Goal: Information Seeking & Learning: Learn about a topic

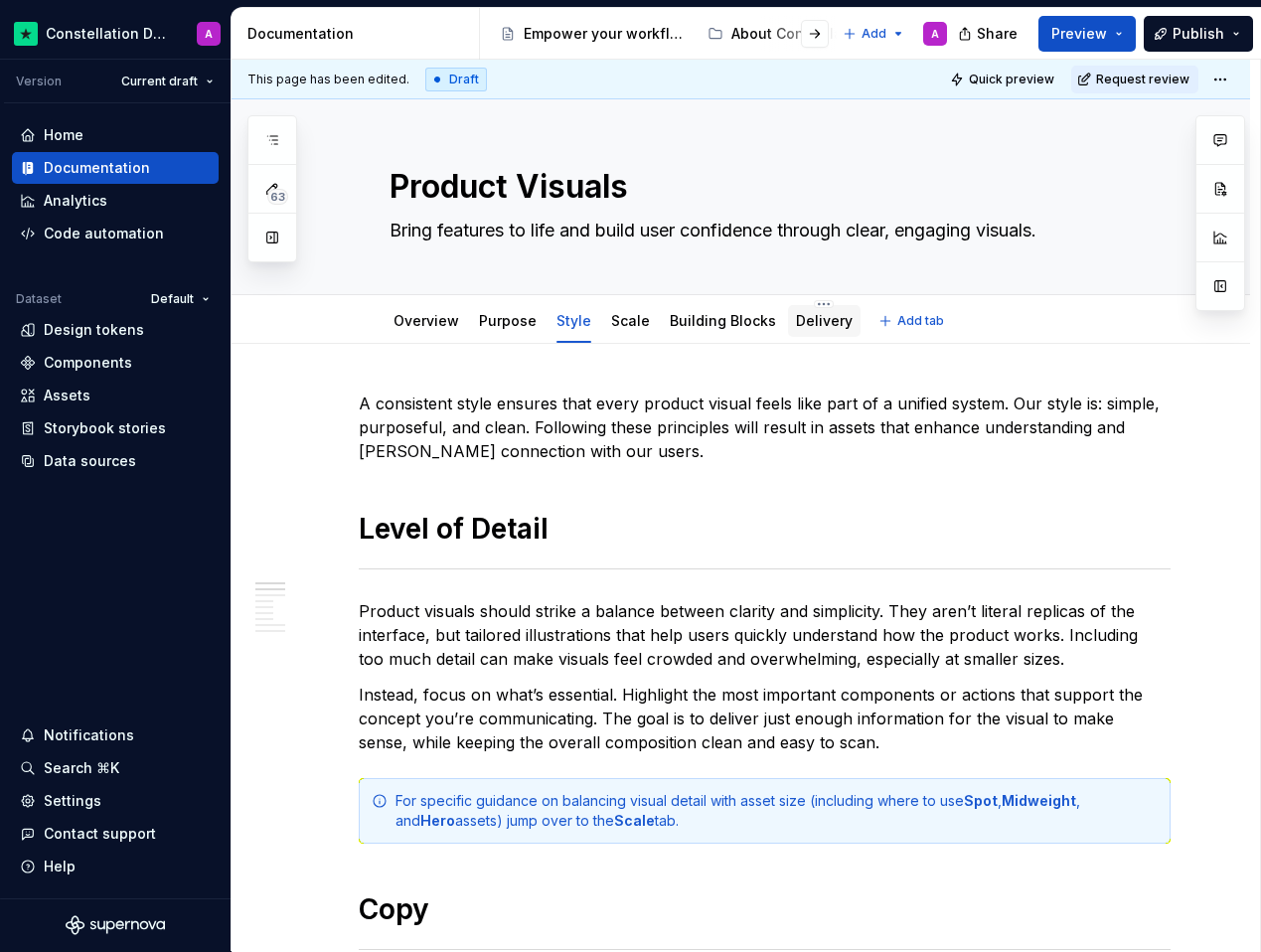
click at [810, 322] on link "Delivery" at bounding box center [824, 320] width 57 height 17
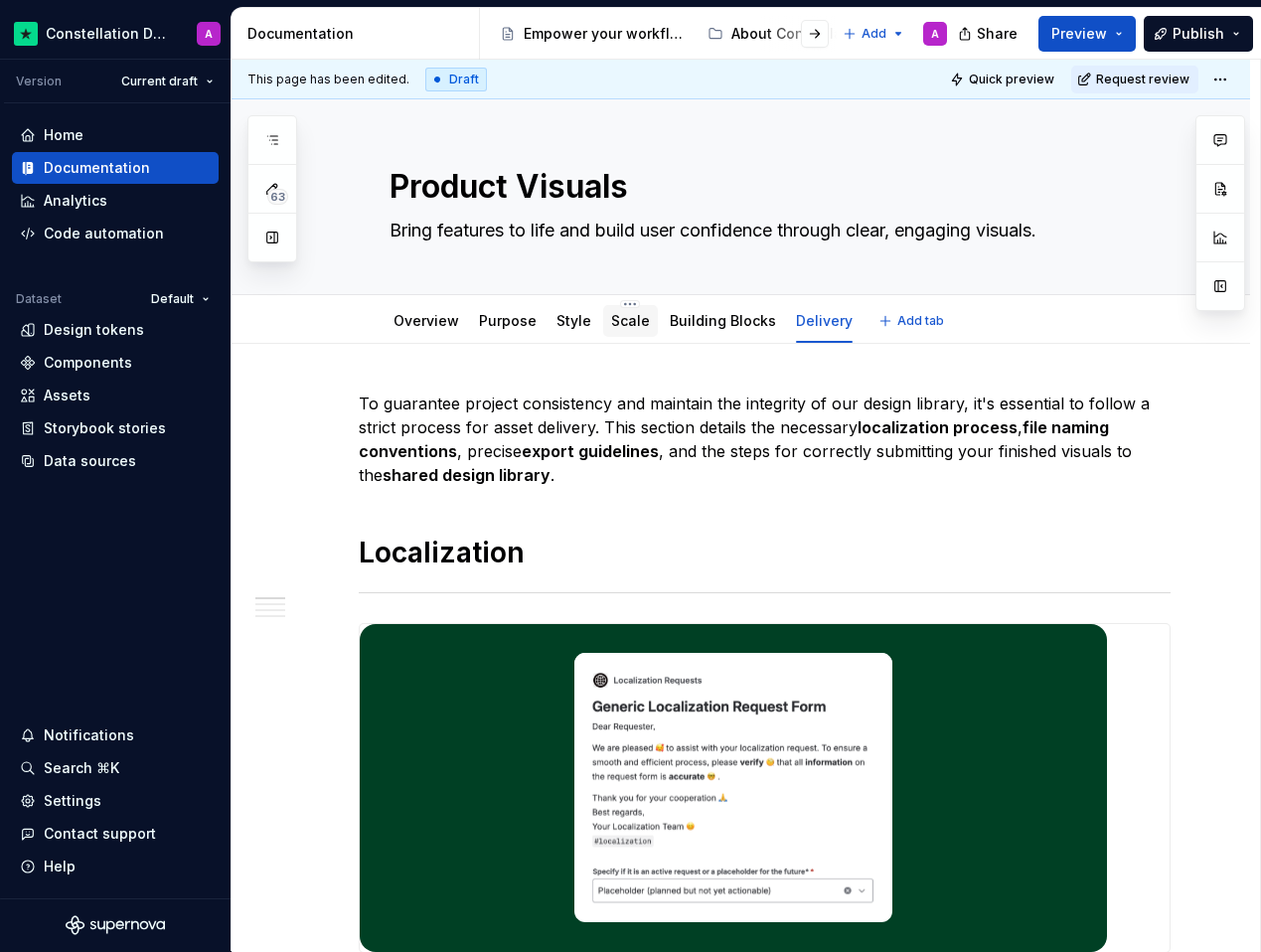
click at [621, 326] on link "Scale" at bounding box center [630, 320] width 39 height 17
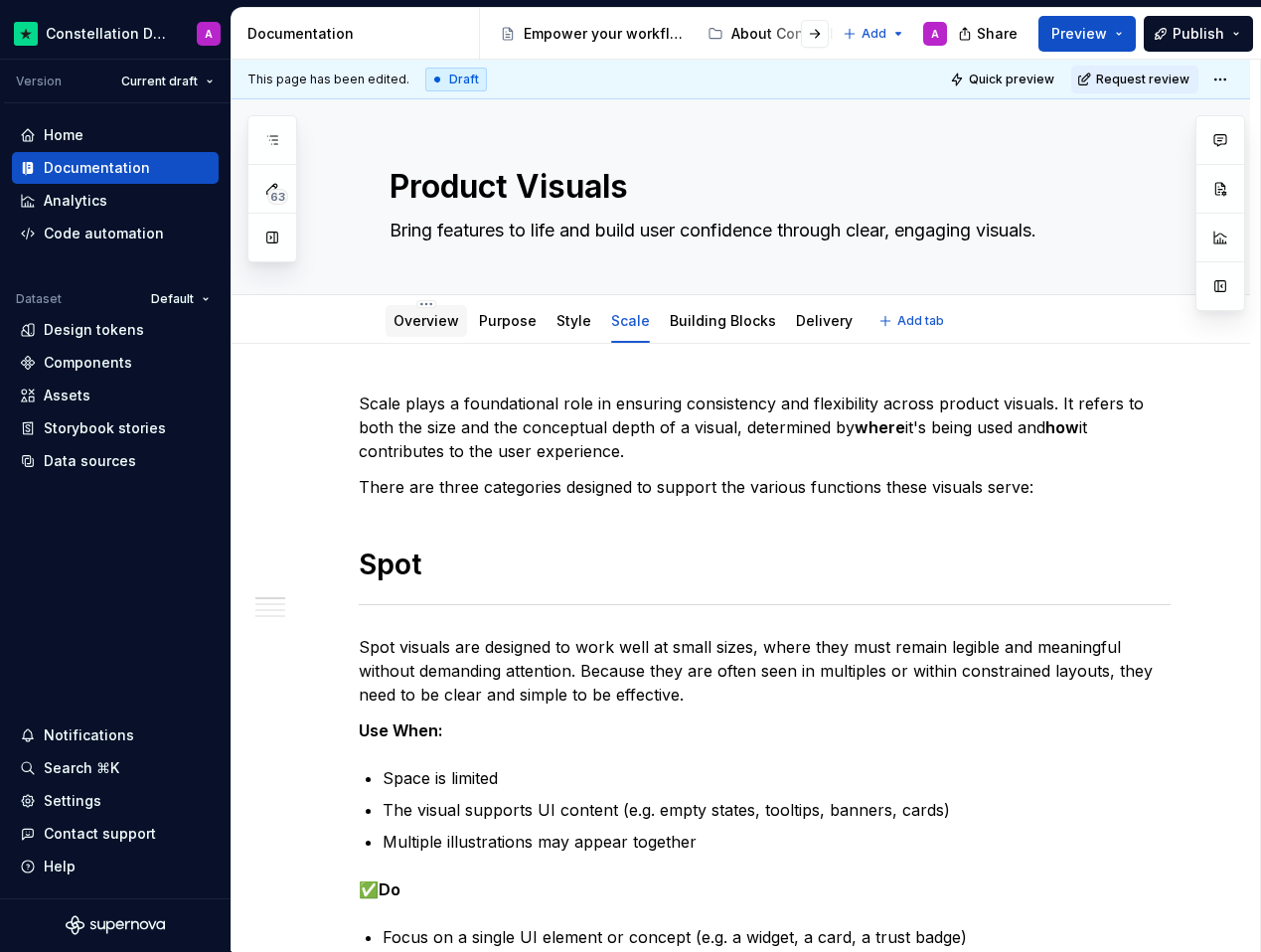
click at [417, 322] on link "Overview" at bounding box center [427, 320] width 66 height 17
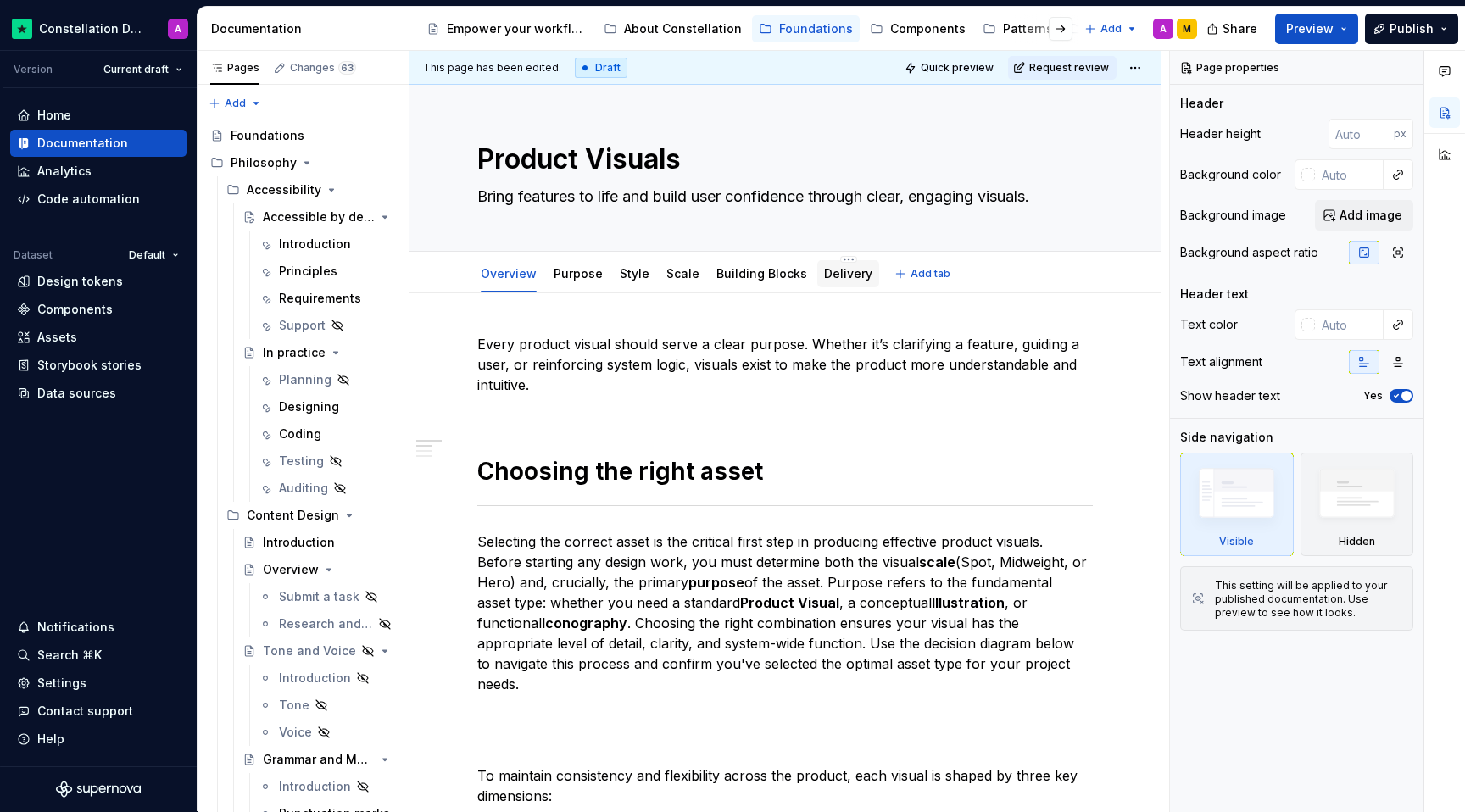
click at [836, 276] on link "Delivery" at bounding box center [848, 273] width 49 height 14
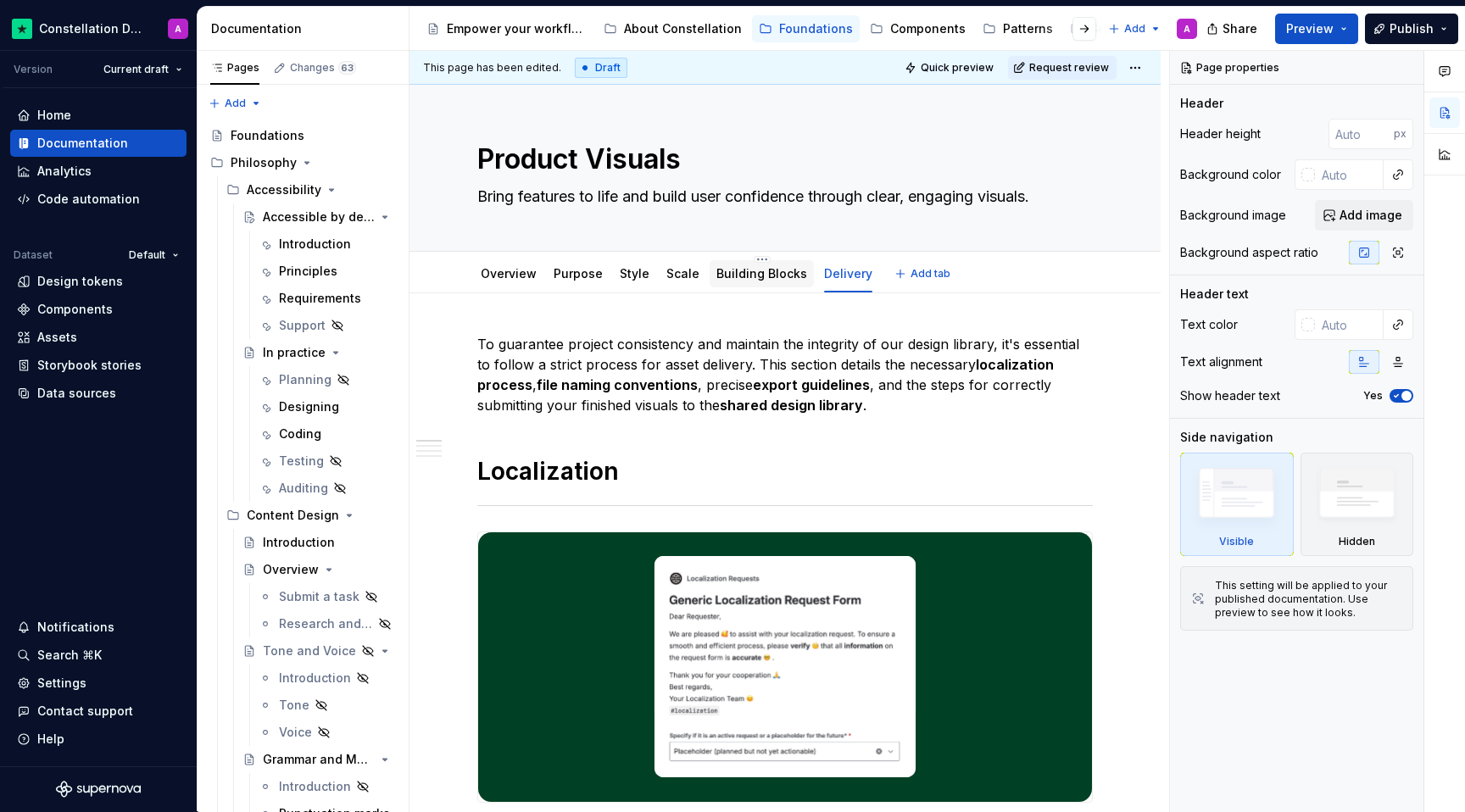
click at [741, 281] on div "Building Blocks" at bounding box center [762, 274] width 90 height 17
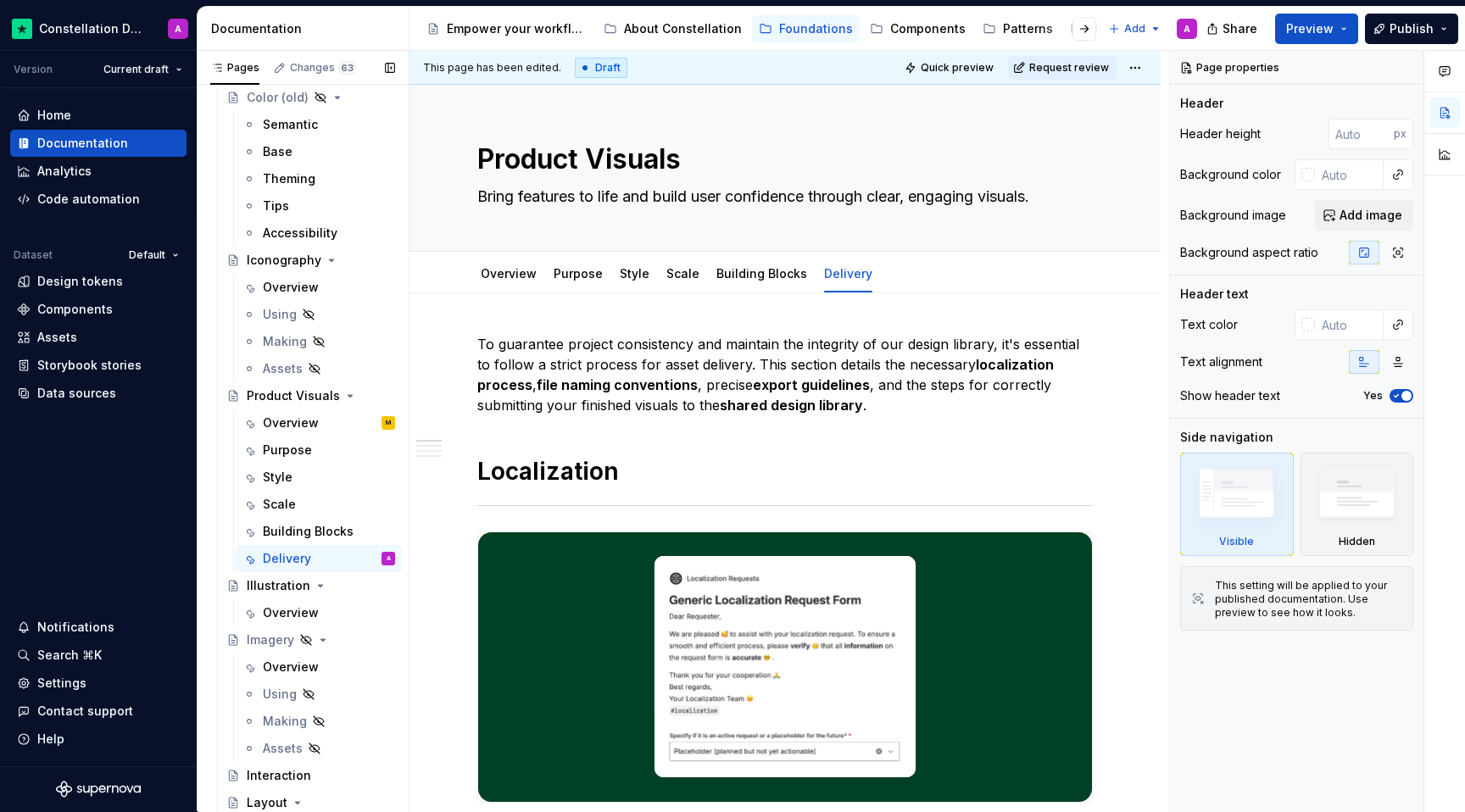
scroll to position [1882, 0]
click at [319, 534] on div "Building Blocks" at bounding box center [303, 532] width 81 height 17
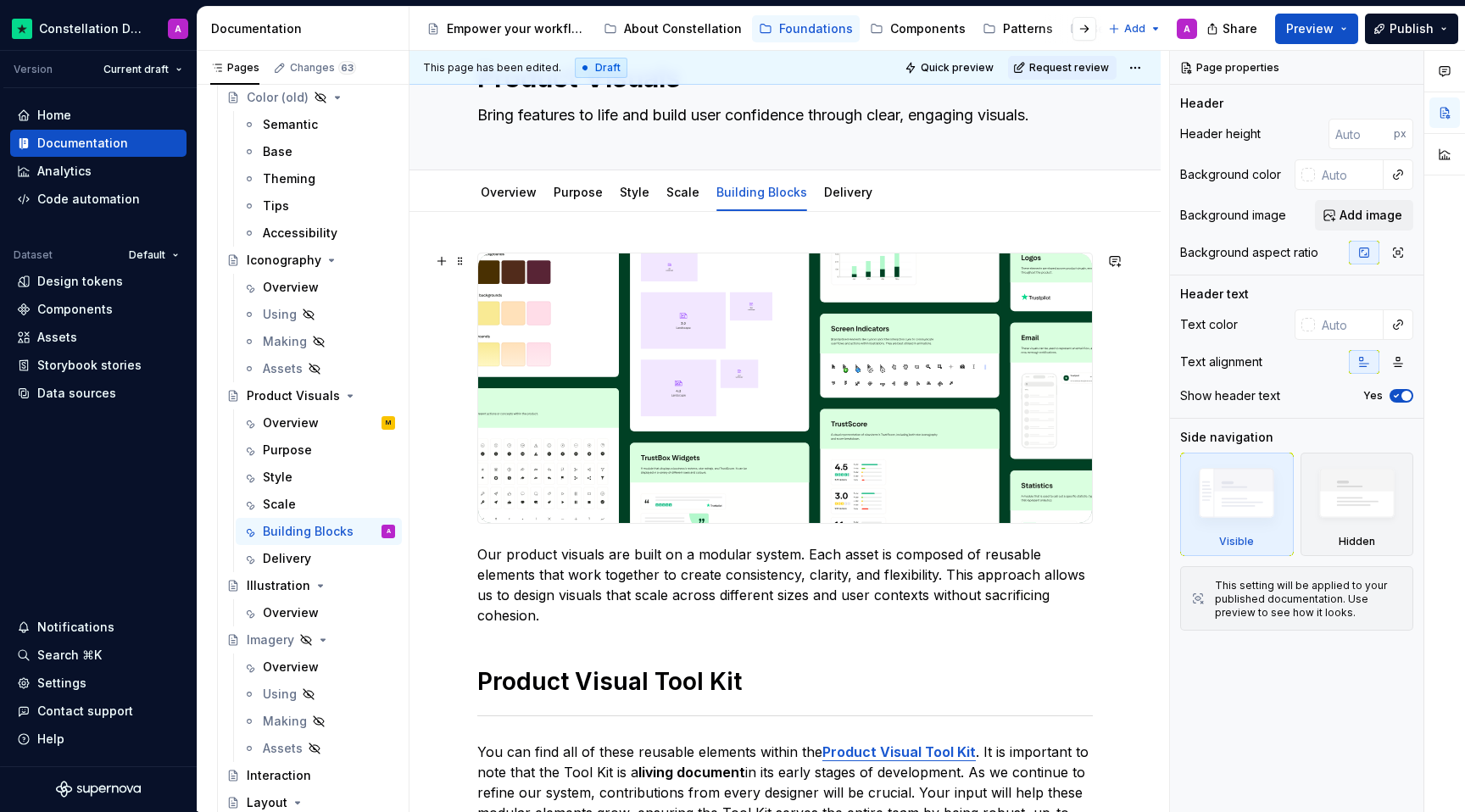
scroll to position [26, 0]
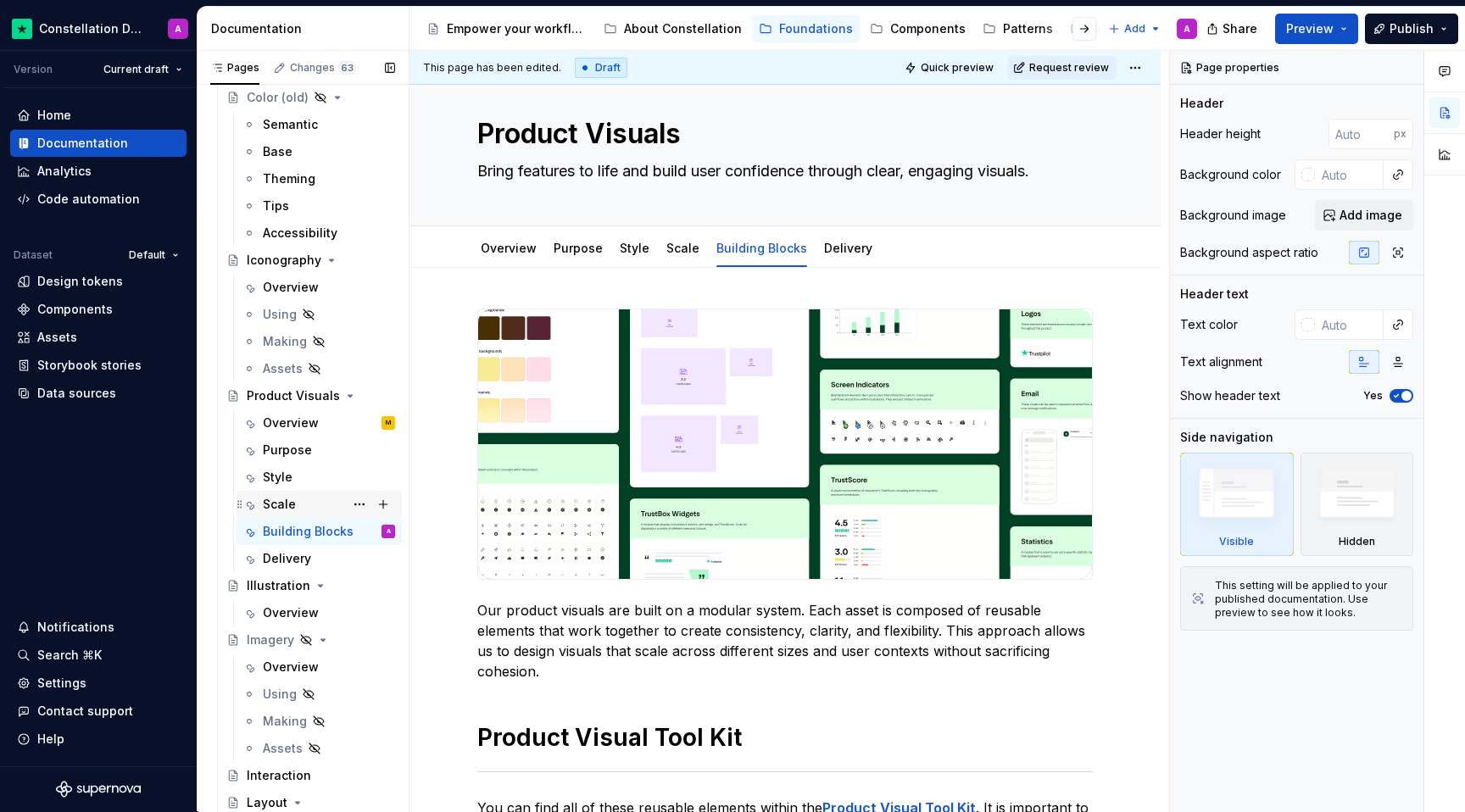
click at [284, 510] on div "Scale" at bounding box center [279, 504] width 33 height 17
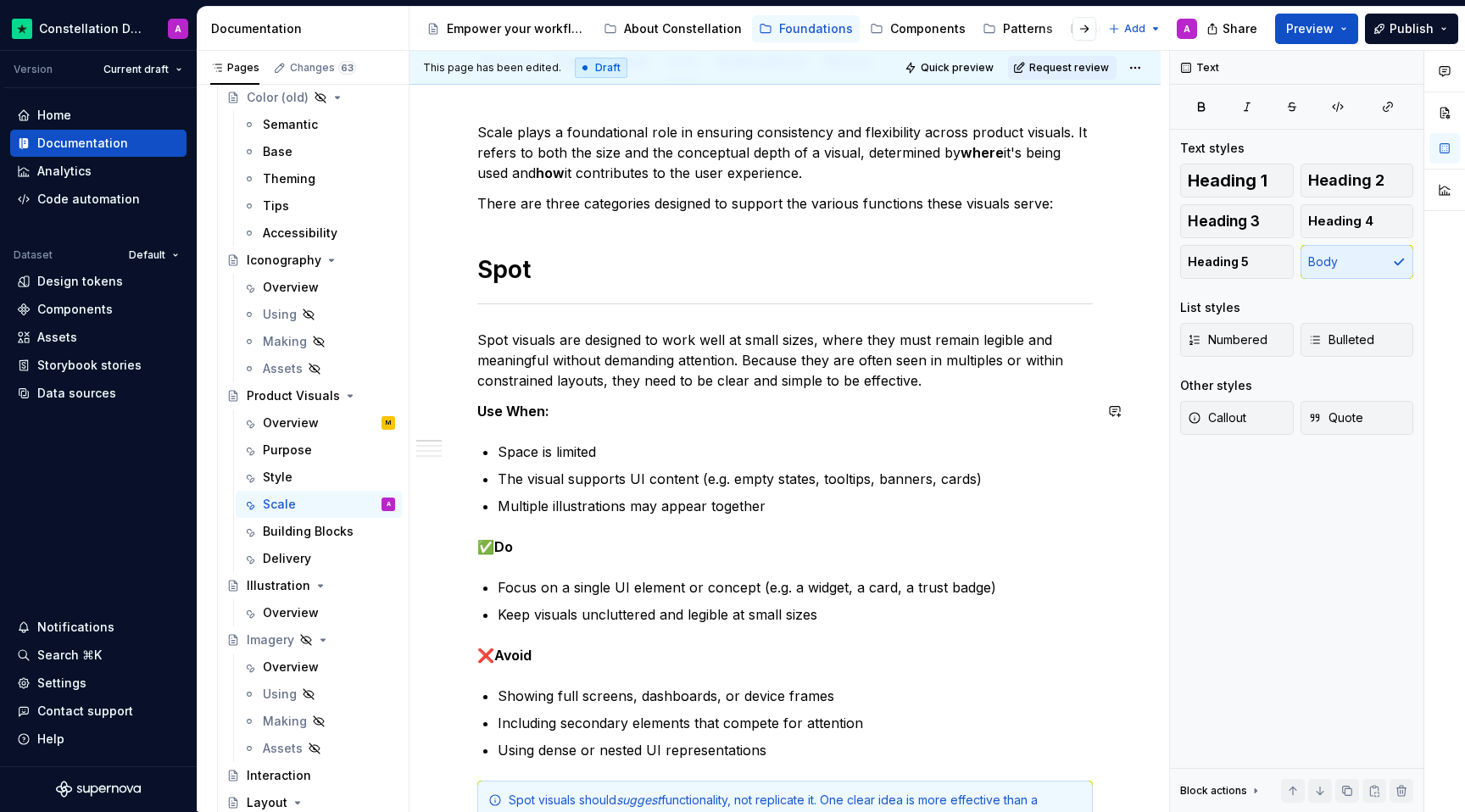
scroll to position [285, 0]
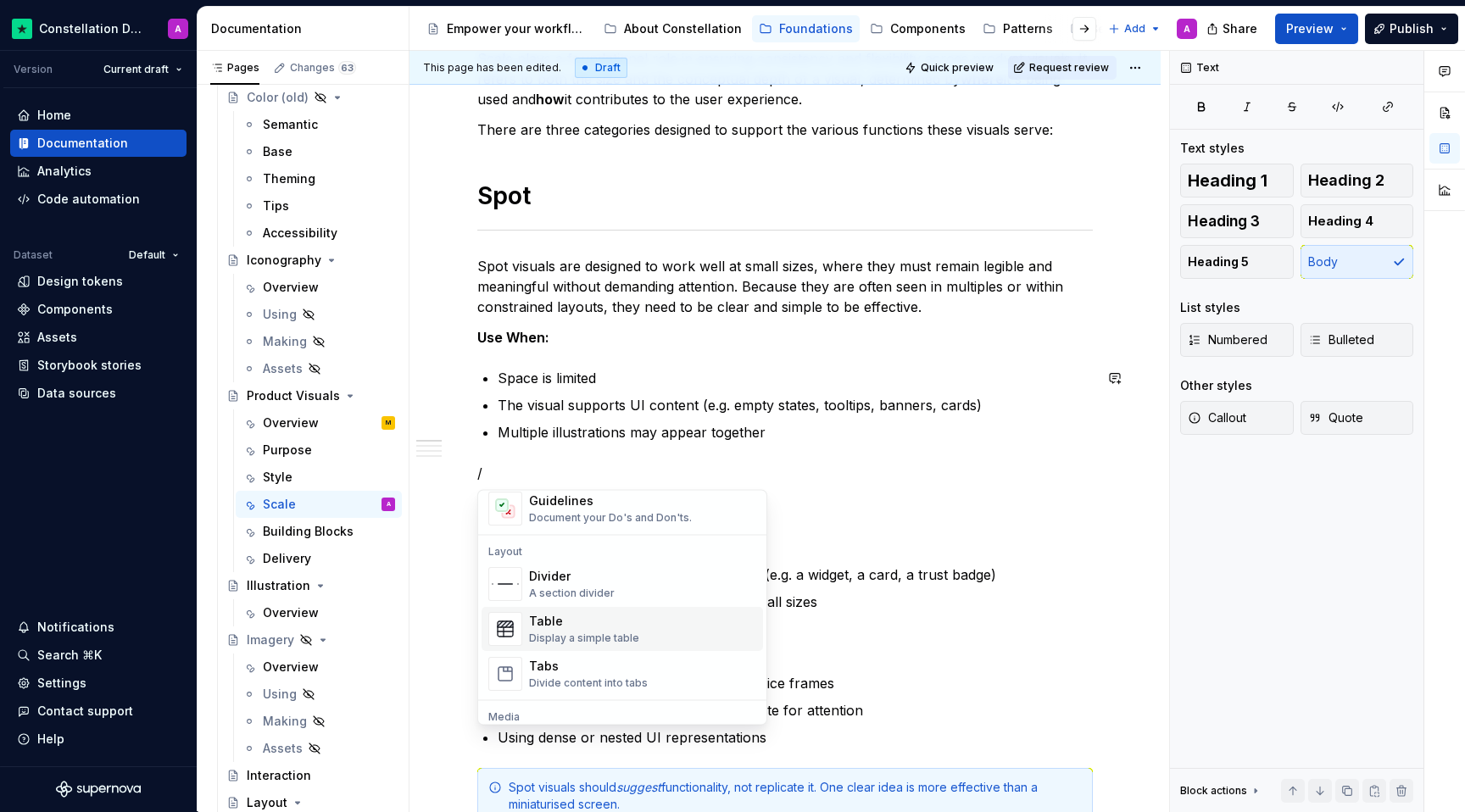
scroll to position [509, 0]
click at [638, 503] on div "Guidelines" at bounding box center [610, 504] width 163 height 17
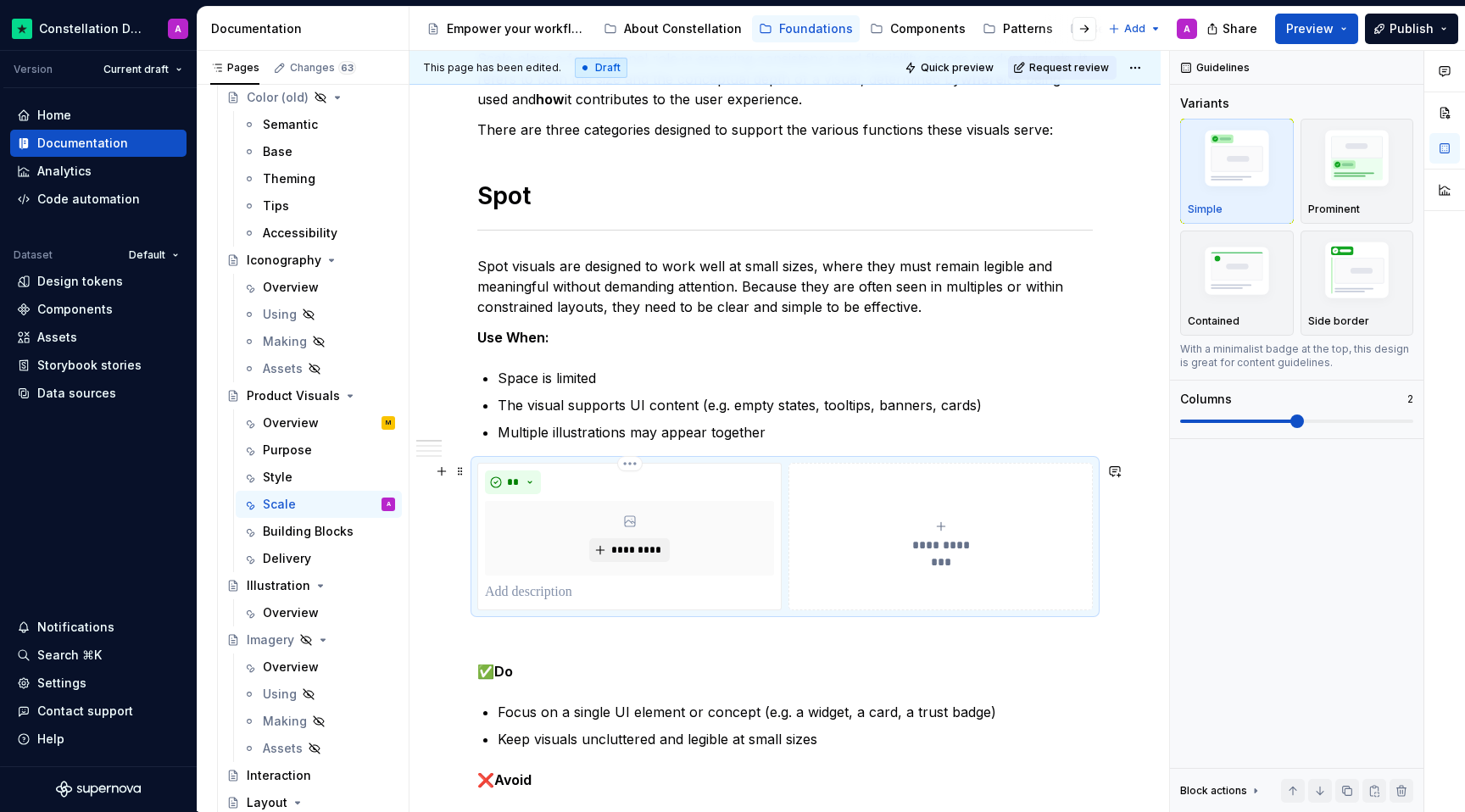
type textarea "*"
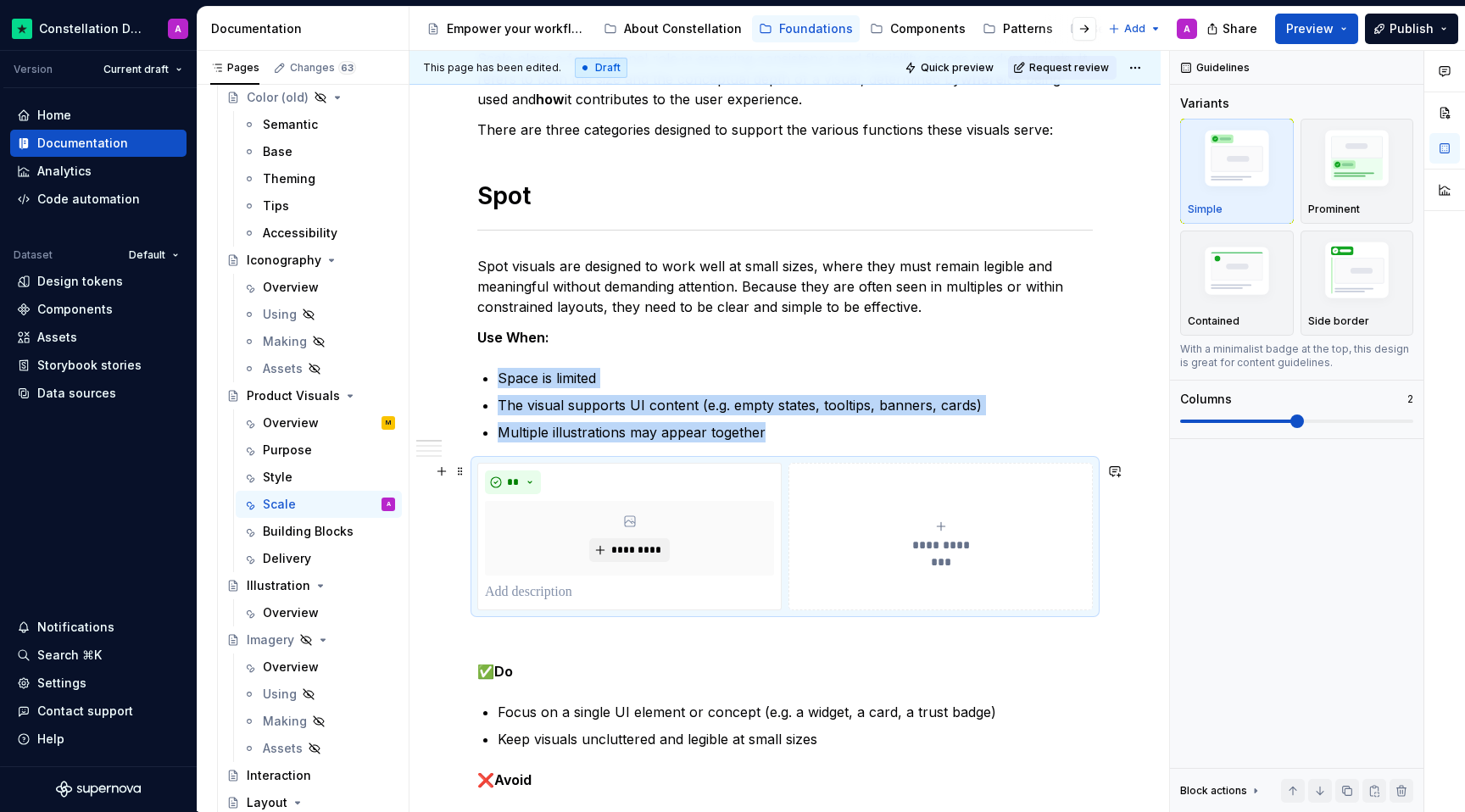
click at [830, 481] on button "**********" at bounding box center [940, 536] width 304 height 147
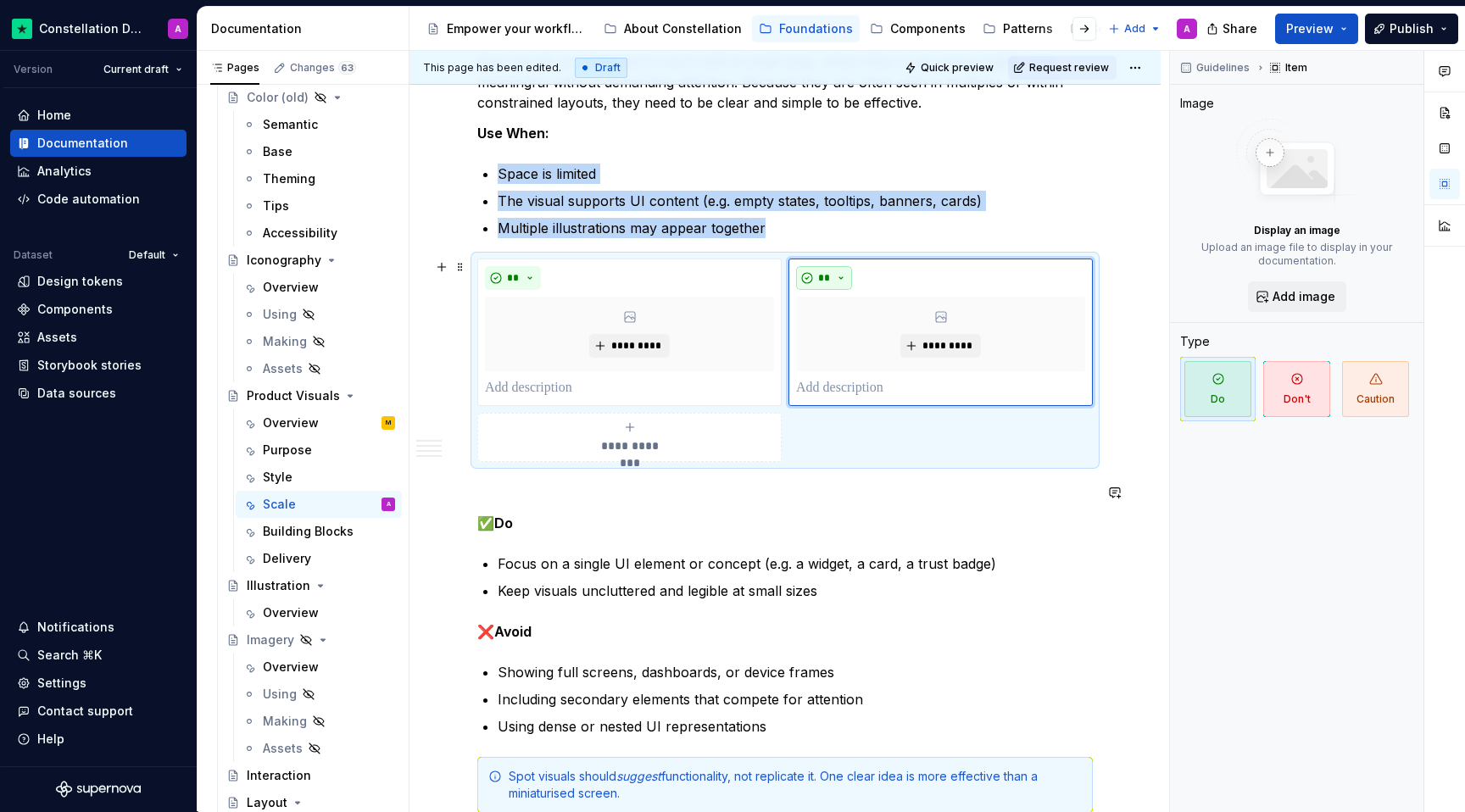
scroll to position [475, 0]
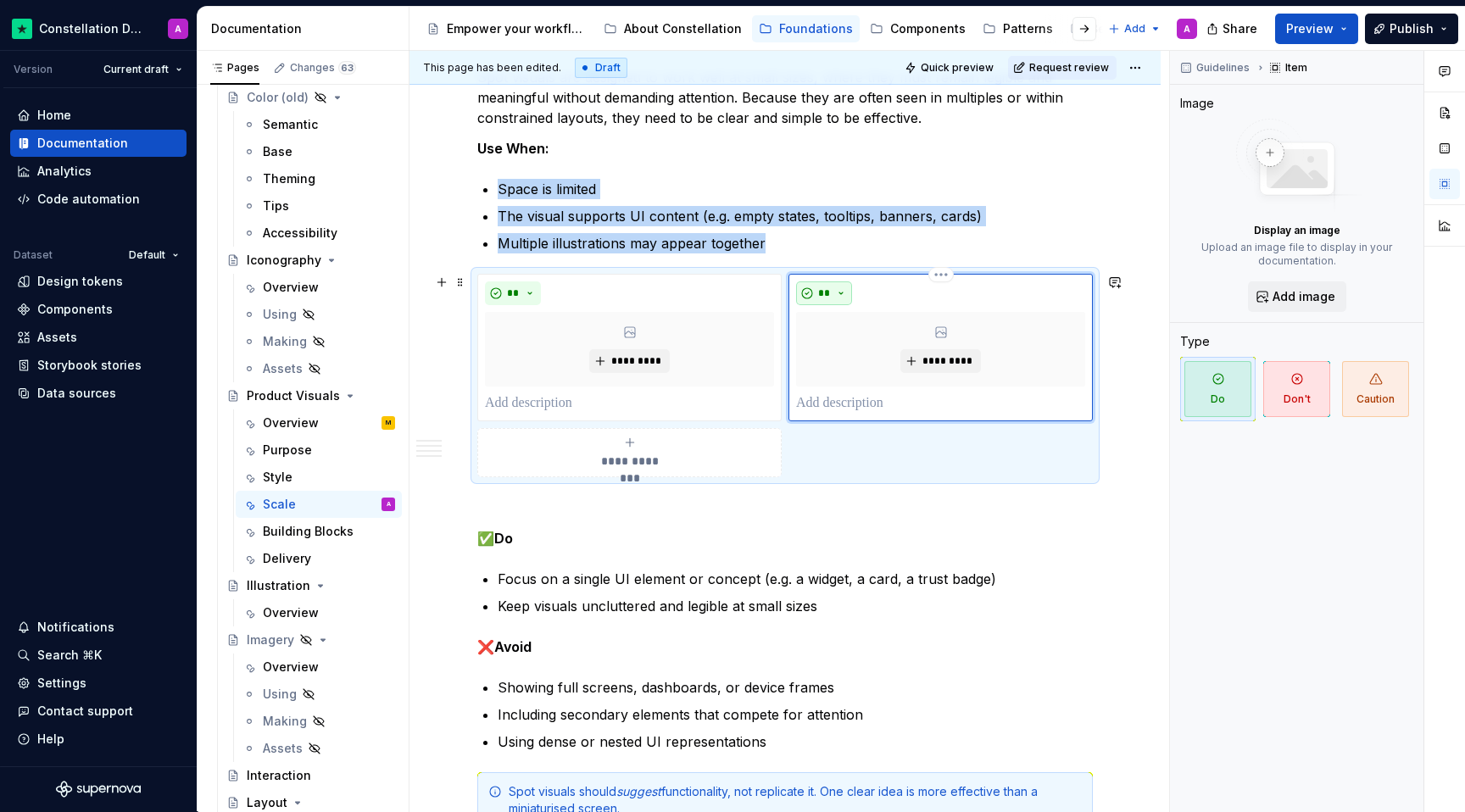
click at [842, 290] on button "**" at bounding box center [824, 293] width 56 height 24
click at [857, 352] on div "Don't" at bounding box center [868, 354] width 32 height 17
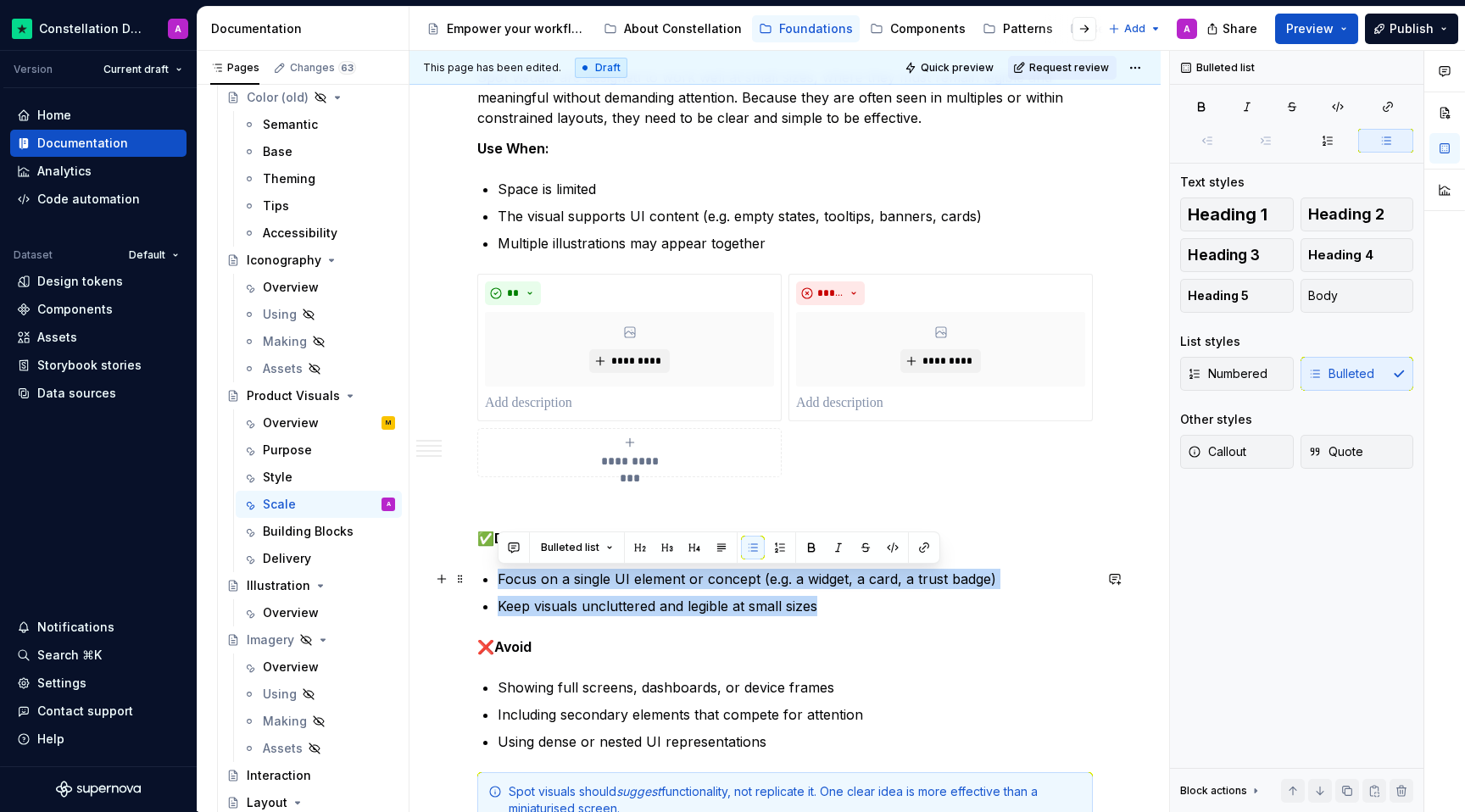
drag, startPoint x: 833, startPoint y: 608, endPoint x: 483, endPoint y: 582, distance: 351.0
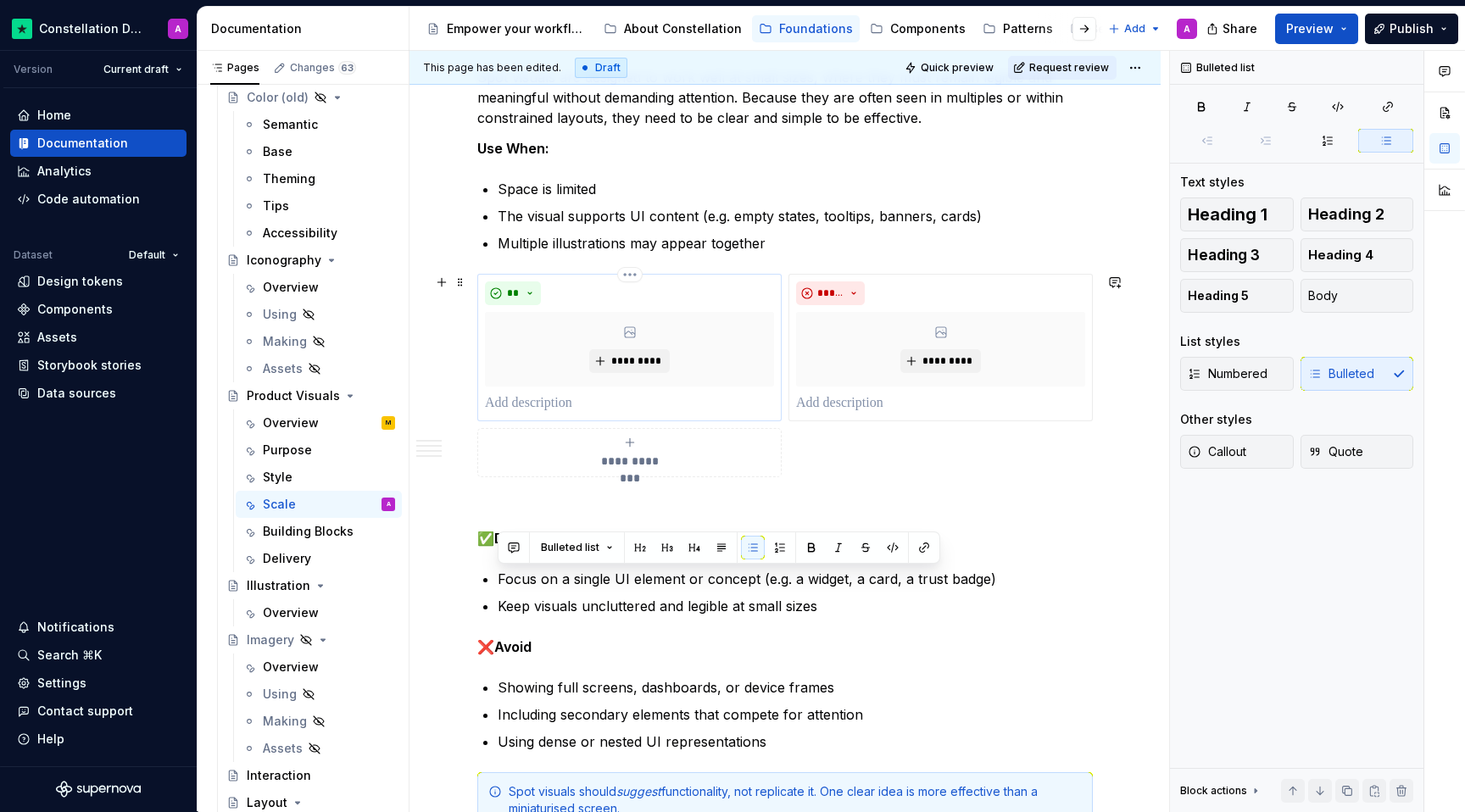
click at [520, 404] on p at bounding box center [629, 404] width 289 height 20
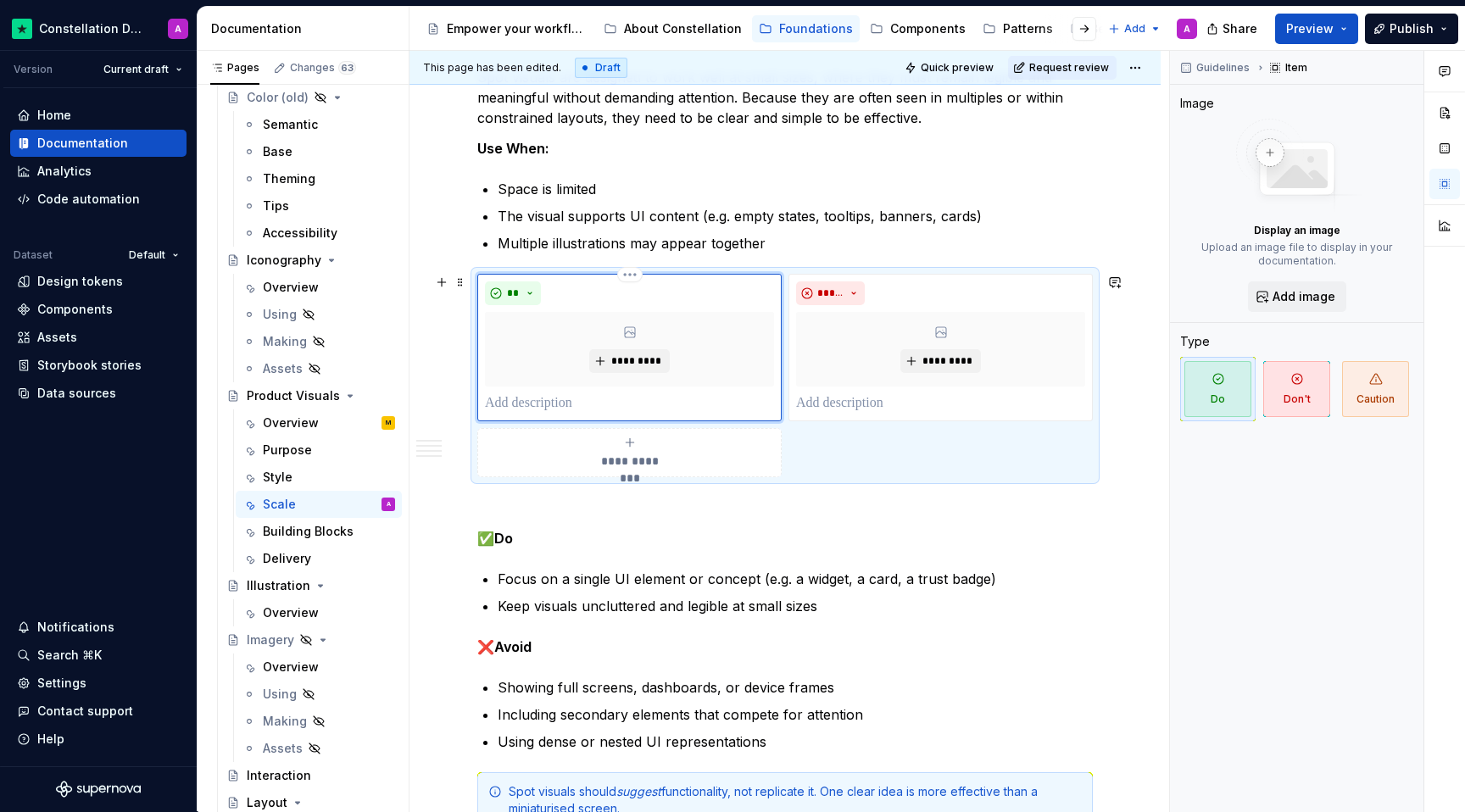
paste div
click at [485, 406] on p "**********" at bounding box center [632, 404] width 293 height 20
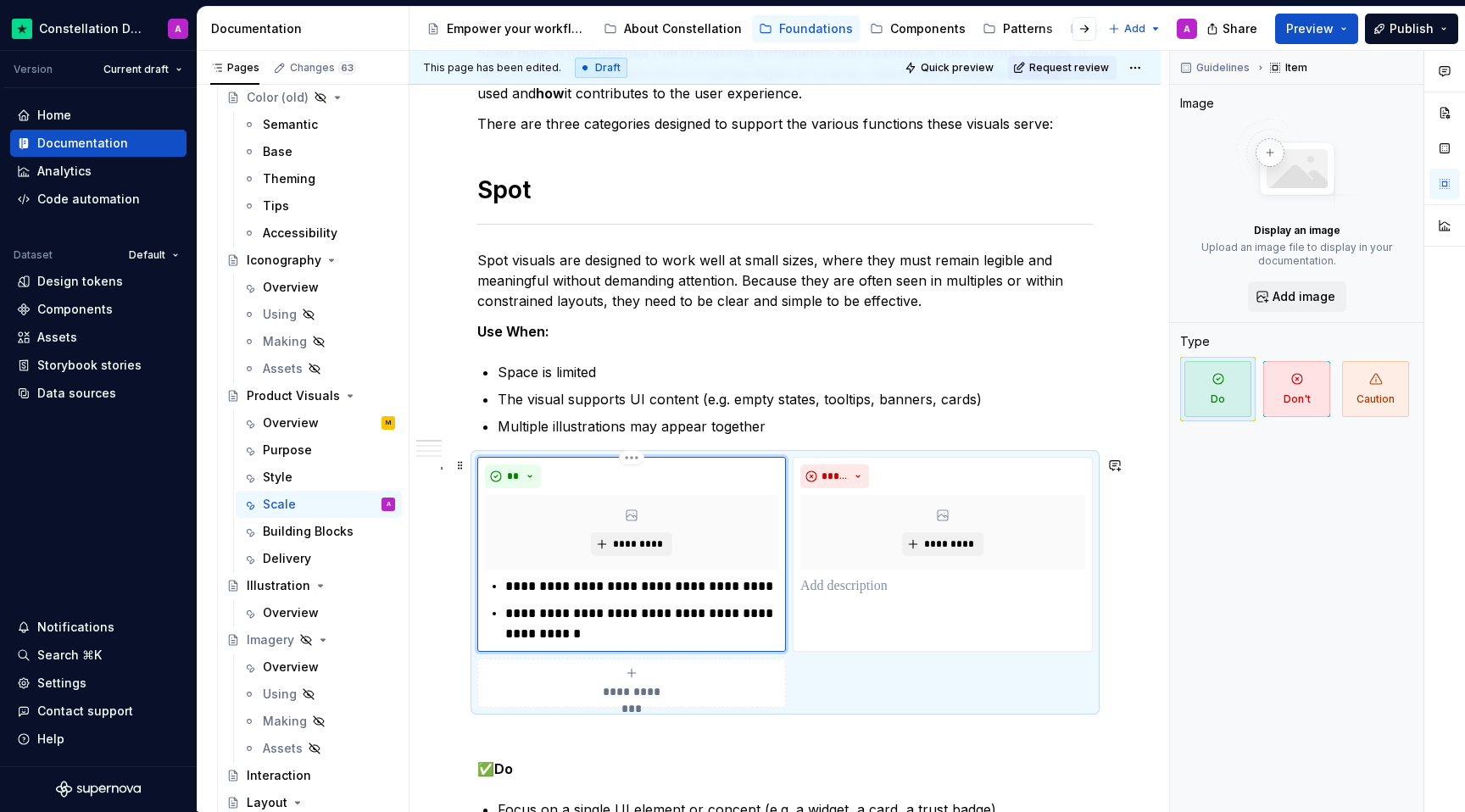
scroll to position [293, 0]
click at [457, 462] on span at bounding box center [460, 464] width 14 height 24
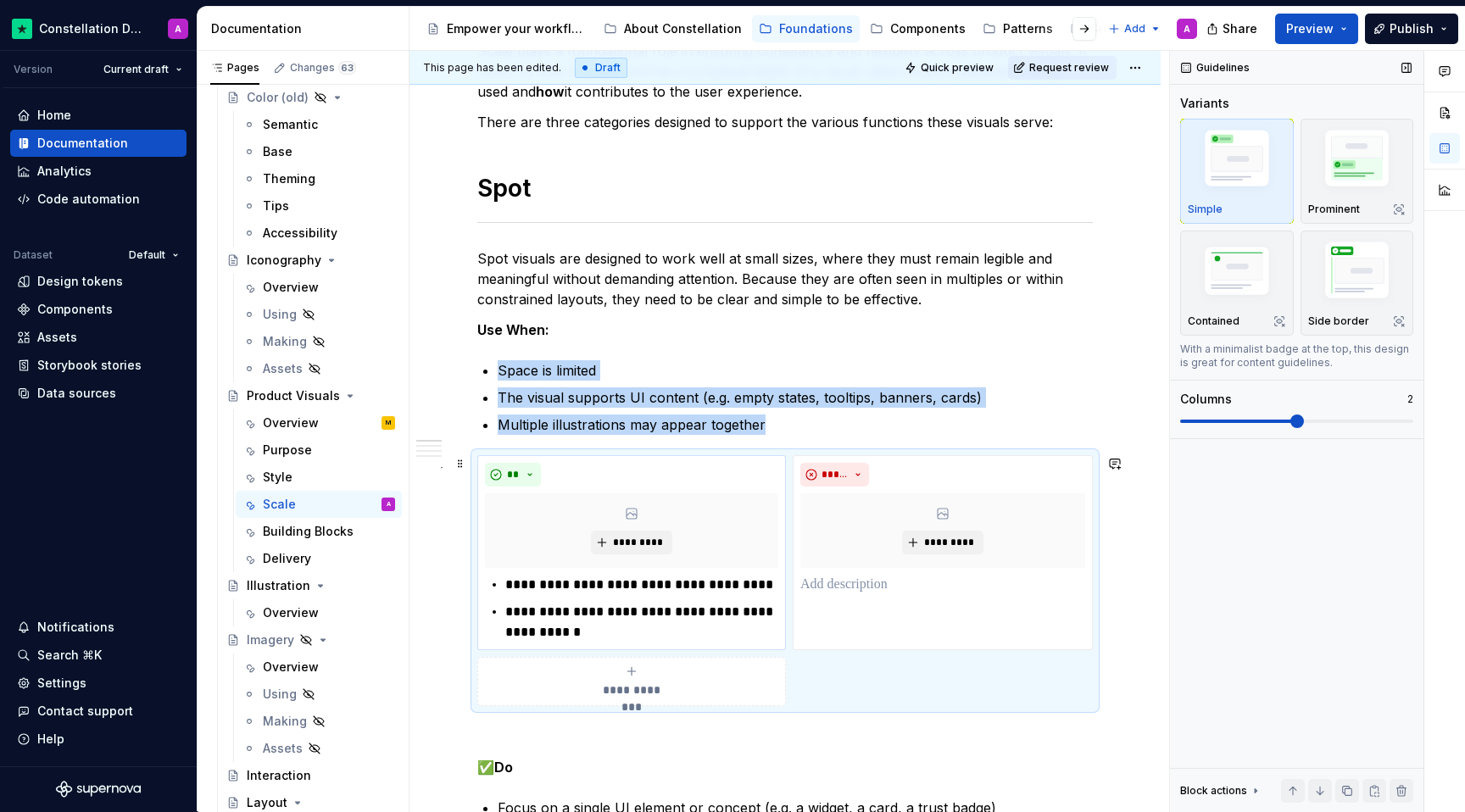
click at [1075, 428] on span at bounding box center [1297, 421] width 14 height 14
click at [1075, 423] on span at bounding box center [1297, 421] width 234 height 14
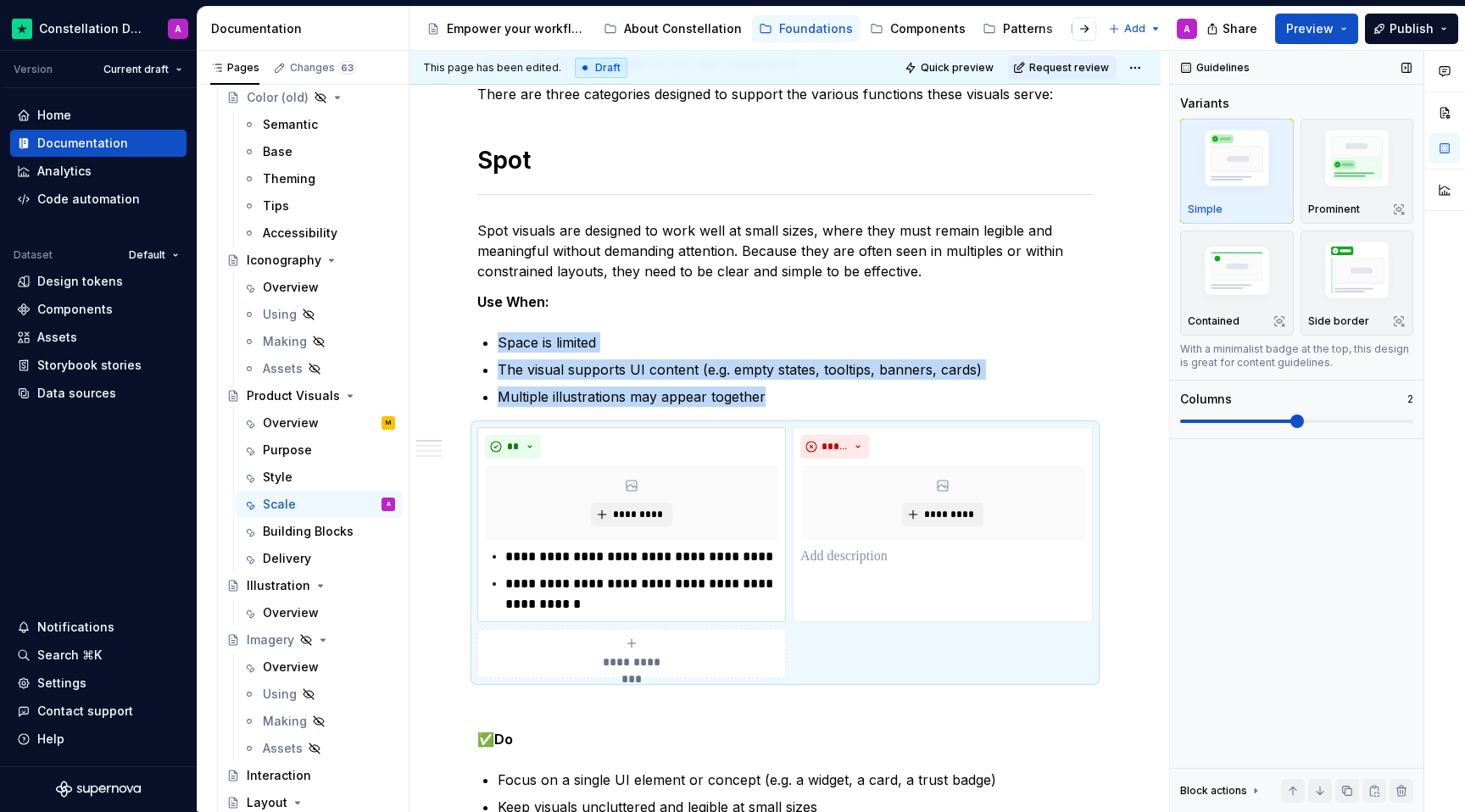
click at [1075, 422] on span at bounding box center [1297, 421] width 14 height 14
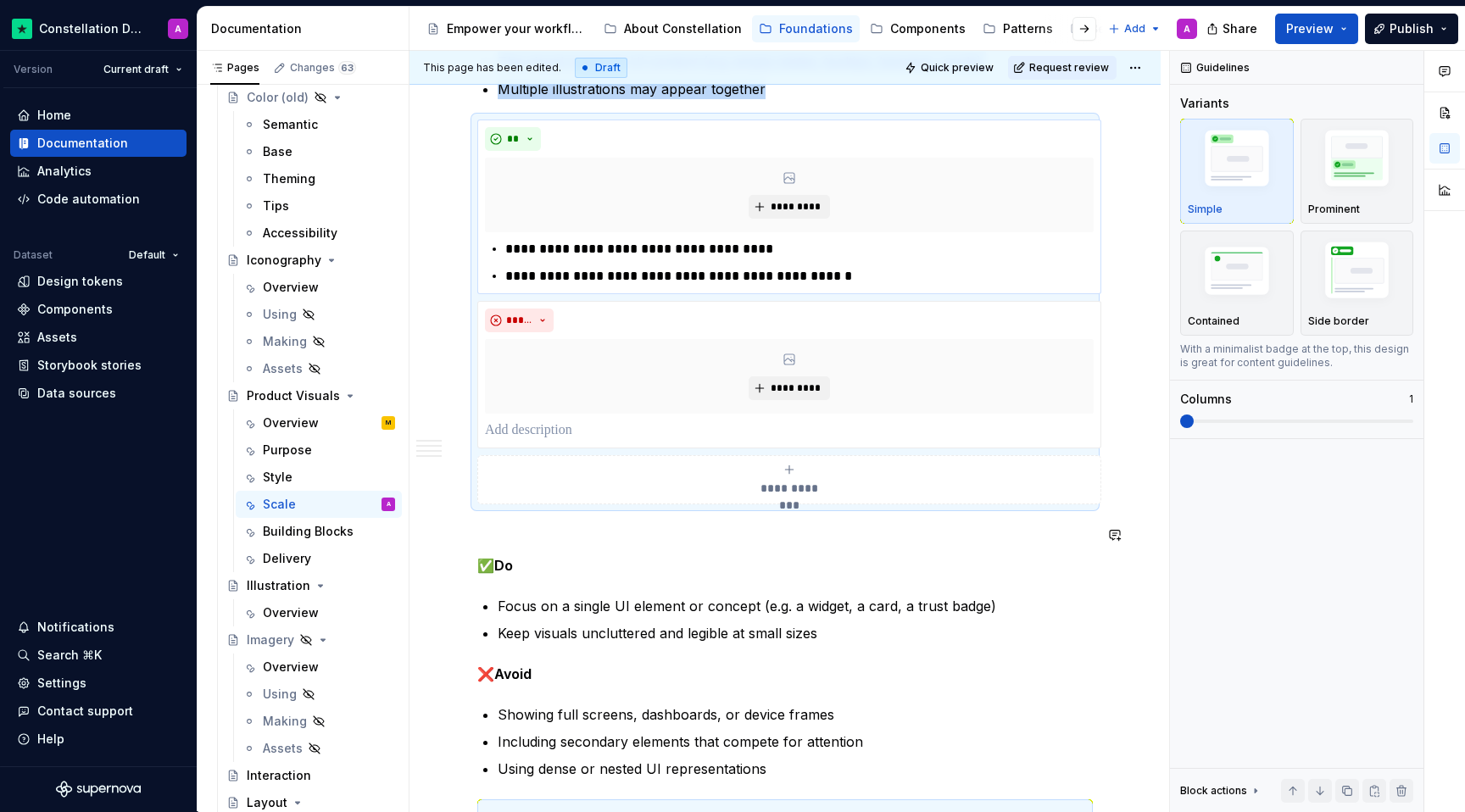
scroll to position [686, 0]
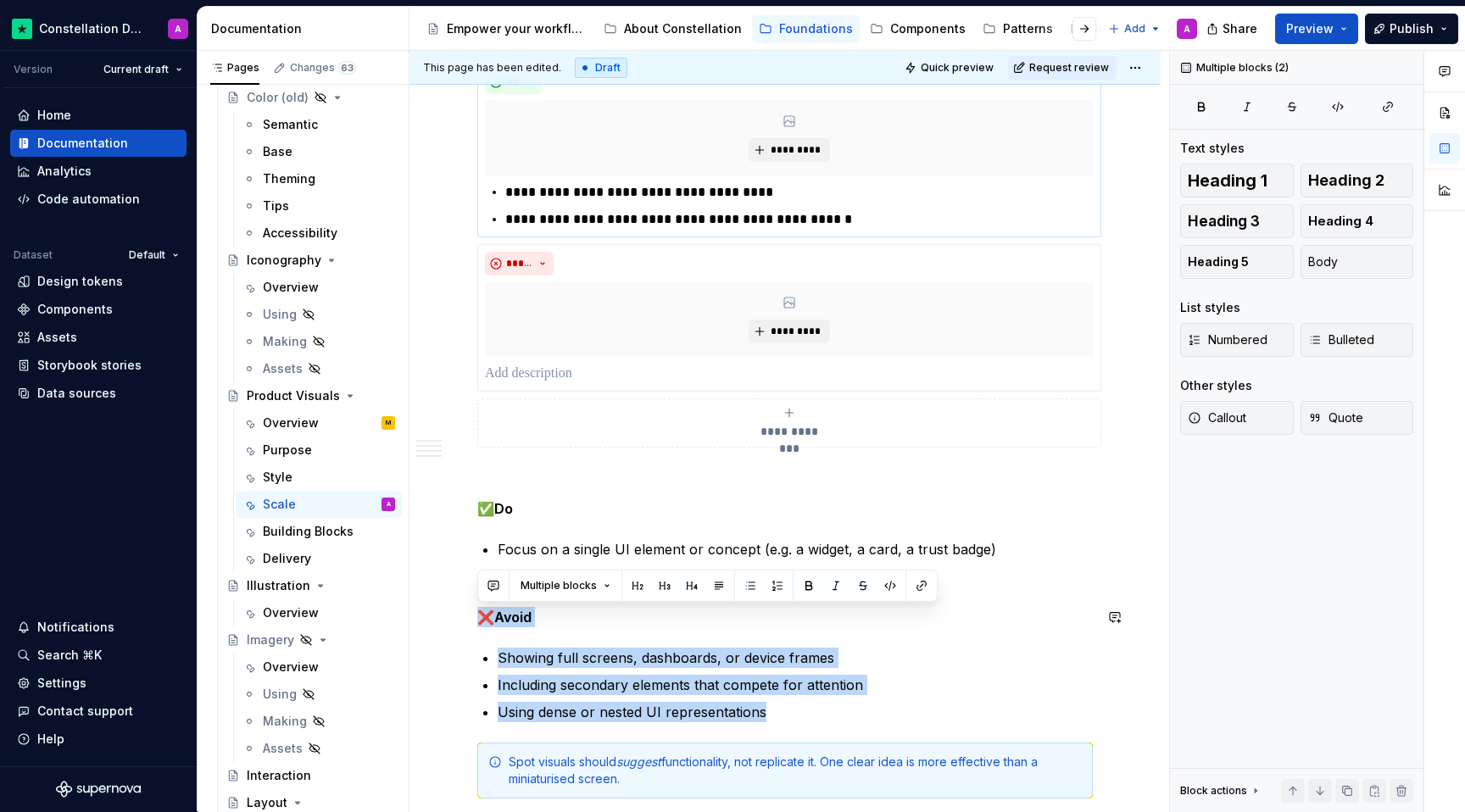
drag, startPoint x: 797, startPoint y: 719, endPoint x: 470, endPoint y: 602, distance: 347.3
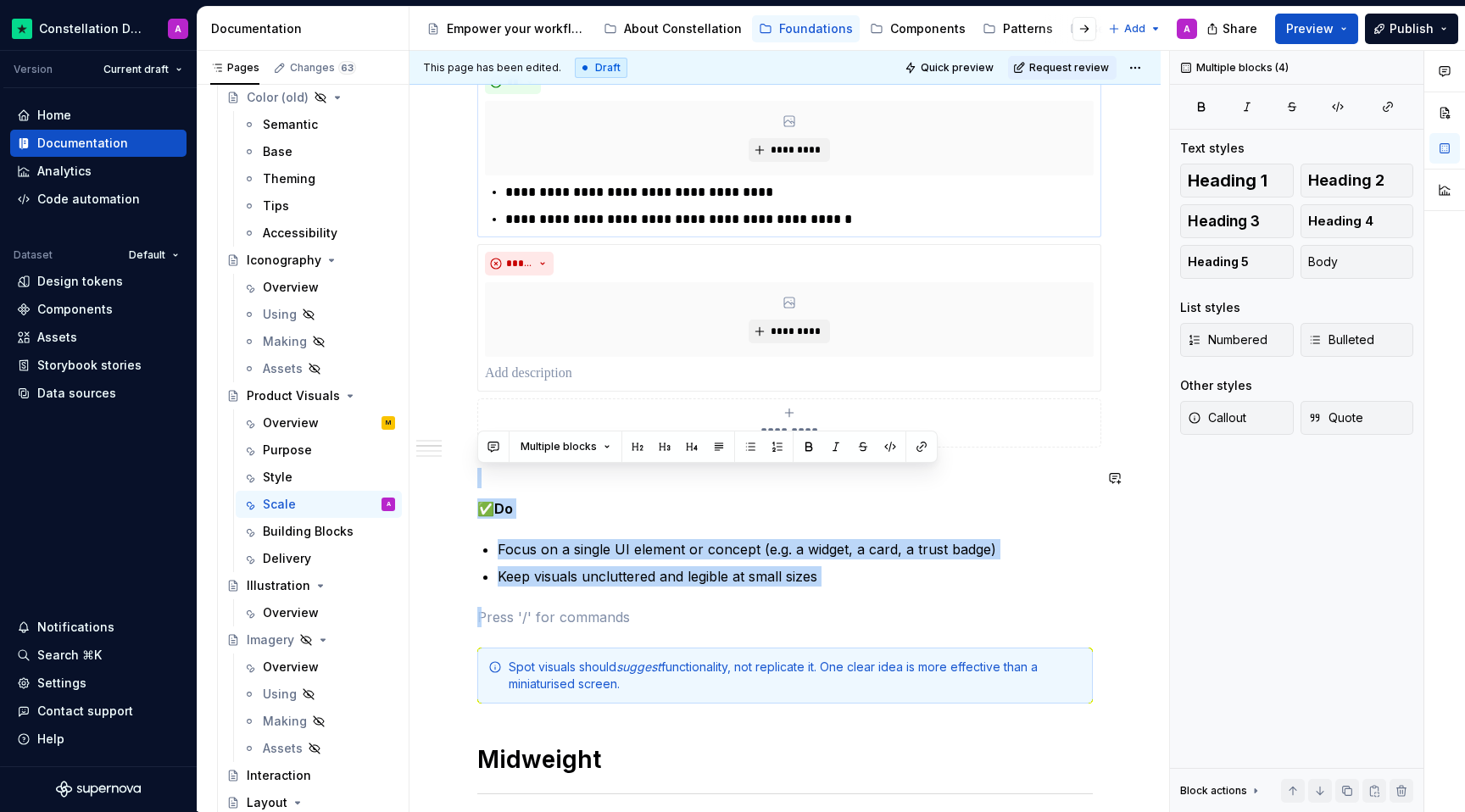
drag, startPoint x: 856, startPoint y: 590, endPoint x: 461, endPoint y: 460, distance: 415.8
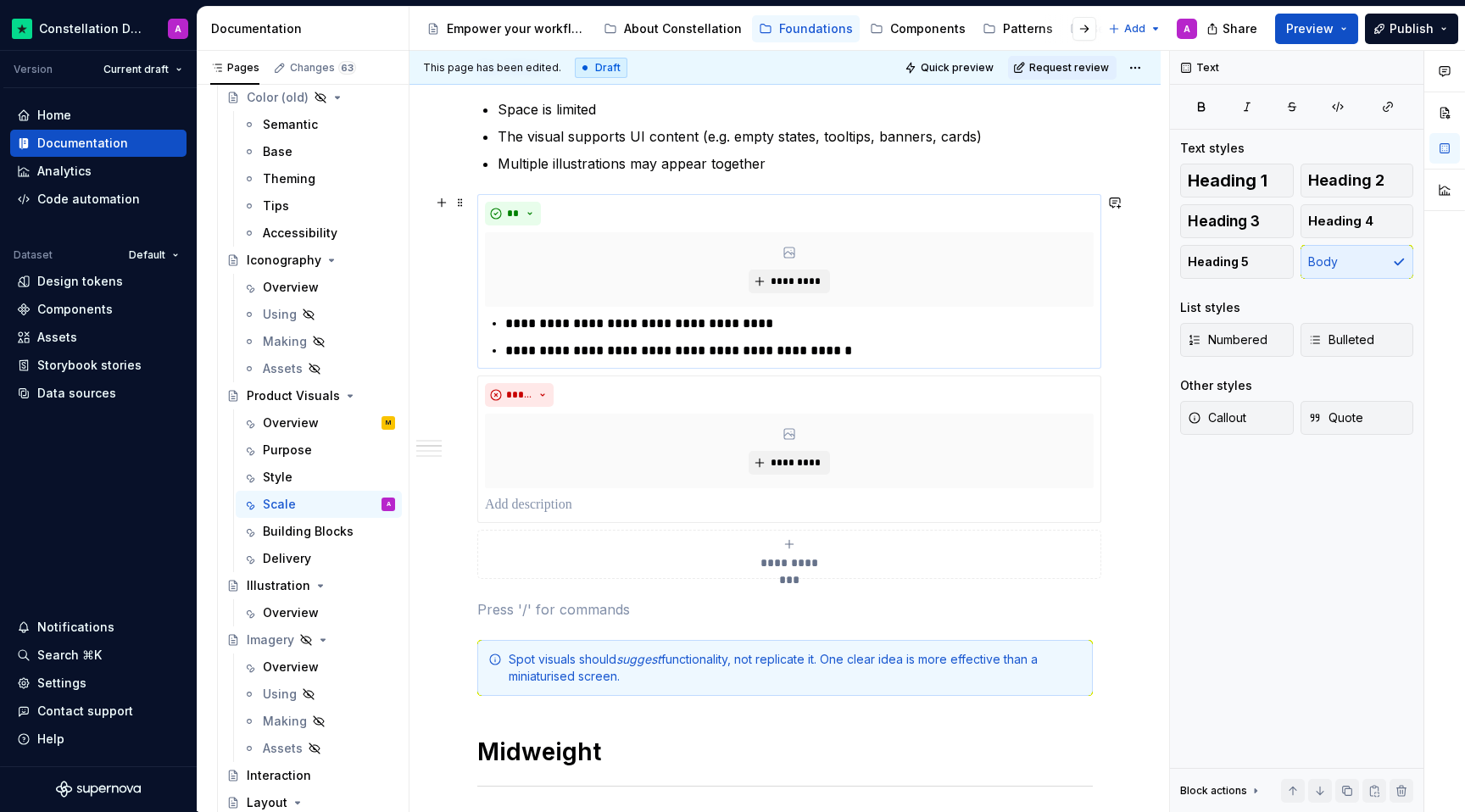
scroll to position [539, 0]
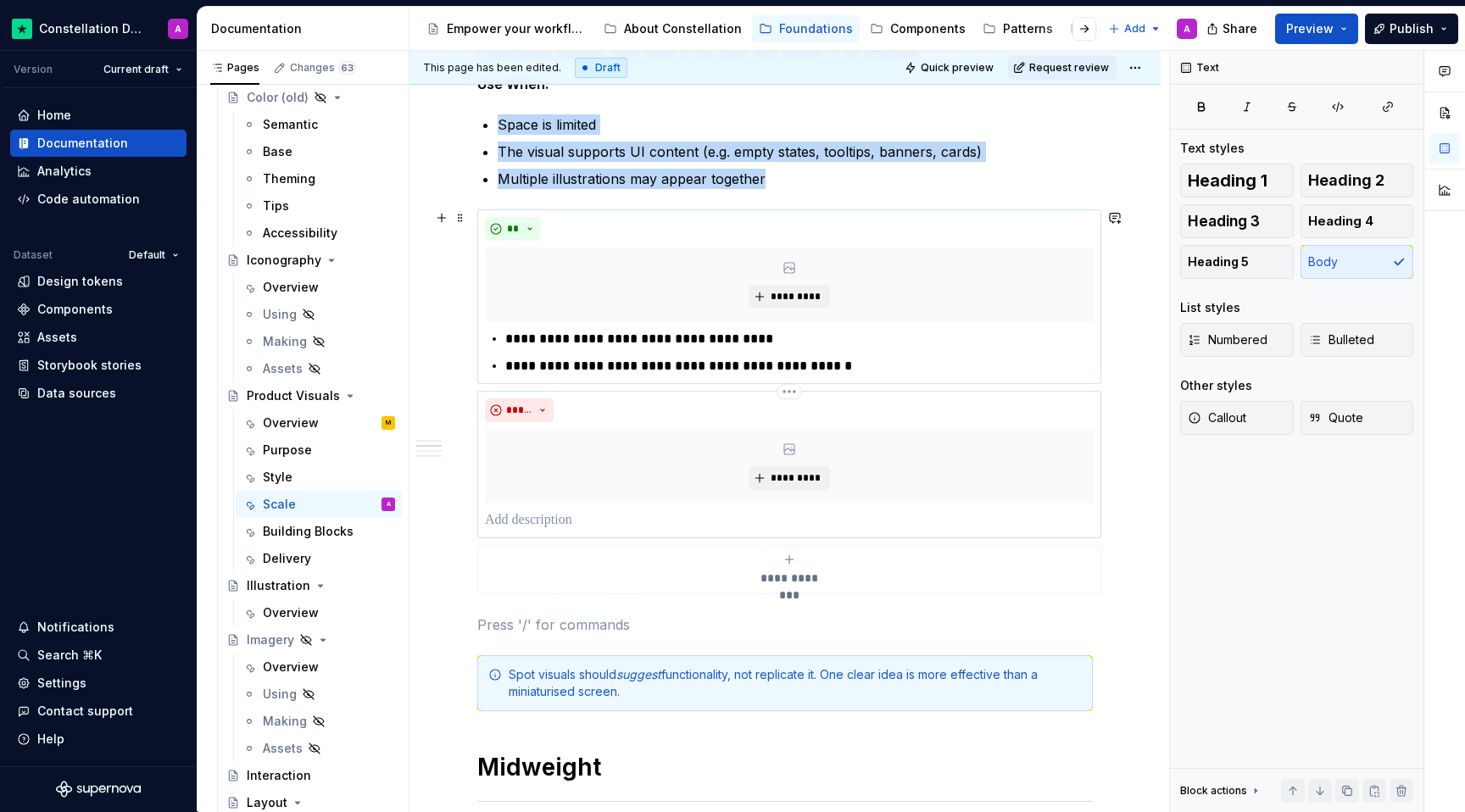
click at [574, 452] on div "*********" at bounding box center [789, 466] width 608 height 75
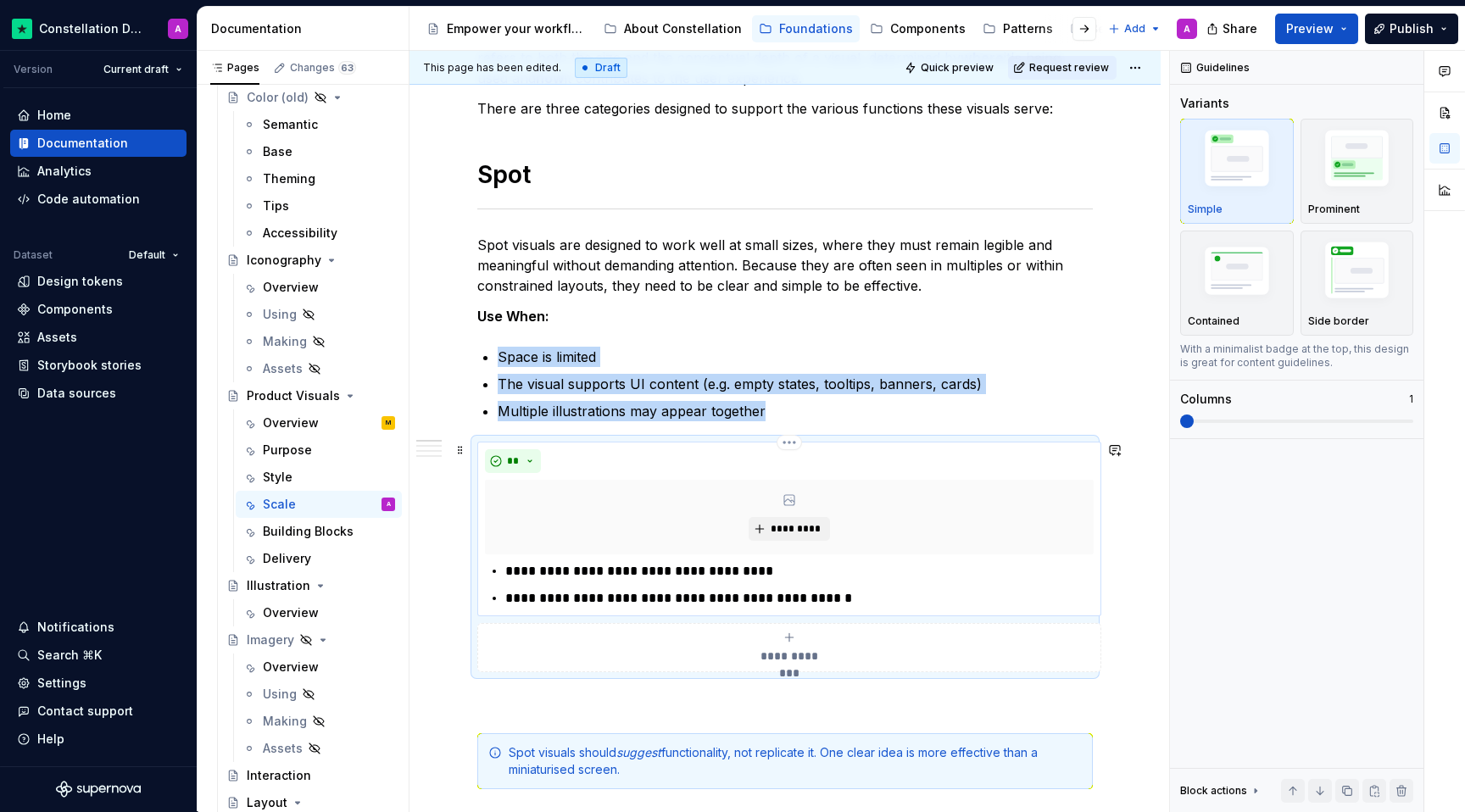
scroll to position [288, 0]
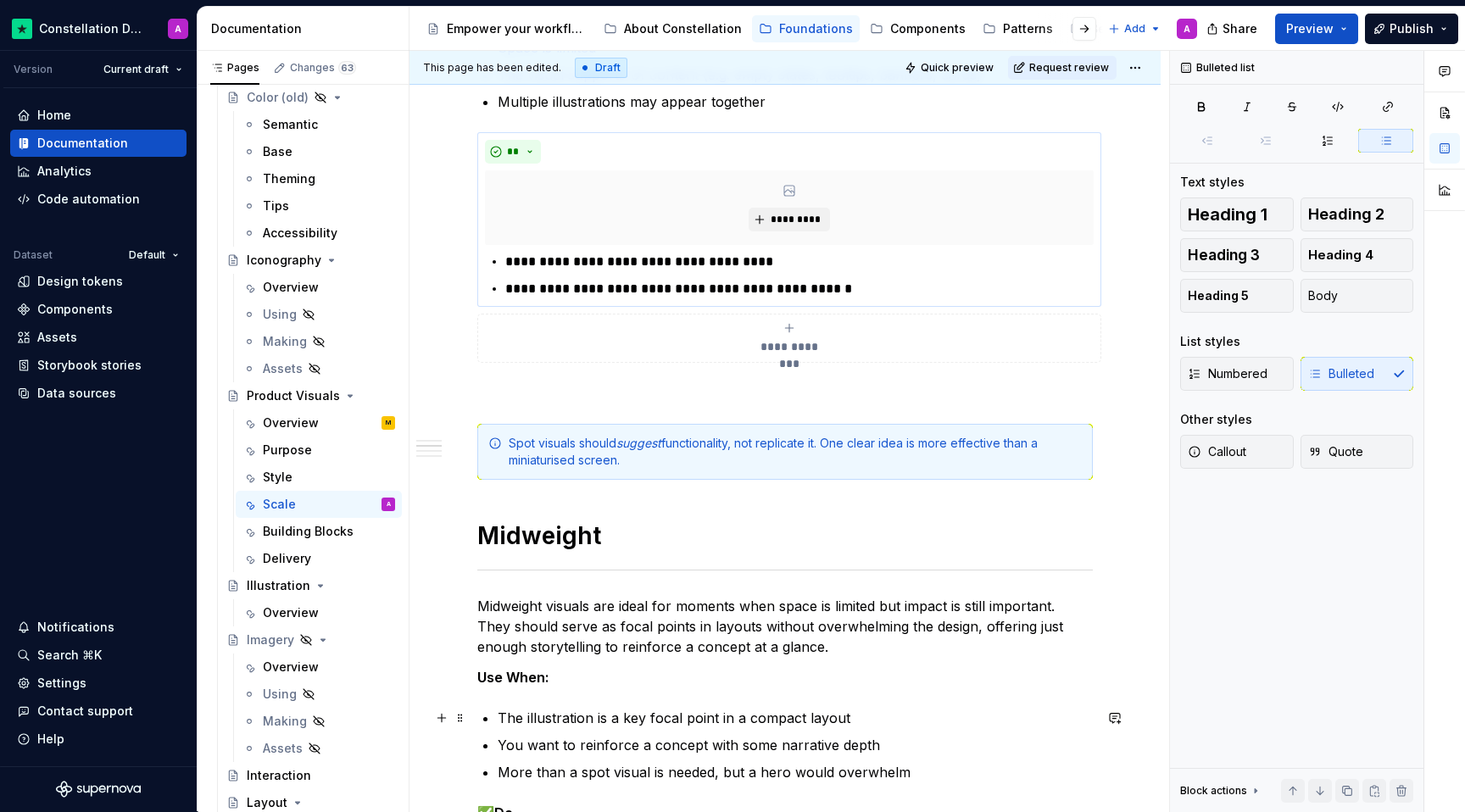
scroll to position [693, 0]
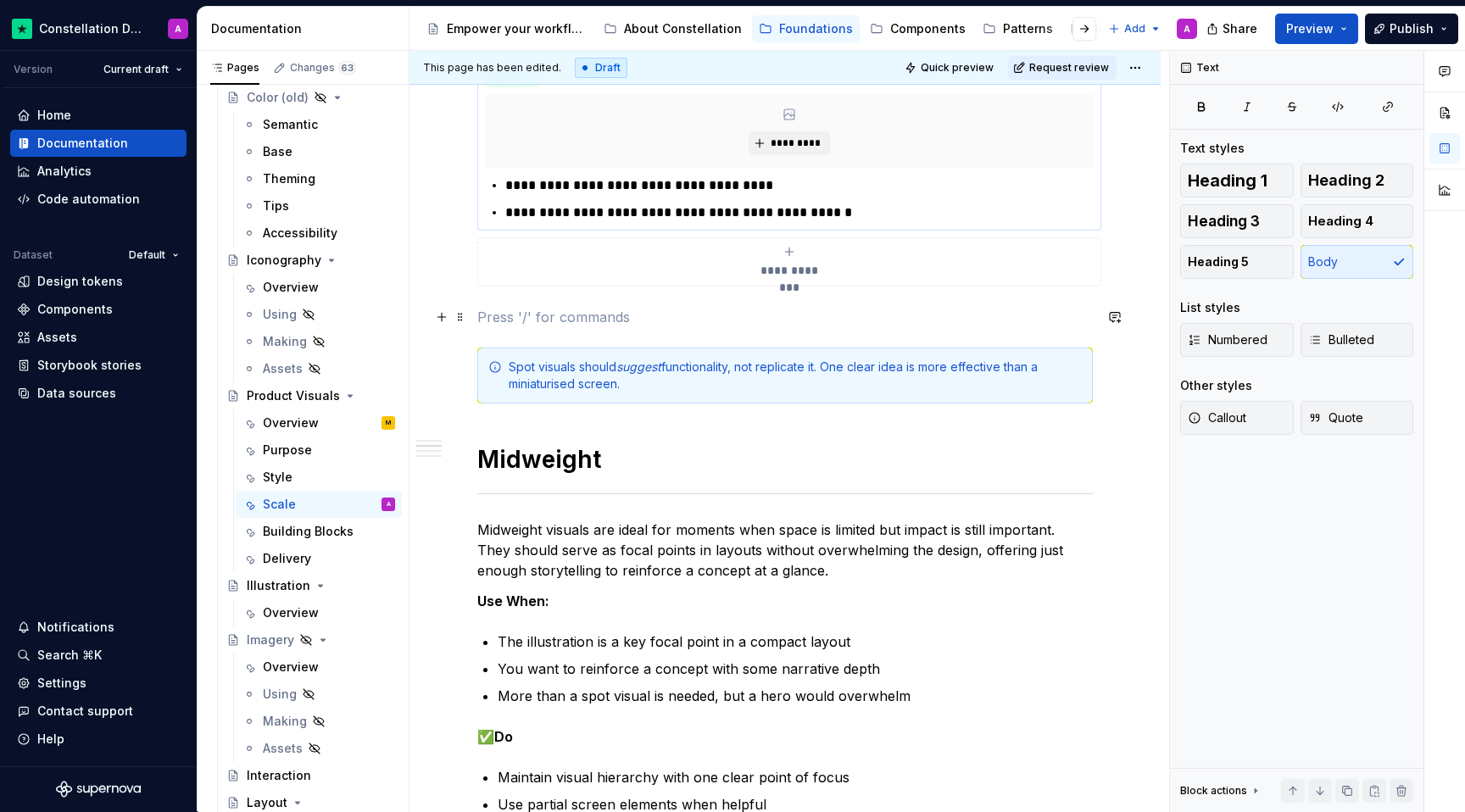
click at [599, 312] on p at bounding box center [785, 317] width 615 height 20
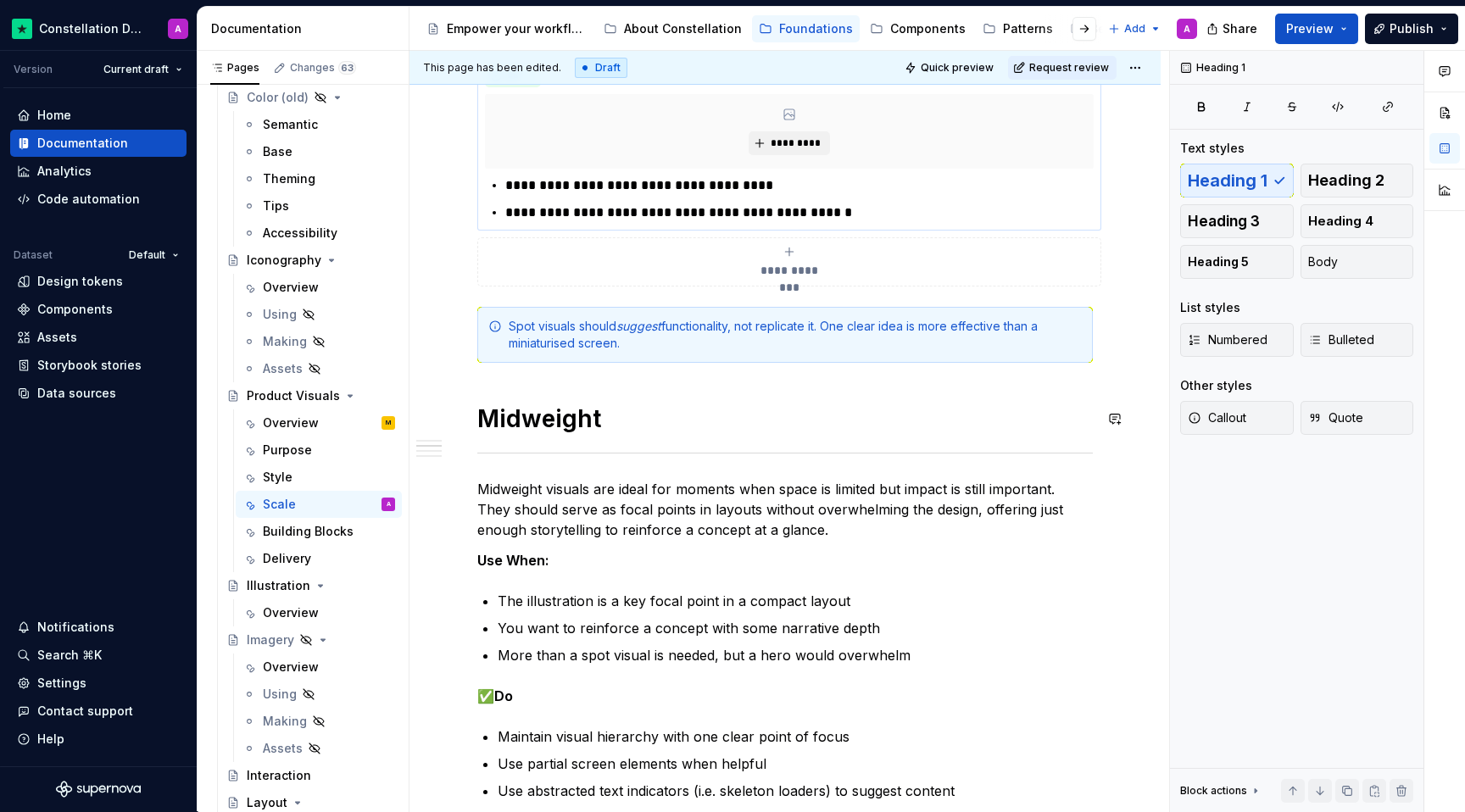
click at [638, 382] on div "**********" at bounding box center [785, 818] width 615 height 2354
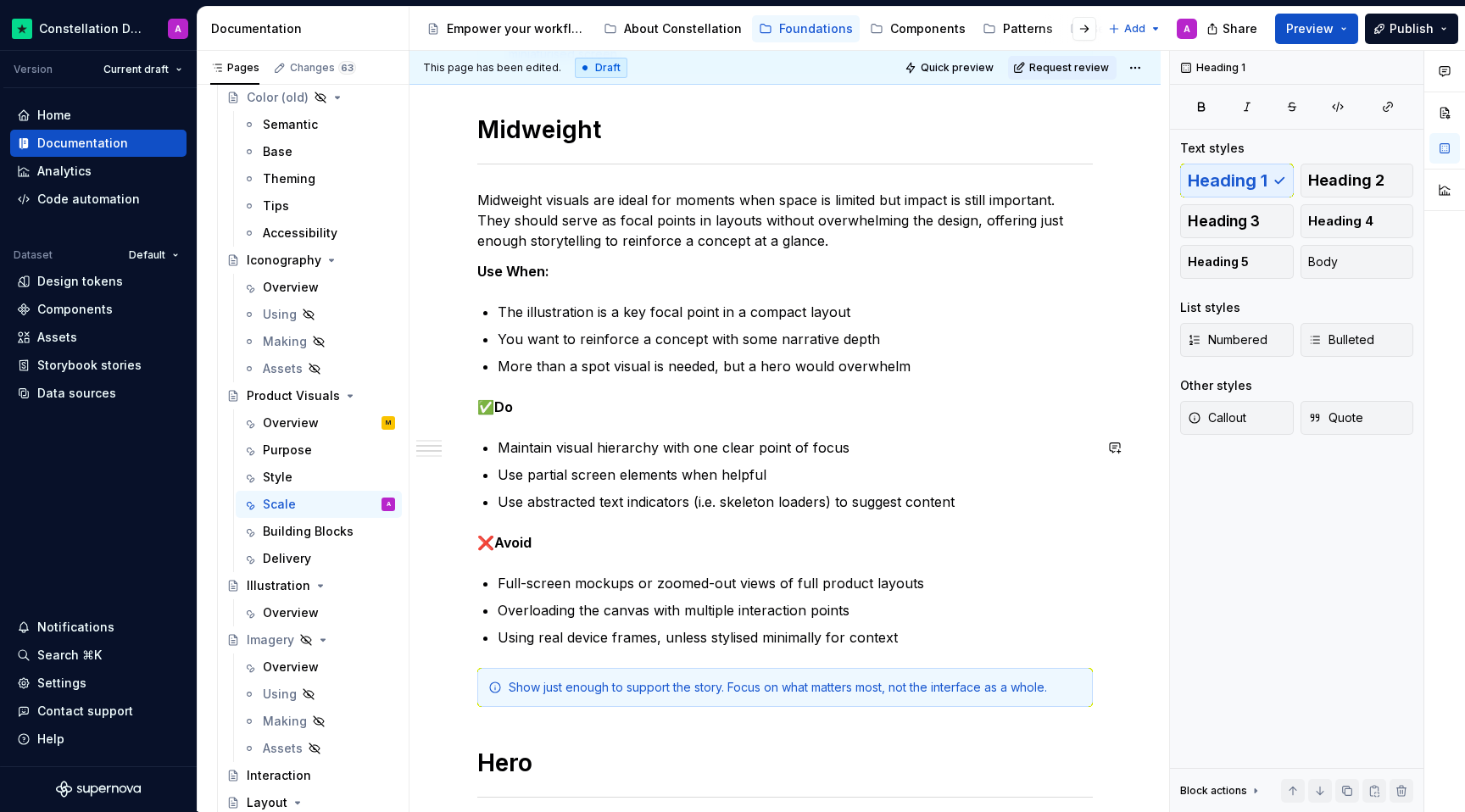
scroll to position [1132, 0]
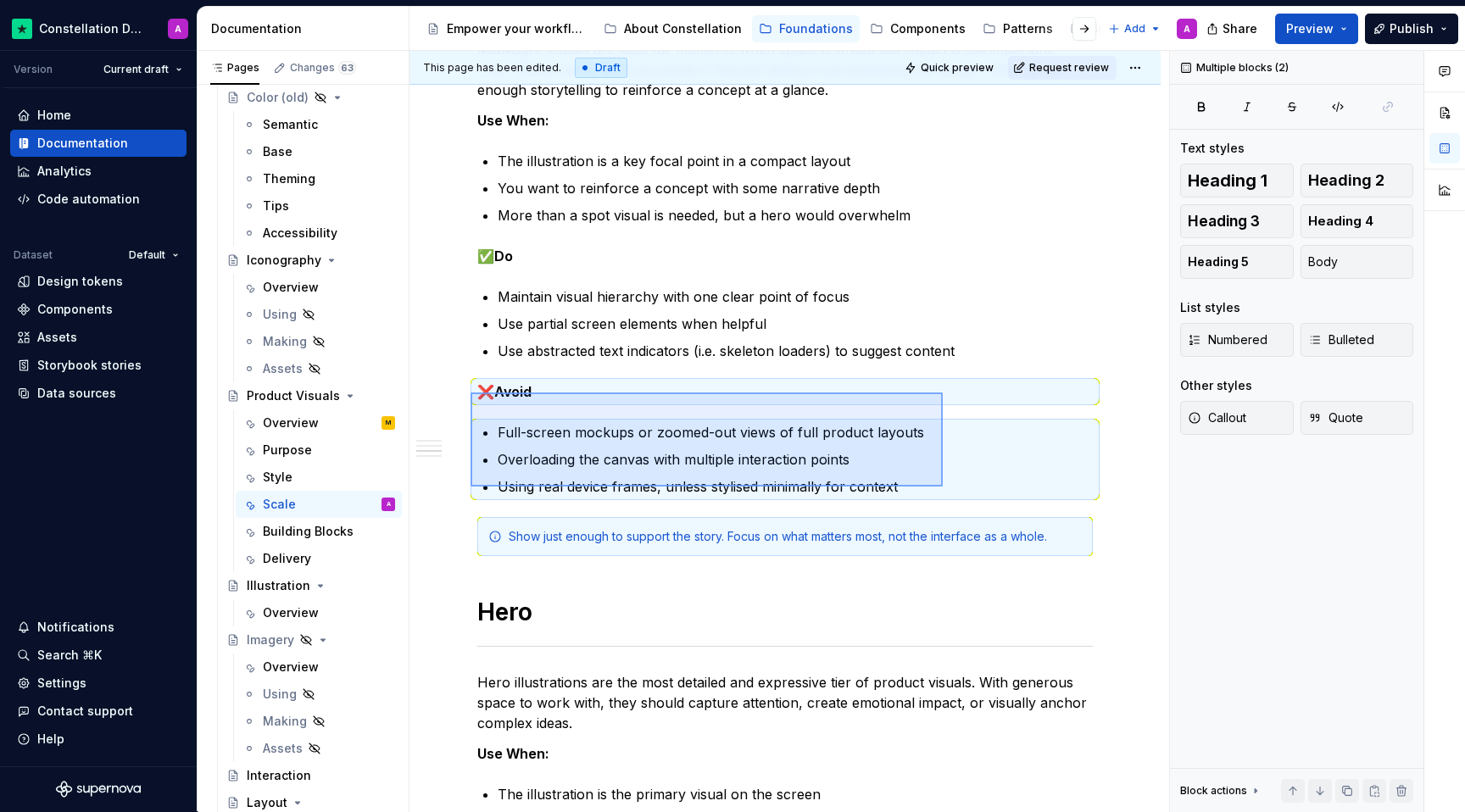
drag, startPoint x: 534, startPoint y: 393, endPoint x: 943, endPoint y: 486, distance: 419.4
click at [943, 487] on div "This page has been edited. Draft Quick preview Request review Product Visuals B…" at bounding box center [788, 431] width 759 height 761
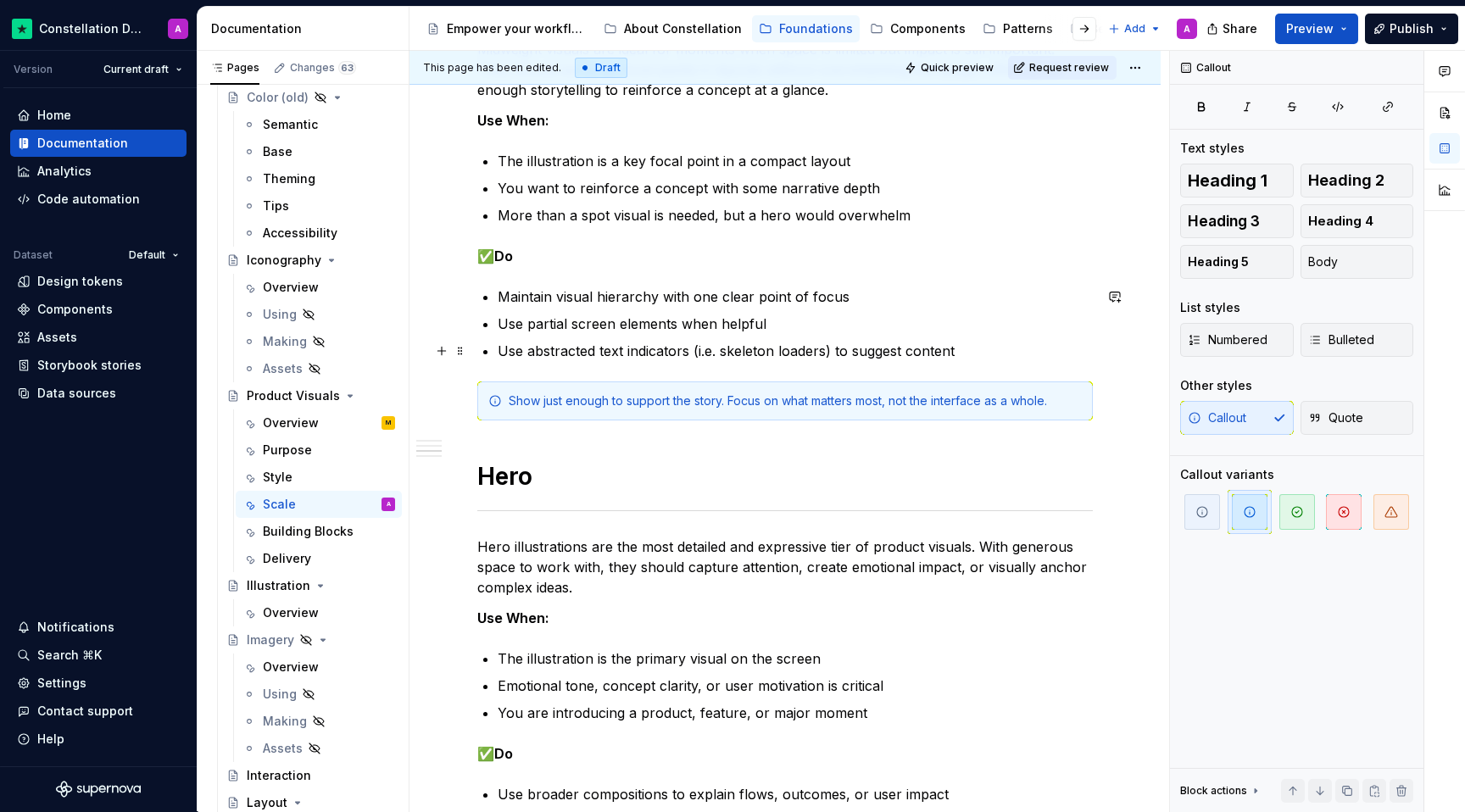
click at [987, 359] on p "Use abstracted text indicators (i.e. skeleton loaders) to suggest content" at bounding box center [795, 351] width 595 height 20
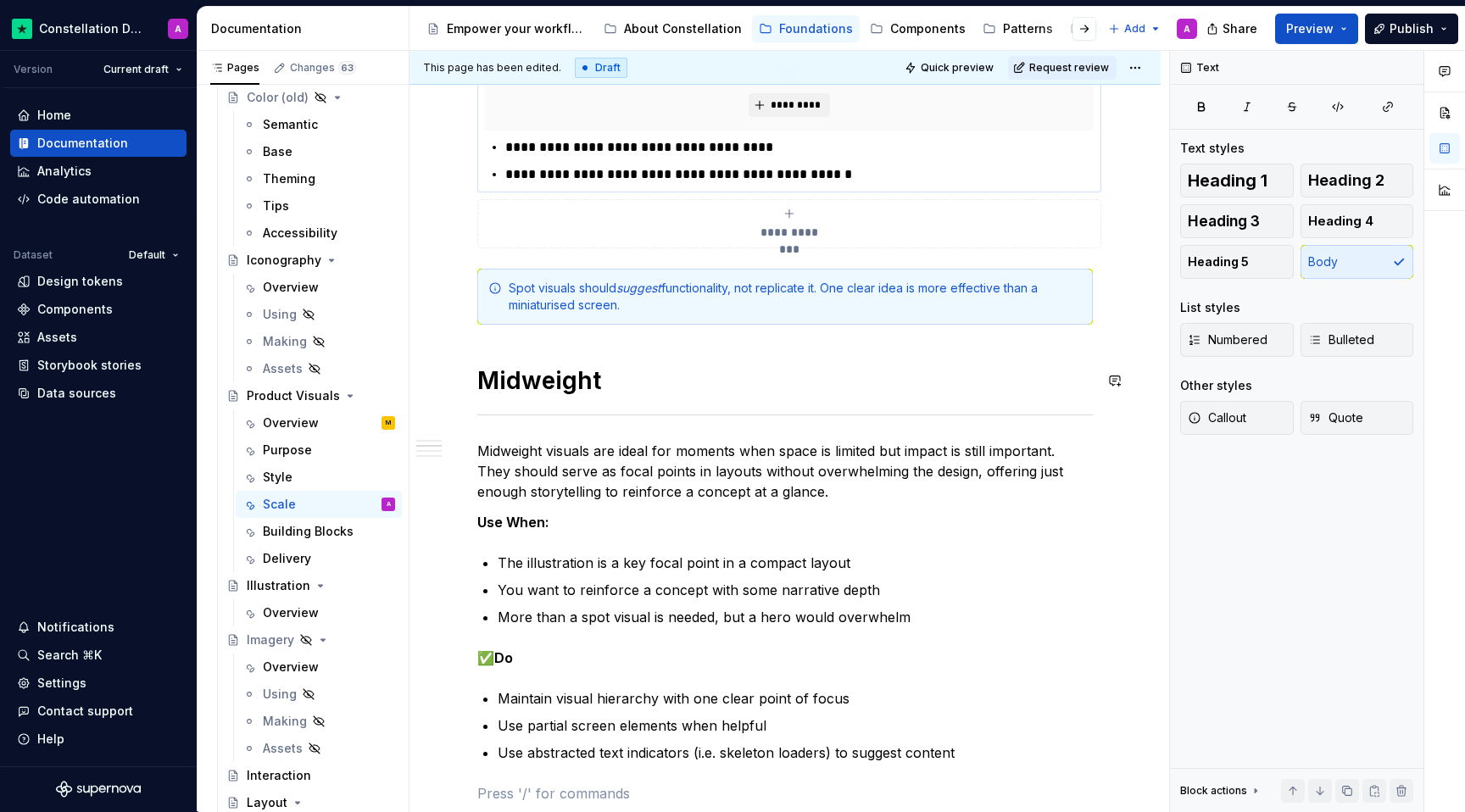
scroll to position [652, 0]
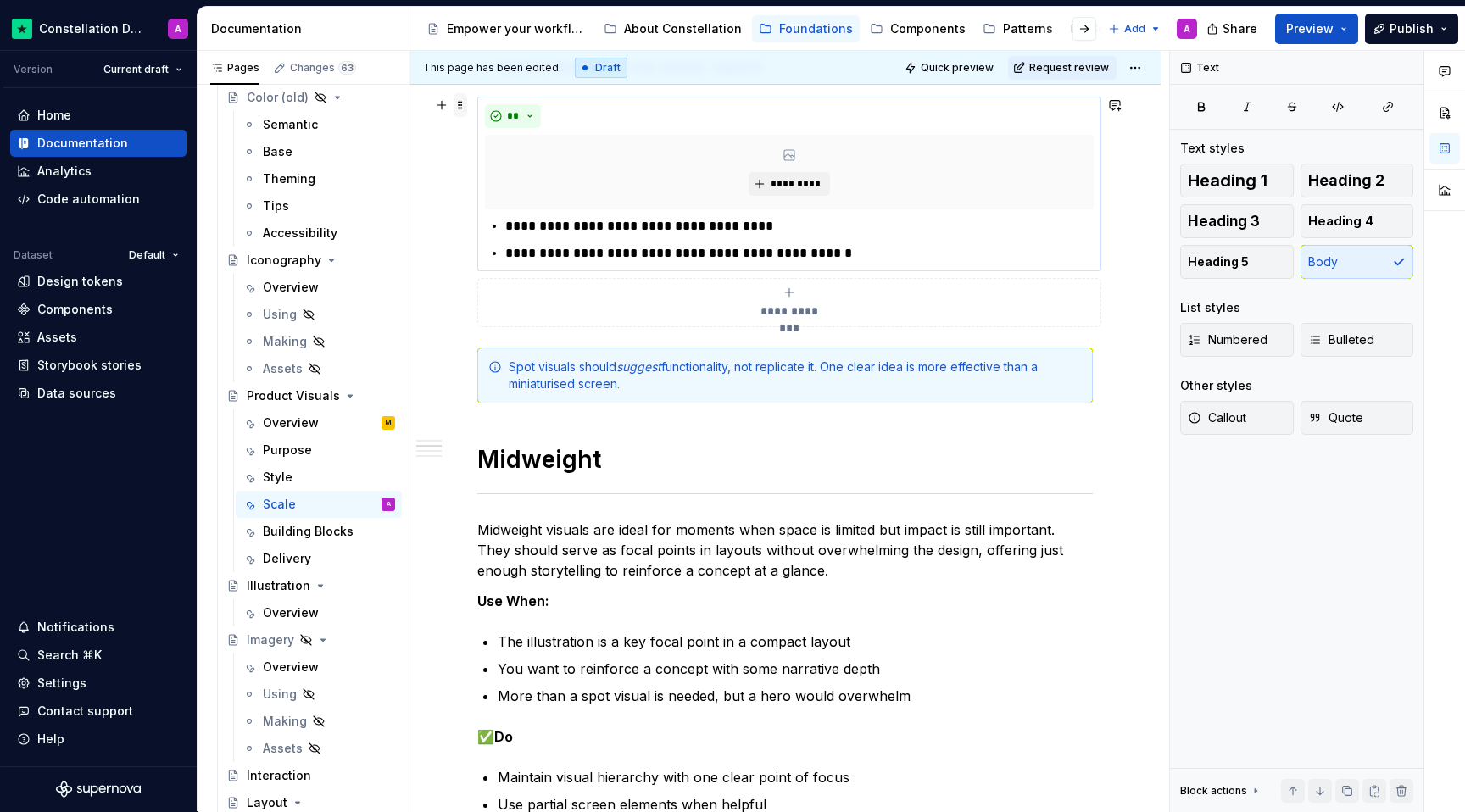
click at [458, 101] on span at bounding box center [460, 105] width 14 height 24
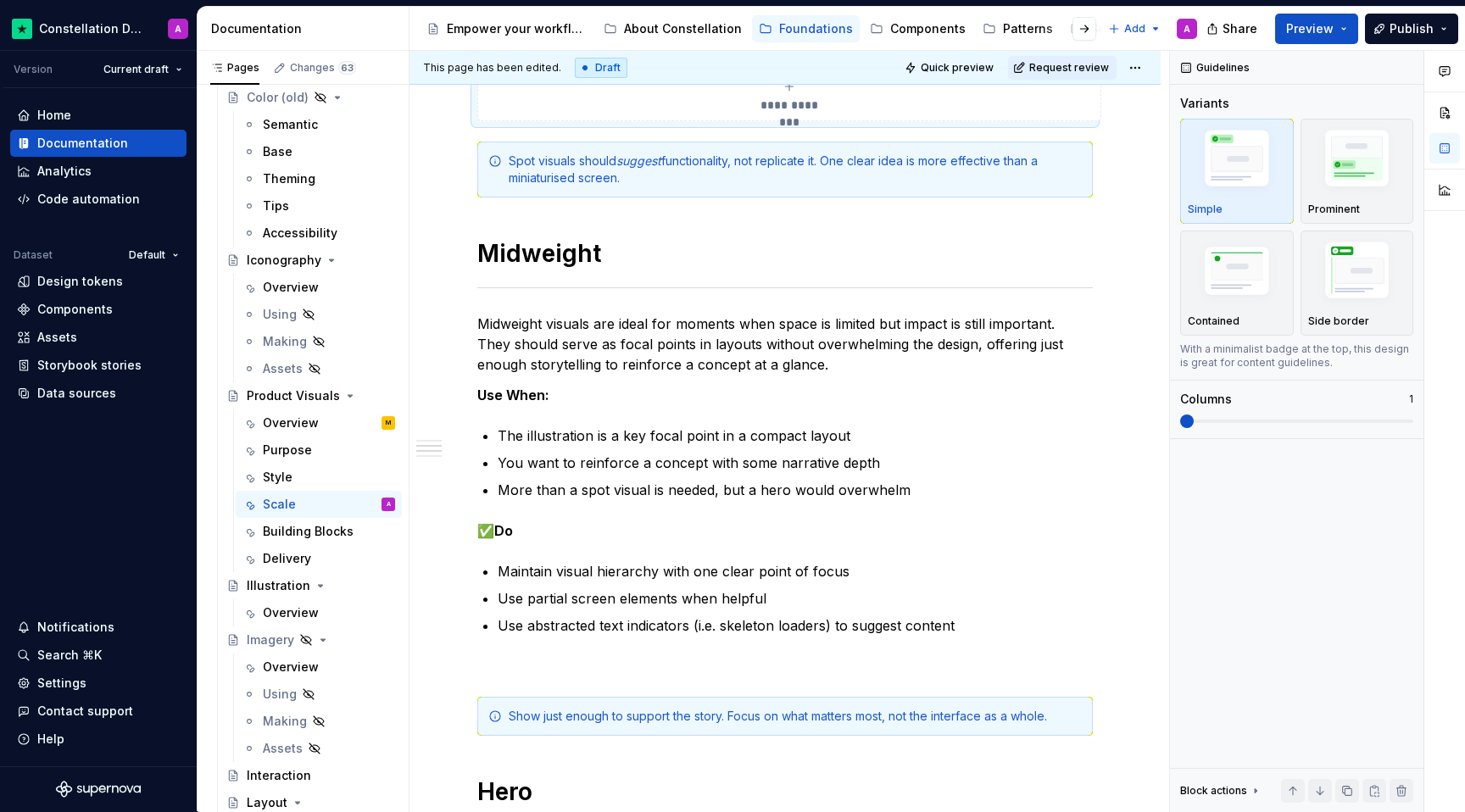
scroll to position [910, 0]
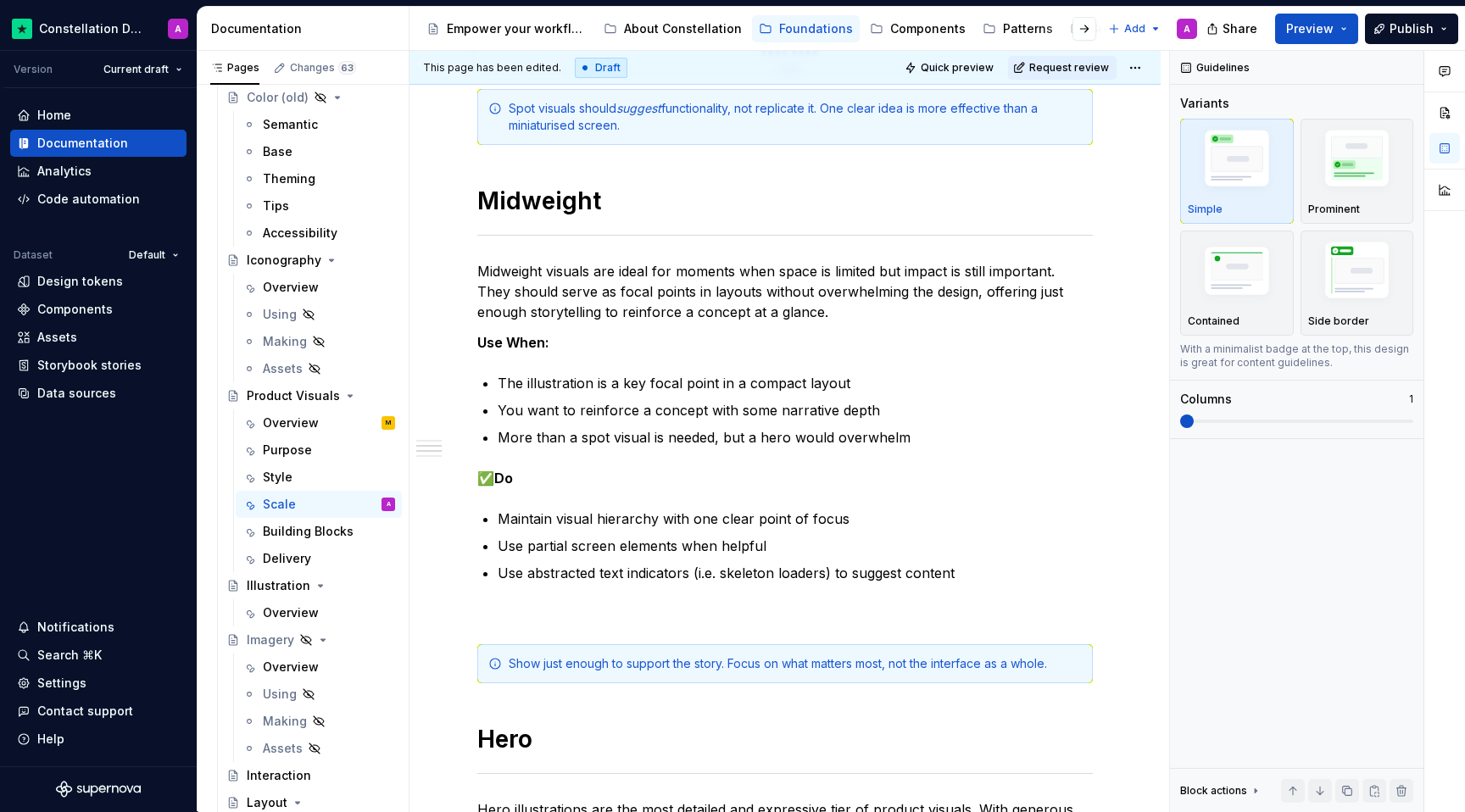
click at [529, 606] on p at bounding box center [785, 613] width 615 height 20
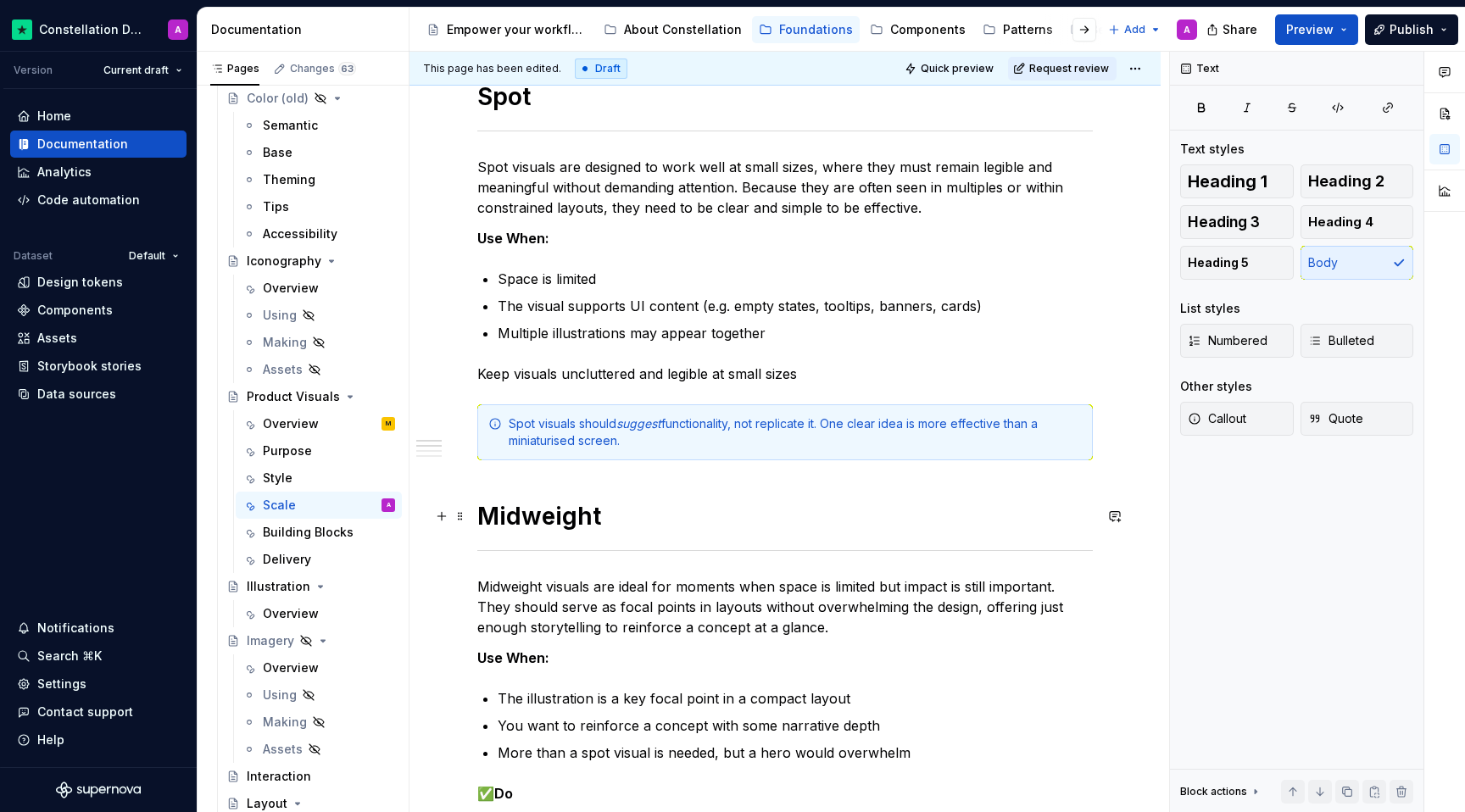
scroll to position [196, 0]
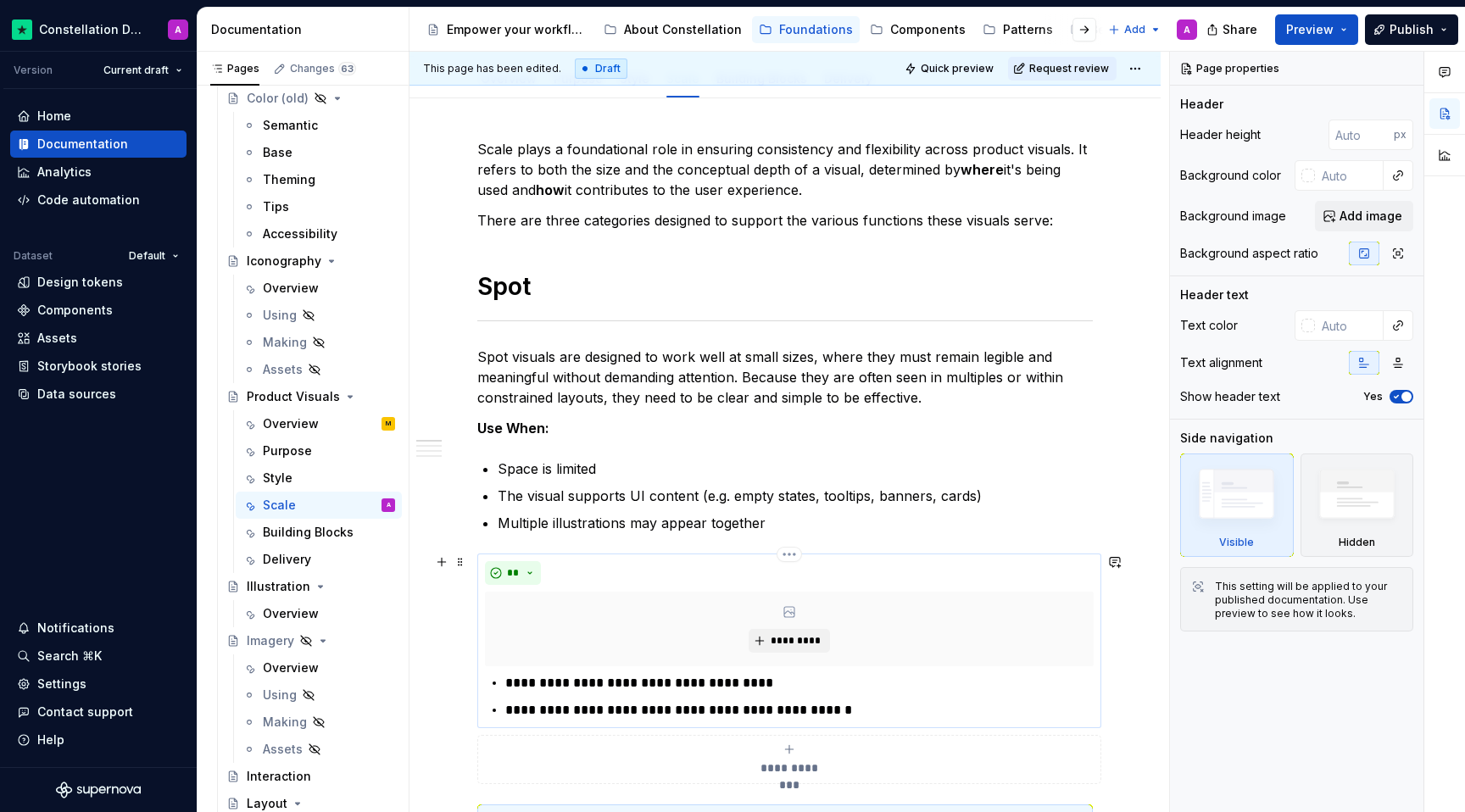
type textarea "*"
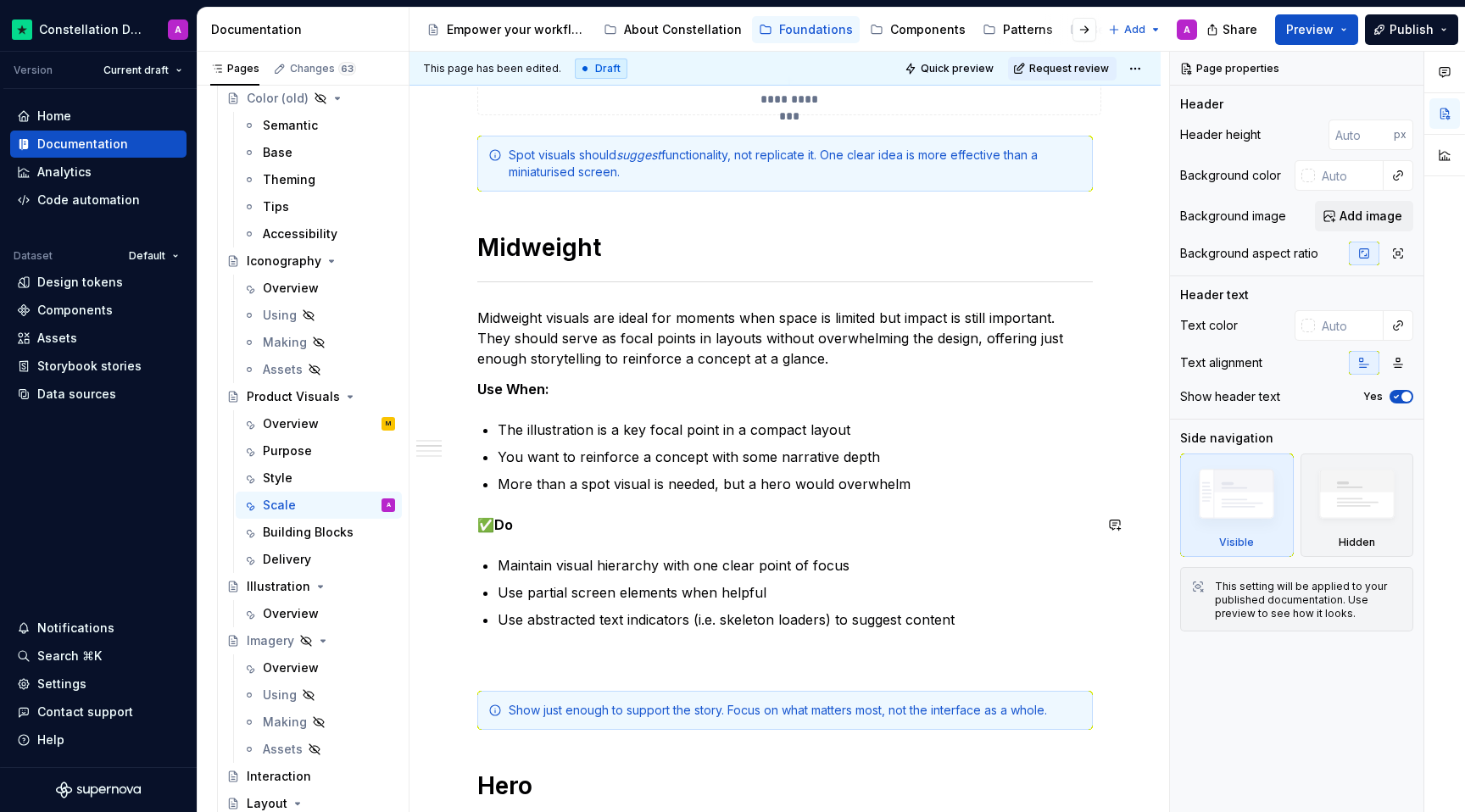
scroll to position [1009, 0]
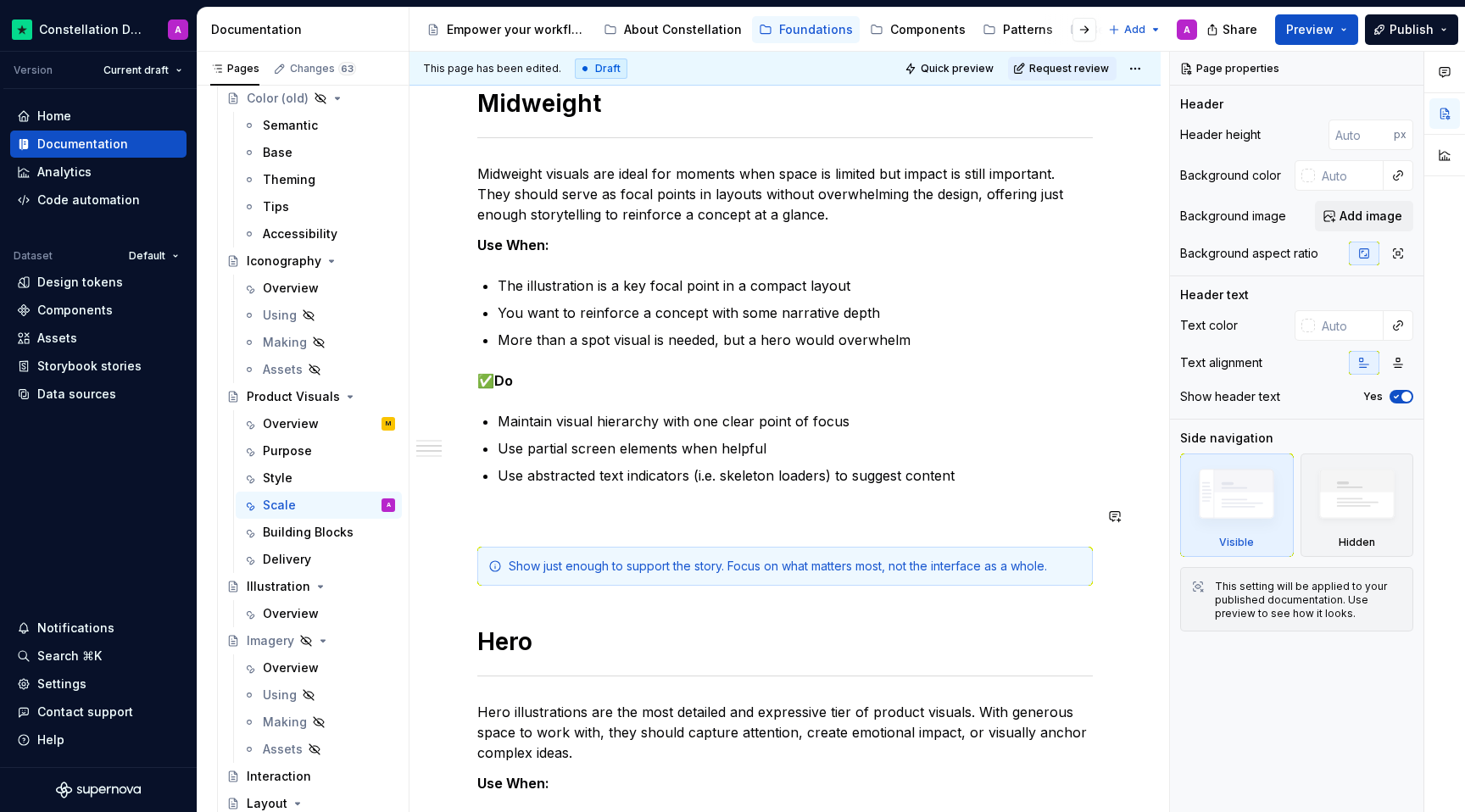
click at [566, 489] on div "**********" at bounding box center [785, 456] width 615 height 2260
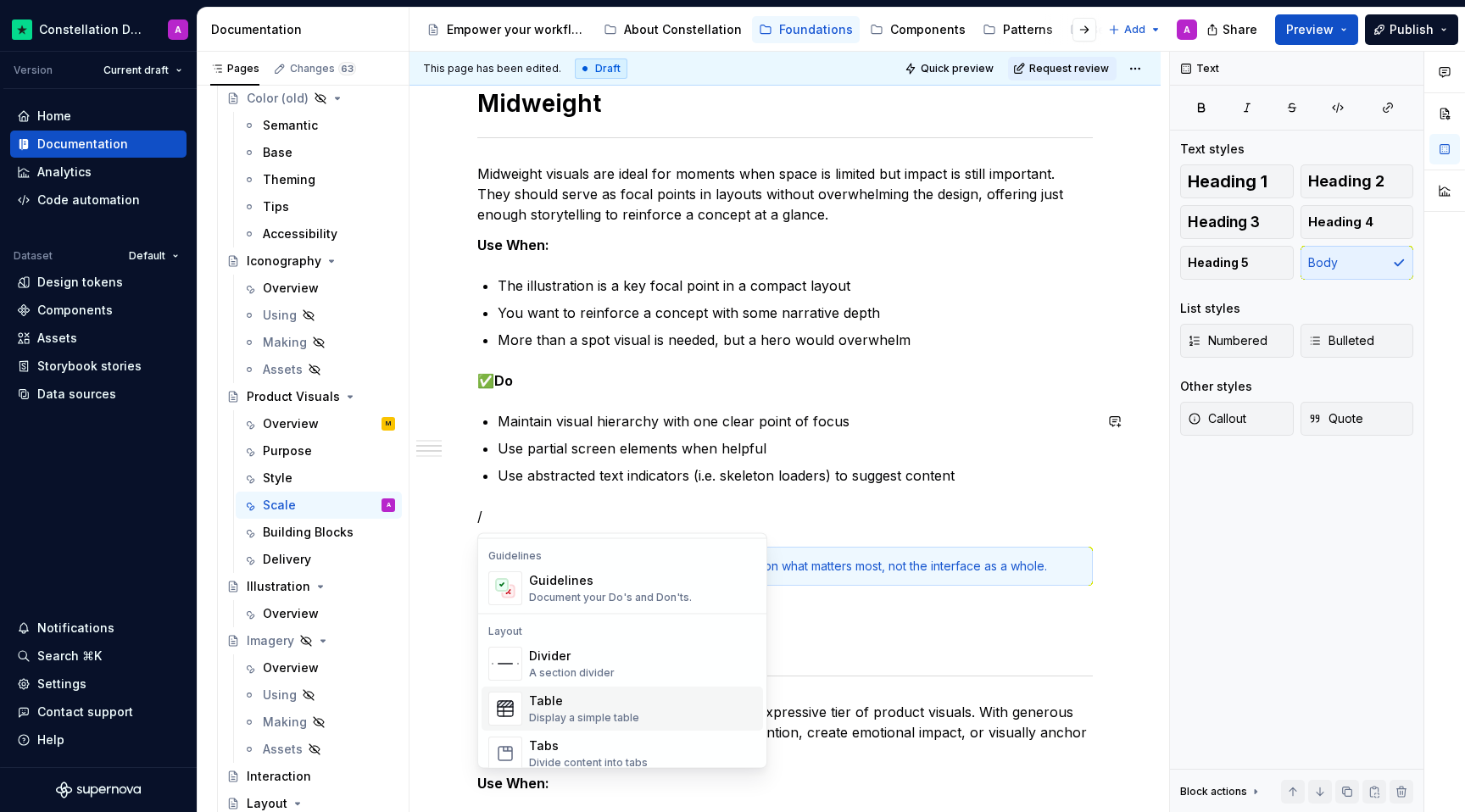
scroll to position [469, 0]
click at [586, 584] on div "Guidelines" at bounding box center [610, 585] width 163 height 17
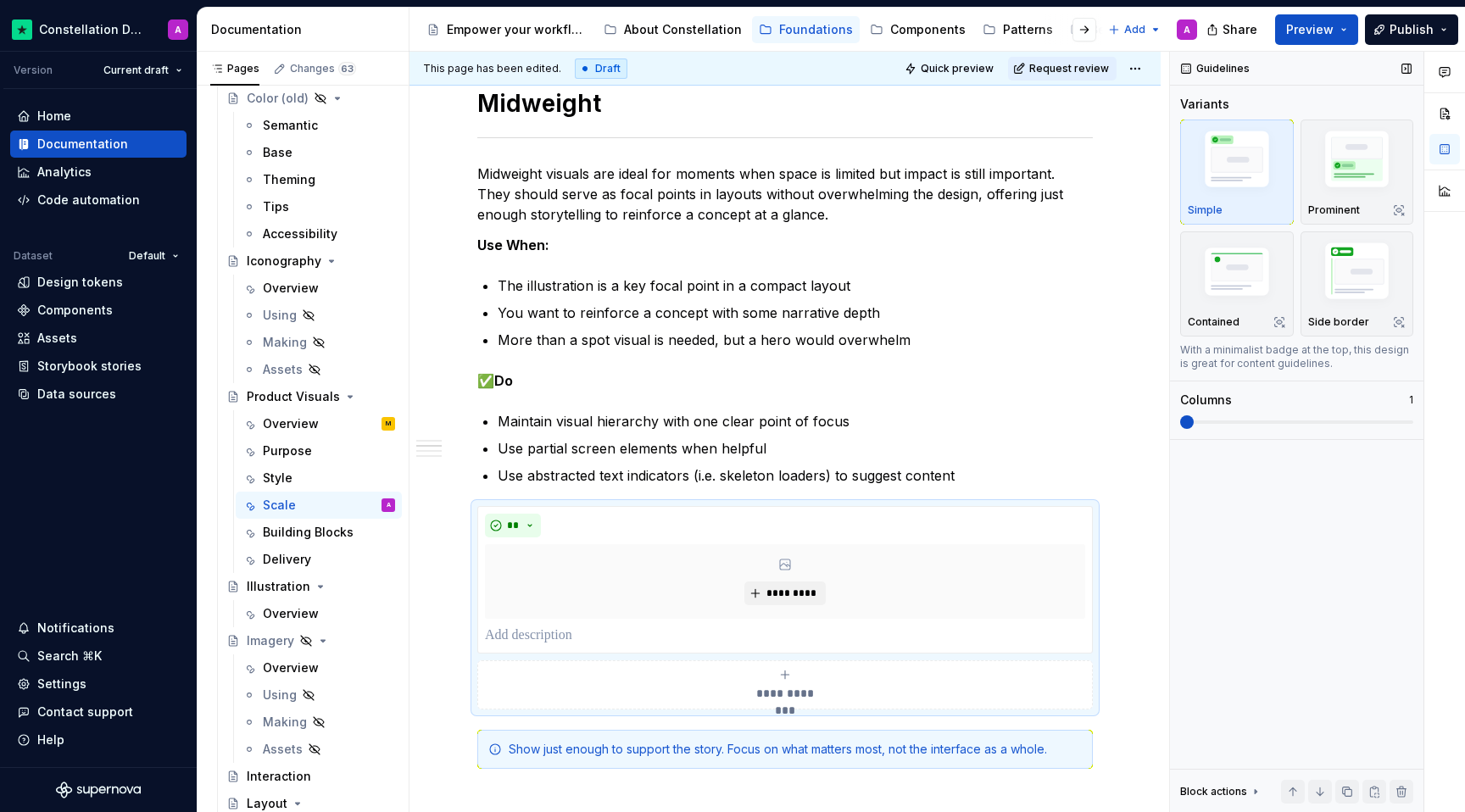
click at [1075, 420] on span at bounding box center [1187, 422] width 14 height 14
click at [1075, 271] on img "button" at bounding box center [1357, 274] width 98 height 74
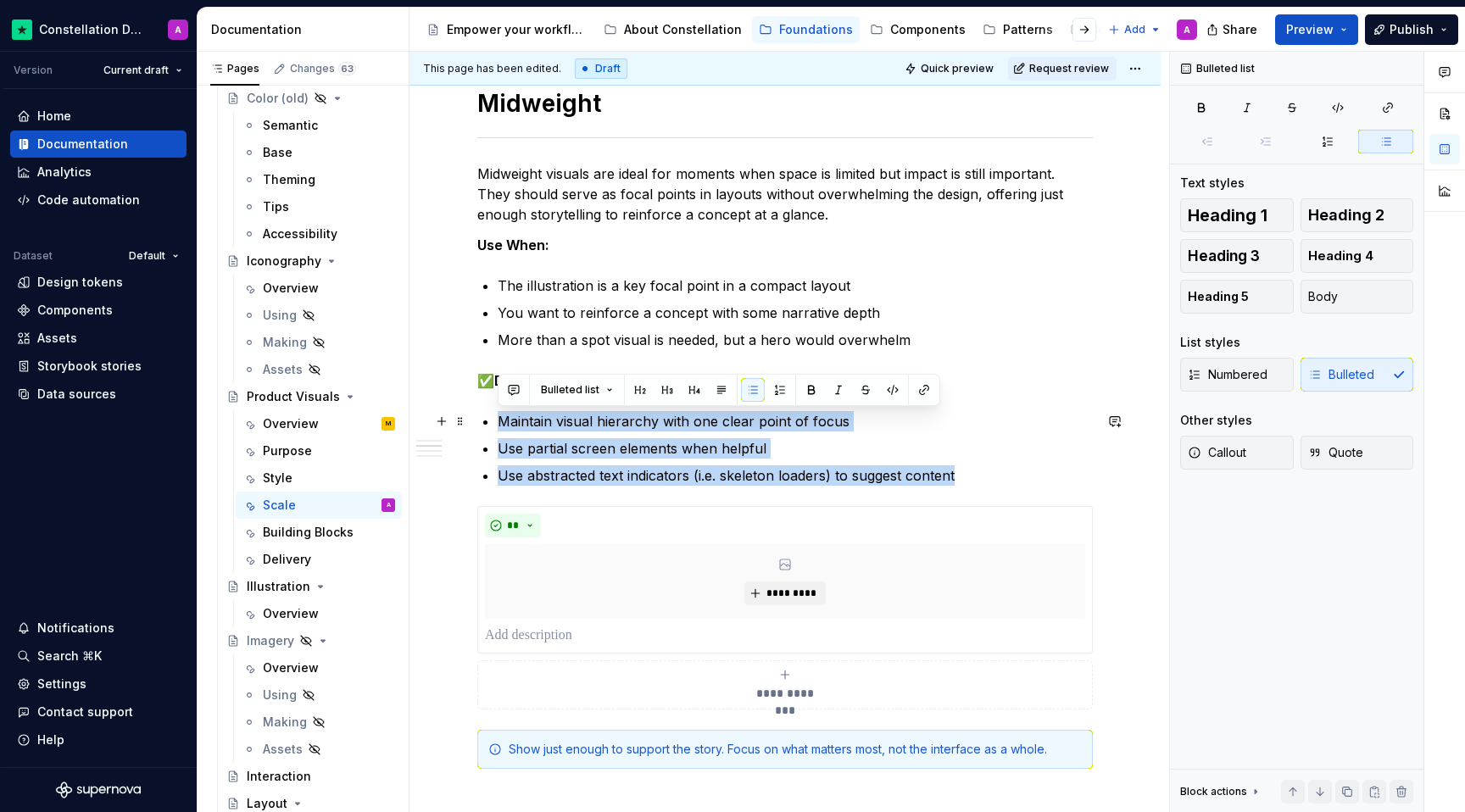
drag, startPoint x: 967, startPoint y: 475, endPoint x: 490, endPoint y: 418, distance: 480.4
click at [498, 418] on ul "Maintain visual hierarchy with one clear point of focus Use partial screen elem…" at bounding box center [795, 448] width 595 height 75
copy ul "Maintain visual hierarchy with one clear point of focus Use partial screen elem…"
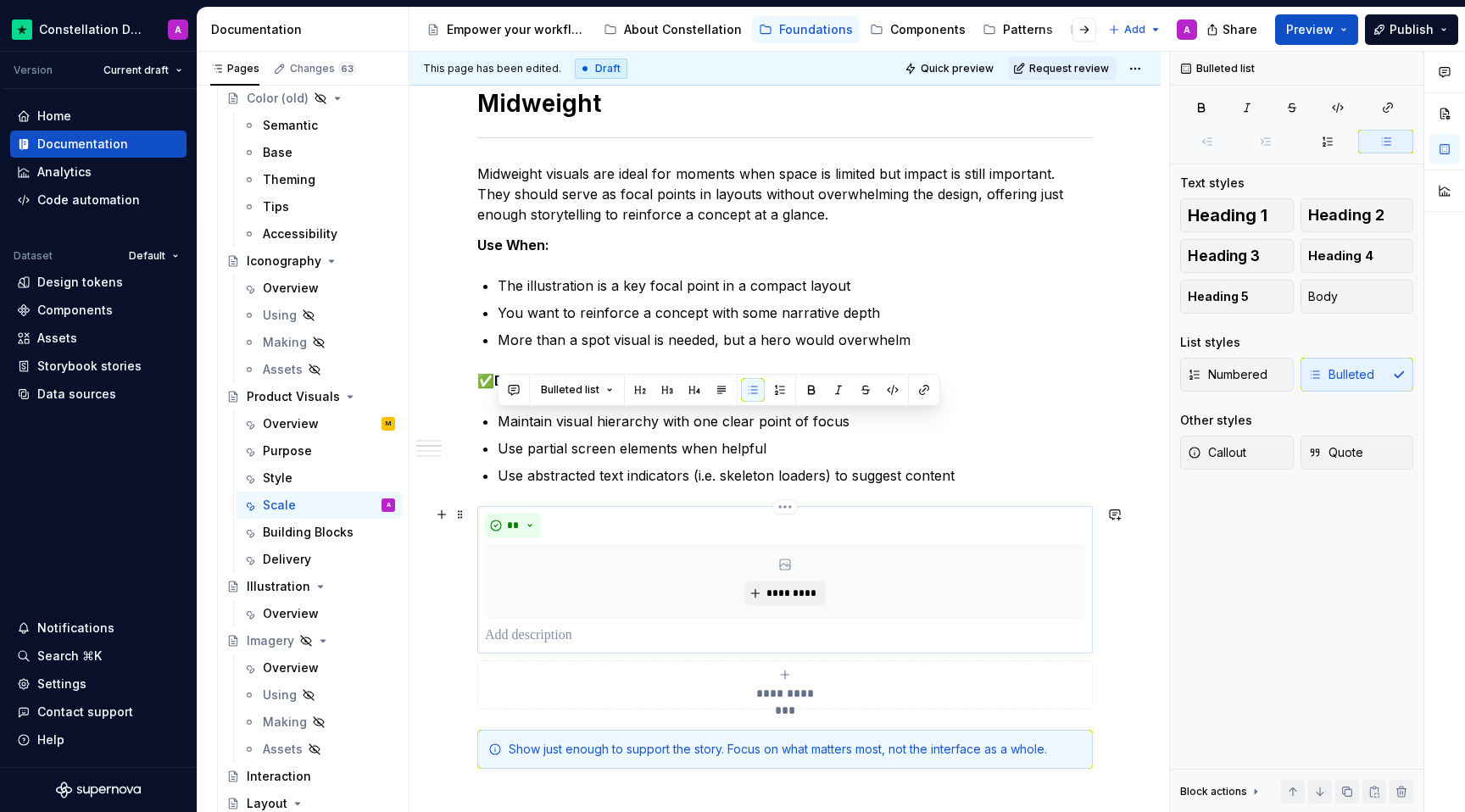
click at [534, 633] on p at bounding box center [785, 636] width 600 height 20
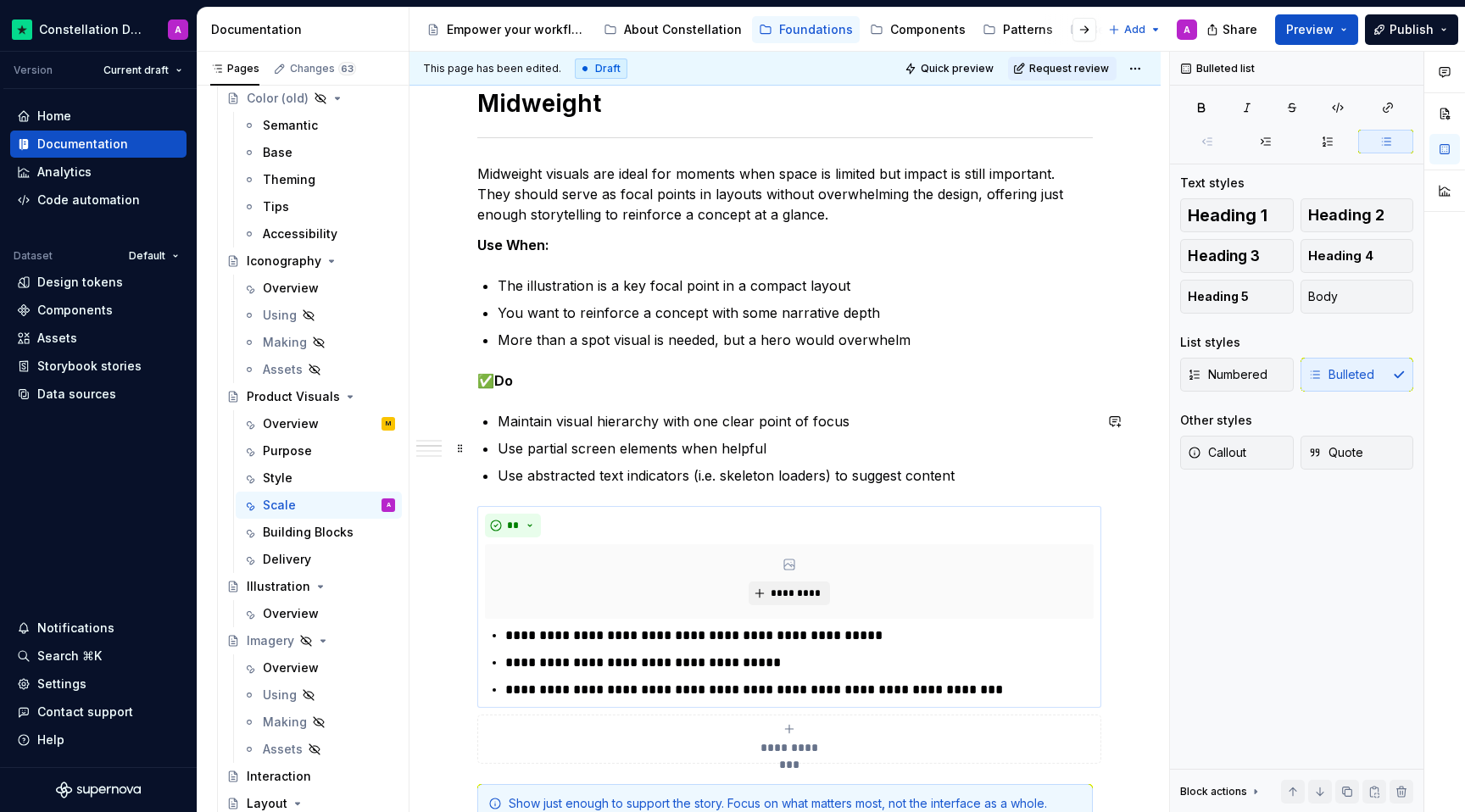
click at [873, 443] on p "Use partial screen elements when helpful" at bounding box center [795, 448] width 595 height 20
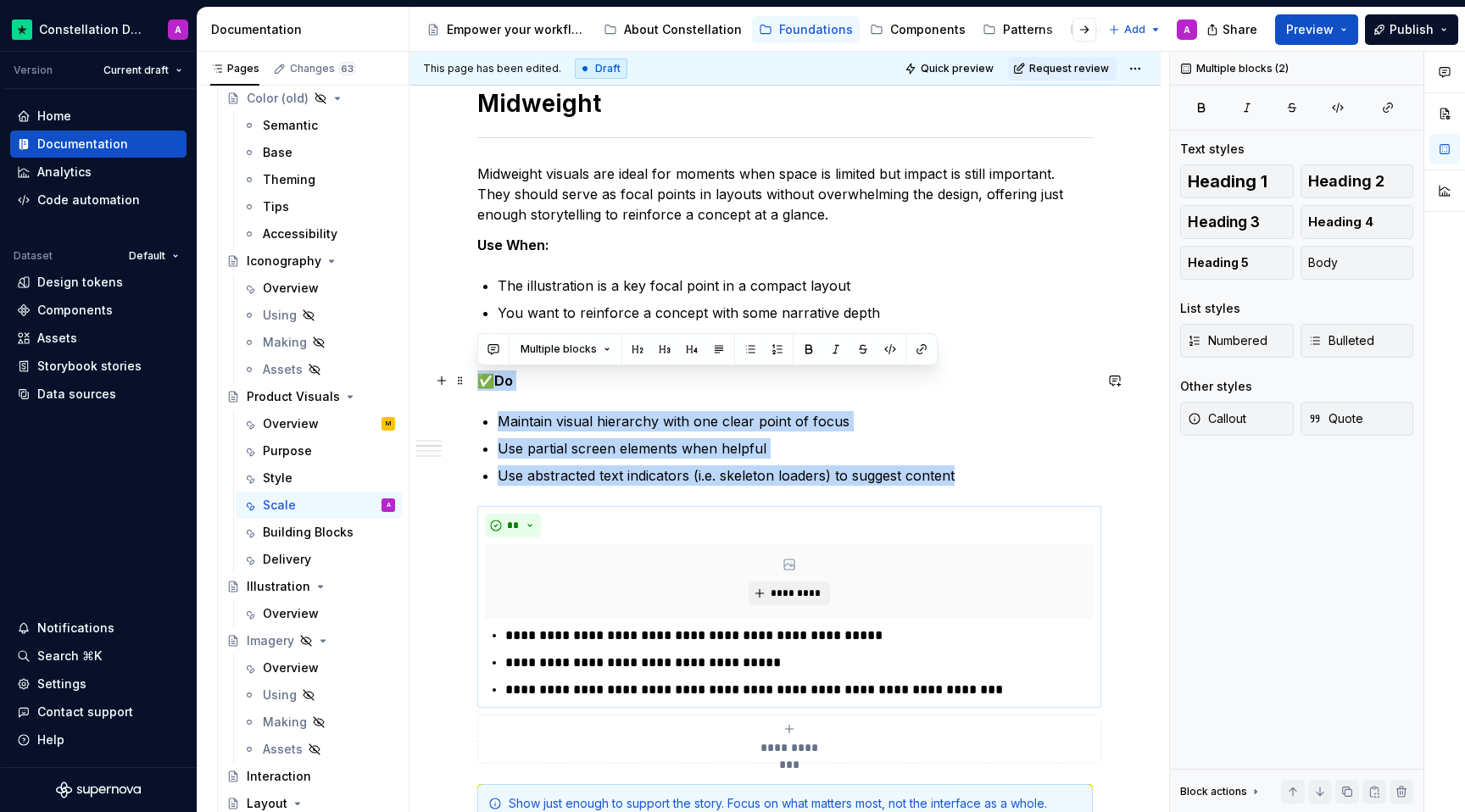
drag, startPoint x: 978, startPoint y: 477, endPoint x: 474, endPoint y: 382, distance: 512.9
click at [474, 382] on div "**********" at bounding box center [784, 686] width 751 height 2802
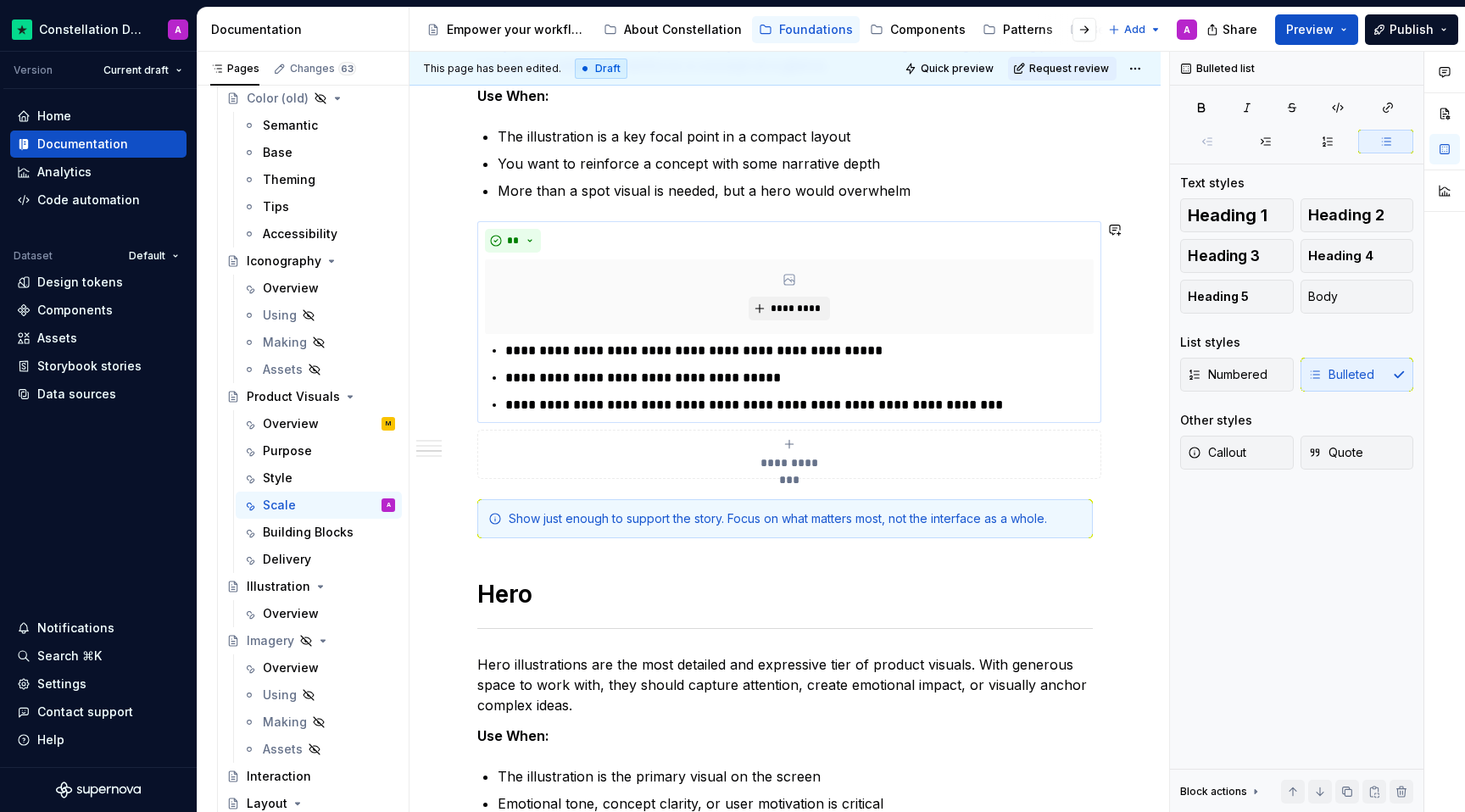
scroll to position [1162, 0]
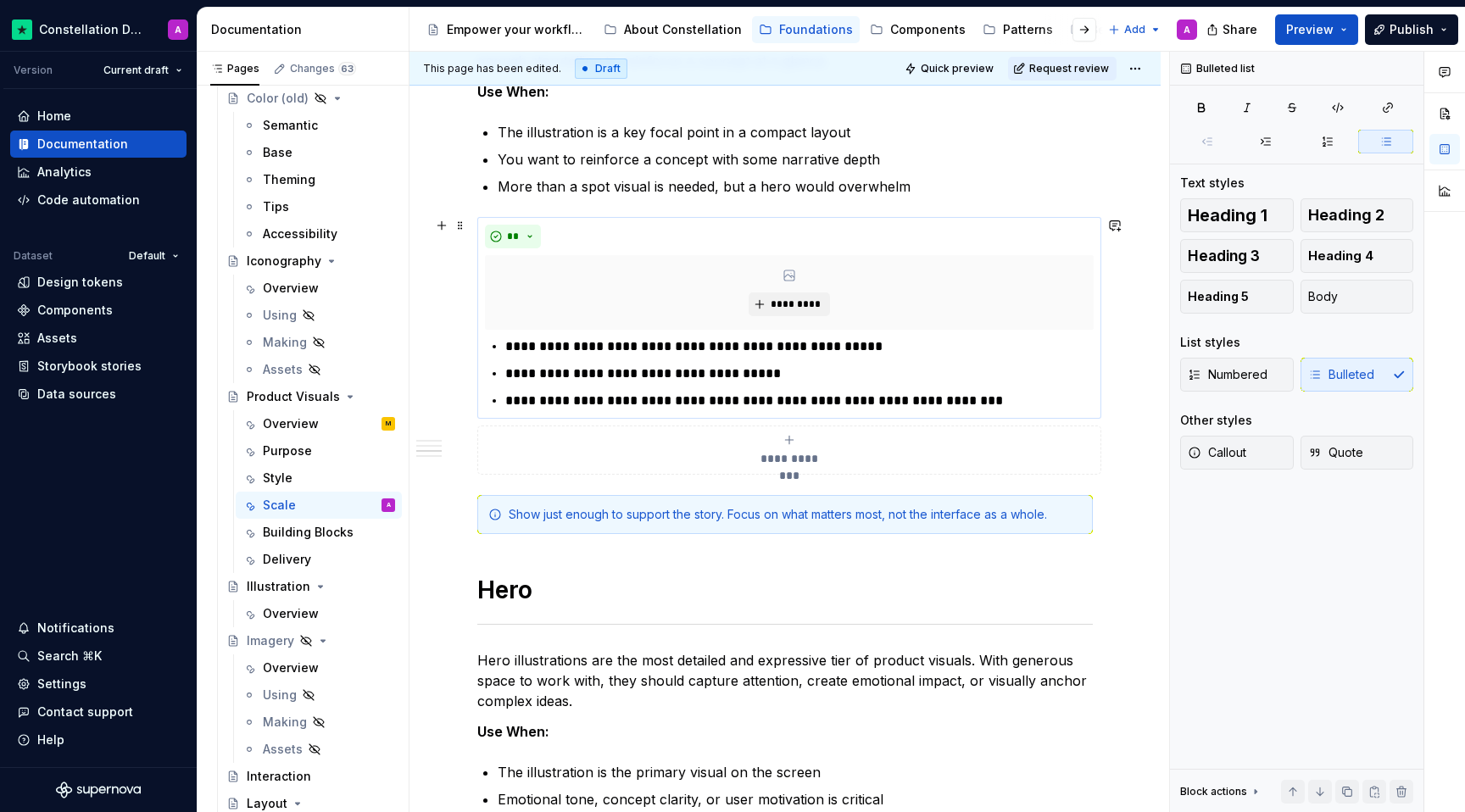
click at [568, 447] on div "**********" at bounding box center [789, 450] width 608 height 34
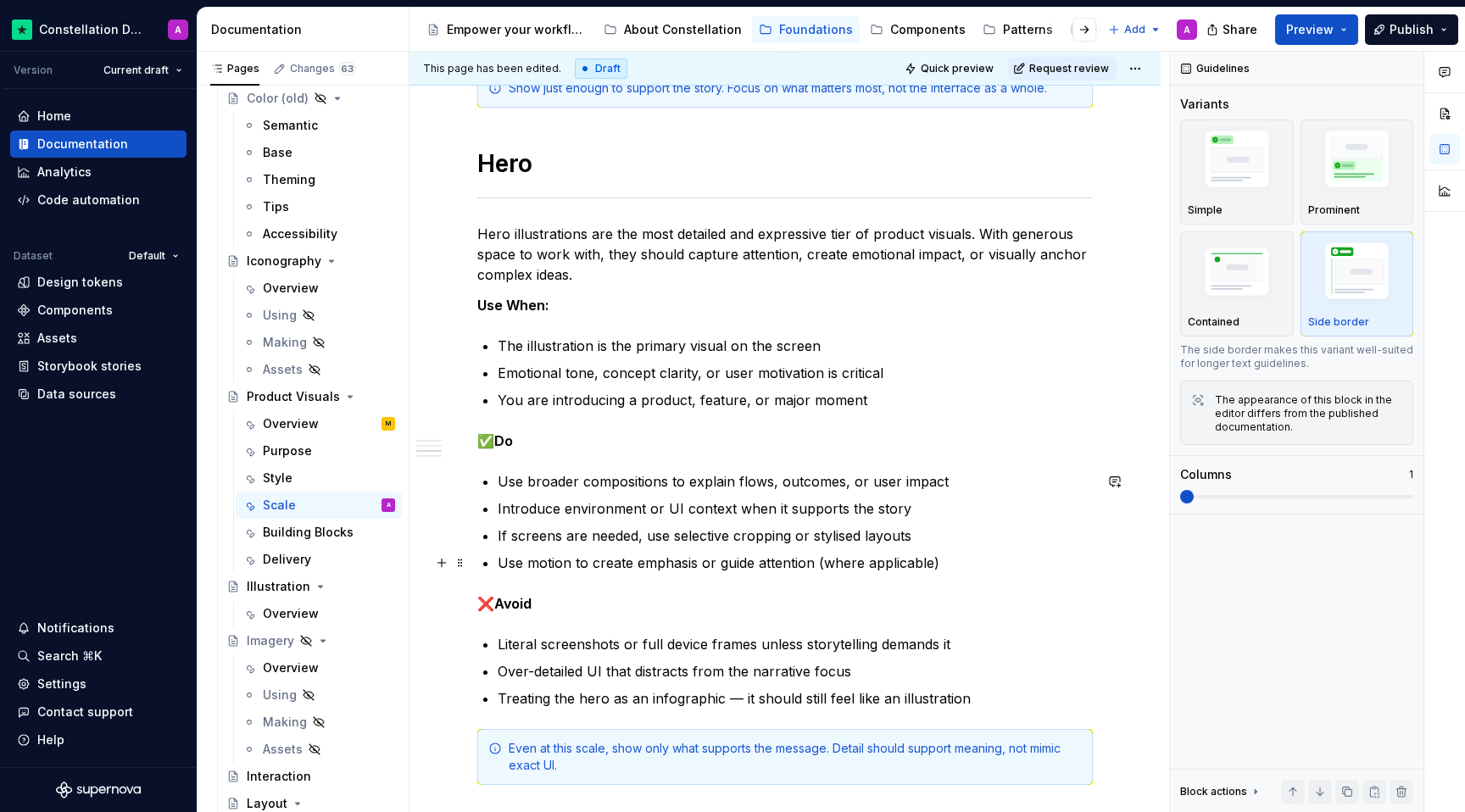
scroll to position [1591, 0]
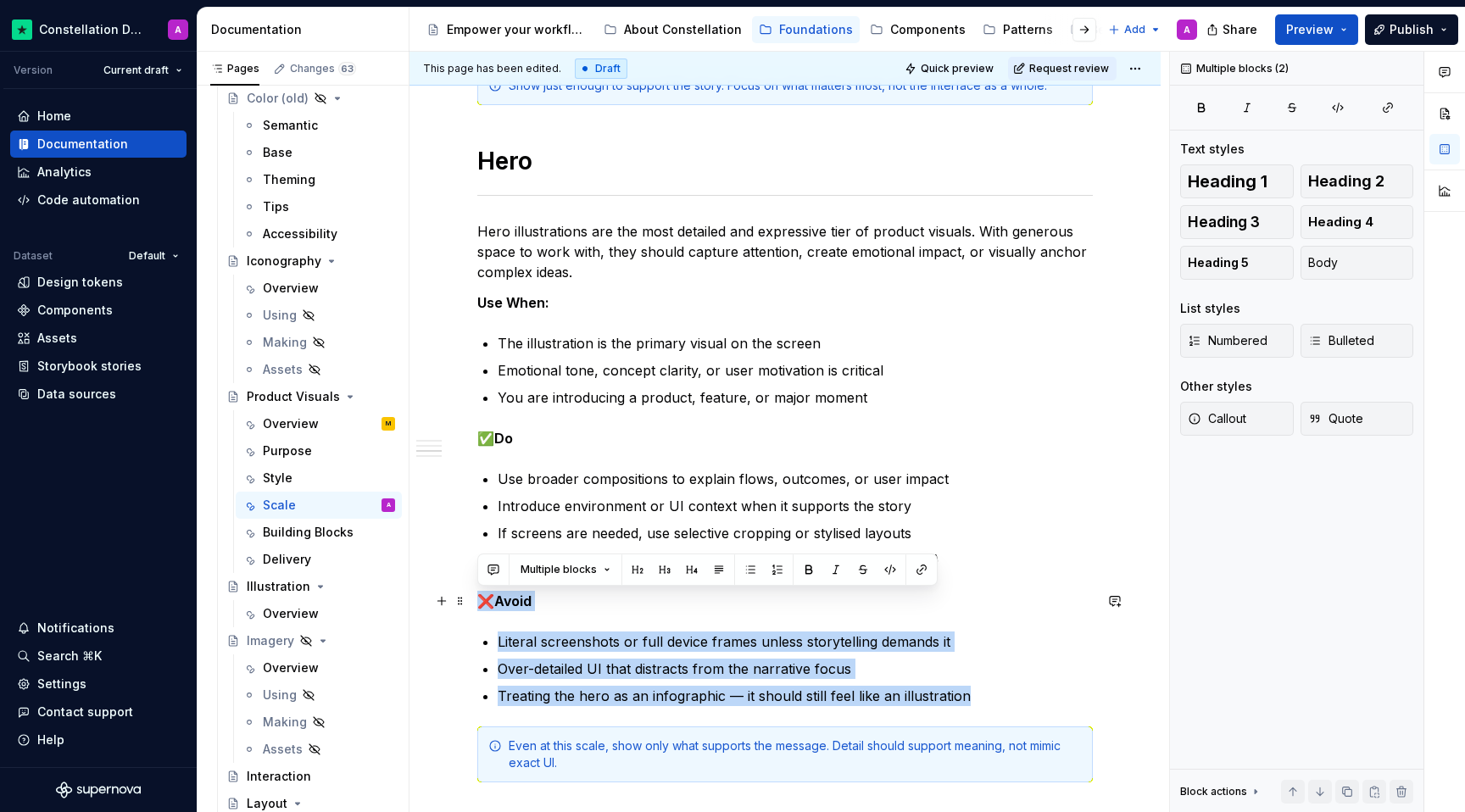
drag, startPoint x: 980, startPoint y: 702, endPoint x: 475, endPoint y: 591, distance: 517.1
click at [475, 591] on div "**********" at bounding box center [784, 36] width 751 height 2665
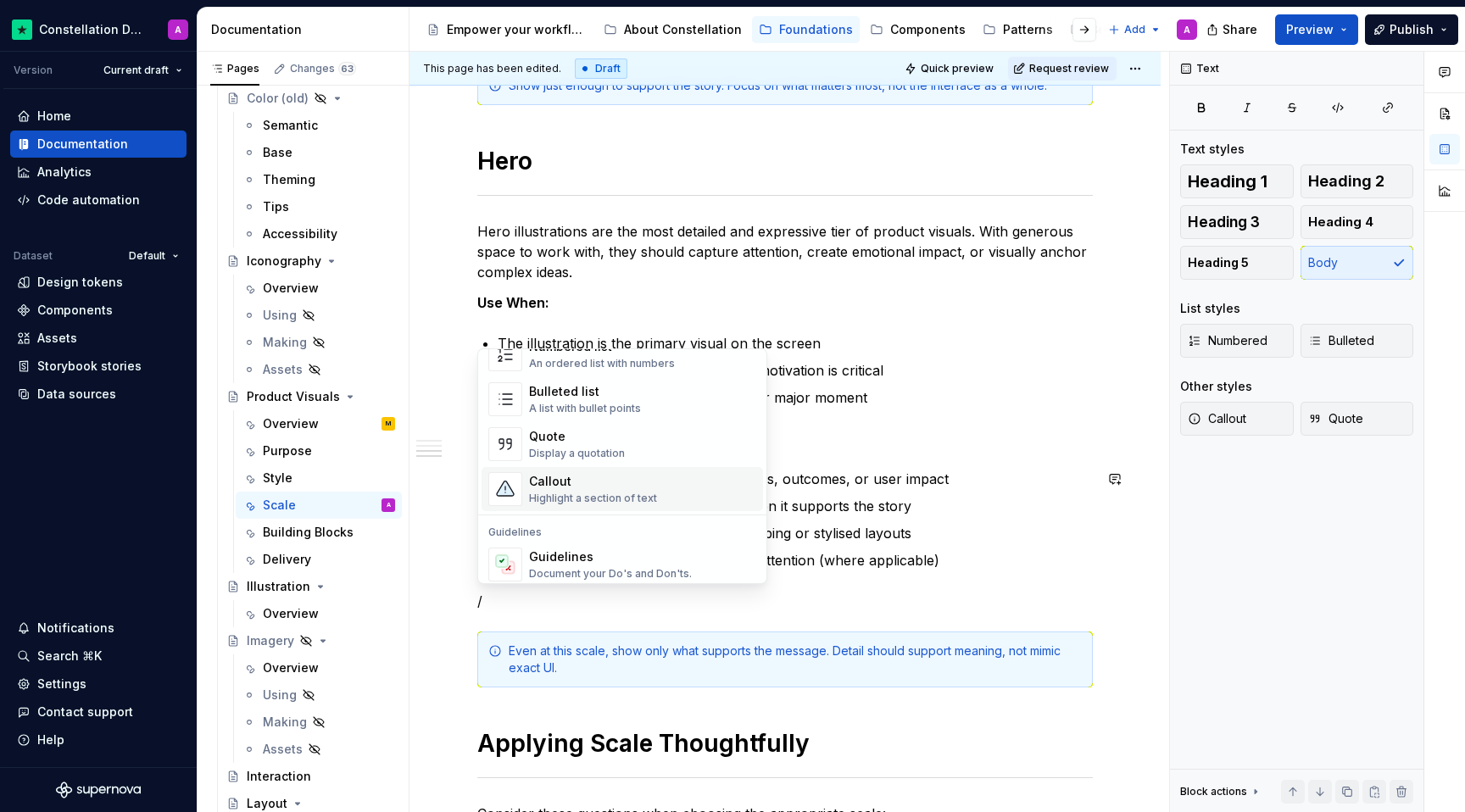
scroll to position [389, 0]
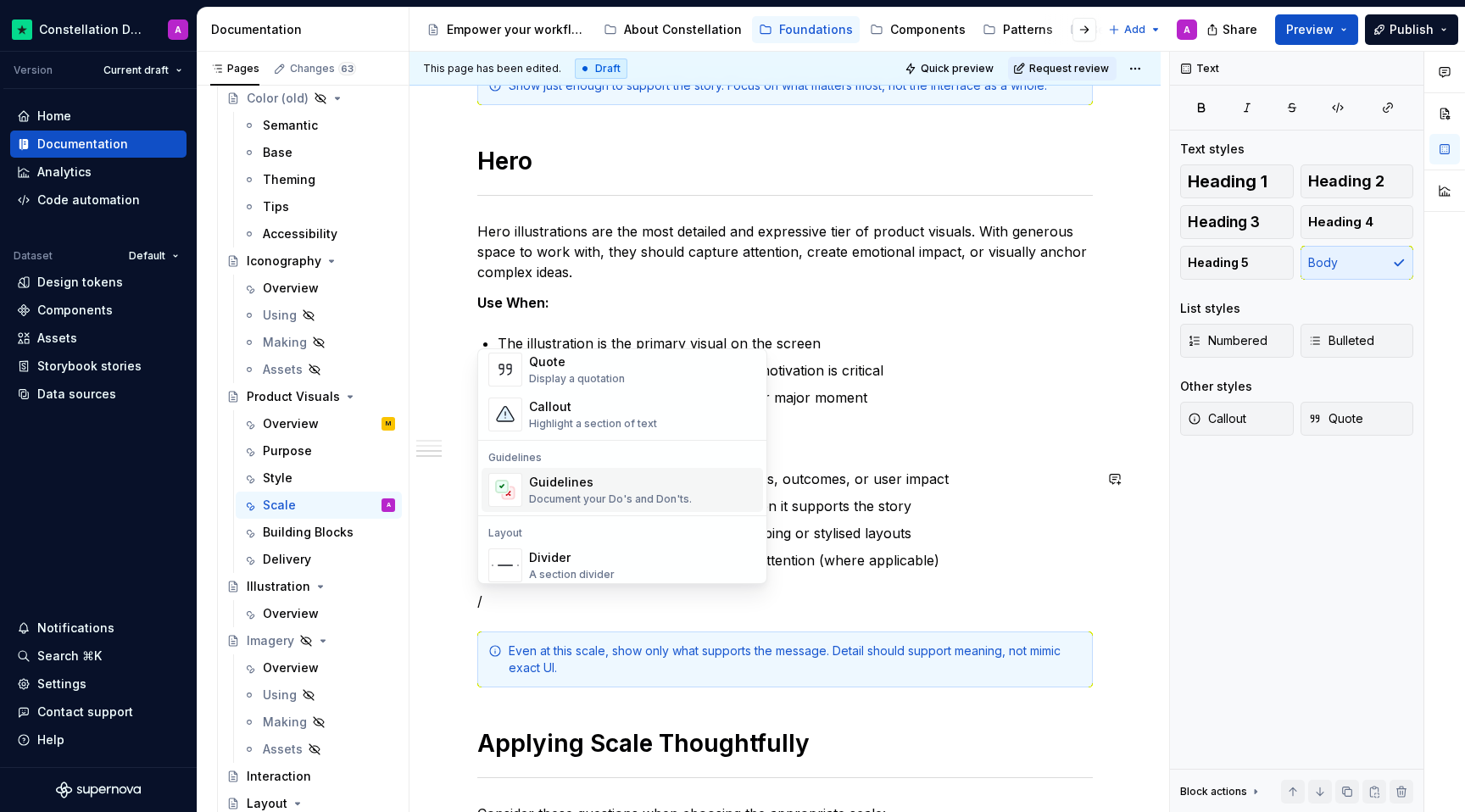
click at [577, 487] on div "Guidelines" at bounding box center [610, 482] width 163 height 17
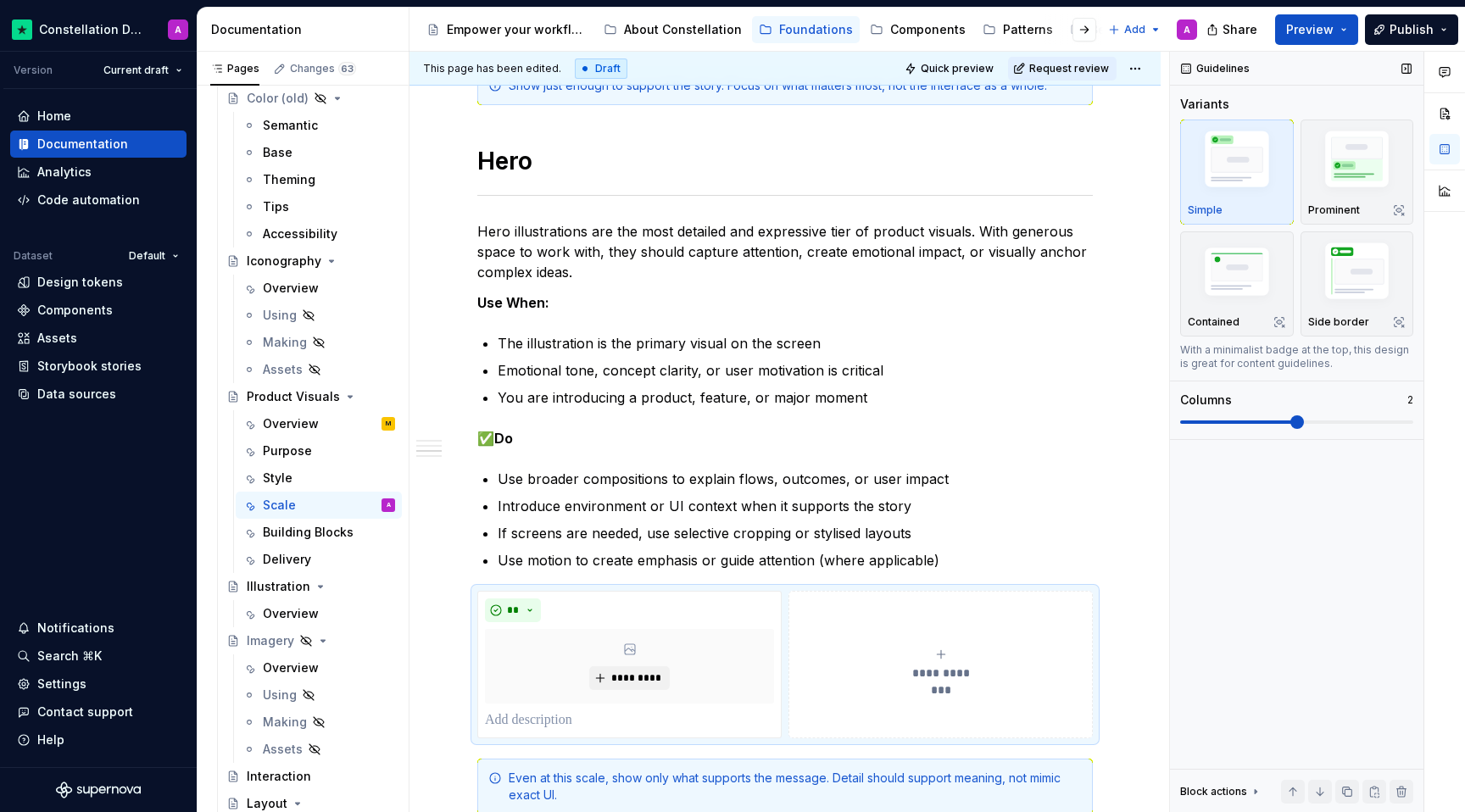
drag, startPoint x: 1296, startPoint y: 429, endPoint x: 1220, endPoint y: 418, distance: 76.8
click at [1075, 418] on div "Variants Simple Prominent Contained Side border With a minimalist badge at the …" at bounding box center [1297, 267] width 234 height 343
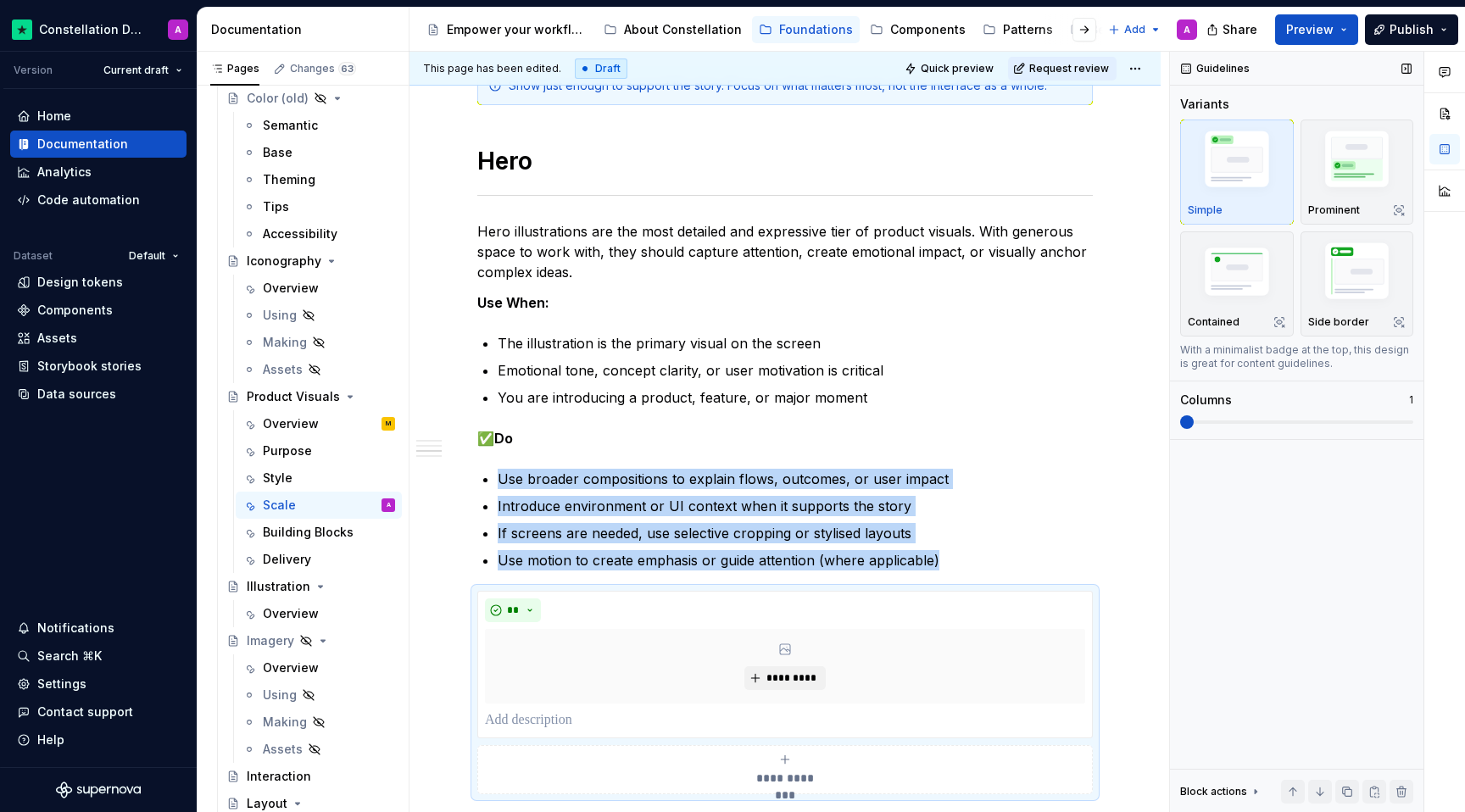
click at [1075, 415] on span at bounding box center [1187, 422] width 14 height 14
click at [1075, 290] on img "button" at bounding box center [1357, 274] width 98 height 74
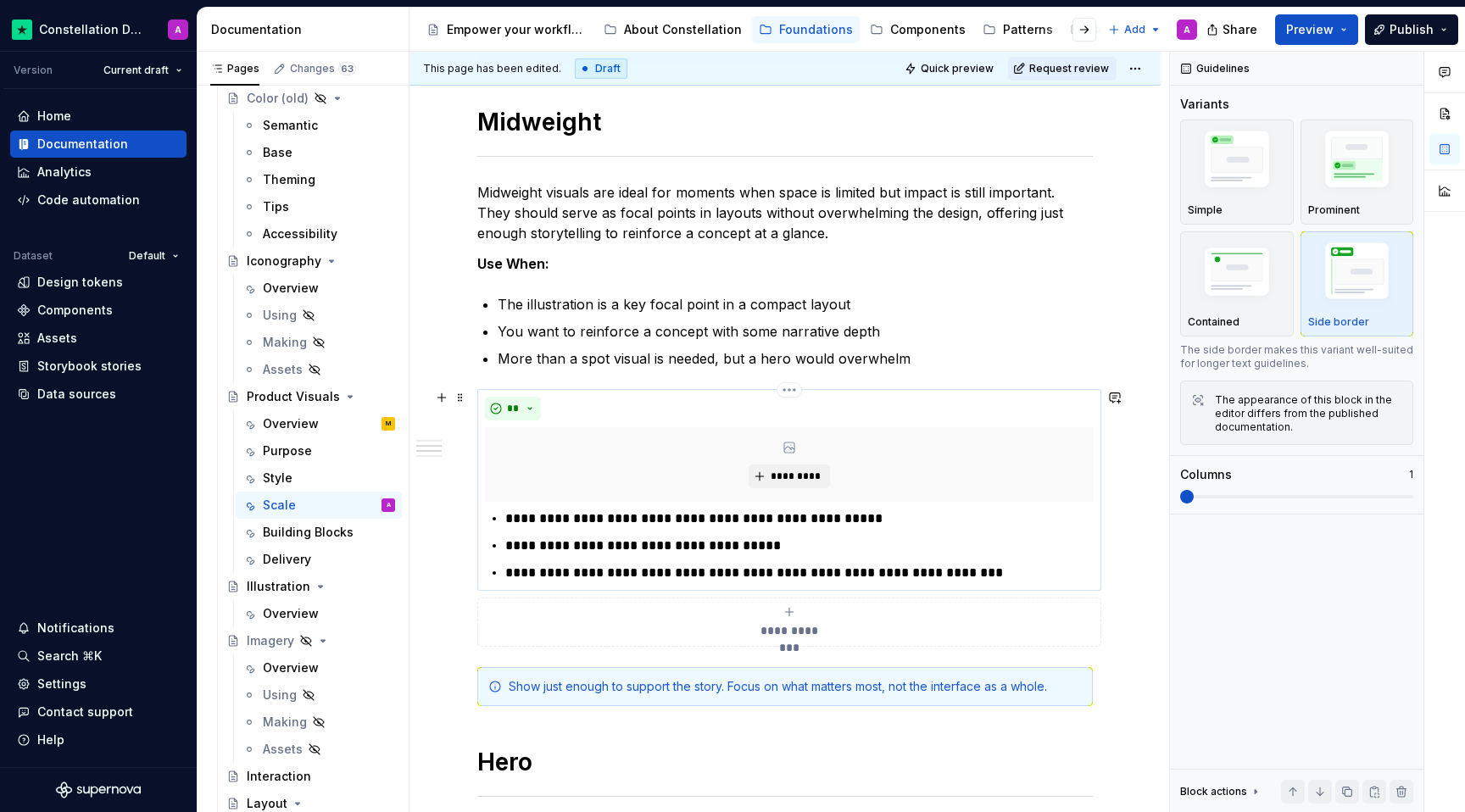
scroll to position [925, 0]
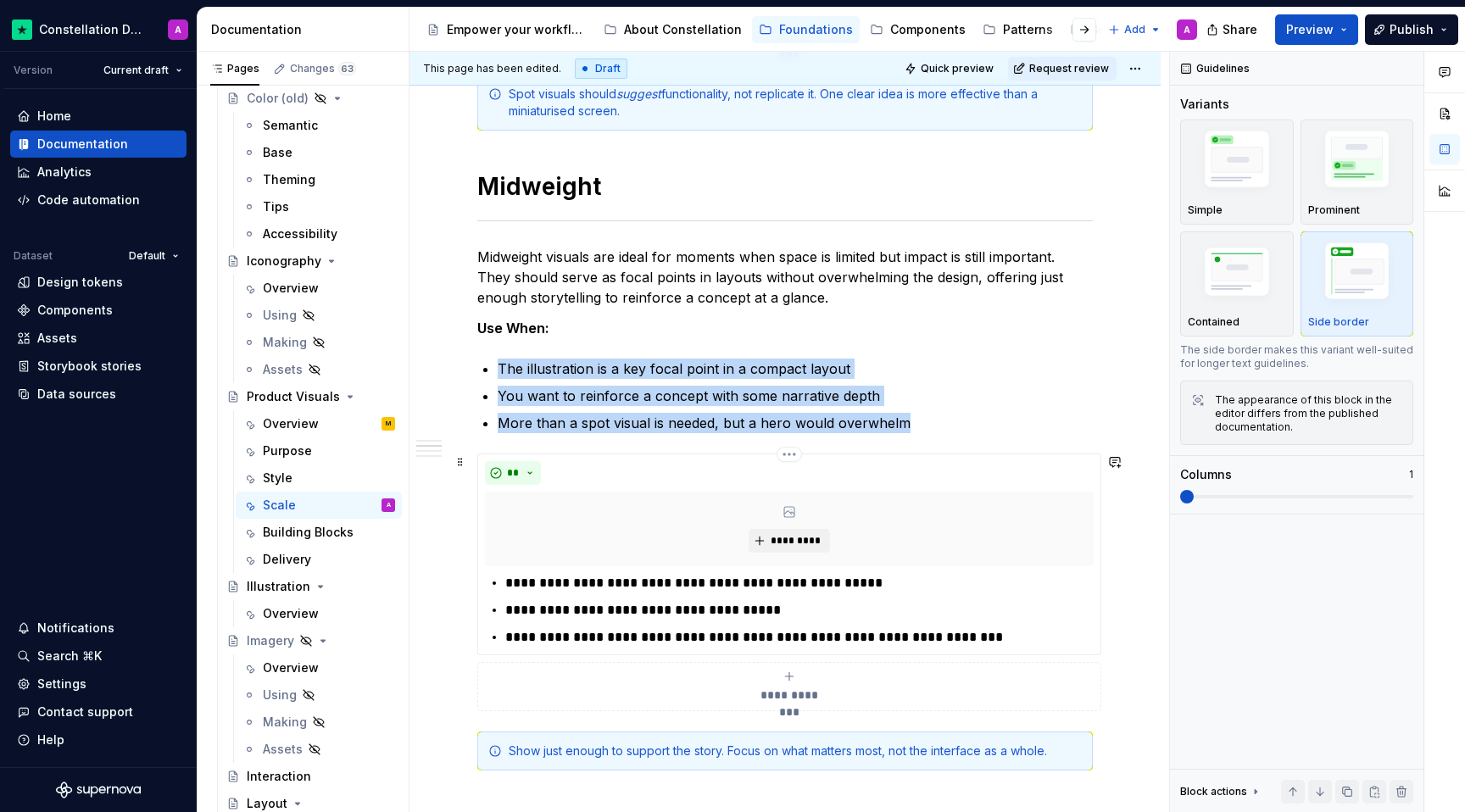
click at [501, 506] on div "*********" at bounding box center [789, 529] width 608 height 75
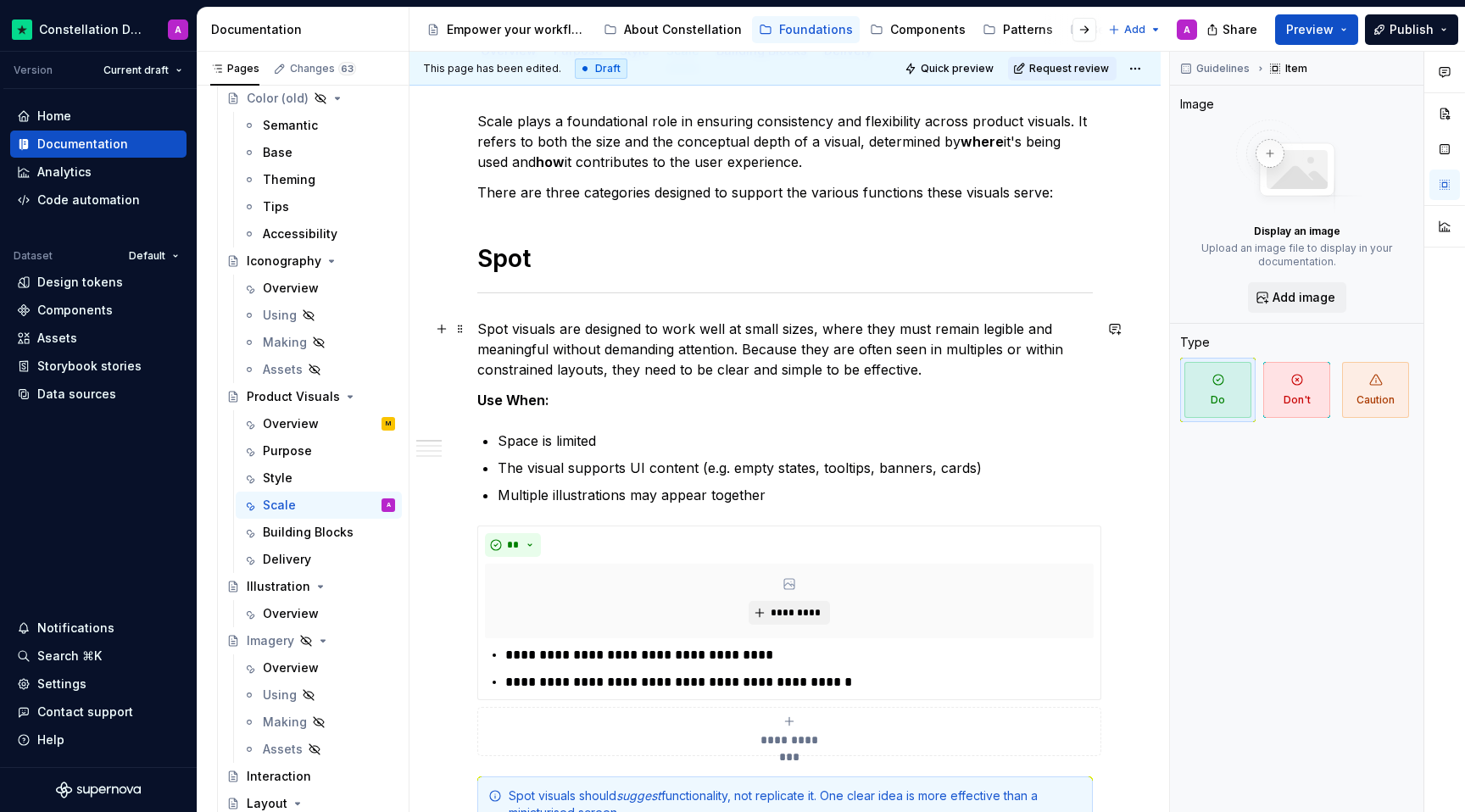
scroll to position [250, 0]
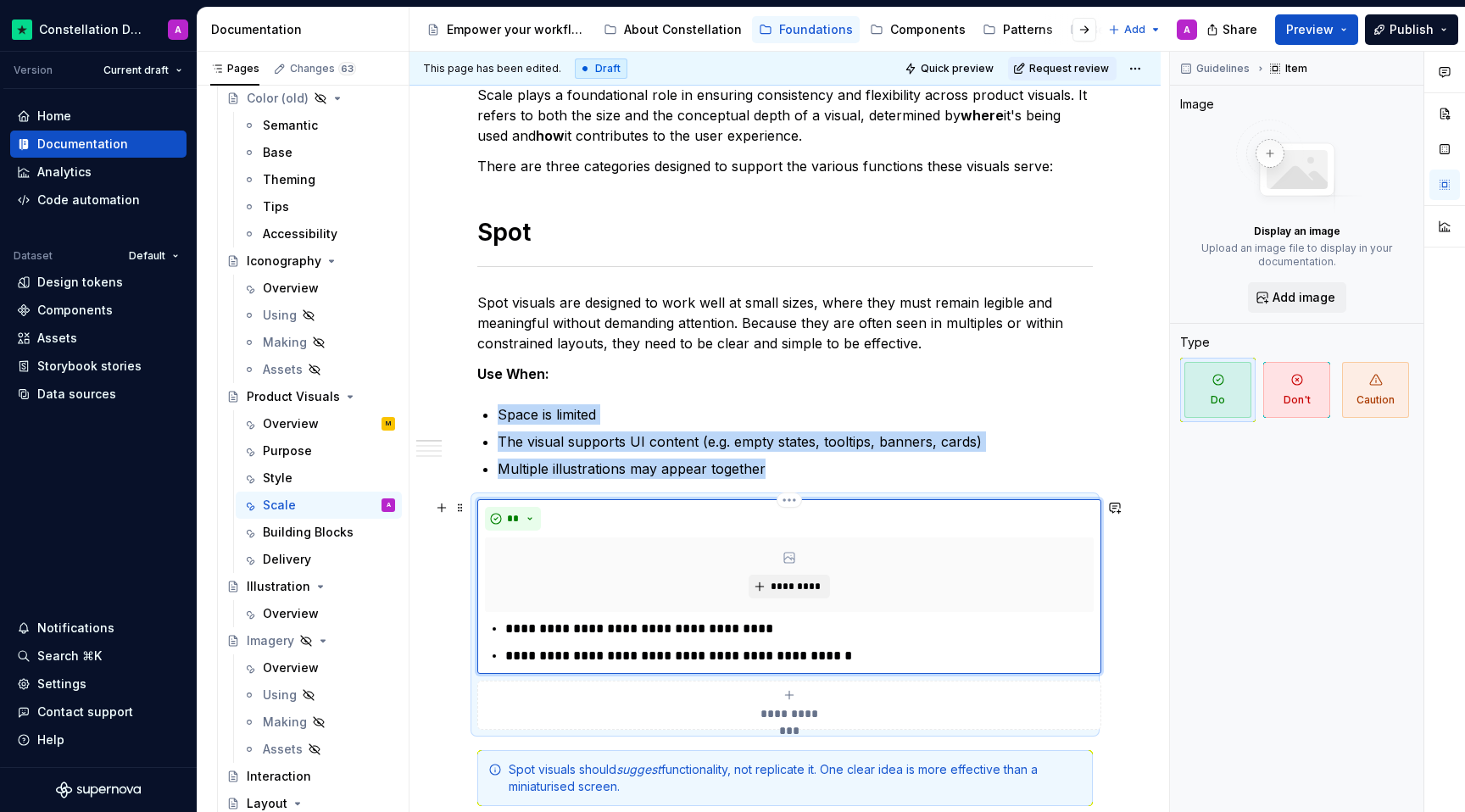
click at [589, 521] on div "**" at bounding box center [789, 519] width 608 height 24
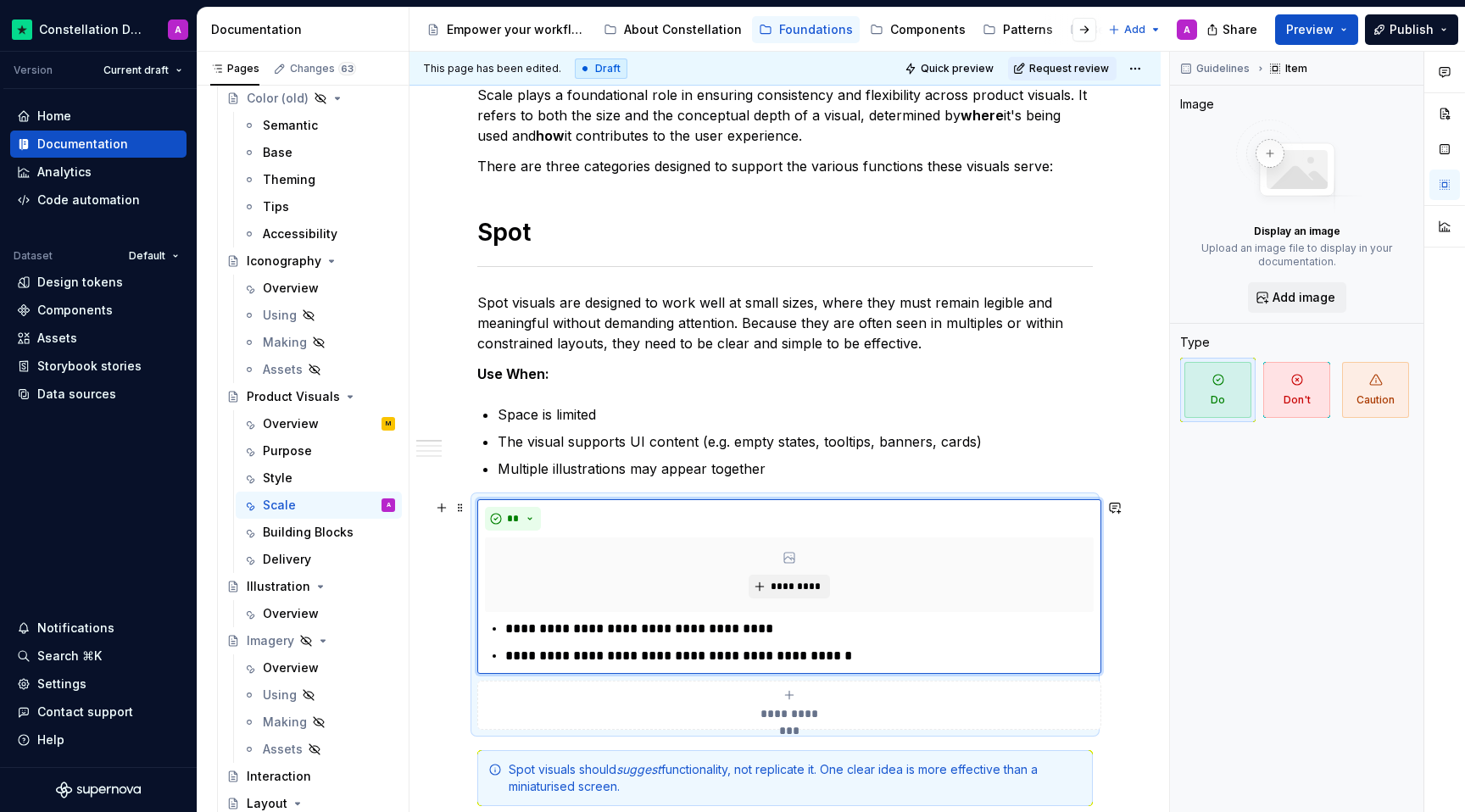
click at [459, 509] on span at bounding box center [460, 508] width 14 height 24
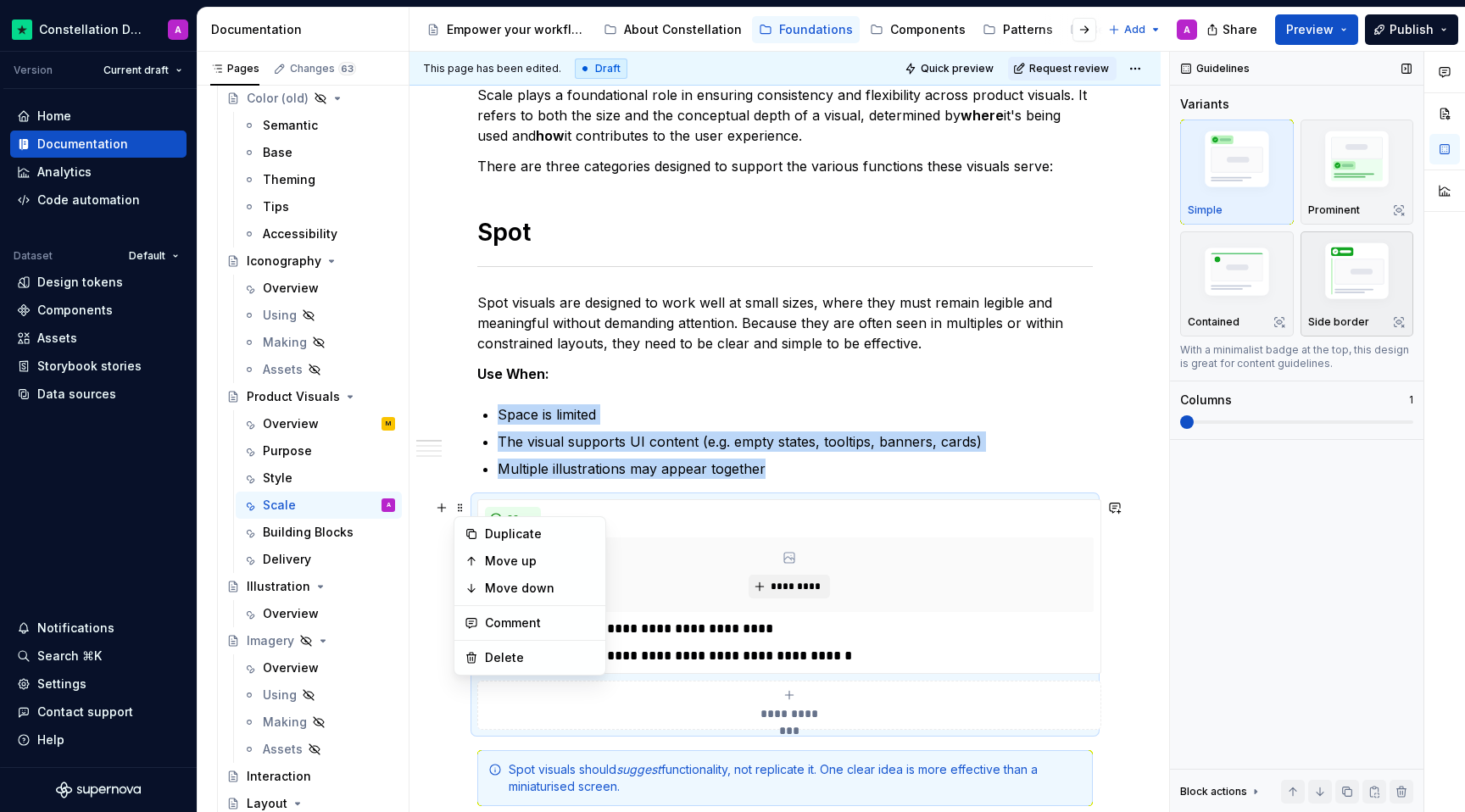
click at [1075, 279] on img "button" at bounding box center [1357, 274] width 98 height 74
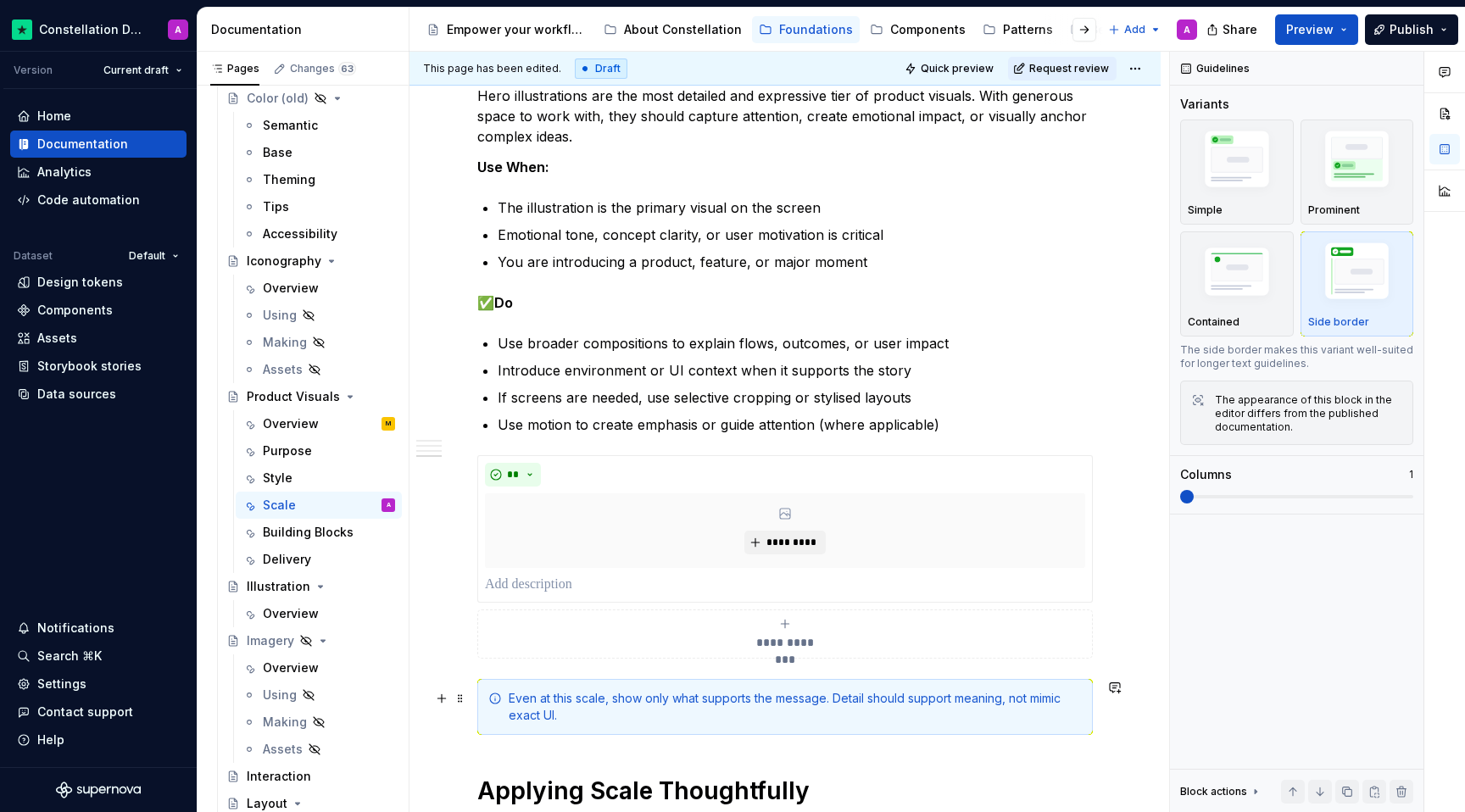
scroll to position [1827, 0]
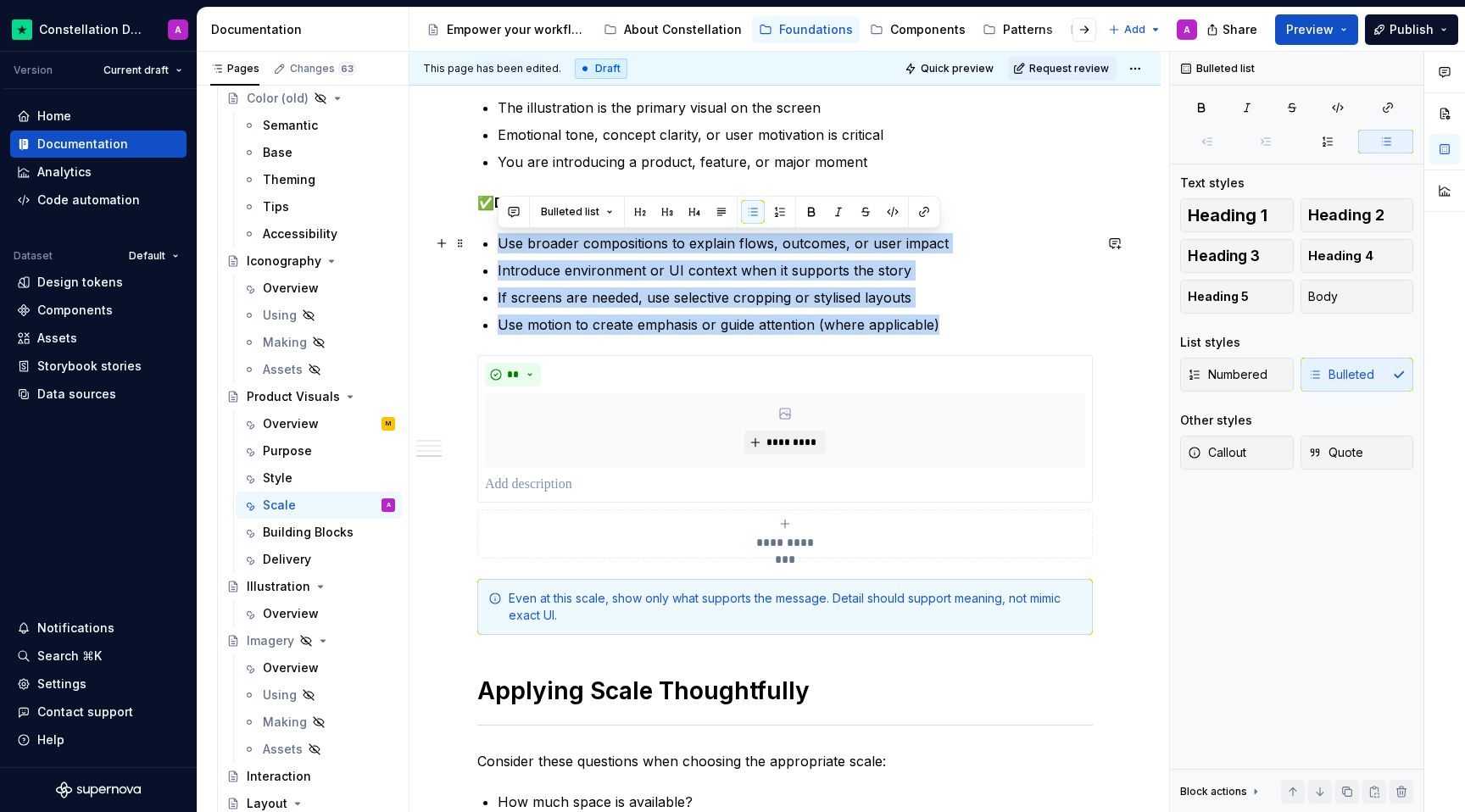
drag, startPoint x: 945, startPoint y: 328, endPoint x: 487, endPoint y: 242, distance: 466.0
click at [498, 242] on ul "Use broader compositions to explain flows, outcomes, or user impact Introduce e…" at bounding box center [795, 284] width 595 height 101
click at [760, 306] on p "If screens are needed, use selective cropping or stylised layouts" at bounding box center [795, 297] width 595 height 20
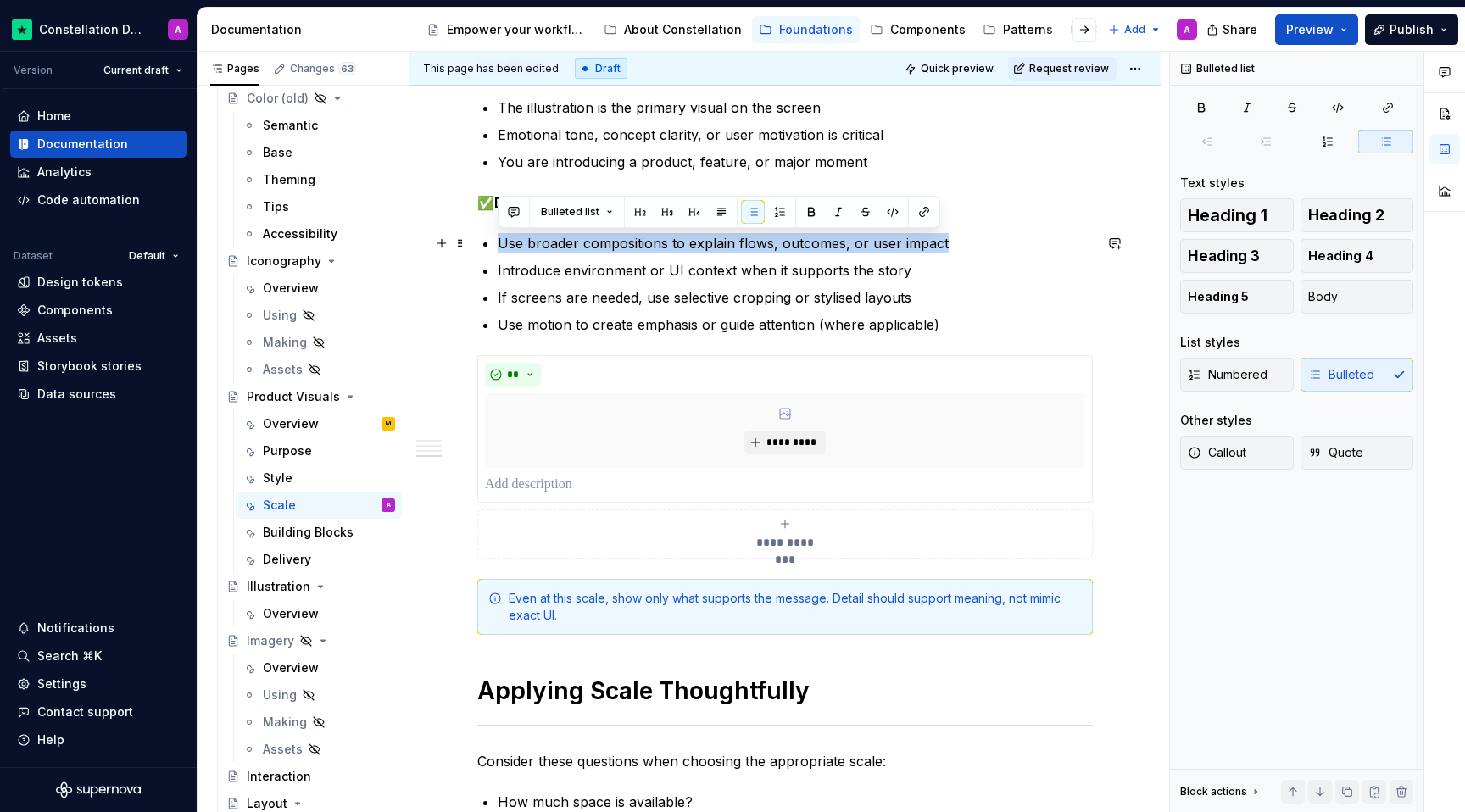
drag, startPoint x: 958, startPoint y: 244, endPoint x: 492, endPoint y: 245, distance: 466.0
copy p "Use broader compositions to explain flows, outcomes, or user impact"
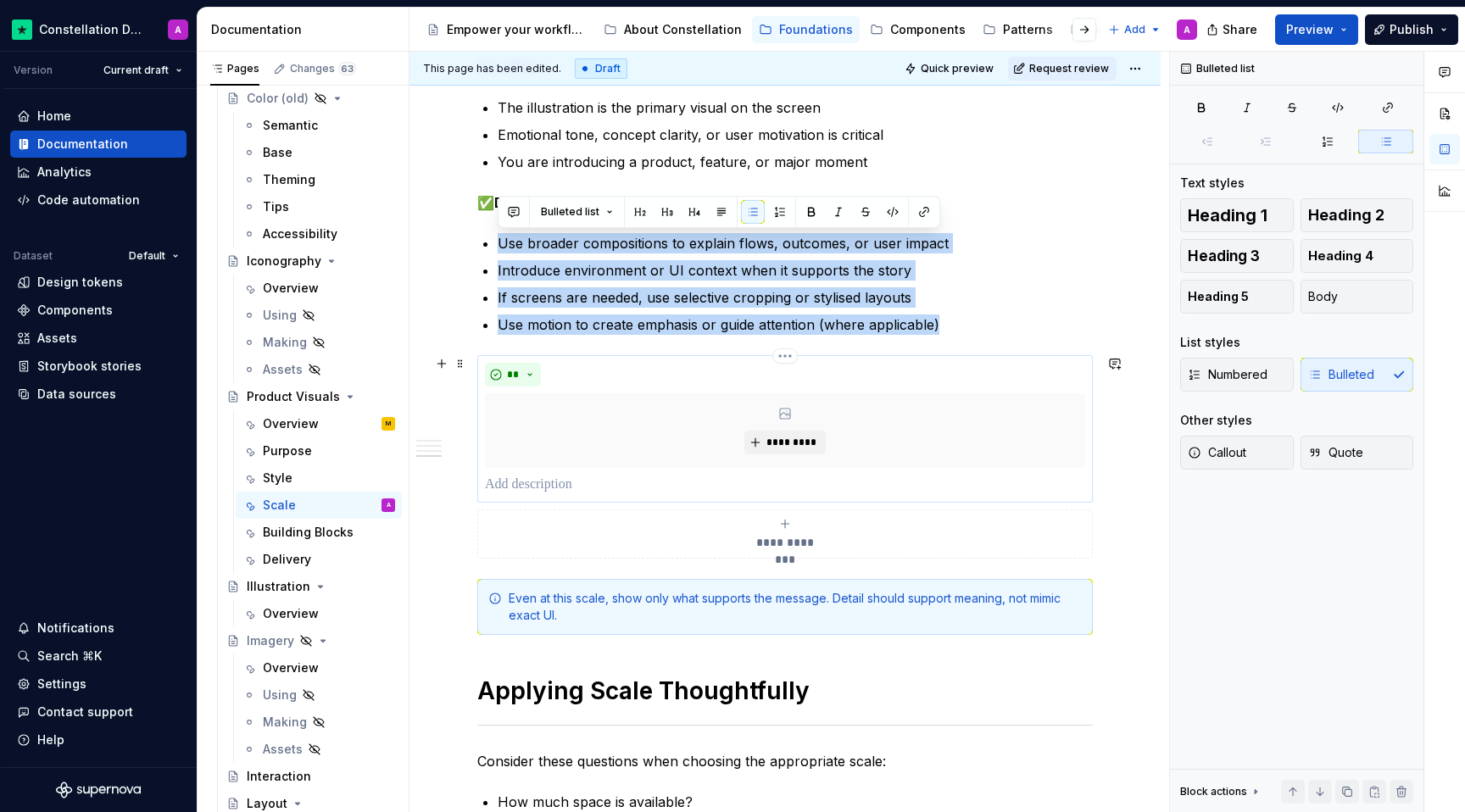
click at [522, 412] on div "*********" at bounding box center [785, 431] width 600 height 75
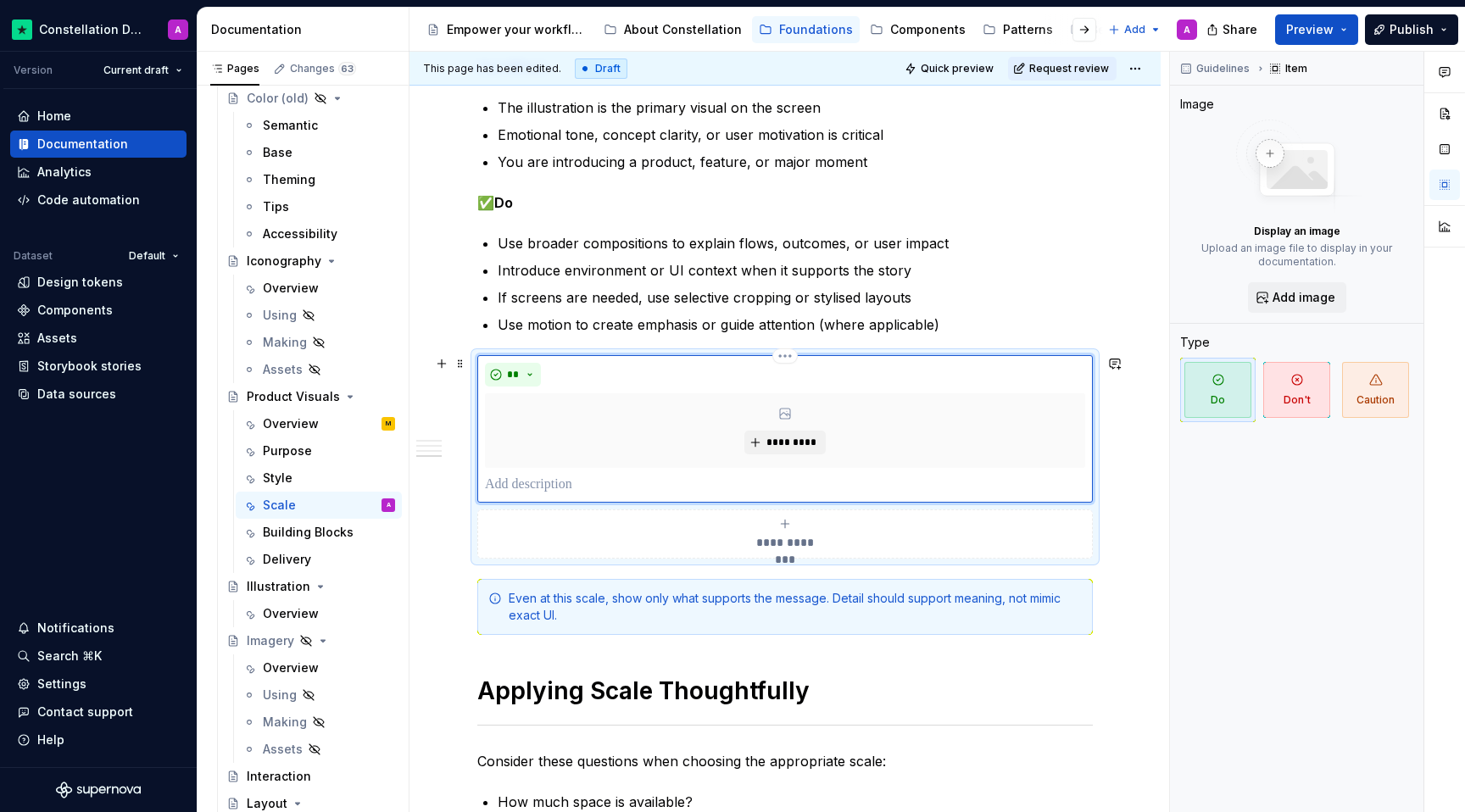
click at [525, 487] on p at bounding box center [785, 485] width 600 height 20
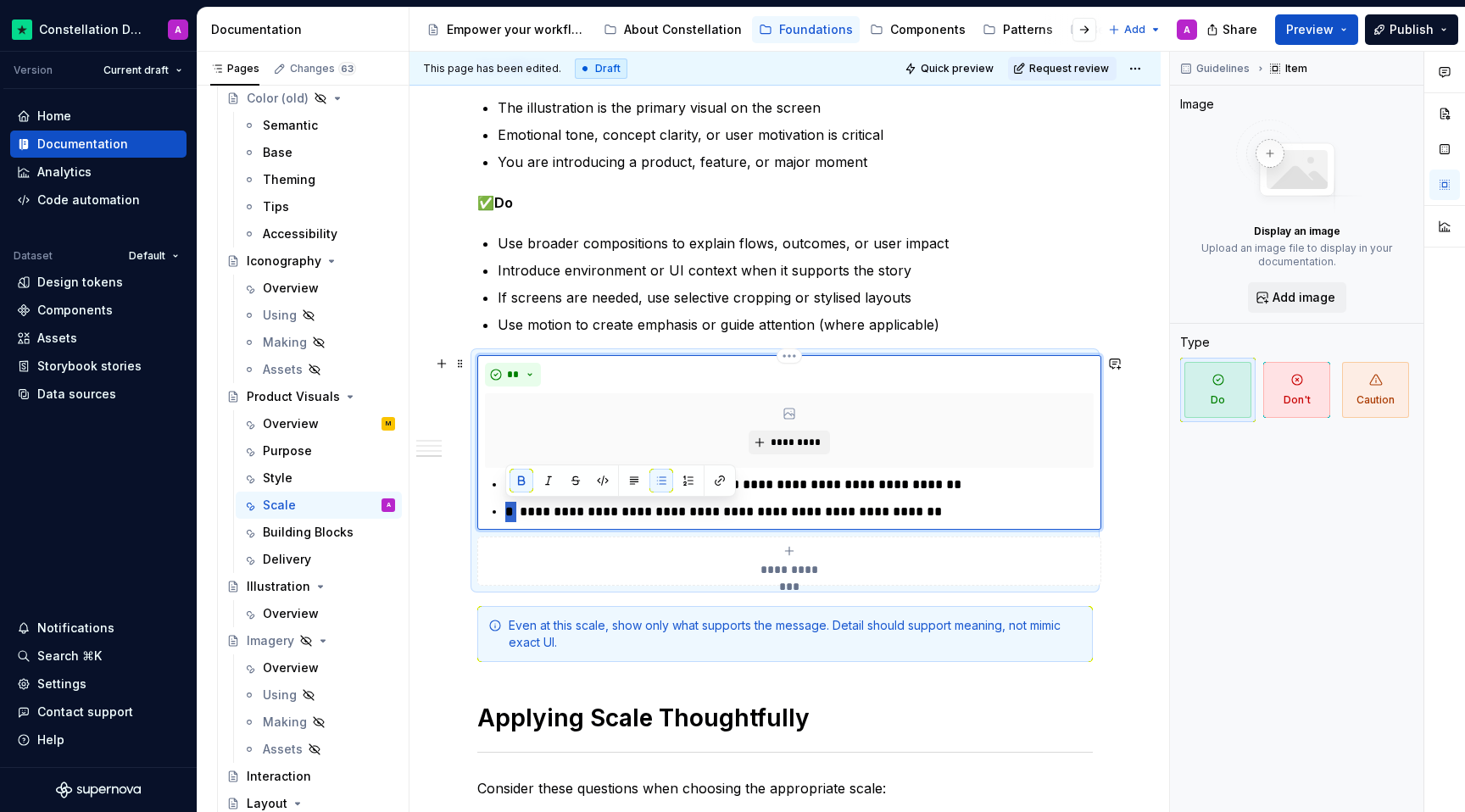
drag, startPoint x: 525, startPoint y: 514, endPoint x: 505, endPoint y: 514, distance: 20.0
click at [505, 514] on div "**********" at bounding box center [789, 498] width 608 height 48
click at [914, 506] on p "**********" at bounding box center [799, 512] width 588 height 20
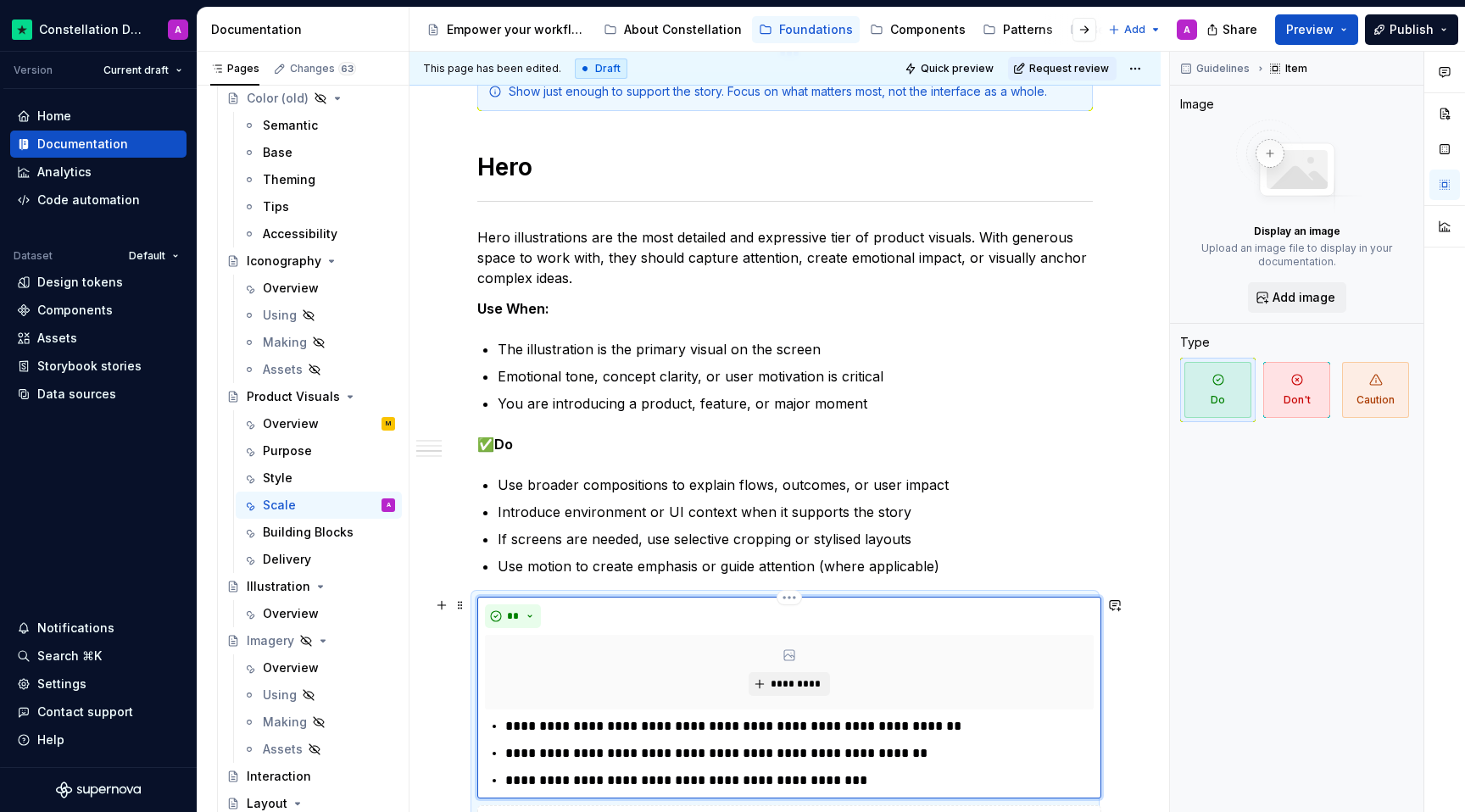
scroll to position [1548, 0]
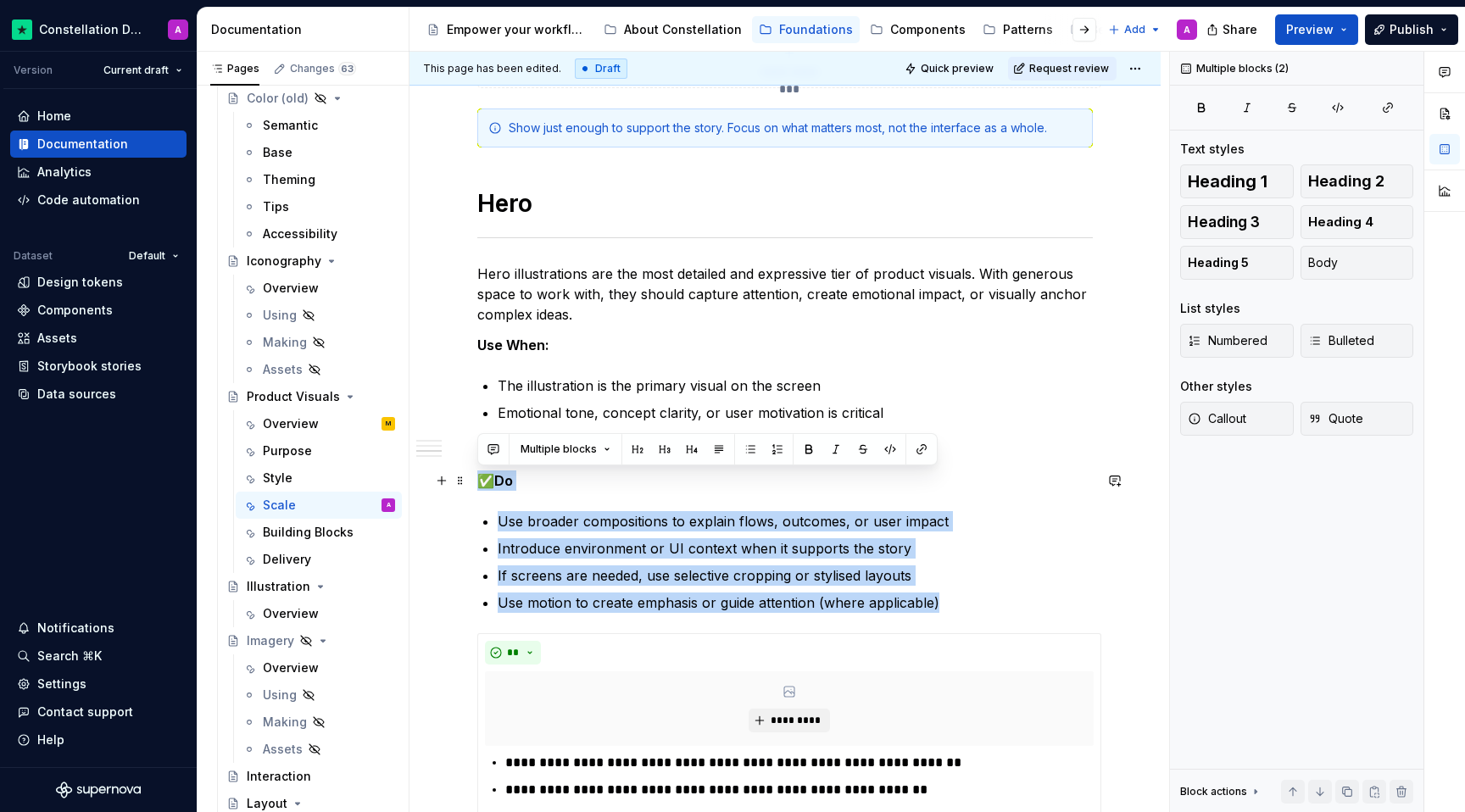
drag, startPoint x: 946, startPoint y: 606, endPoint x: 476, endPoint y: 470, distance: 489.3
click at [476, 470] on div "**********" at bounding box center [784, 150] width 751 height 2808
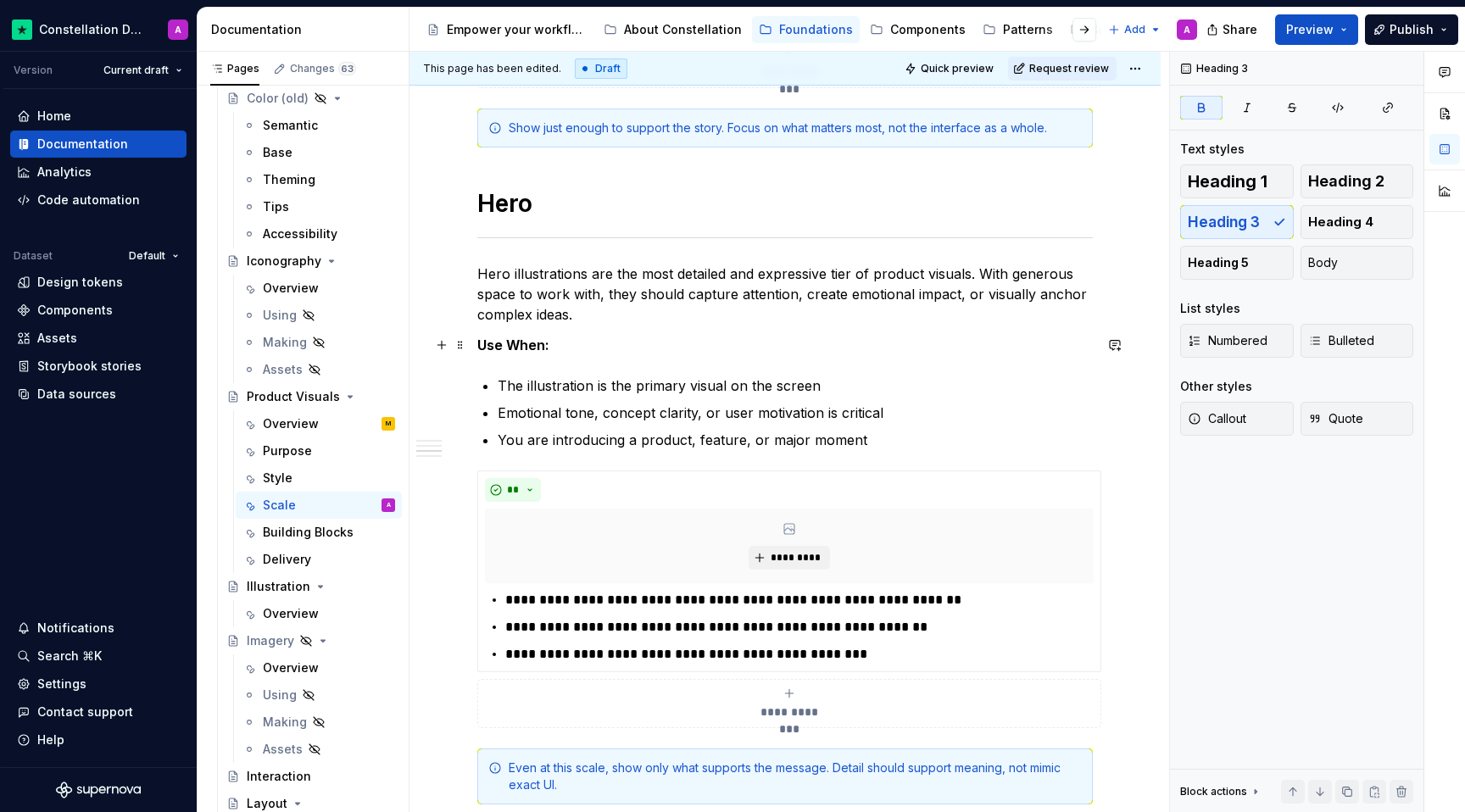
click at [878, 341] on p "Use When:" at bounding box center [785, 345] width 615 height 20
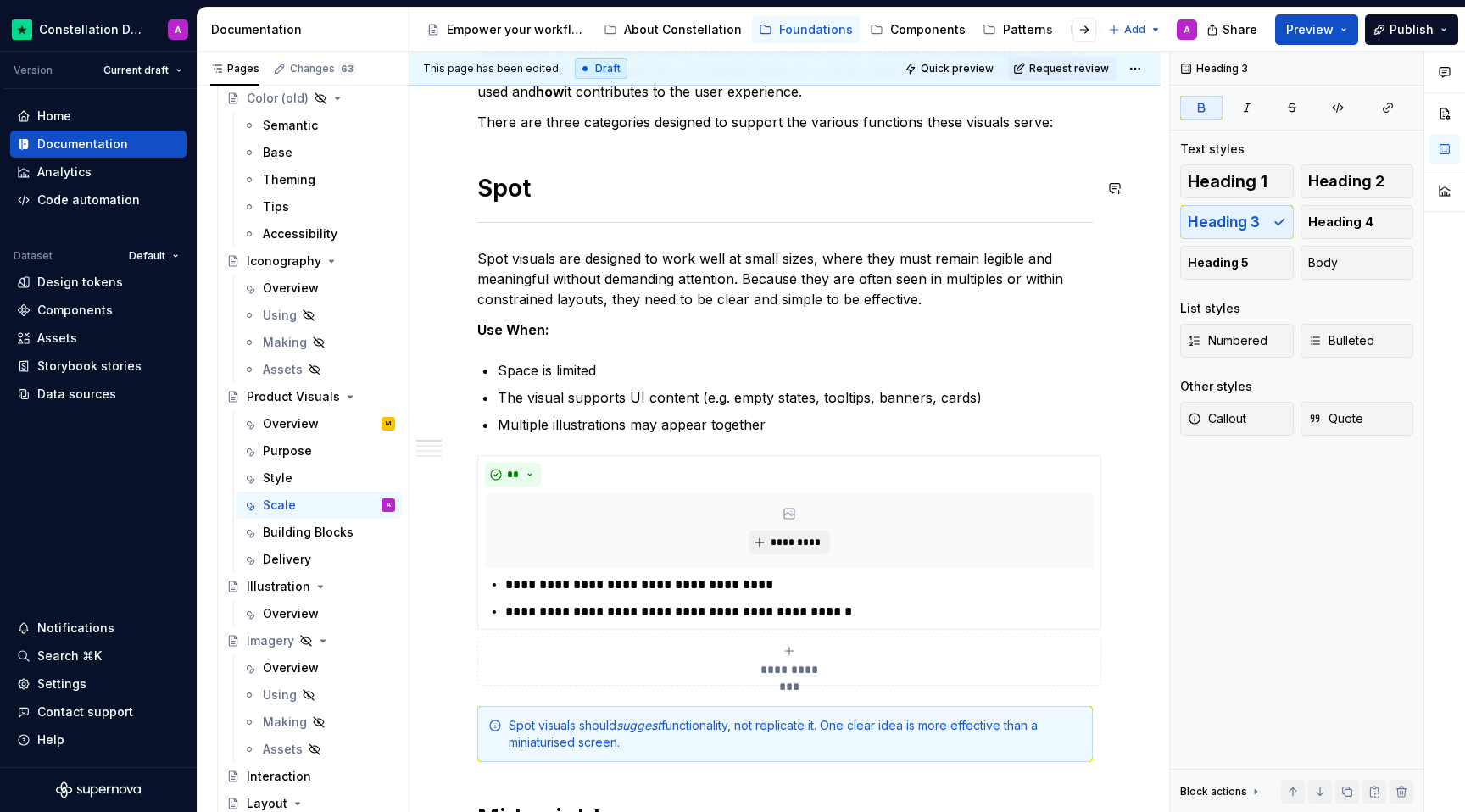
scroll to position [432, 0]
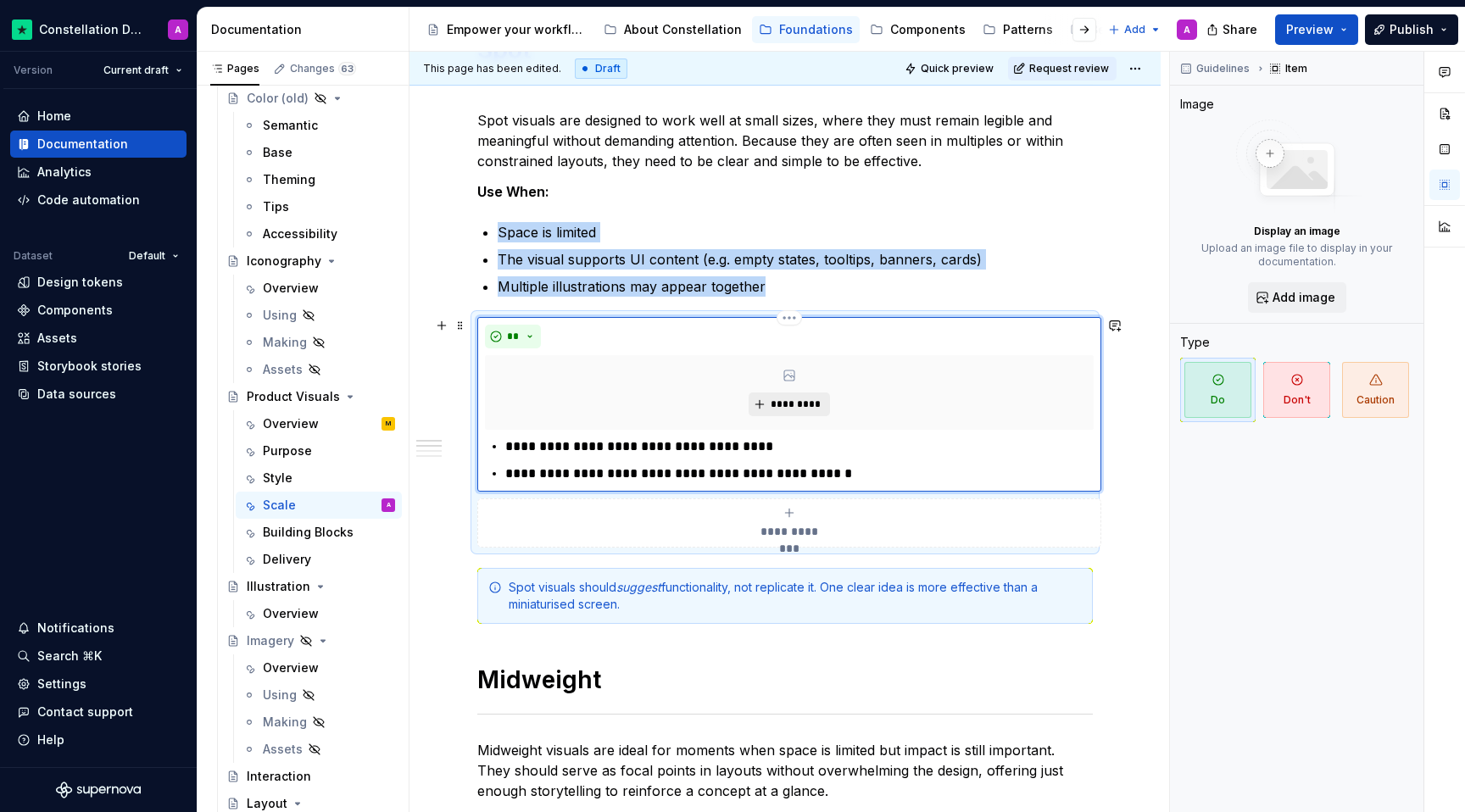
click at [769, 393] on button "*********" at bounding box center [788, 405] width 81 height 24
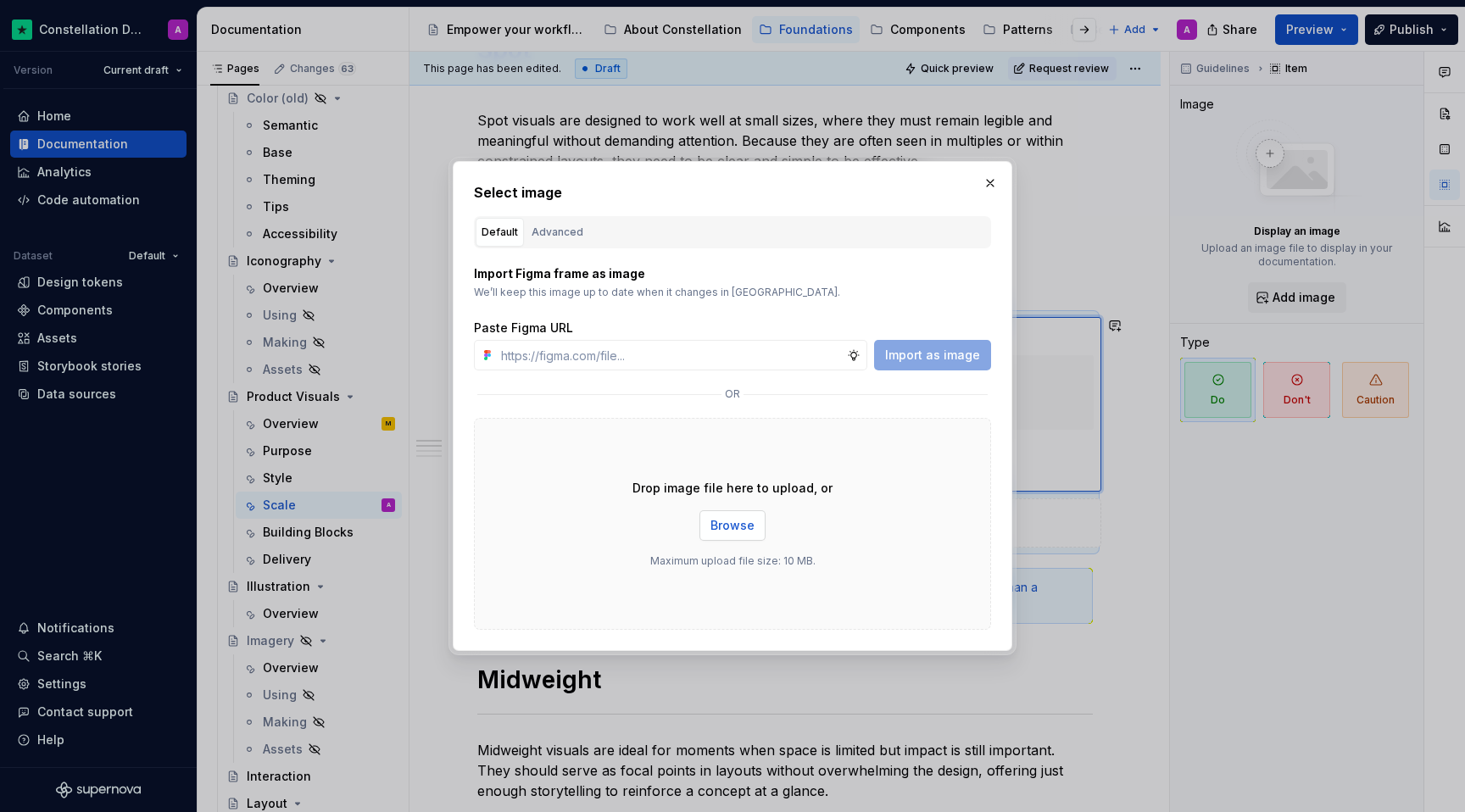
click at [716, 524] on span "Browse" at bounding box center [733, 526] width 44 height 17
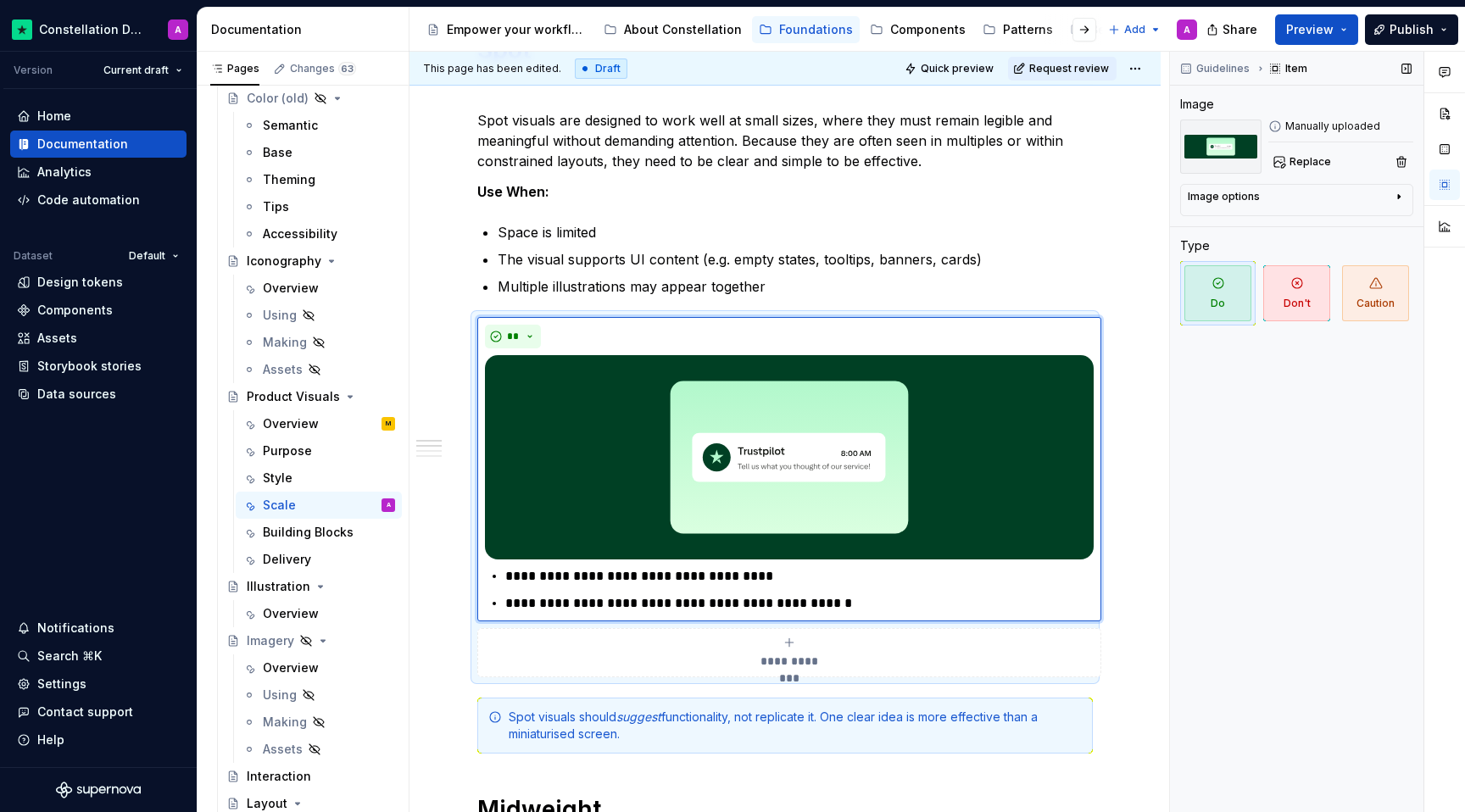
click at [1075, 588] on div "Guidelines Item Image Manually uploaded Replace Image options Alignment Caption…" at bounding box center [1296, 432] width 253 height 761
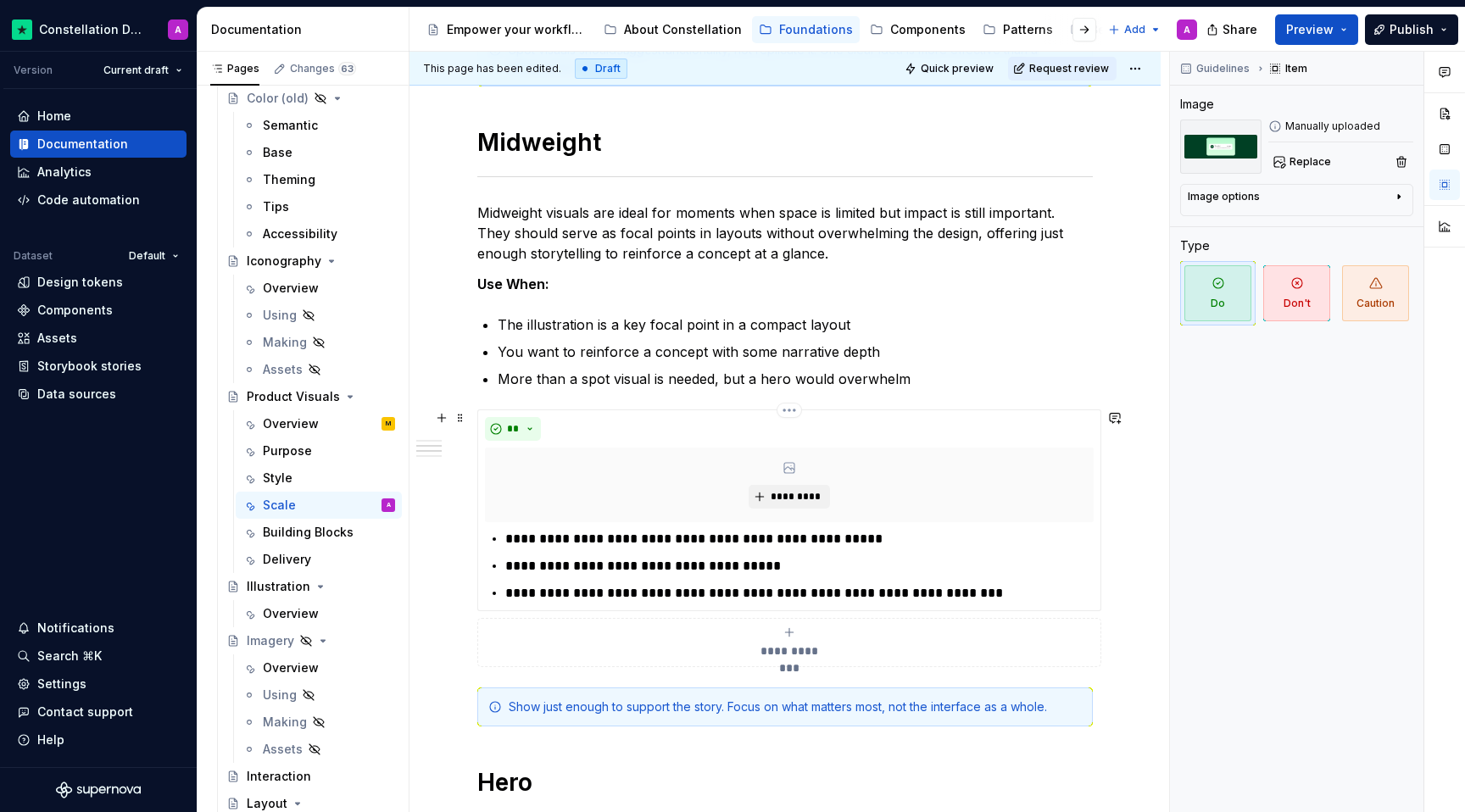
scroll to position [1128, 0]
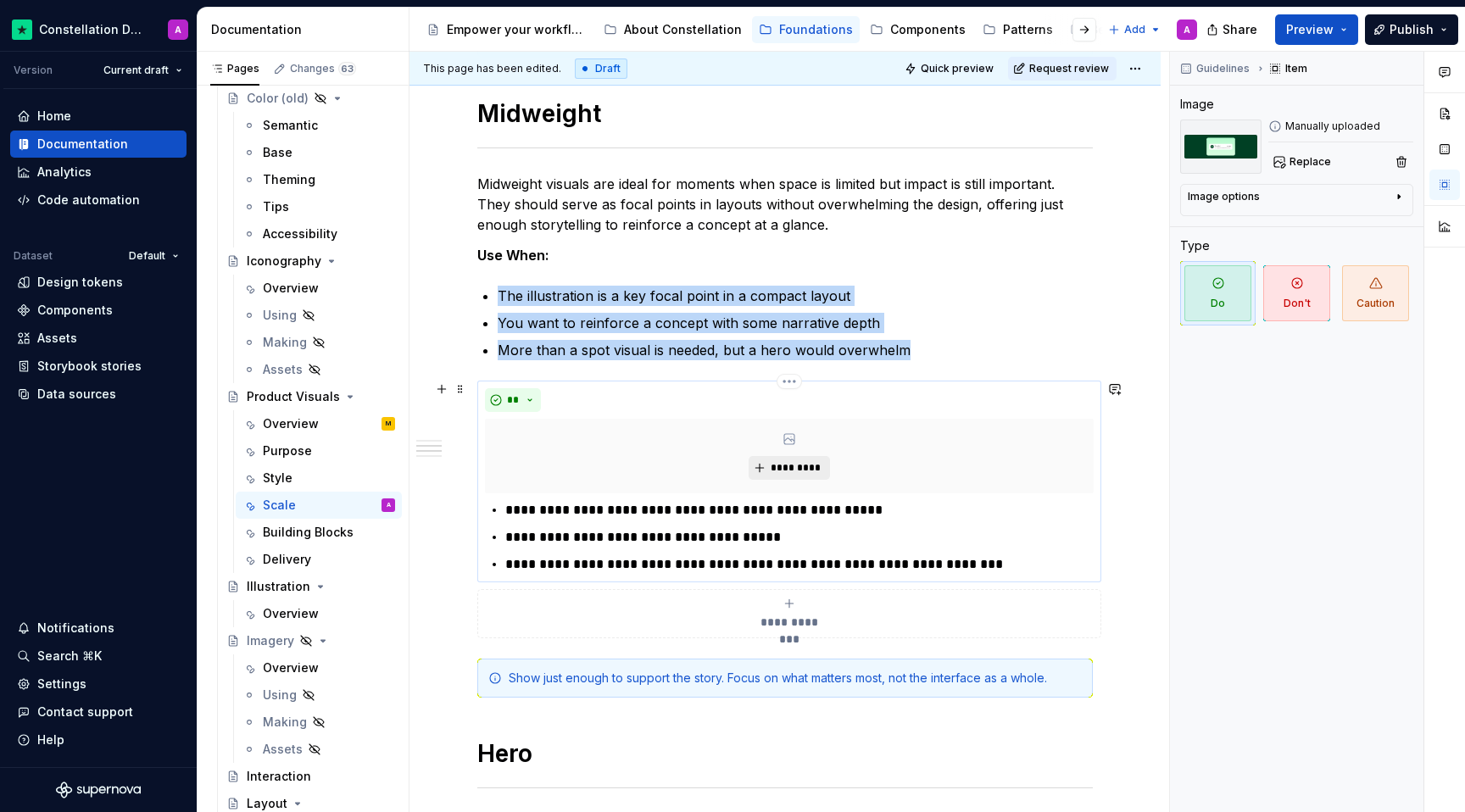
click at [801, 458] on button "*********" at bounding box center [788, 468] width 81 height 24
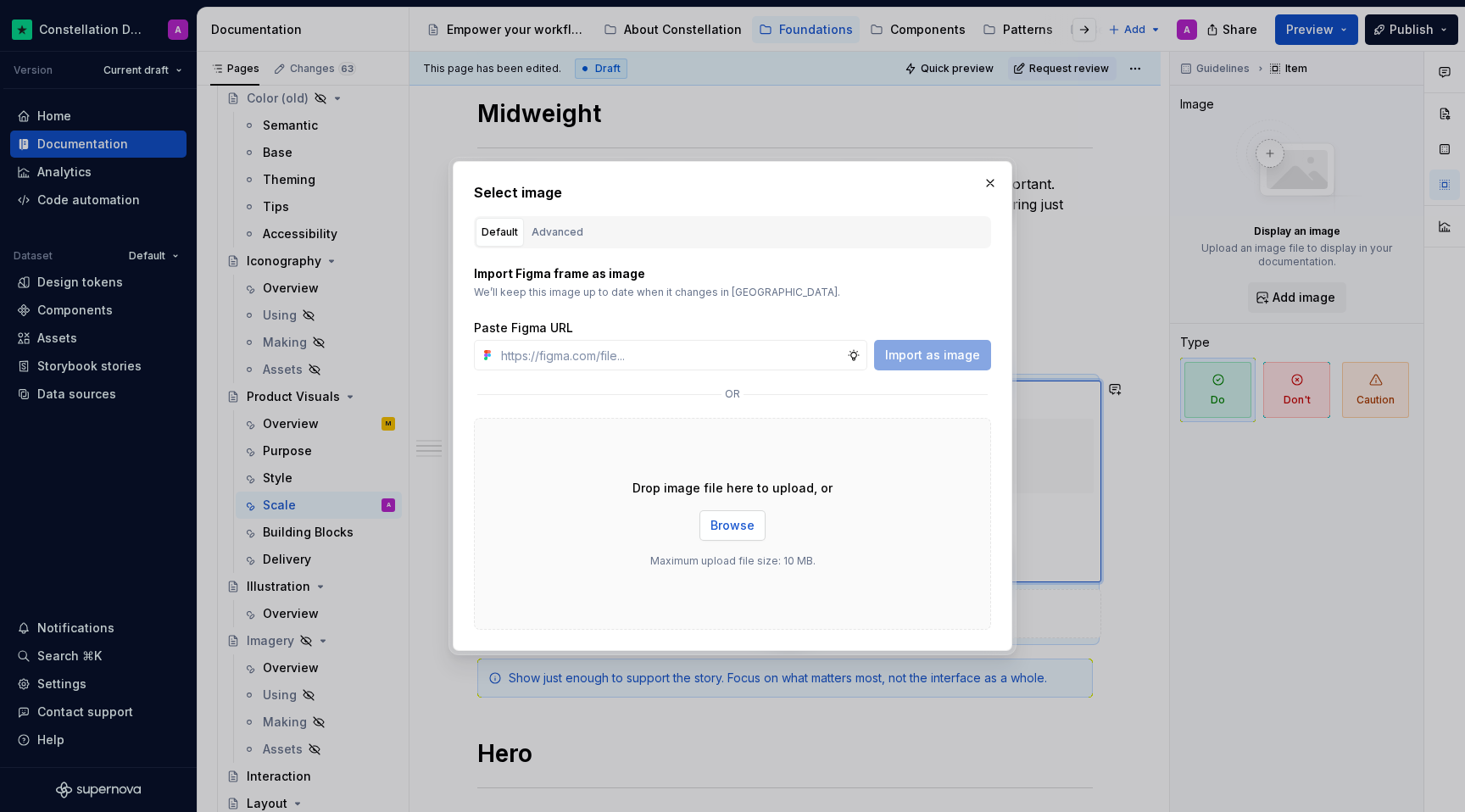
click at [703, 535] on button "Browse" at bounding box center [733, 526] width 66 height 31
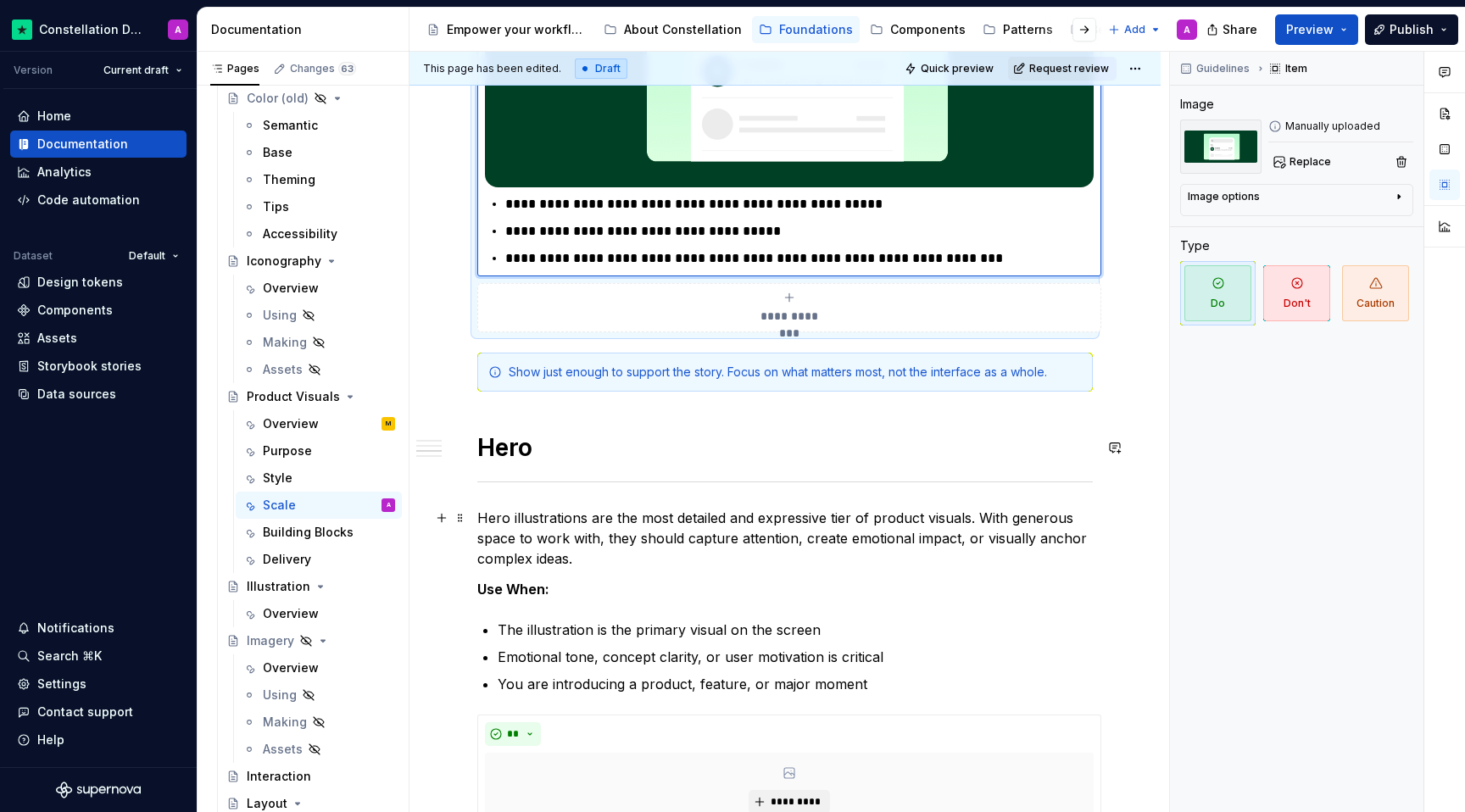
scroll to position [1782, 0]
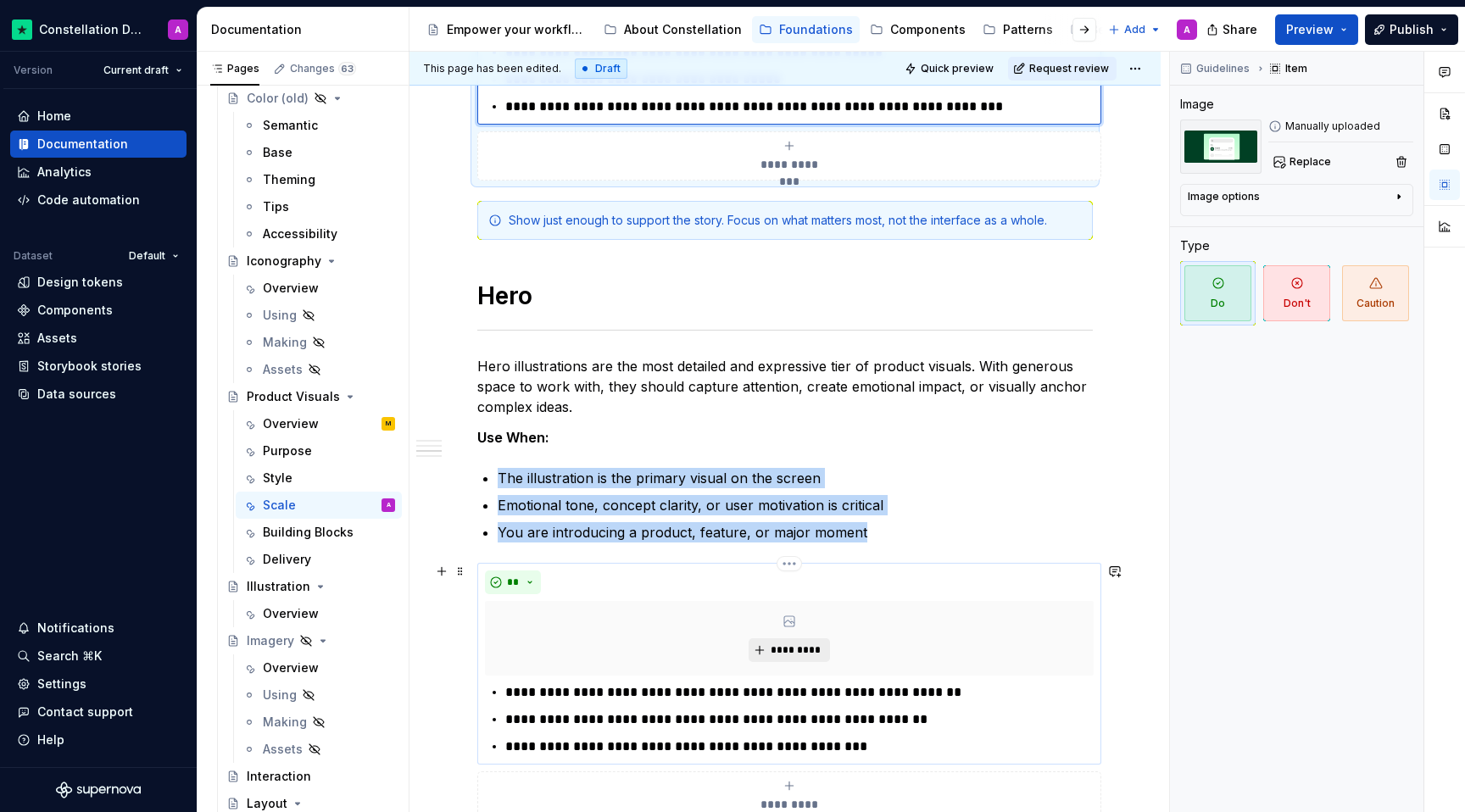
click at [786, 648] on span "*********" at bounding box center [795, 650] width 52 height 14
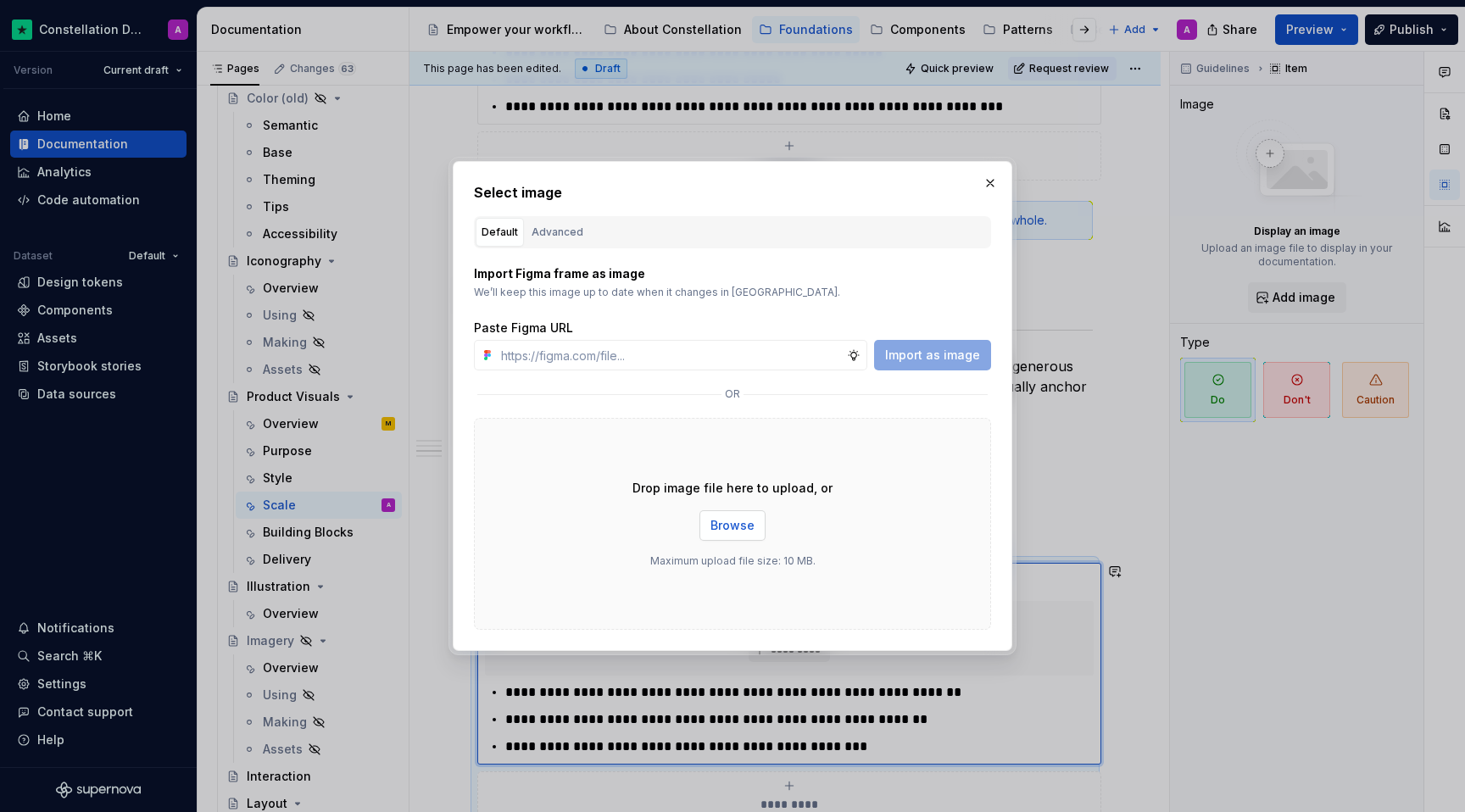
click at [747, 532] on span "Browse" at bounding box center [733, 526] width 44 height 17
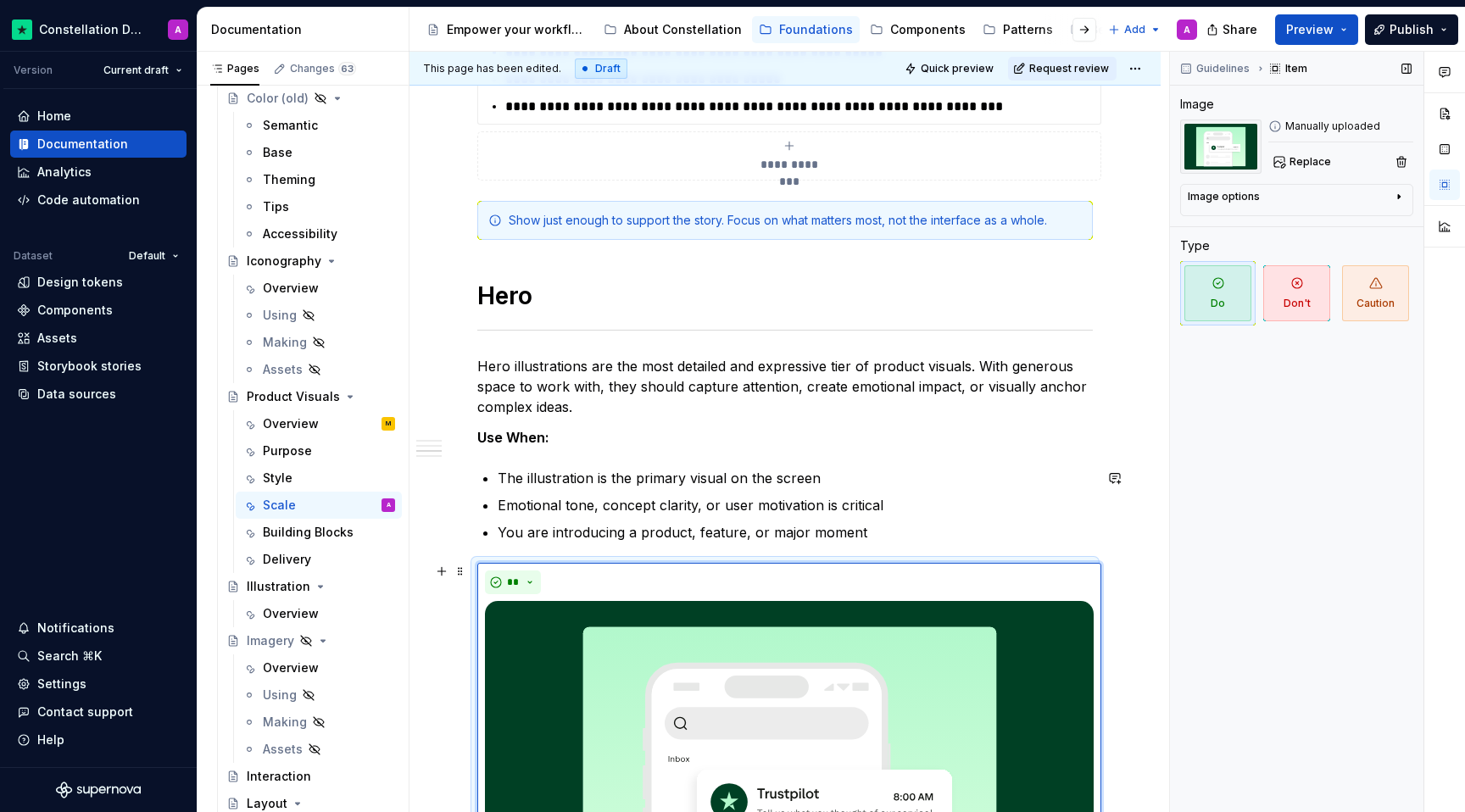
click at [1075, 566] on div "Guidelines Item Image Manually uploaded Replace Image options Alignment Caption…" at bounding box center [1296, 432] width 253 height 761
click at [1075, 573] on div "Guidelines Item Image Manually uploaded Replace Image options Alignment Caption…" at bounding box center [1296, 432] width 253 height 761
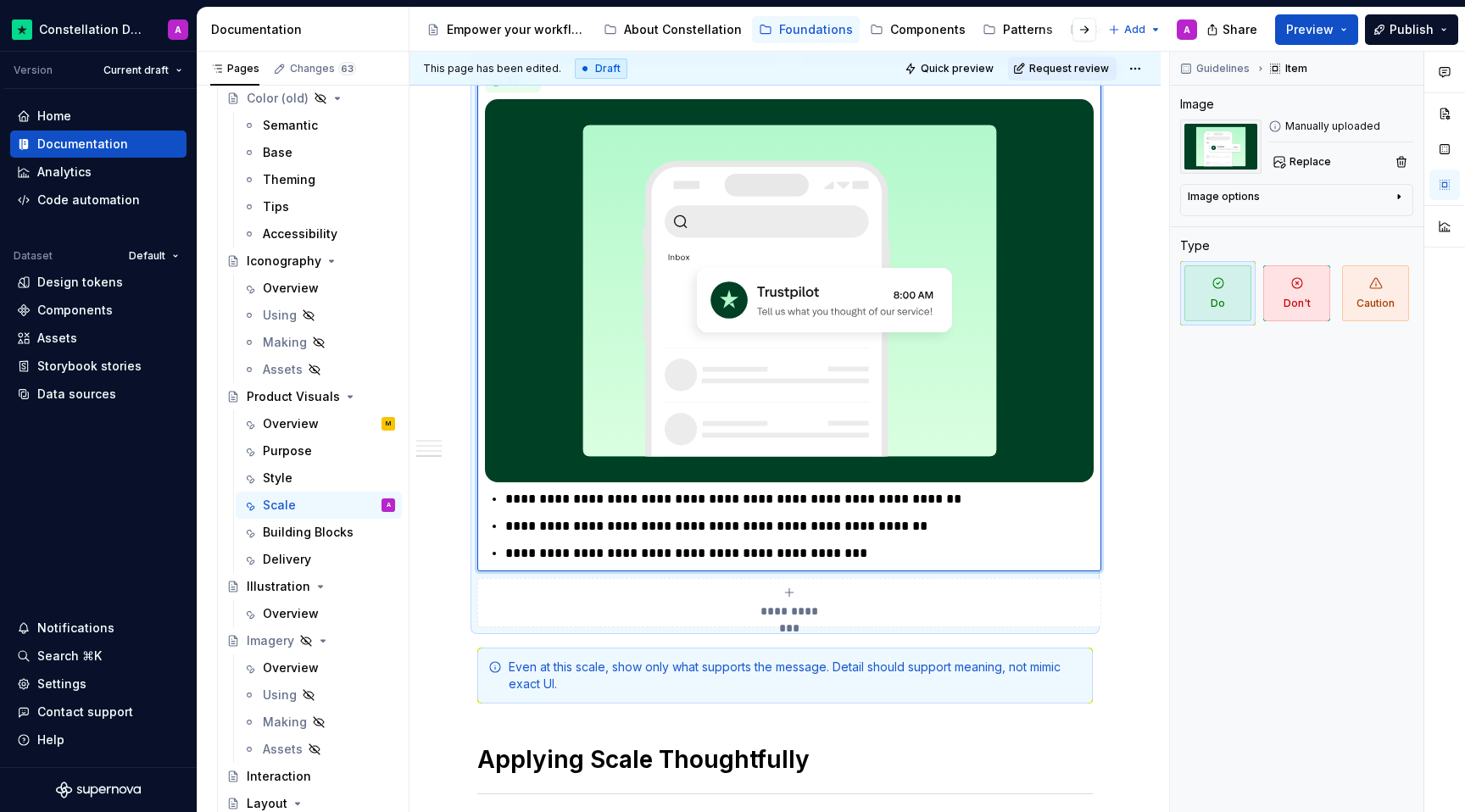
scroll to position [2548, 0]
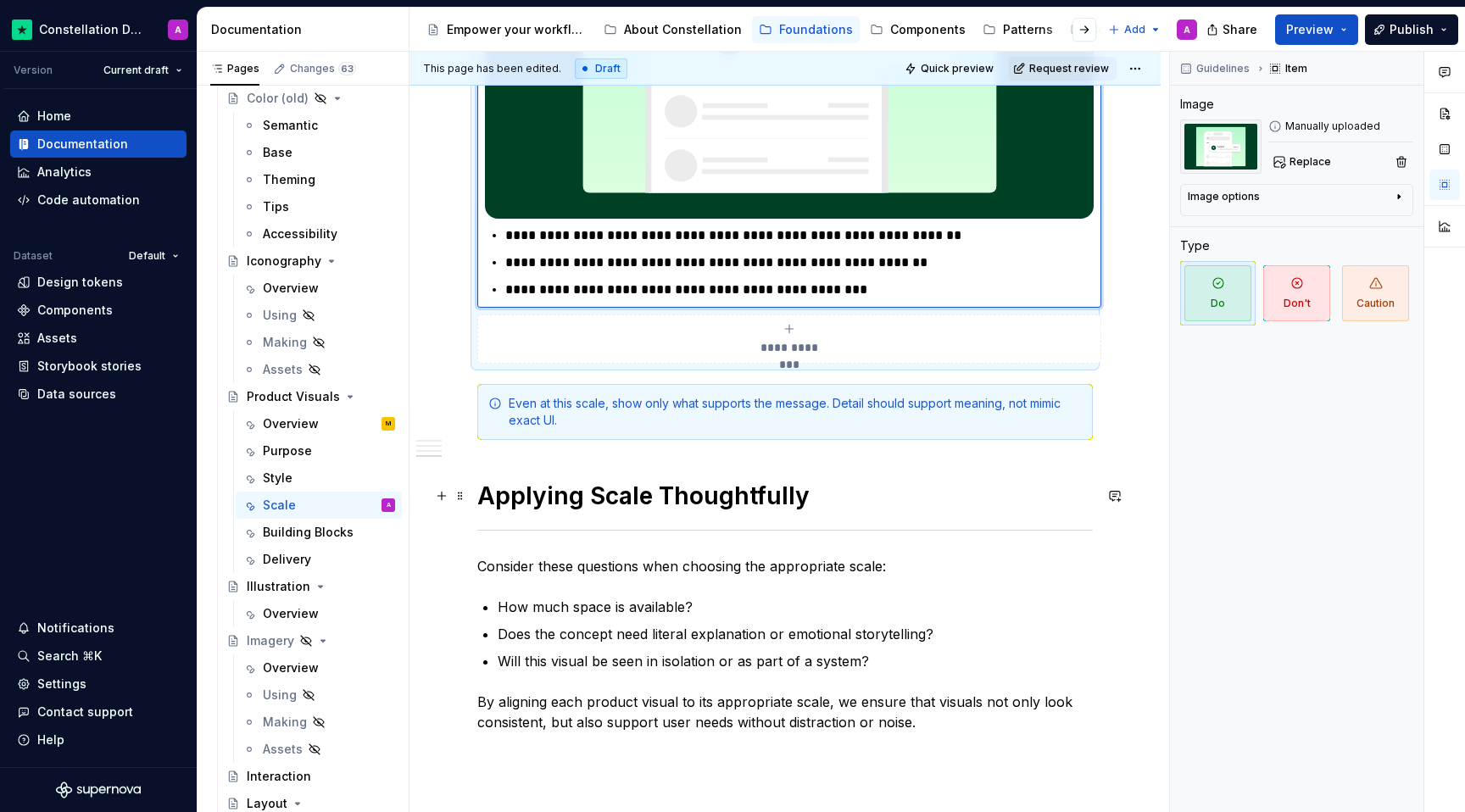
type textarea "*"
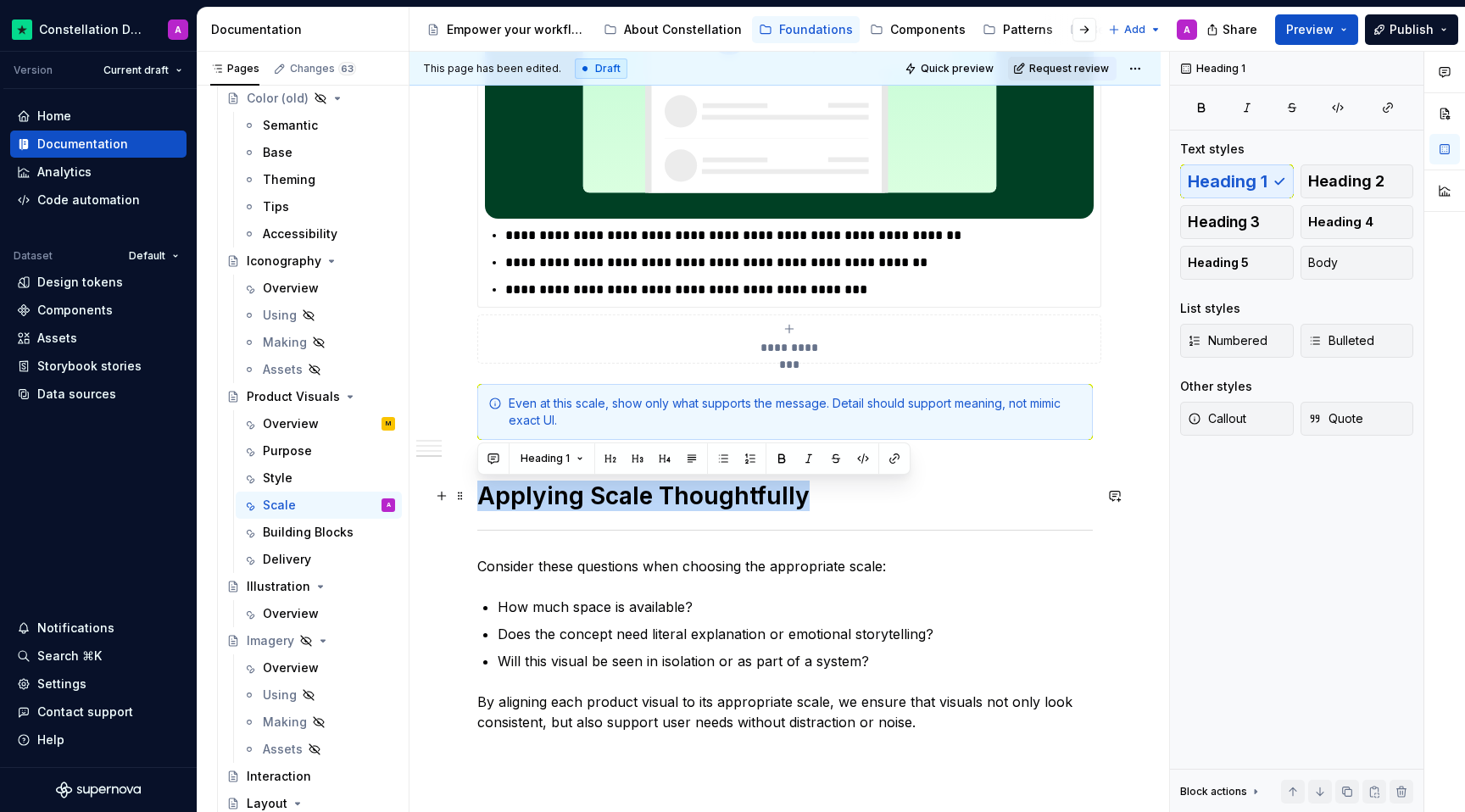
drag, startPoint x: 814, startPoint y: 510, endPoint x: 476, endPoint y: 503, distance: 338.1
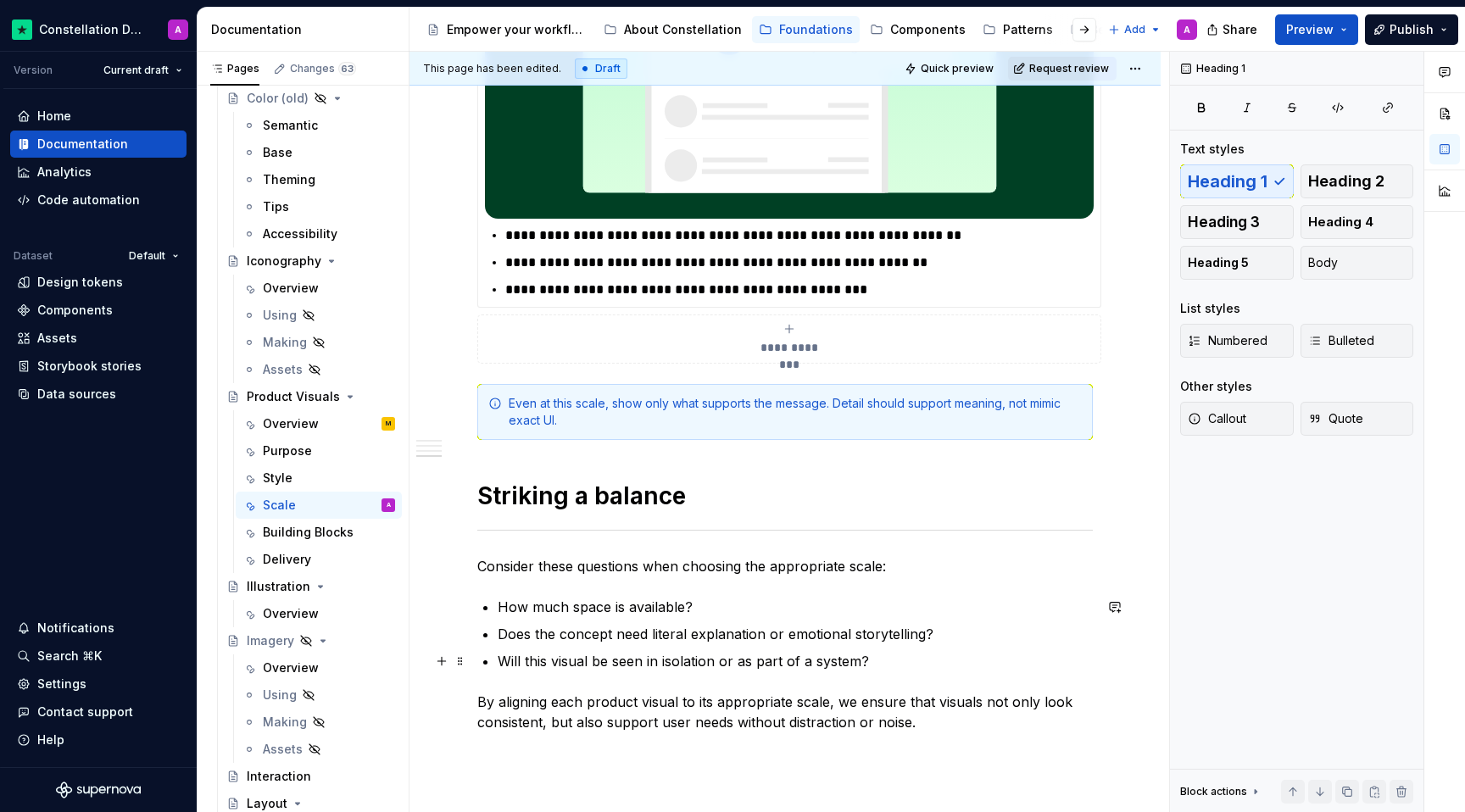
scroll to position [2761, 0]
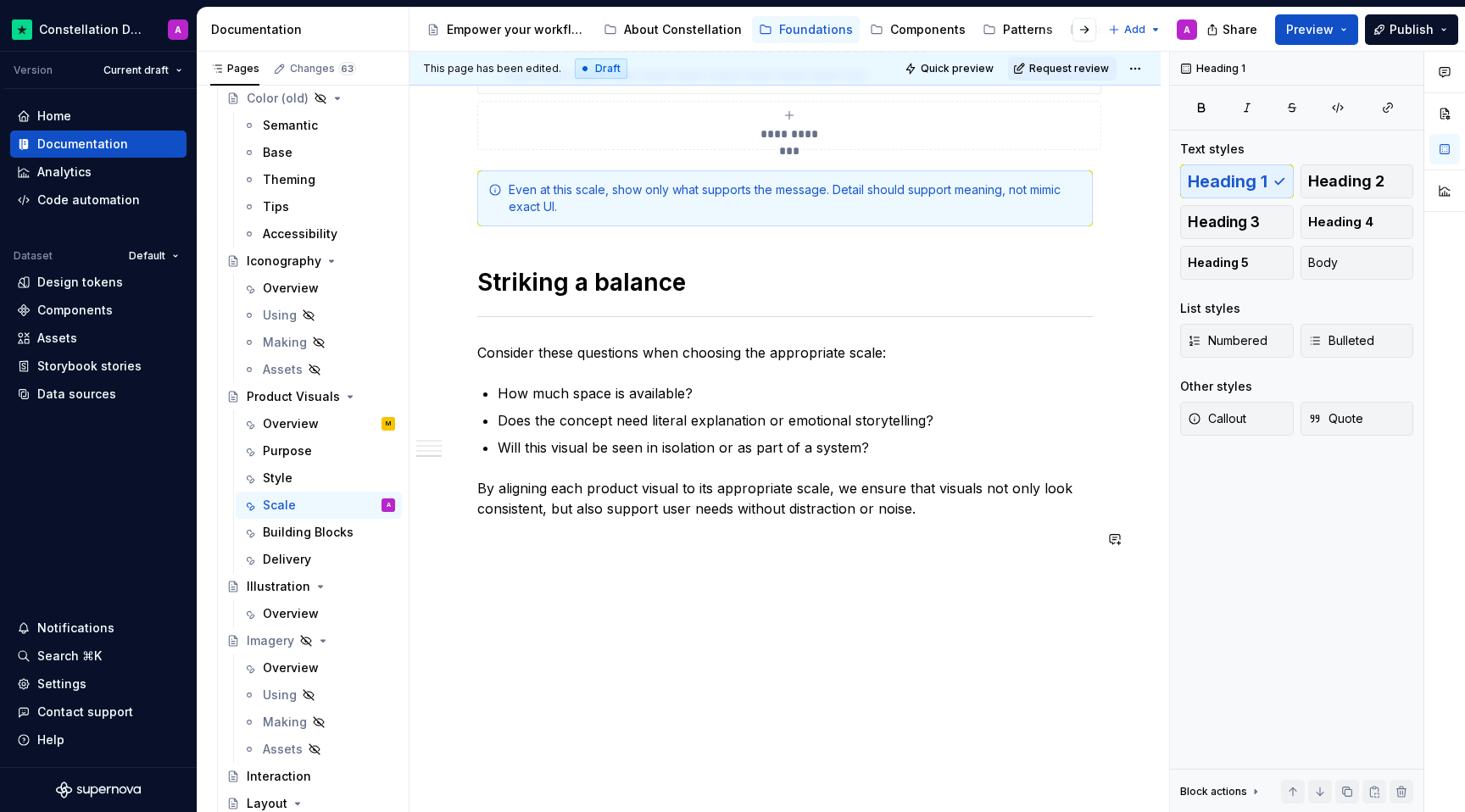
click at [1075, 424] on span "Callout" at bounding box center [1217, 418] width 59 height 17
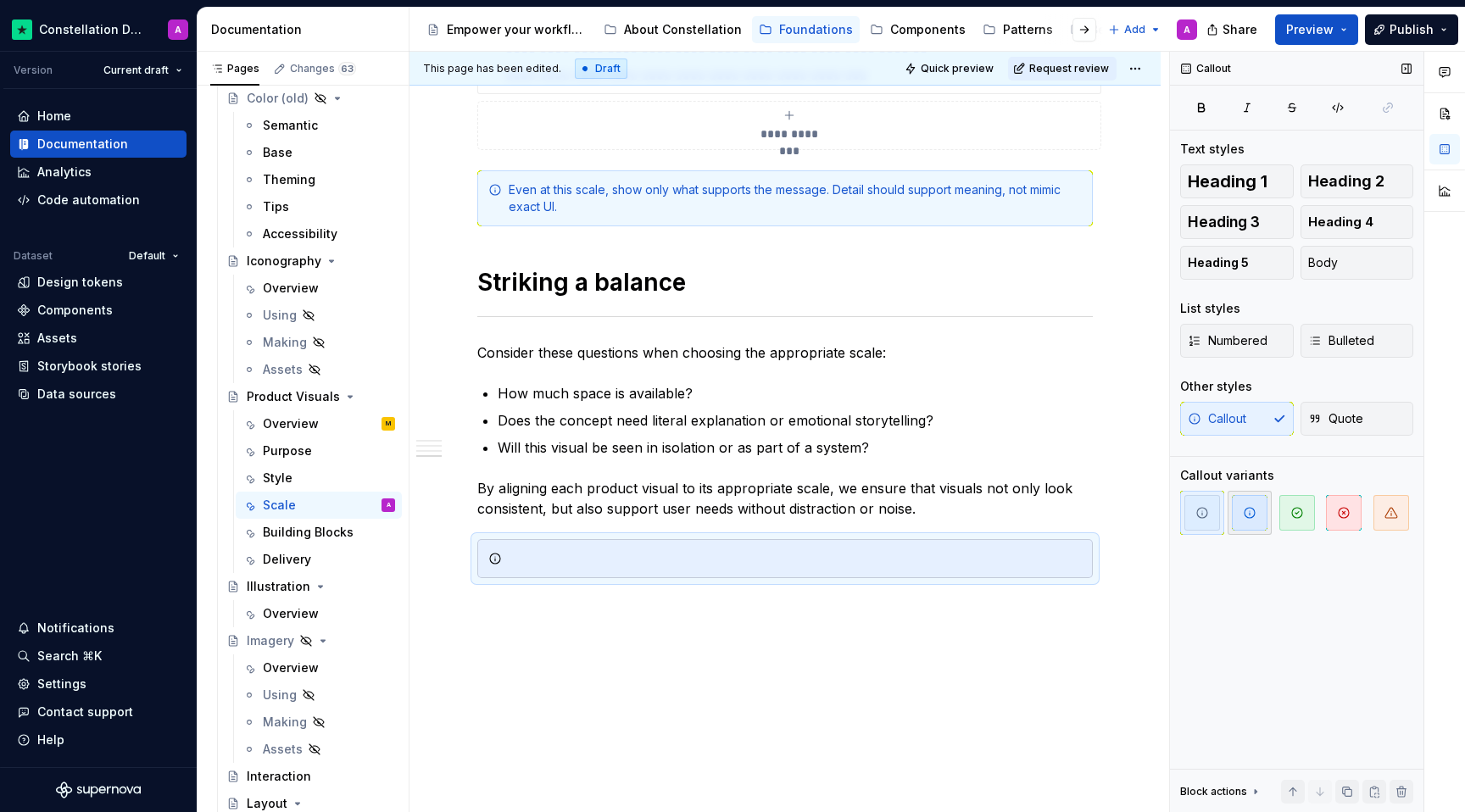
click at [1075, 509] on span "button" at bounding box center [1249, 513] width 36 height 36
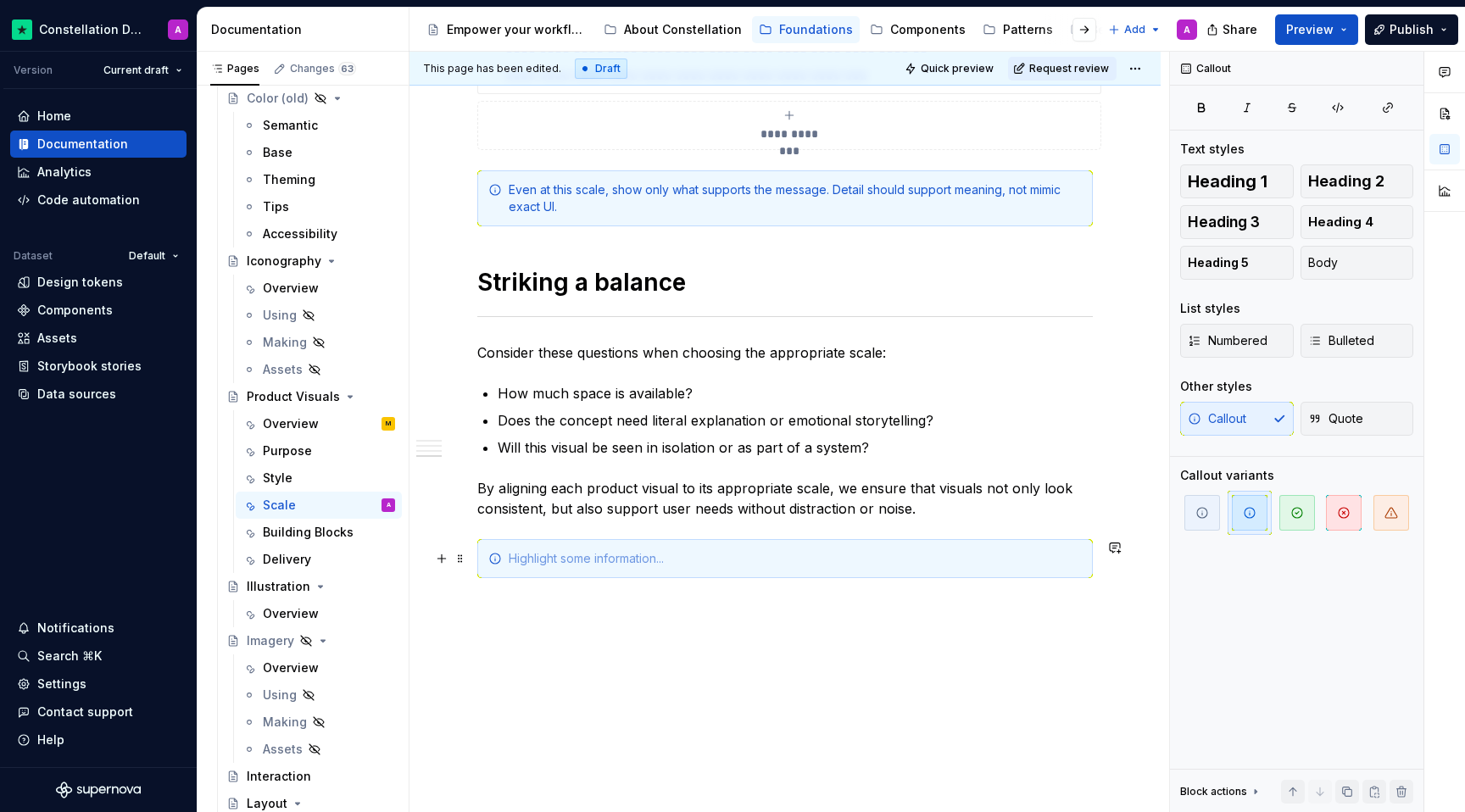
click at [766, 561] on div at bounding box center [795, 559] width 573 height 17
click at [1075, 516] on icon "button" at bounding box center [1391, 513] width 14 height 14
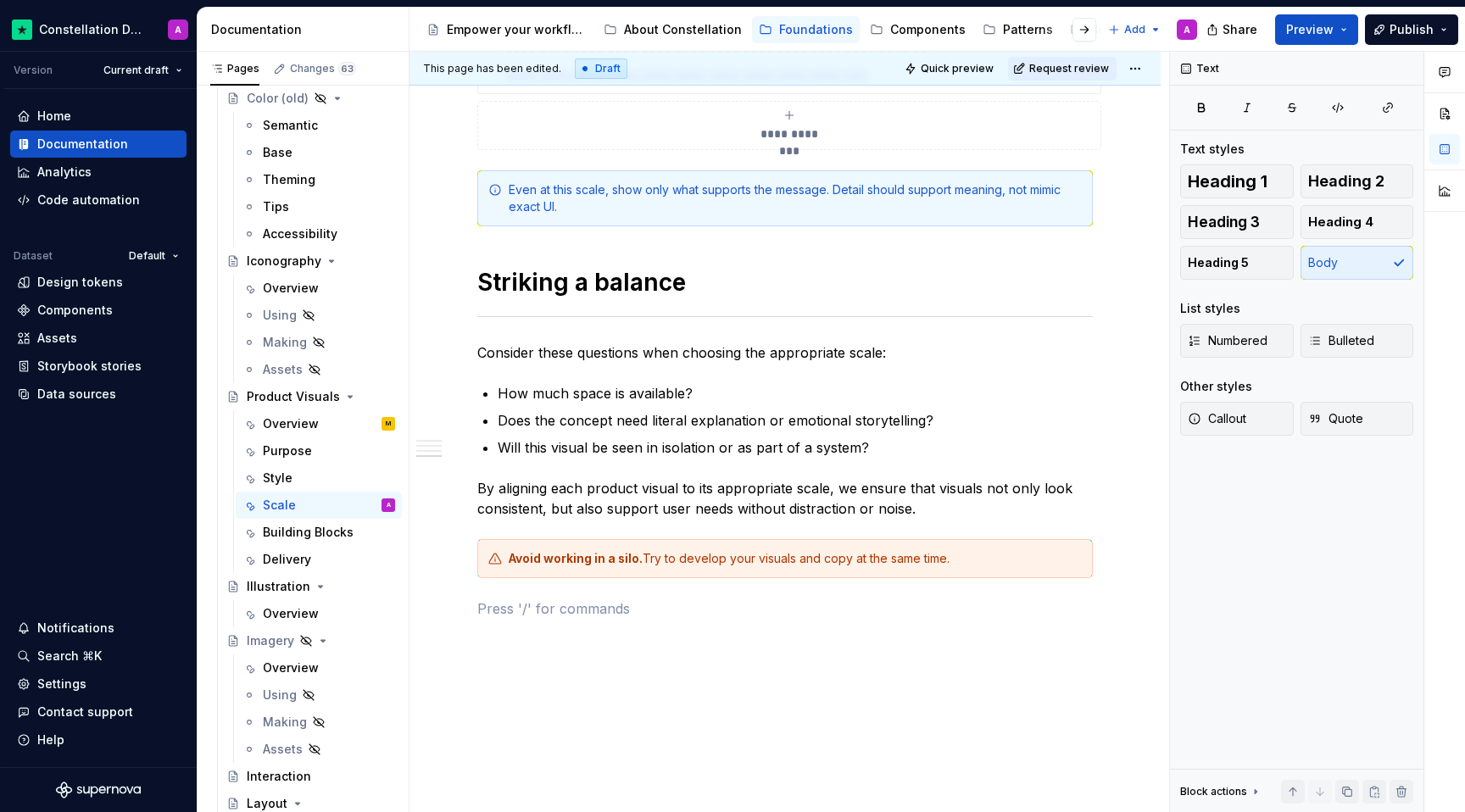
click at [482, 353] on p "Consider these questions when choosing the appropriate scale:" at bounding box center [785, 353] width 615 height 20
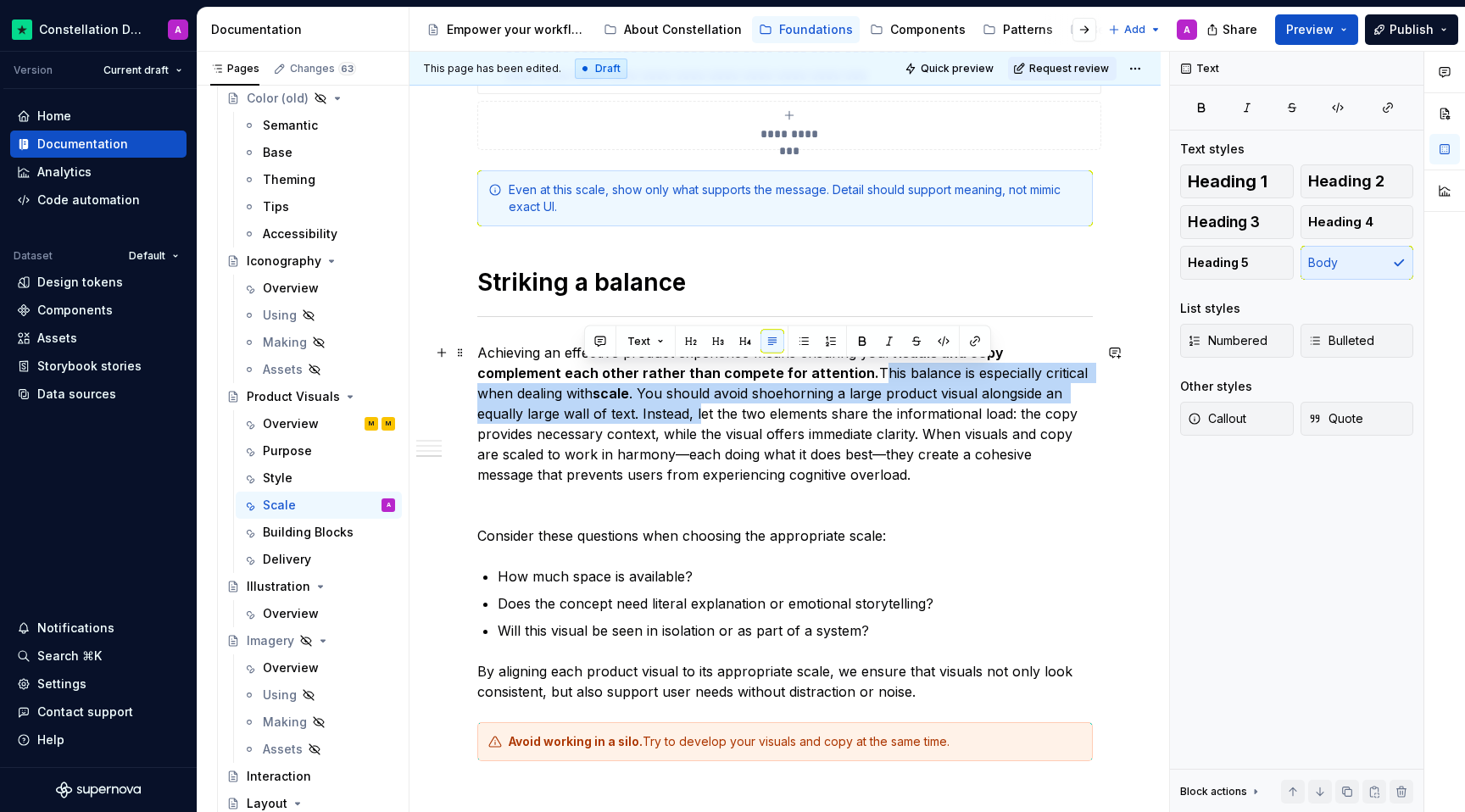
drag, startPoint x: 584, startPoint y: 412, endPoint x: 780, endPoint y: 367, distance: 201.1
click at [780, 367] on p "Achieving an effective product experience means ensuring your visuals and copy …" at bounding box center [785, 413] width 615 height 142
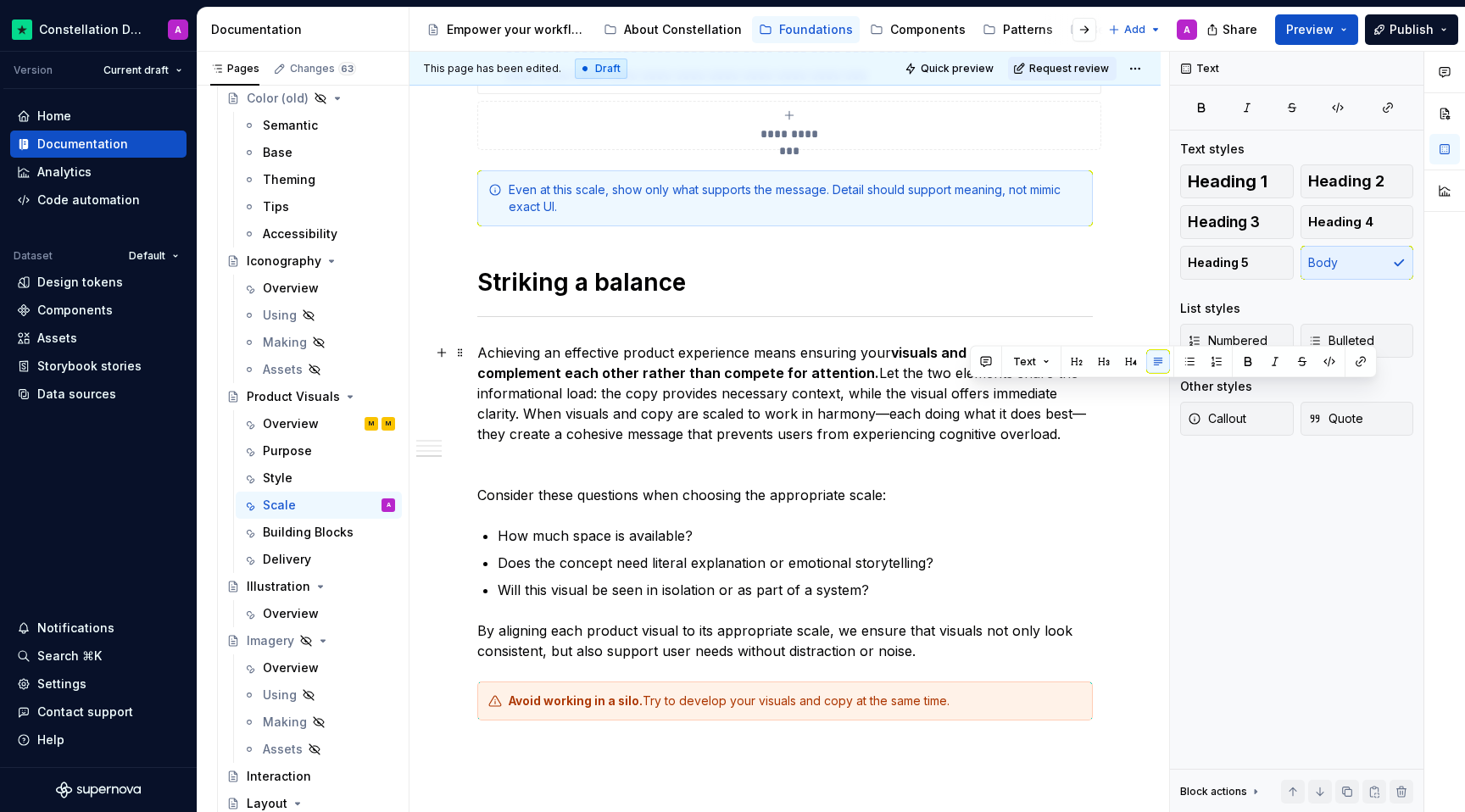
drag, startPoint x: 996, startPoint y: 429, endPoint x: 1021, endPoint y: 394, distance: 43.0
click at [1021, 394] on p "Achieving an effective product experience means ensuring your visuals and copy …" at bounding box center [785, 393] width 615 height 101
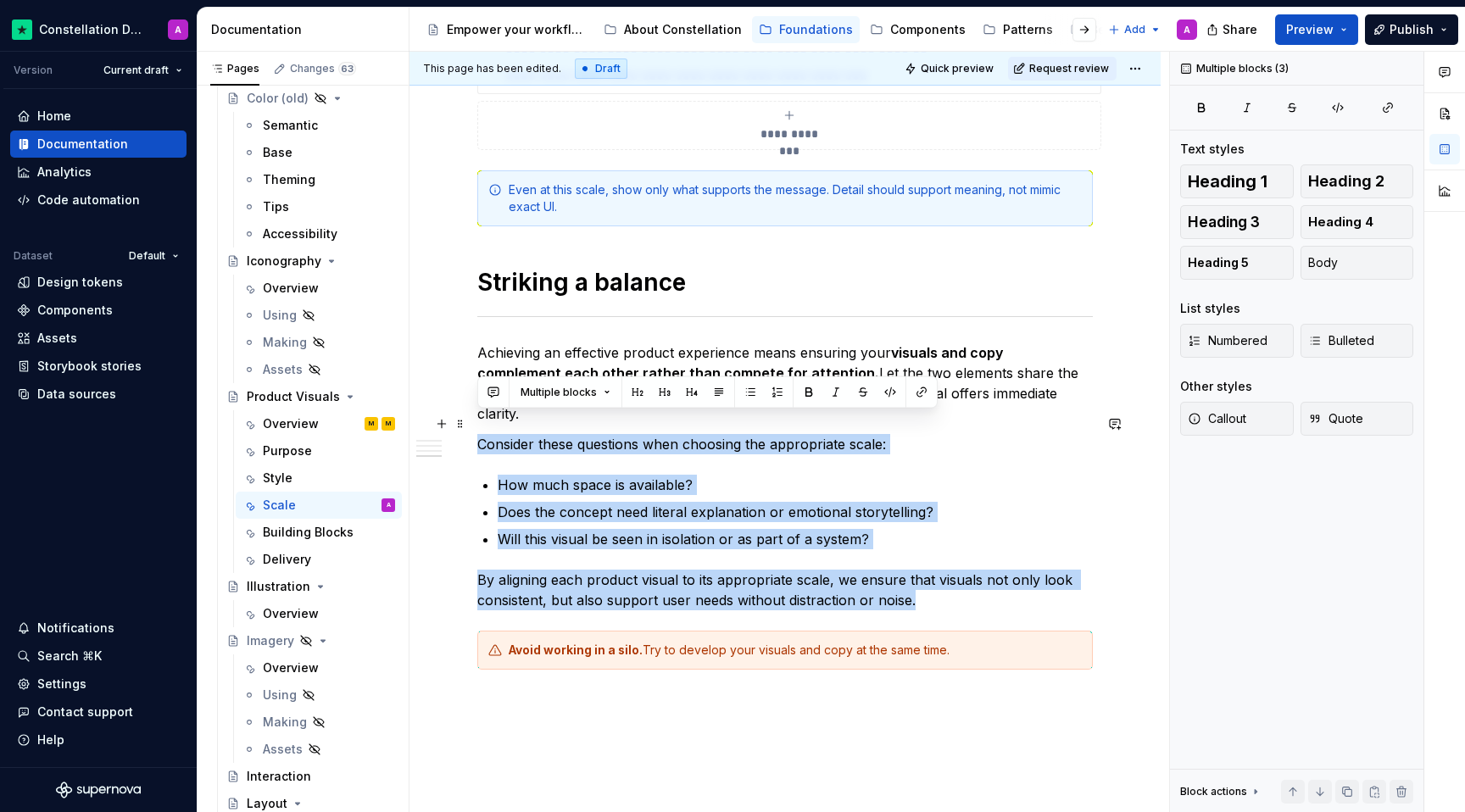
drag, startPoint x: 921, startPoint y: 572, endPoint x: 477, endPoint y: 427, distance: 467.1
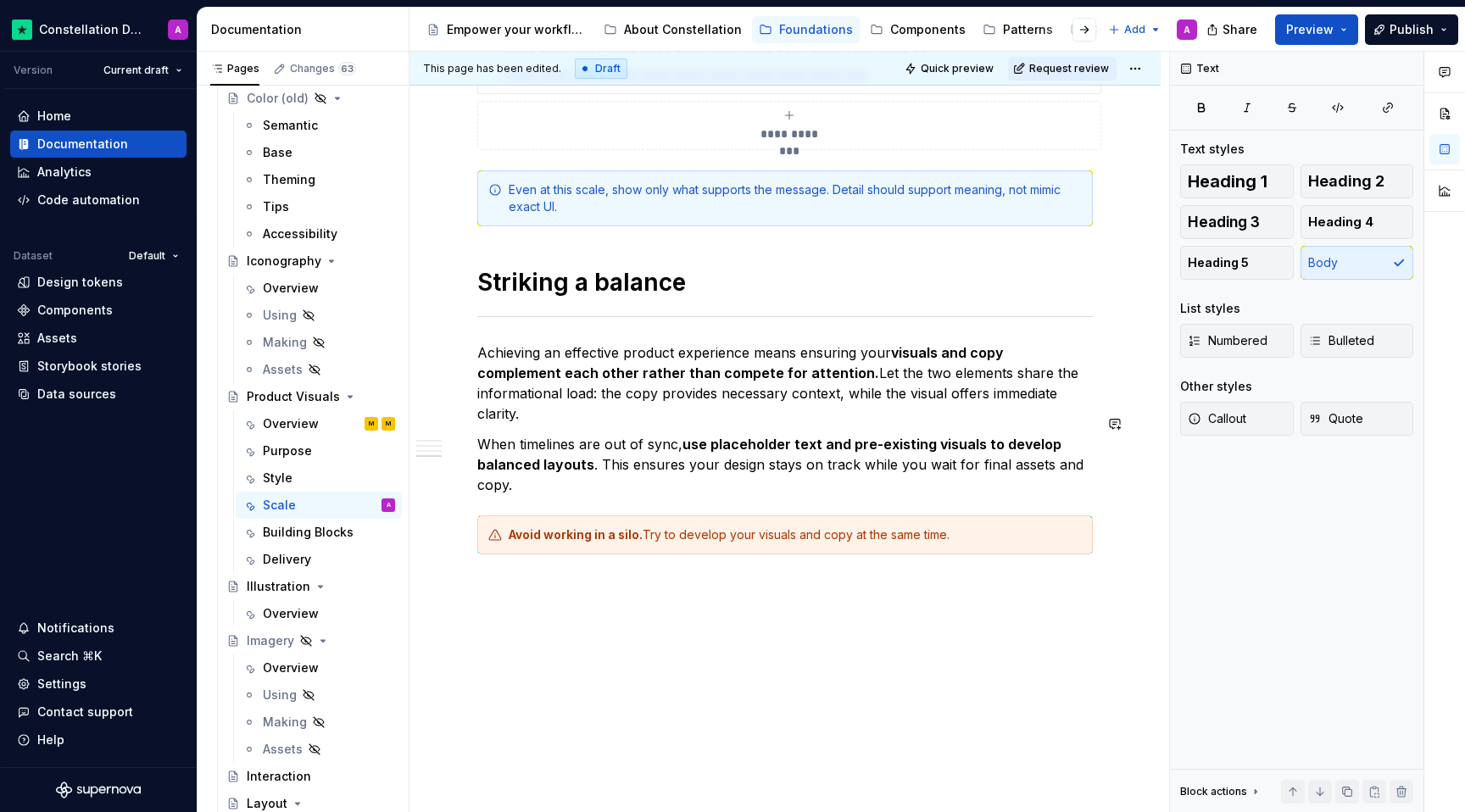
click at [712, 450] on p "When timelines are out of sync, use placeholder text and pre-existing visuals t…" at bounding box center [785, 464] width 615 height 61
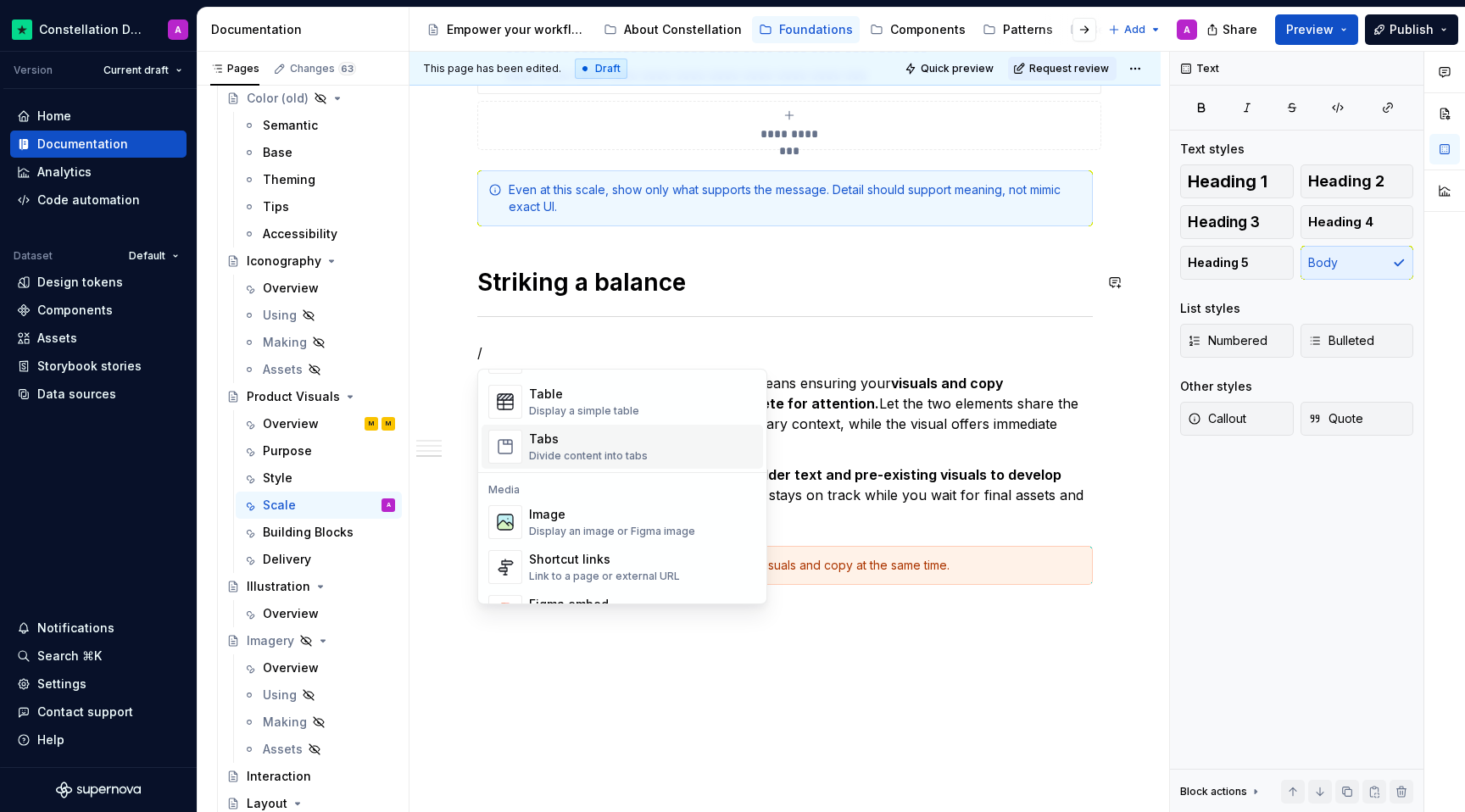
scroll to position [639, 0]
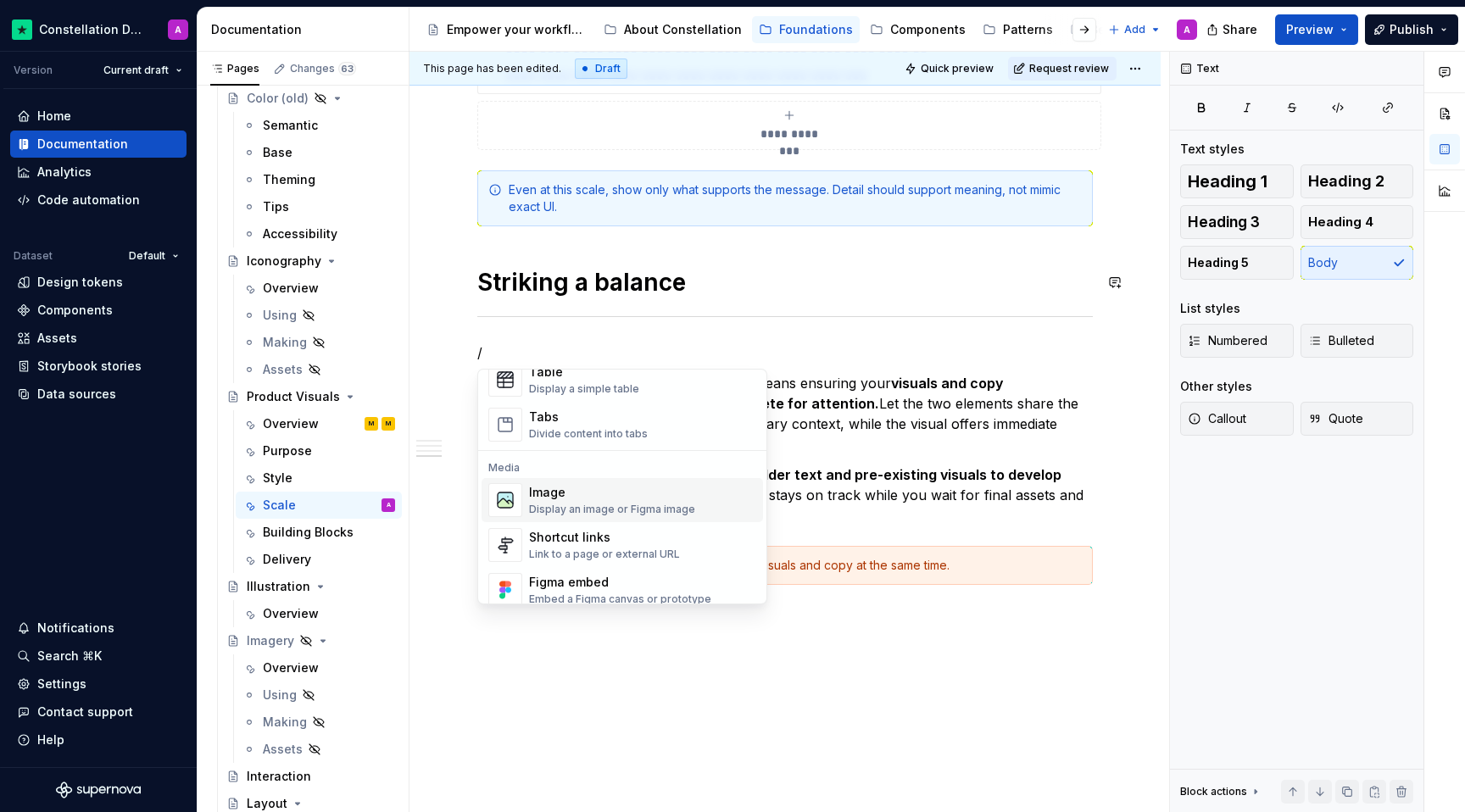
click at [583, 501] on div "Image Display an image or Figma image" at bounding box center [612, 500] width 166 height 32
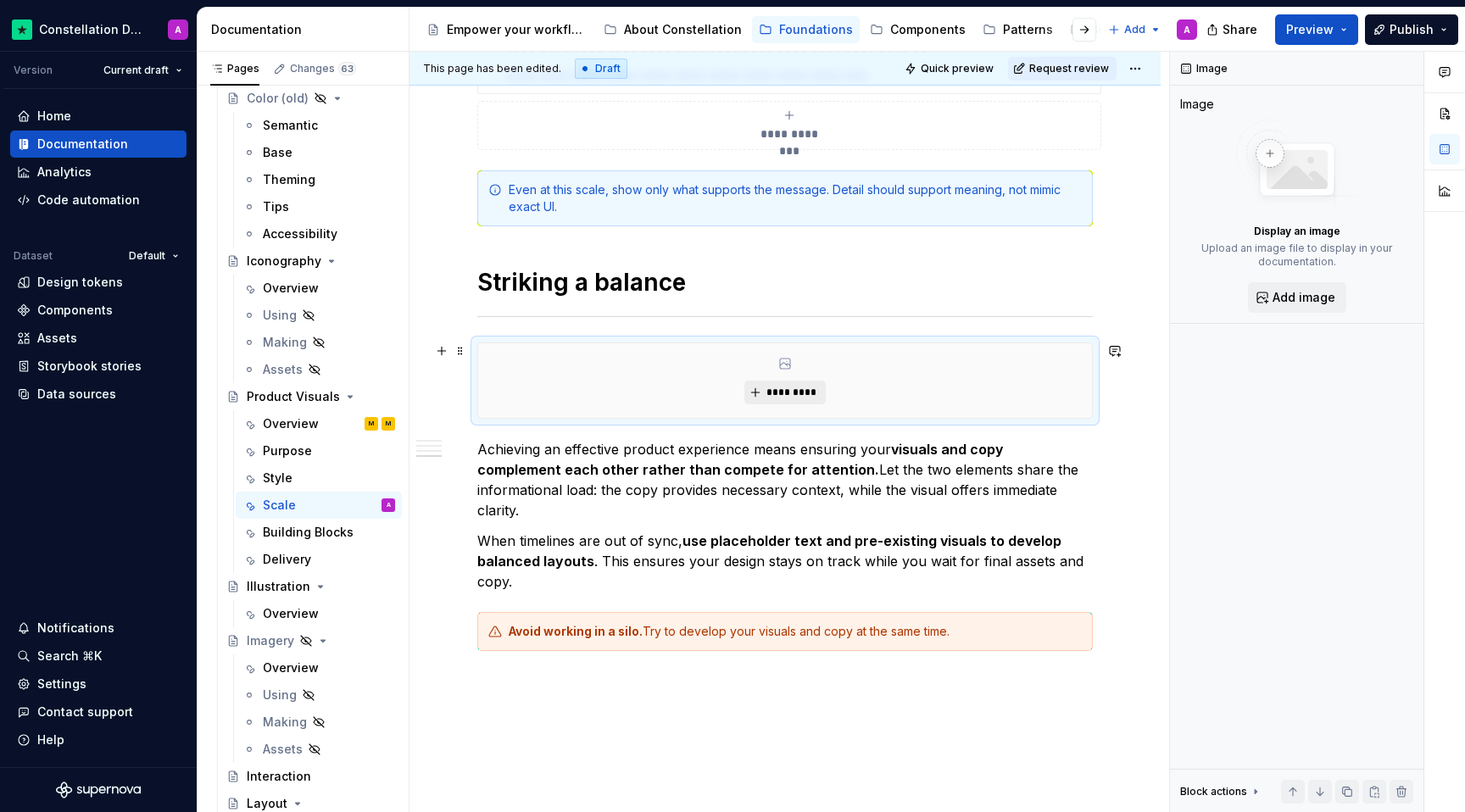
click at [766, 395] on button "*********" at bounding box center [784, 393] width 81 height 24
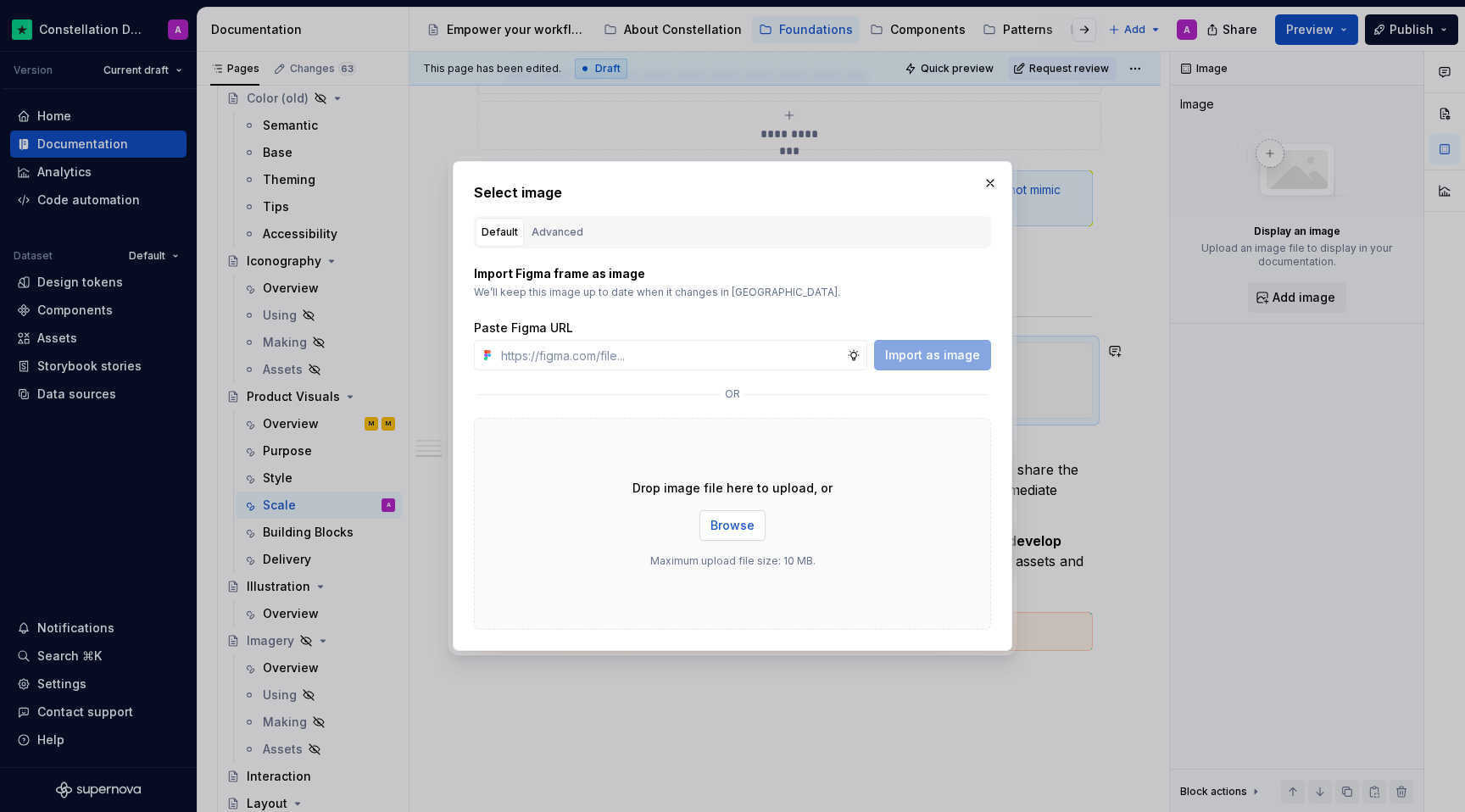
click at [744, 521] on span "Browse" at bounding box center [733, 526] width 44 height 17
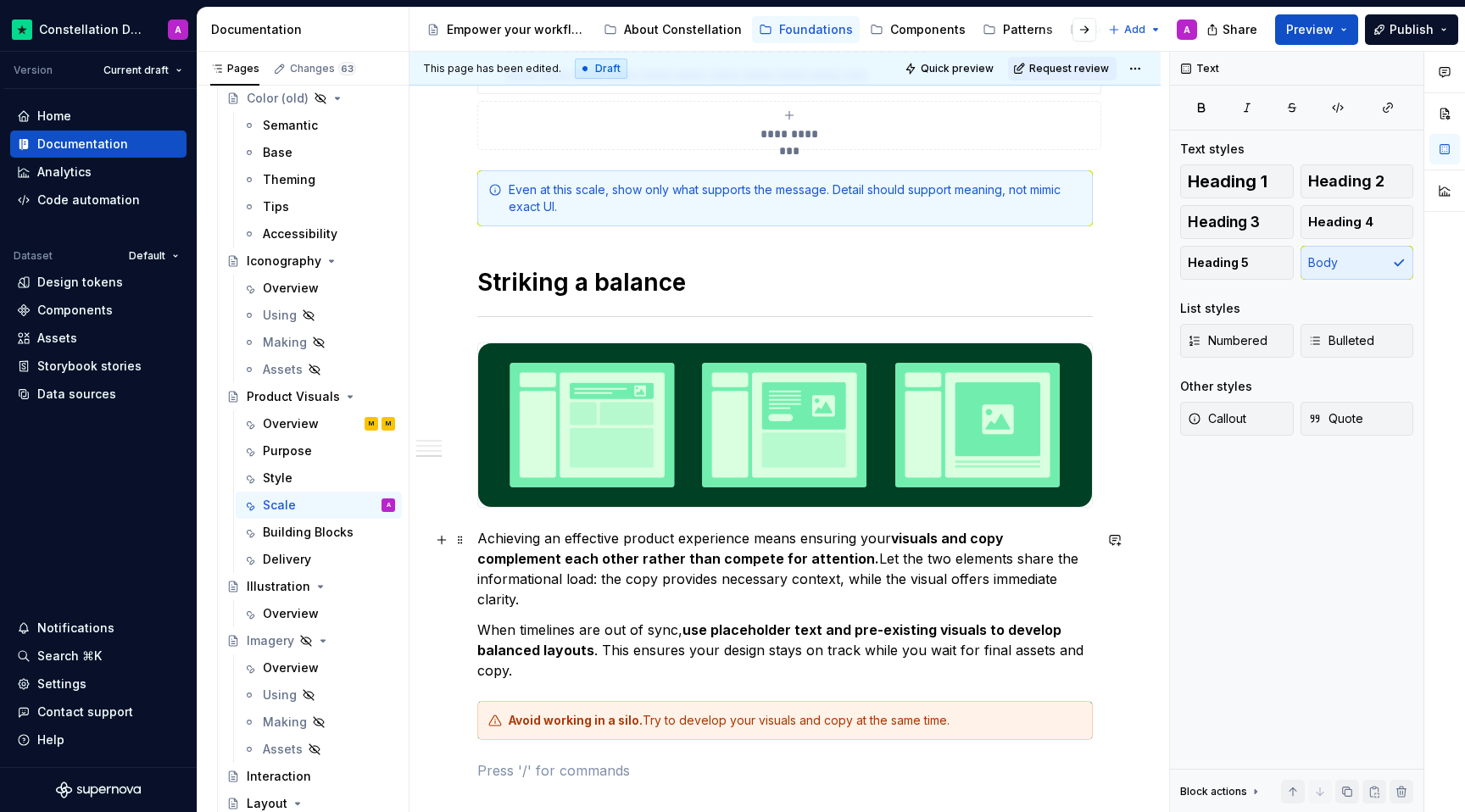
click at [1020, 585] on p "Achieving an effective product experience means ensuring your visuals and copy …" at bounding box center [785, 568] width 615 height 81
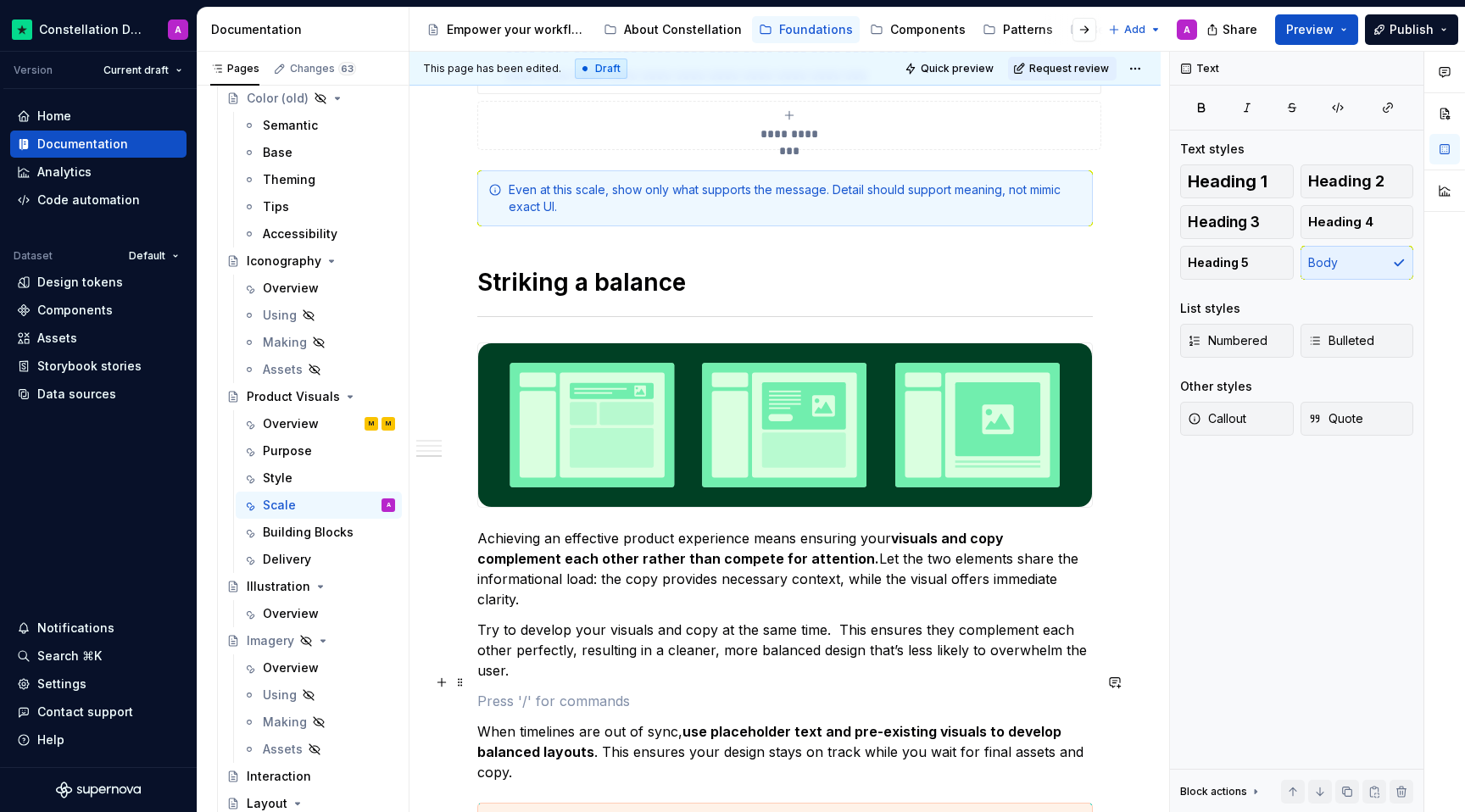
click at [761, 691] on p at bounding box center [785, 701] width 615 height 20
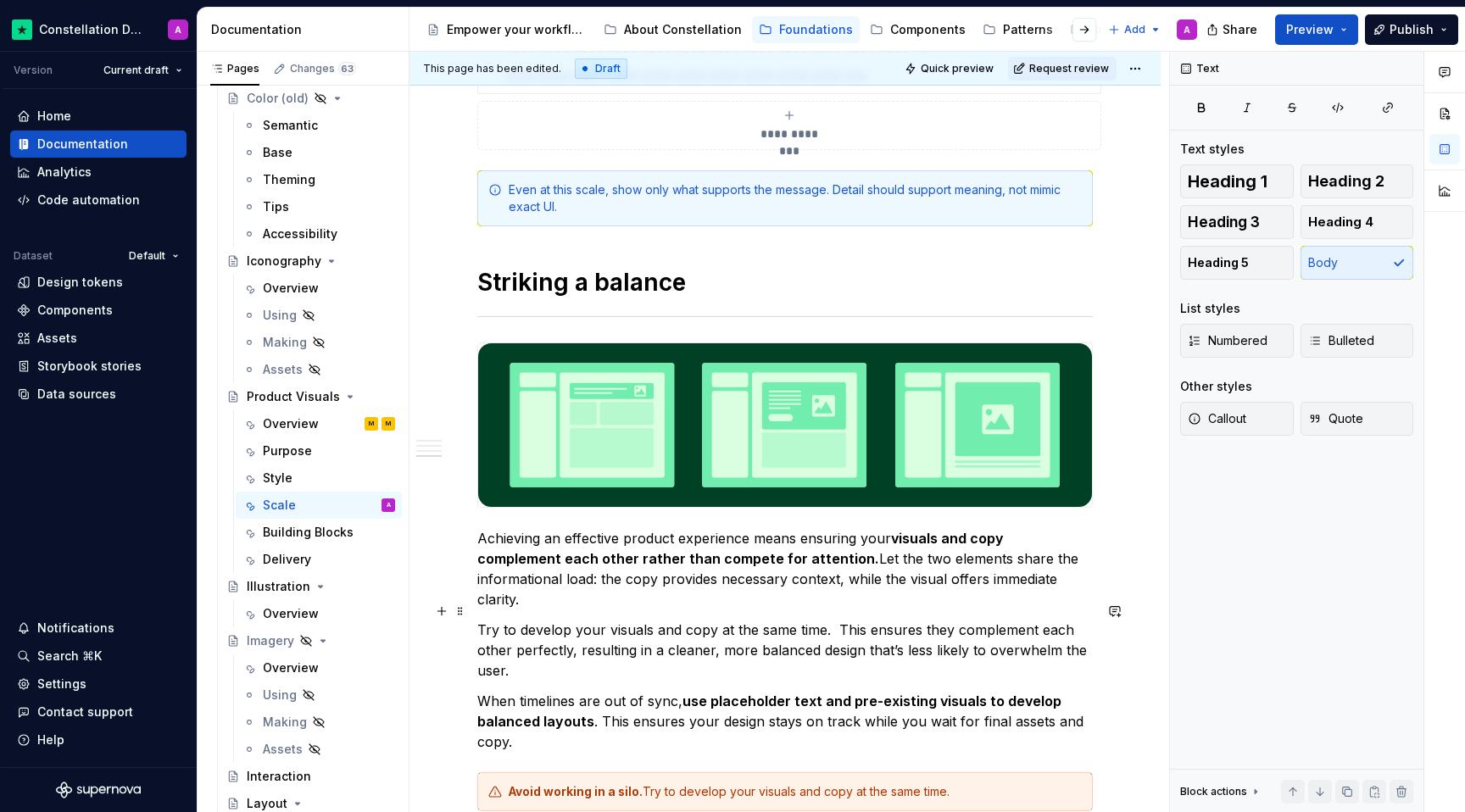
click at [829, 619] on p "Try to develop your visuals and copy at the same time.  This ensures they compl…" at bounding box center [785, 650] width 615 height 61
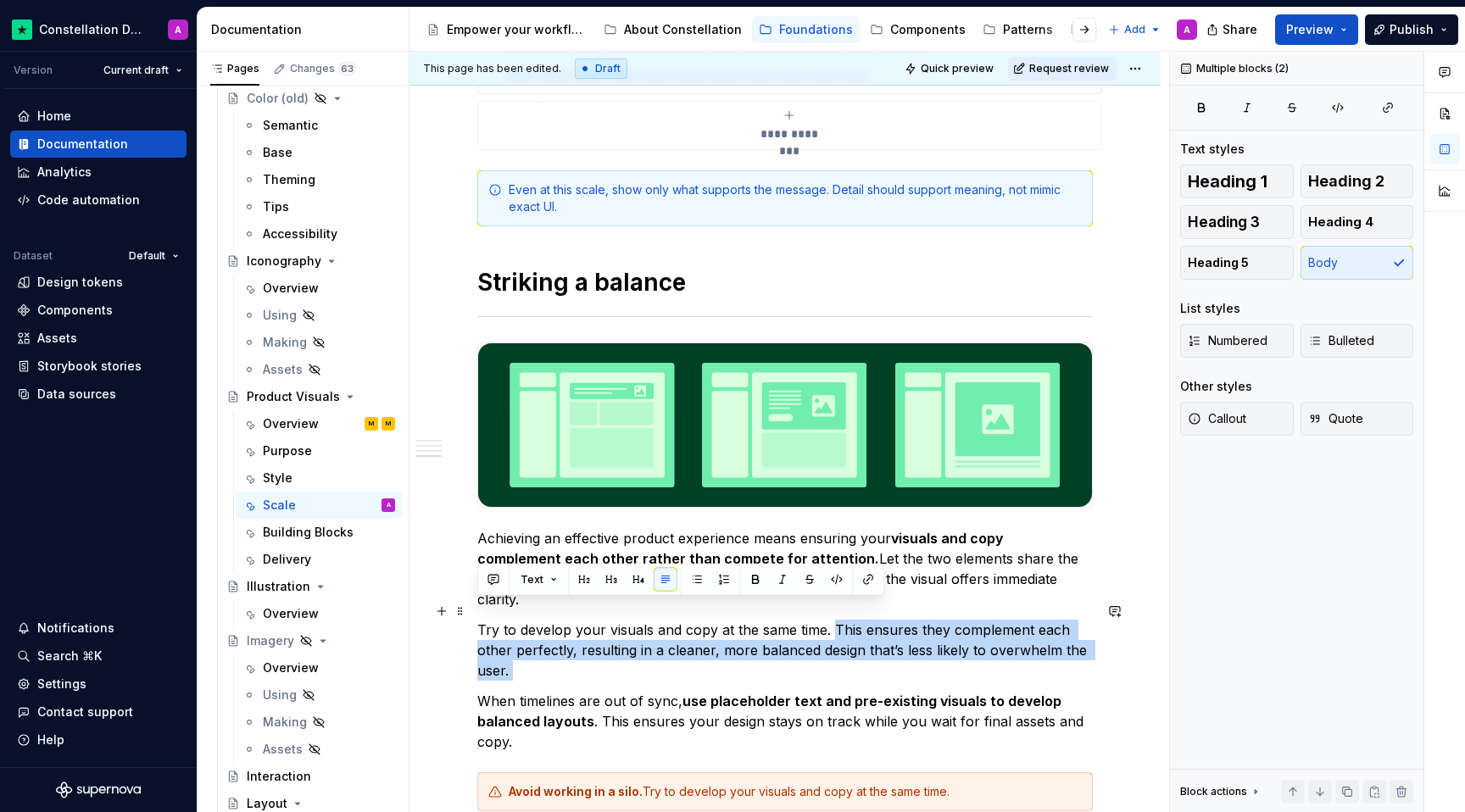
drag, startPoint x: 480, startPoint y: 684, endPoint x: 833, endPoint y: 614, distance: 359.9
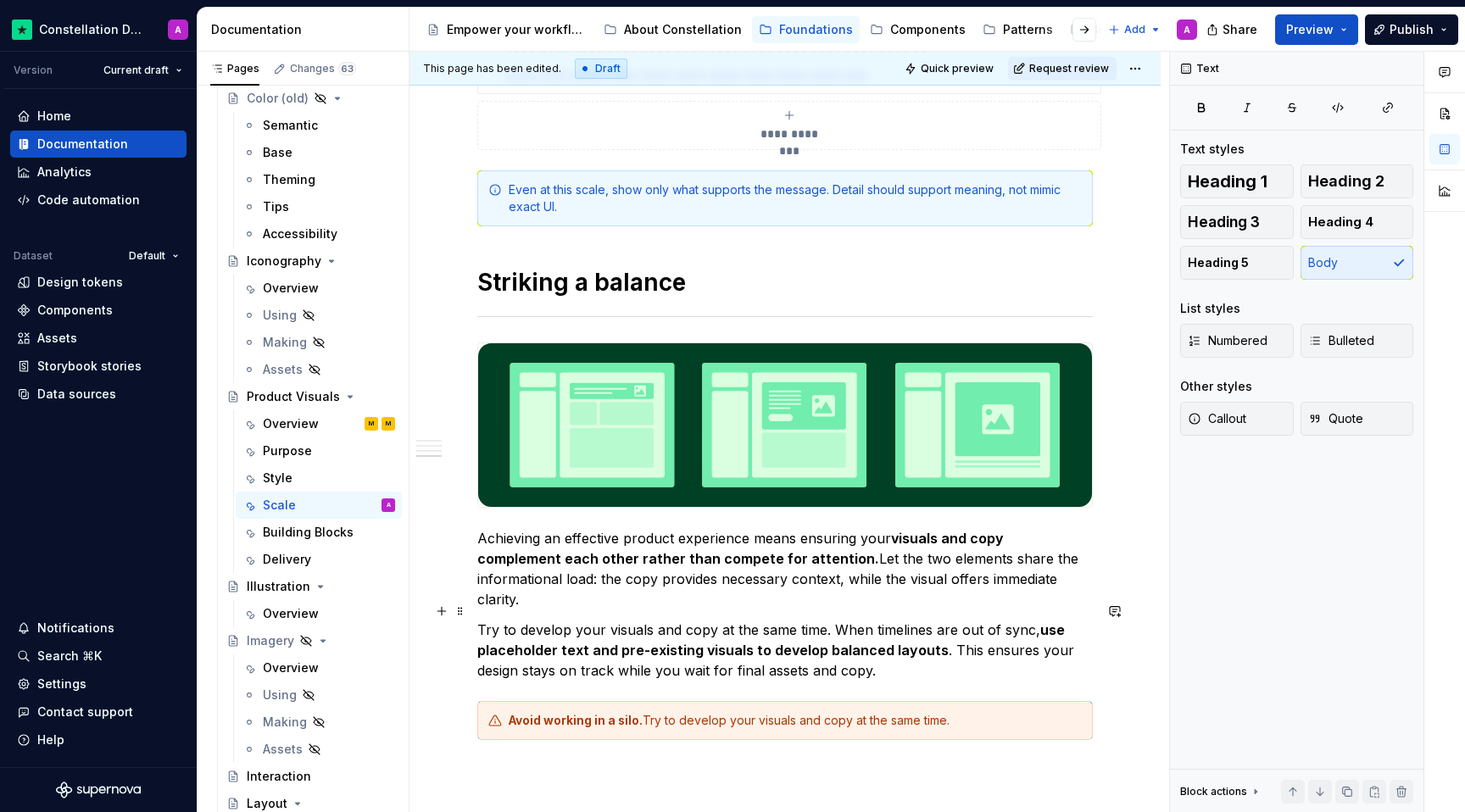
click at [968, 660] on p "Try to develop your visuals and copy at the same time. When timelines are out o…" at bounding box center [785, 650] width 615 height 61
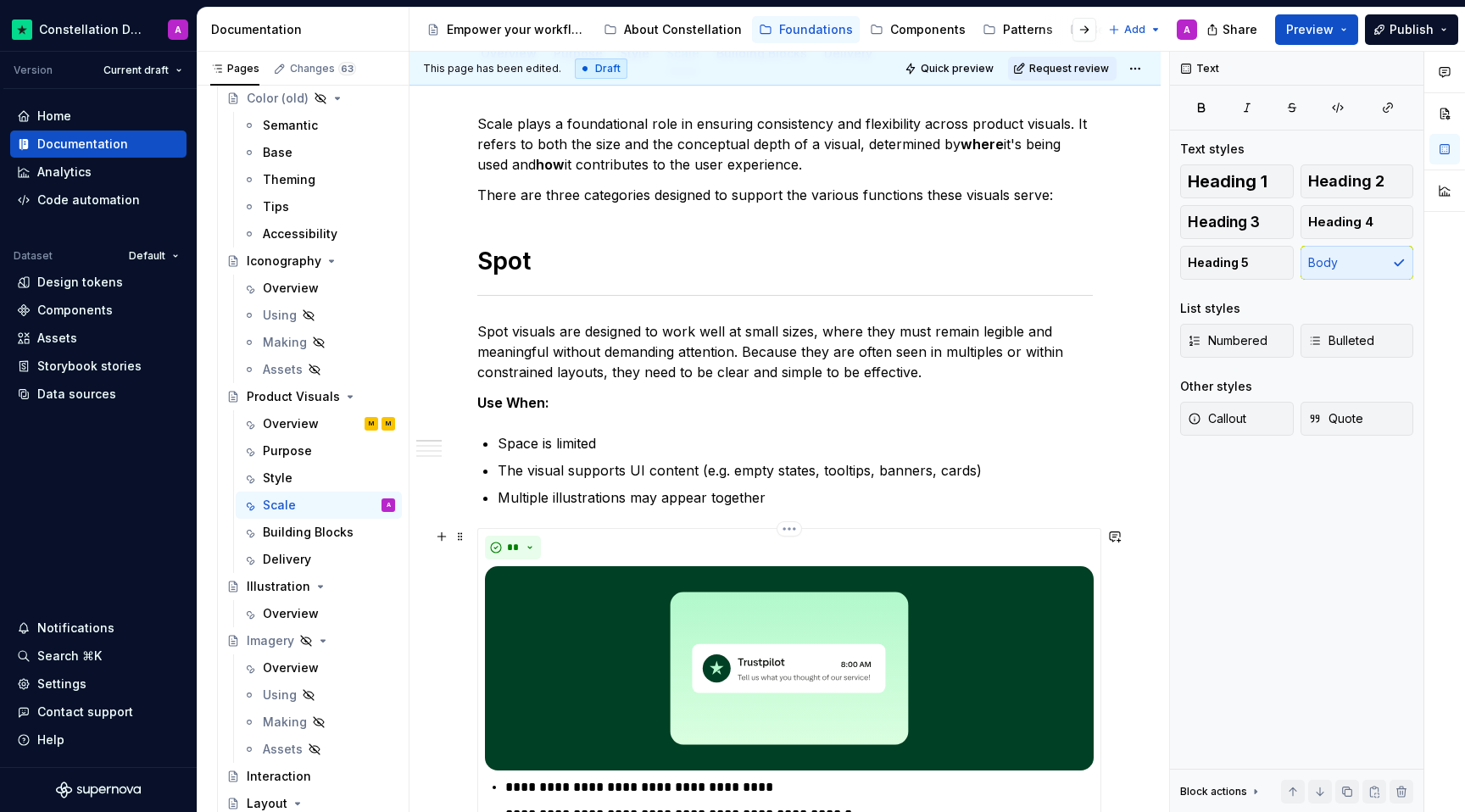
scroll to position [0, 0]
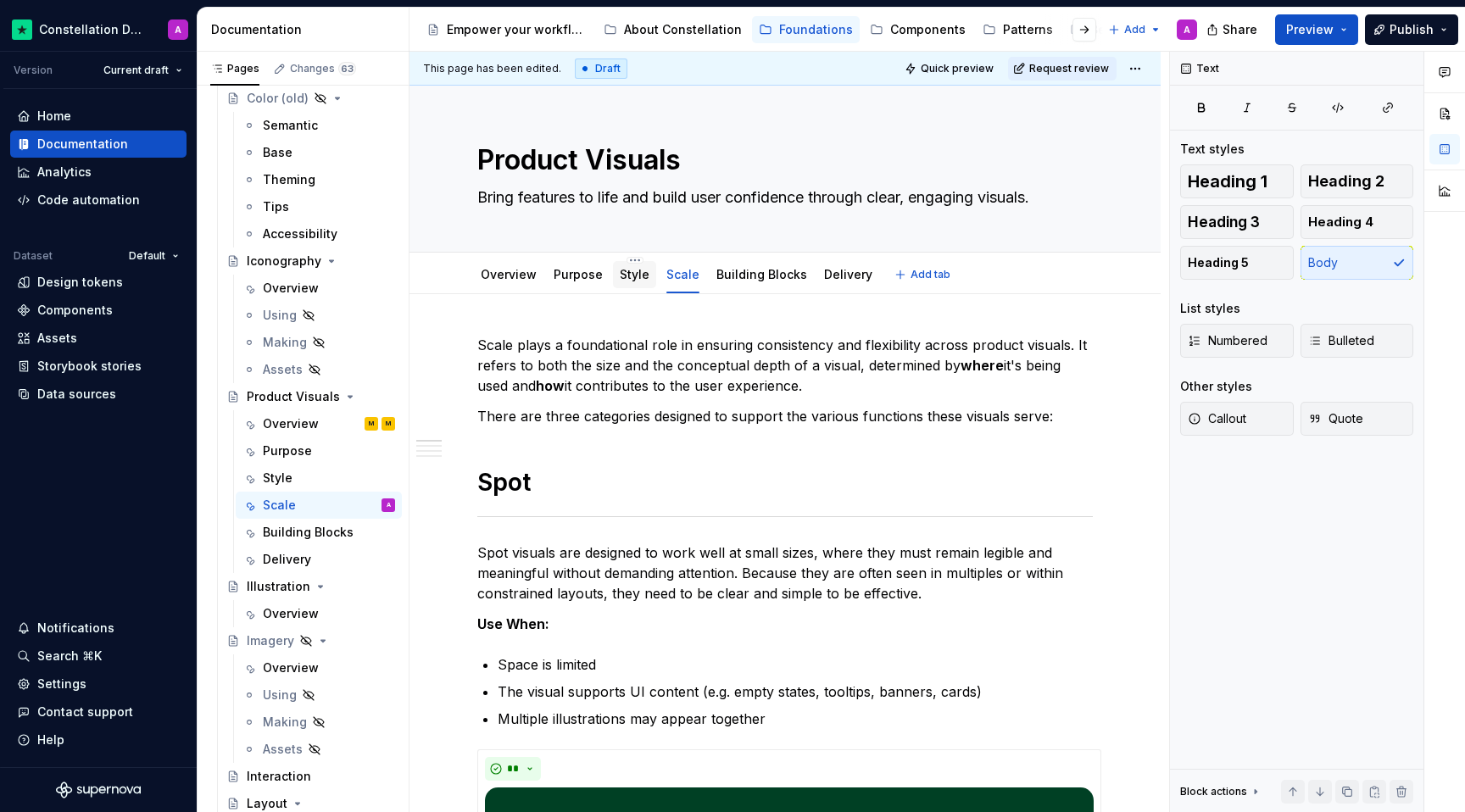
click at [614, 281] on div "Style" at bounding box center [634, 274] width 43 height 27
click at [279, 483] on div "Style" at bounding box center [277, 478] width 30 height 17
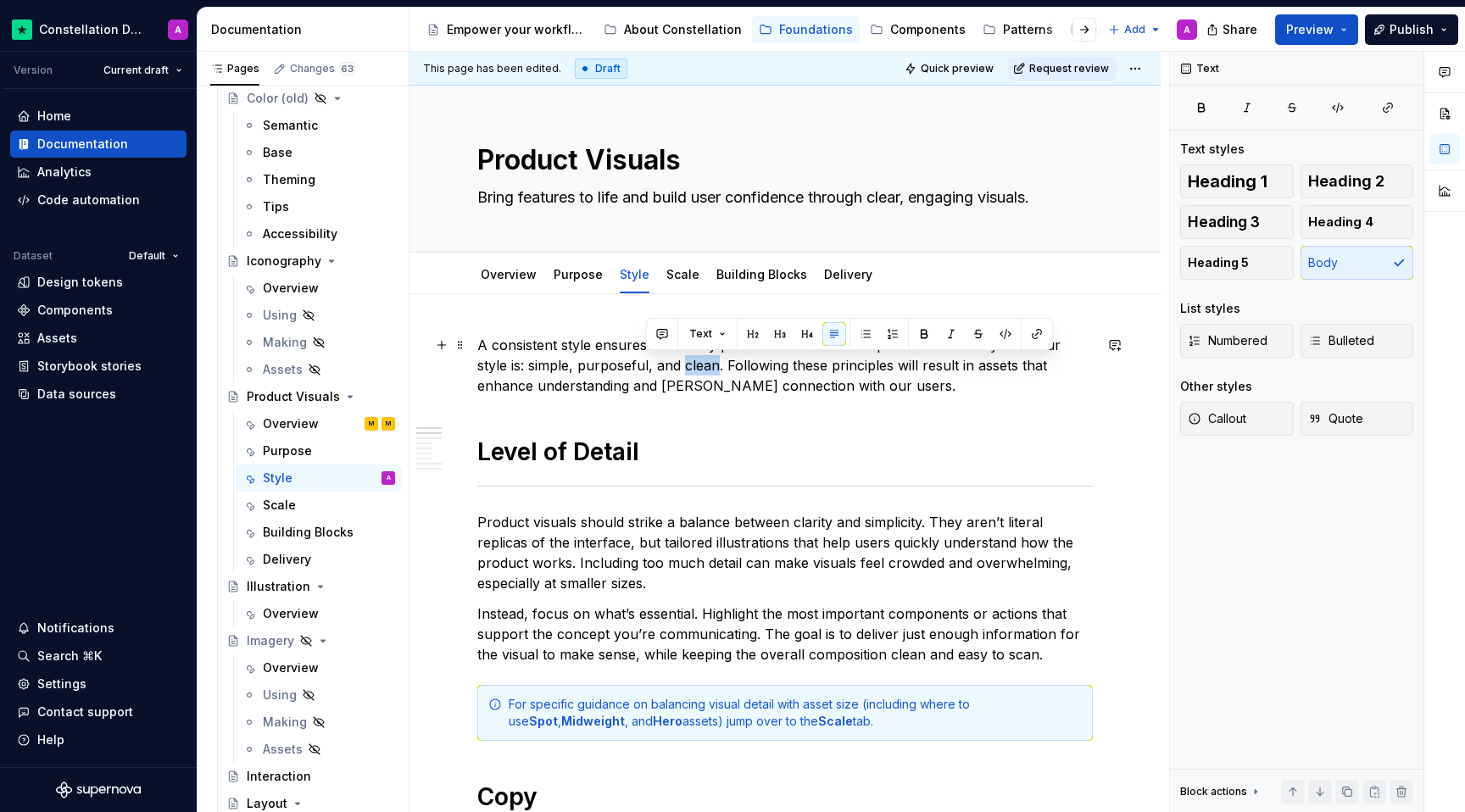
drag, startPoint x: 683, startPoint y: 366, endPoint x: 649, endPoint y: 366, distance: 34.0
click at [649, 366] on p "A consistent style ensures that every product visual feels like part of a unifi…" at bounding box center [785, 366] width 615 height 61
drag, startPoint x: 649, startPoint y: 366, endPoint x: 549, endPoint y: 368, distance: 100.0
click at [549, 368] on p "A consistent style ensures that every product visual feels like part of a unifi…" at bounding box center [785, 366] width 615 height 61
drag, startPoint x: 495, startPoint y: 366, endPoint x: 689, endPoint y: 371, distance: 194.1
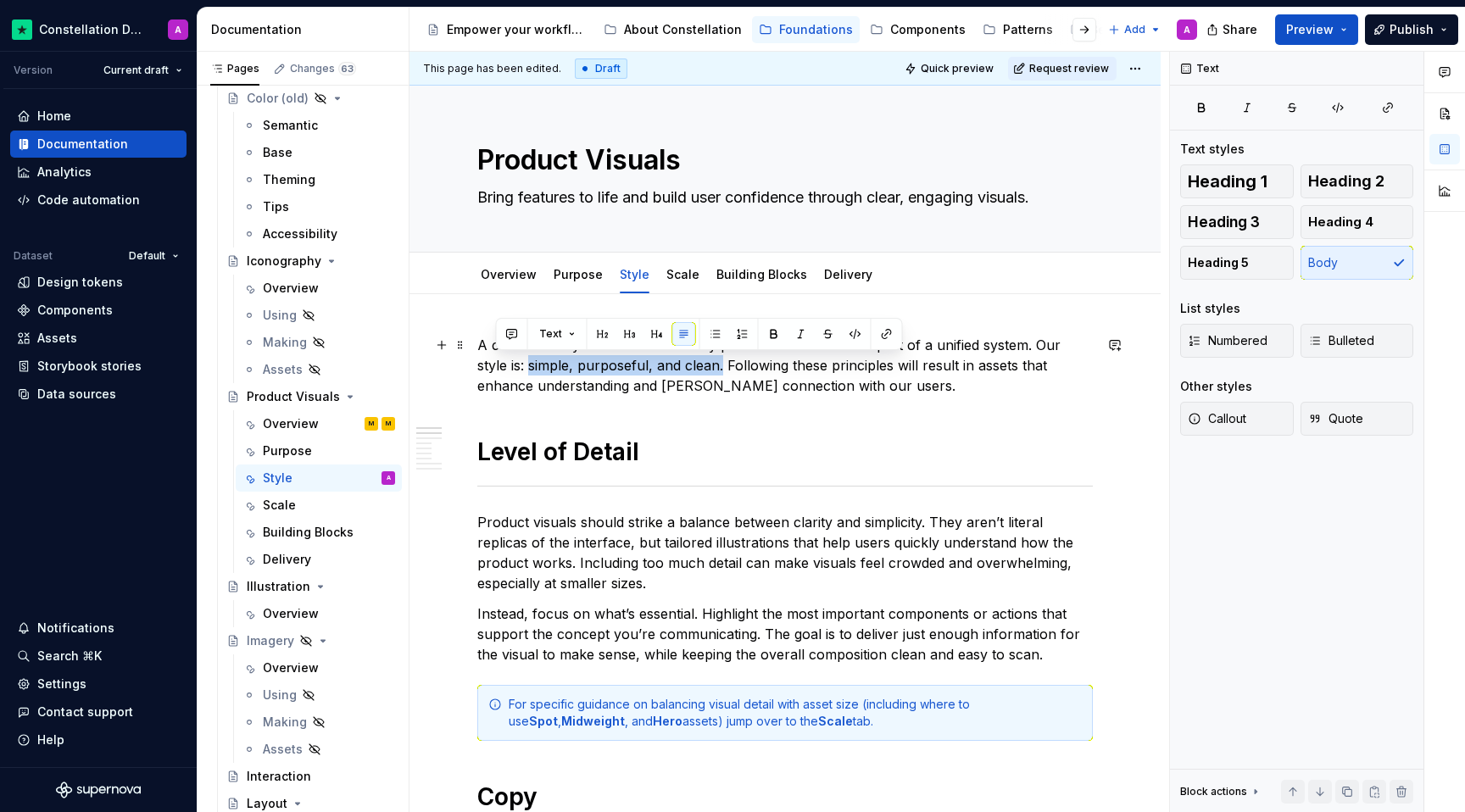
click at [689, 371] on p "A consistent style ensures that every product visual feels like part of a unifi…" at bounding box center [785, 366] width 615 height 61
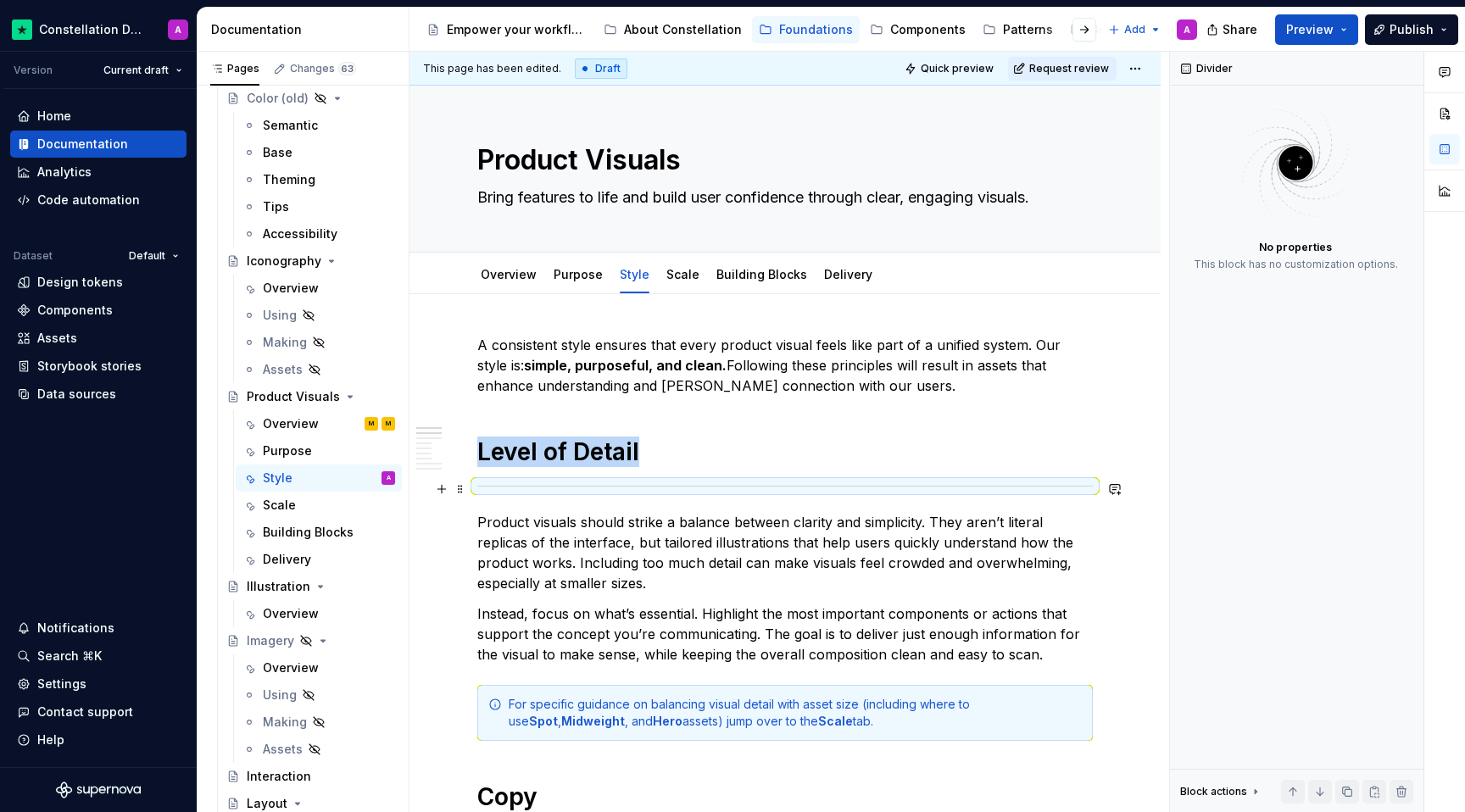
click at [801, 483] on div at bounding box center [785, 486] width 615 height 11
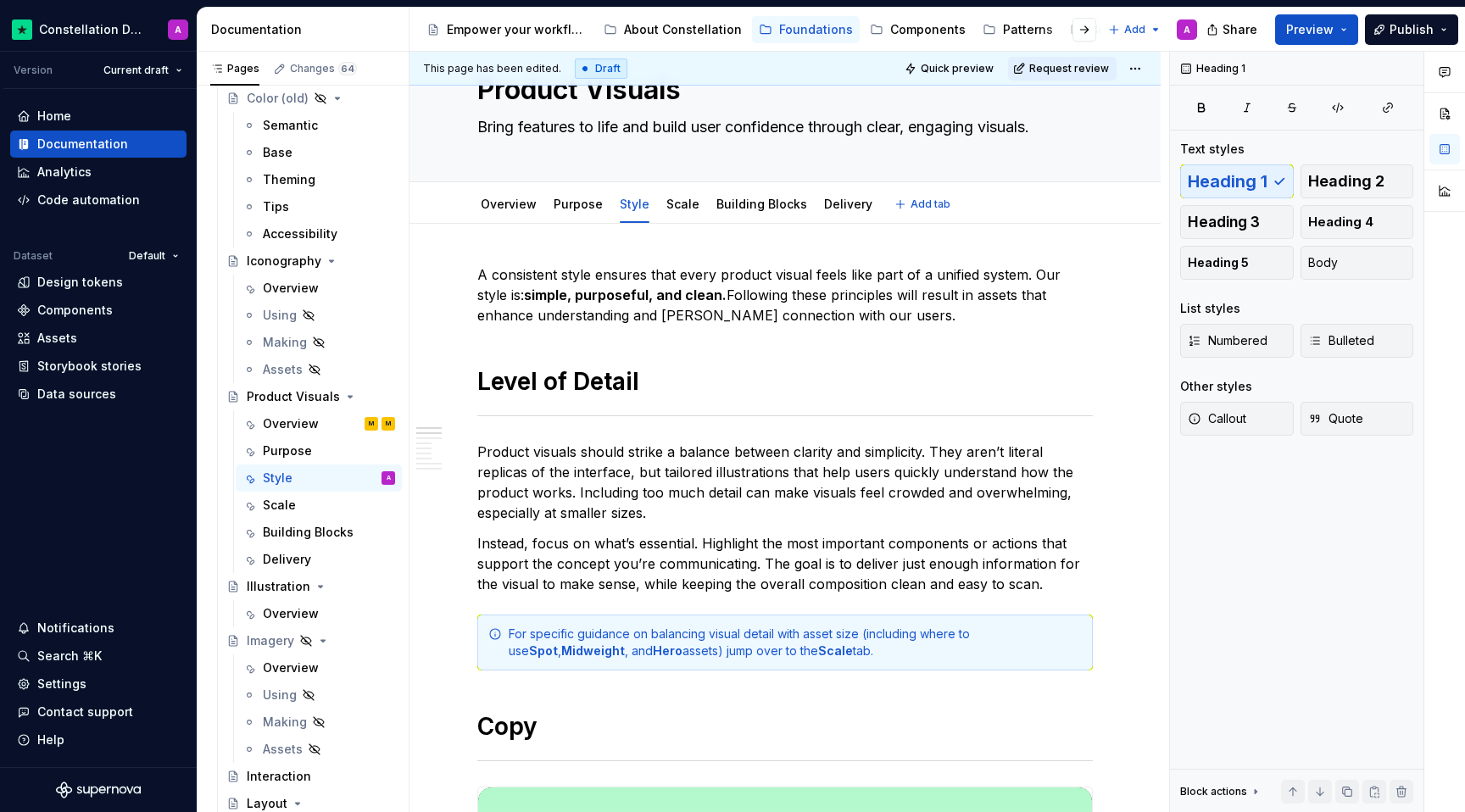
type textarea "*"
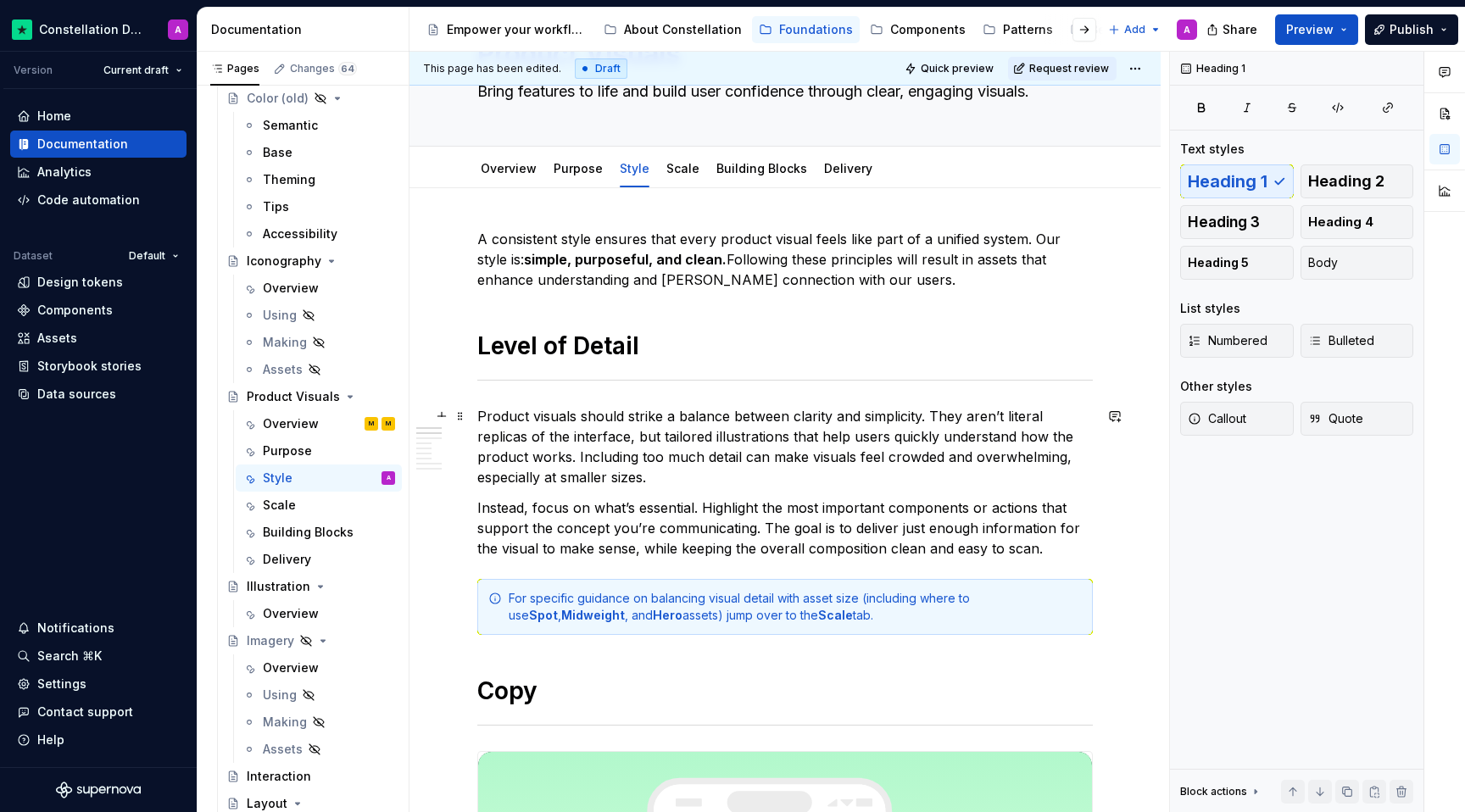
scroll to position [100, 0]
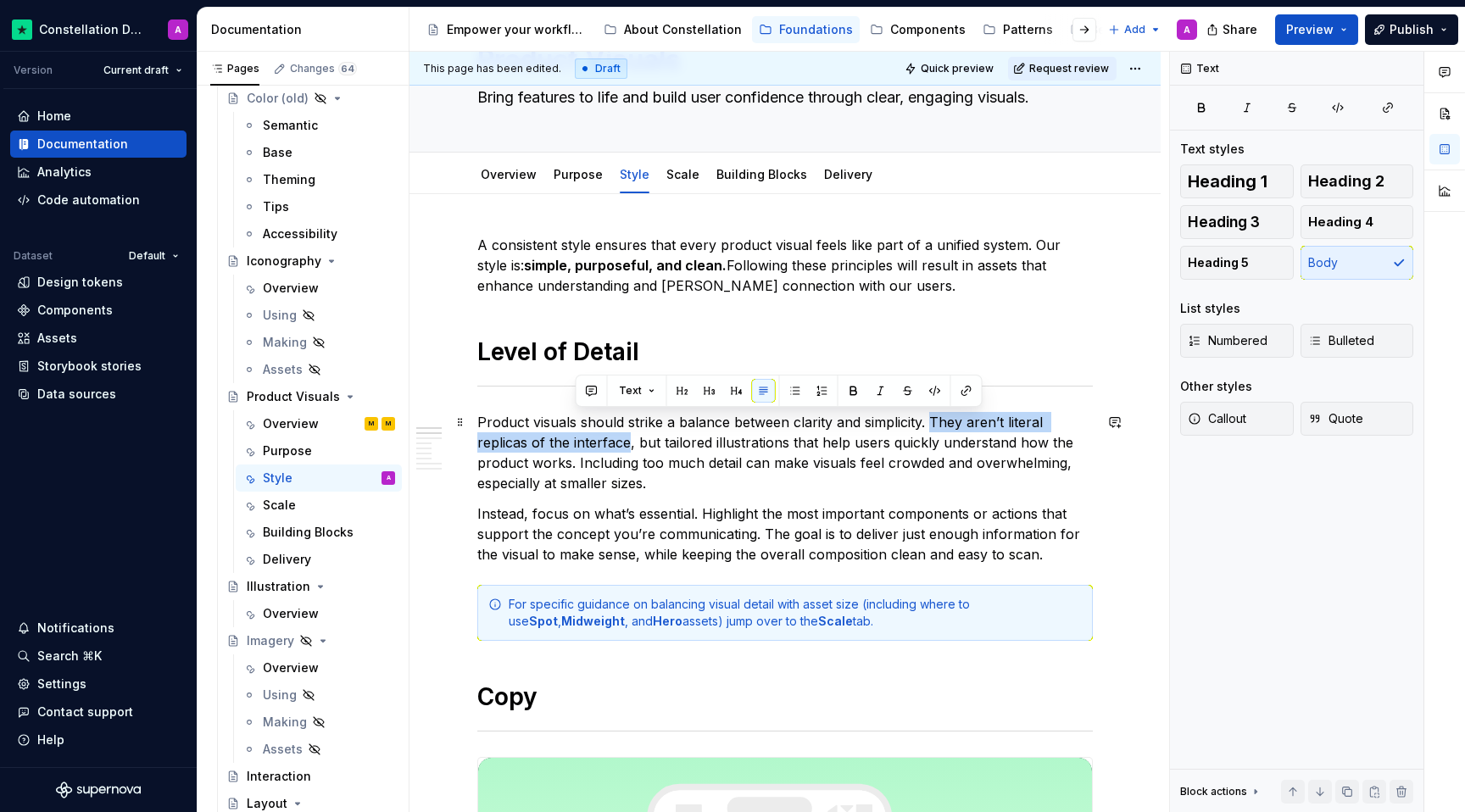
drag, startPoint x: 931, startPoint y: 422, endPoint x: 575, endPoint y: 437, distance: 356.3
click at [575, 437] on p "Product visuals should strike a balance between clarity and simplicity. They ar…" at bounding box center [785, 452] width 615 height 81
drag, startPoint x: 580, startPoint y: 441, endPoint x: 931, endPoint y: 417, distance: 351.8
click at [931, 417] on p "Product visuals should strike a balance between clarity and simplicity. They ar…" at bounding box center [785, 452] width 615 height 81
click at [798, 487] on p "Product visuals should strike a balance between clarity and simplicity. They ar…" at bounding box center [785, 452] width 615 height 81
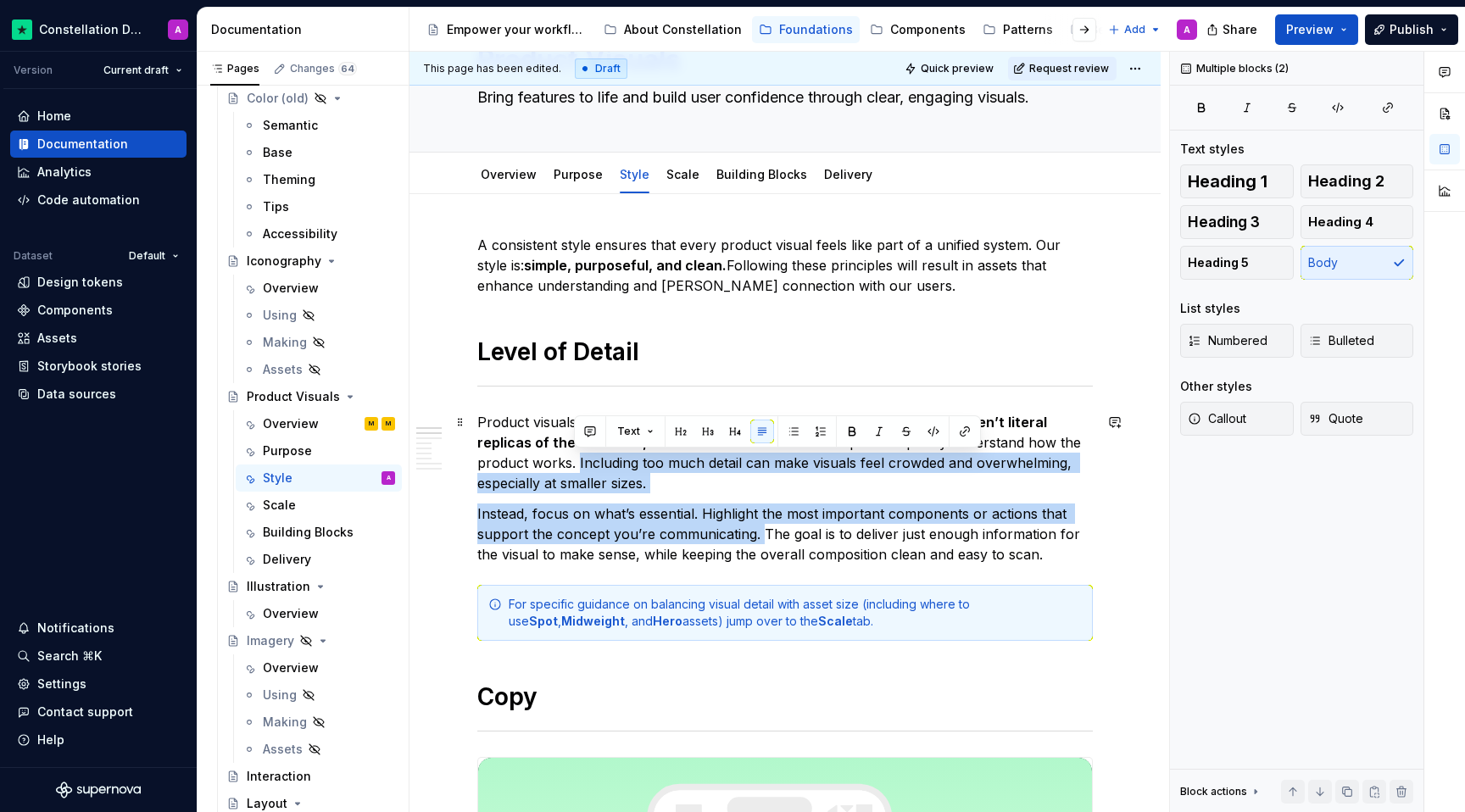
drag, startPoint x: 764, startPoint y: 536, endPoint x: 574, endPoint y: 459, distance: 205.0
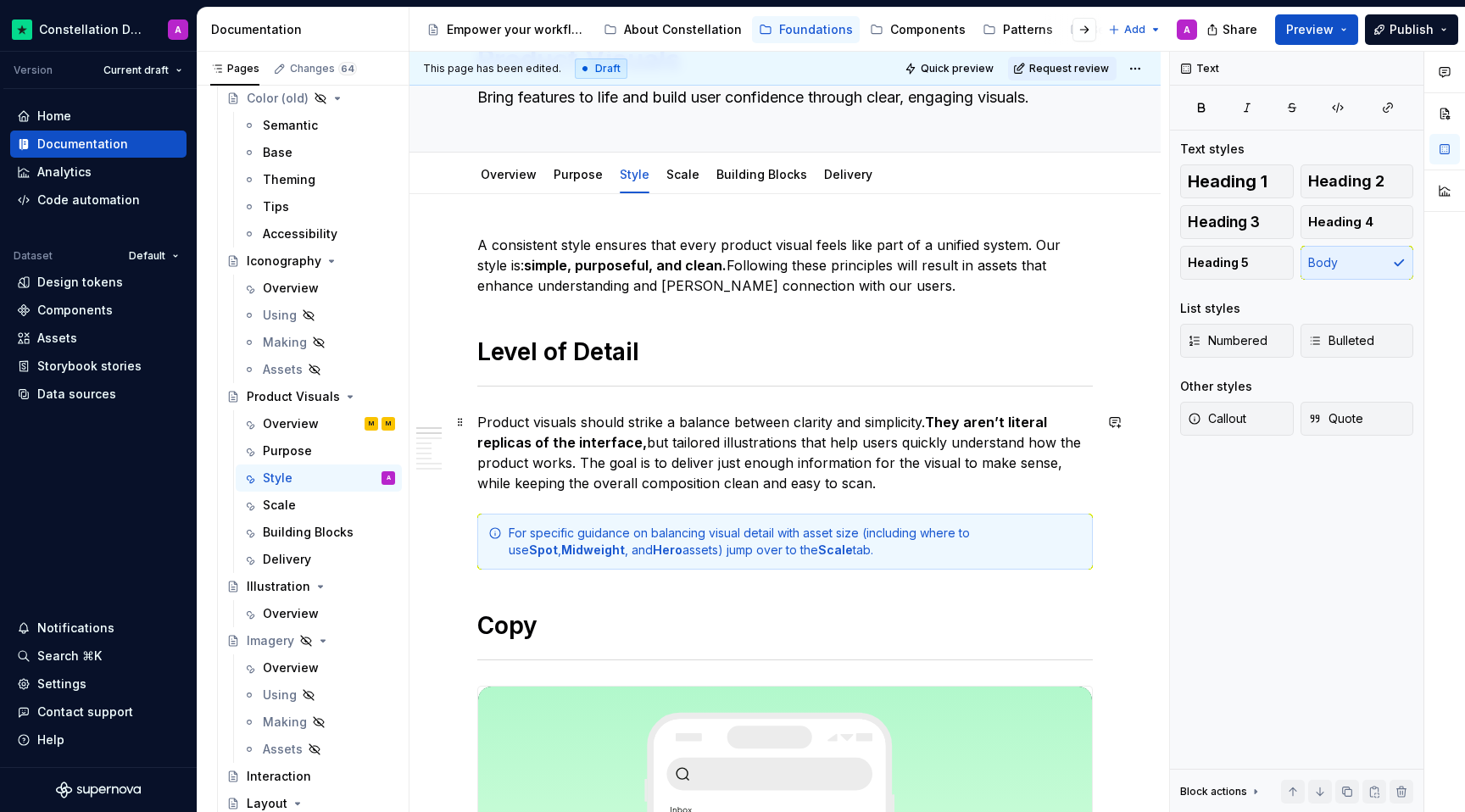
click at [897, 477] on p "Product visuals should strike a balance between clarity and simplicity. They ar…" at bounding box center [785, 452] width 615 height 81
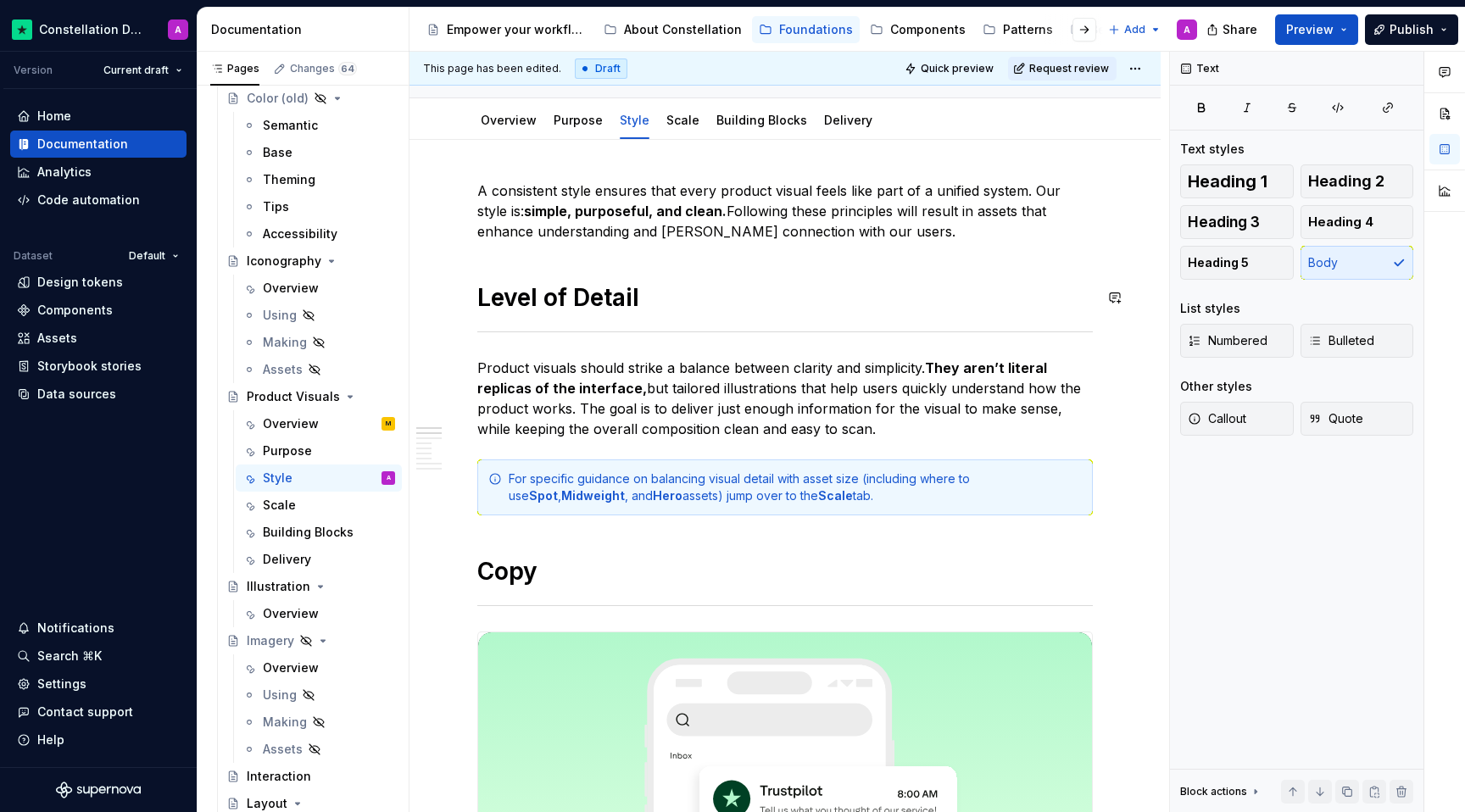
scroll to position [0, 0]
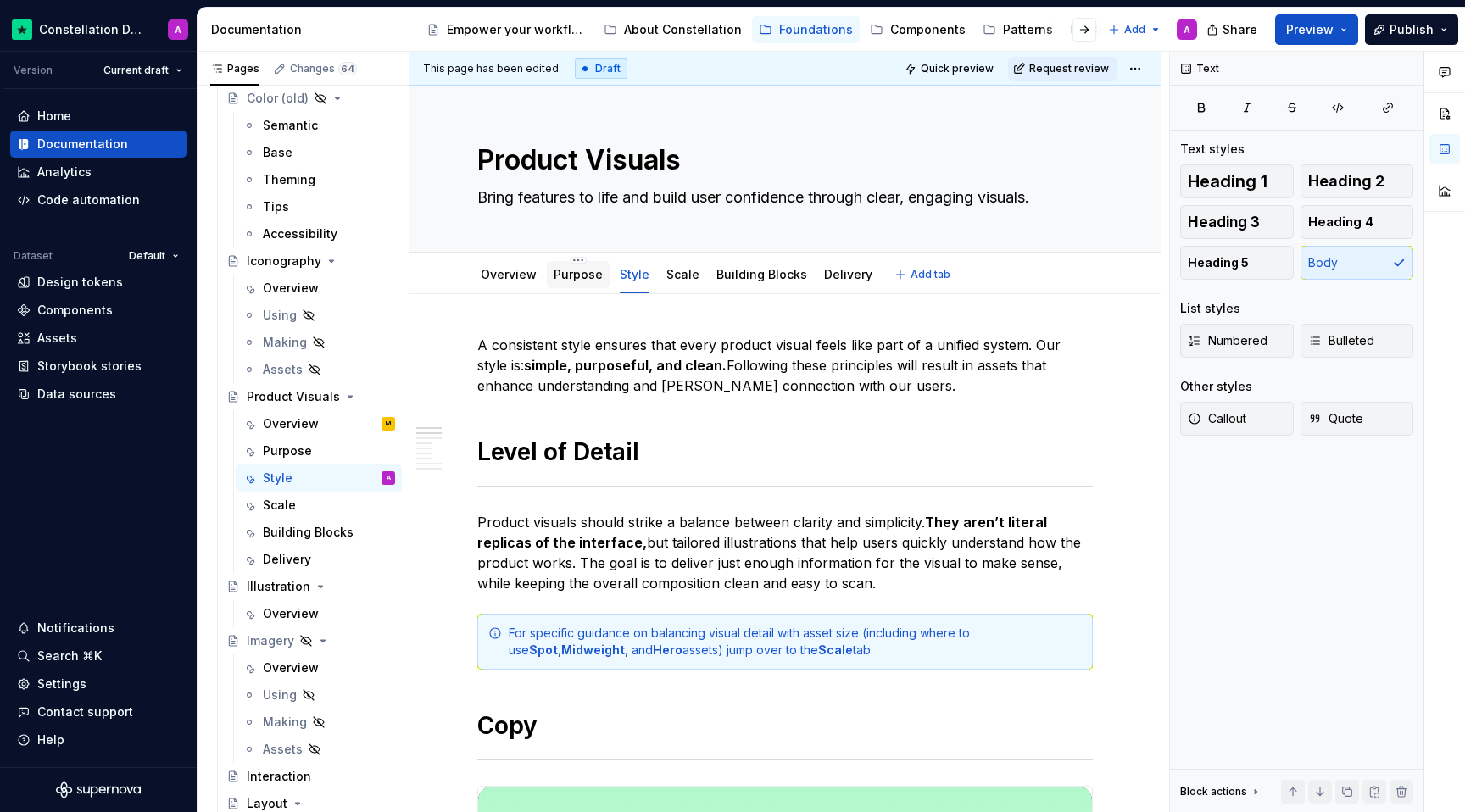
click at [592, 285] on div "Purpose" at bounding box center [579, 274] width 63 height 27
click at [307, 460] on div "Purpose" at bounding box center [328, 451] width 132 height 24
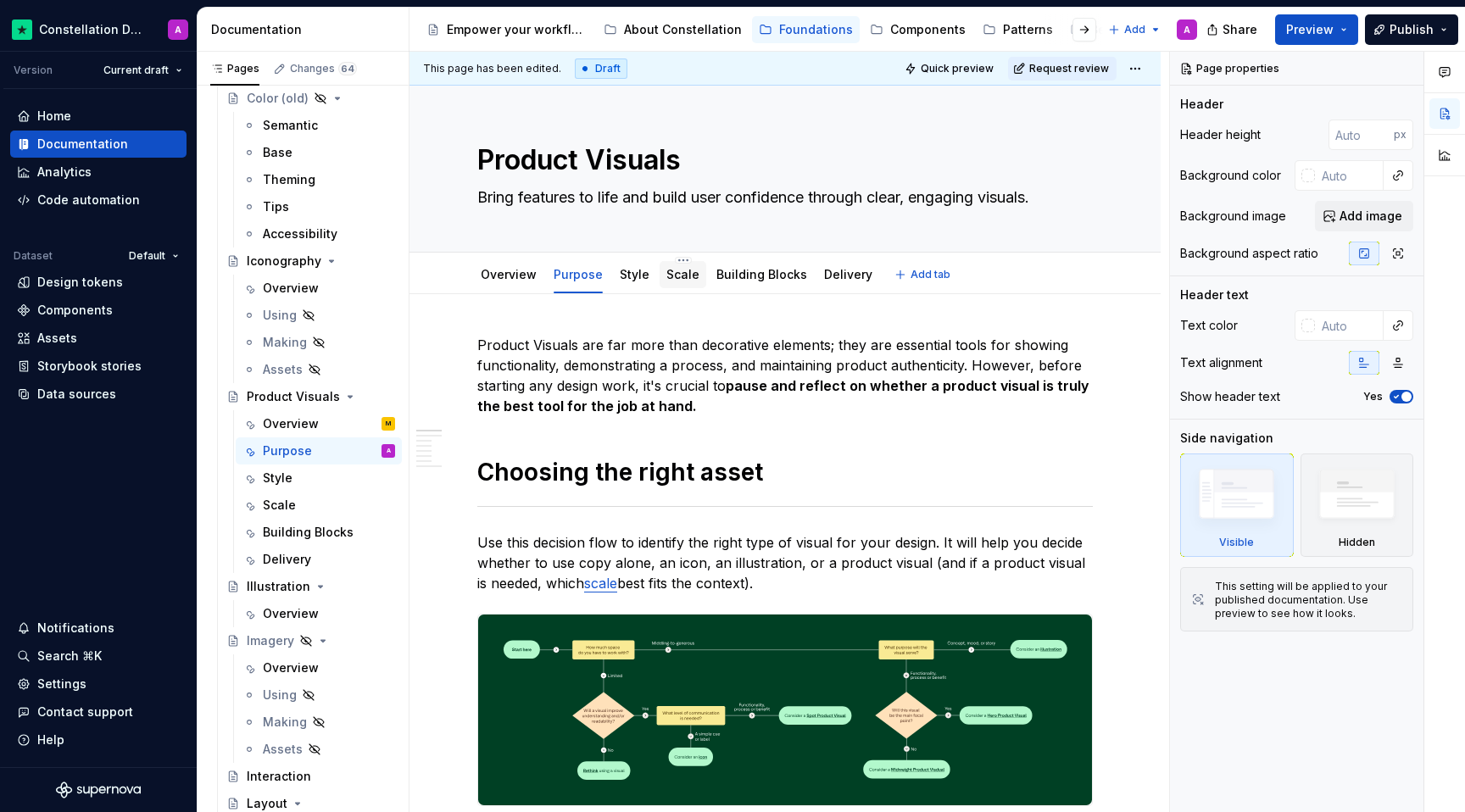
click at [675, 280] on link "Scale" at bounding box center [683, 274] width 33 height 14
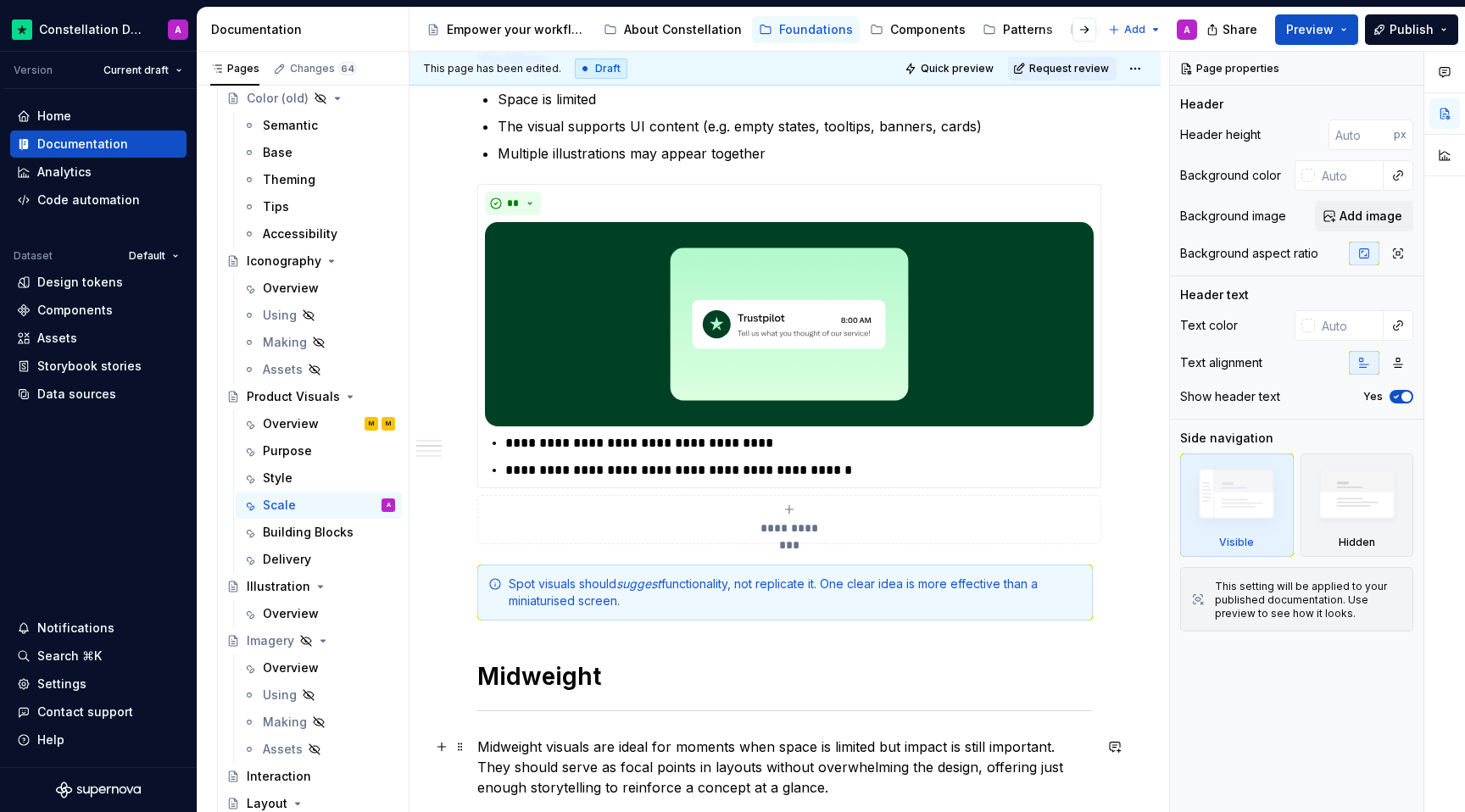
scroll to position [550, 0]
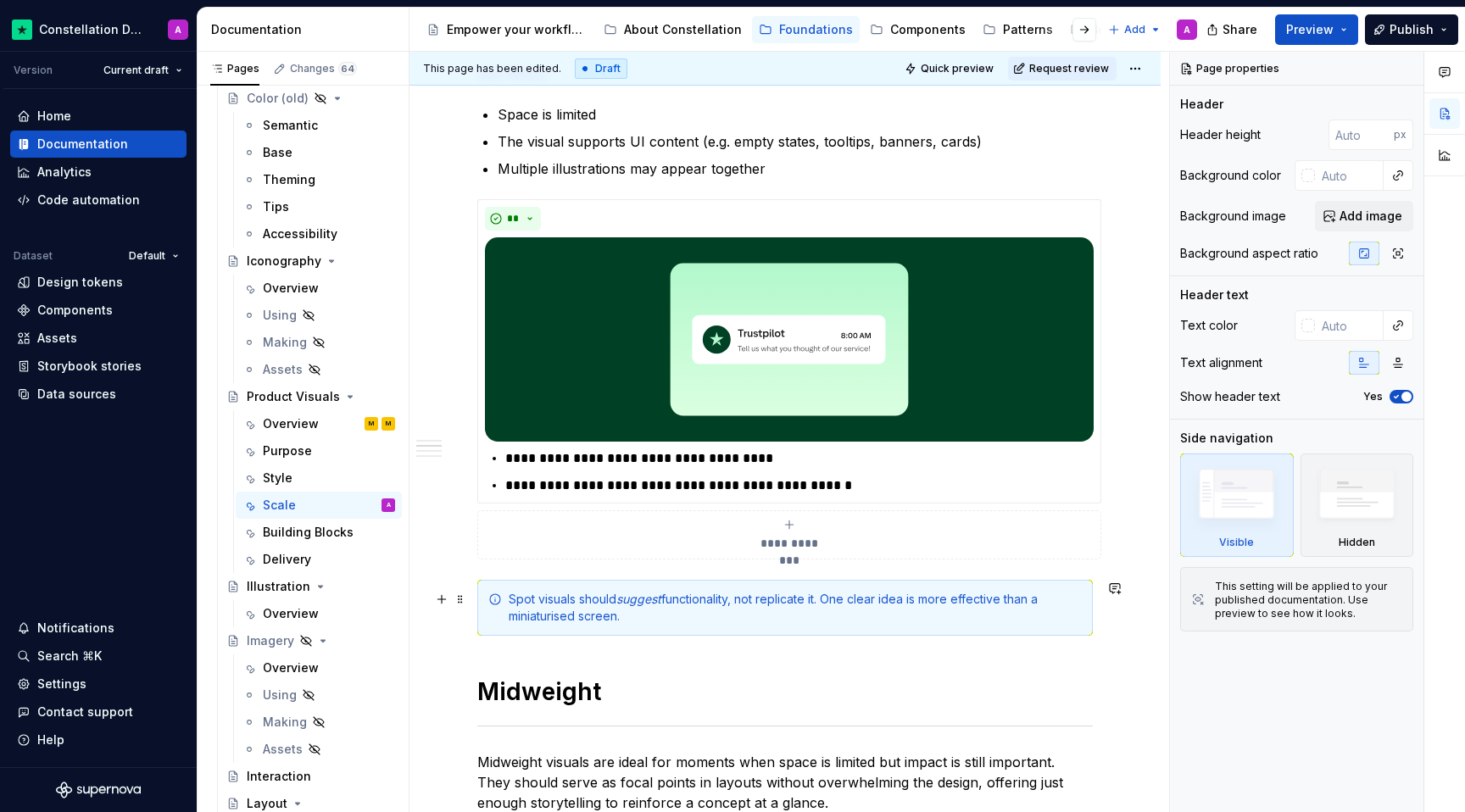
click at [573, 614] on div "Spot visuals should suggest functionality, not replicate it. One clear idea is …" at bounding box center [795, 608] width 573 height 34
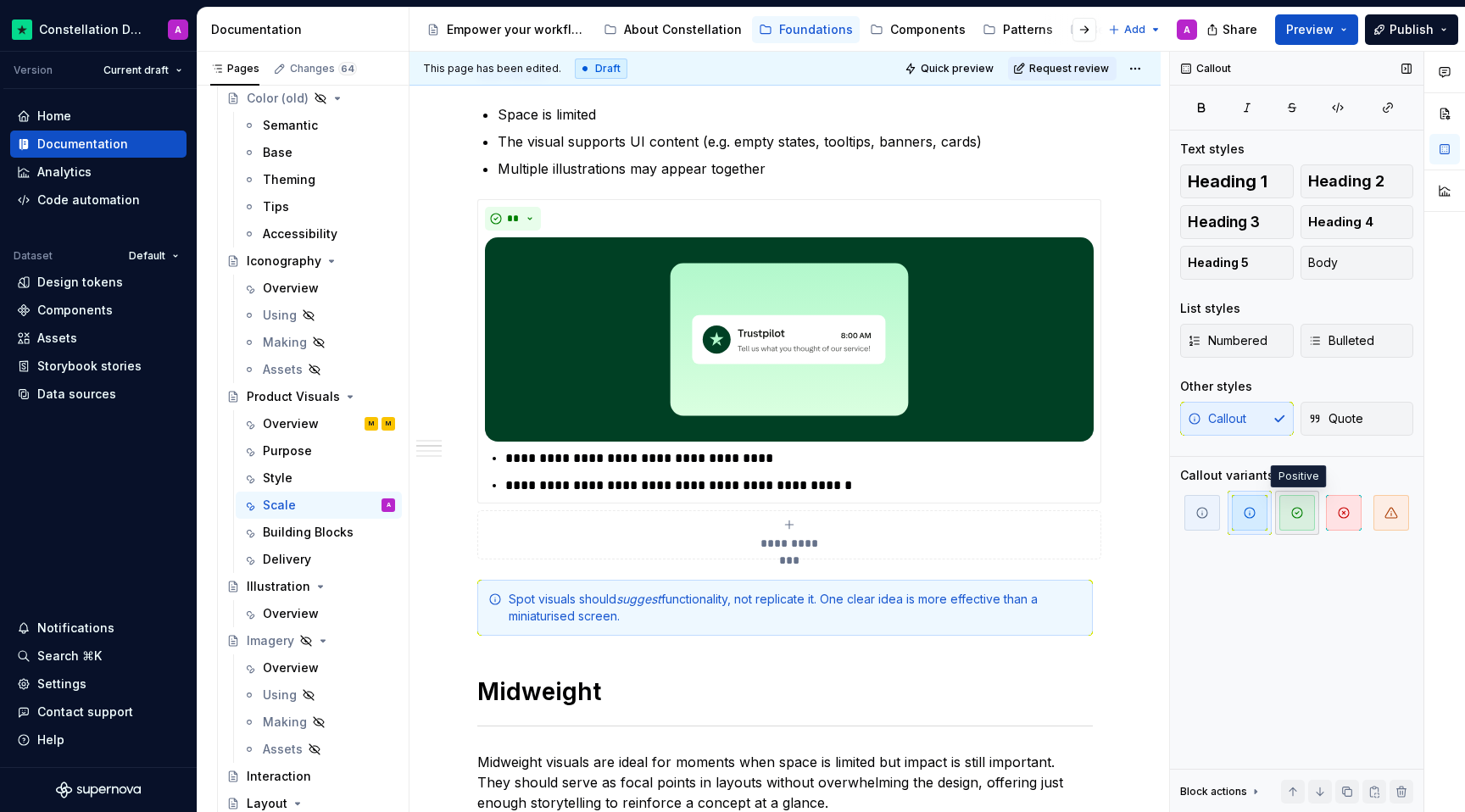
click at [1075, 507] on icon "button" at bounding box center [1297, 513] width 14 height 14
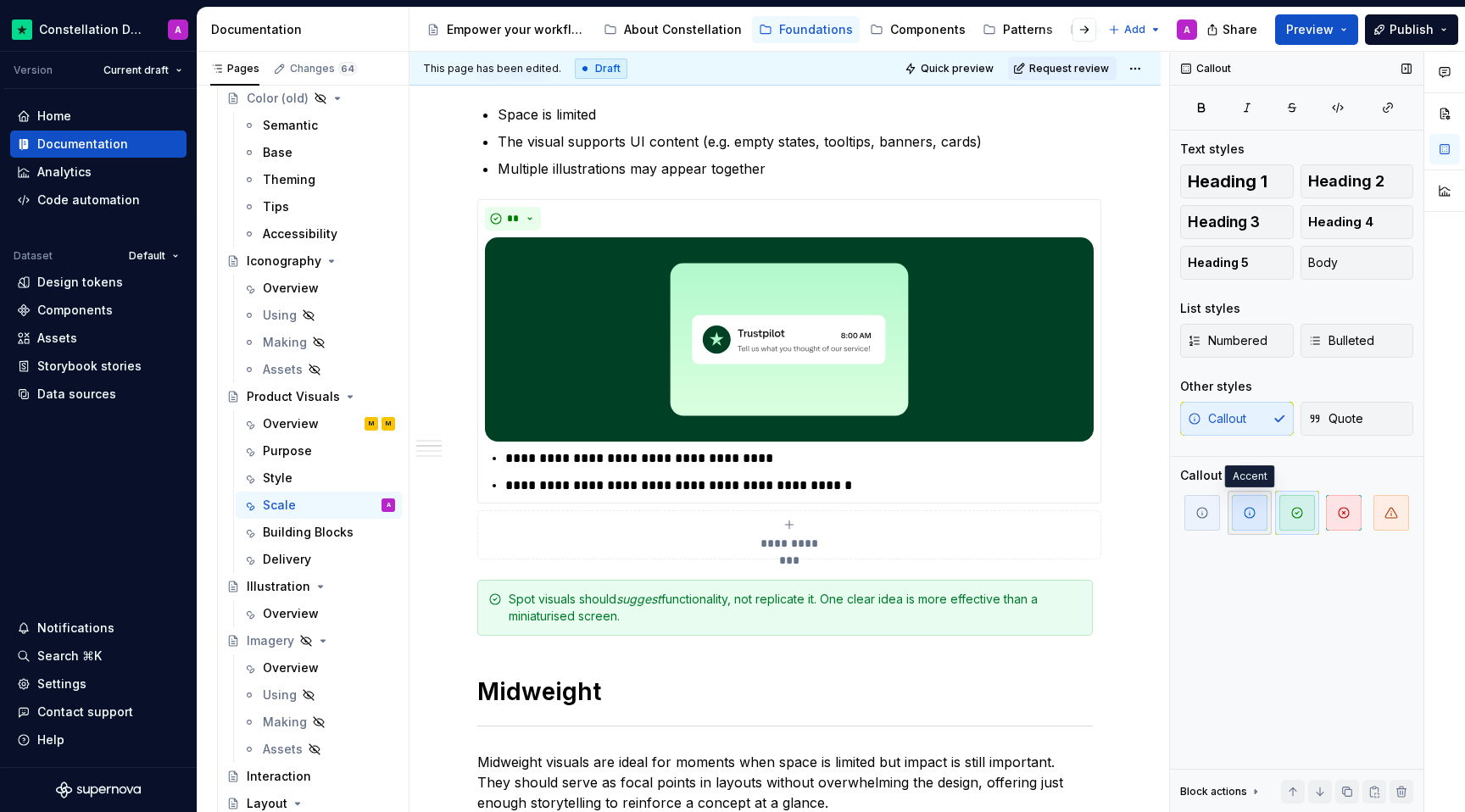
click at [1075, 527] on span "button" at bounding box center [1249, 513] width 36 height 36
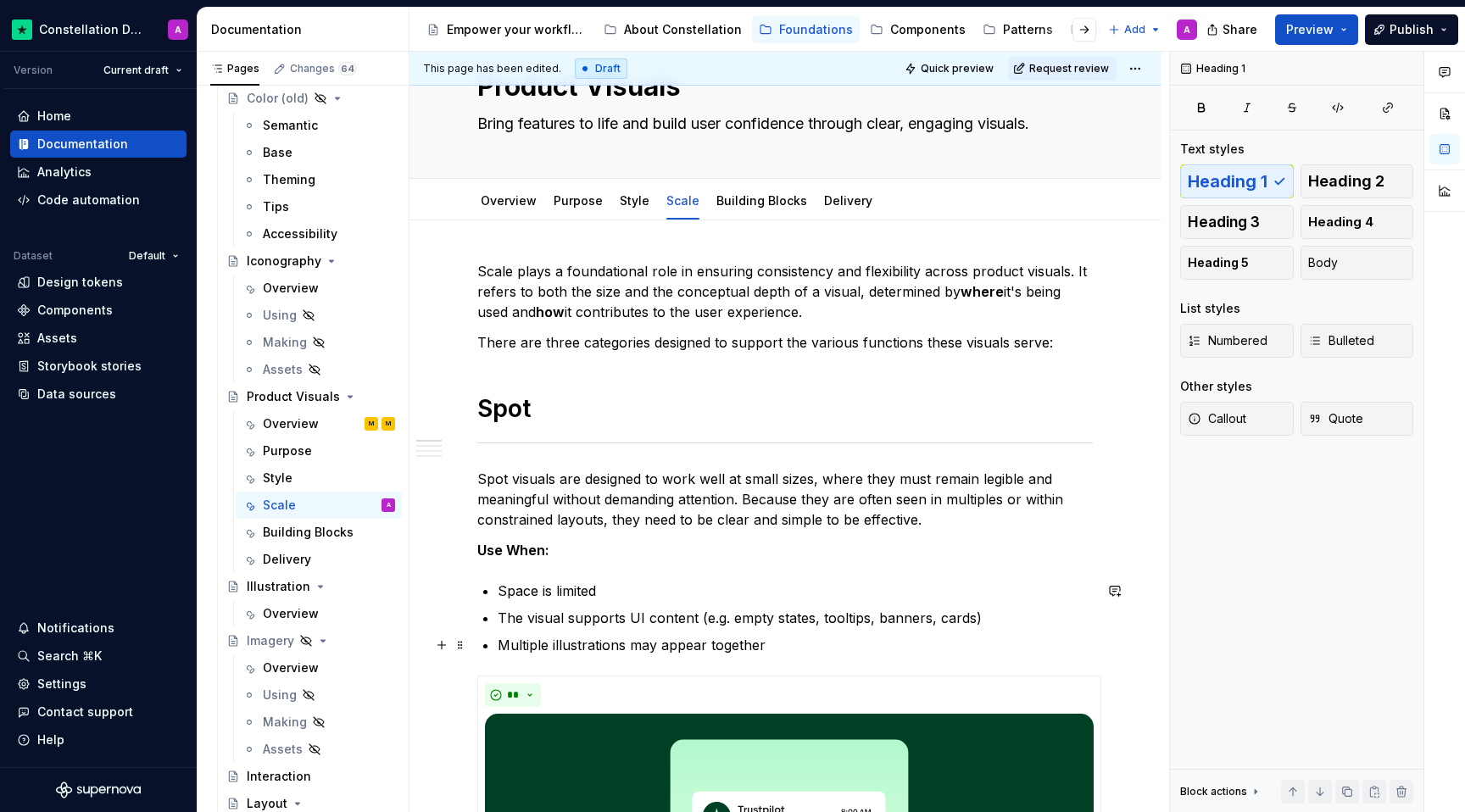
scroll to position [0, 0]
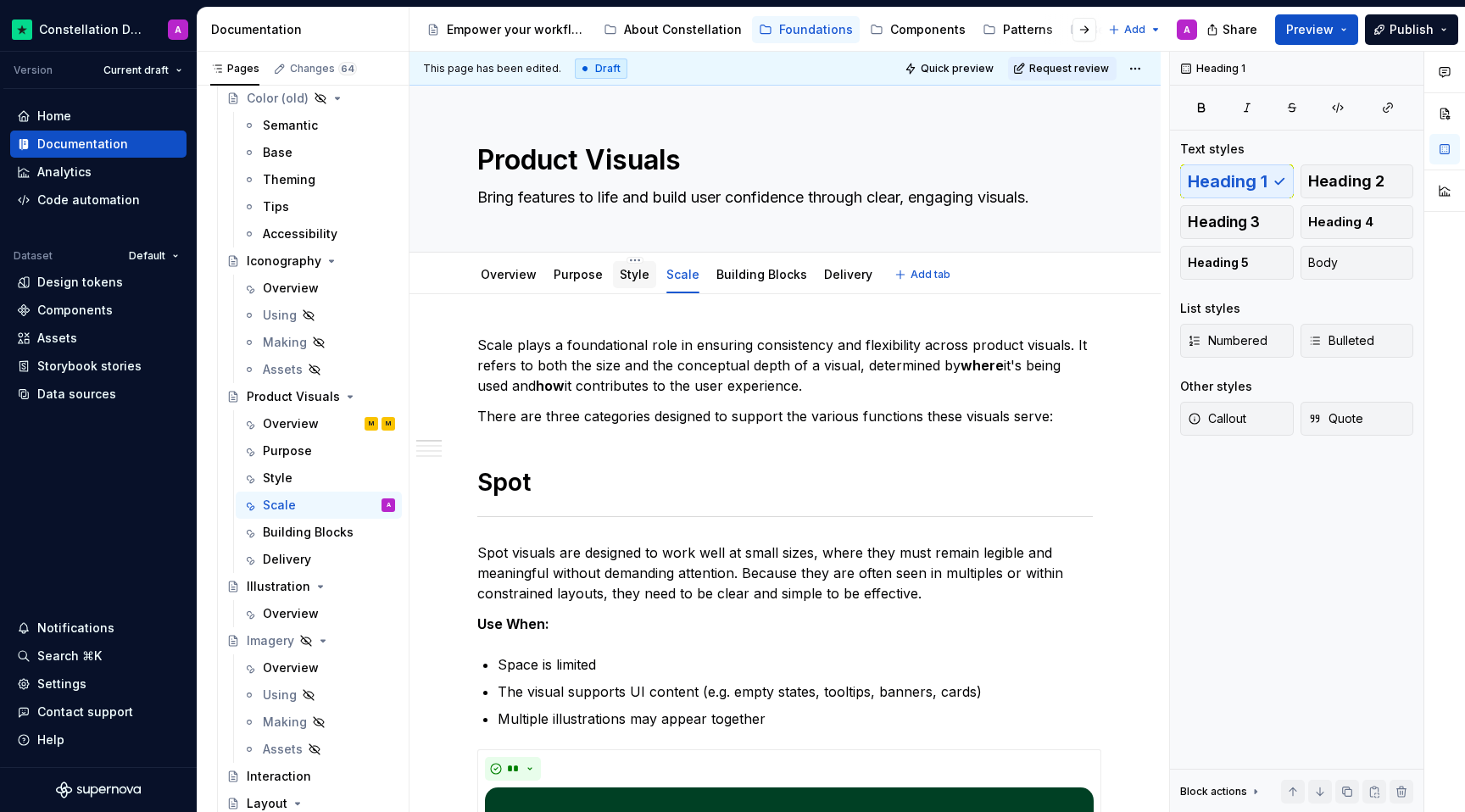
click at [630, 288] on div "Style" at bounding box center [634, 274] width 43 height 31
click at [268, 482] on div "Style" at bounding box center [277, 478] width 30 height 17
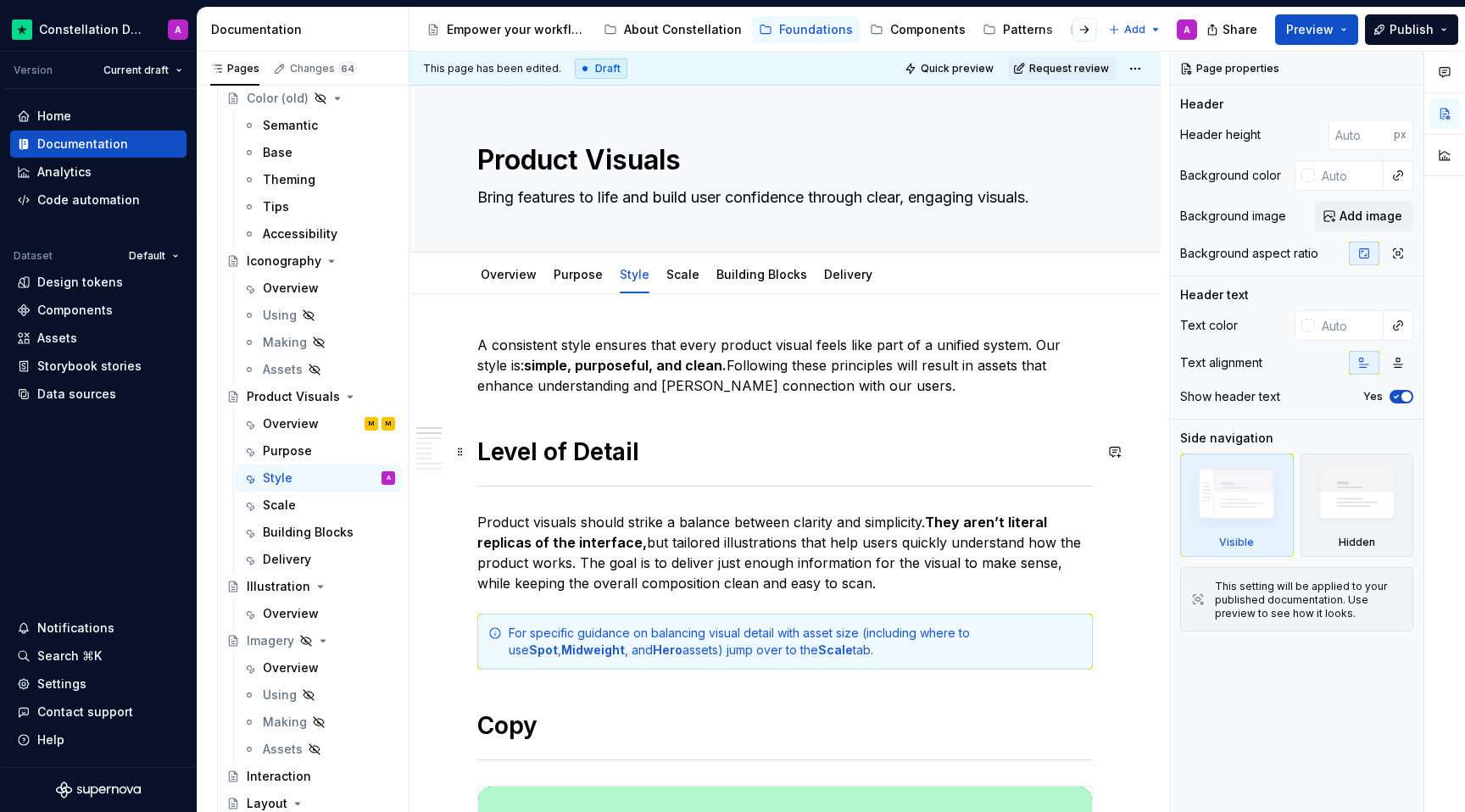
type textarea "*"
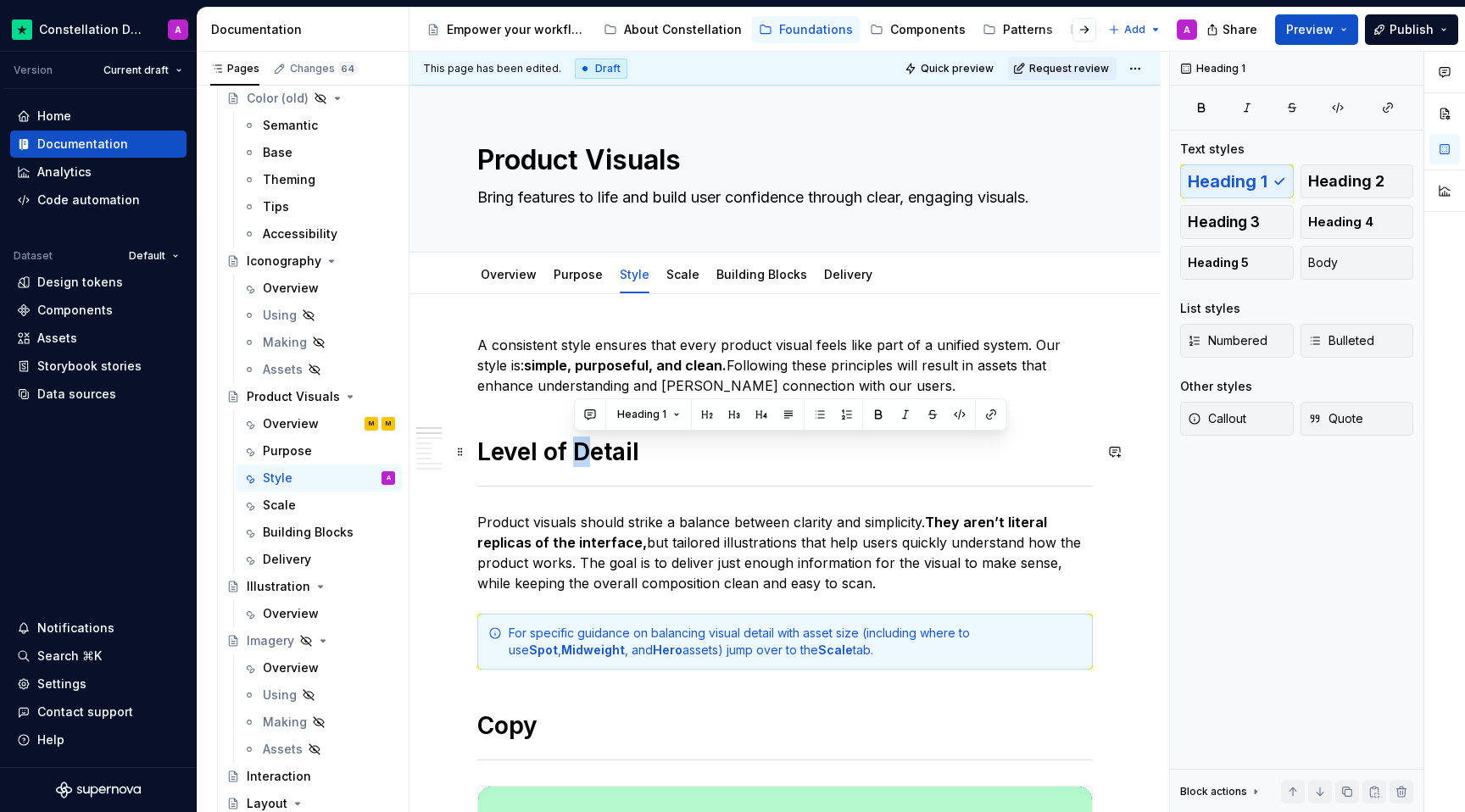
drag, startPoint x: 585, startPoint y: 439, endPoint x: 577, endPoint y: 440, distance: 8.1
click at [577, 440] on h1 "Level of Detail" at bounding box center [785, 452] width 615 height 31
click at [751, 458] on h1 "Level of detail" at bounding box center [785, 452] width 615 height 31
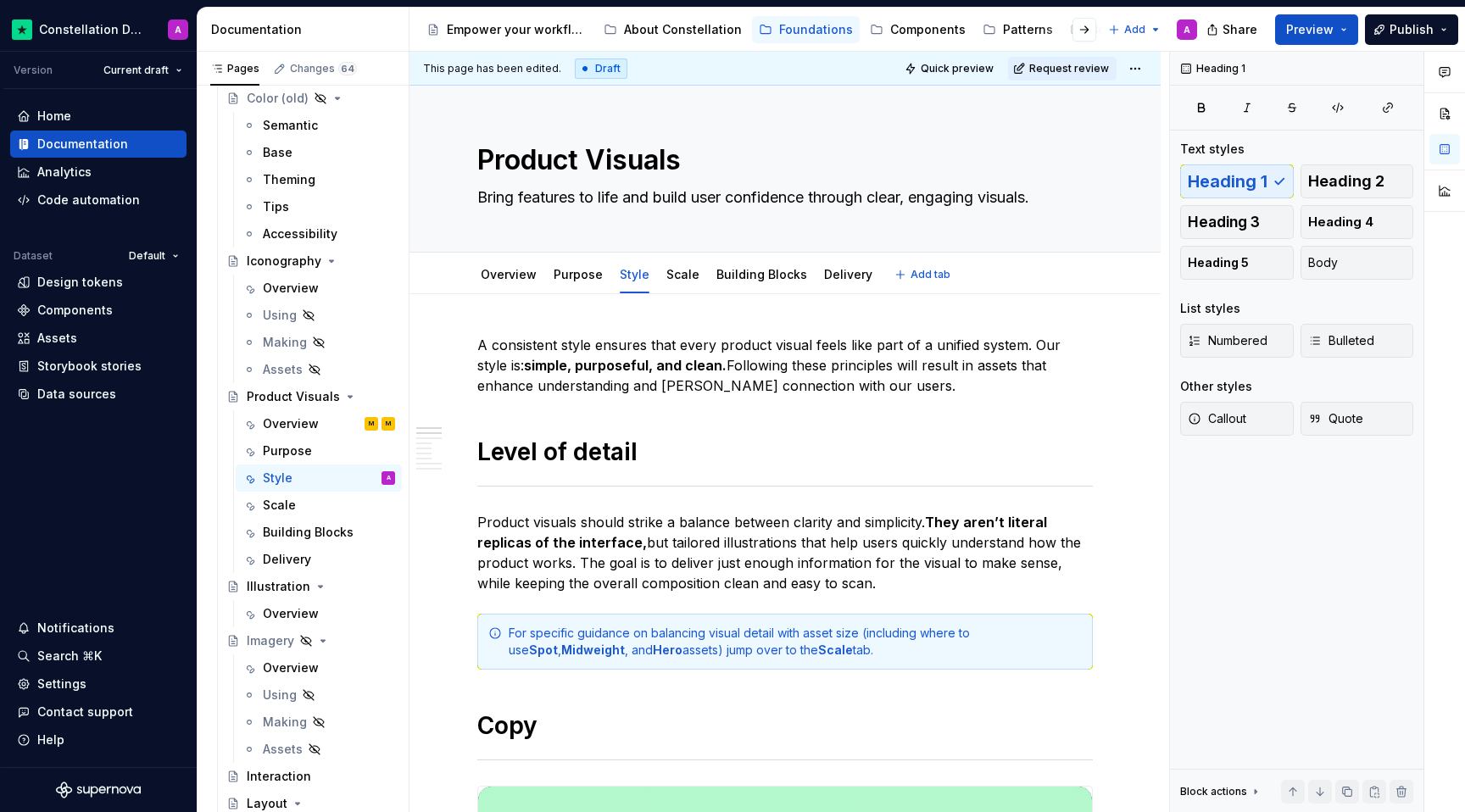
type textarea "*"
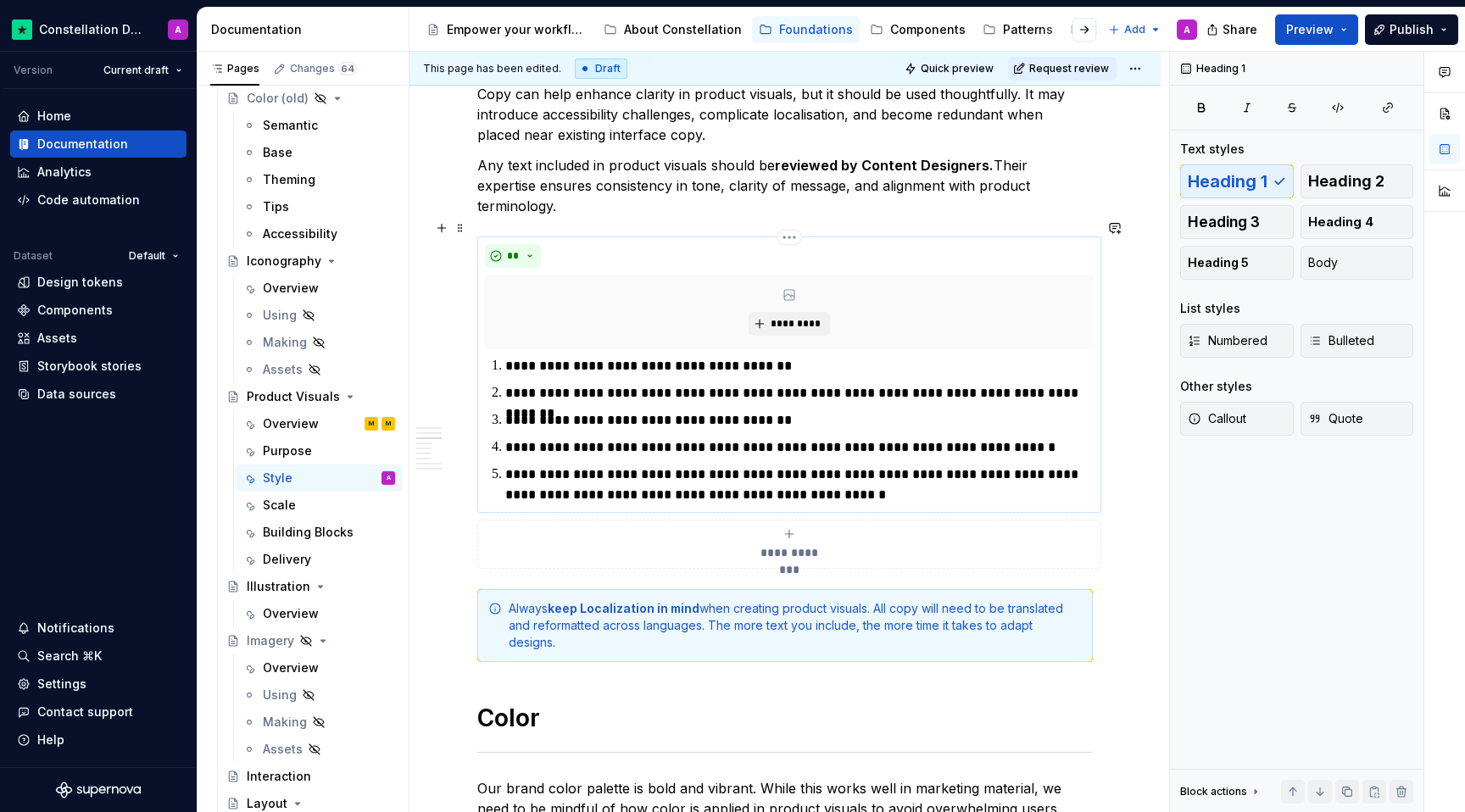
scroll to position [1030, 0]
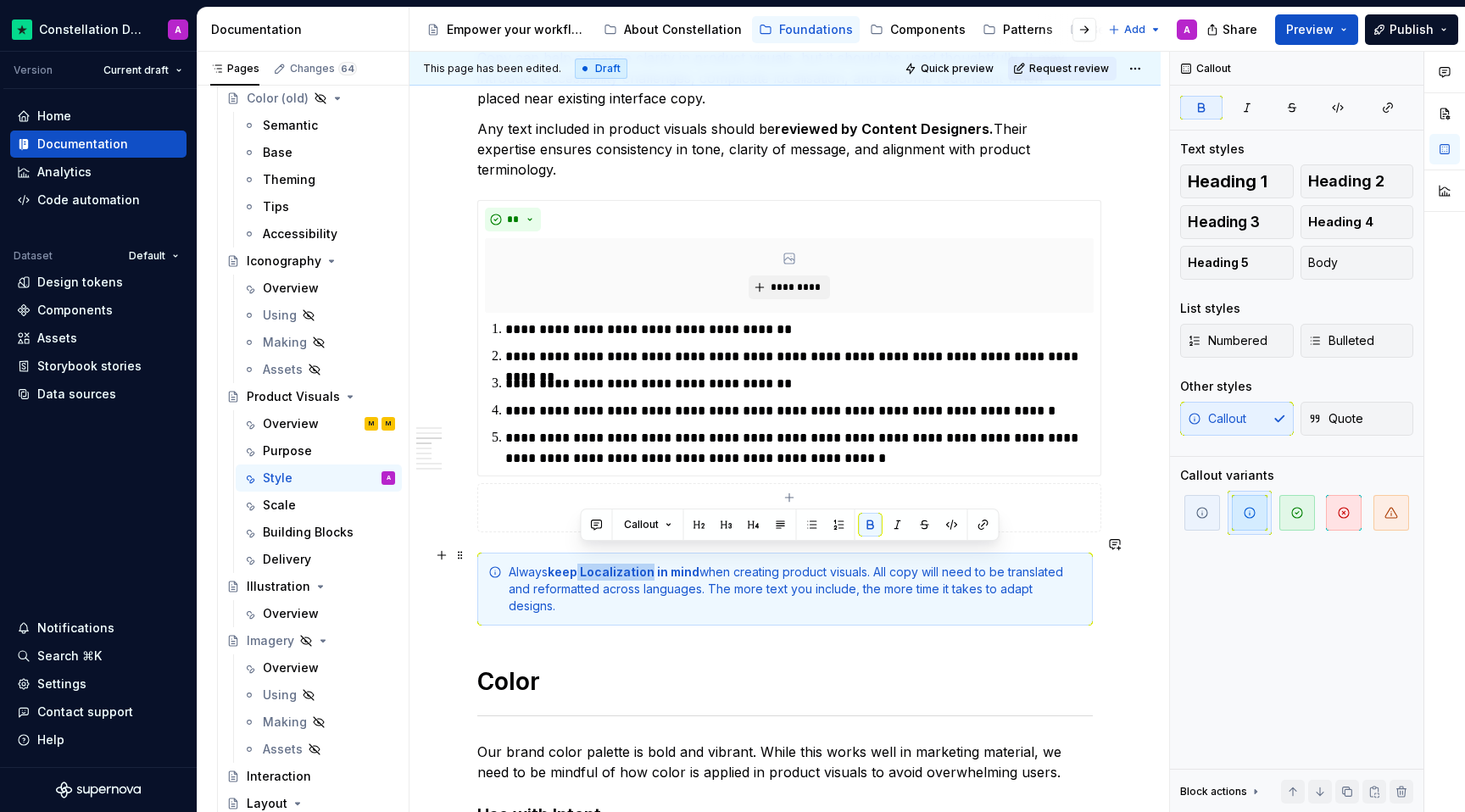
drag, startPoint x: 649, startPoint y: 556, endPoint x: 580, endPoint y: 551, distance: 69.2
click at [580, 565] on strong "keep Localization in mind" at bounding box center [624, 572] width 152 height 14
click at [636, 574] on div "Always keep Localization in mind when creating product visuals. All copy will n…" at bounding box center [795, 590] width 573 height 51
drag, startPoint x: 643, startPoint y: 554, endPoint x: 583, endPoint y: 554, distance: 60.0
click at [583, 565] on strong "keep Localization in mind" at bounding box center [624, 572] width 152 height 14
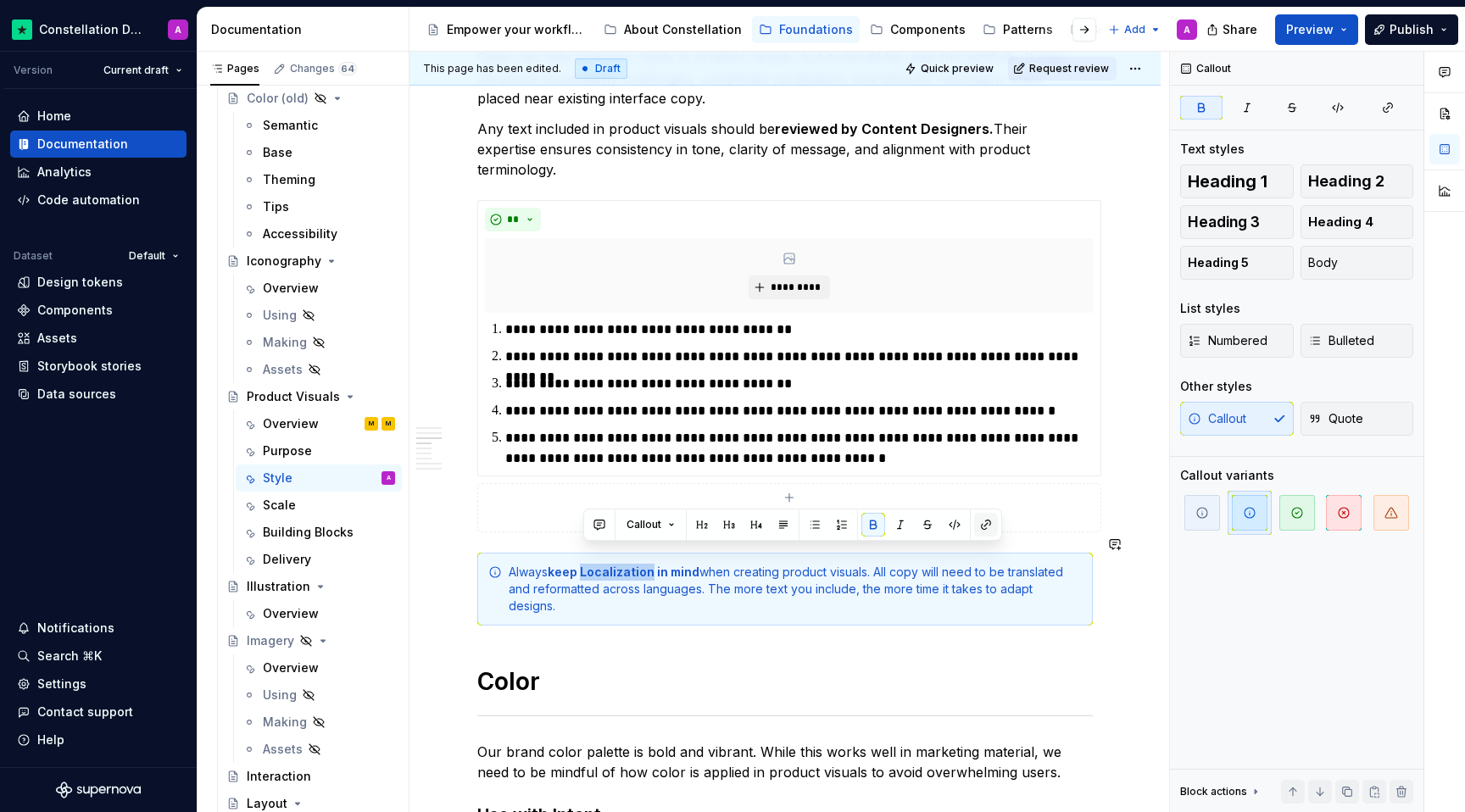
click at [976, 526] on button "button" at bounding box center [986, 525] width 24 height 24
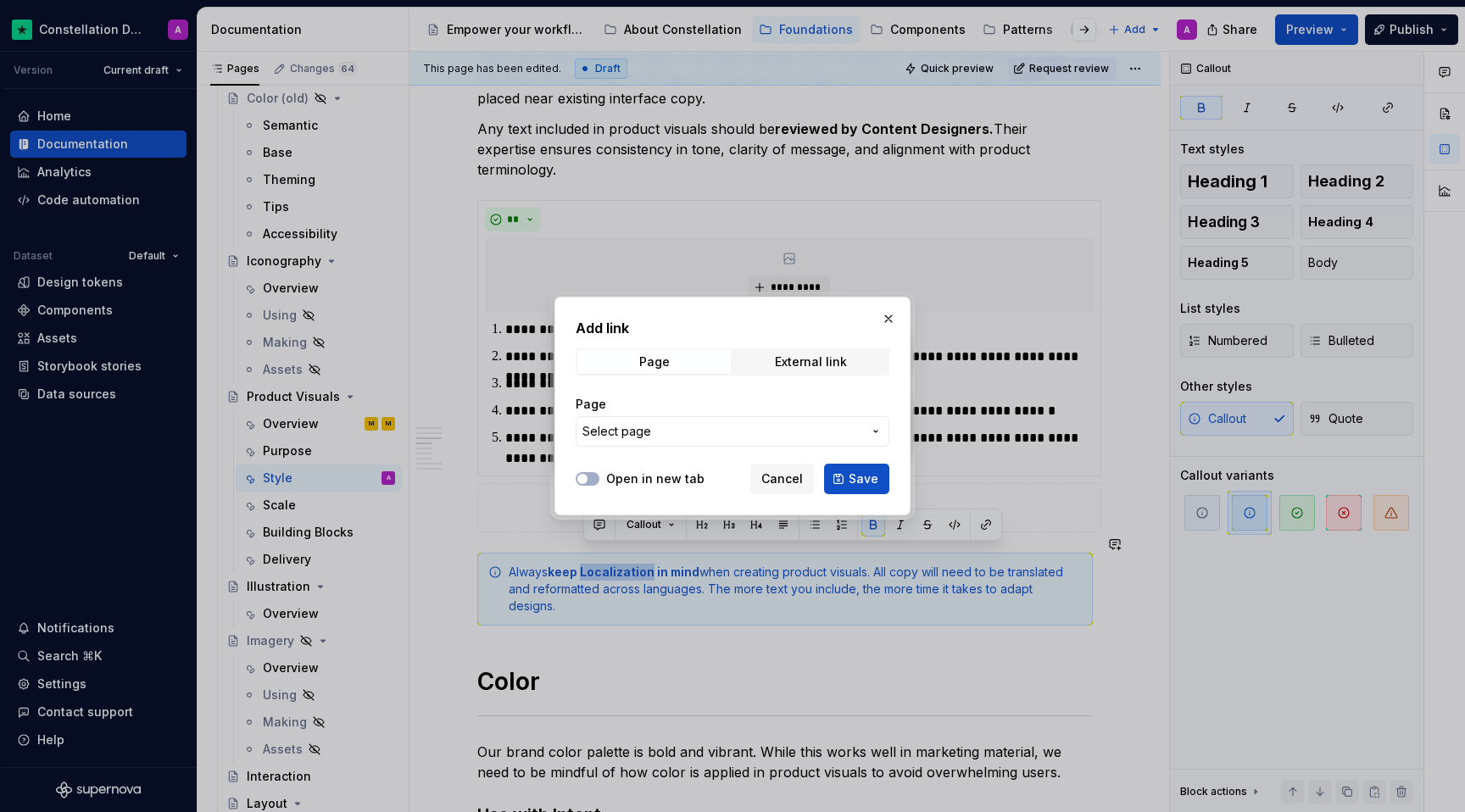
click at [721, 433] on span "Select page" at bounding box center [722, 431] width 280 height 17
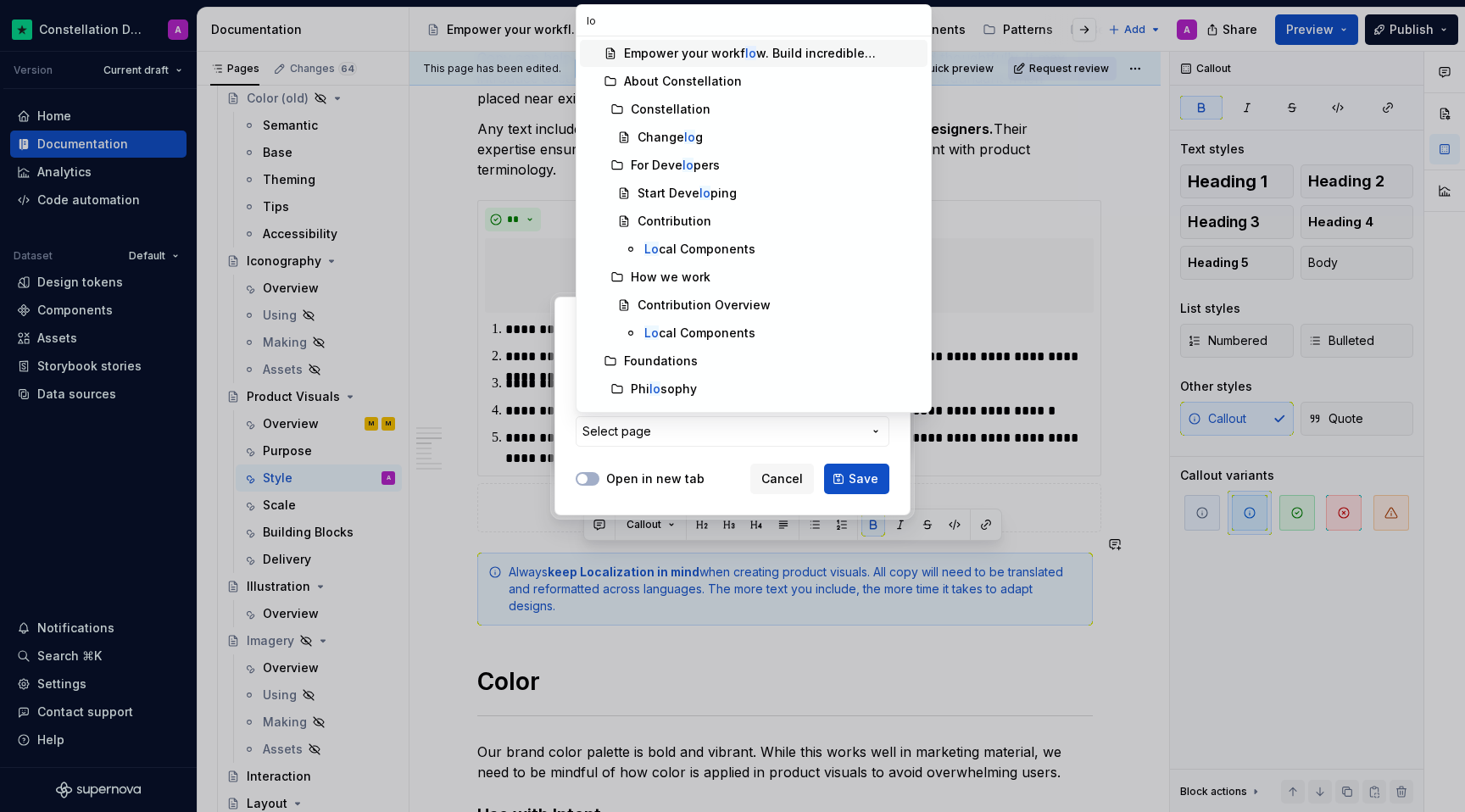
type input "l"
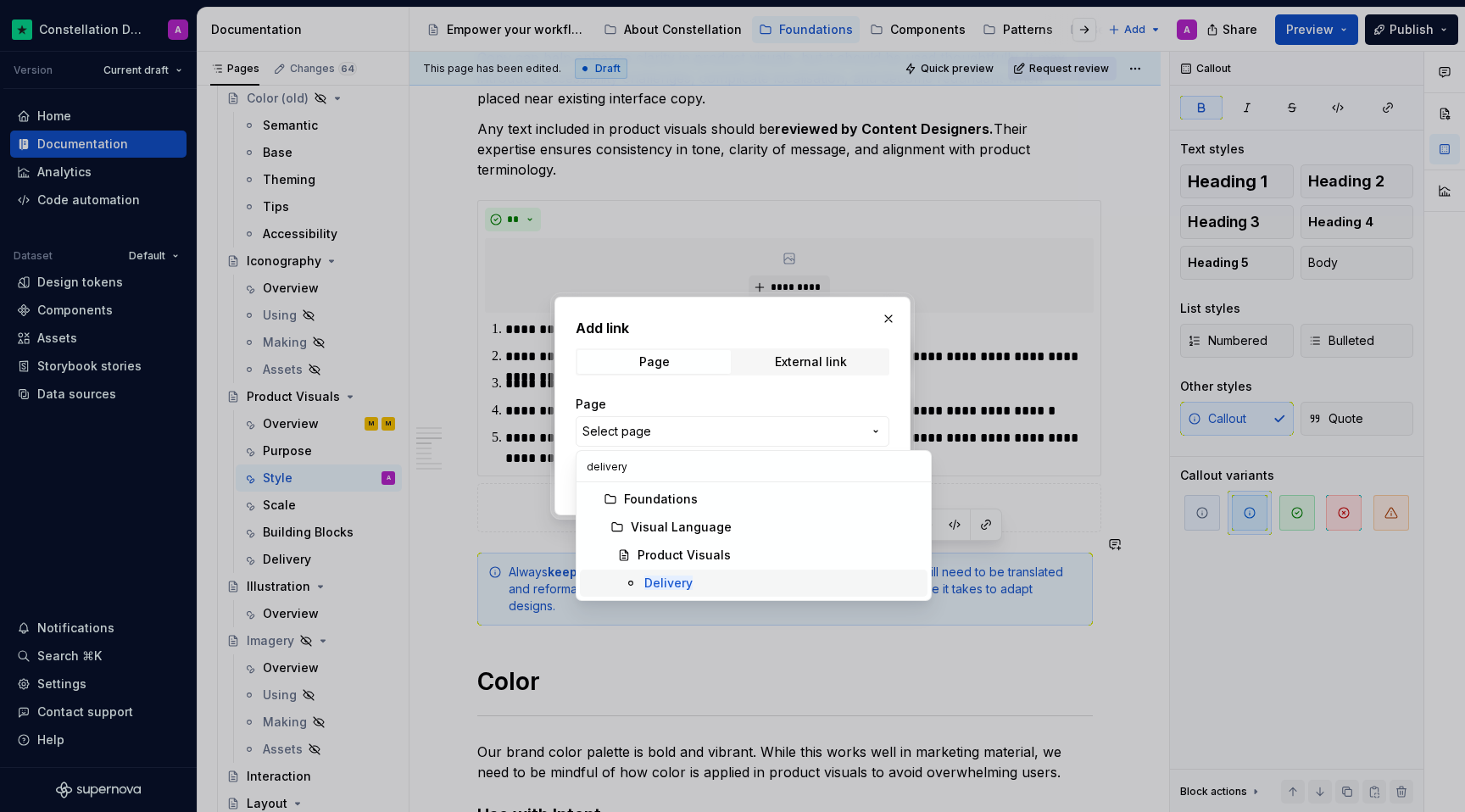
type input "delivery"
click at [650, 580] on mark "Delivery" at bounding box center [668, 582] width 49 height 14
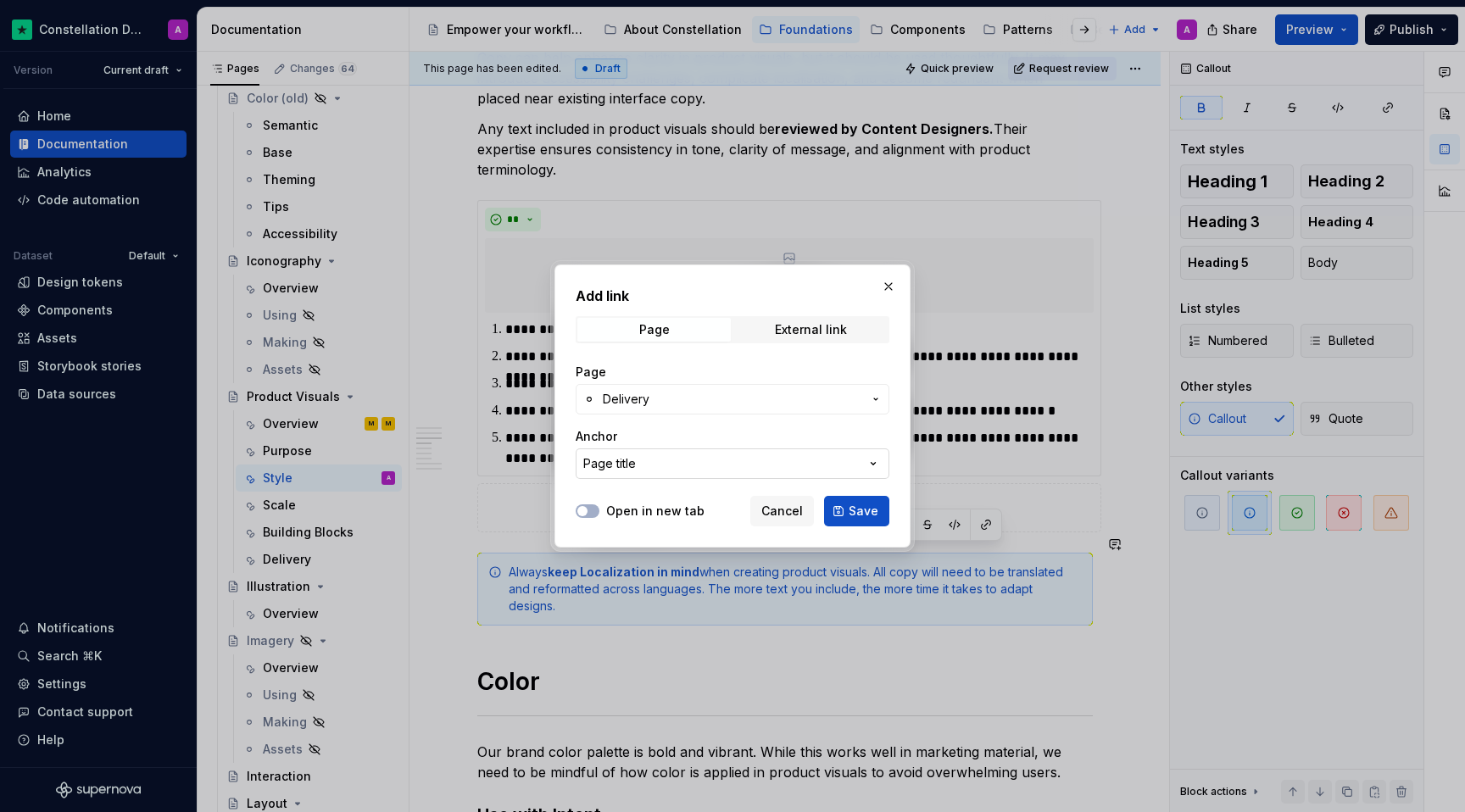
click at [702, 463] on button "Page title" at bounding box center [732, 464] width 314 height 31
click at [689, 464] on div "Add link Page External link Page Delivery Anchor Page title Open in new tab Can…" at bounding box center [732, 406] width 1465 height 812
click at [701, 457] on button "Page title" at bounding box center [732, 464] width 314 height 31
type input "l"
click at [886, 414] on div "Add link Page External link Page Delivery Anchor Page title Open in new tab Can…" at bounding box center [732, 406] width 1465 height 812
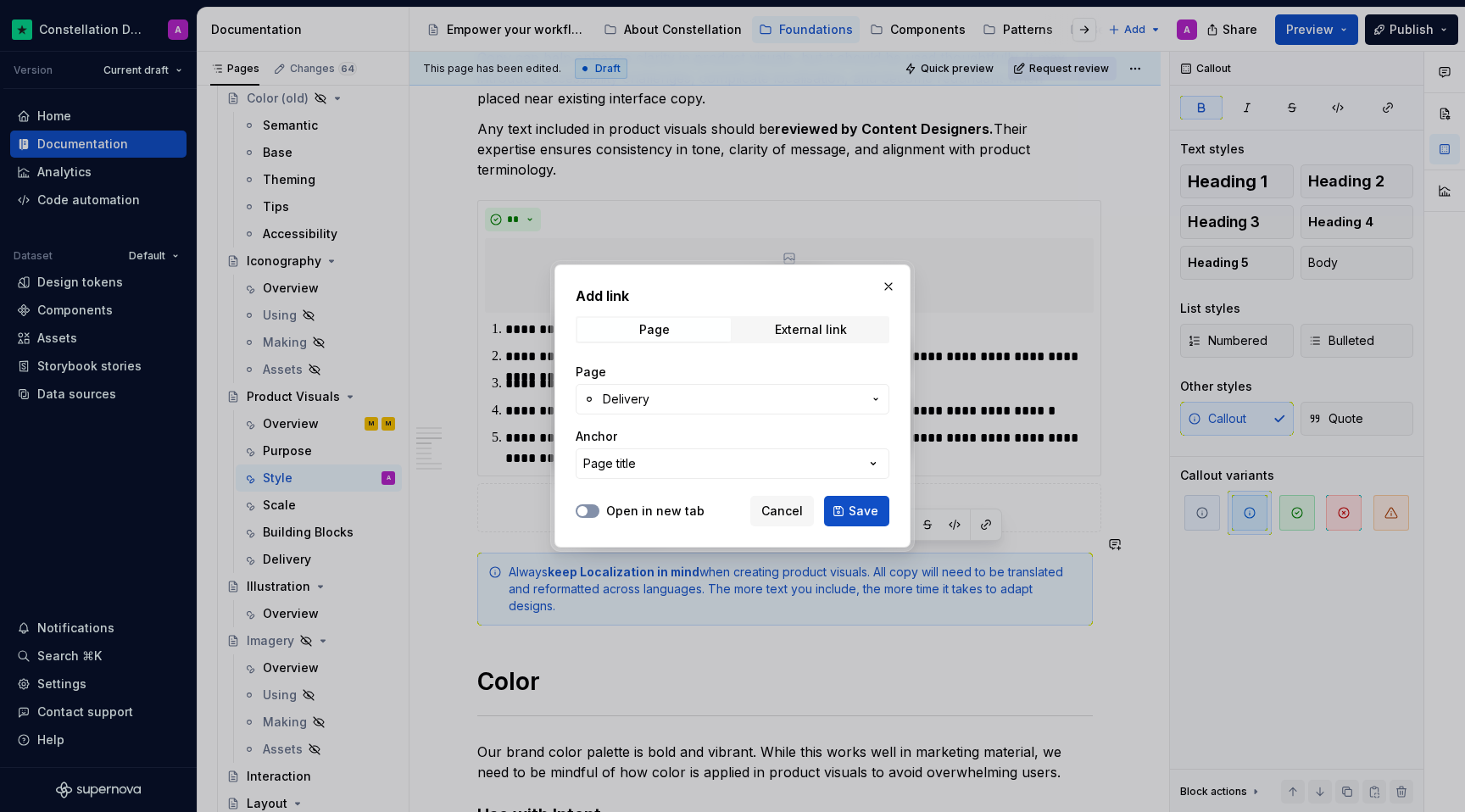
click at [591, 514] on button "Open in new tab" at bounding box center [587, 511] width 24 height 14
click at [852, 503] on span "Save" at bounding box center [863, 511] width 30 height 17
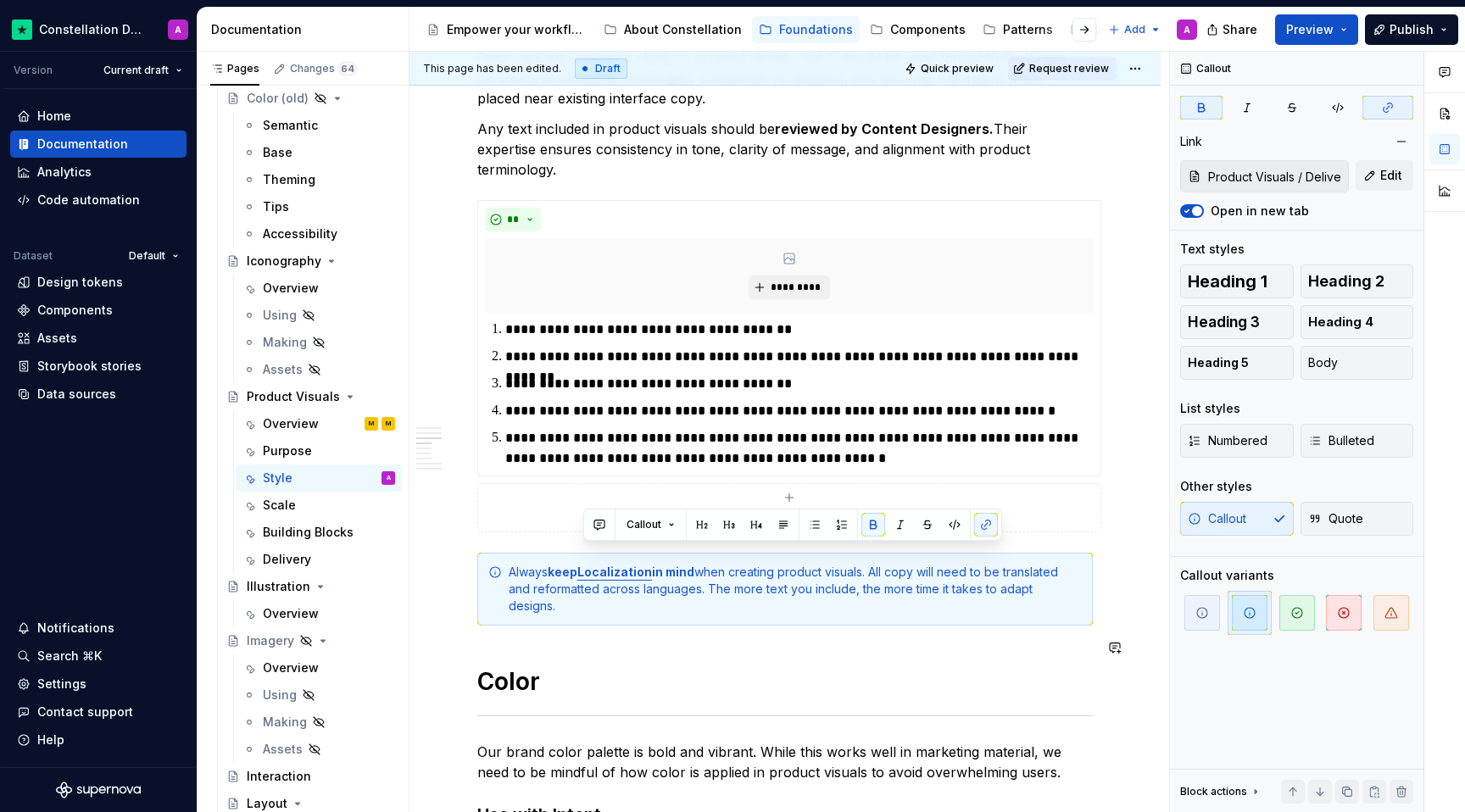
click at [725, 616] on div "**********" at bounding box center [785, 625] width 615 height 2640
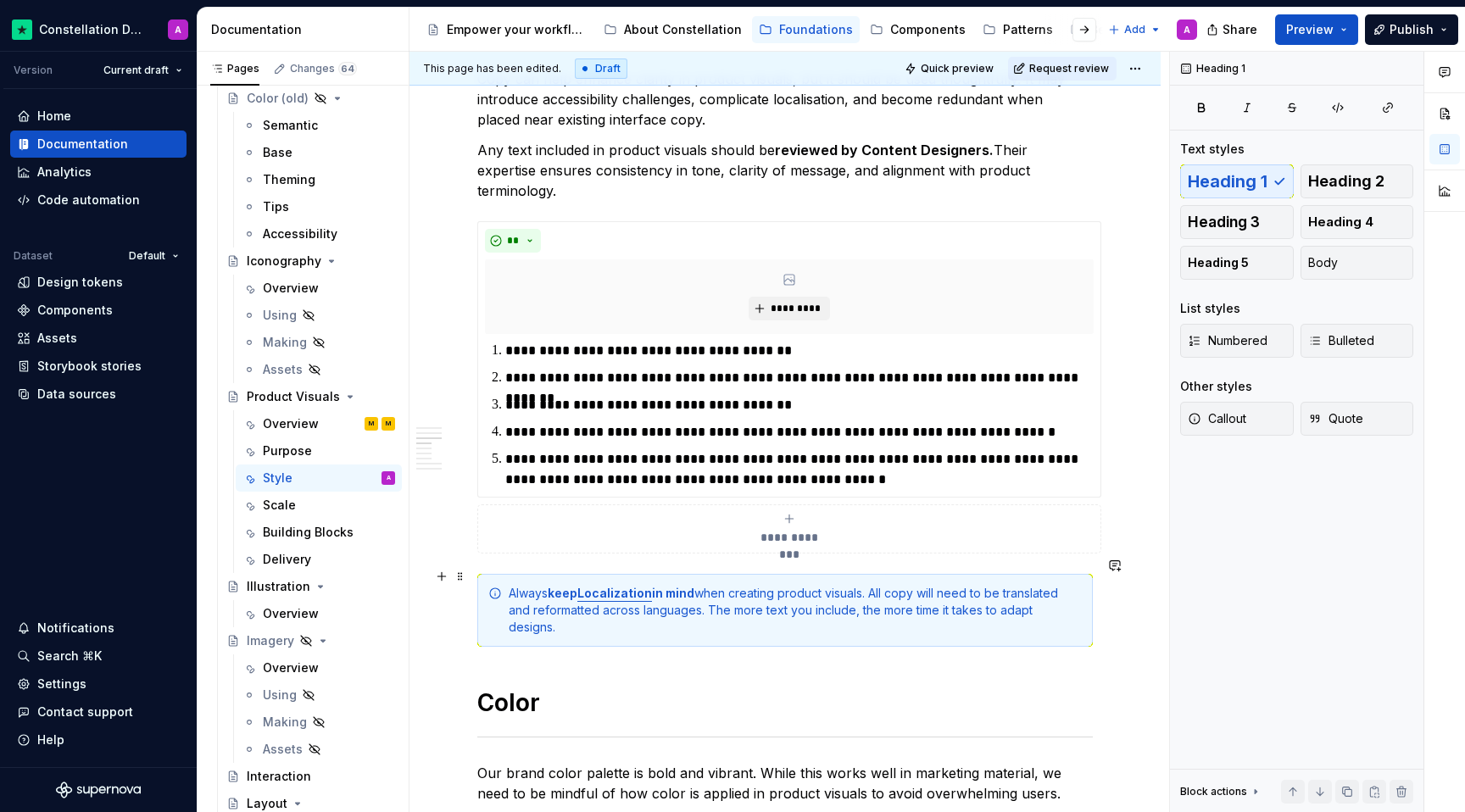
scroll to position [1005, 0]
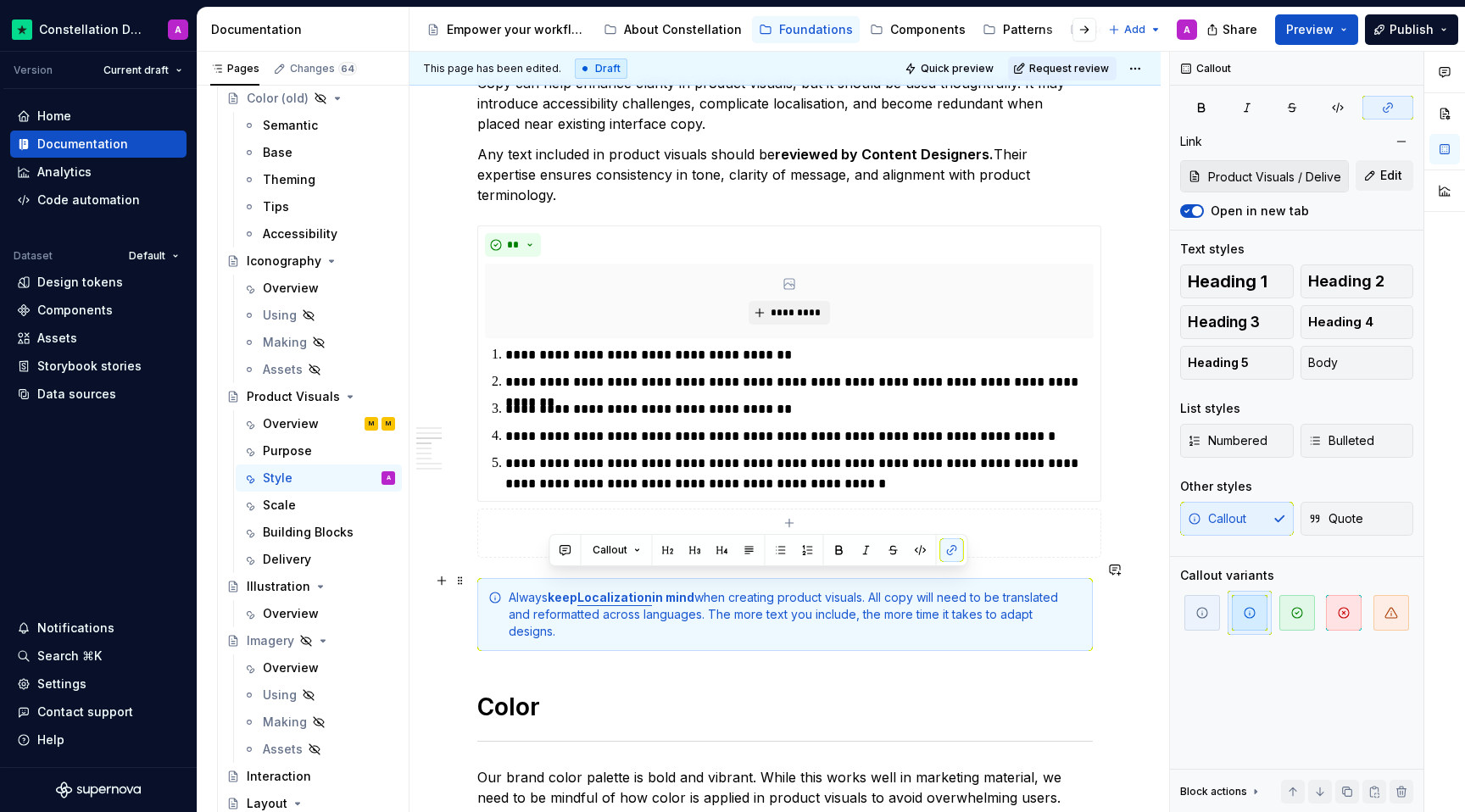
drag, startPoint x: 698, startPoint y: 577, endPoint x: 550, endPoint y: 582, distance: 148.1
click at [550, 589] on div "Always keep Localization in mind when creating product visuals. All copy will n…" at bounding box center [795, 614] width 573 height 51
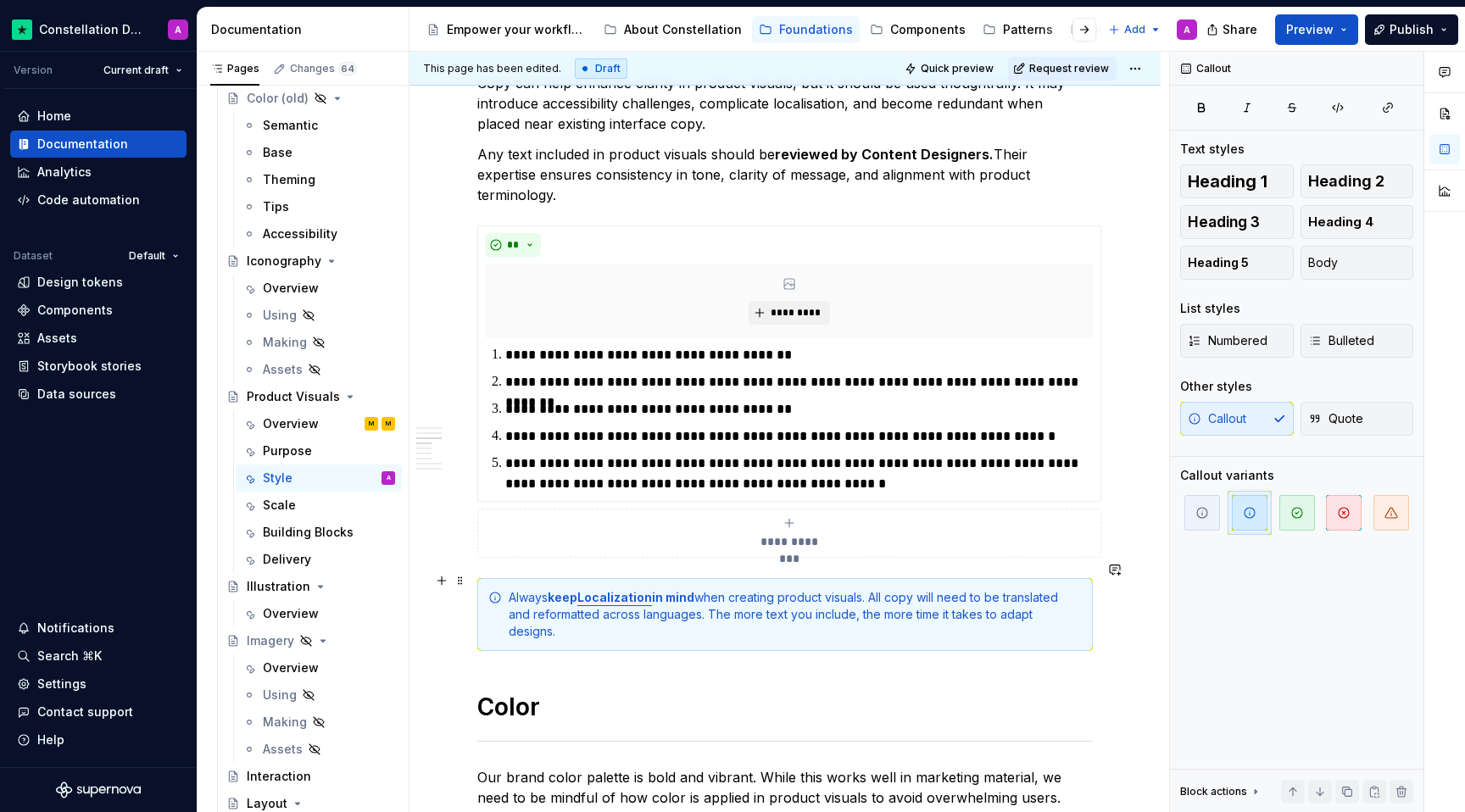
click at [700, 613] on div "Always keep Localization in mind when creating product visuals. All copy will n…" at bounding box center [785, 614] width 615 height 73
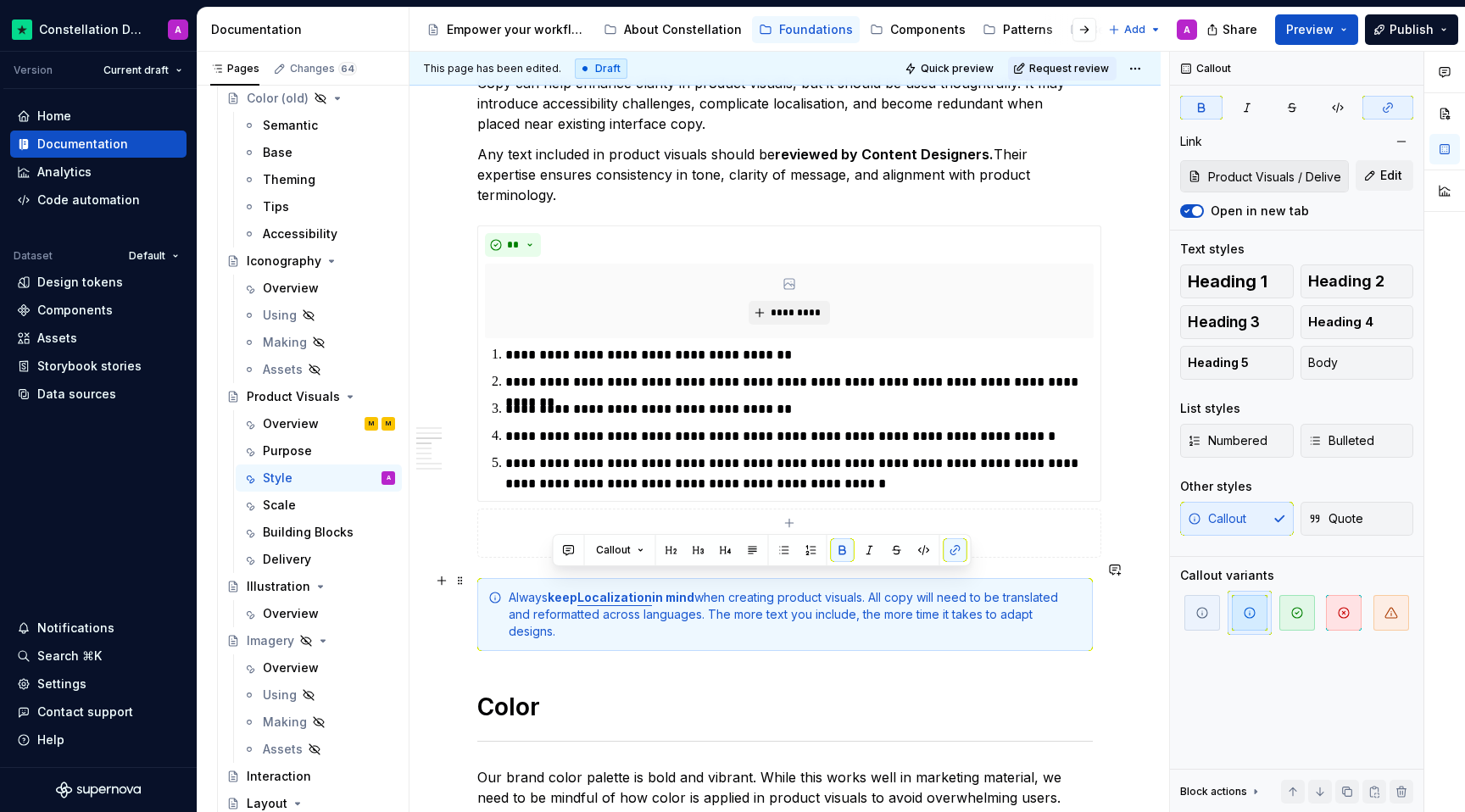
drag, startPoint x: 695, startPoint y: 578, endPoint x: 553, endPoint y: 580, distance: 142.0
click at [553, 589] on div "Always keep Localization in mind when creating product visuals. All copy will n…" at bounding box center [795, 614] width 573 height 51
click at [953, 552] on button "button" at bounding box center [955, 550] width 24 height 24
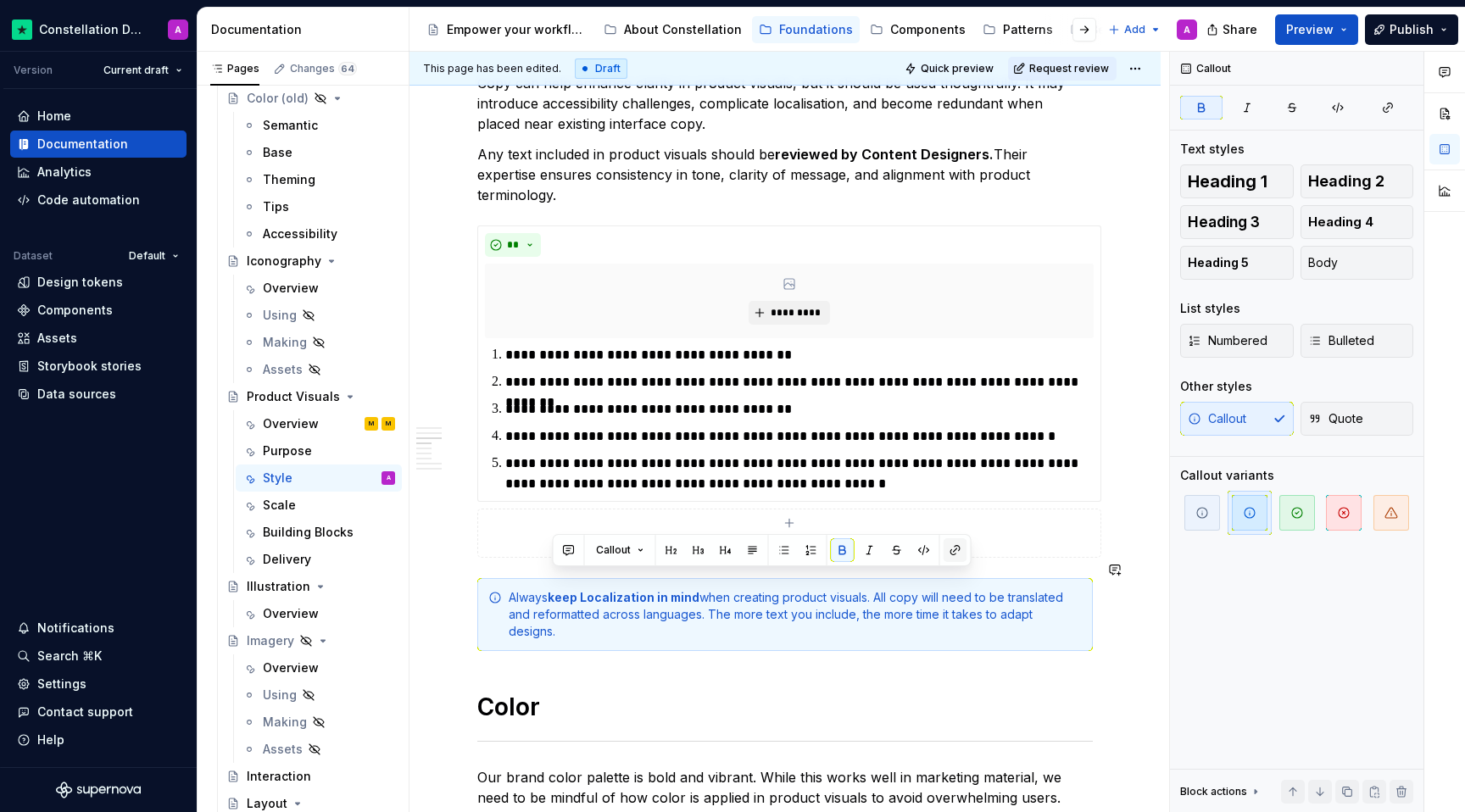
click at [953, 552] on button "button" at bounding box center [955, 550] width 24 height 24
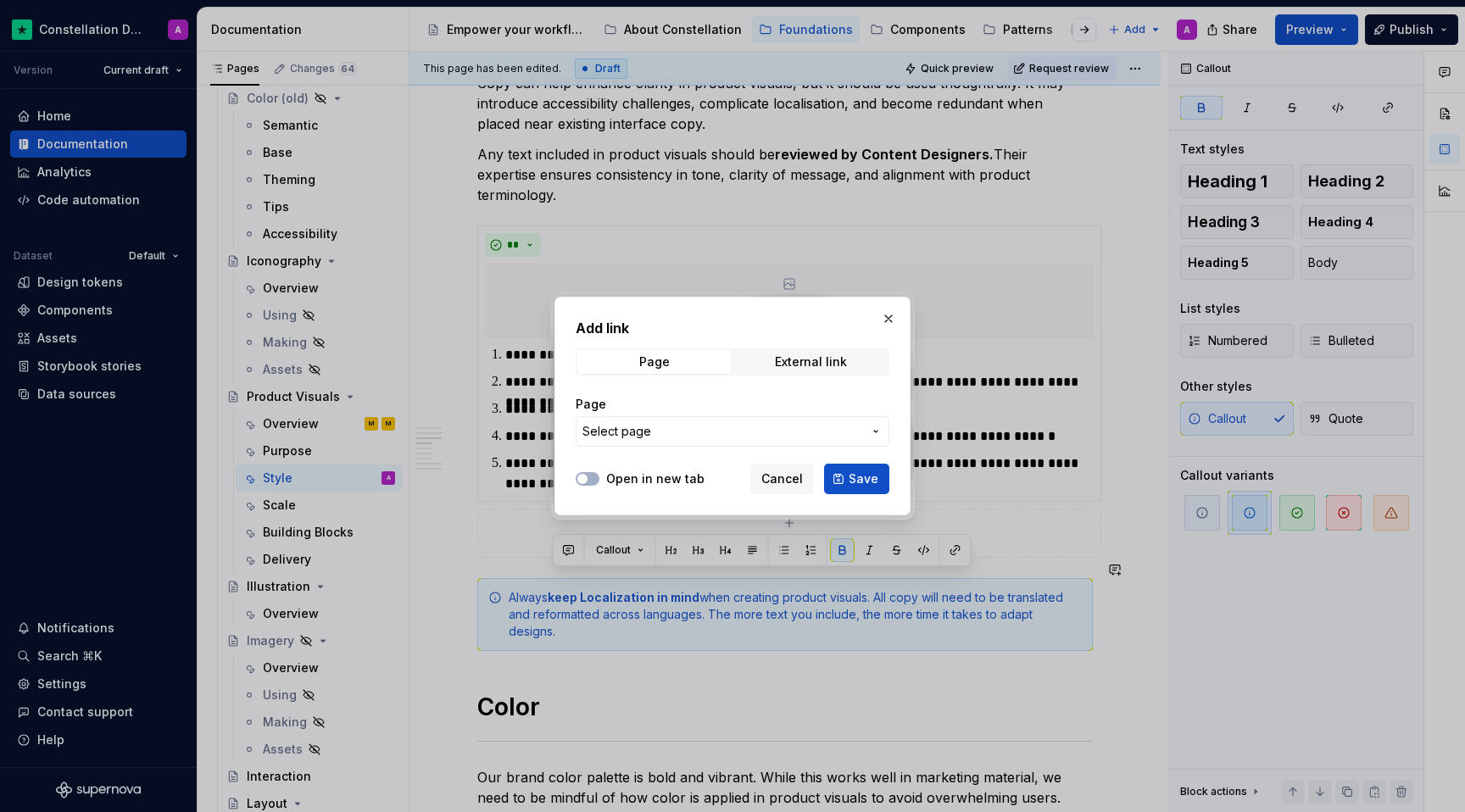
click at [716, 433] on span "Select page" at bounding box center [722, 431] width 280 height 17
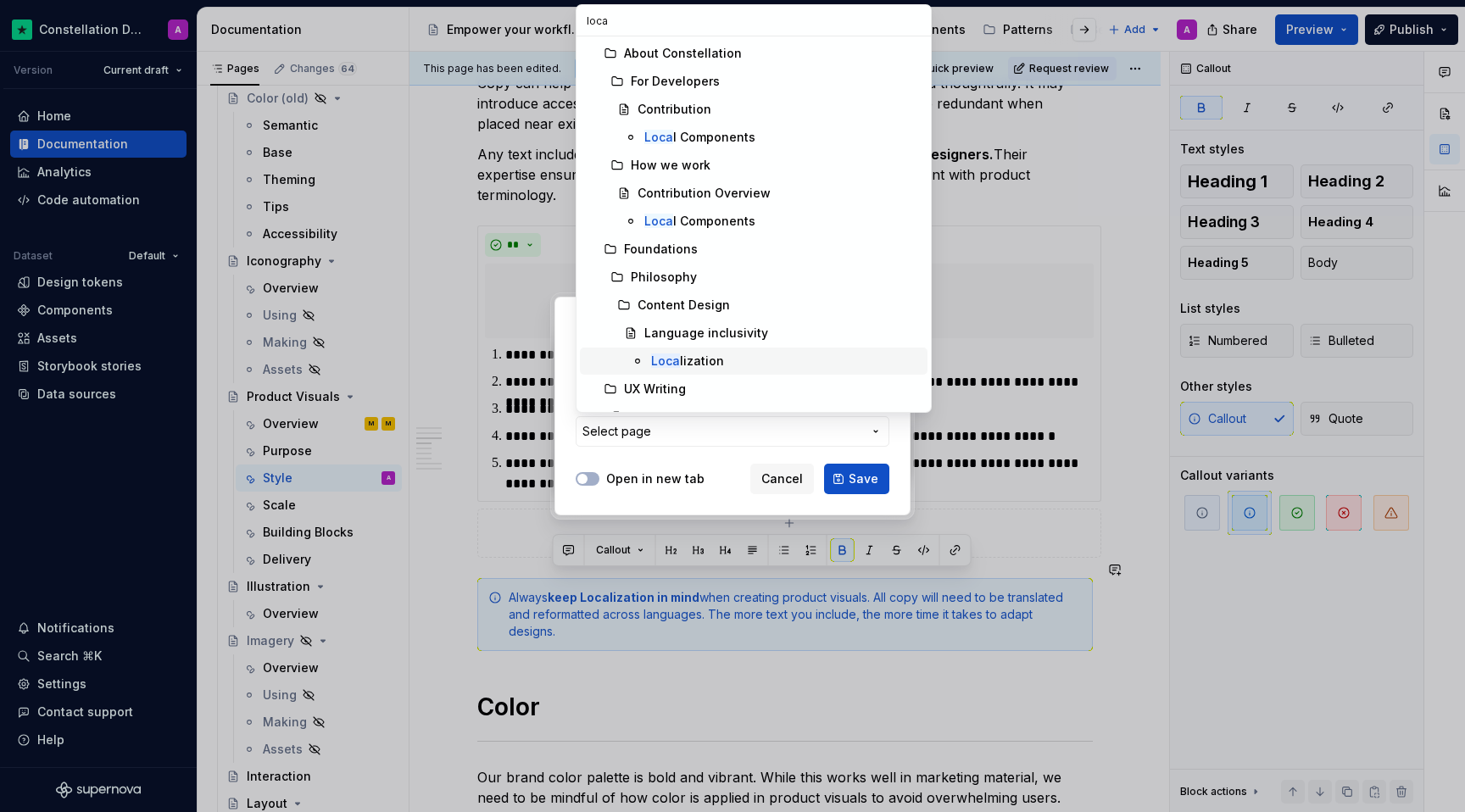
type input "loca"
click at [727, 353] on div "Loca lization" at bounding box center [786, 361] width 269 height 17
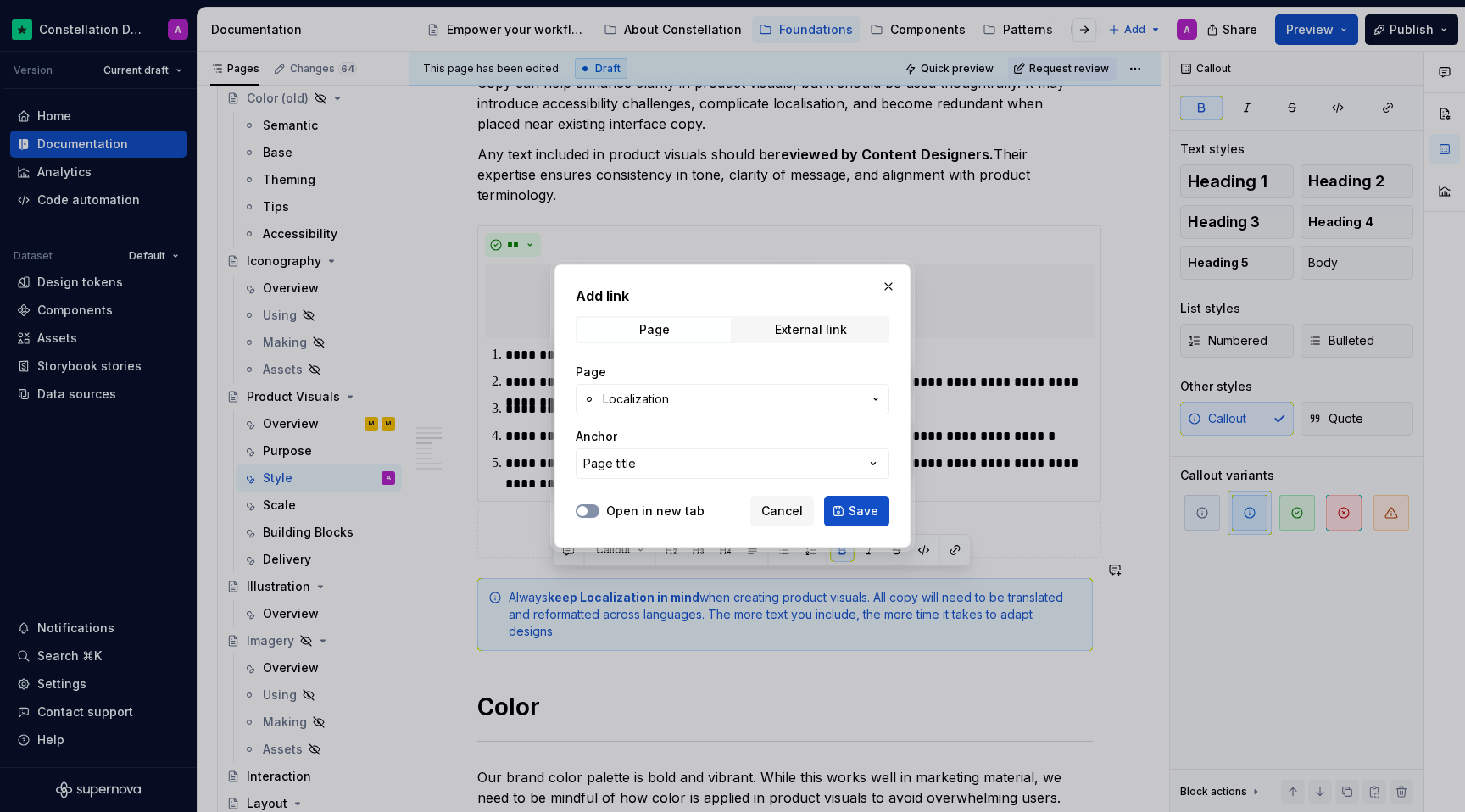
click at [595, 515] on button "Open in new tab" at bounding box center [587, 511] width 24 height 14
click at [872, 511] on span "Save" at bounding box center [863, 511] width 30 height 17
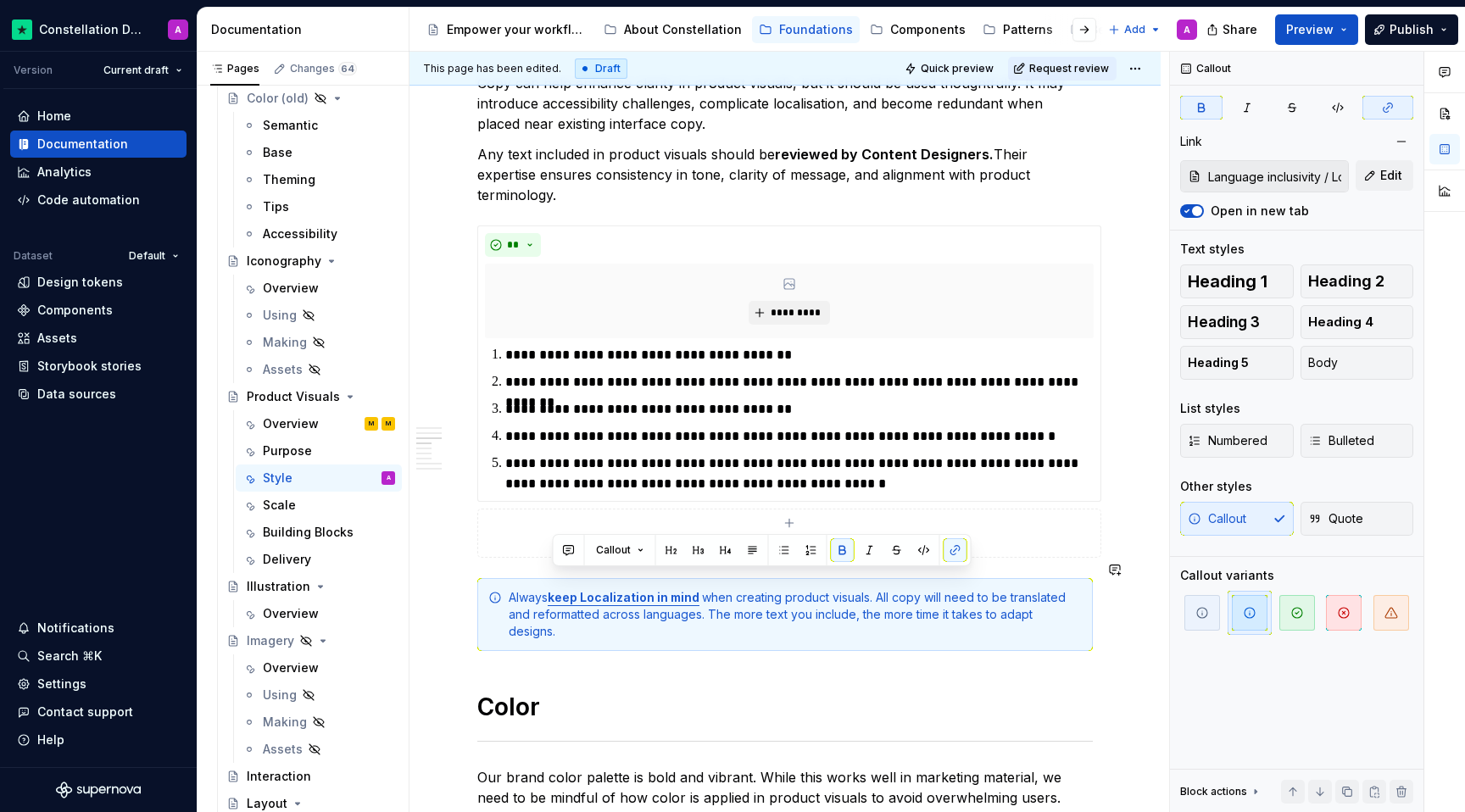
click at [790, 653] on div "**********" at bounding box center [785, 650] width 615 height 2640
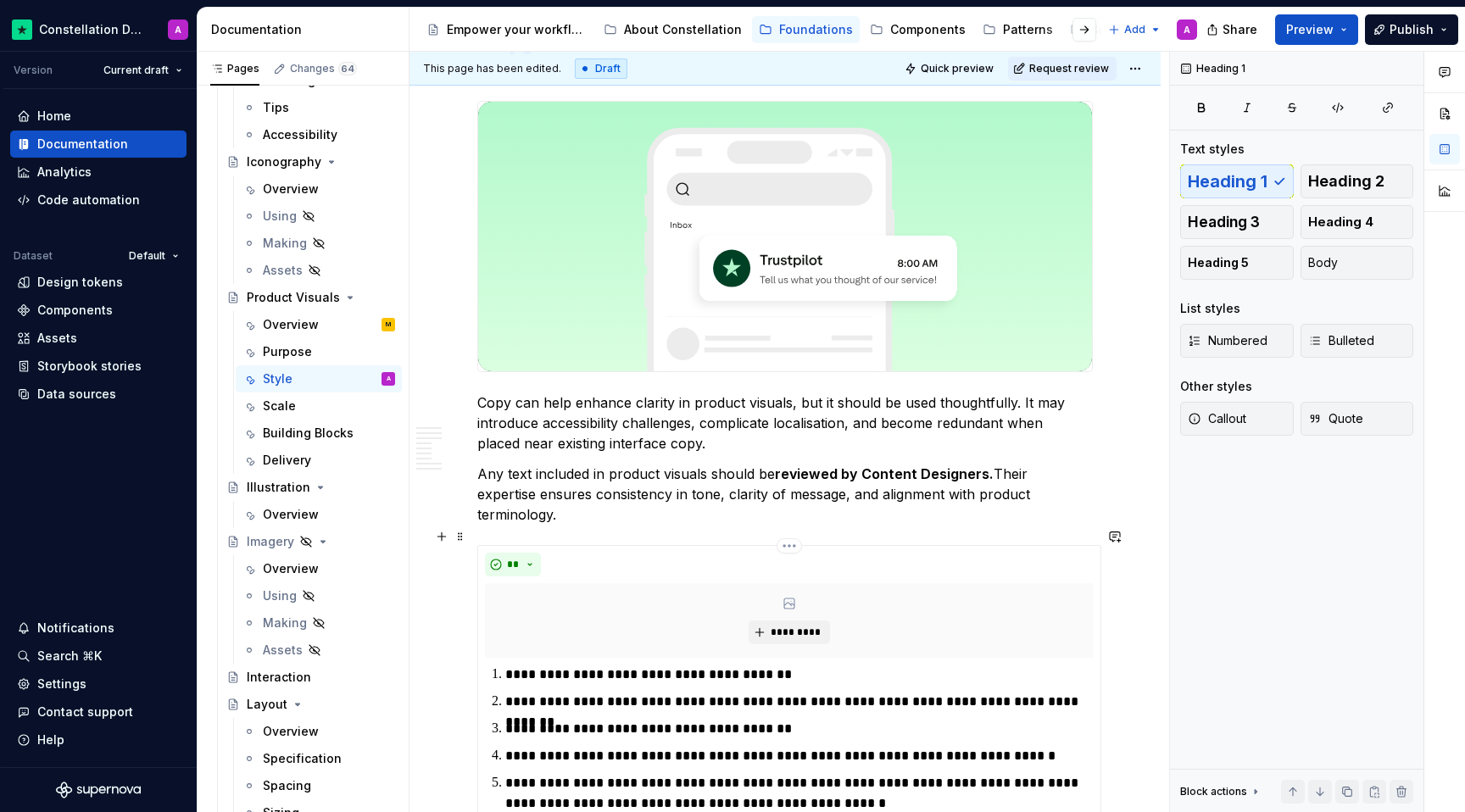
scroll to position [690, 0]
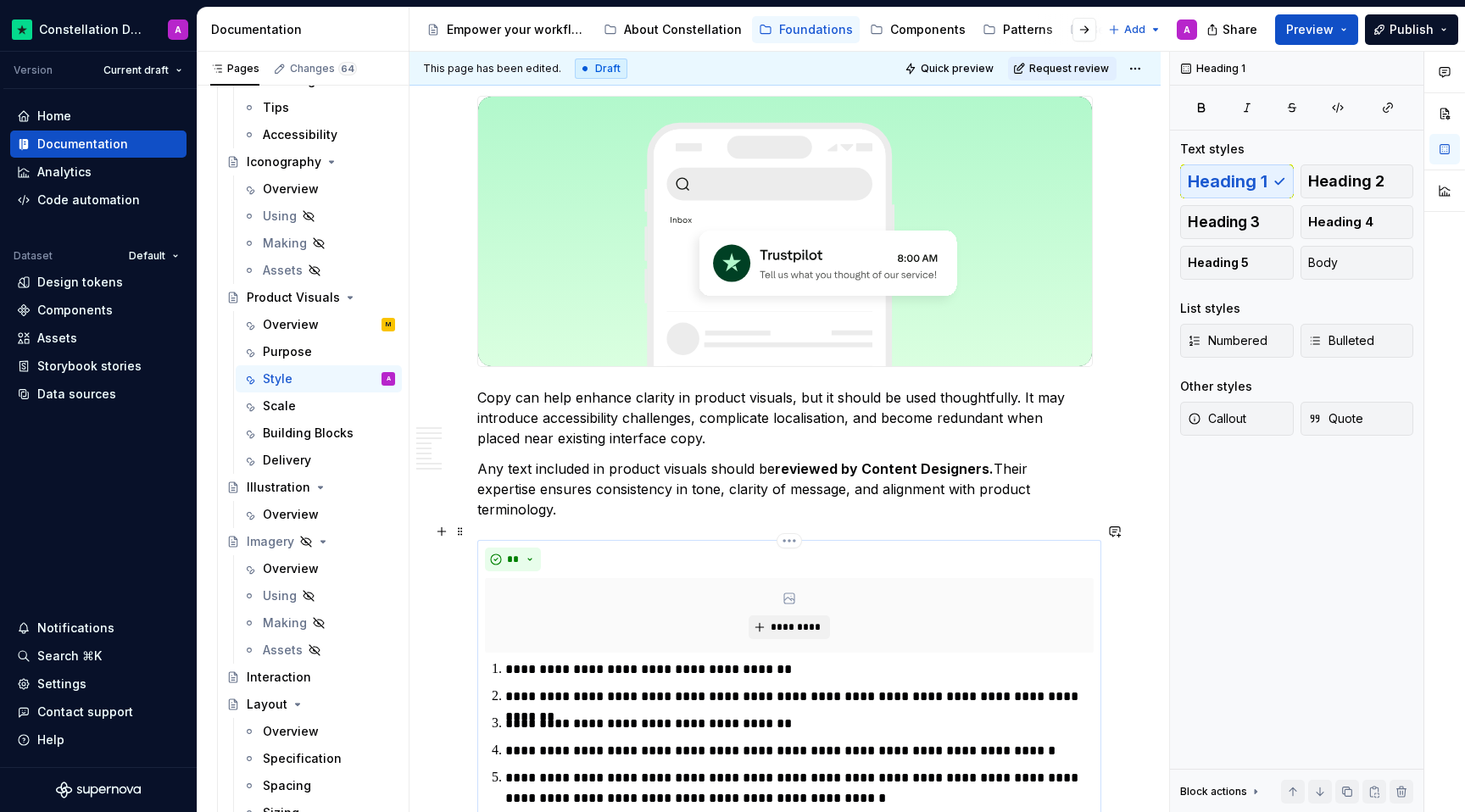
click at [716, 596] on div "*********" at bounding box center [789, 615] width 608 height 75
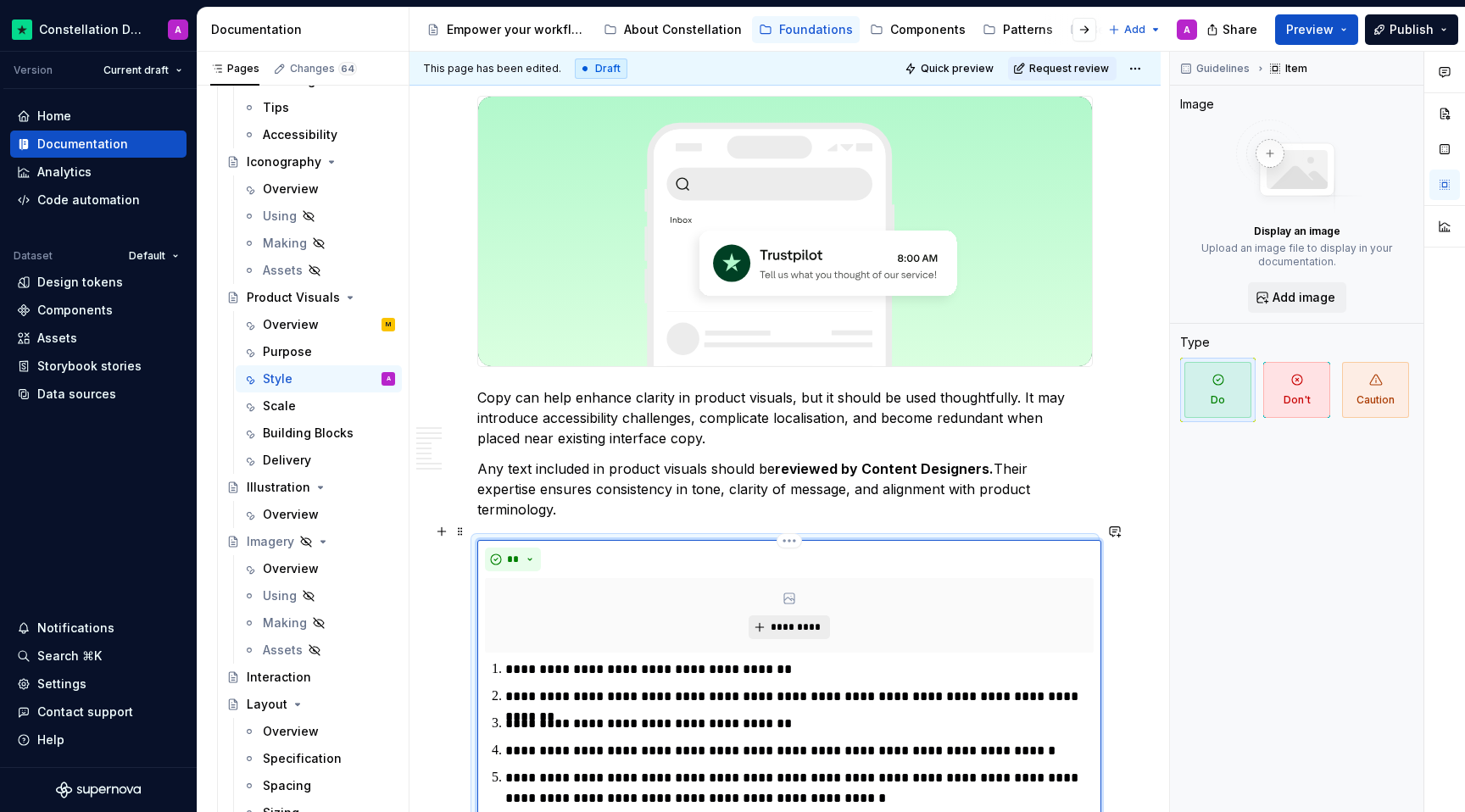
click at [793, 620] on span "*********" at bounding box center [795, 627] width 52 height 14
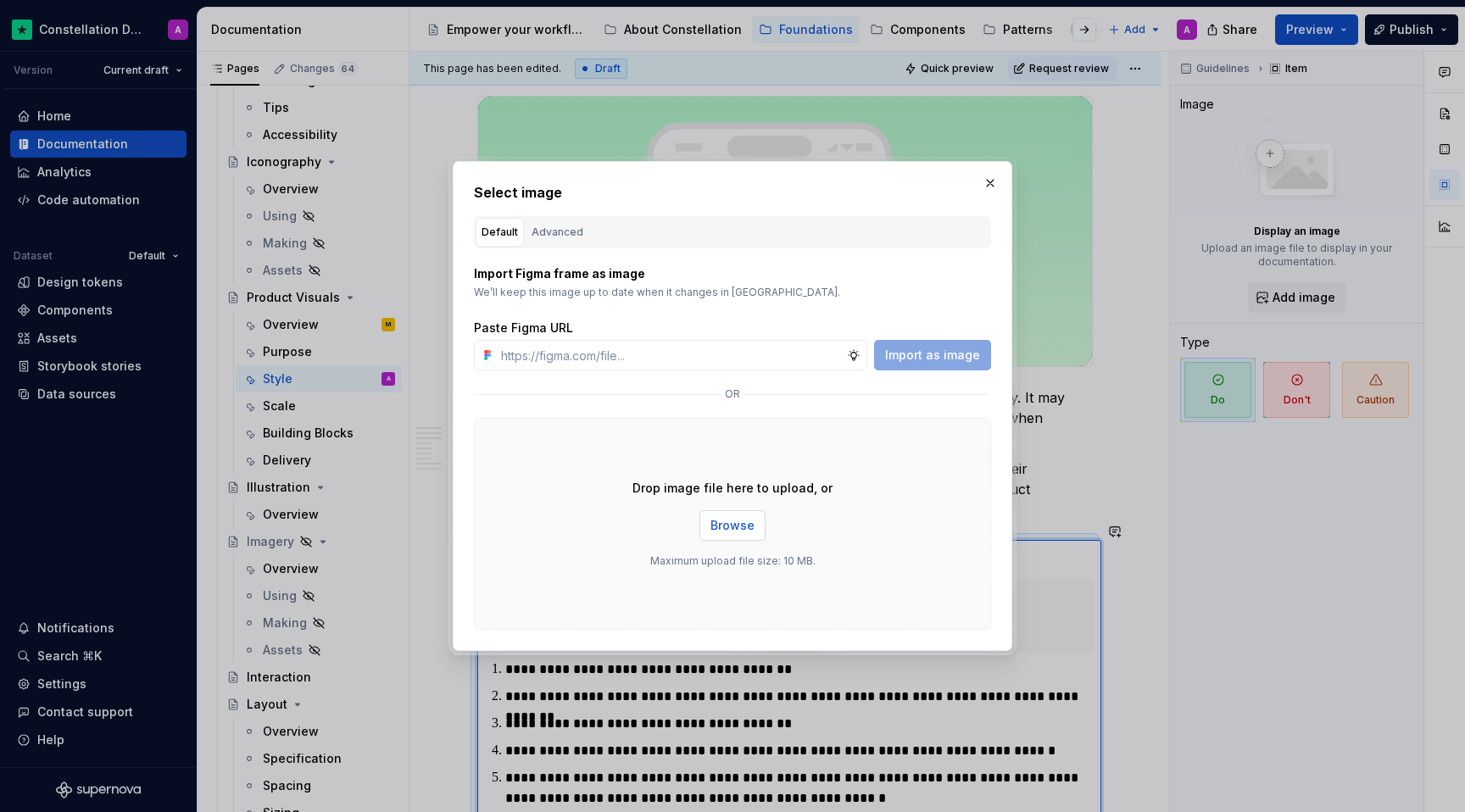
click at [727, 536] on button "Browse" at bounding box center [733, 526] width 66 height 31
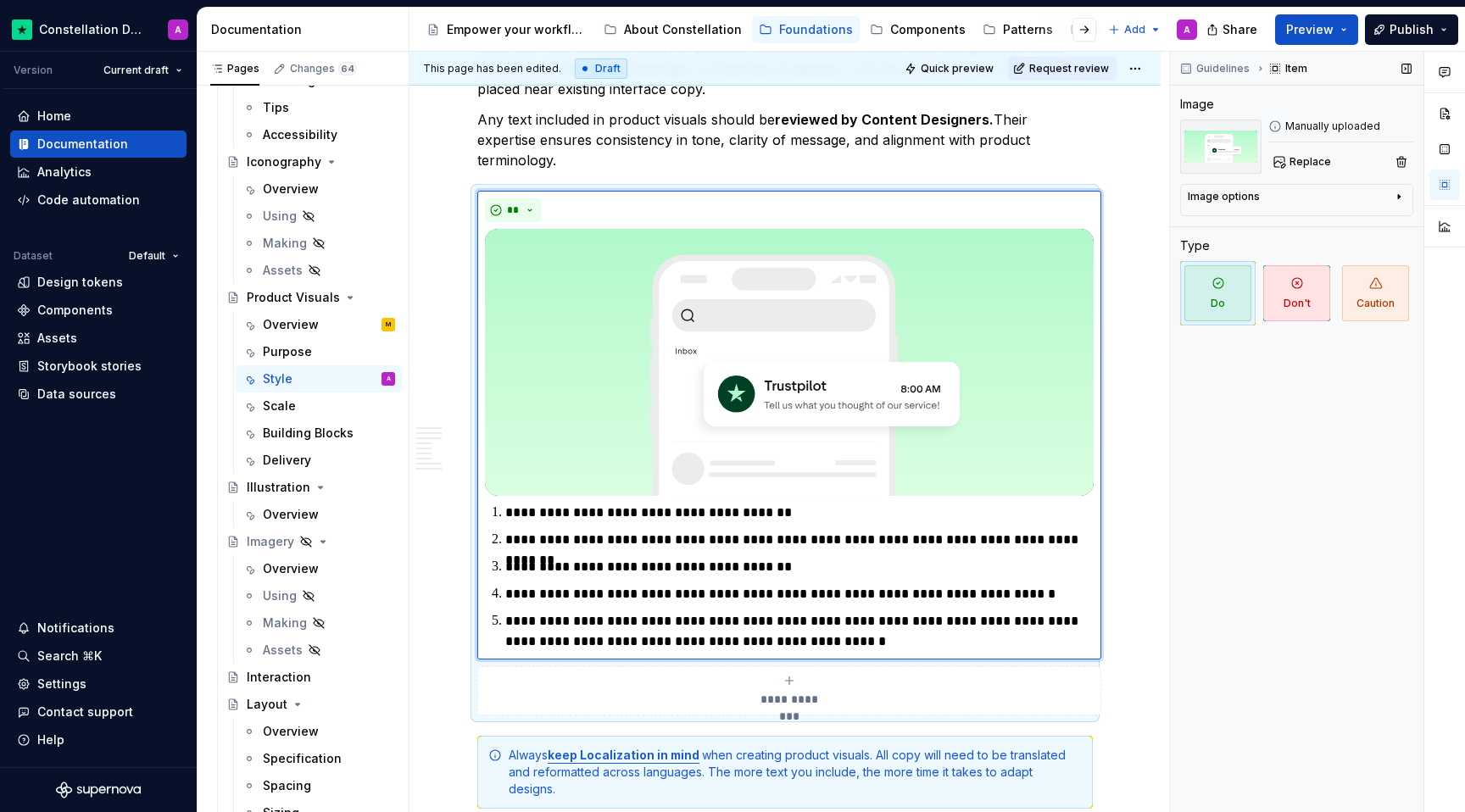
click at [1075, 519] on div "Guidelines Item Image Manually uploaded Replace Image options Alignment Caption…" at bounding box center [1296, 432] width 253 height 761
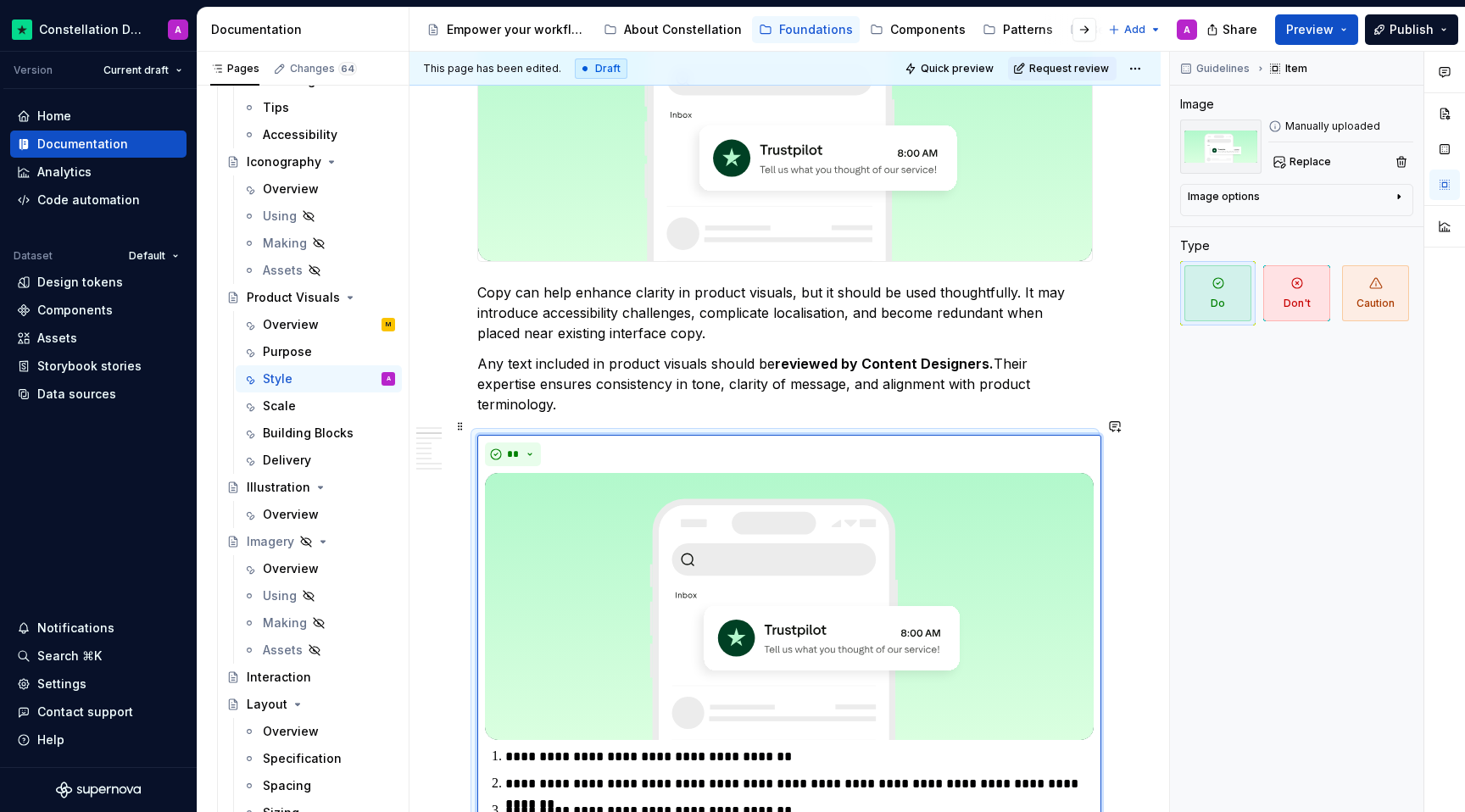
scroll to position [622, 0]
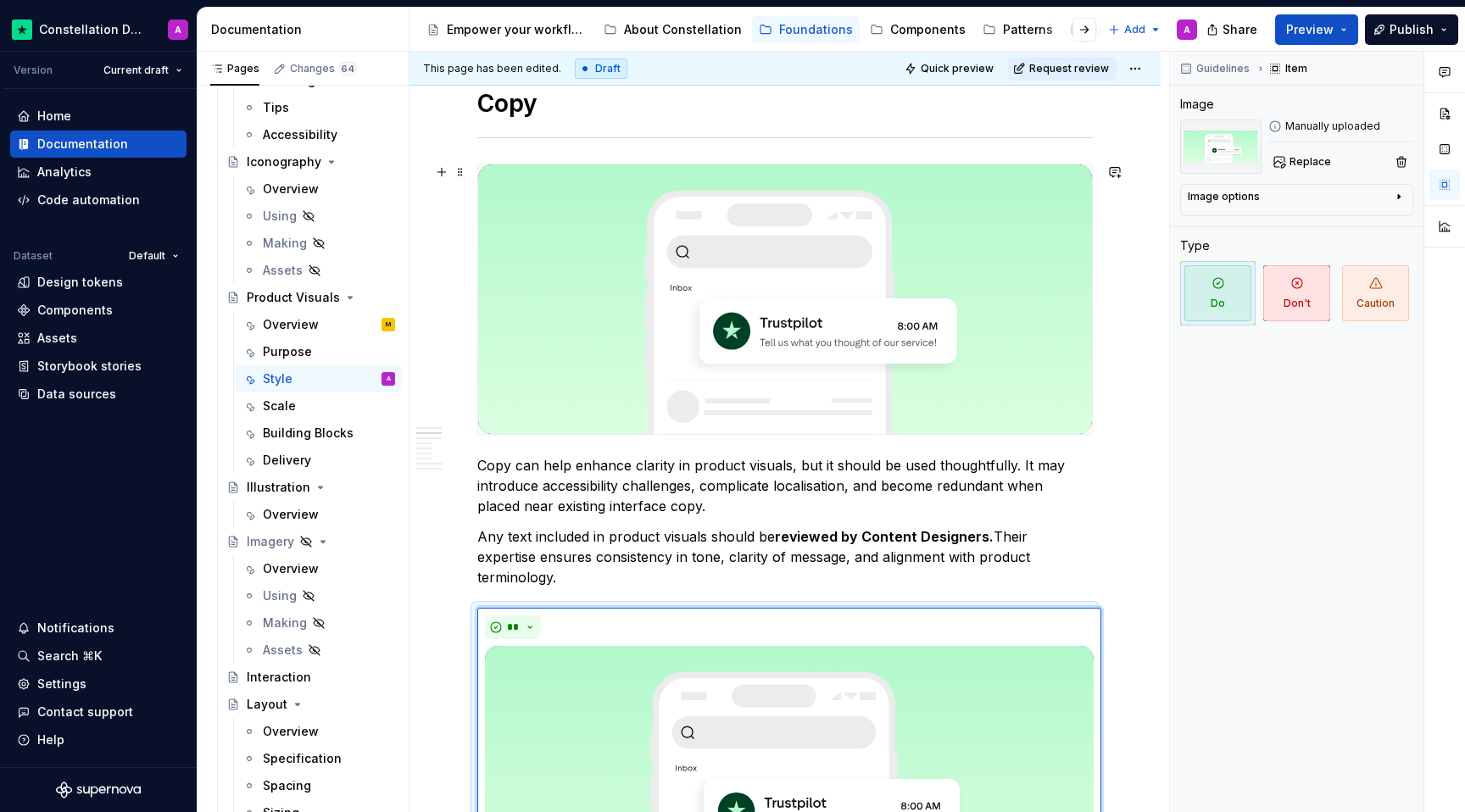
click at [1034, 371] on img at bounding box center [785, 299] width 614 height 269
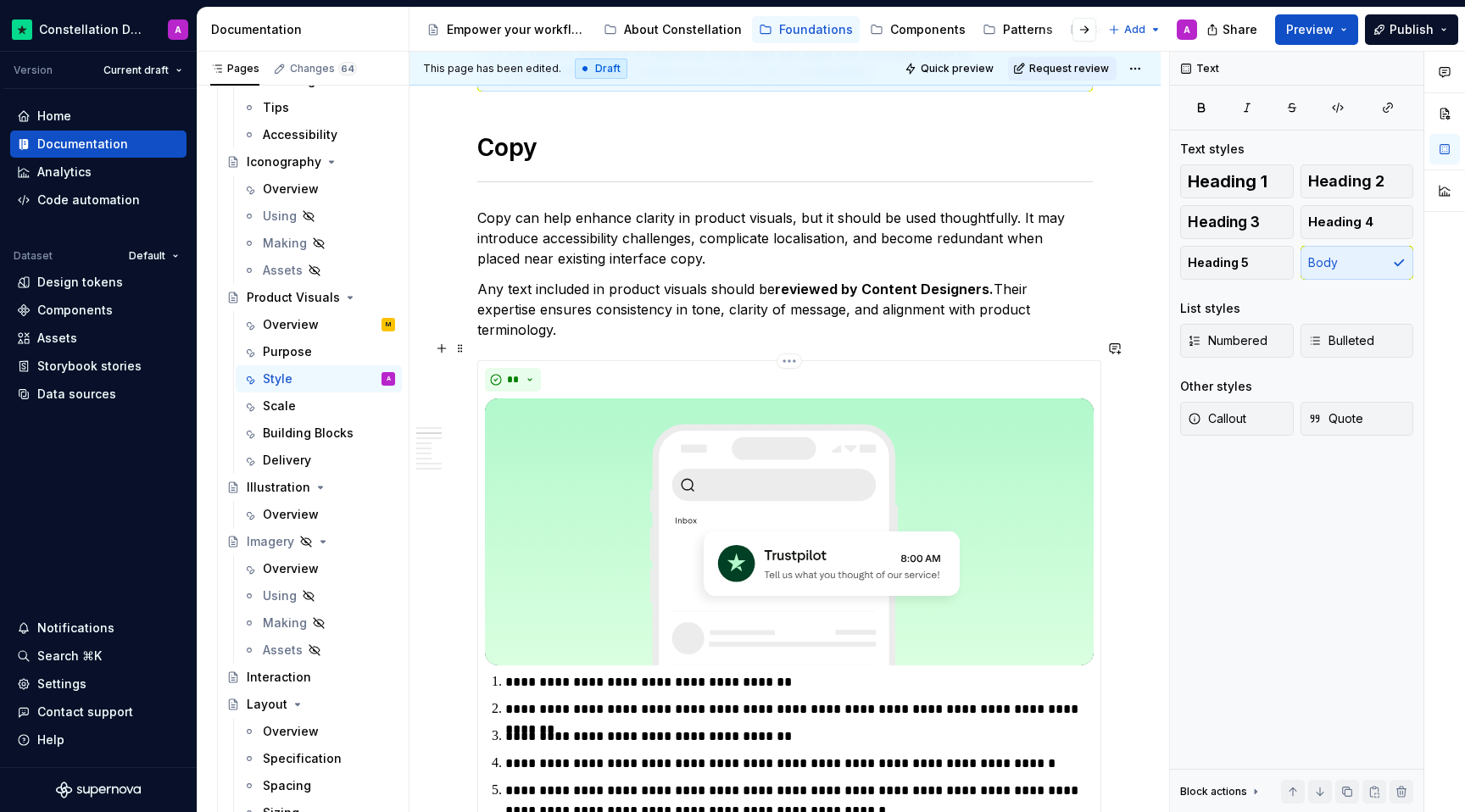
scroll to position [579, 0]
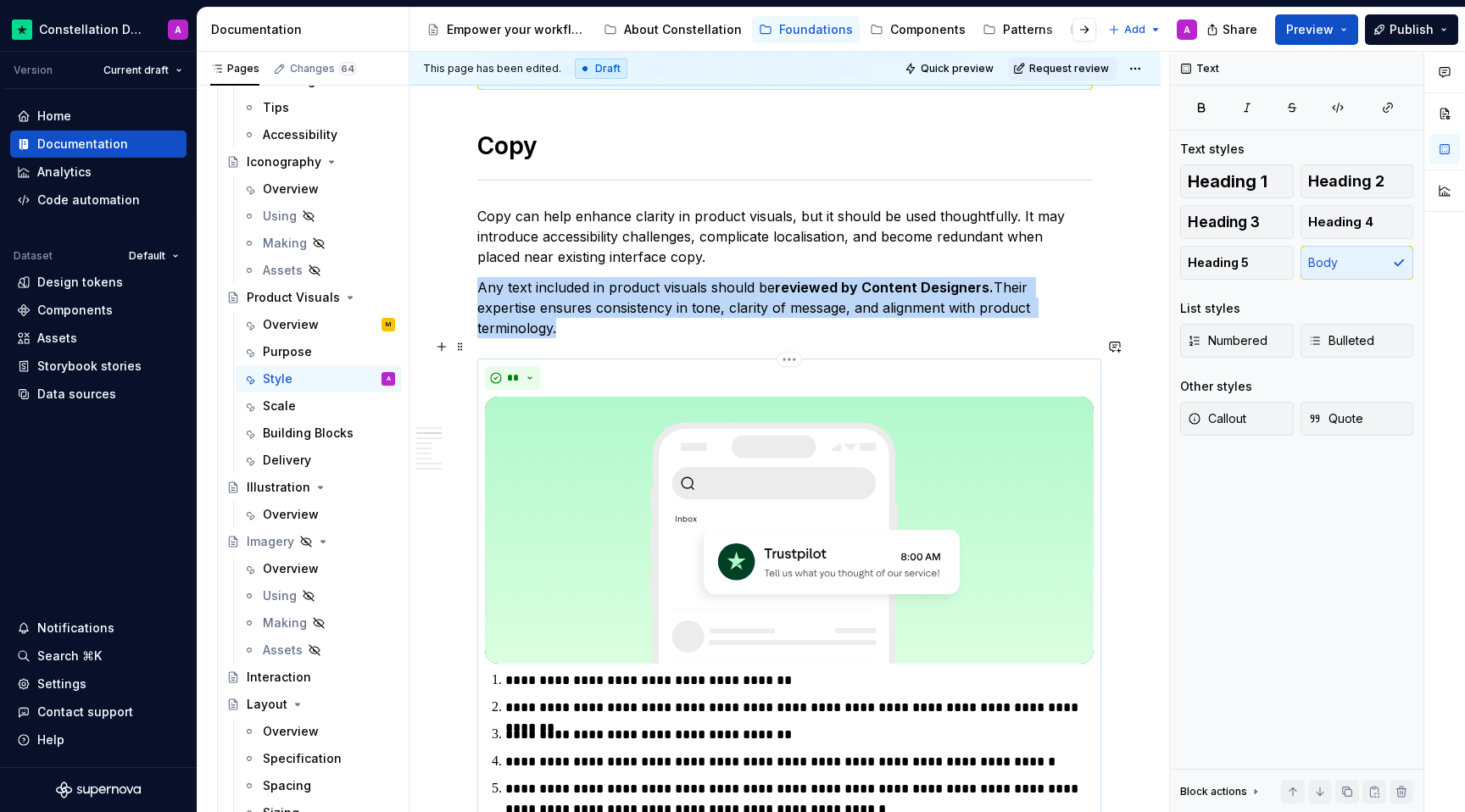
click at [759, 435] on img at bounding box center [789, 530] width 608 height 267
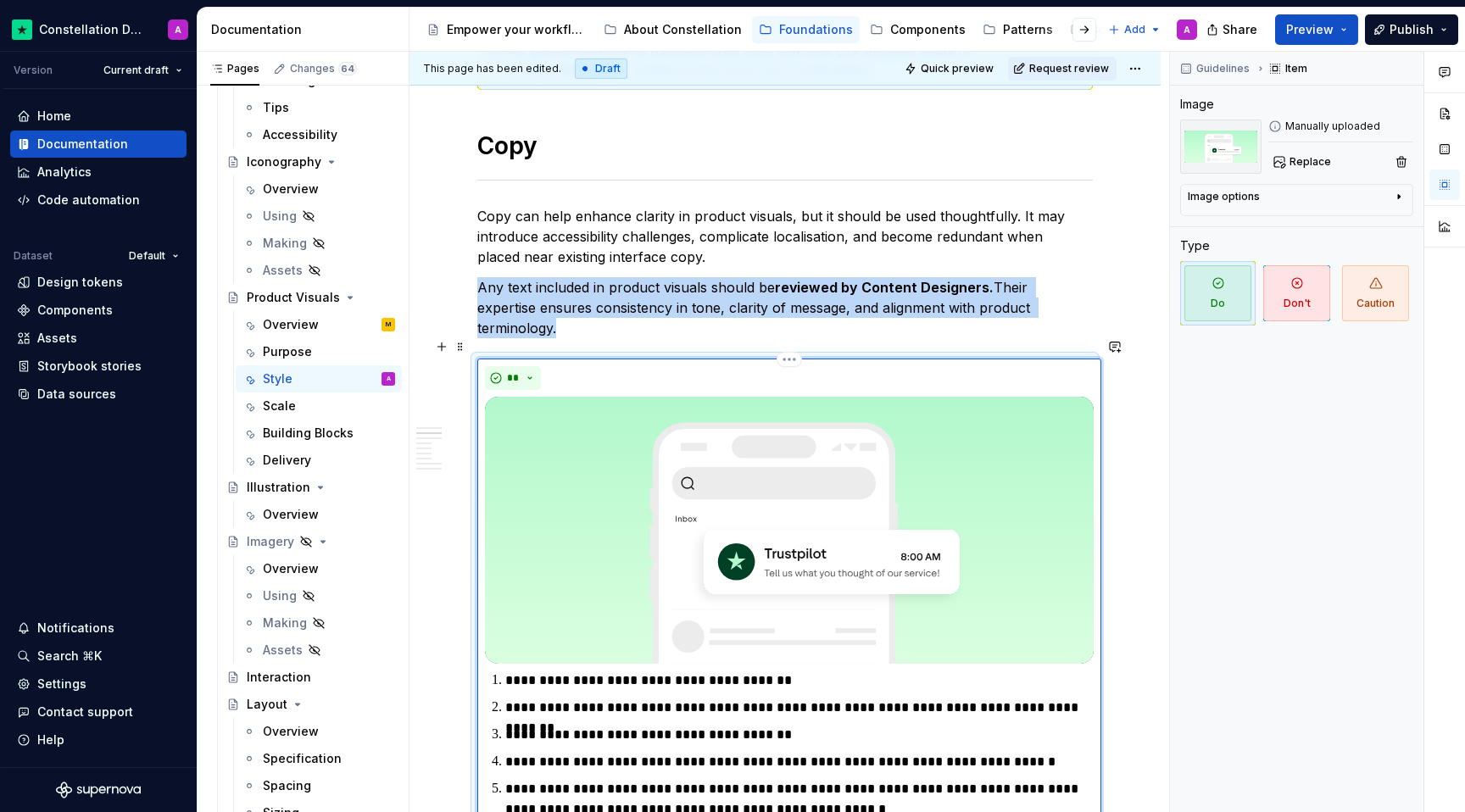
click at [999, 423] on img at bounding box center [789, 530] width 608 height 267
click at [1075, 163] on button "Replace" at bounding box center [1303, 162] width 71 height 24
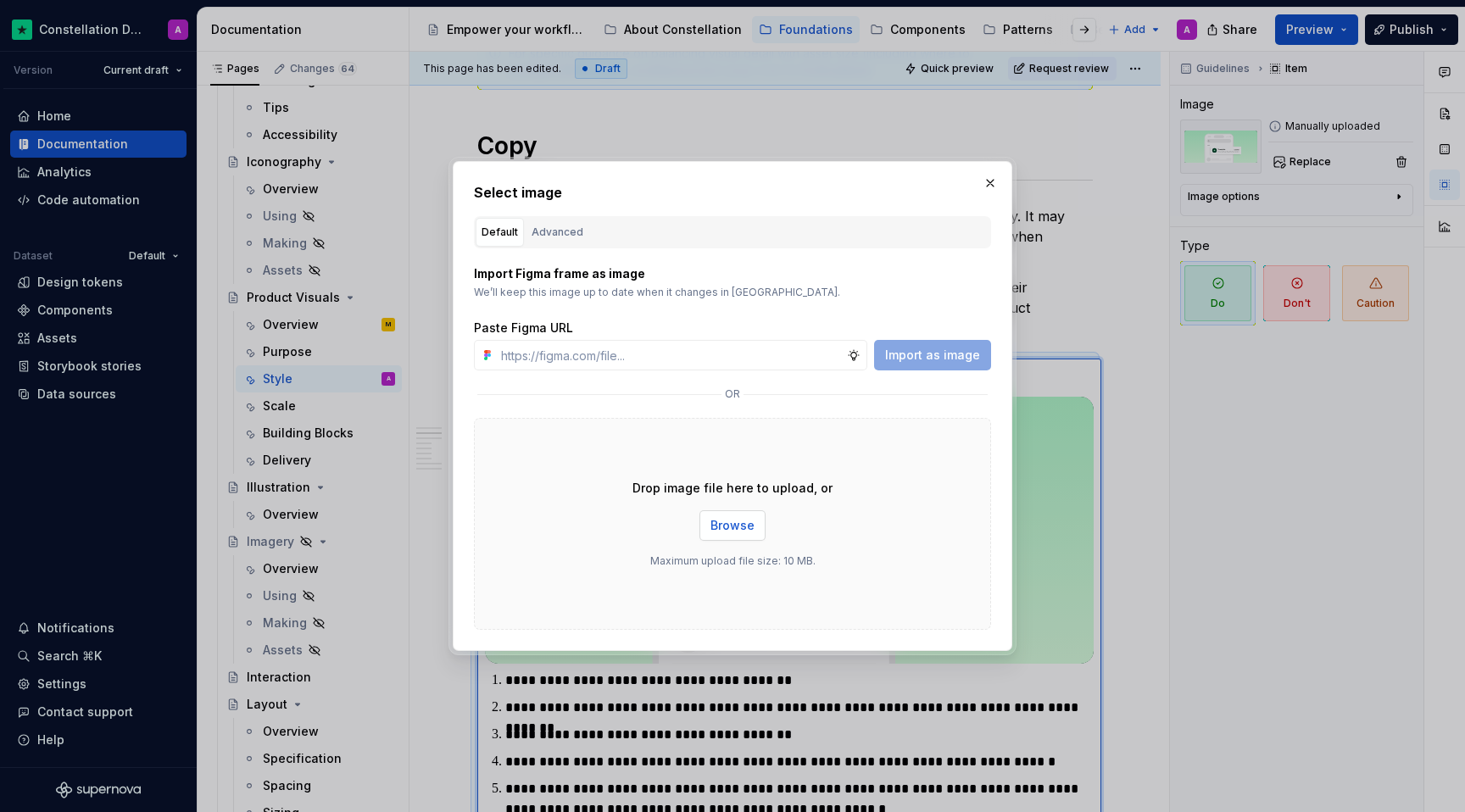
click at [741, 526] on span "Browse" at bounding box center [733, 526] width 44 height 17
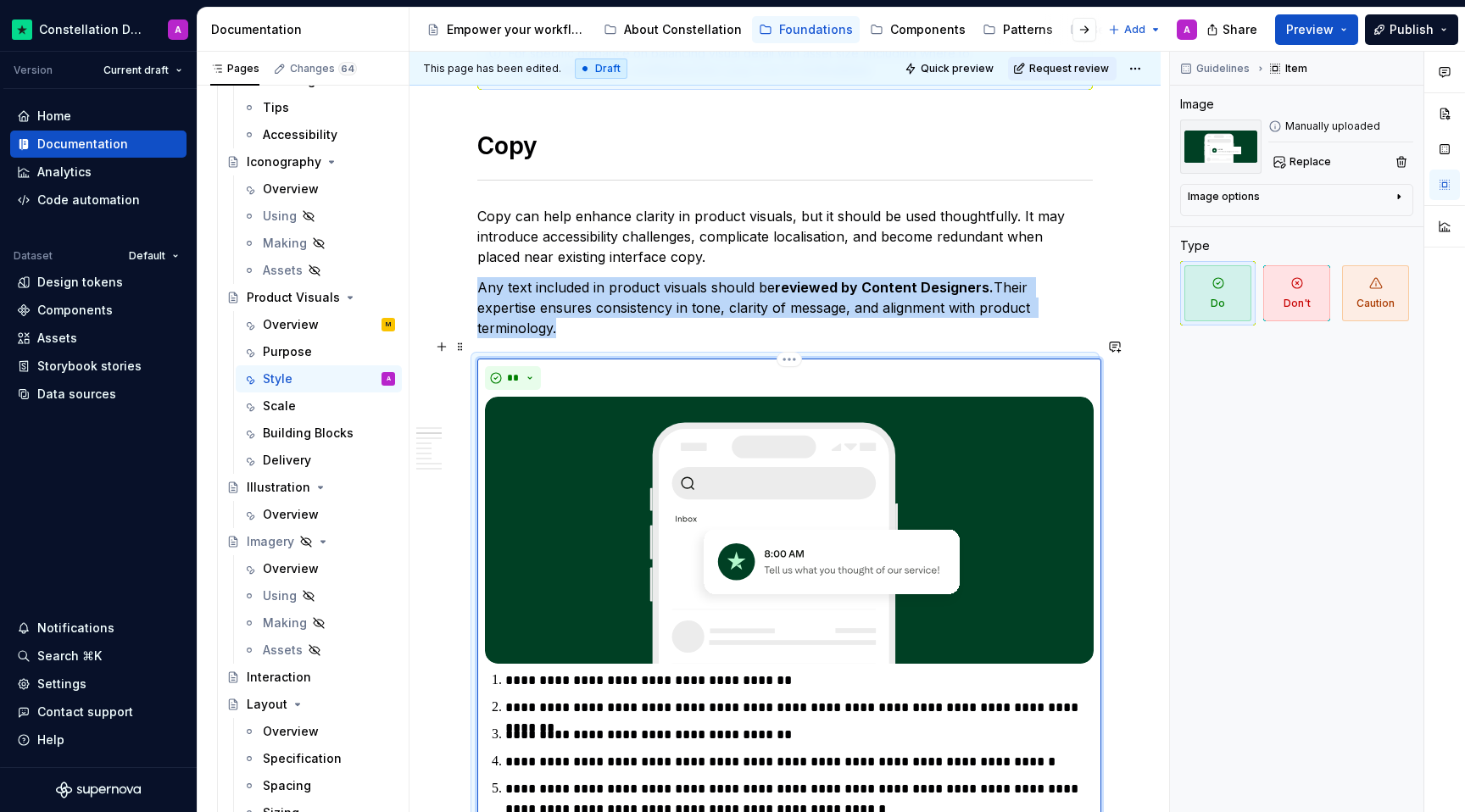
scroll to position [654, 0]
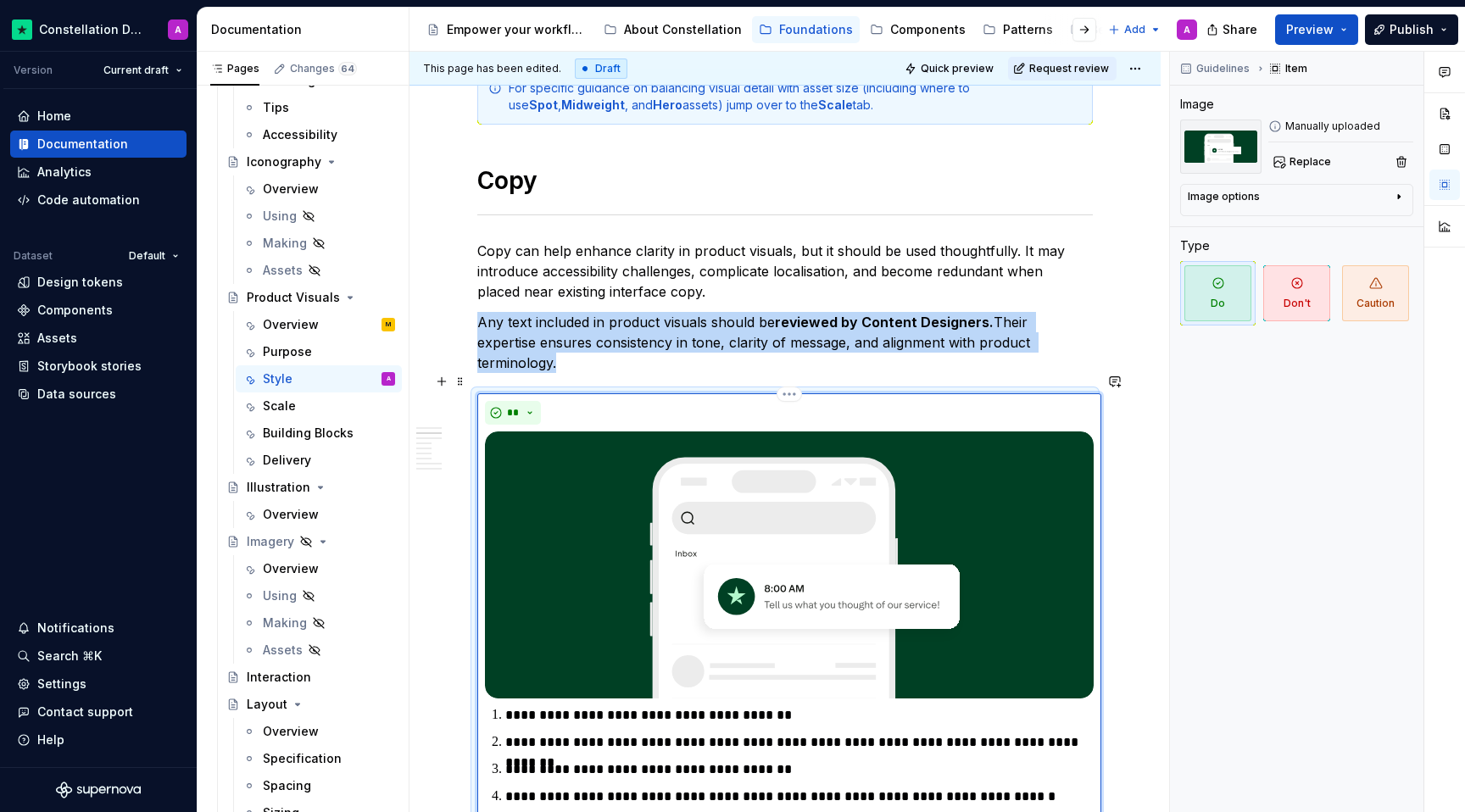
scroll to position [430, 0]
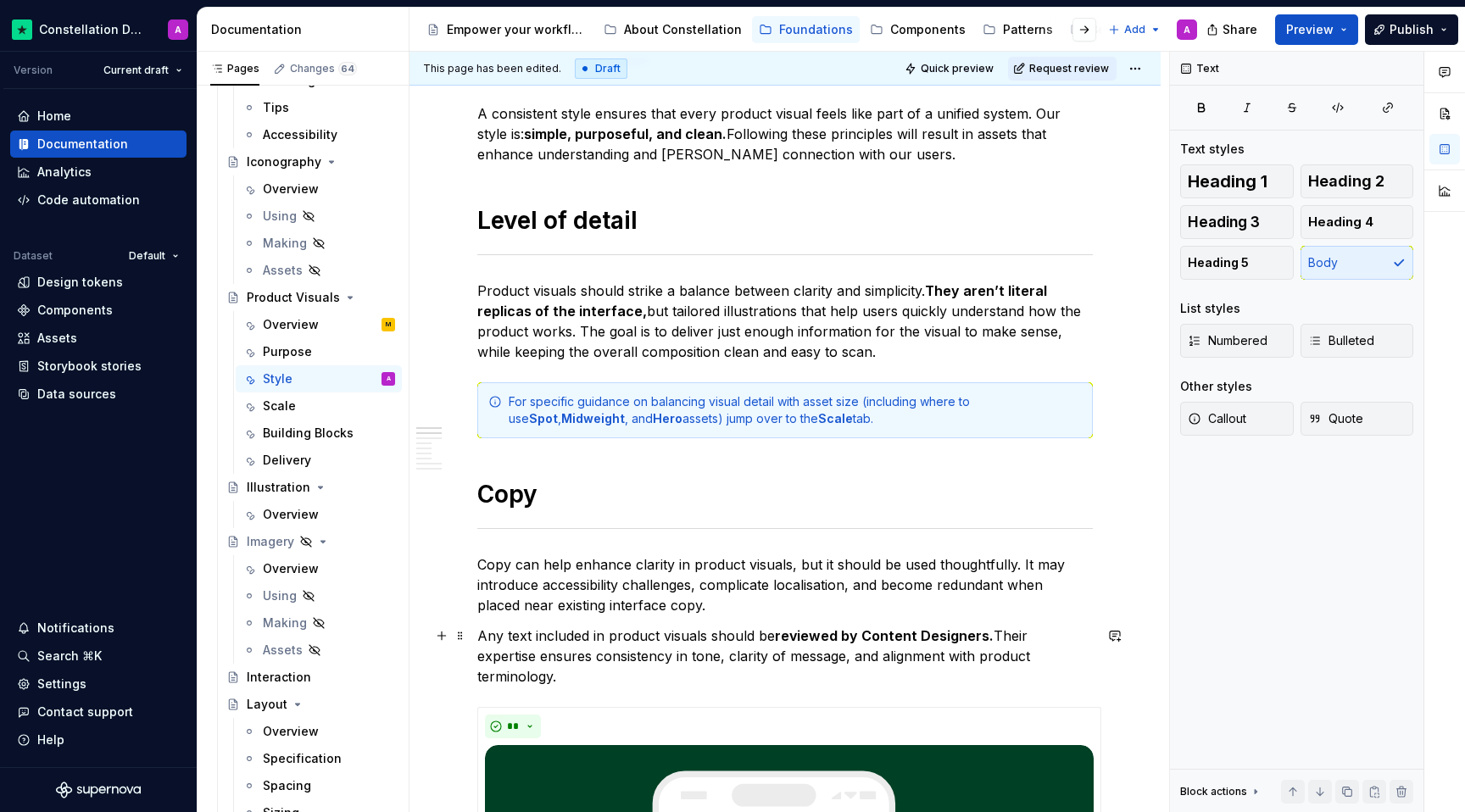
scroll to position [187, 0]
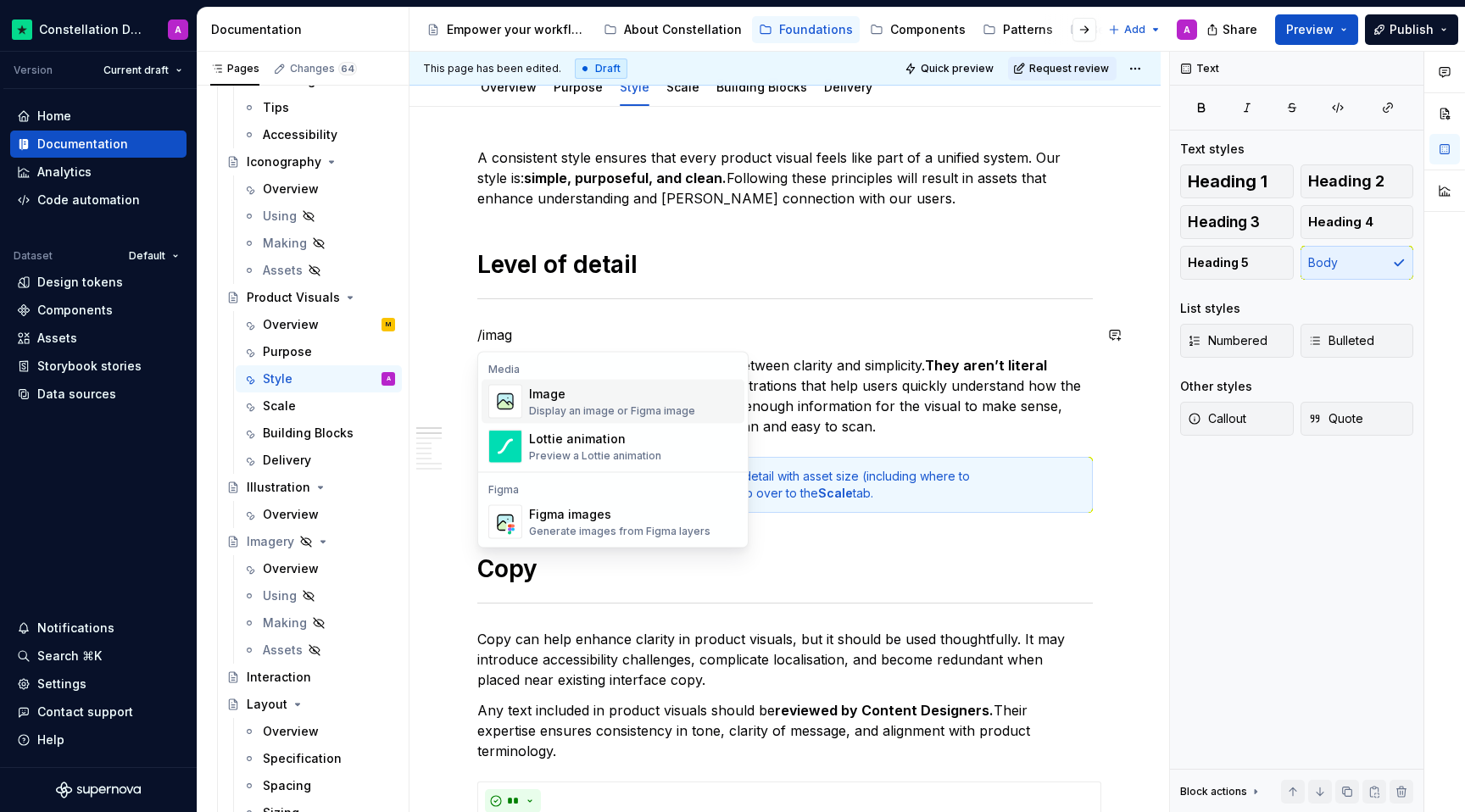
click at [619, 393] on div "Image" at bounding box center [612, 394] width 166 height 17
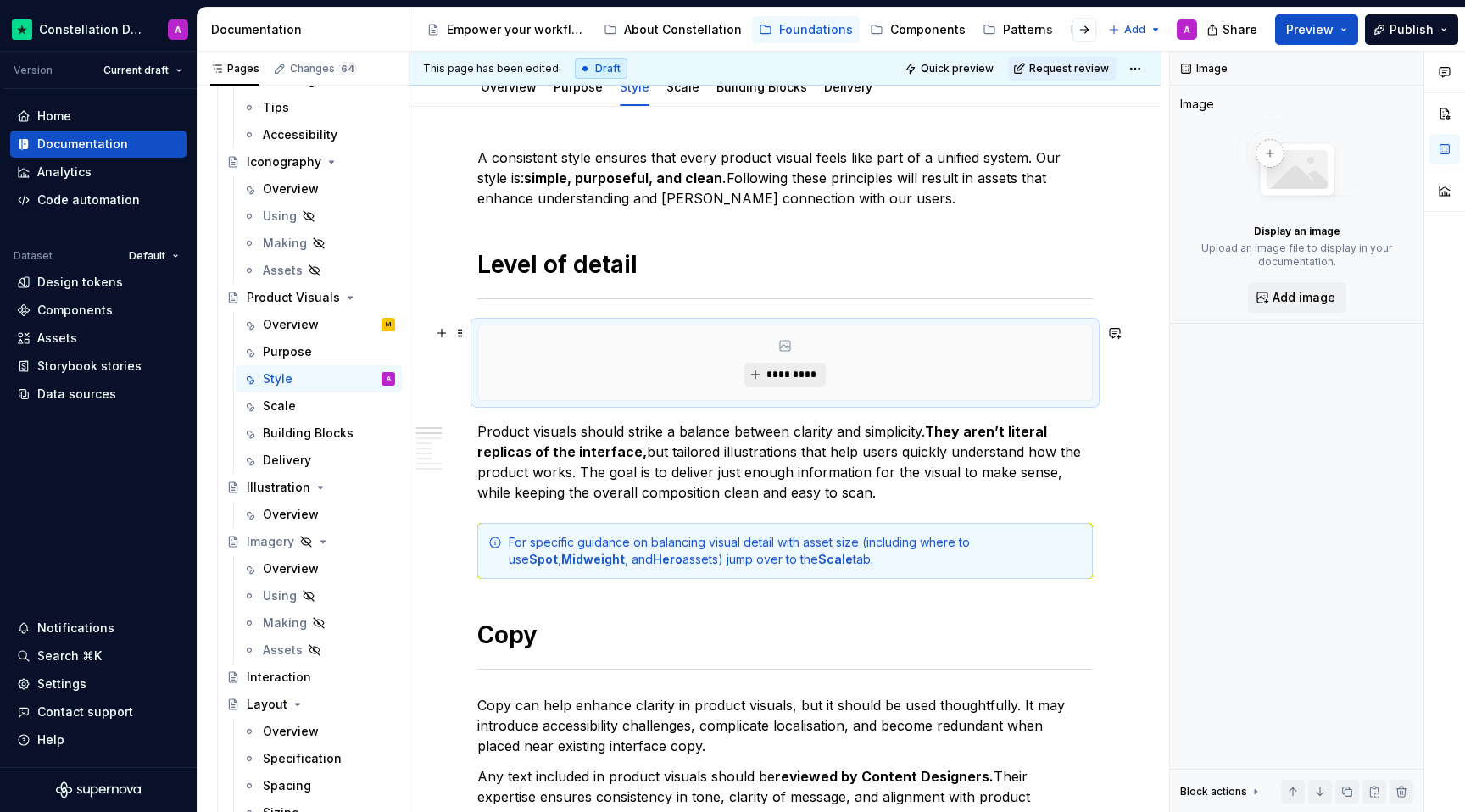
click at [776, 371] on span "*********" at bounding box center [791, 375] width 52 height 14
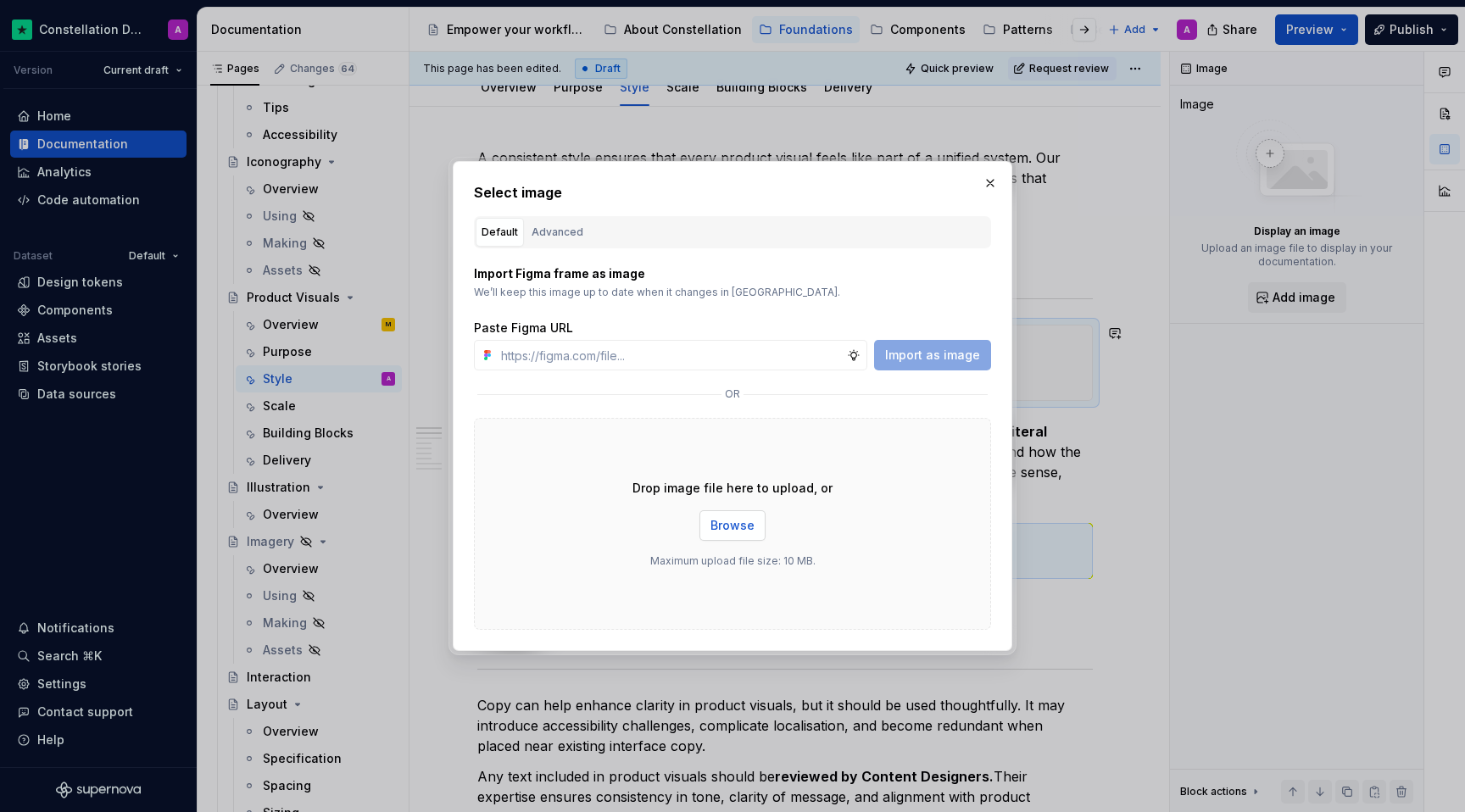
click at [728, 527] on span "Browse" at bounding box center [733, 526] width 44 height 17
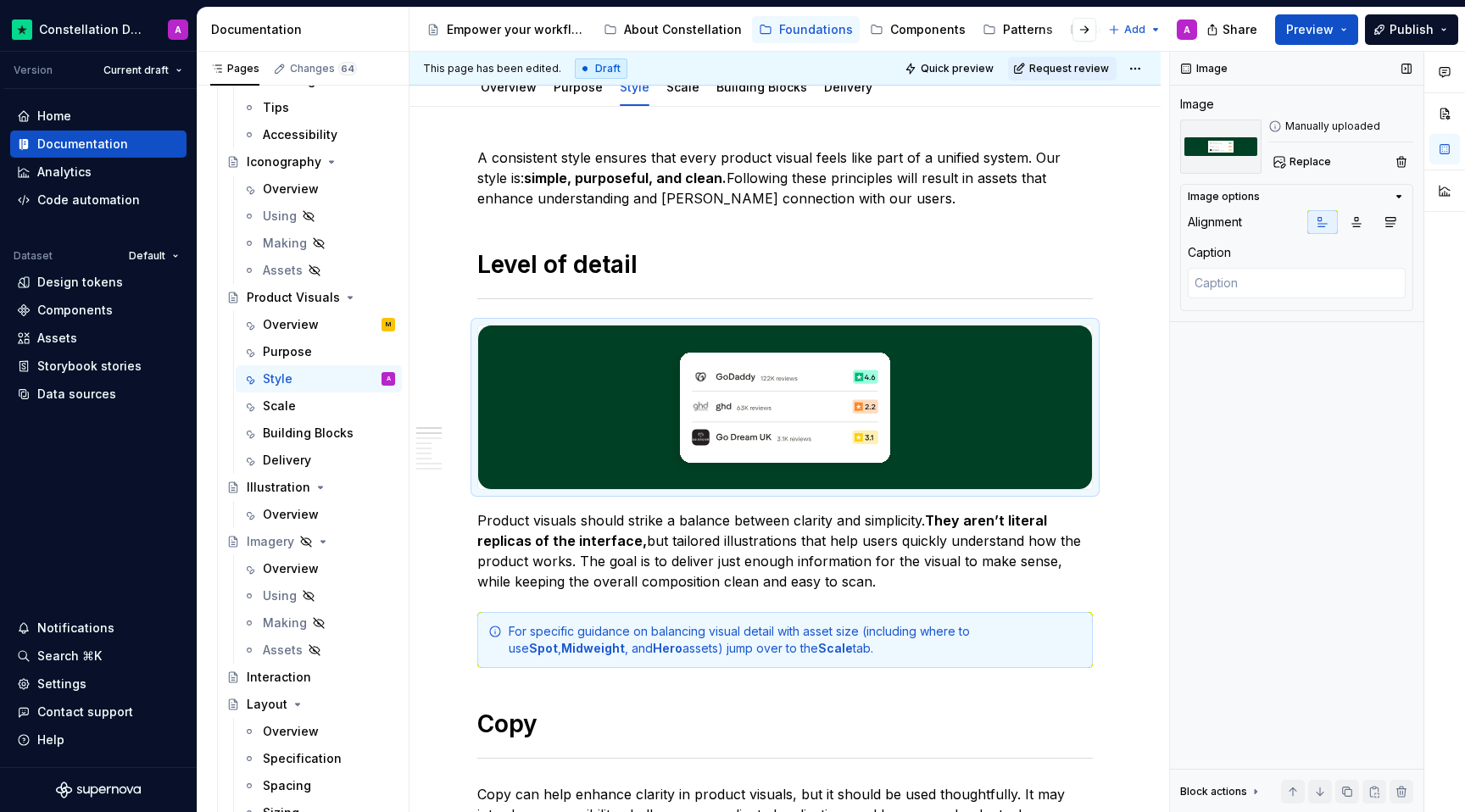
click at [1075, 450] on div "Image Image Manually uploaded Replace Image options Alignment Caption Block act…" at bounding box center [1296, 432] width 253 height 761
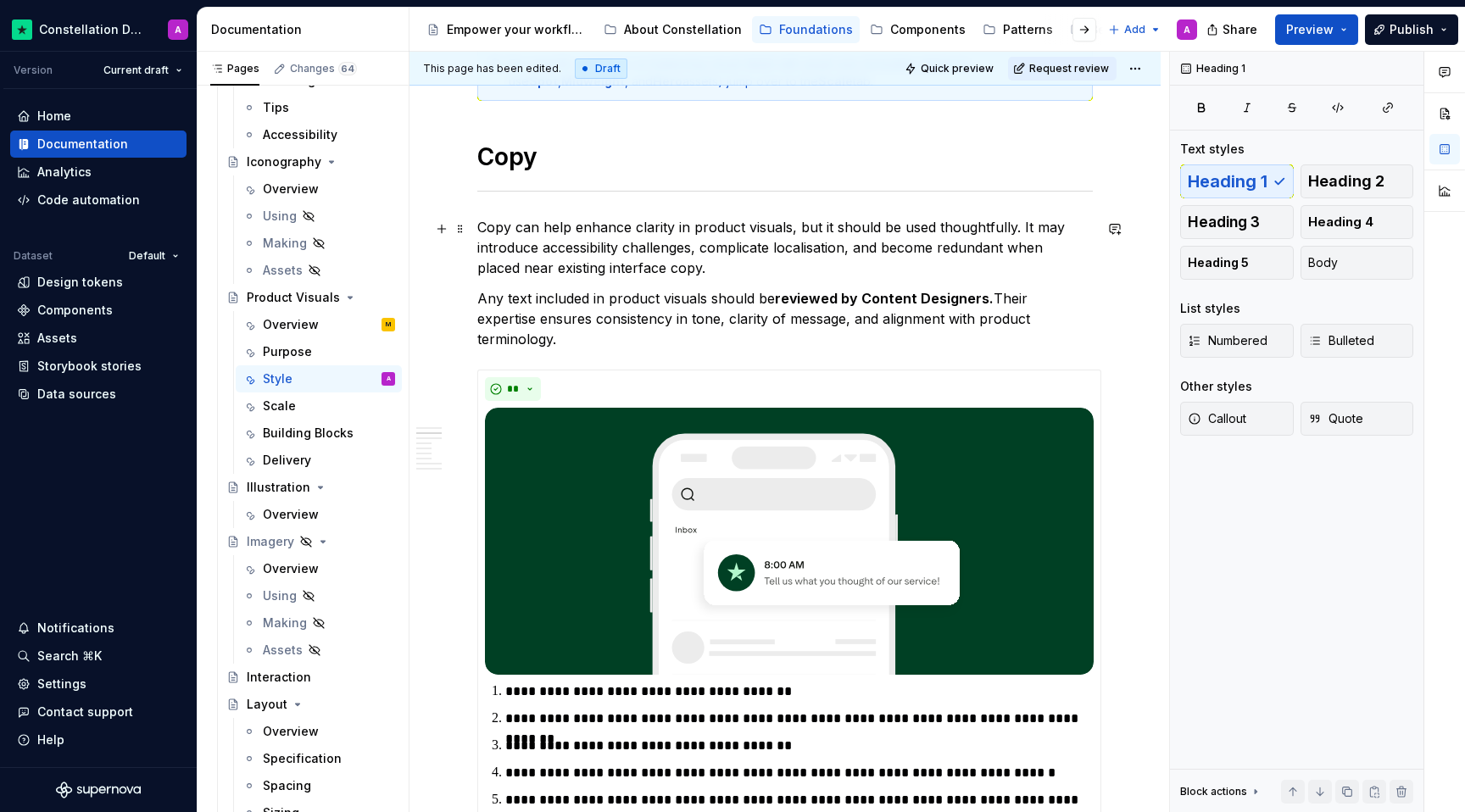
scroll to position [896, 0]
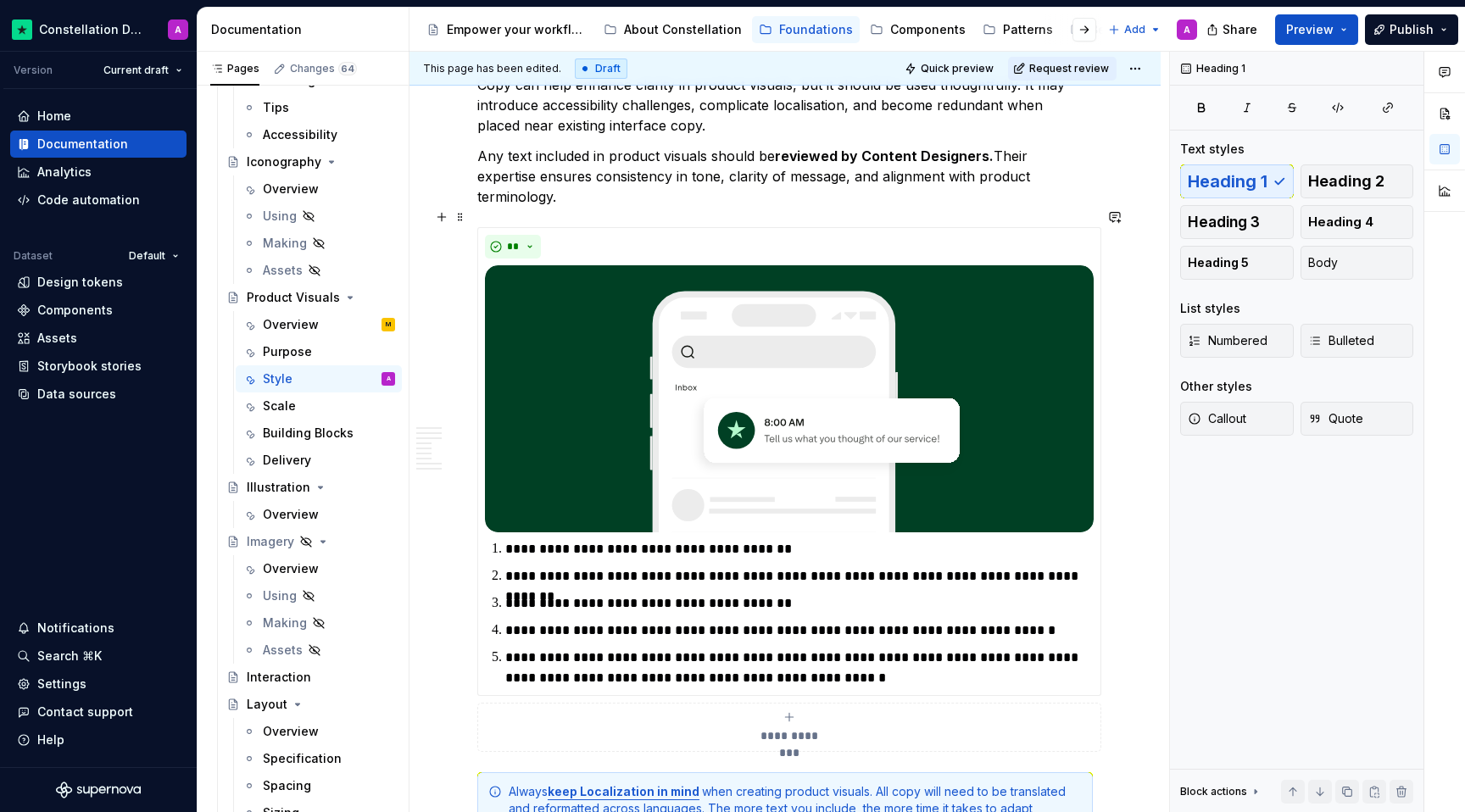
click at [932, 712] on div "**********" at bounding box center [789, 728] width 608 height 34
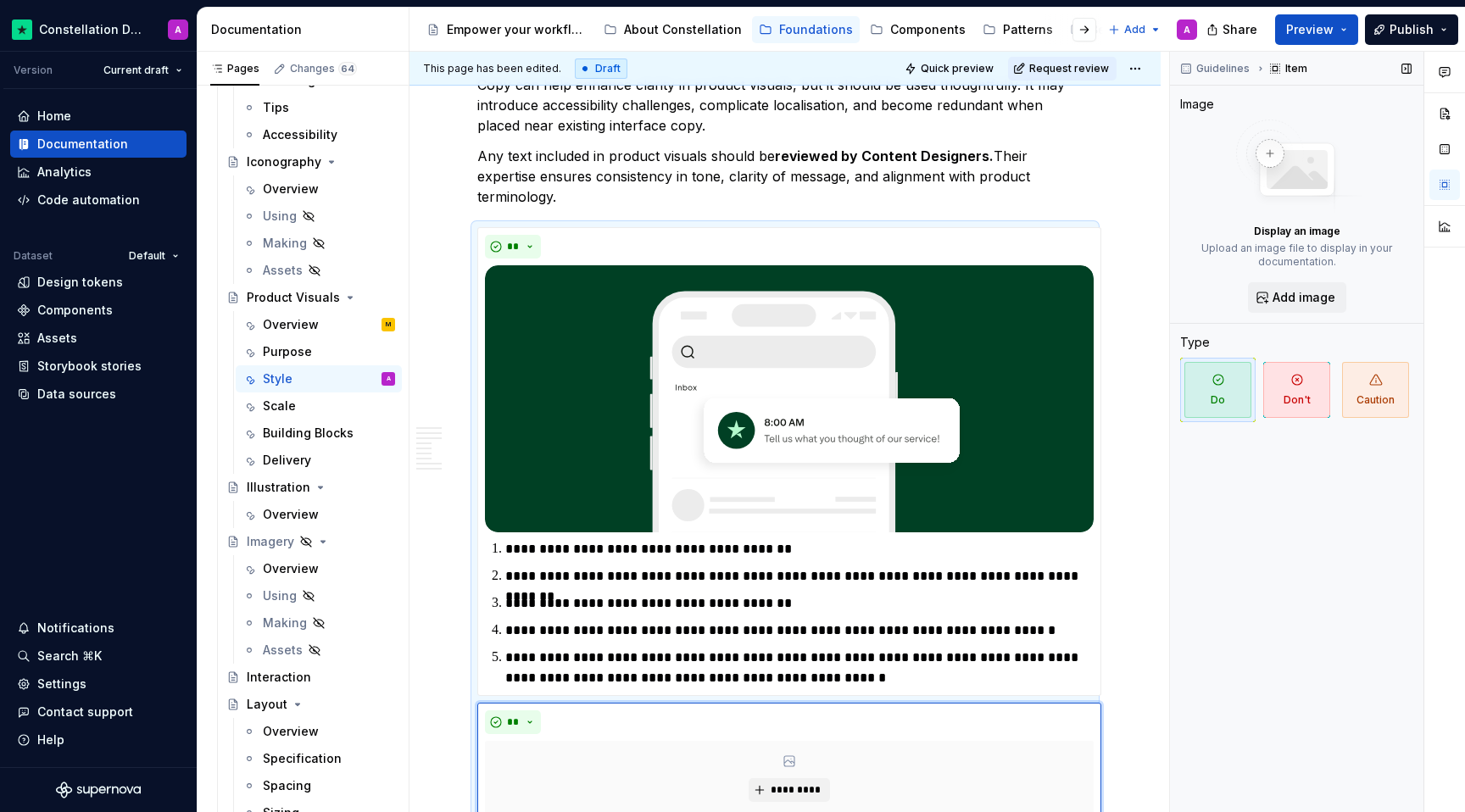
click at [1075, 603] on div "Guidelines Item Image Display an image Upload an image file to display in your …" at bounding box center [1296, 432] width 253 height 761
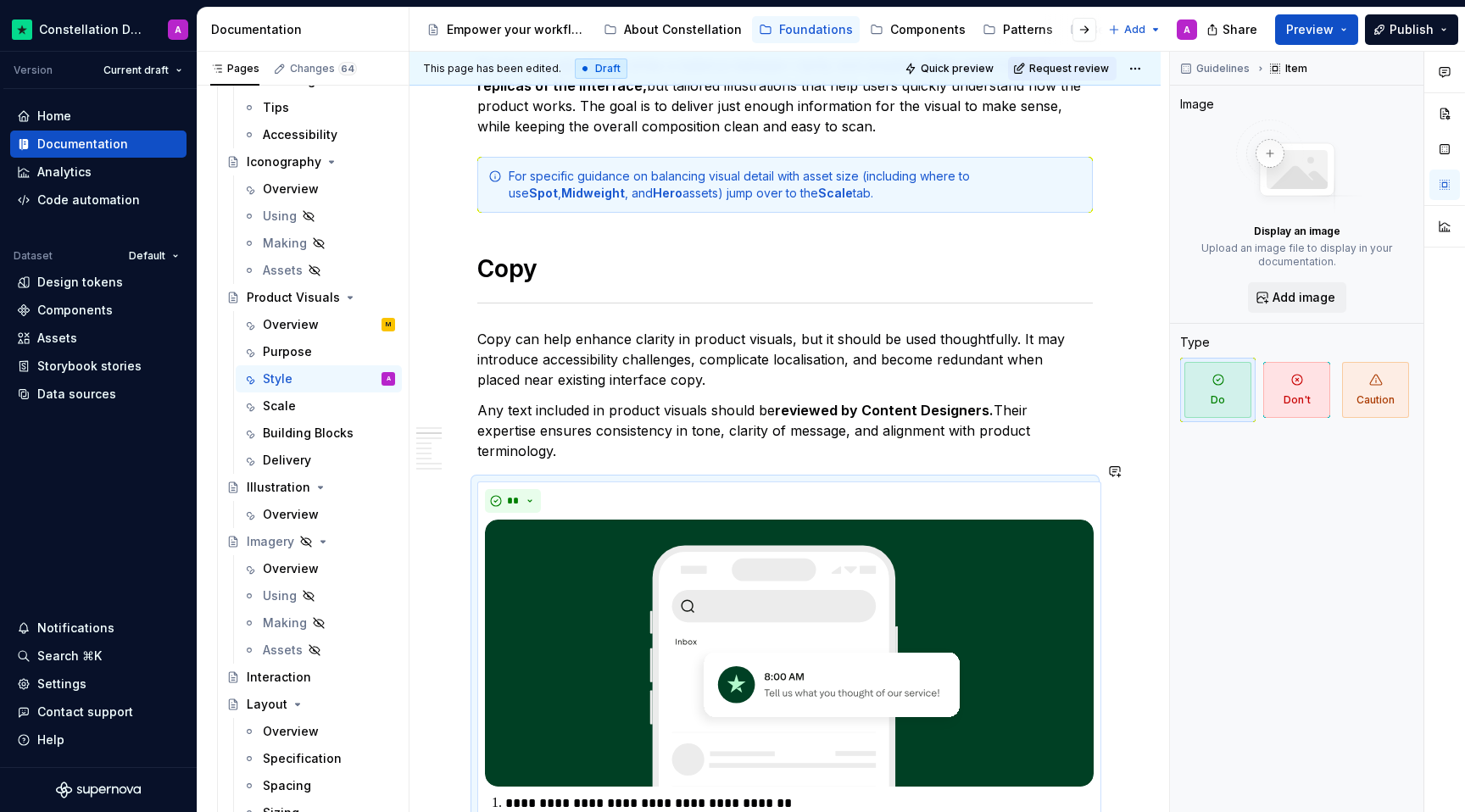
scroll to position [446, 0]
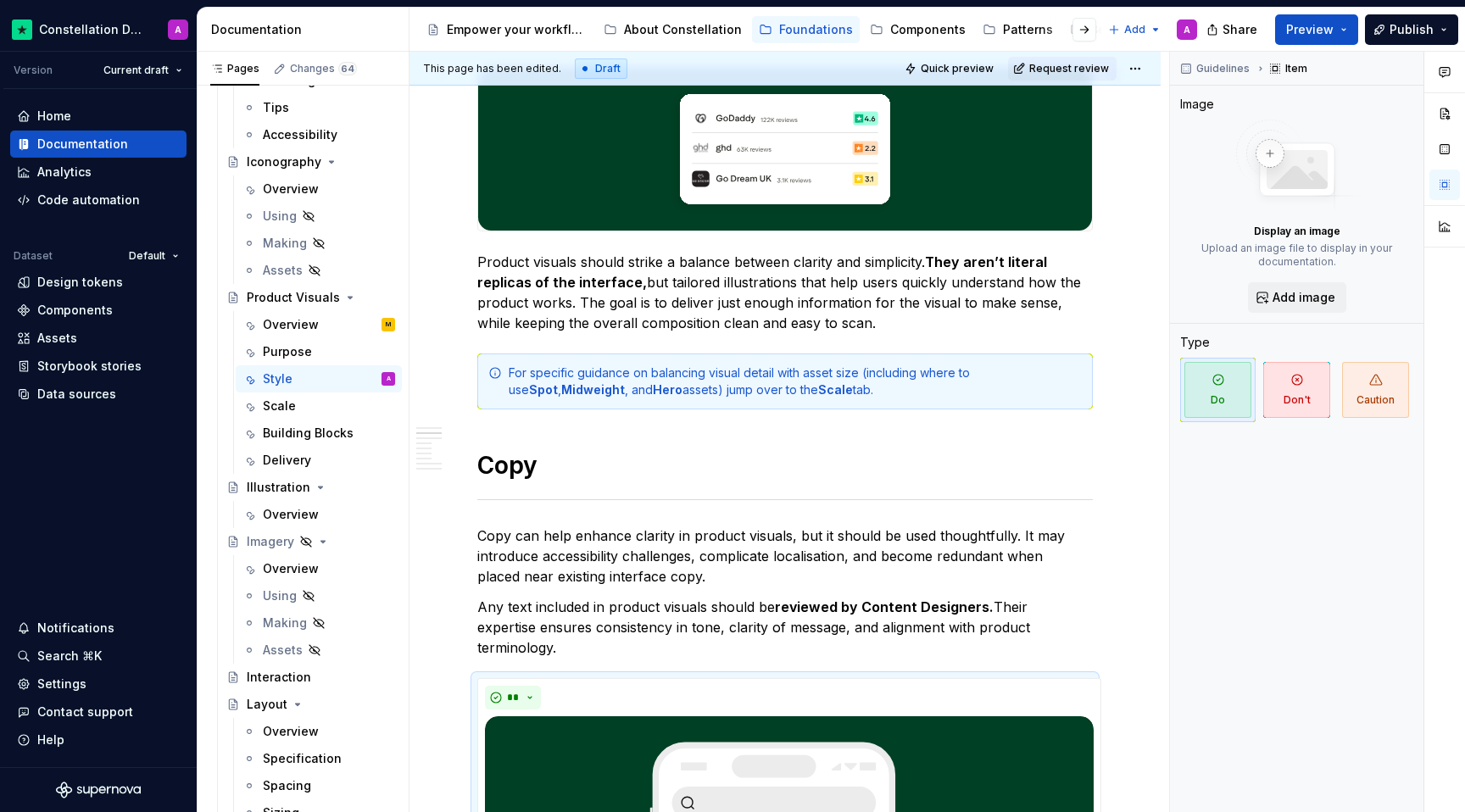
click at [892, 174] on img at bounding box center [785, 149] width 614 height 164
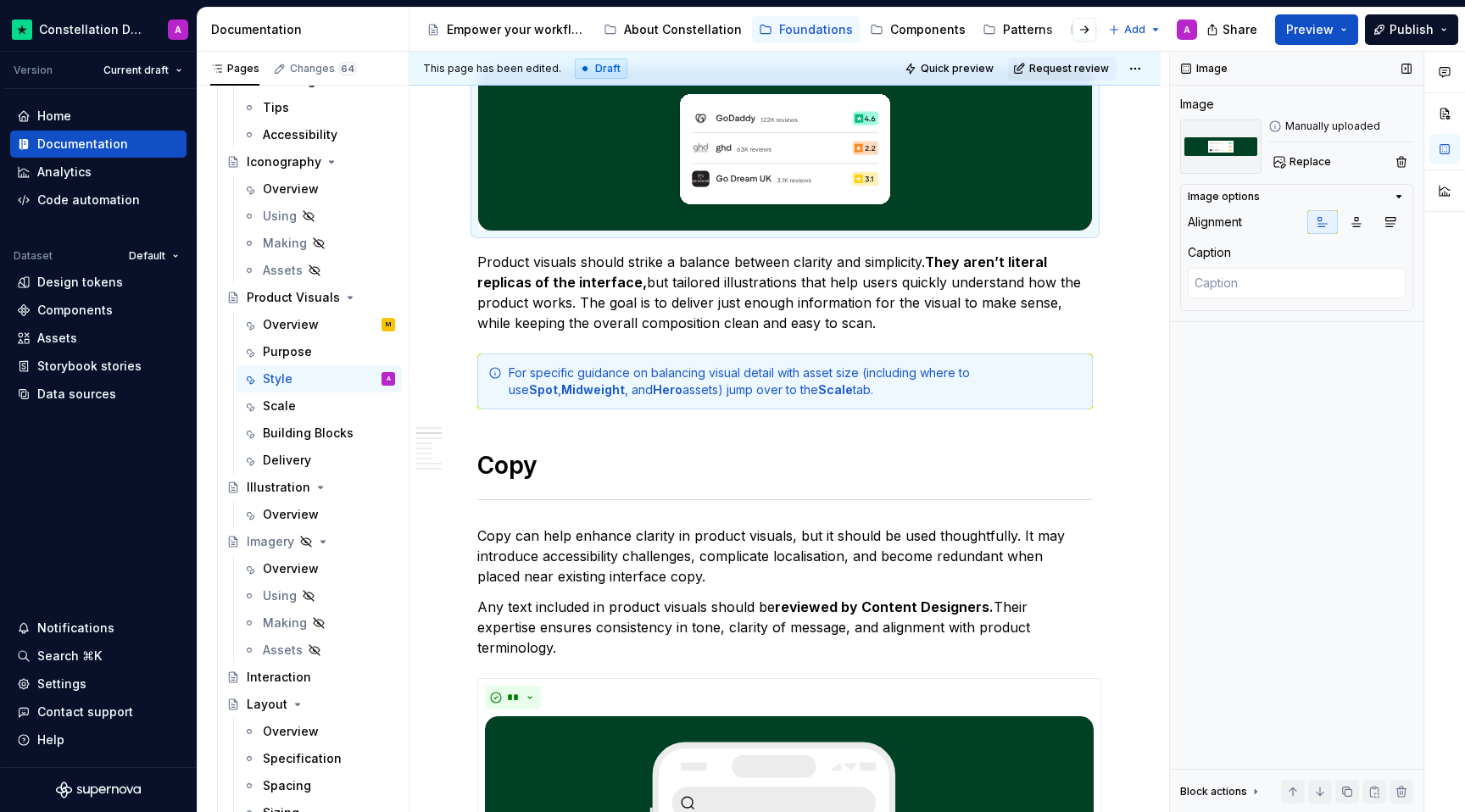
click at [1075, 141] on img at bounding box center [1220, 147] width 81 height 55
click at [1075, 155] on div "Replace" at bounding box center [1341, 162] width 145 height 24
click at [1075, 156] on span "Replace" at bounding box center [1310, 162] width 42 height 14
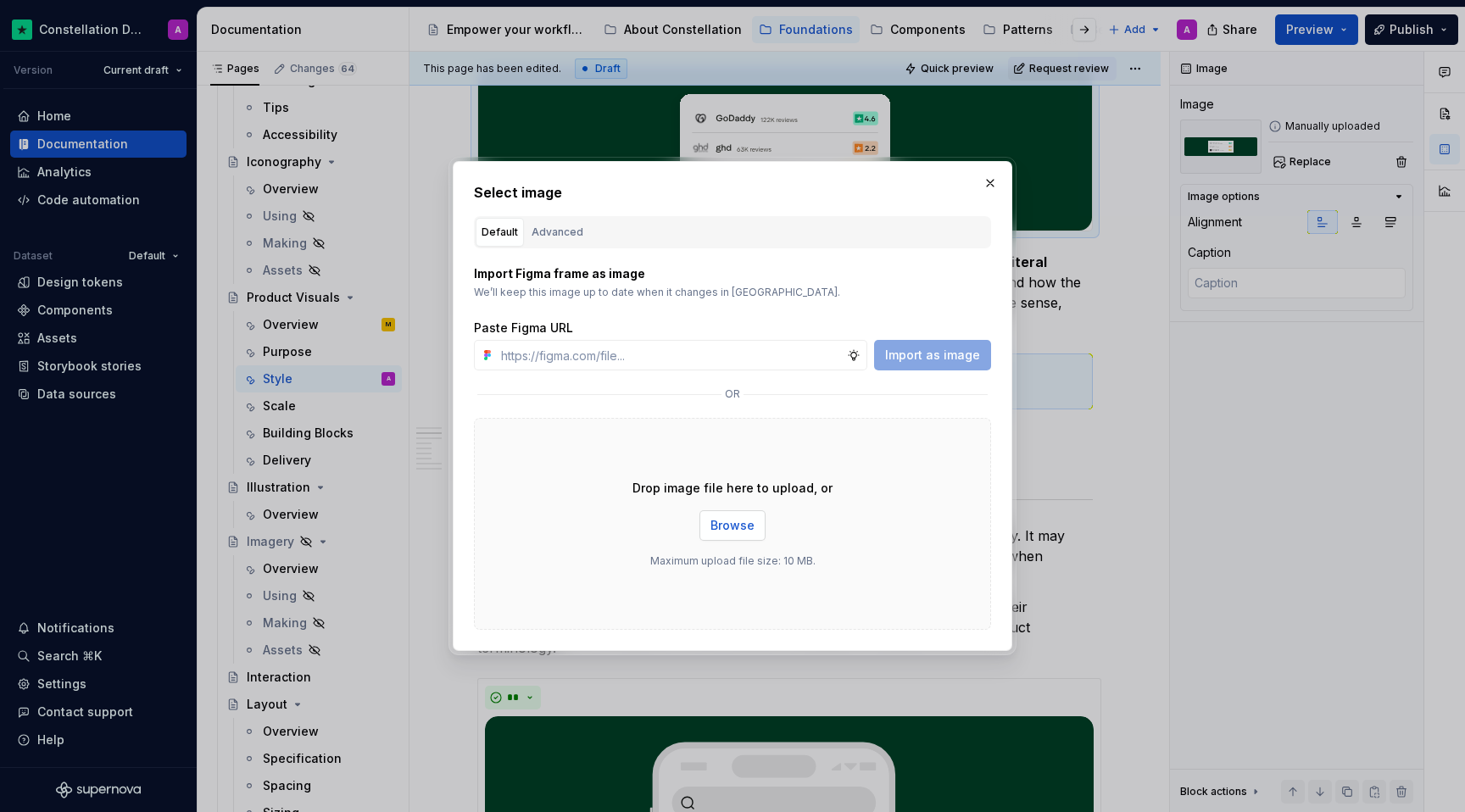
click at [720, 531] on span "Browse" at bounding box center [733, 526] width 44 height 17
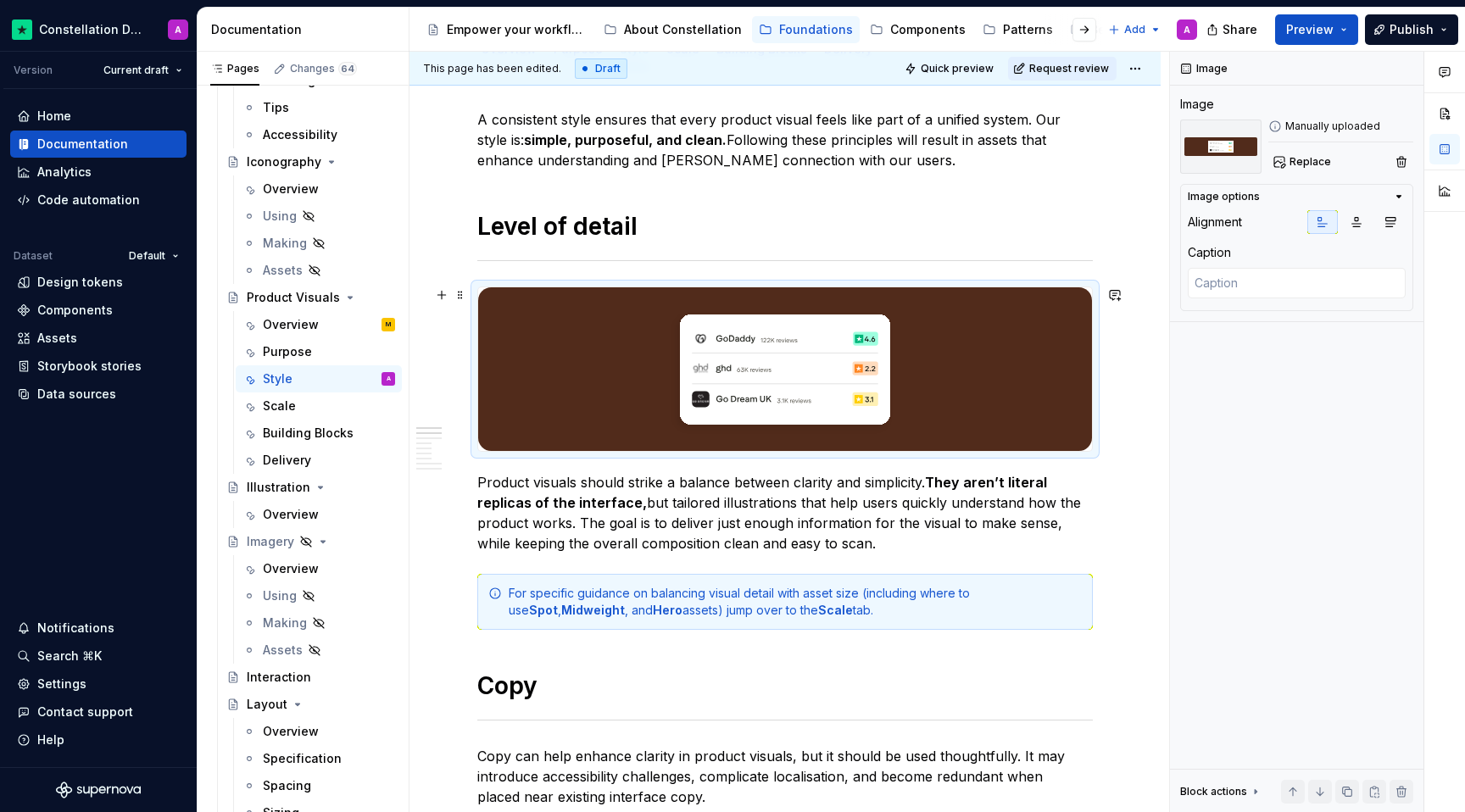
scroll to position [140, 0]
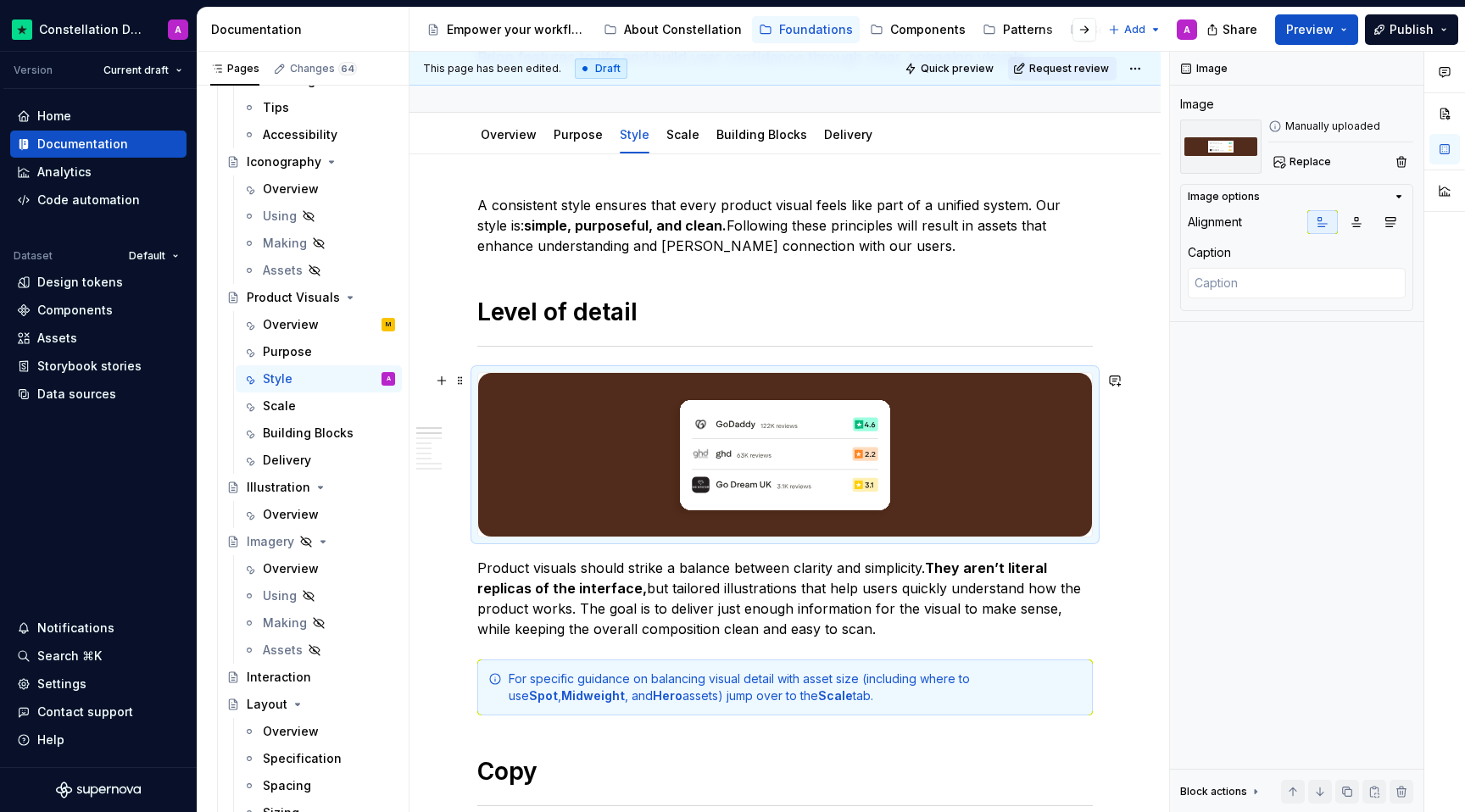
click at [933, 452] on img at bounding box center [785, 455] width 614 height 164
click at [1075, 151] on img at bounding box center [1220, 147] width 81 height 55
click at [1075, 166] on button "Replace" at bounding box center [1303, 162] width 71 height 24
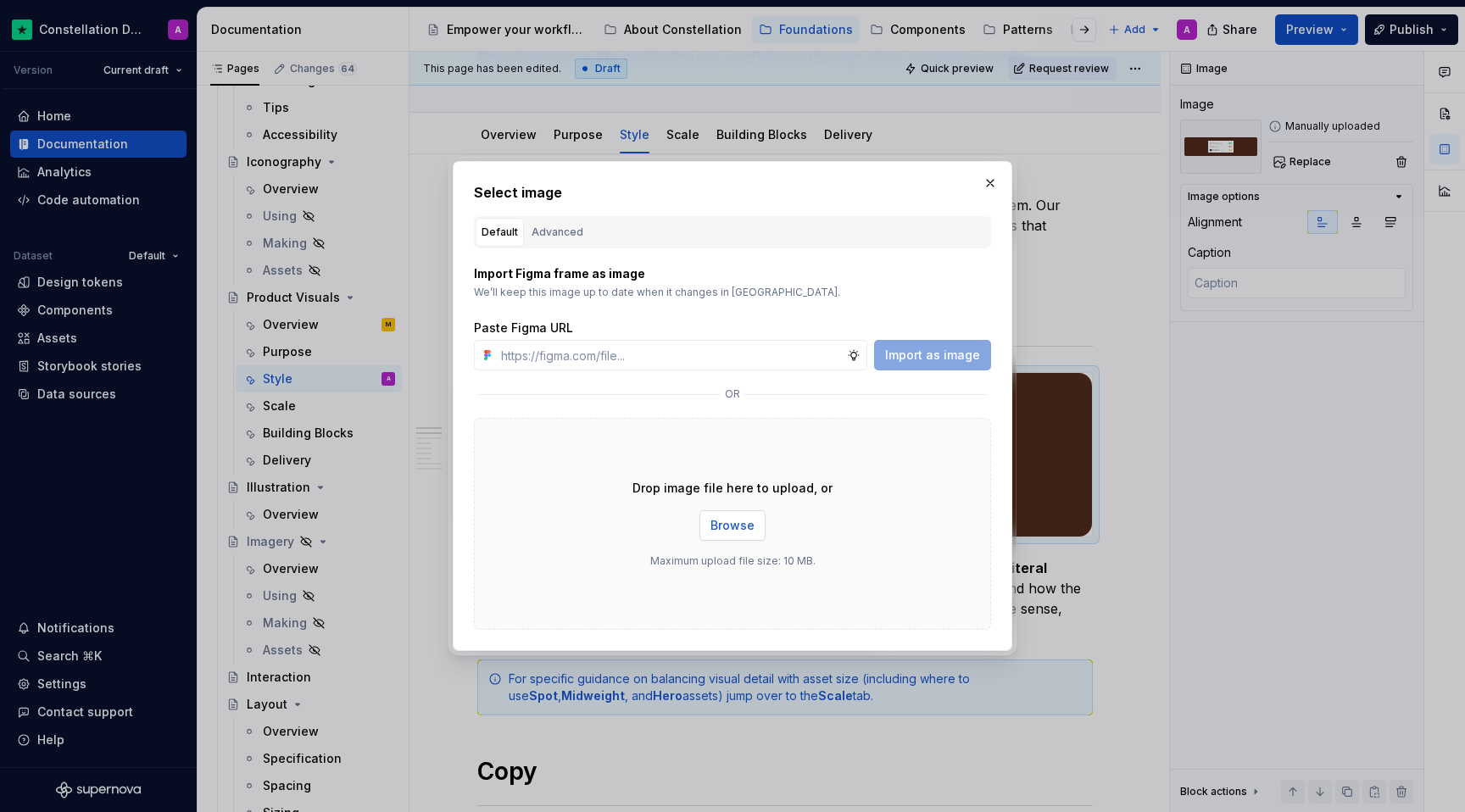
click at [740, 519] on span "Browse" at bounding box center [733, 526] width 44 height 17
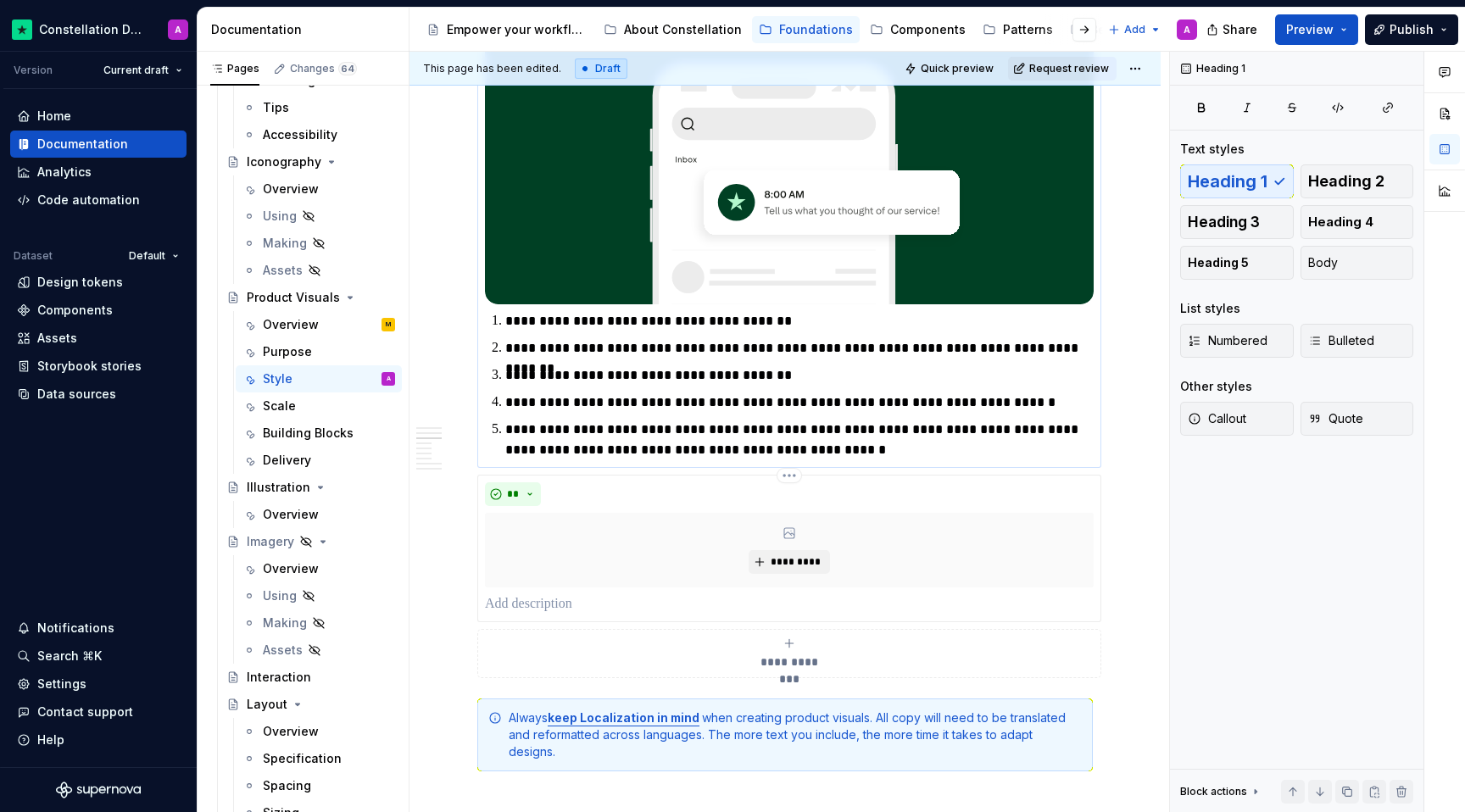
scroll to position [1083, 0]
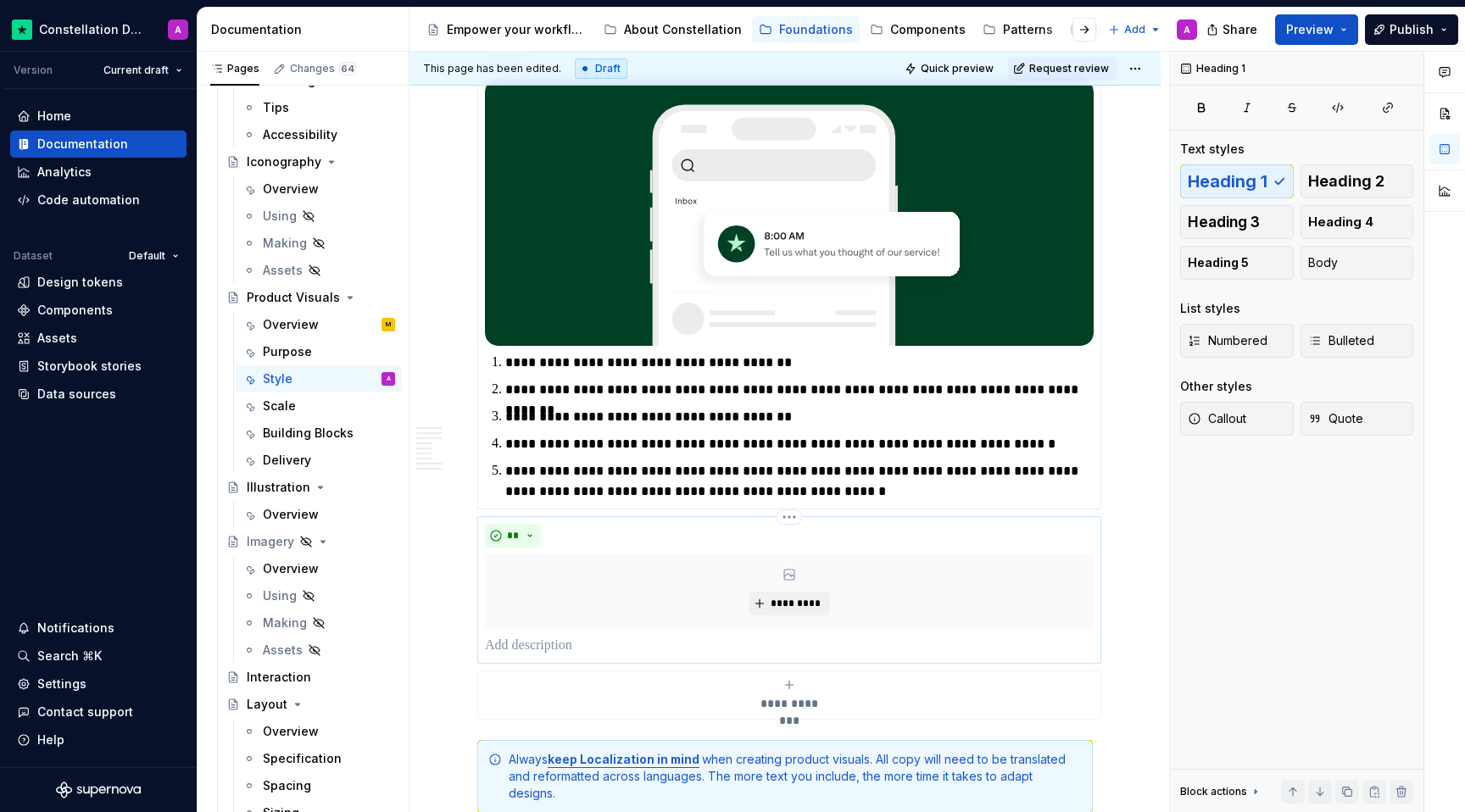
click at [483, 631] on div "** *********" at bounding box center [789, 590] width 624 height 147
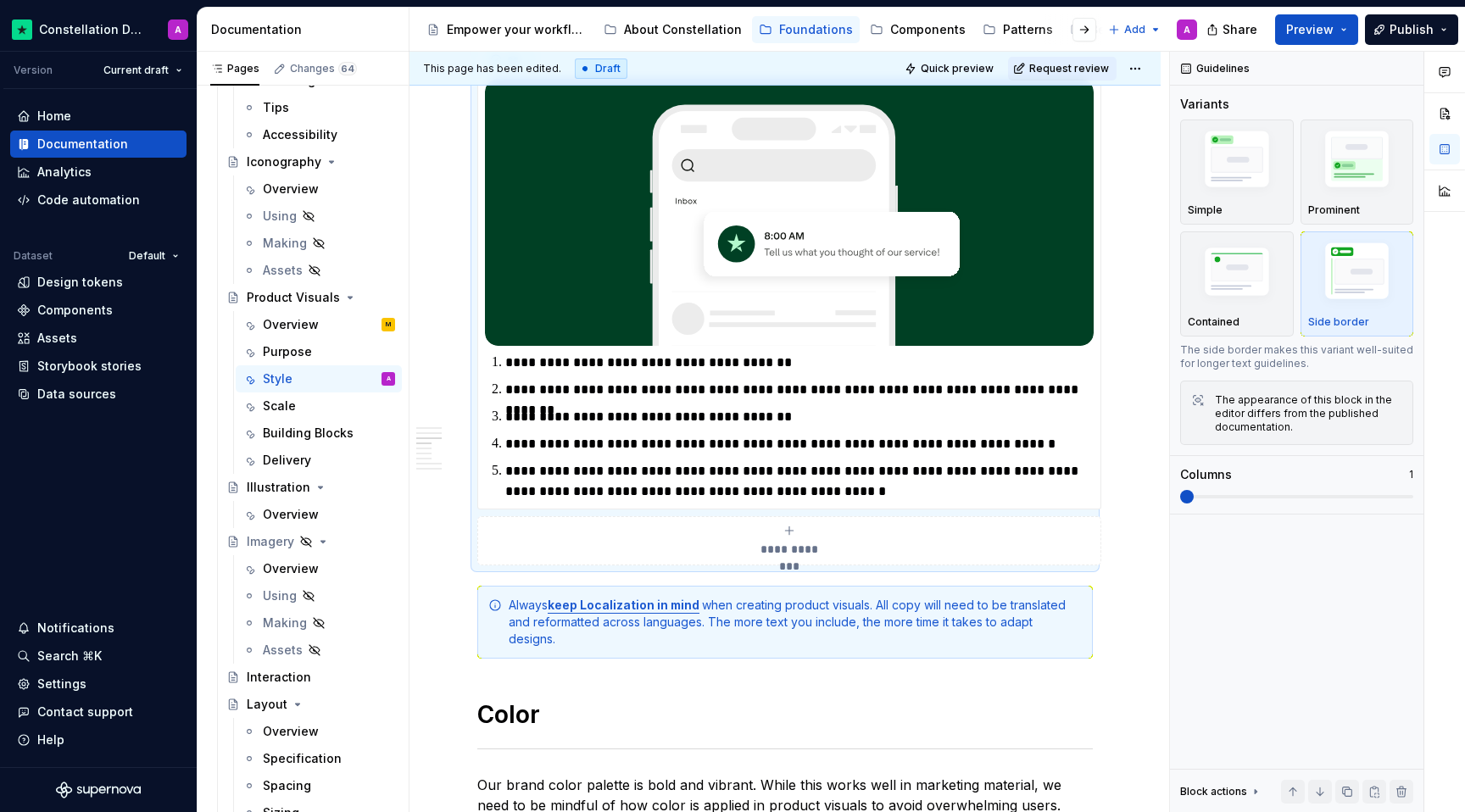
click at [565, 700] on h1 "Color" at bounding box center [785, 715] width 615 height 31
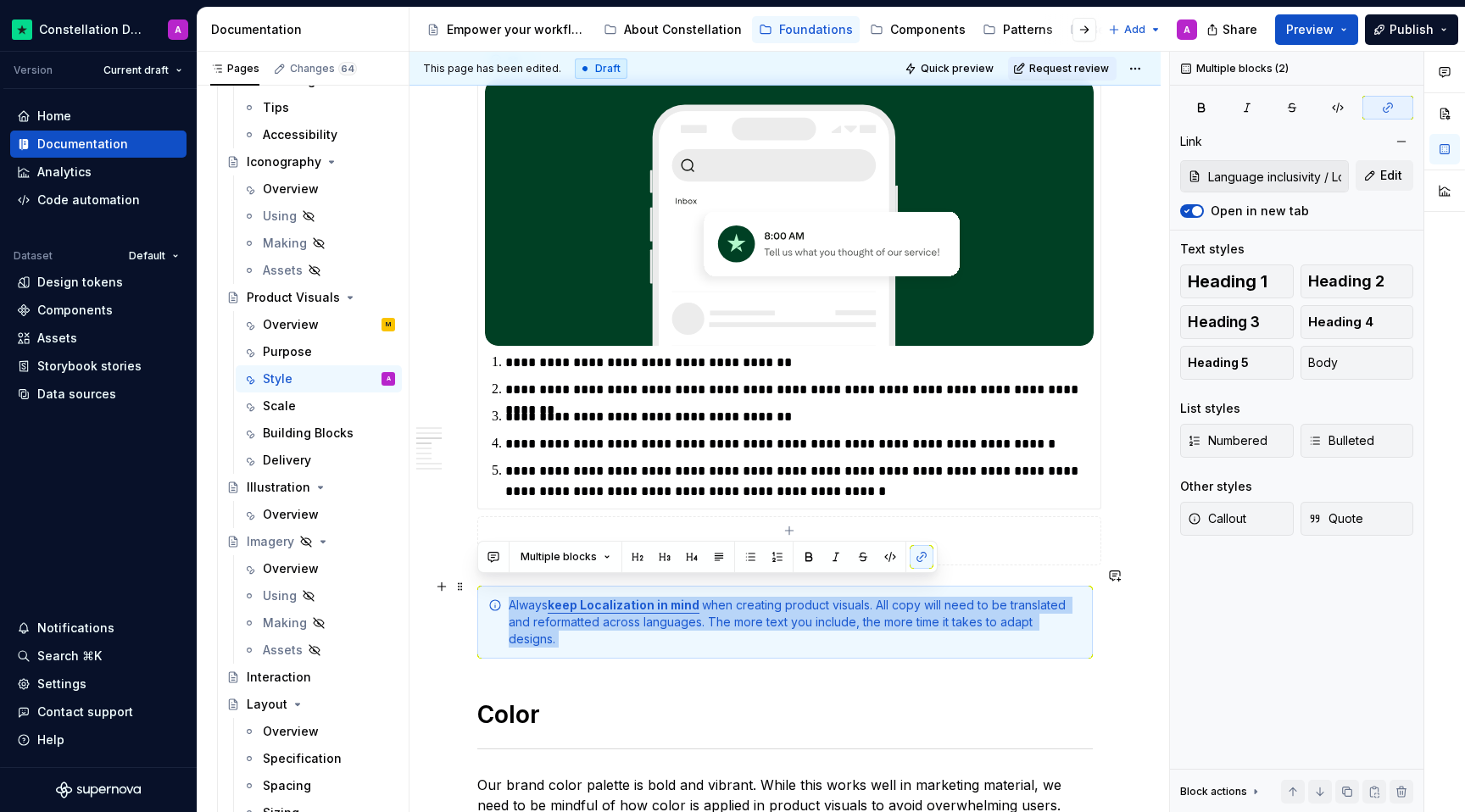
drag, startPoint x: 551, startPoint y: 648, endPoint x: 425, endPoint y: 584, distance: 141.3
click at [425, 584] on div "**********" at bounding box center [784, 726] width 751 height 3031
click at [443, 643] on div "**********" at bounding box center [784, 726] width 751 height 3031
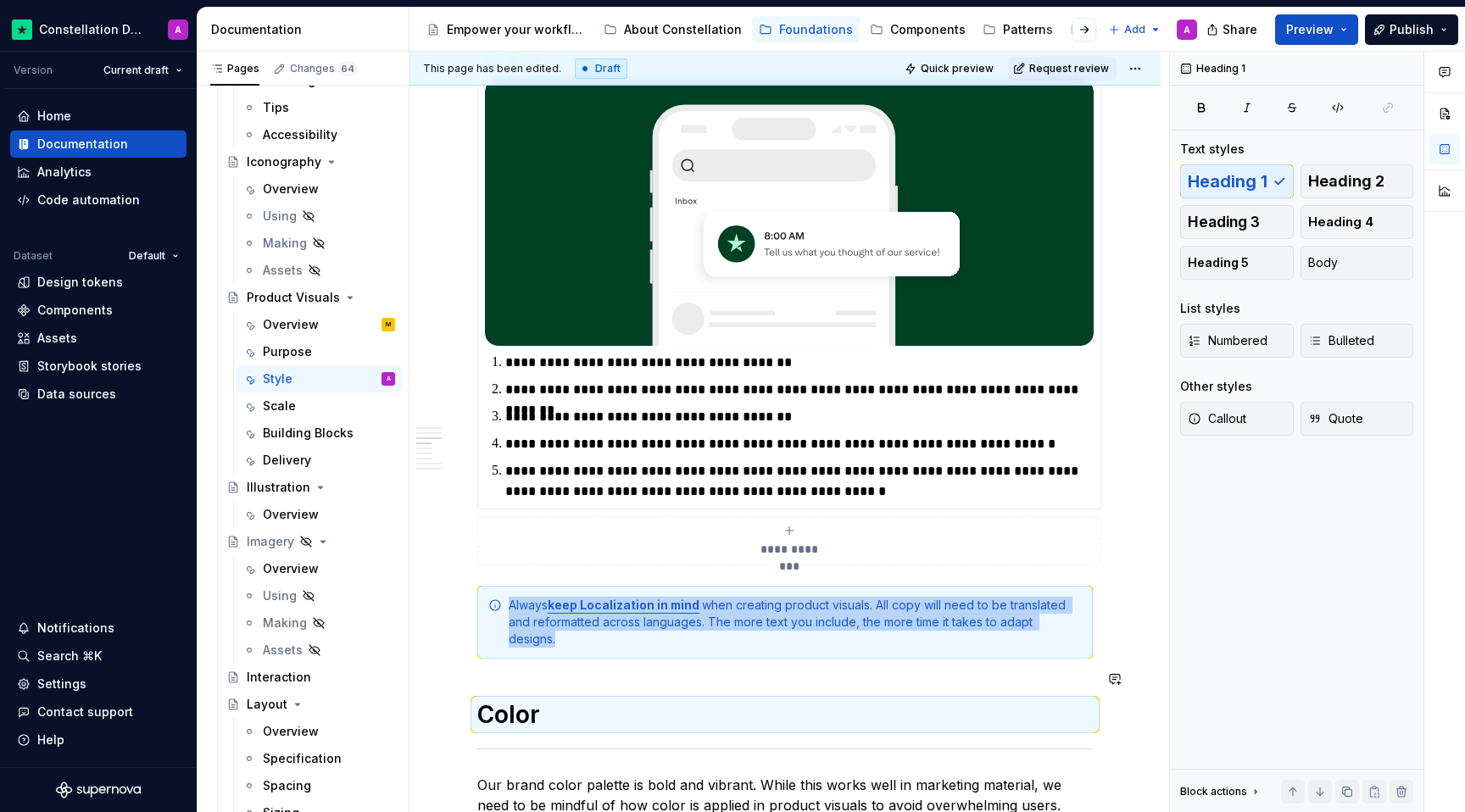
click at [445, 642] on div "**********" at bounding box center [784, 726] width 751 height 3031
click at [1075, 635] on div "**********" at bounding box center [784, 726] width 751 height 3031
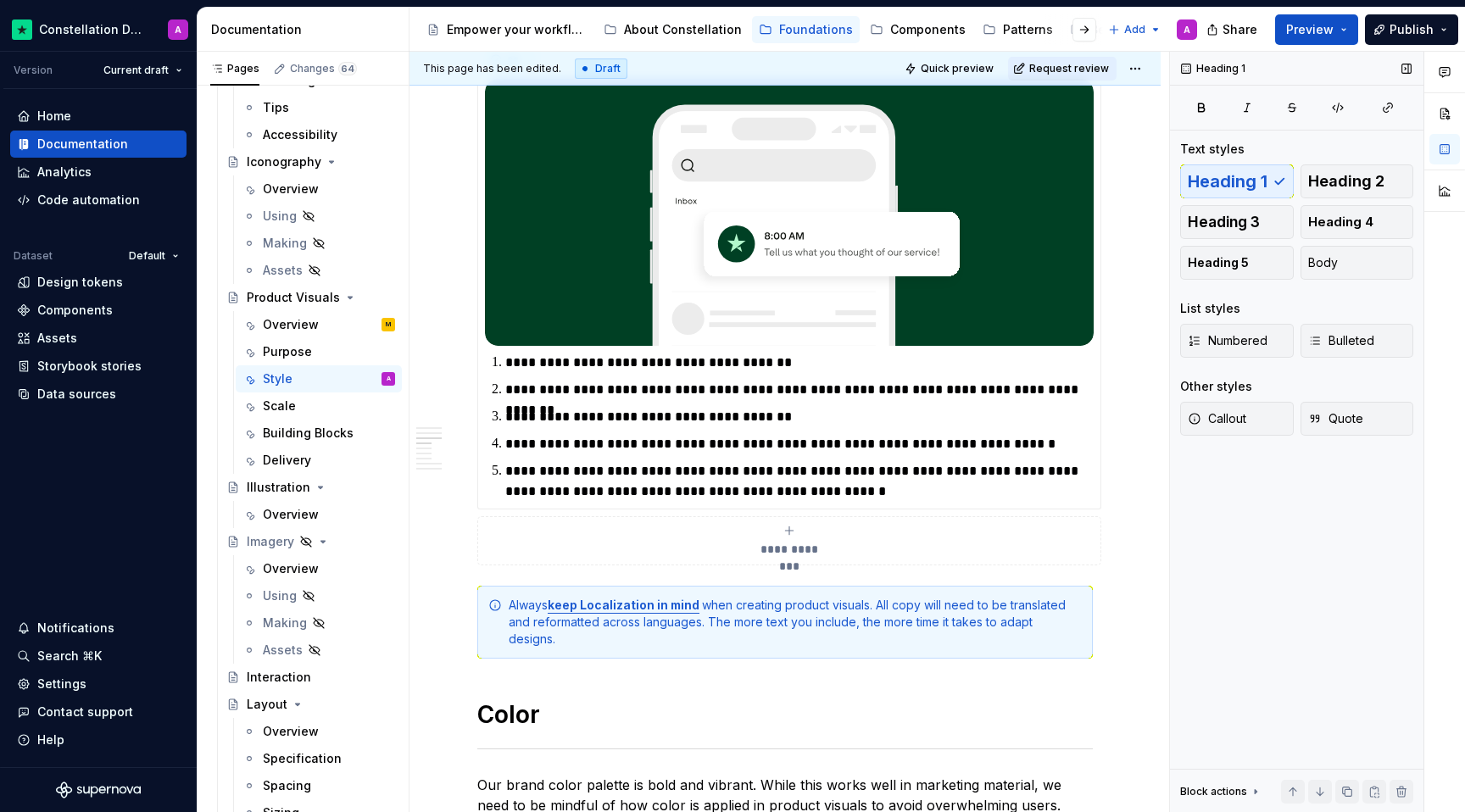
click at [1075, 628] on div "Heading 1 Text styles Heading 1 Heading 2 Heading 3 Heading 4 Heading 5 Body Li…" at bounding box center [1296, 432] width 253 height 761
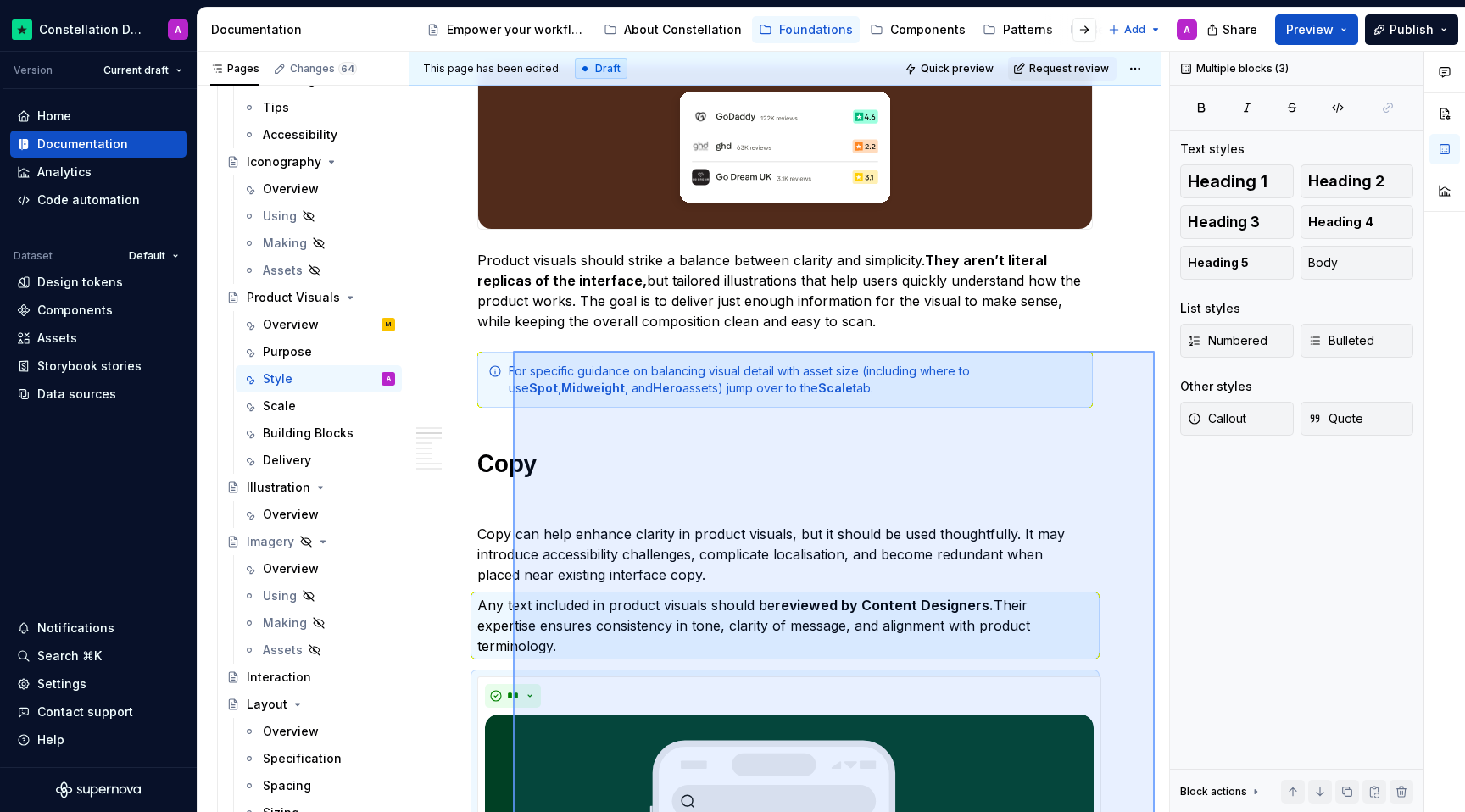
scroll to position [193, 0]
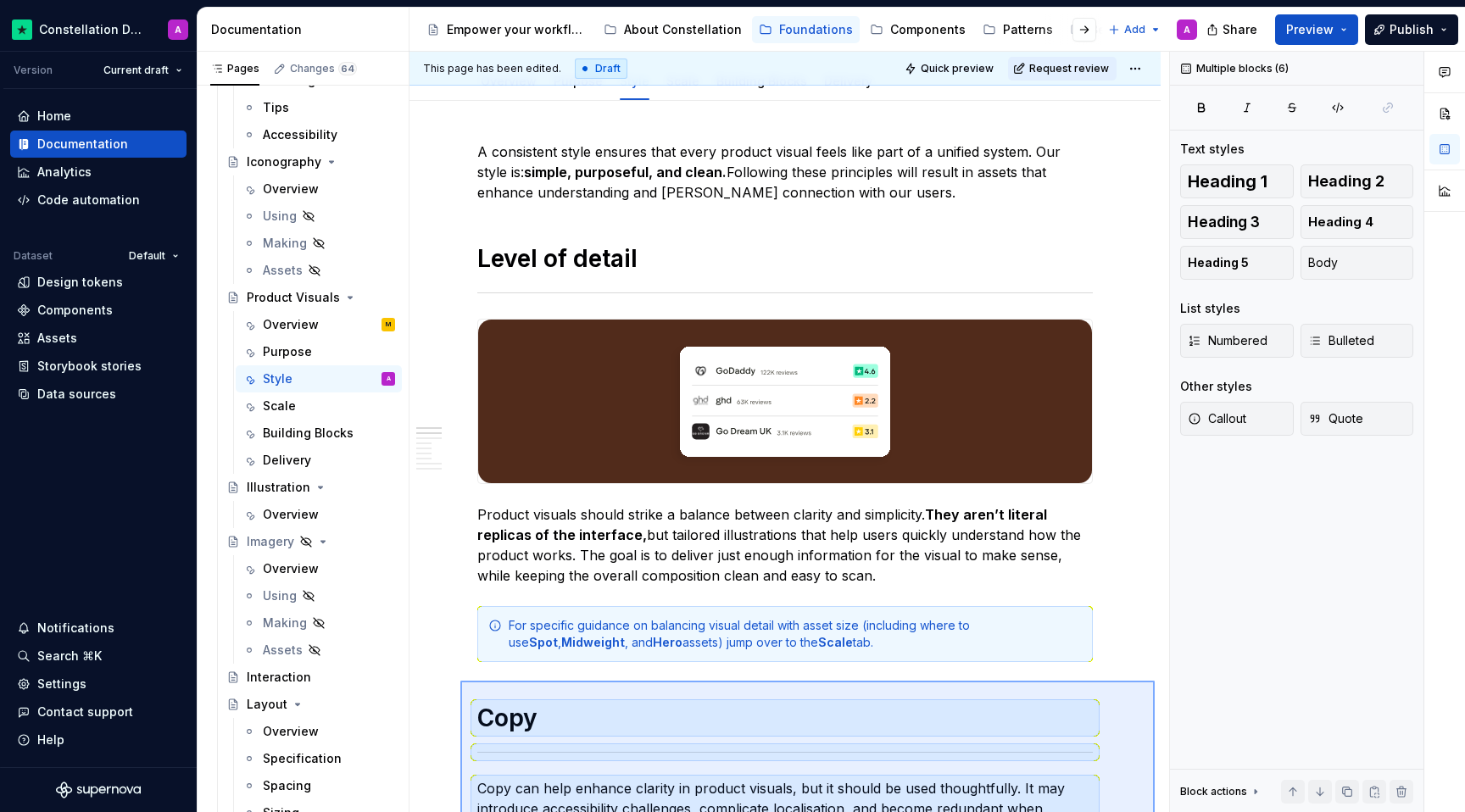
drag, startPoint x: 1155, startPoint y: 621, endPoint x: 460, endPoint y: 681, distance: 697.6
click at [460, 681] on div "This page has been edited. Draft Quick preview Request review Product Visuals B…" at bounding box center [788, 432] width 759 height 761
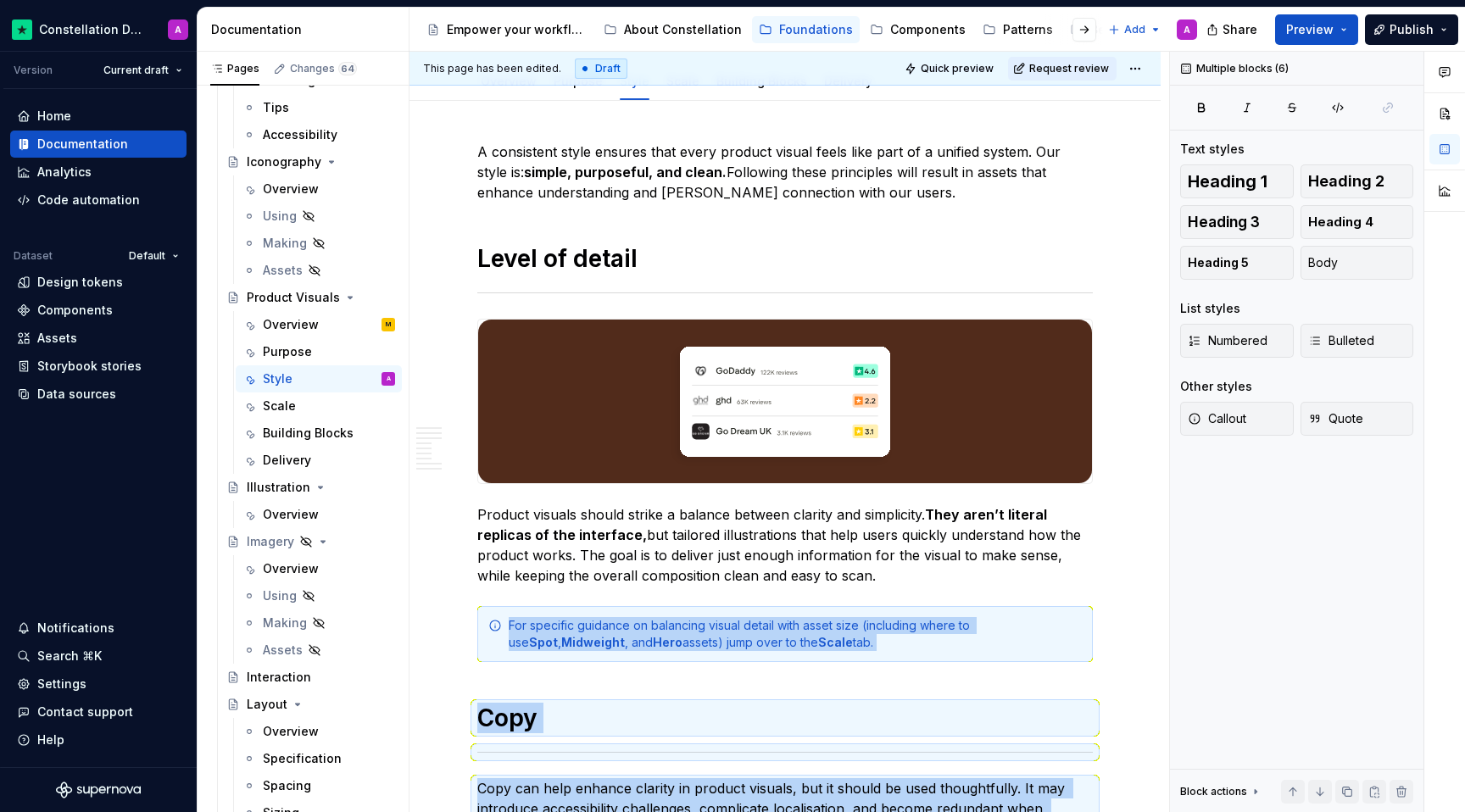
scroll to position [893, 0]
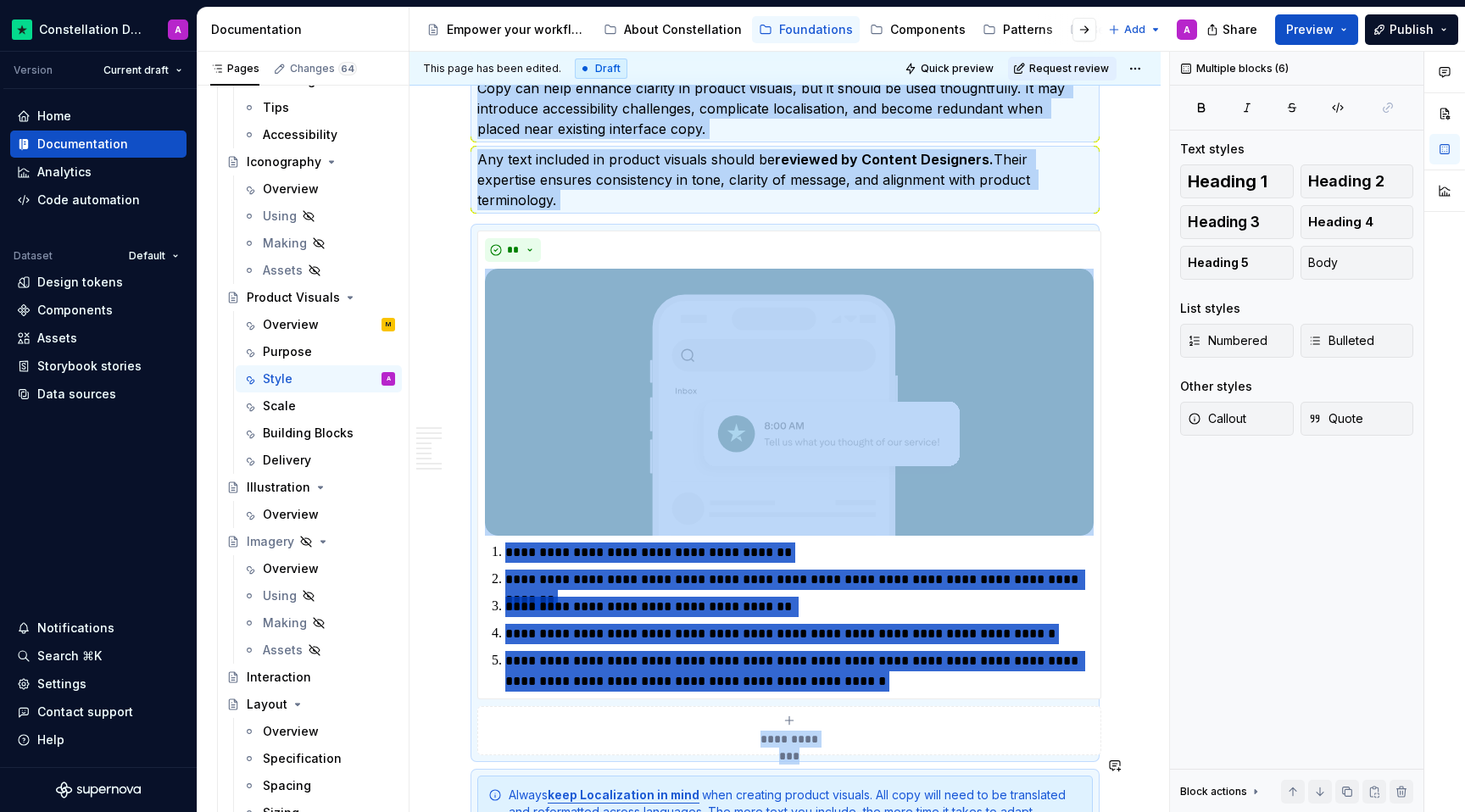
copy div "**********"
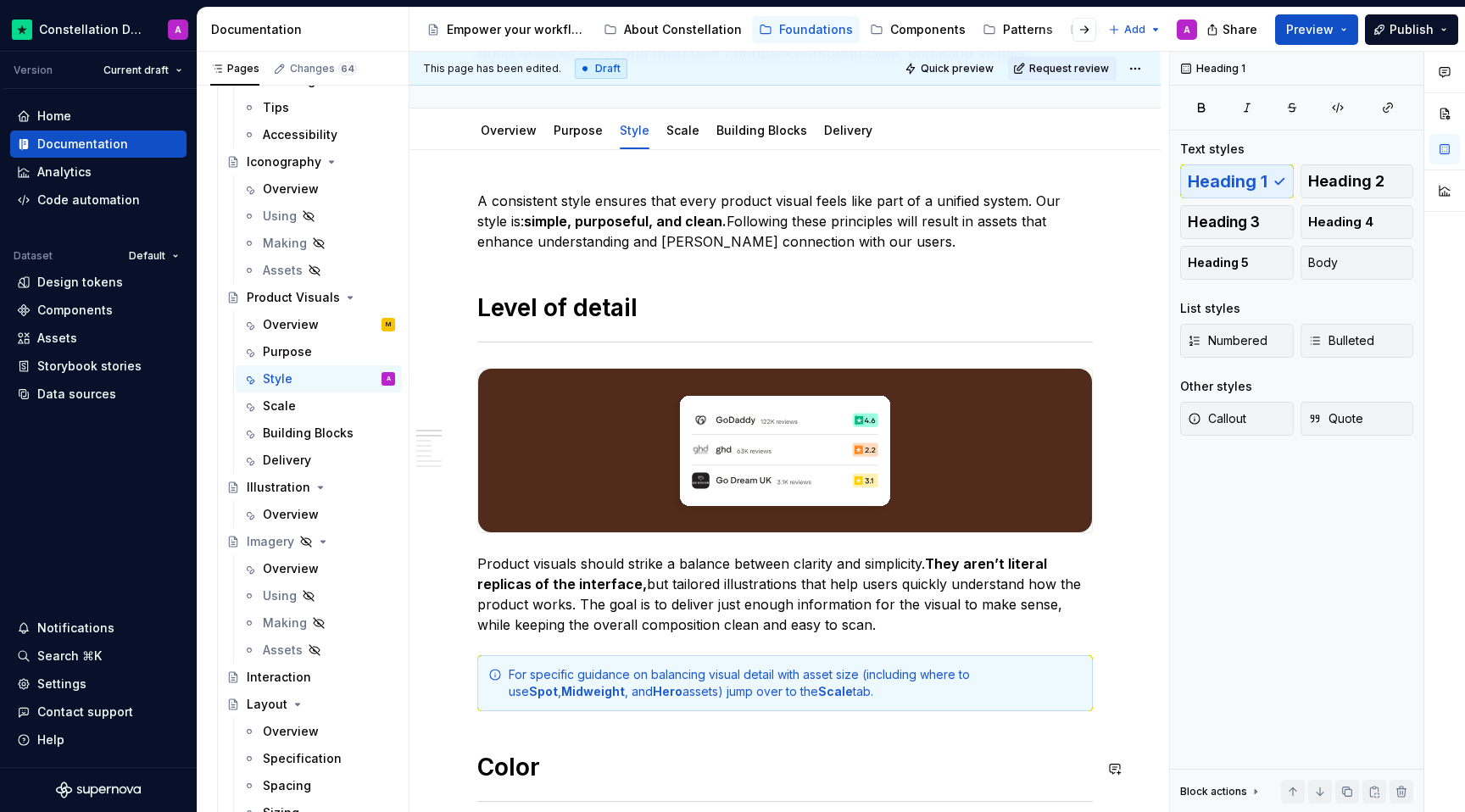
scroll to position [11, 0]
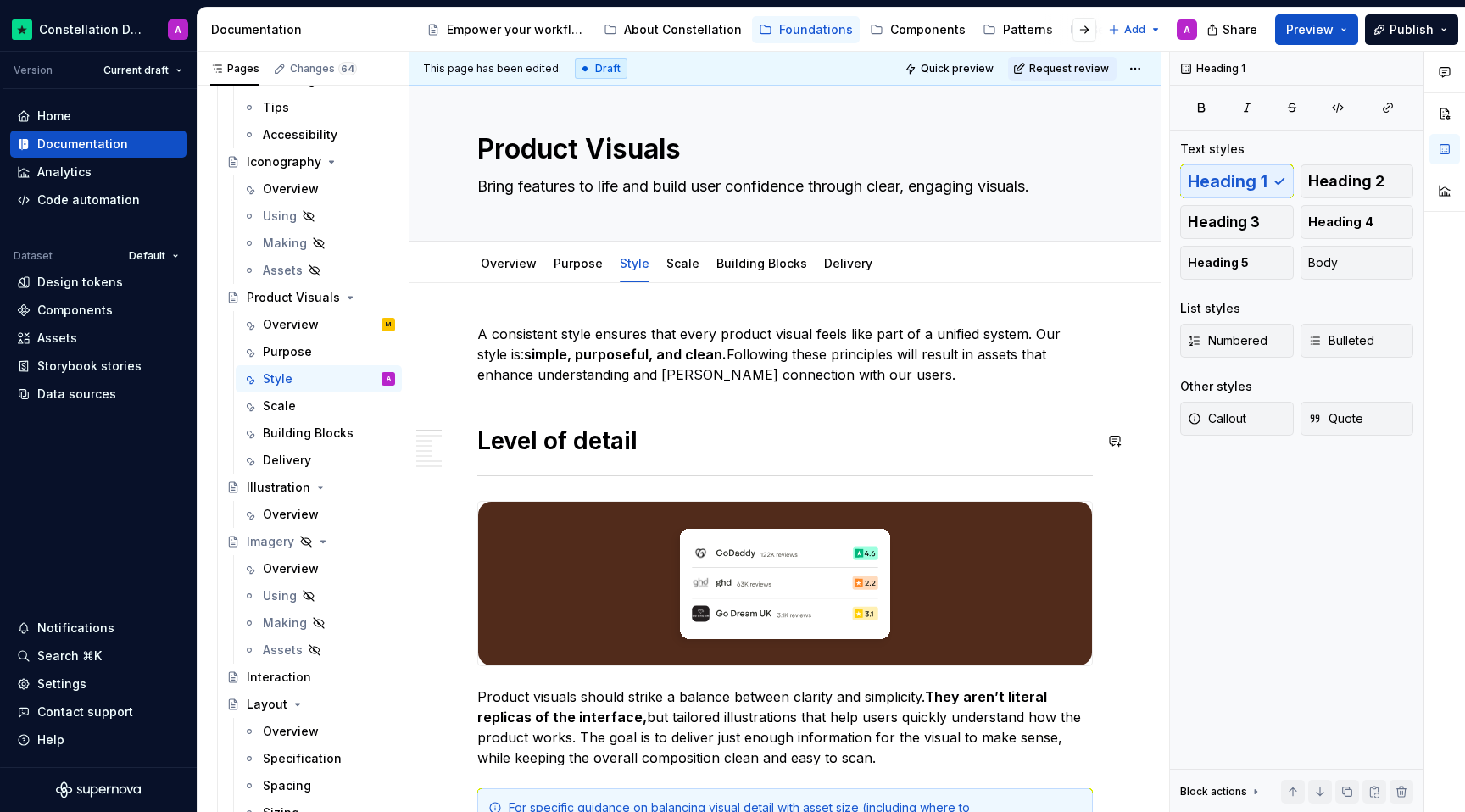
click at [862, 377] on p "A consistent style ensures that every product visual feels like part of a unifi…" at bounding box center [785, 354] width 615 height 61
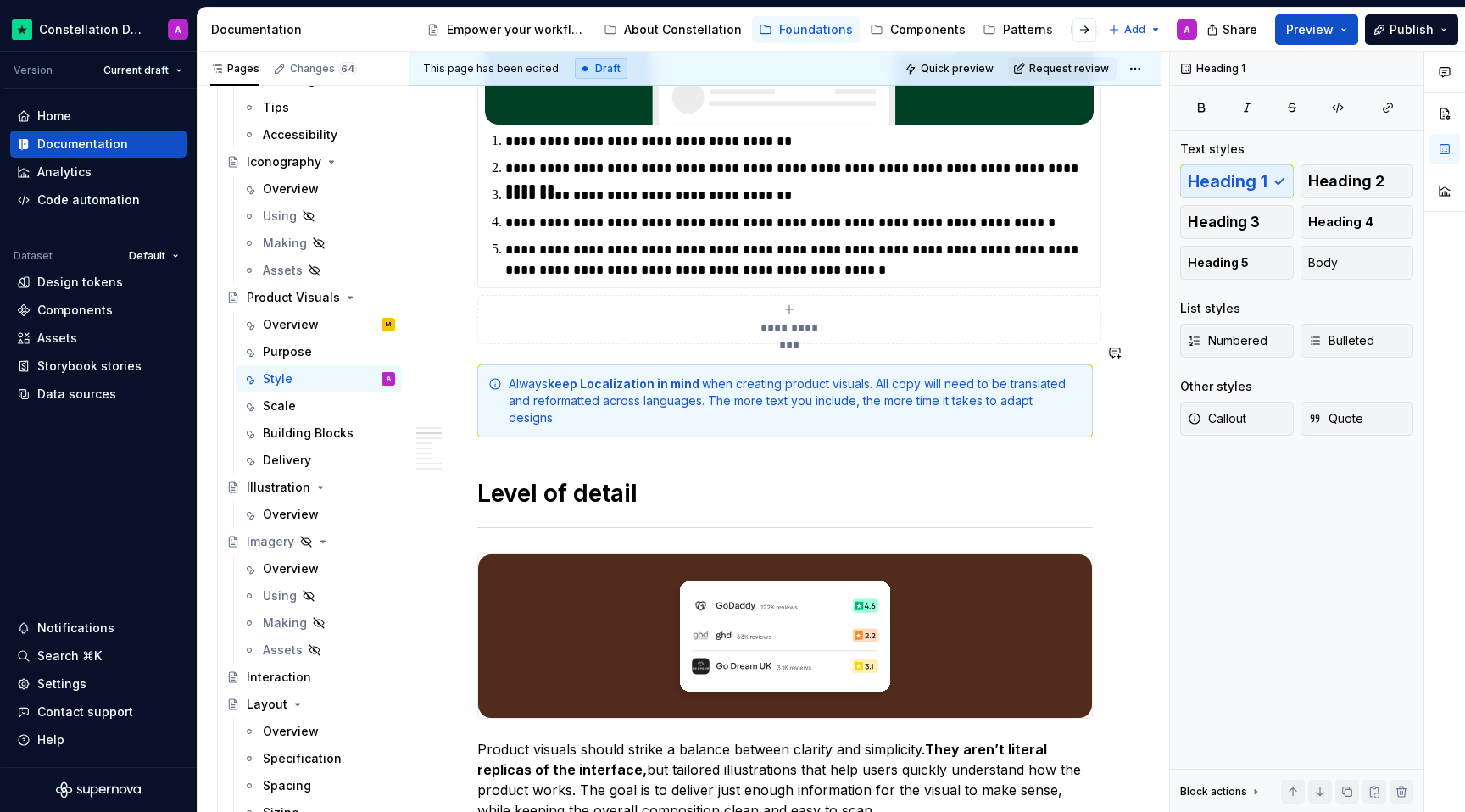
scroll to position [854, 0]
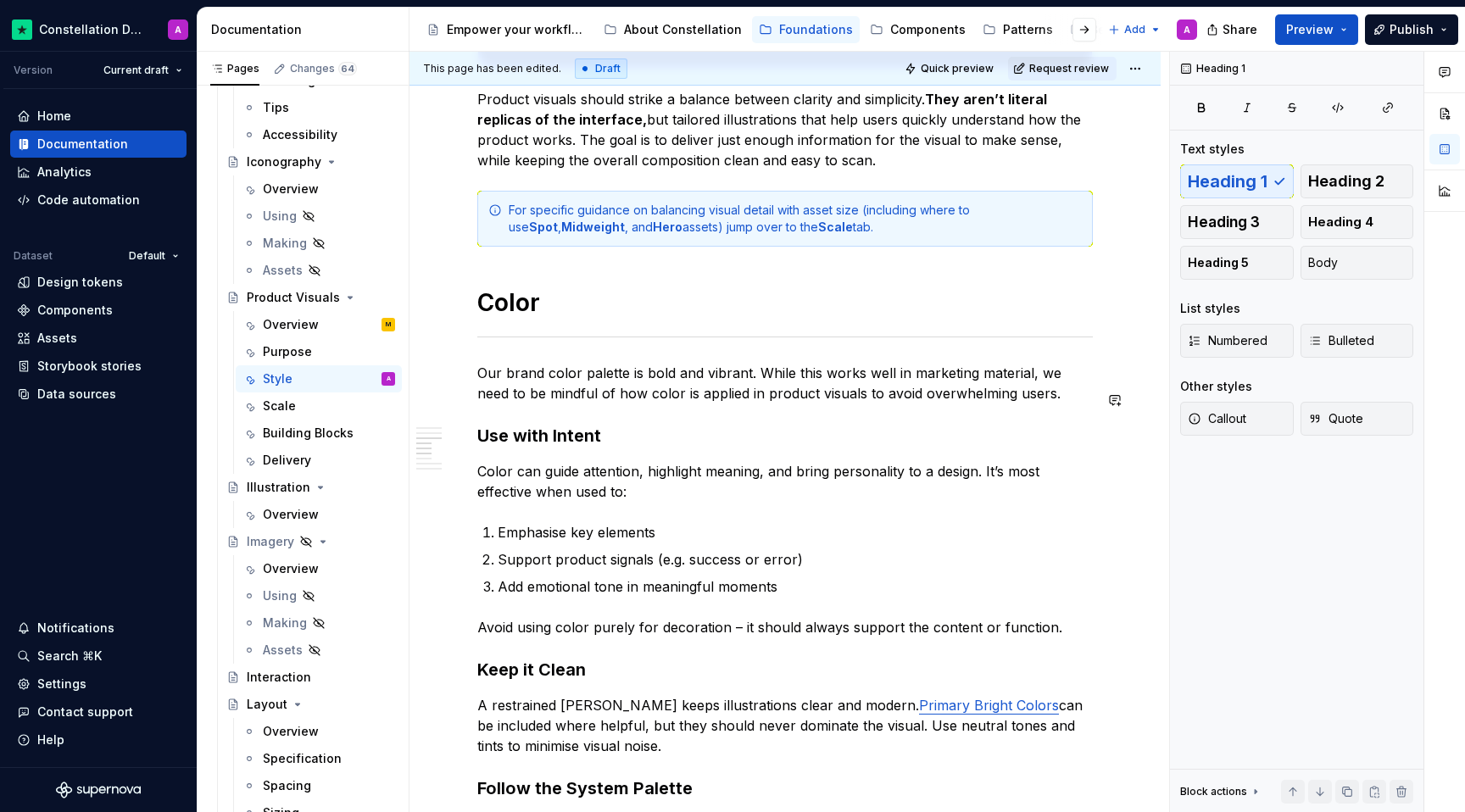
scroll to position [1476, 0]
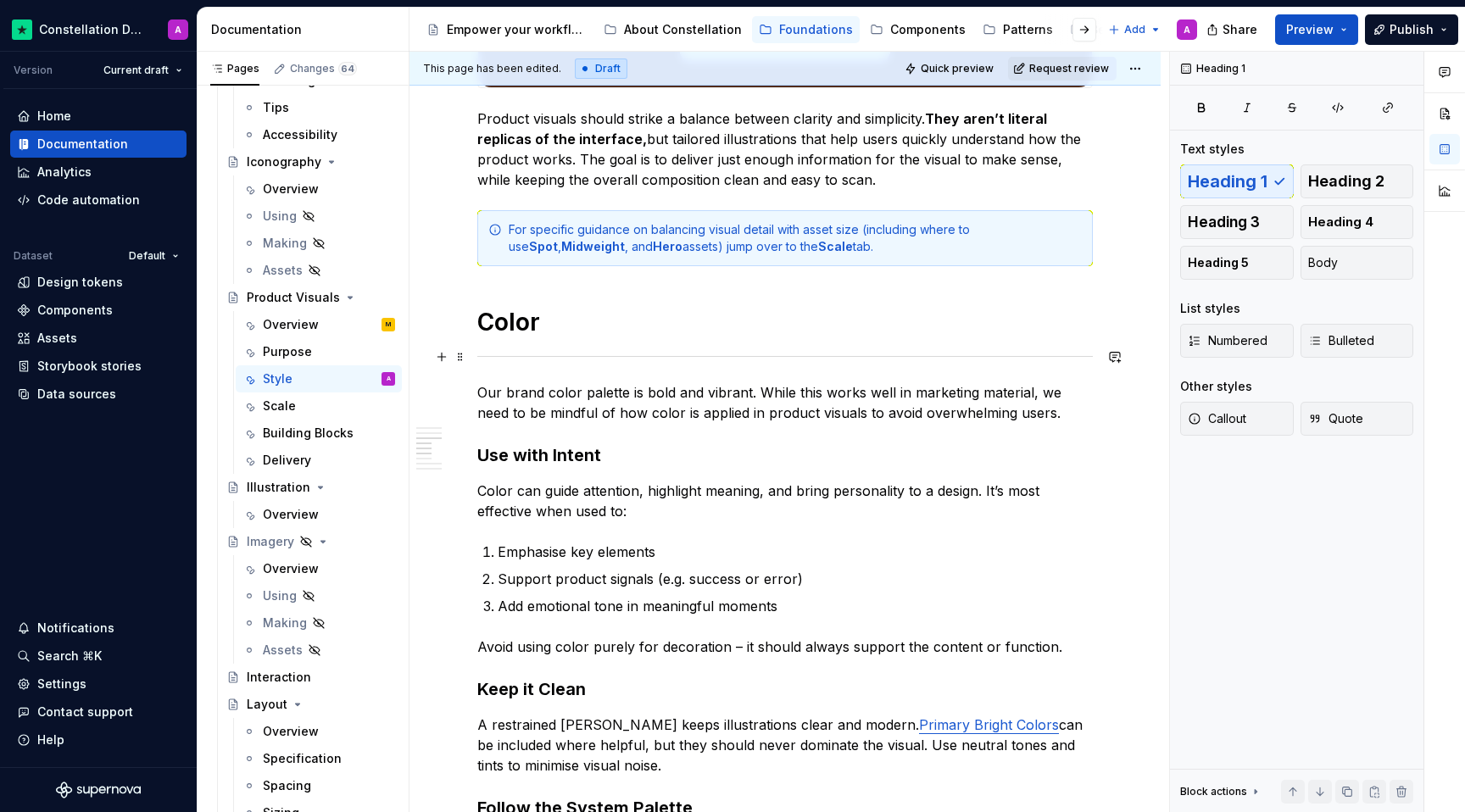
click at [475, 357] on div "**********" at bounding box center [784, 333] width 751 height 3031
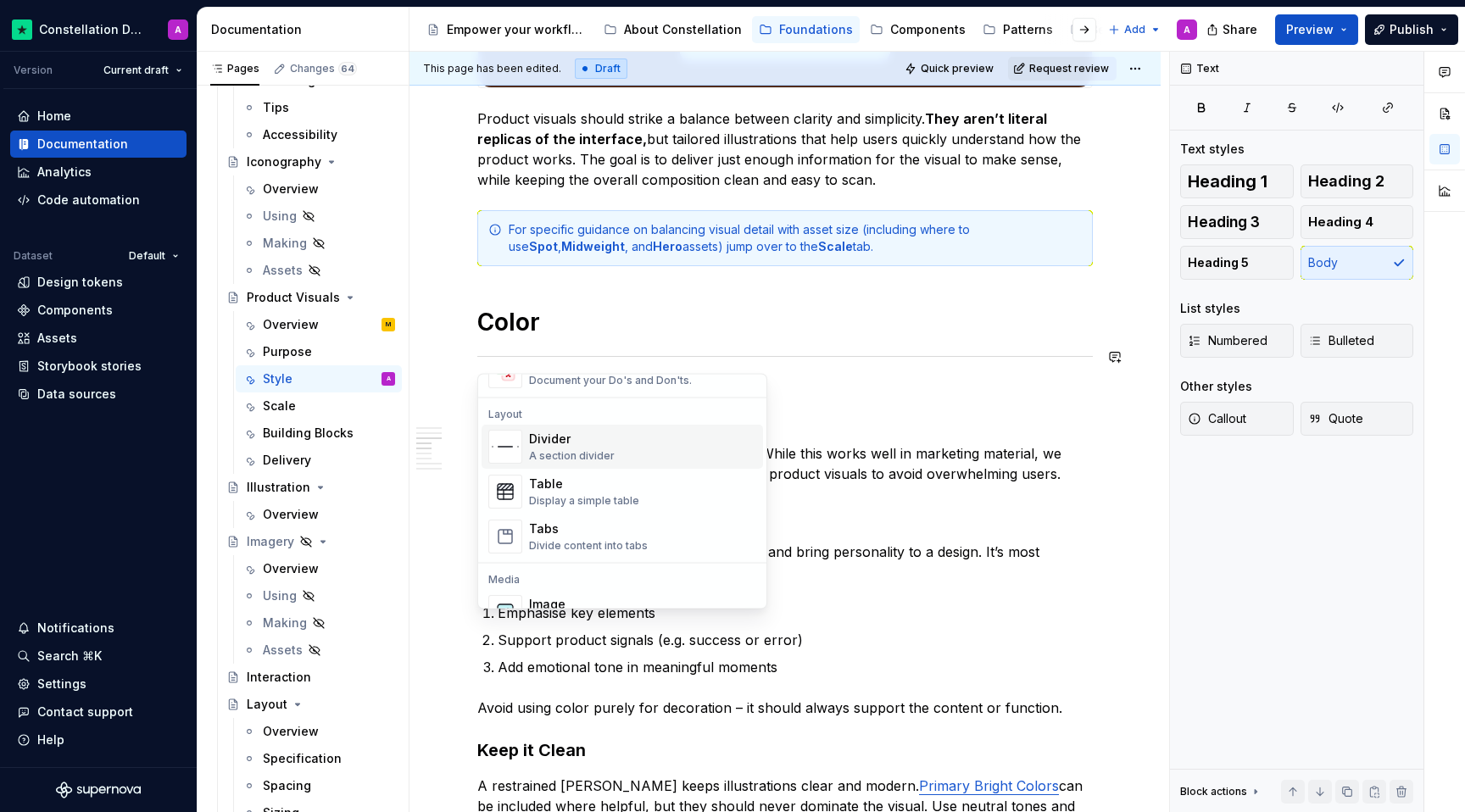
scroll to position [0, 0]
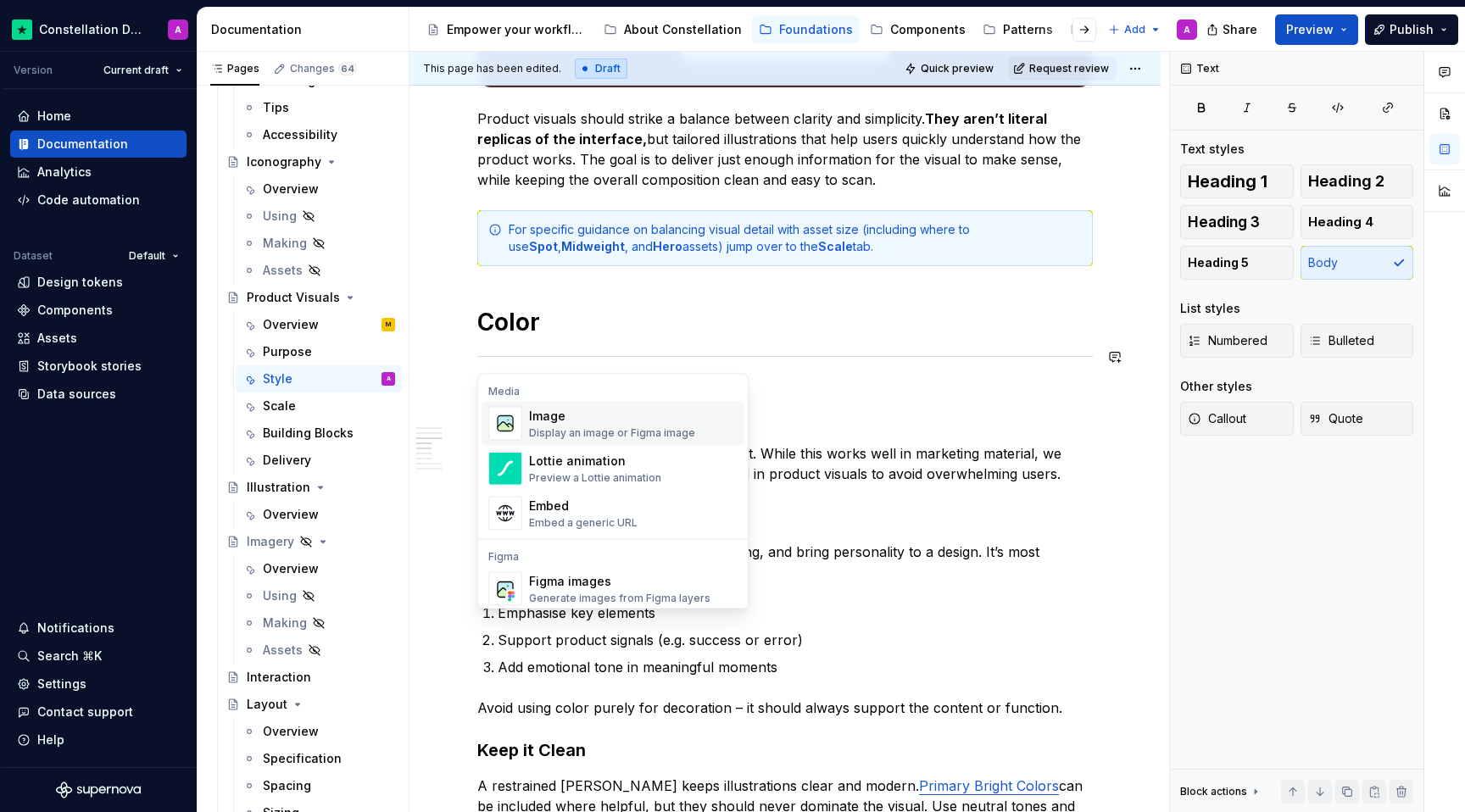
click at [568, 424] on div "Image Display an image or Figma image" at bounding box center [612, 423] width 166 height 32
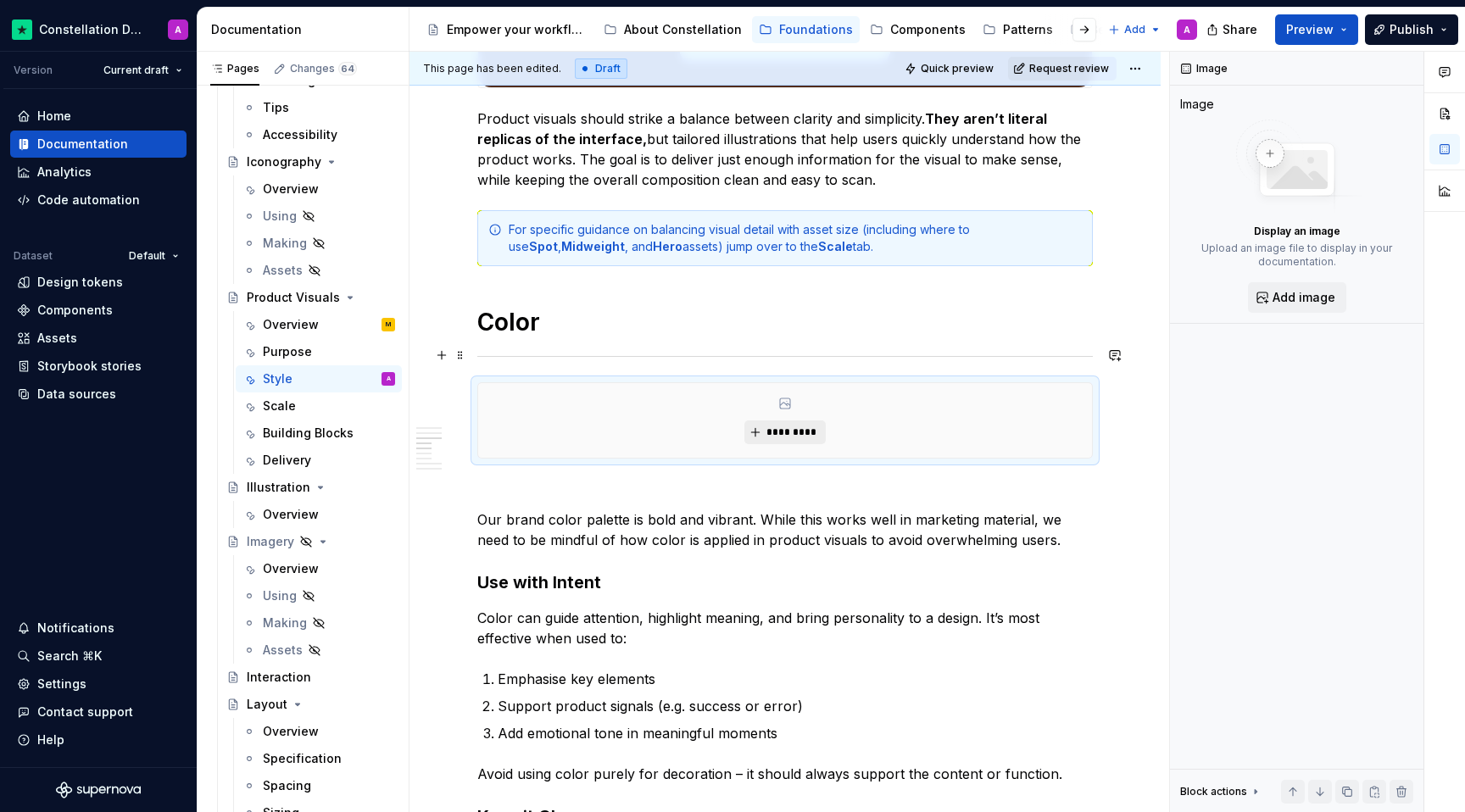
click at [769, 420] on button "*********" at bounding box center [784, 432] width 81 height 24
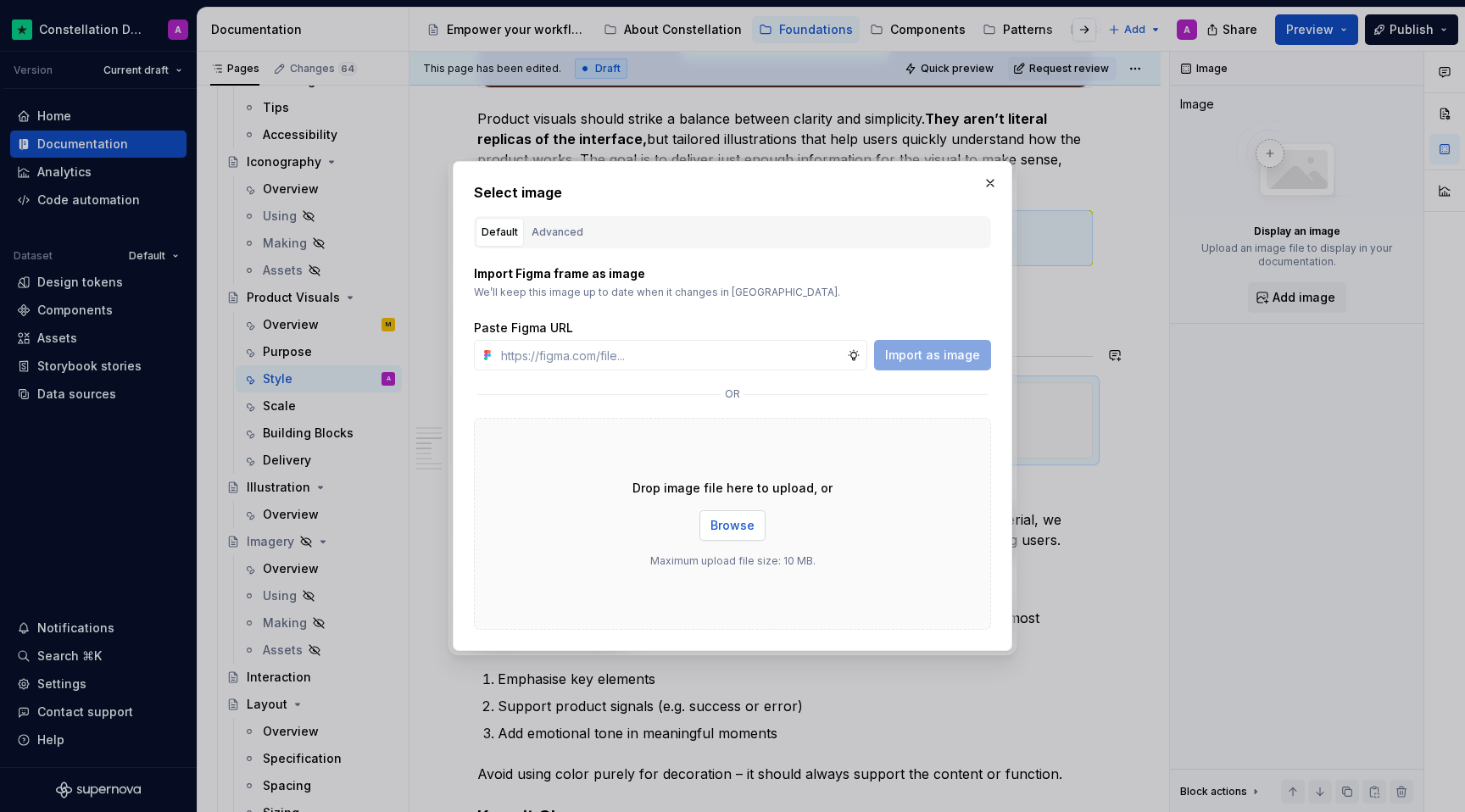
click at [724, 528] on span "Browse" at bounding box center [733, 526] width 44 height 17
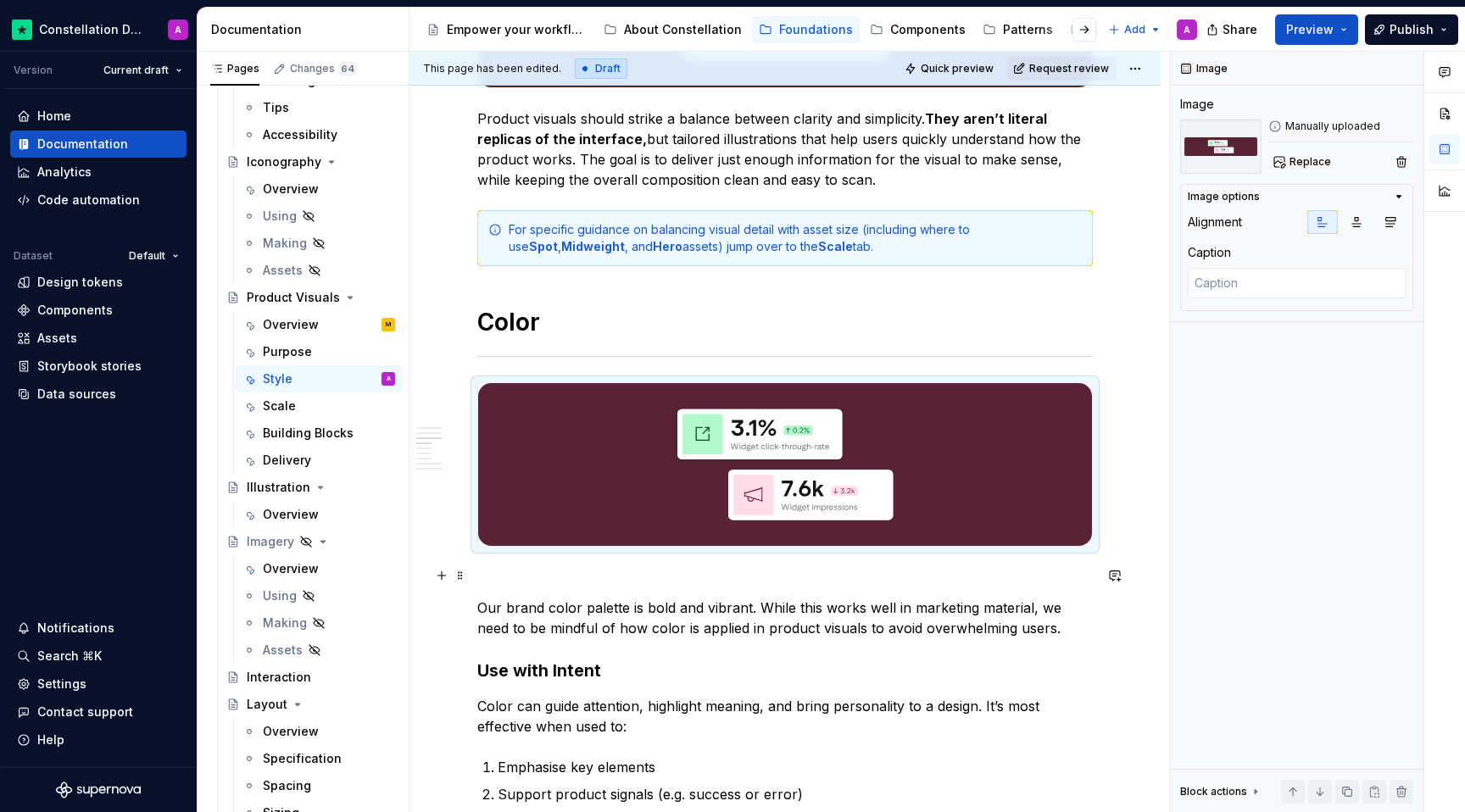
click at [643, 597] on p "Our brand color palette is bold and vibrant. While this works well in marketing…" at bounding box center [785, 618] width 615 height 41
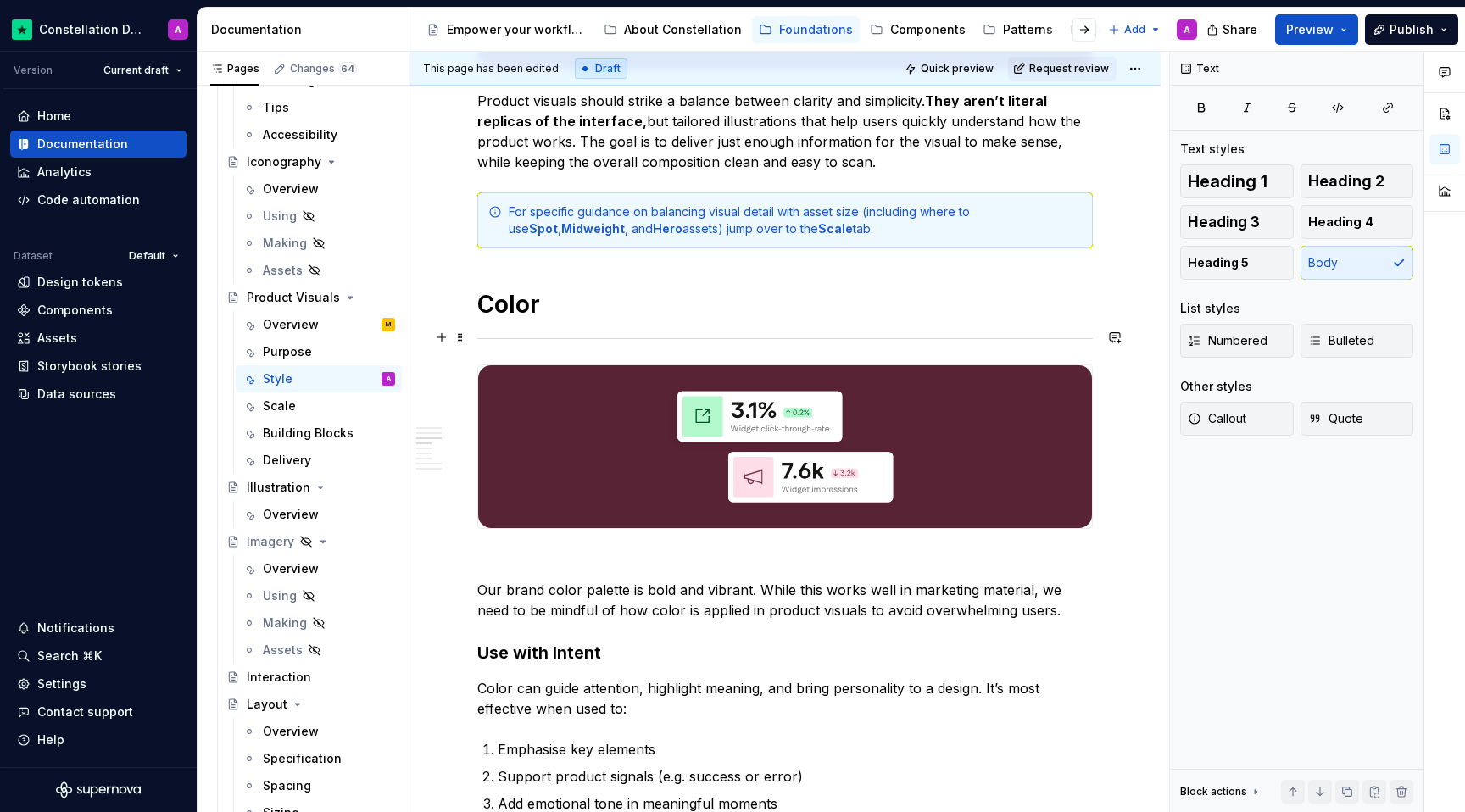
scroll to position [1569, 0]
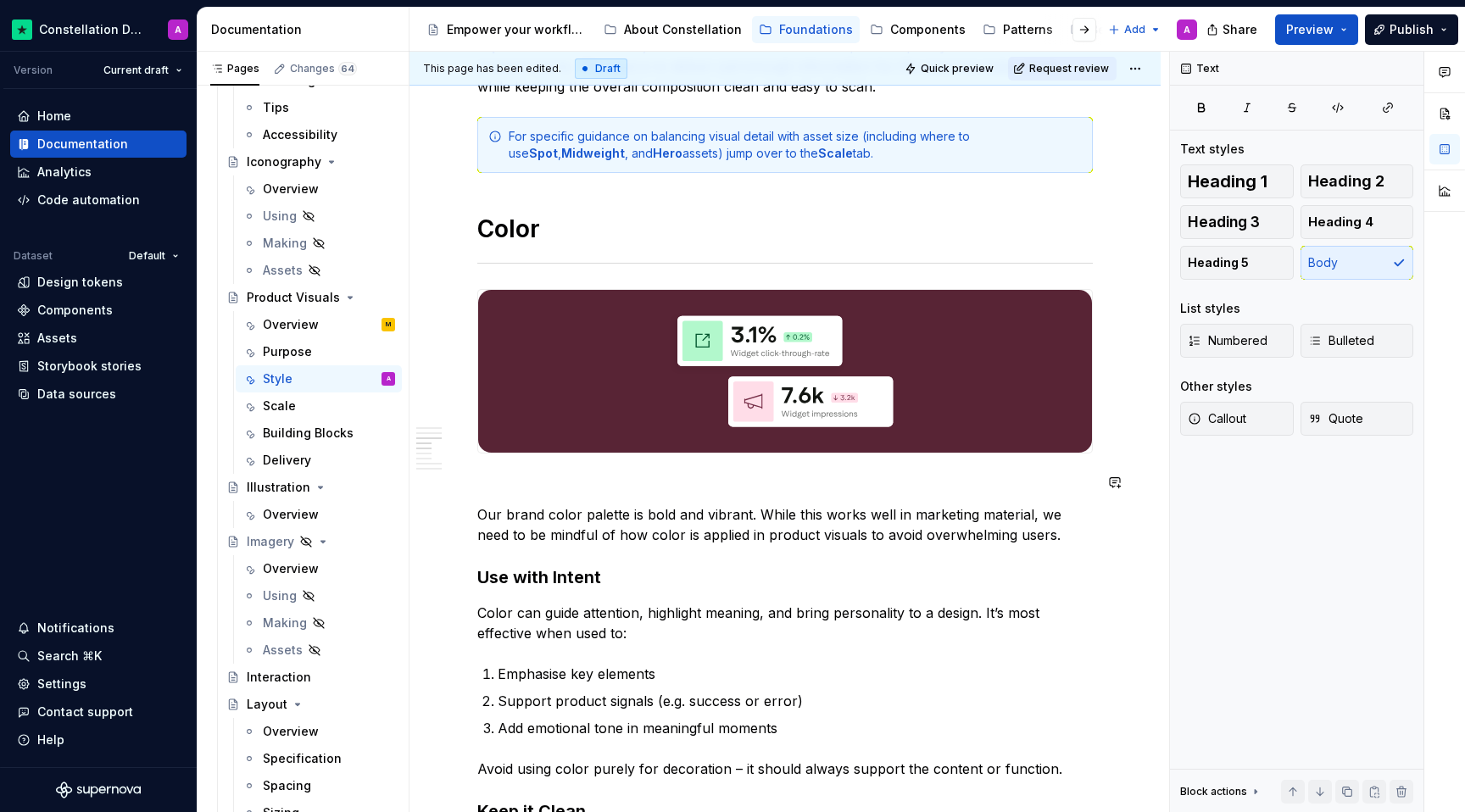
click at [514, 462] on div "**********" at bounding box center [785, 237] width 615 height 2942
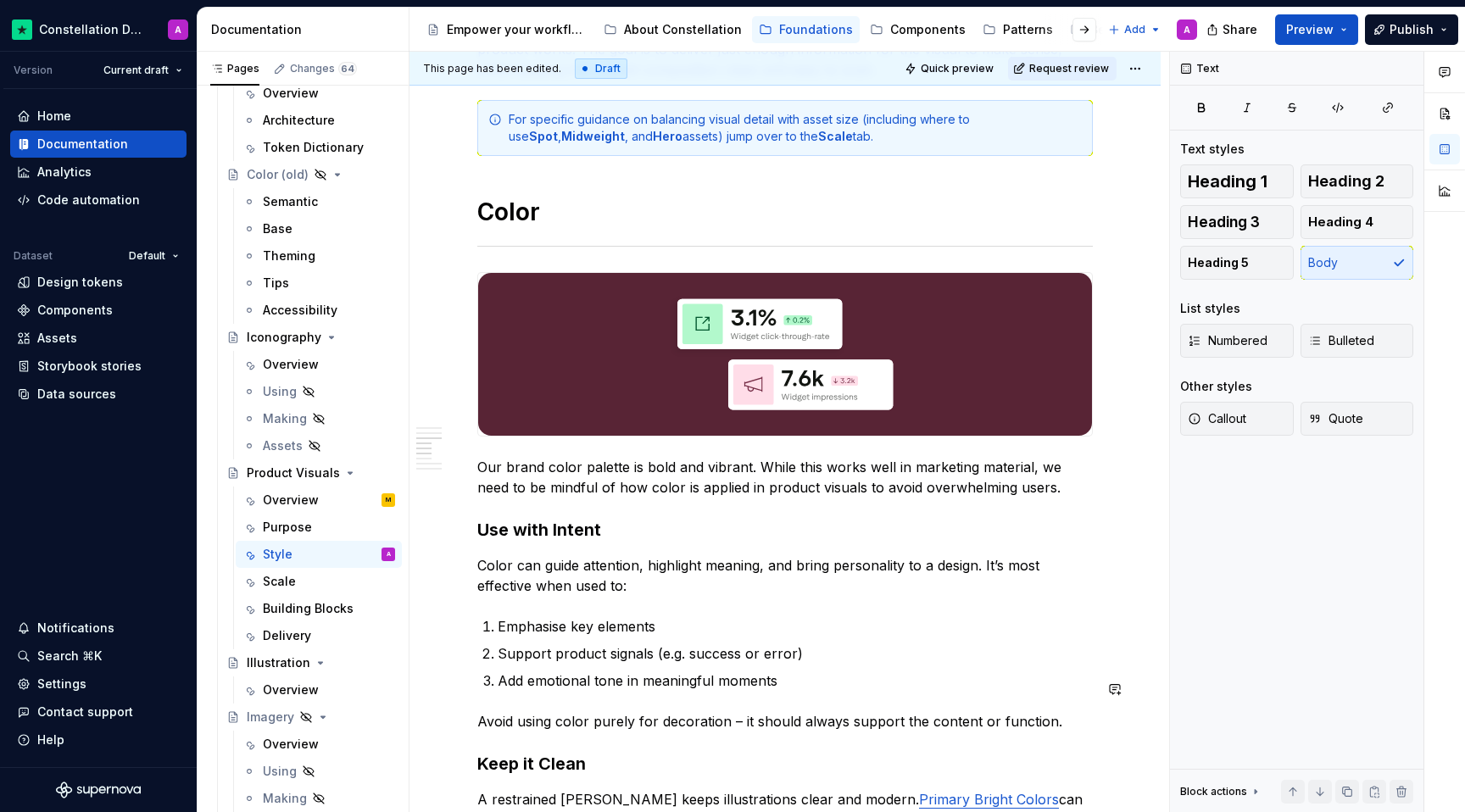
scroll to position [1631, 0]
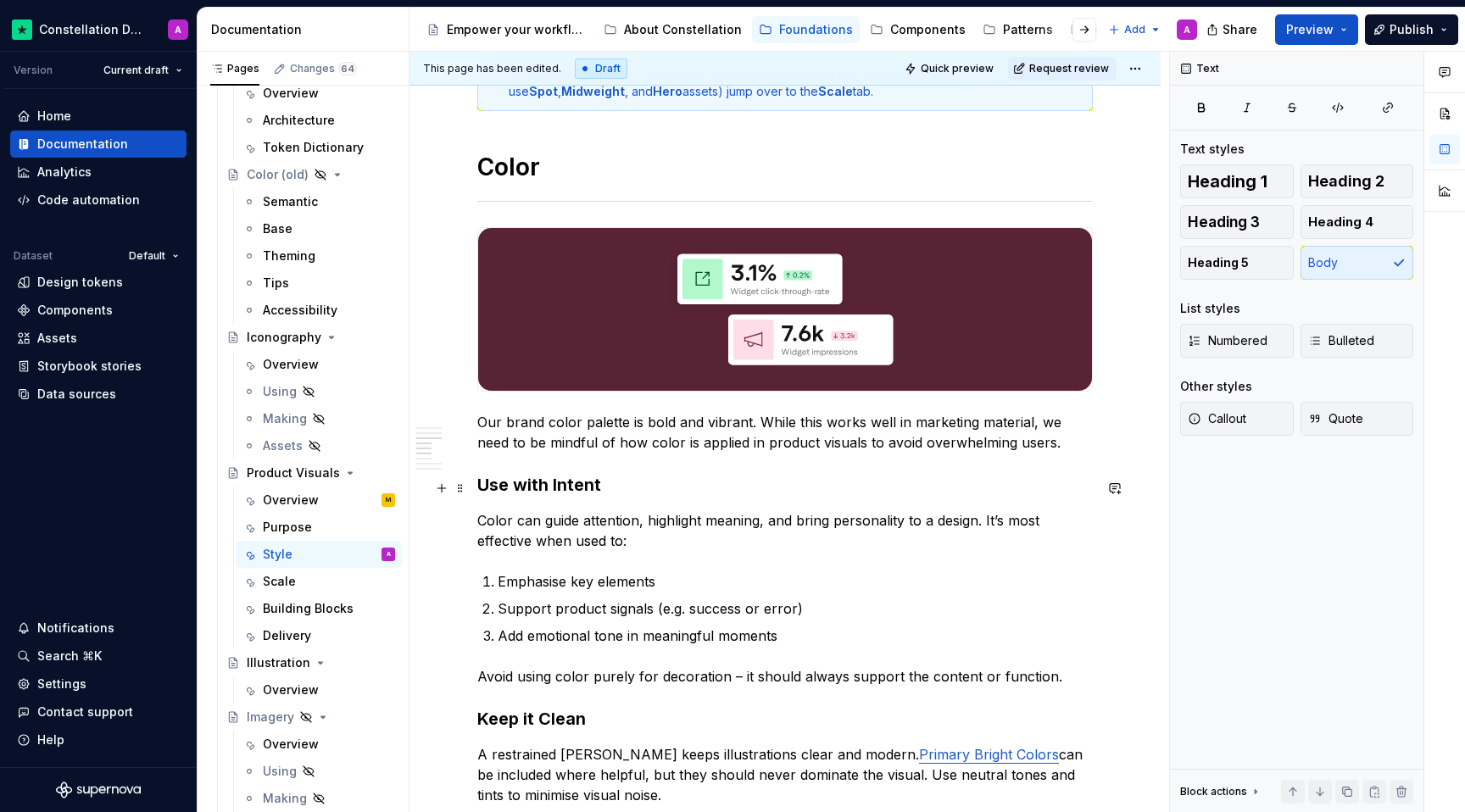
click at [581, 510] on p "Color can guide attention, highlight meaning, and bring personality to a design…" at bounding box center [785, 531] width 615 height 41
click at [473, 487] on div "**********" at bounding box center [784, 271] width 751 height 3216
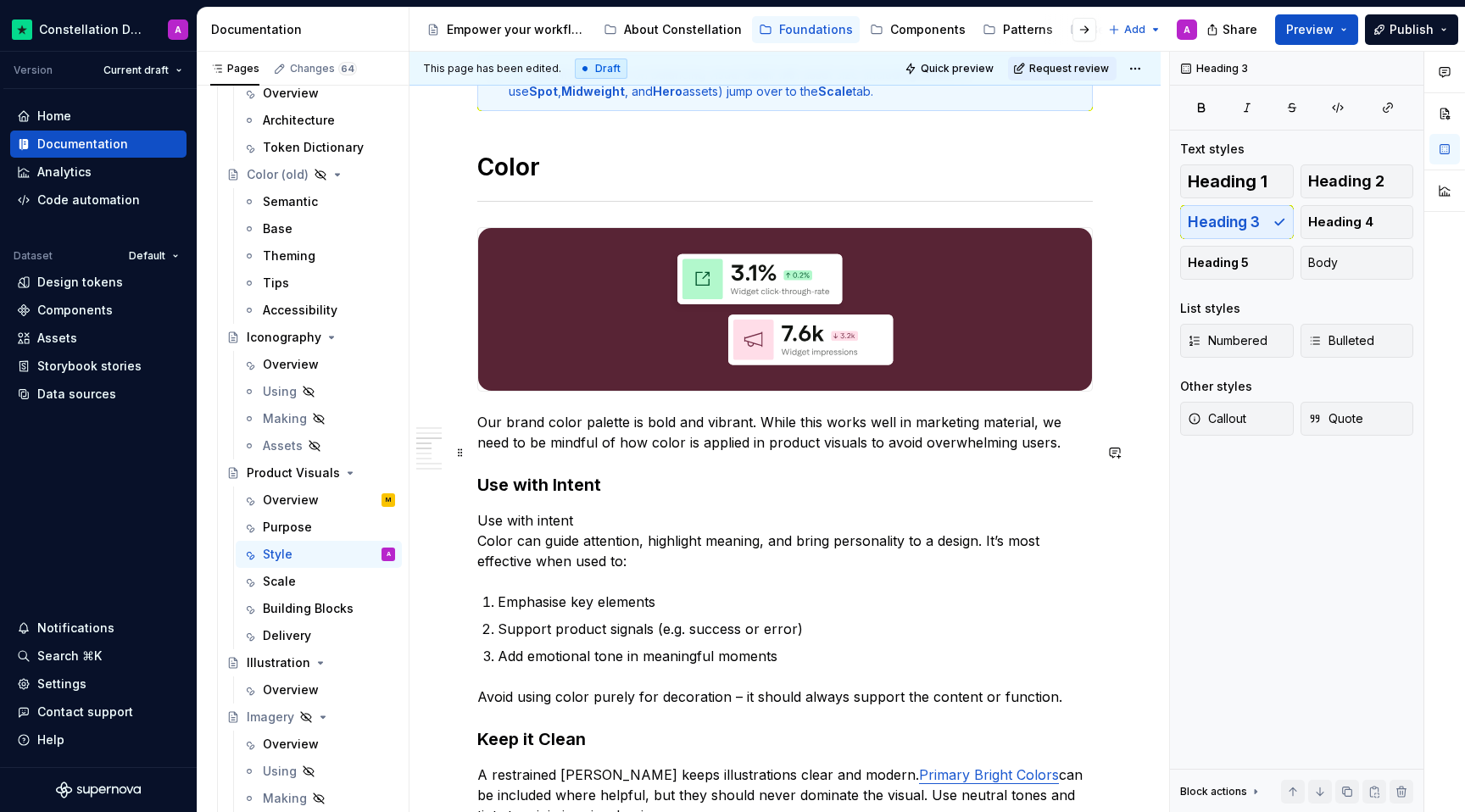
click at [616, 473] on h3 "Use with Intent" at bounding box center [785, 485] width 615 height 24
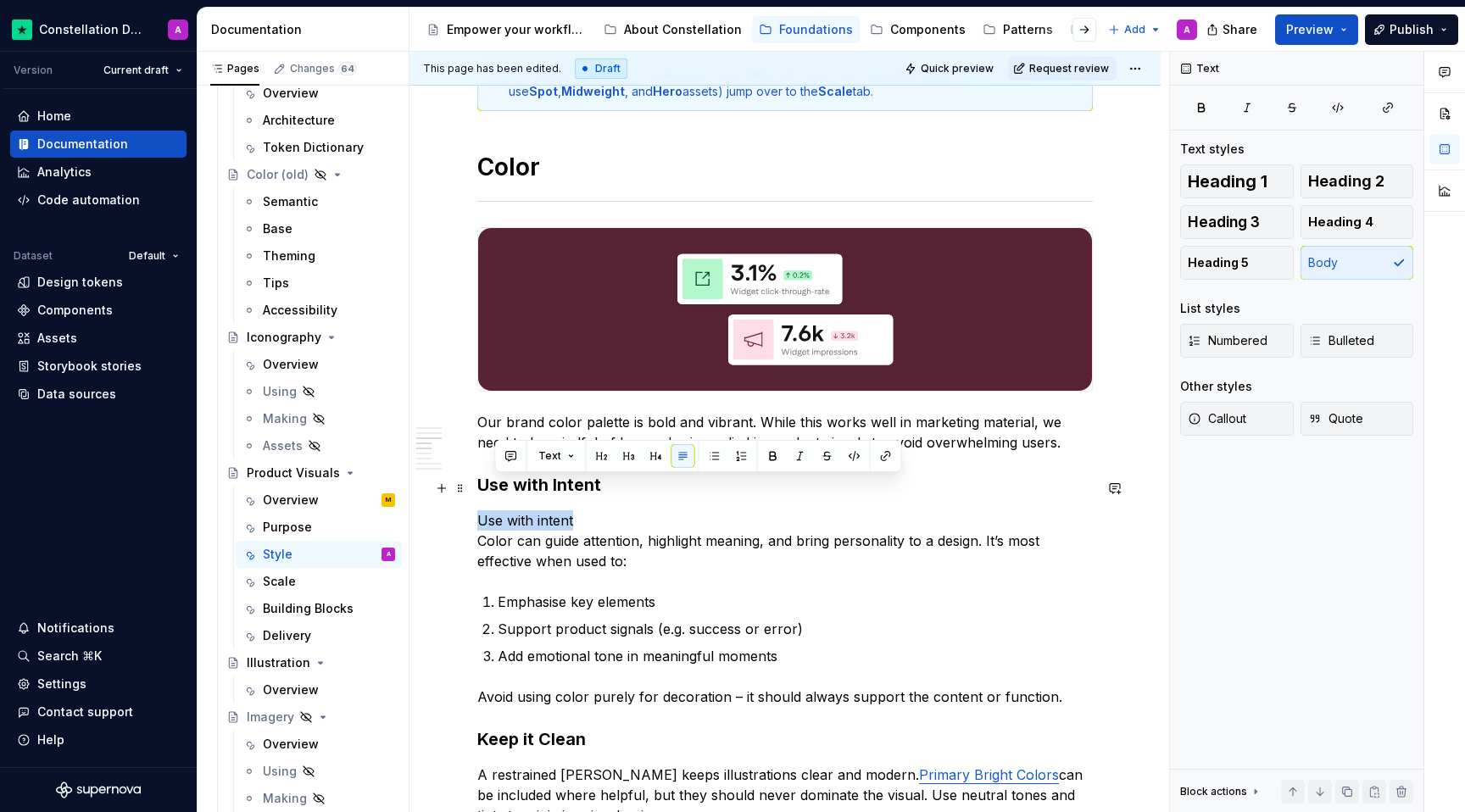
drag, startPoint x: 597, startPoint y: 483, endPoint x: 477, endPoint y: 484, distance: 120.0
click at [474, 483] on div "**********" at bounding box center [784, 281] width 751 height 3237
click at [596, 524] on p "Use with intent Color can guide attention, highlight meaning, and bring persona…" at bounding box center [785, 541] width 615 height 61
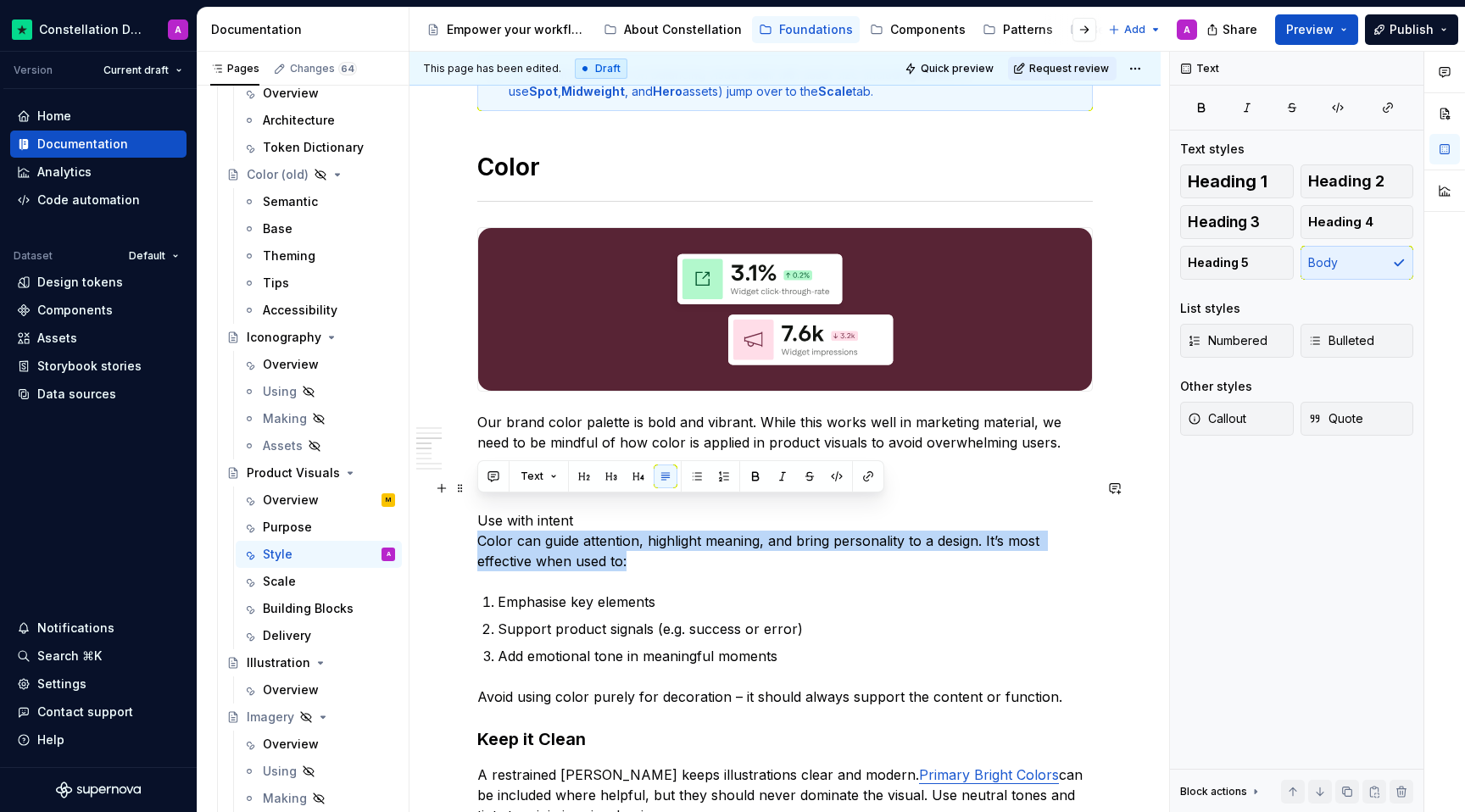
drag, startPoint x: 648, startPoint y: 528, endPoint x: 457, endPoint y: 514, distance: 191.5
click at [457, 514] on div "**********" at bounding box center [784, 281] width 751 height 3237
click at [619, 522] on p "Use with intent Color can guide attention, highlight meaning, and bring persona…" at bounding box center [785, 541] width 615 height 61
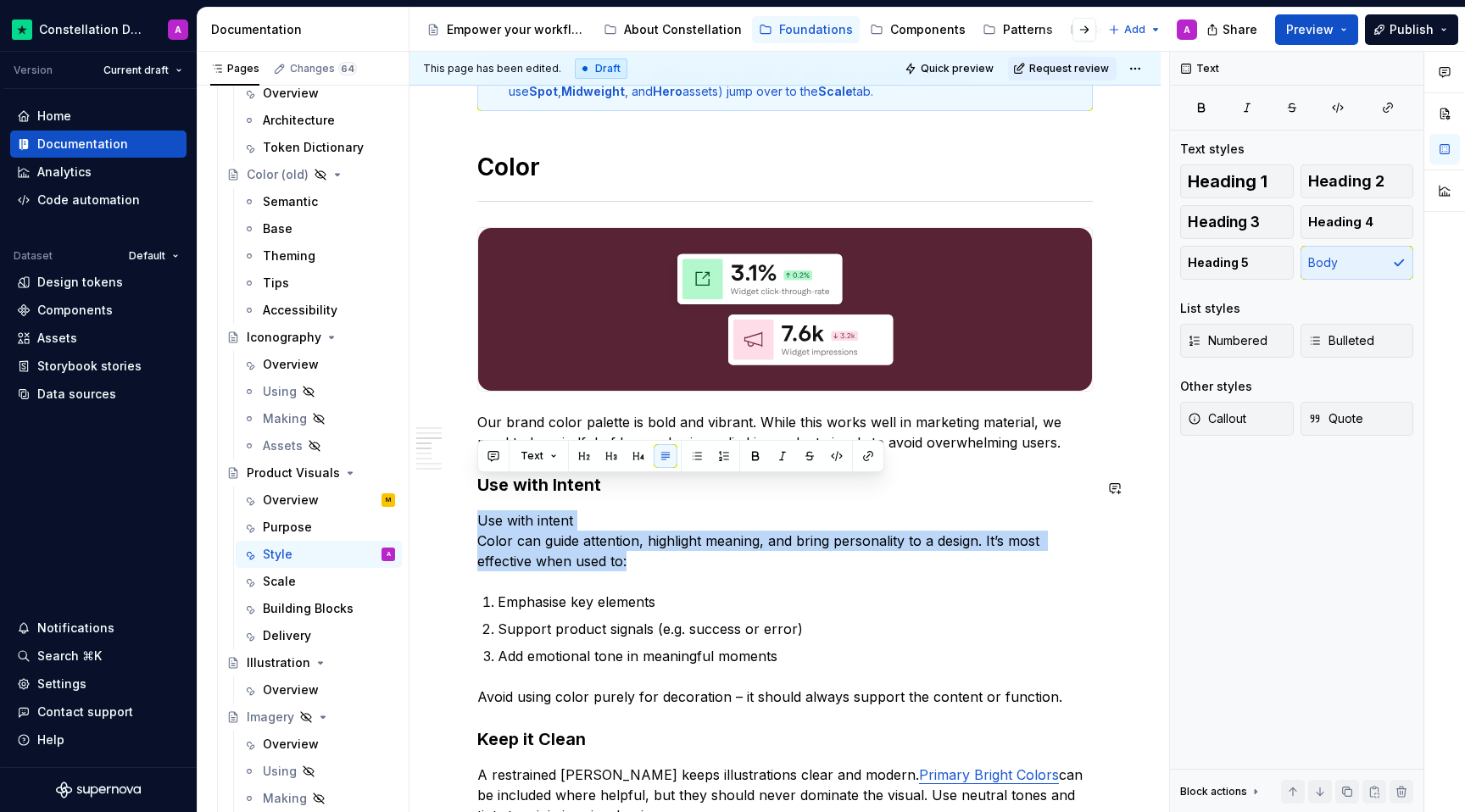
drag, startPoint x: 640, startPoint y: 530, endPoint x: 475, endPoint y: 471, distance: 175.2
click at [475, 471] on div "**********" at bounding box center [784, 281] width 751 height 3237
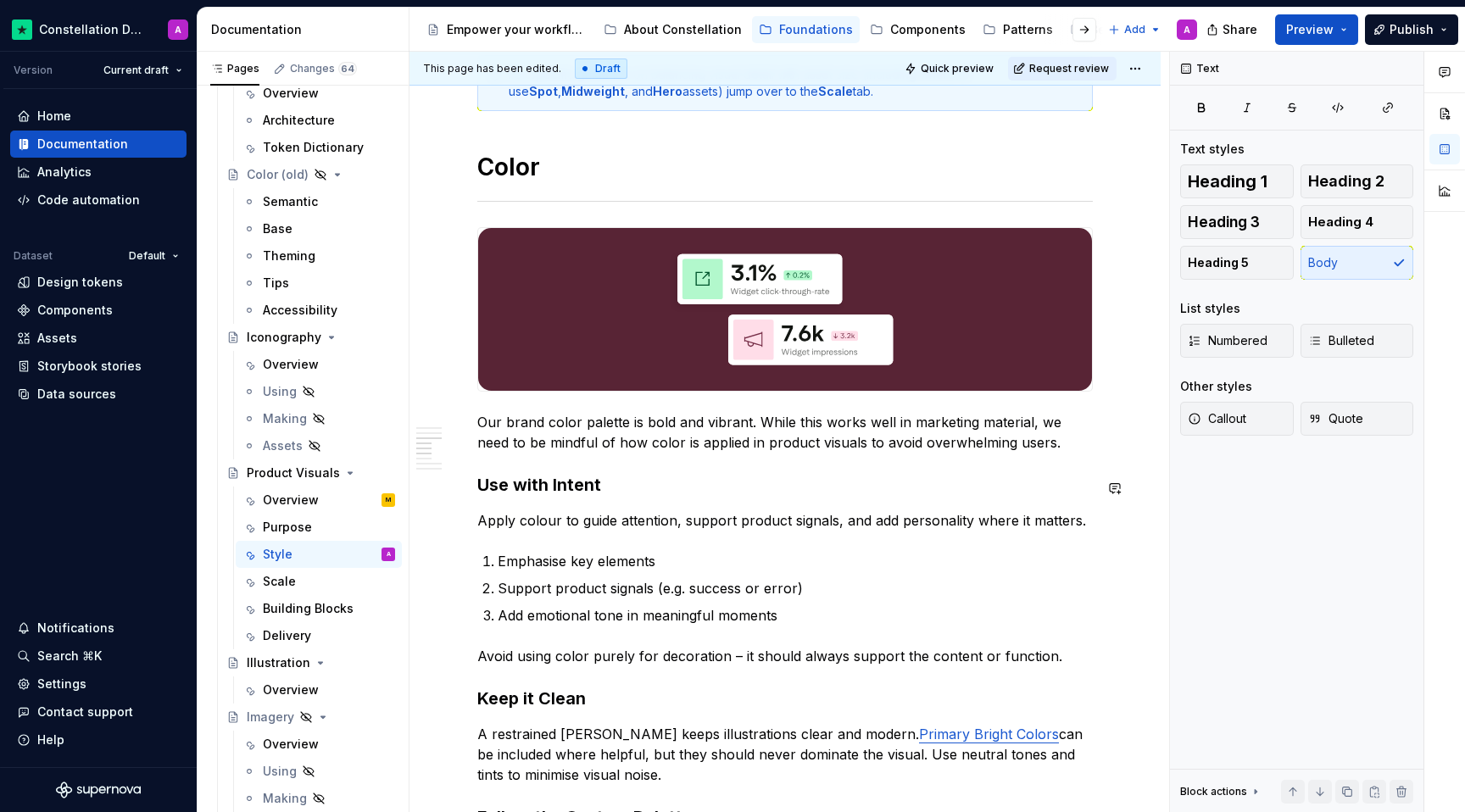
click at [707, 510] on div "**********" at bounding box center [785, 149] width 615 height 2891
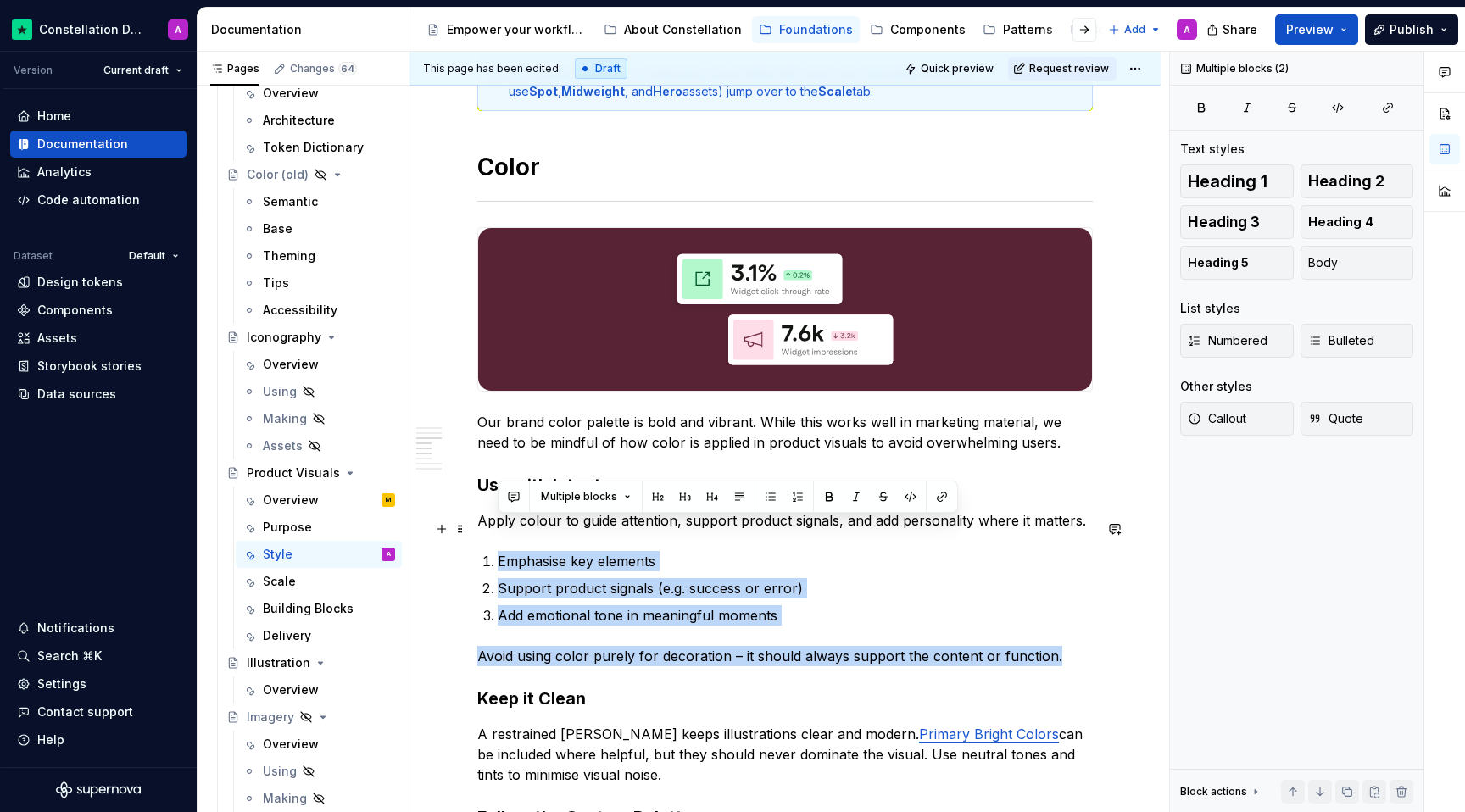
drag, startPoint x: 1055, startPoint y: 619, endPoint x: 476, endPoint y: 525, distance: 586.6
click at [476, 525] on div "**********" at bounding box center [784, 261] width 751 height 3196
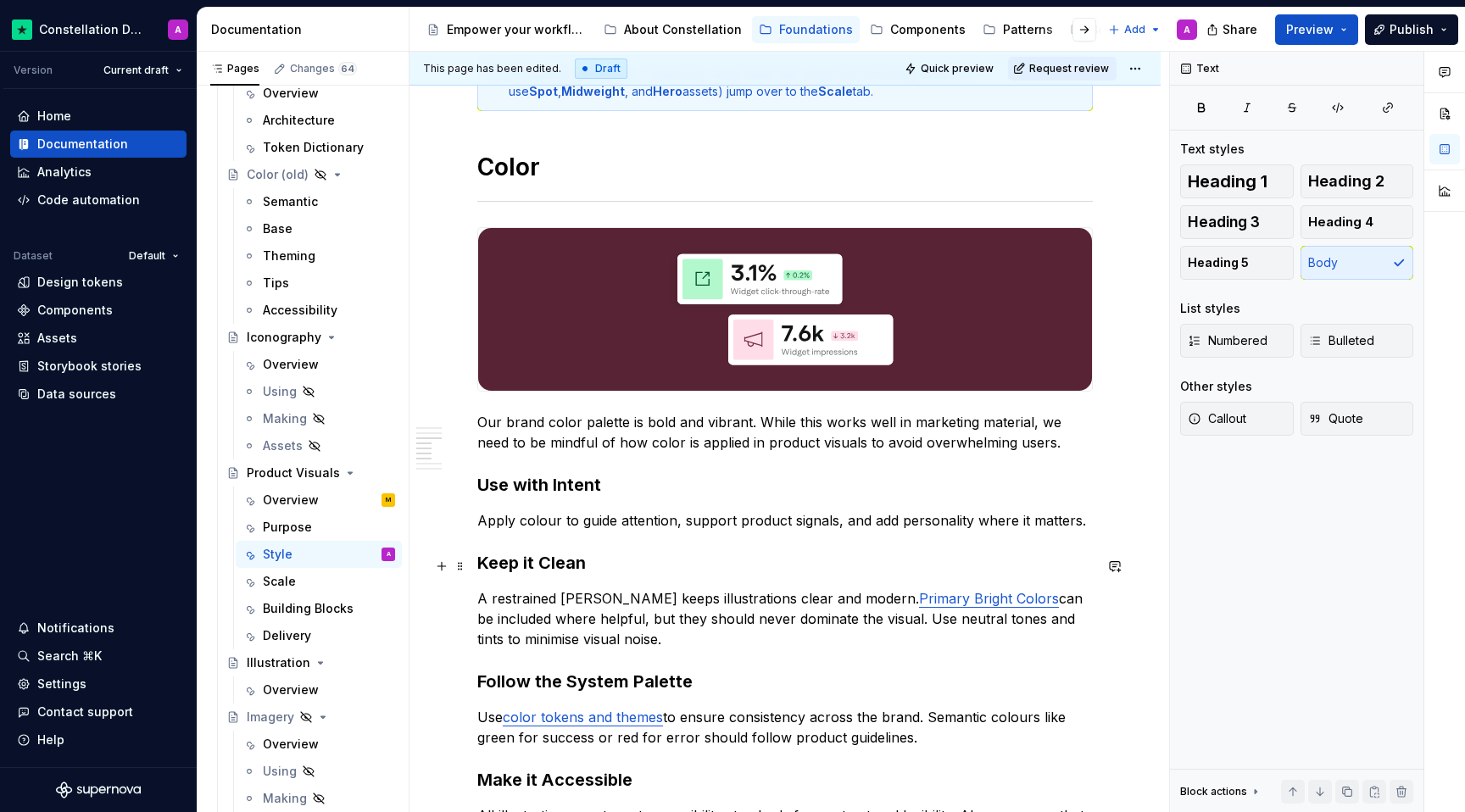
click at [552, 588] on p "A restrained [PERSON_NAME] keeps illustrations clear and modern. Primary Bright…" at bounding box center [785, 619] width 615 height 61
click at [569, 604] on p "A restrained [PERSON_NAME] keeps illustrations clear and modern. Primary Bright…" at bounding box center [785, 619] width 615 height 61
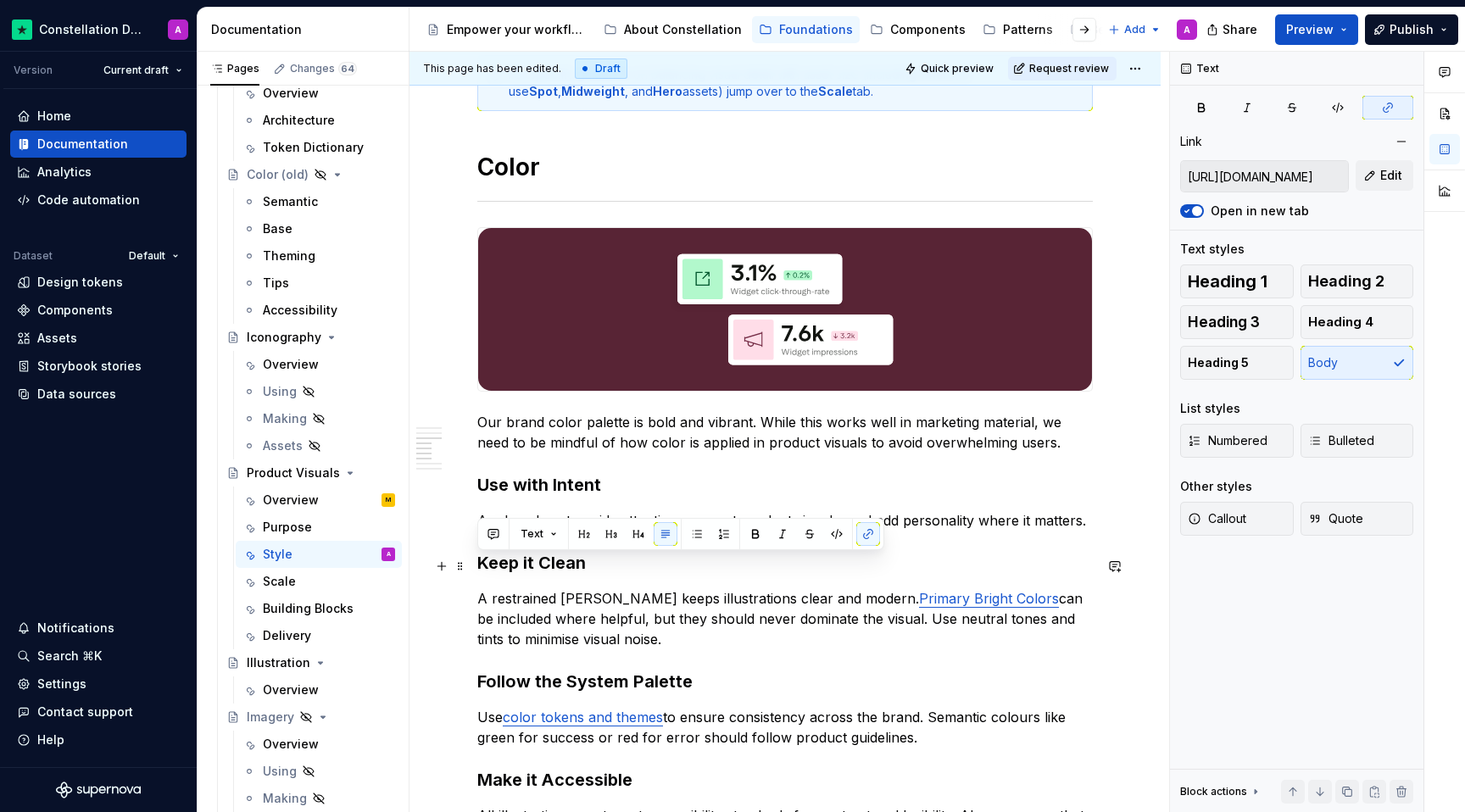
drag, startPoint x: 569, startPoint y: 606, endPoint x: 472, endPoint y: 559, distance: 107.8
click at [472, 559] on div "**********" at bounding box center [784, 193] width 751 height 3061
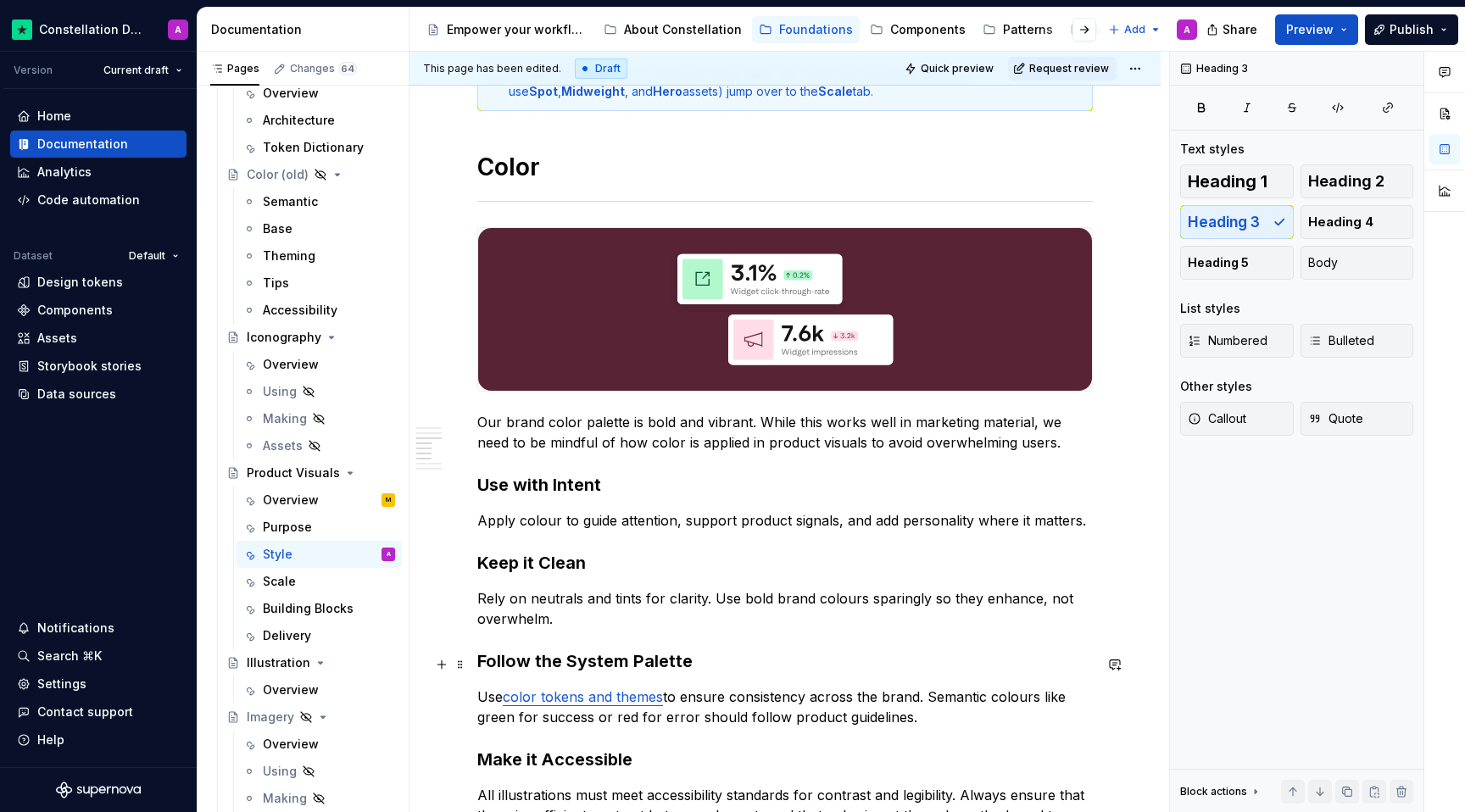
click at [920, 688] on p "Use color tokens and themes to ensure consistency across the brand. Semantic co…" at bounding box center [785, 707] width 615 height 41
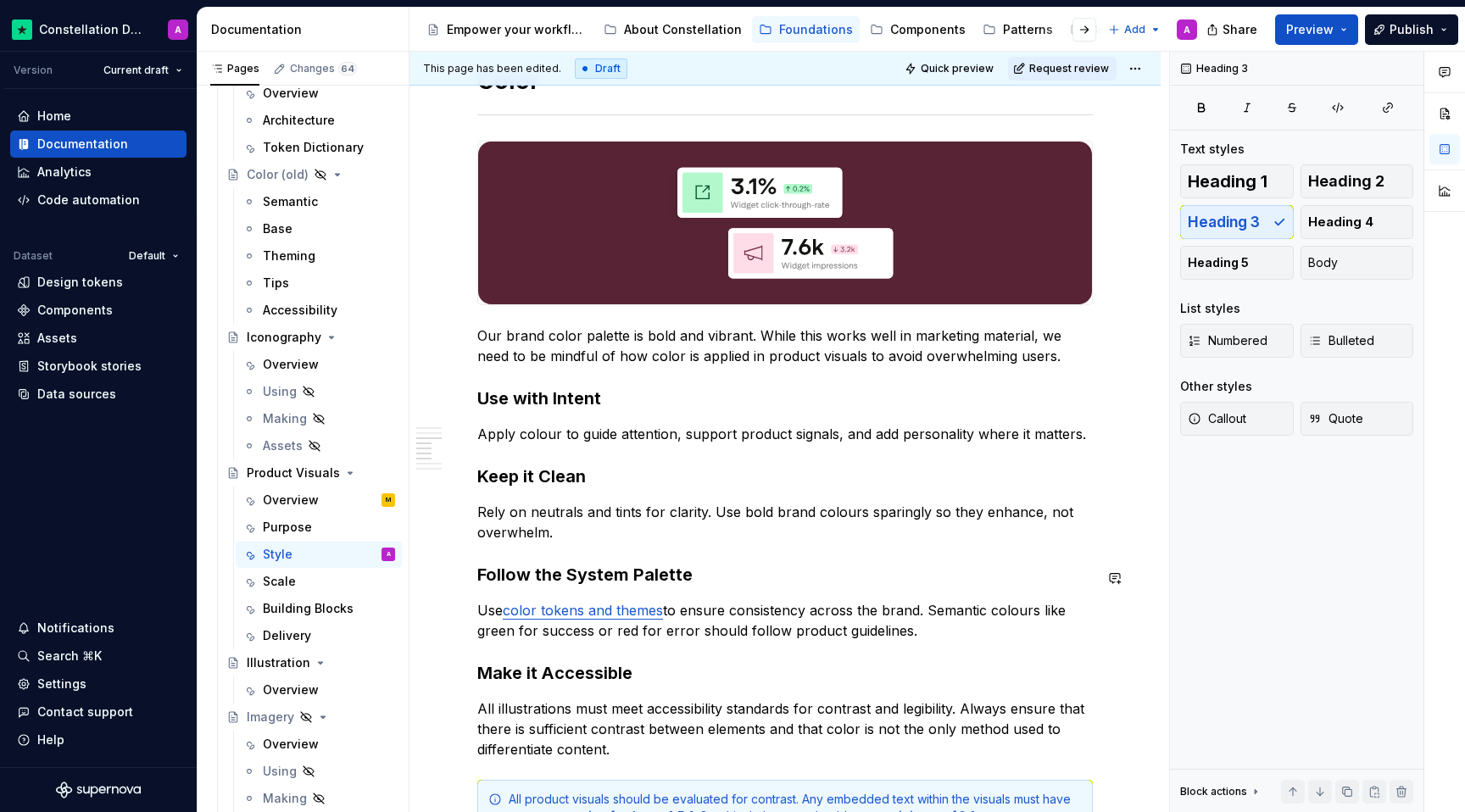
scroll to position [1748, 0]
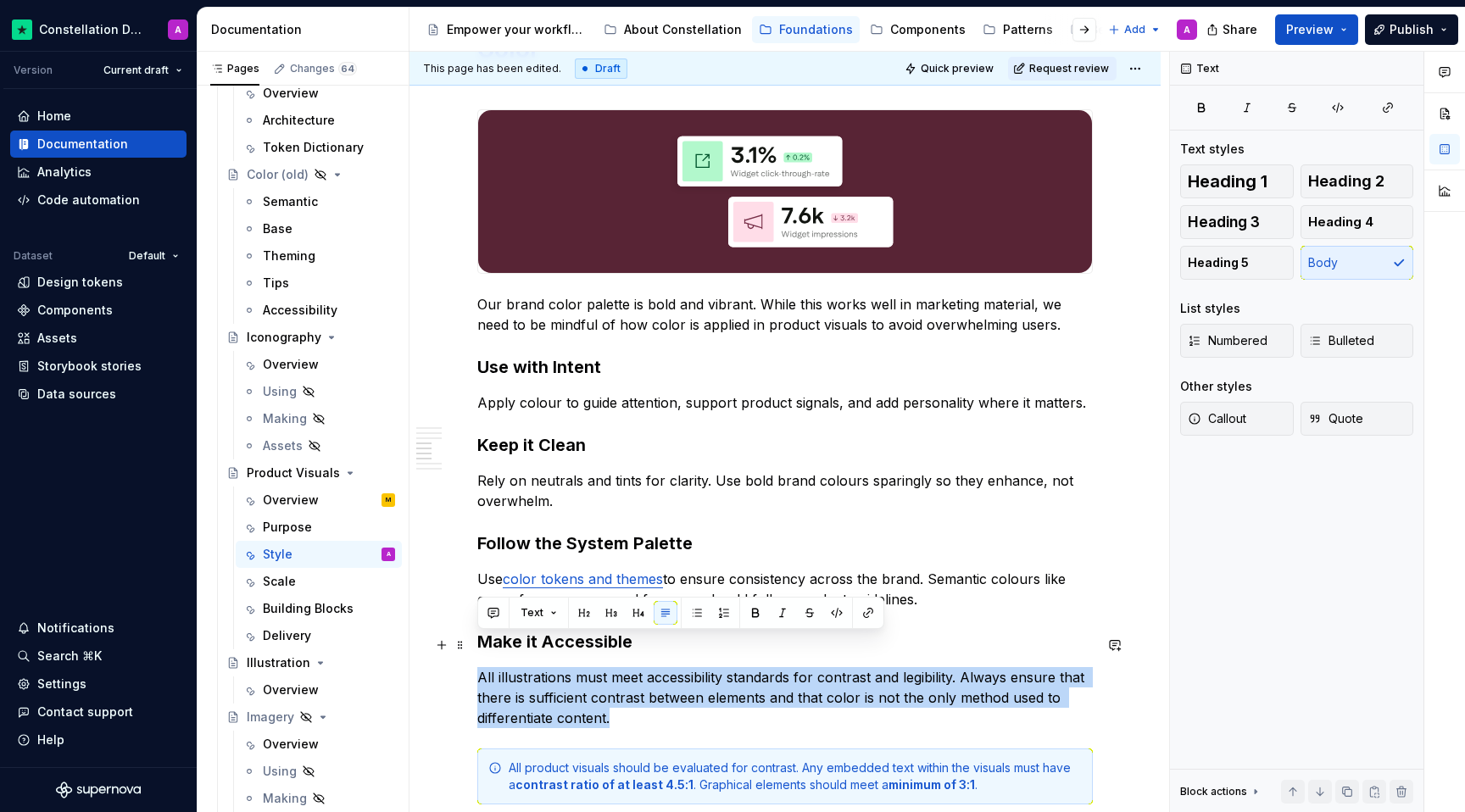
drag, startPoint x: 629, startPoint y: 685, endPoint x: 469, endPoint y: 646, distance: 164.7
click at [469, 646] on div "**********" at bounding box center [784, 66] width 751 height 3040
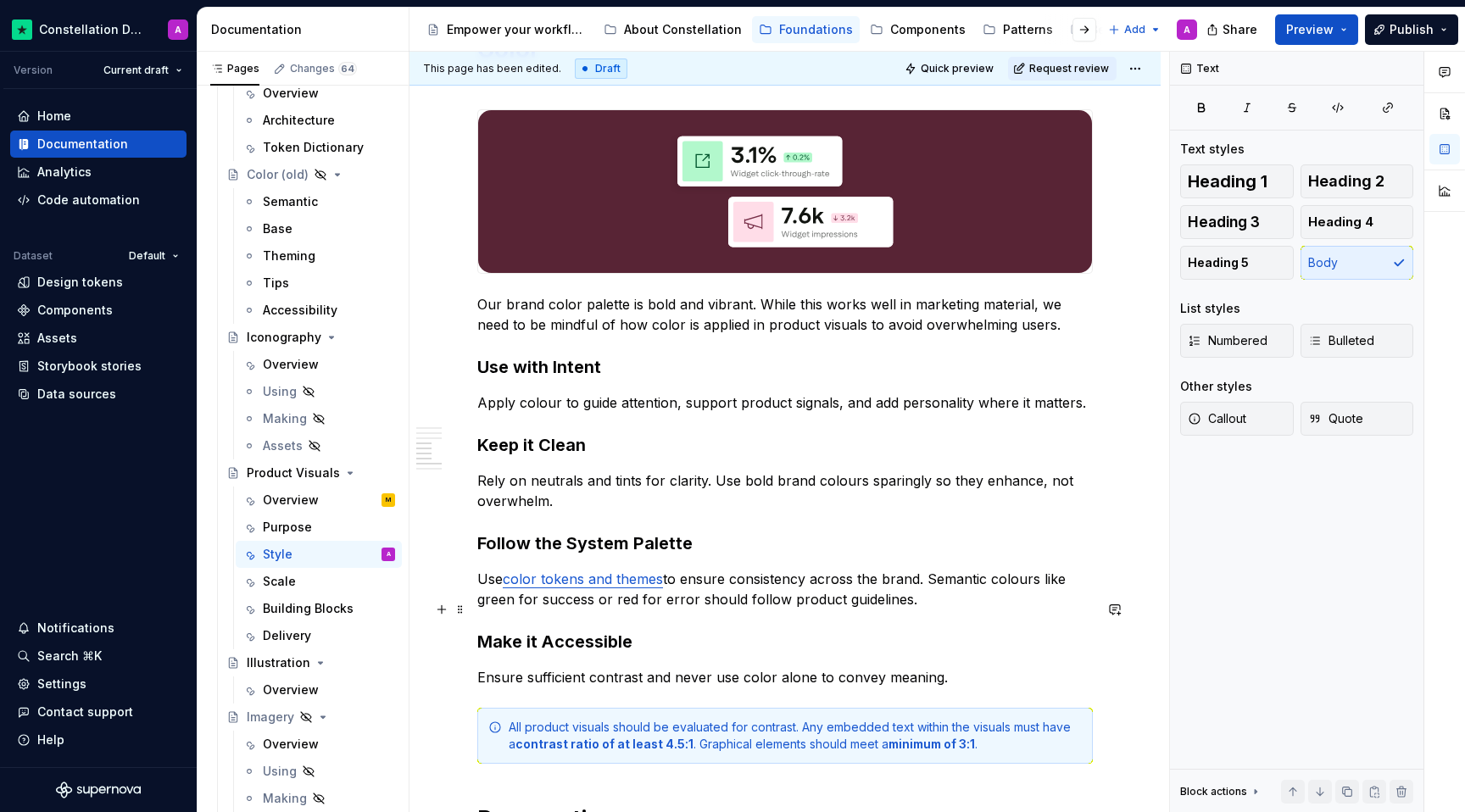
click at [775, 630] on h3 "Make it Accessible" at bounding box center [785, 642] width 615 height 24
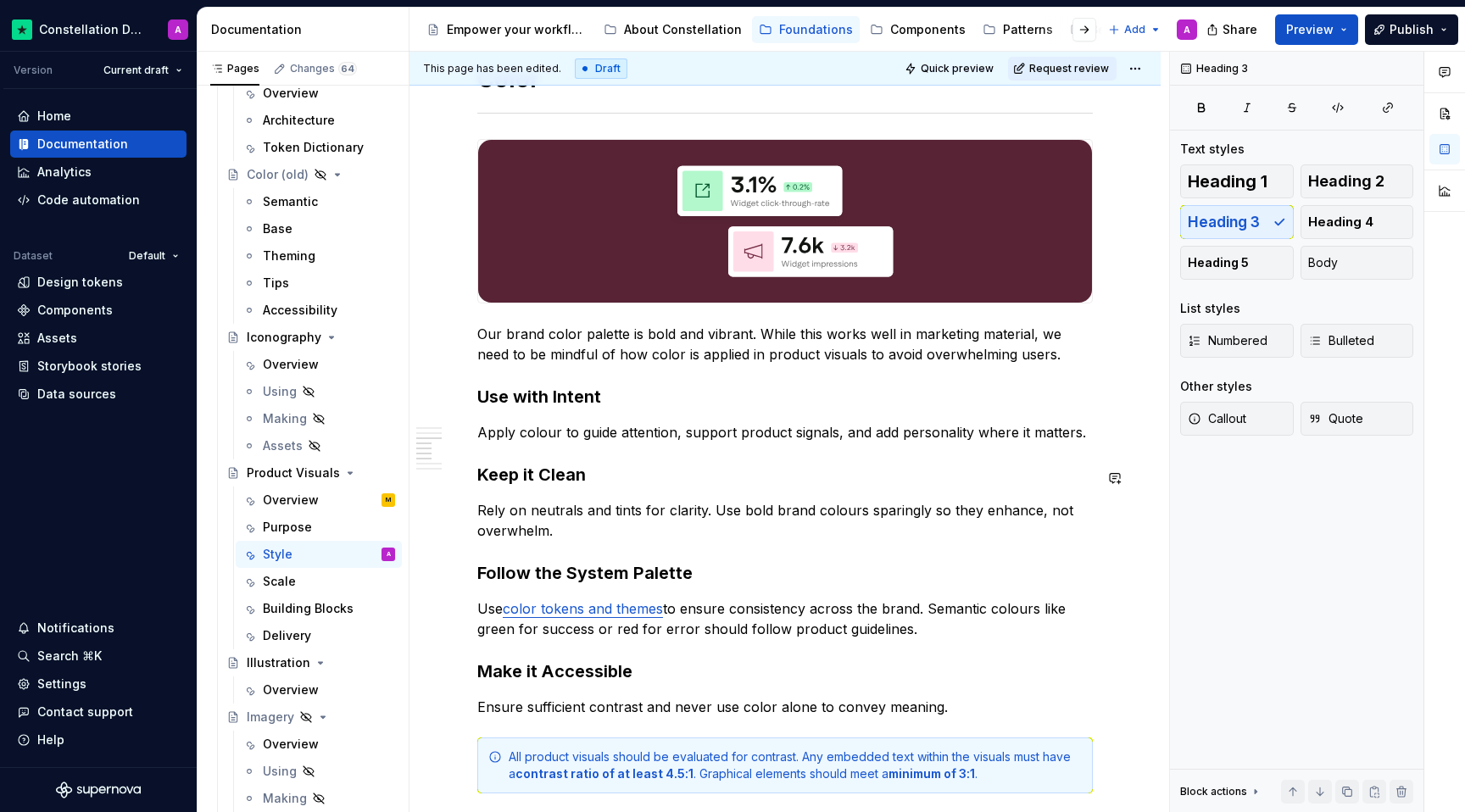
scroll to position [1736, 0]
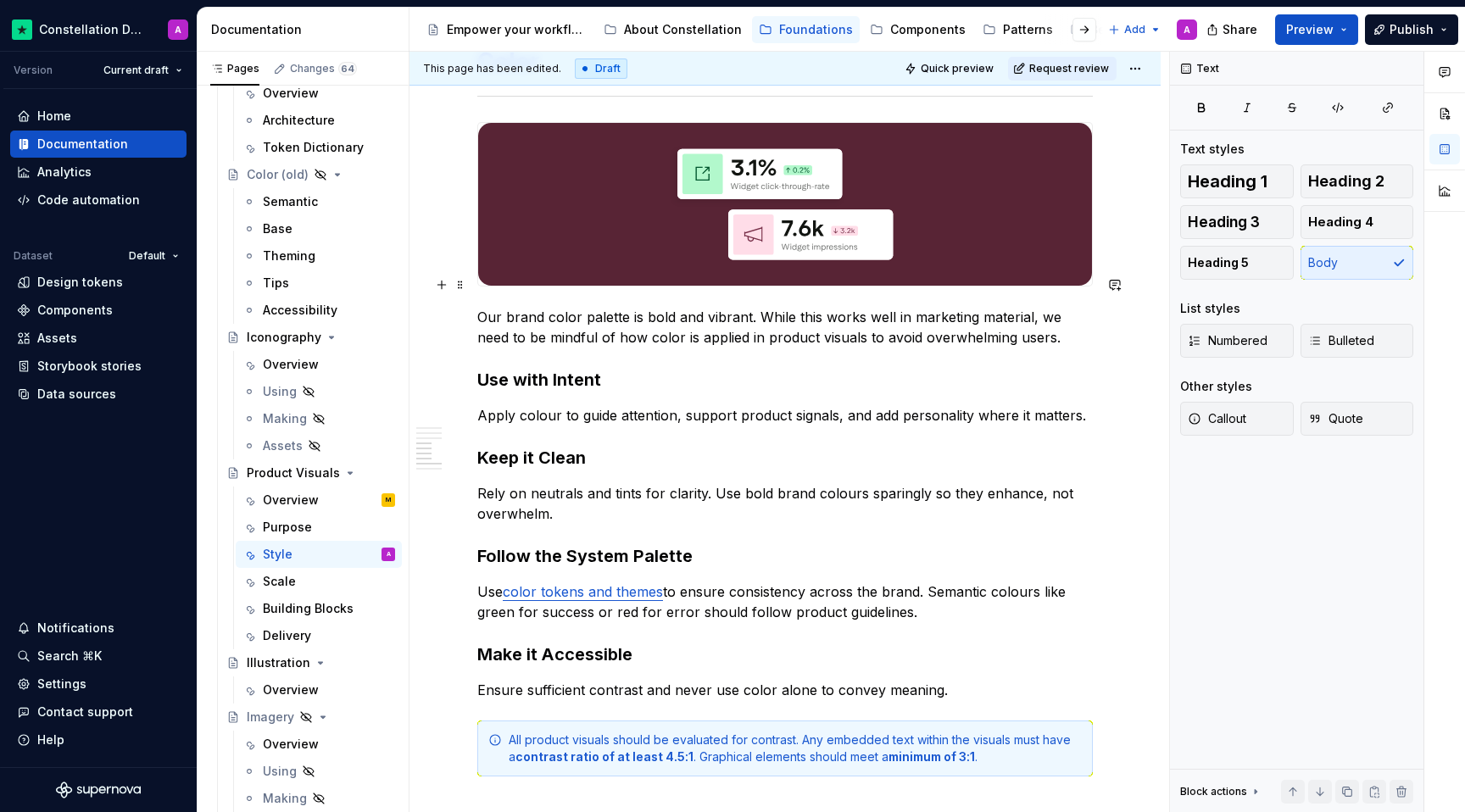
click at [1034, 307] on p "Our brand color palette is bold and vibrant. While this works well in marketing…" at bounding box center [785, 327] width 615 height 41
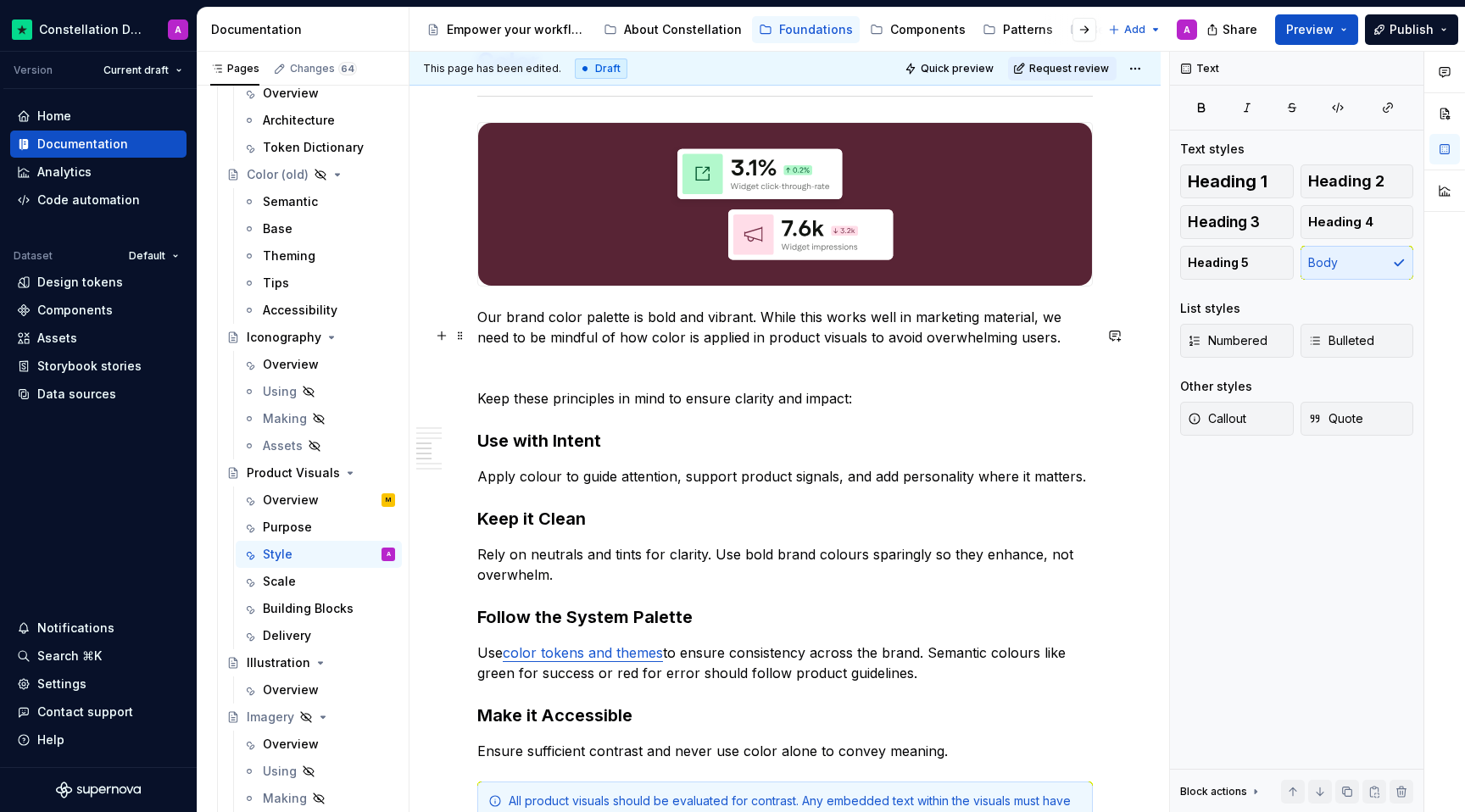
click at [785, 314] on p "Our brand color palette is bold and vibrant. While this works well in marketing…" at bounding box center [785, 327] width 615 height 41
click at [785, 358] on p at bounding box center [785, 368] width 615 height 20
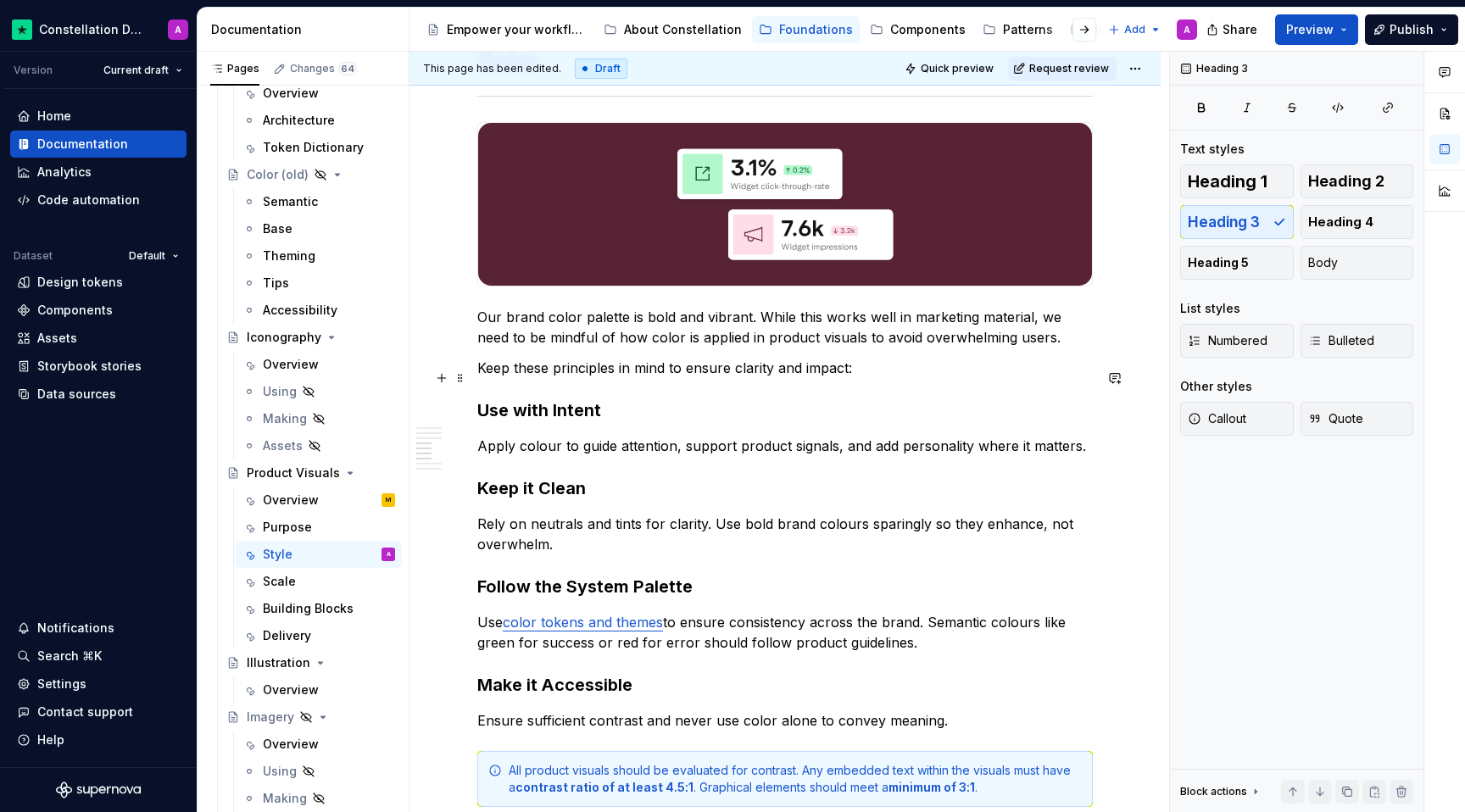
click at [758, 399] on h3 "Use with Intent" at bounding box center [785, 411] width 615 height 24
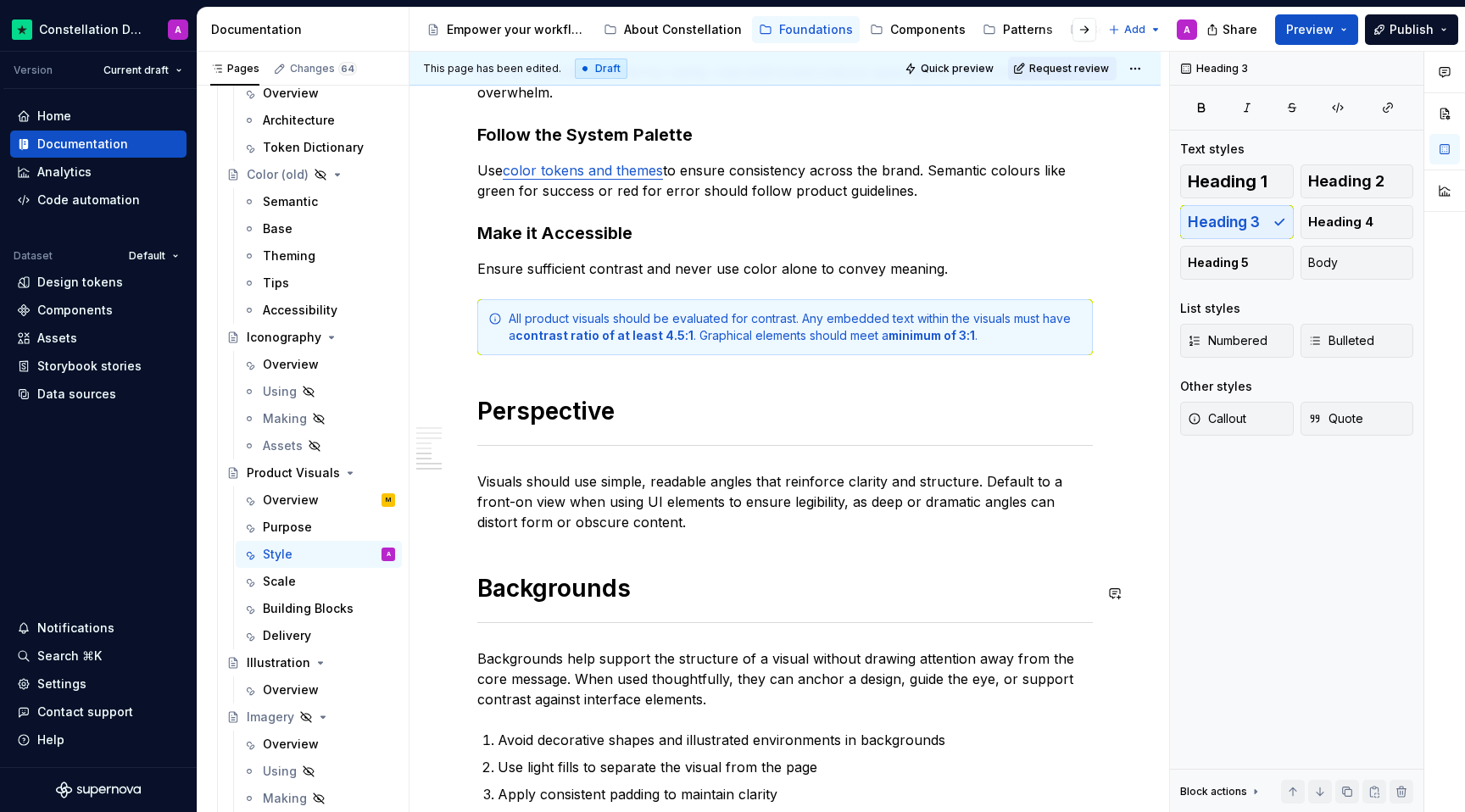
scroll to position [2188, 0]
click at [478, 470] on p "Visuals should use simple, readable angles that reinforce clarity and structure…" at bounding box center [785, 501] width 615 height 61
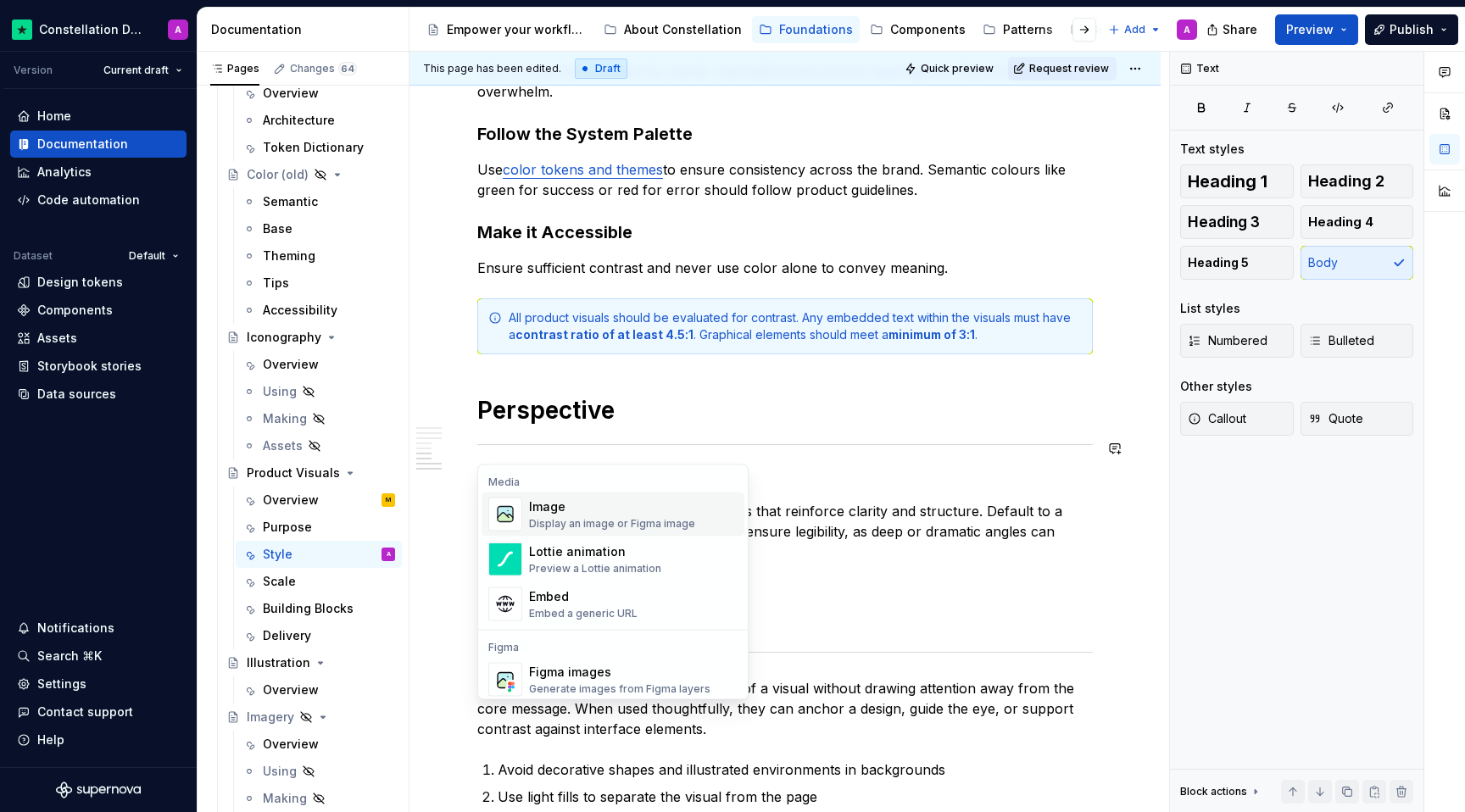
click at [551, 514] on div "Image" at bounding box center [612, 507] width 166 height 17
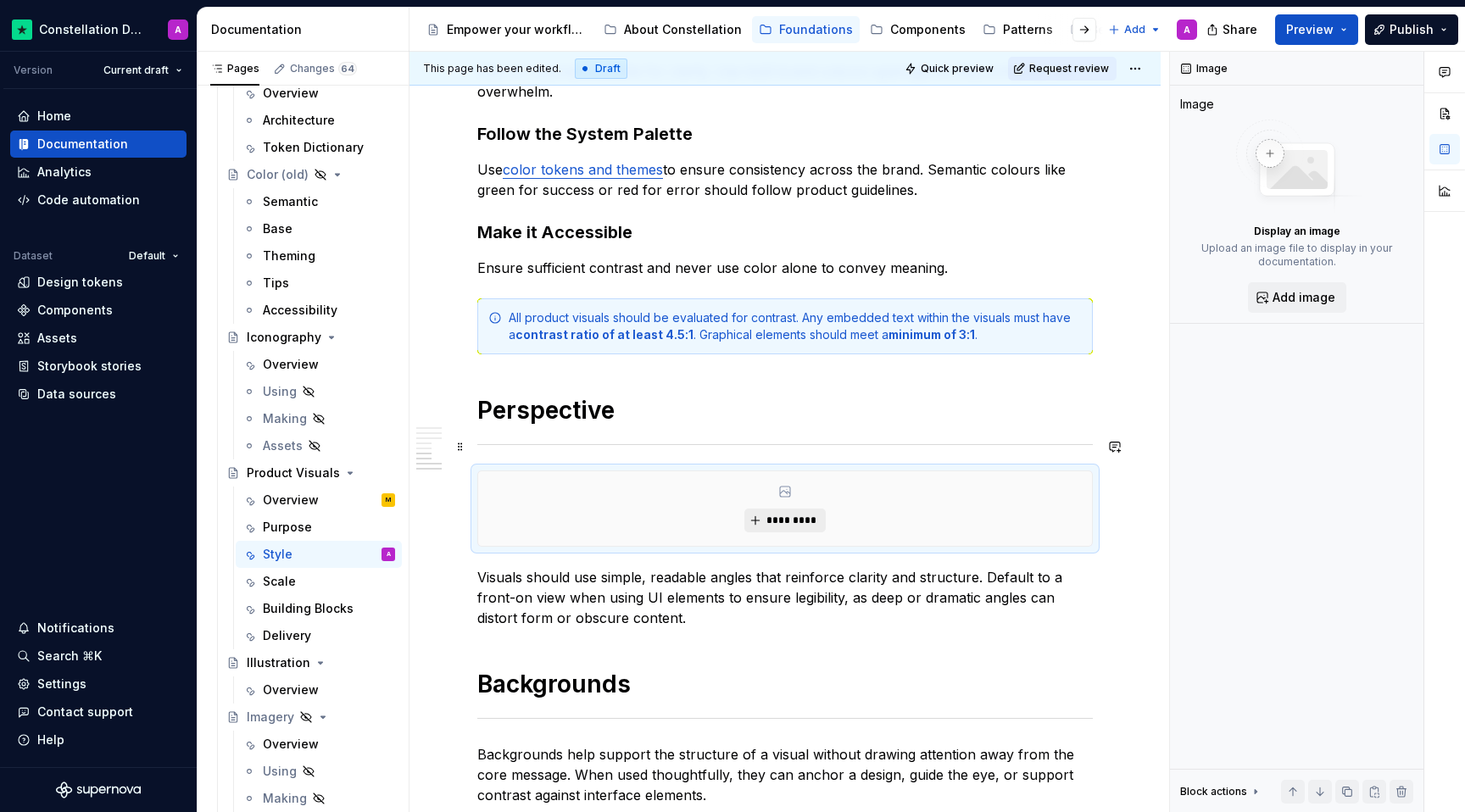
click at [790, 514] on span "*********" at bounding box center [791, 521] width 52 height 14
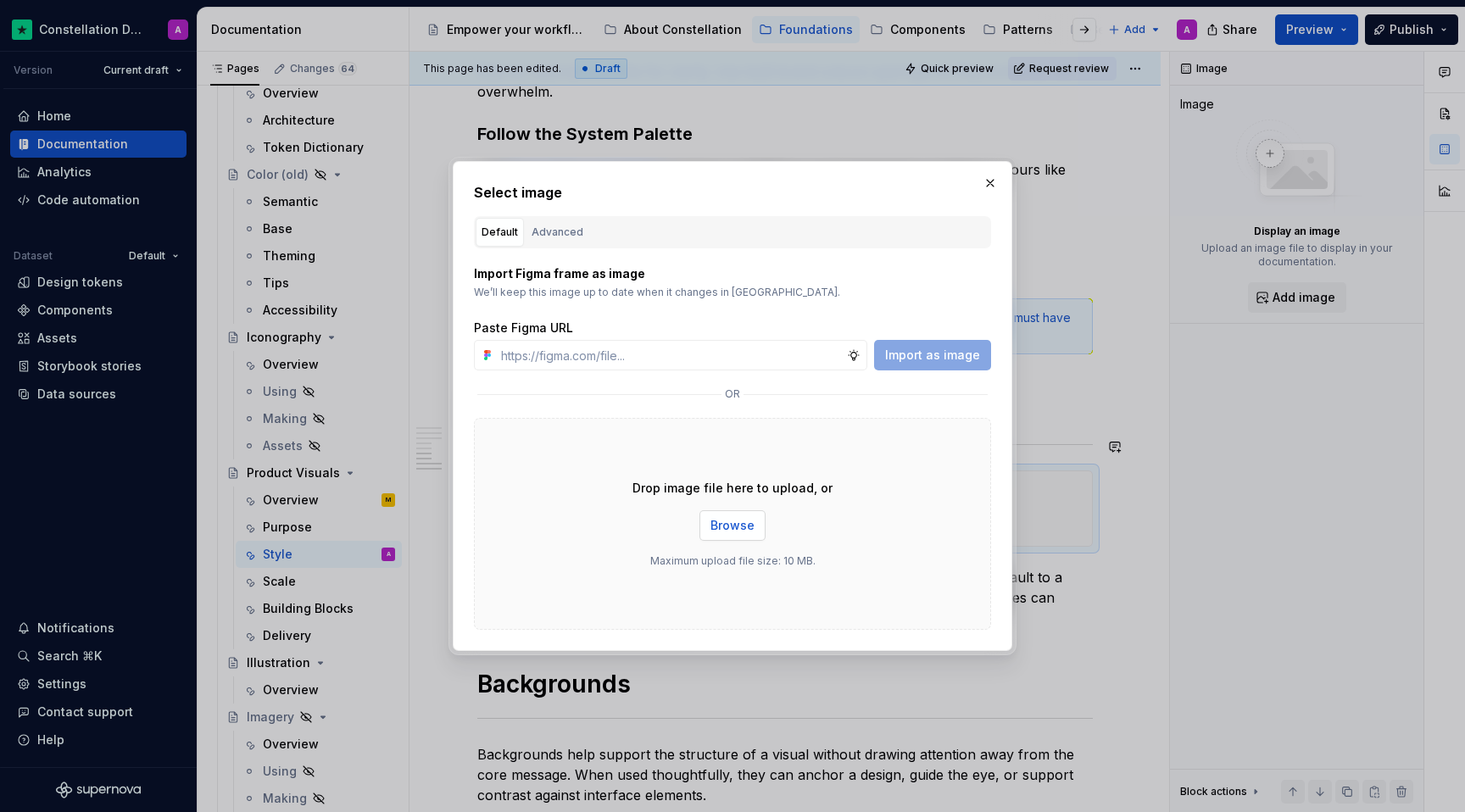
click at [733, 521] on span "Browse" at bounding box center [733, 526] width 44 height 17
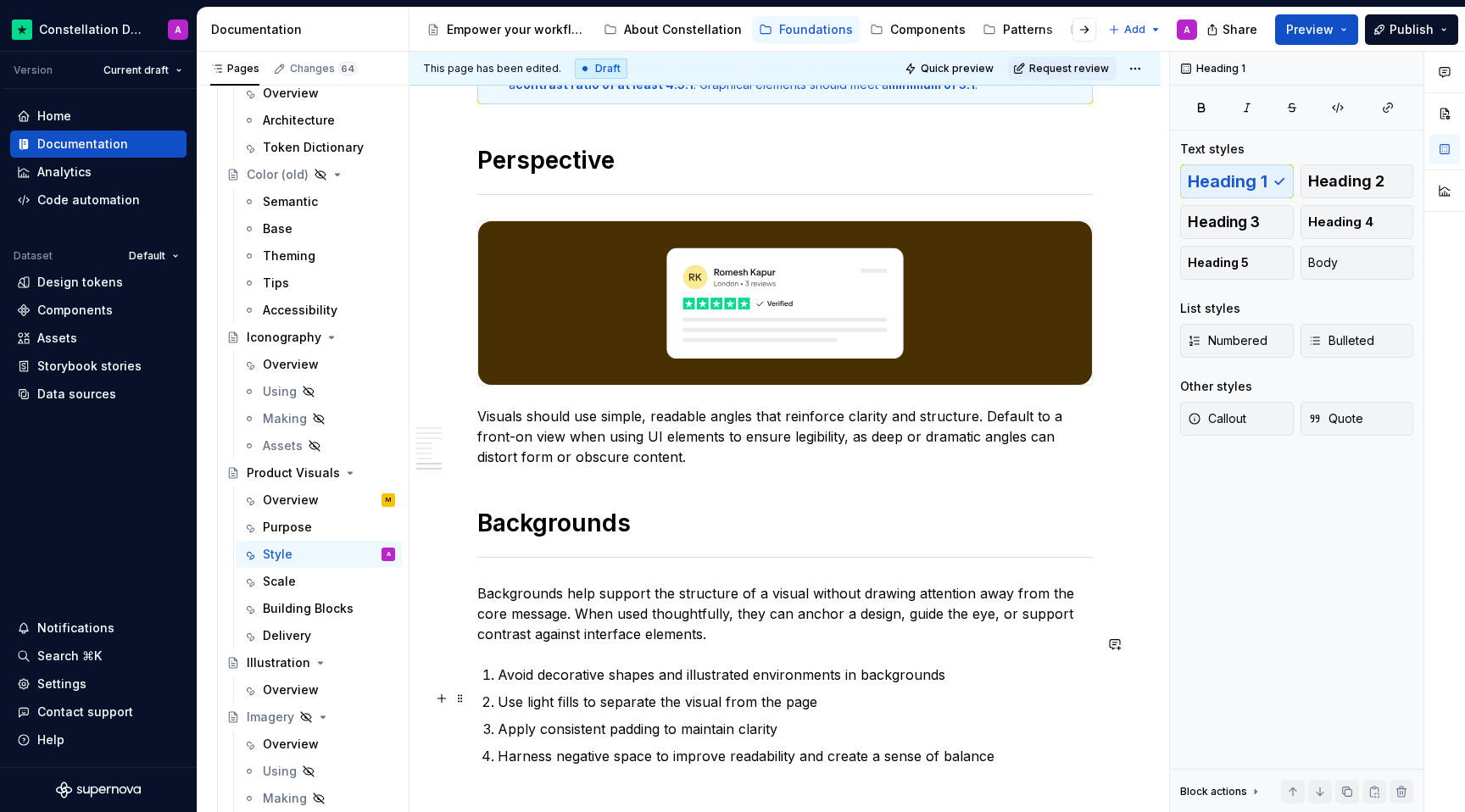
scroll to position [2435, 0]
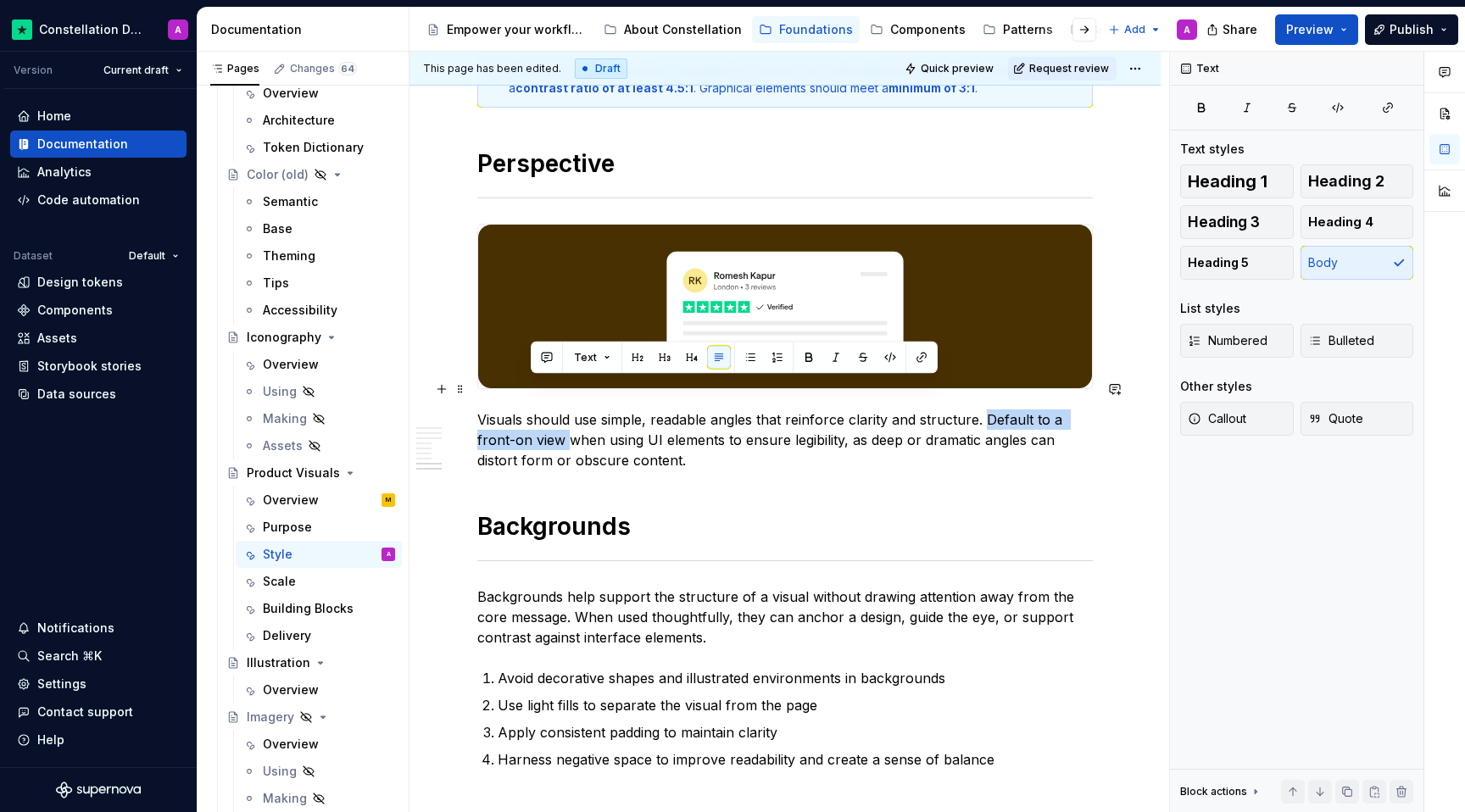
drag, startPoint x: 529, startPoint y: 408, endPoint x: 983, endPoint y: 388, distance: 454.4
click at [983, 409] on p "Visuals should use simple, readable angles that reinforce clarity and structure…" at bounding box center [785, 440] width 615 height 61
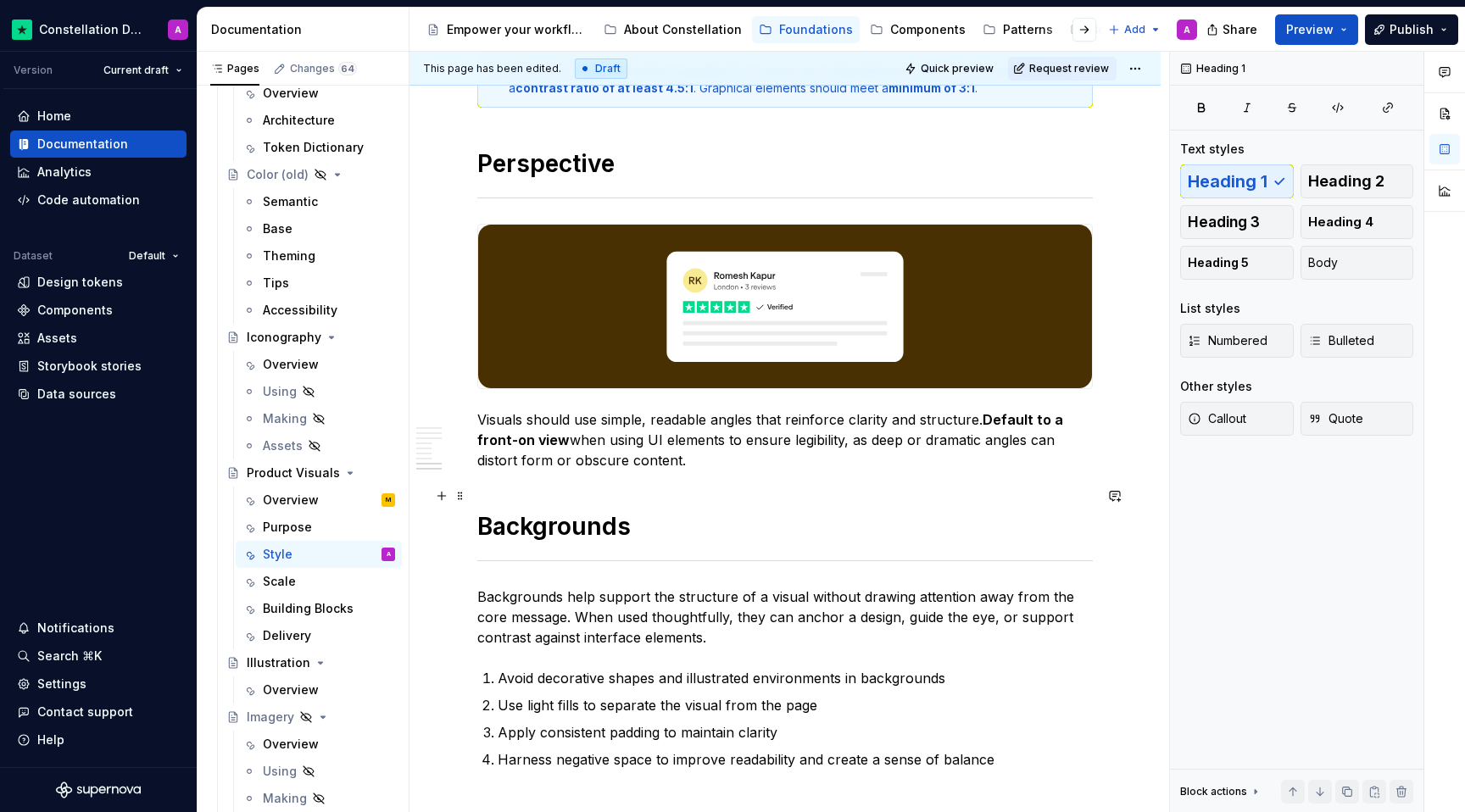
click at [969, 511] on h1 "Backgrounds" at bounding box center [785, 527] width 615 height 31
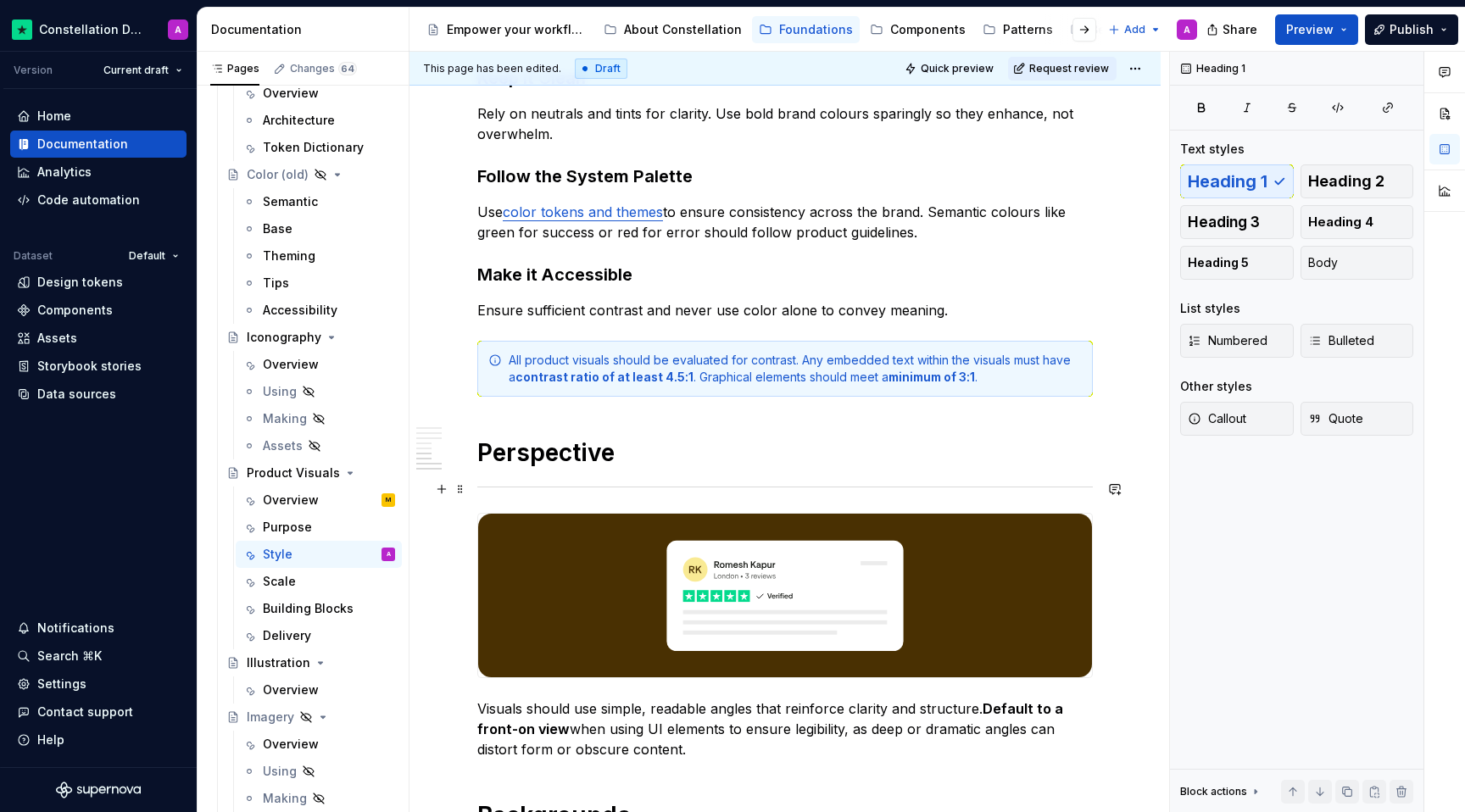
scroll to position [2665, 0]
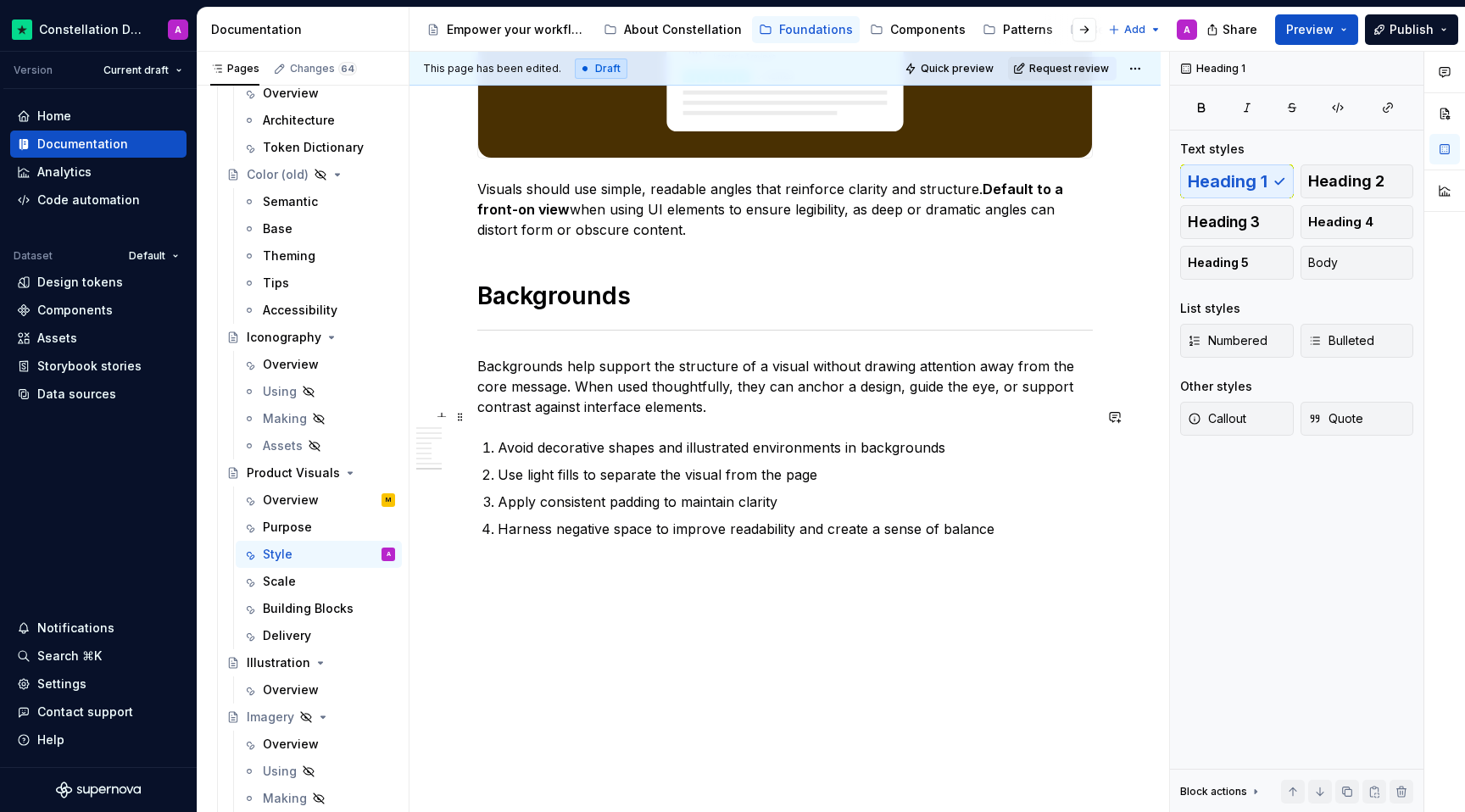
click at [737, 437] on p "Avoid decorative shapes and illustrated environments in backgrounds" at bounding box center [795, 447] width 595 height 20
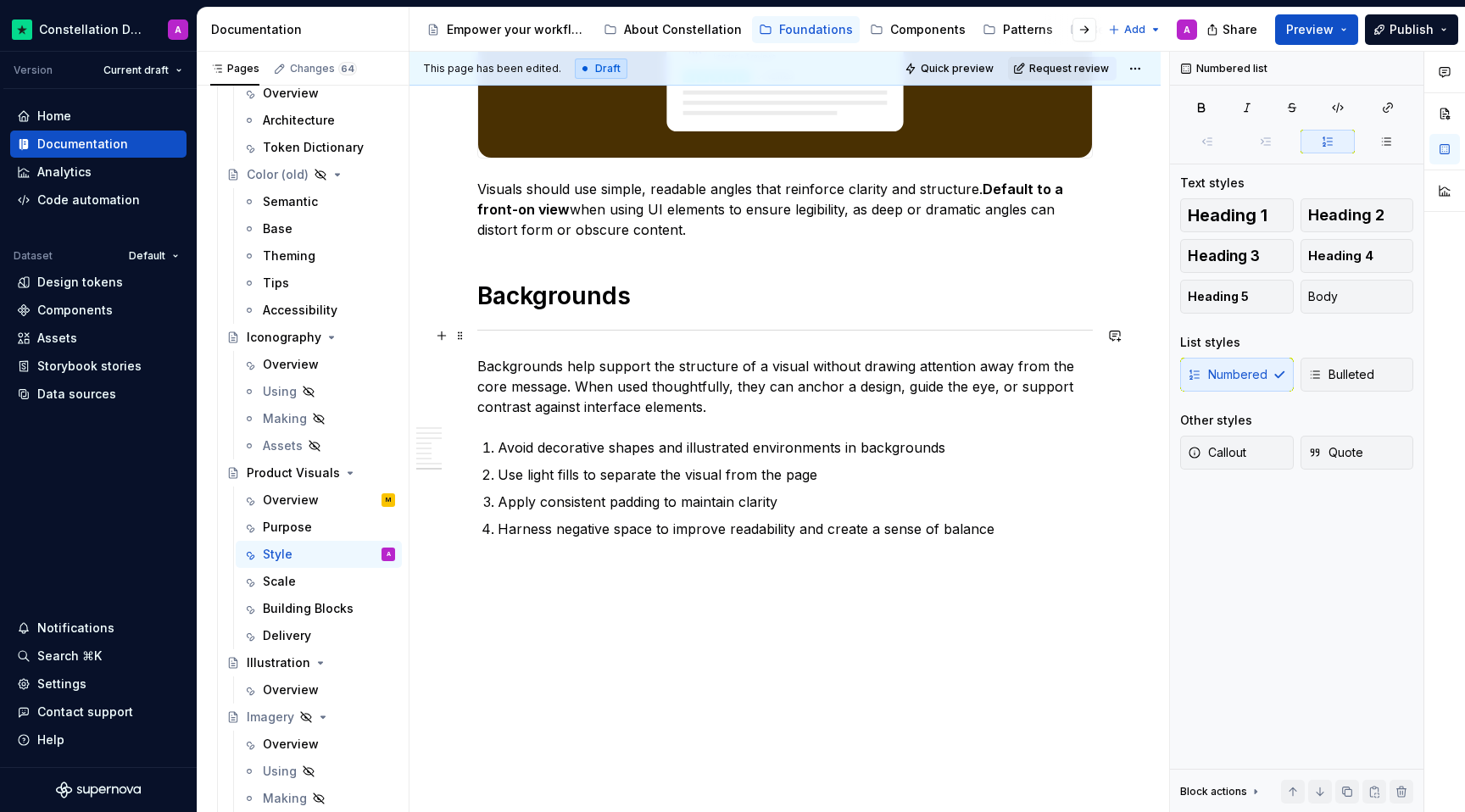
click at [699, 369] on p "Backgrounds help support the structure of a visual without drawing attention aw…" at bounding box center [785, 387] width 615 height 61
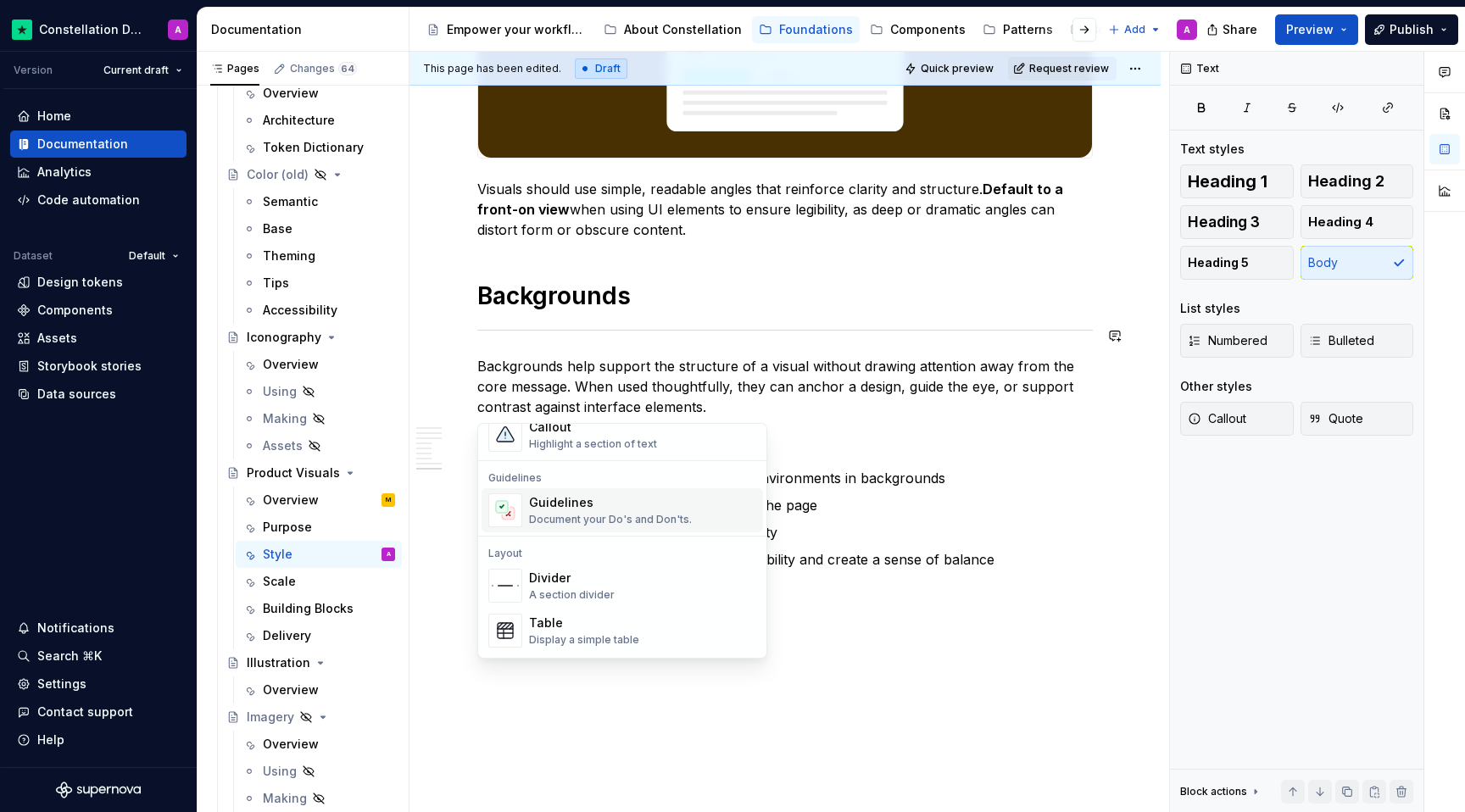
scroll to position [449, 0]
click at [683, 504] on div "Guidelines Document your Do's and Don'ts." at bounding box center [610, 504] width 163 height 32
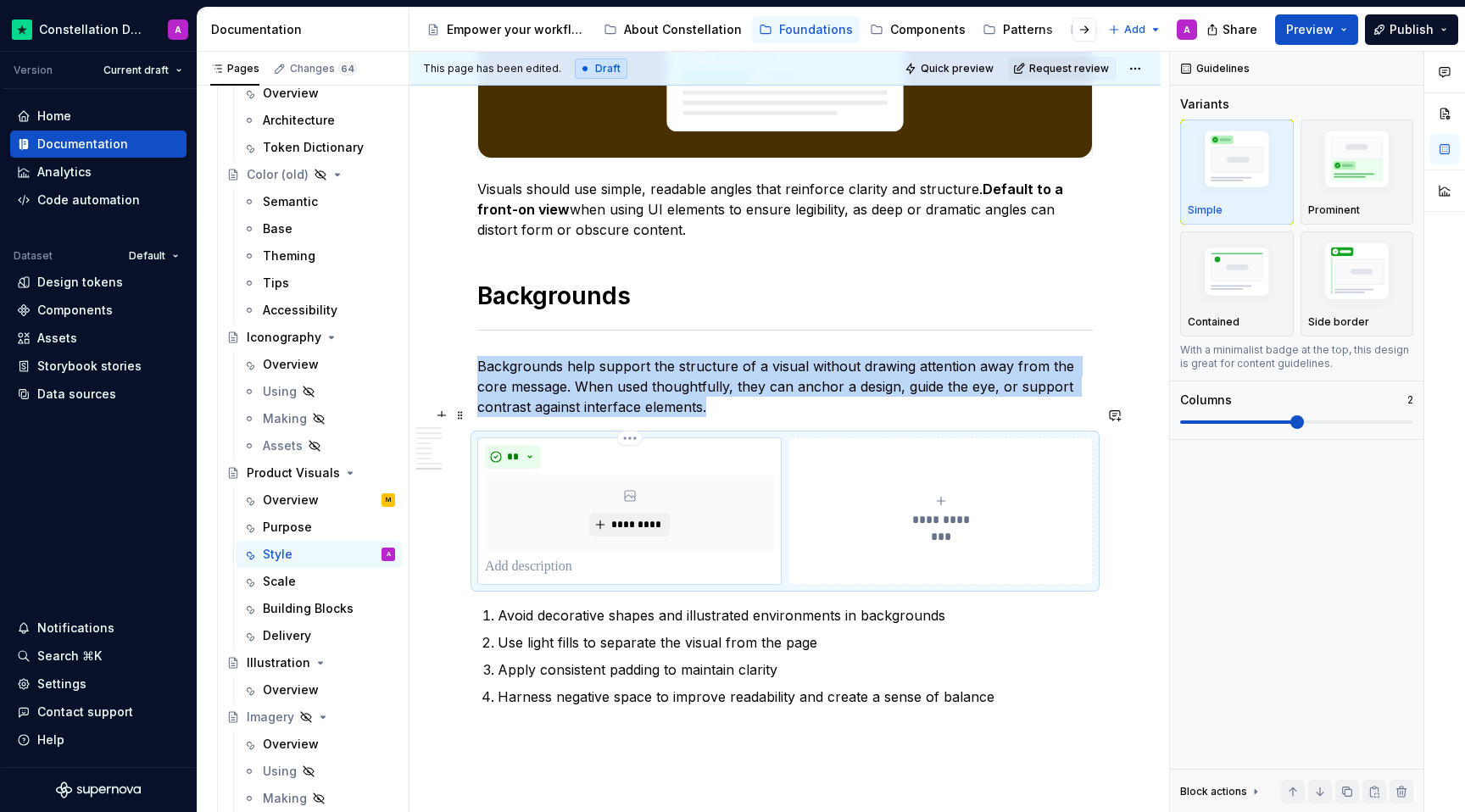
type textarea "*"
click at [1075, 418] on span at bounding box center [1297, 422] width 14 height 14
click at [1075, 415] on span at bounding box center [1297, 422] width 14 height 14
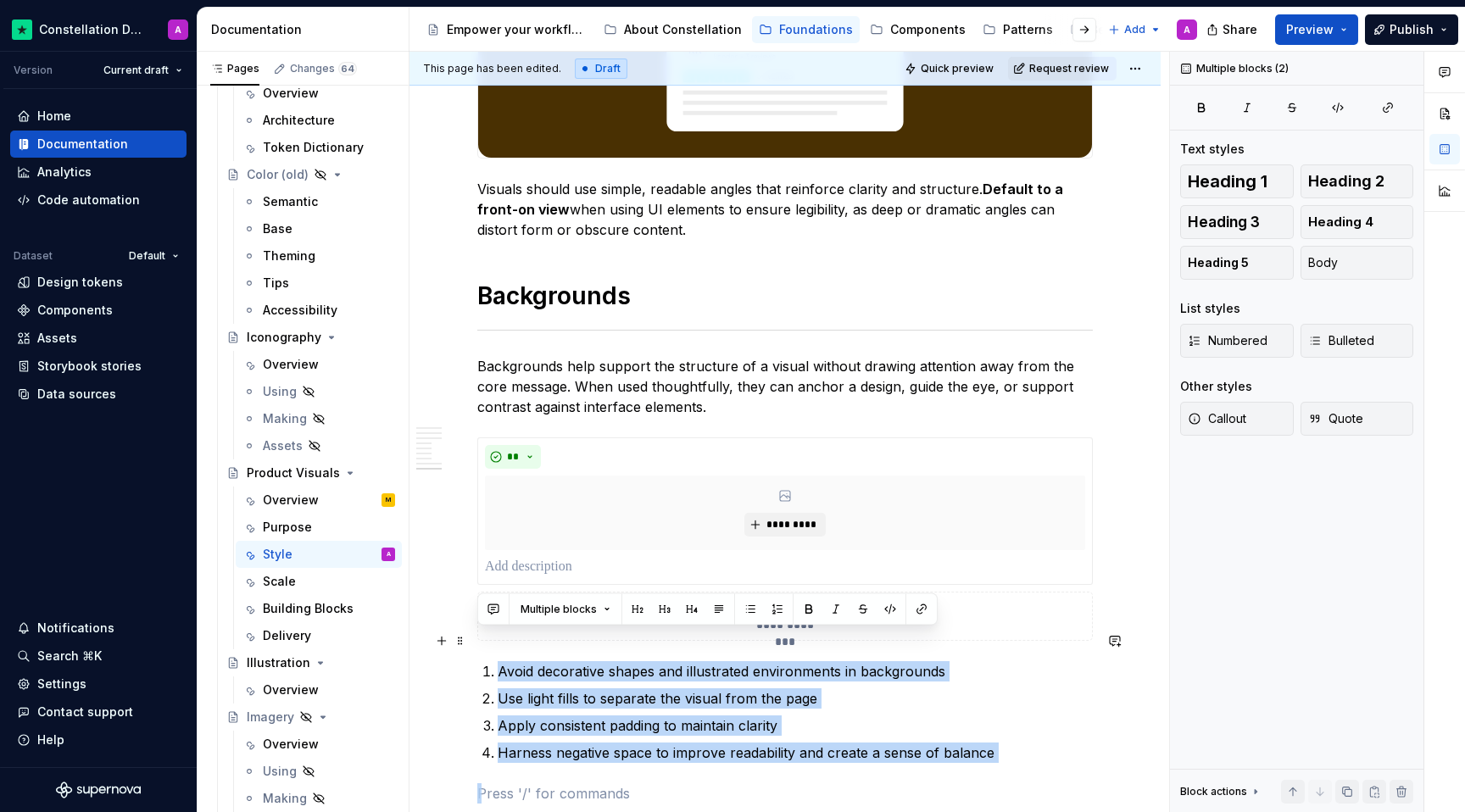
drag, startPoint x: 1029, startPoint y: 734, endPoint x: 482, endPoint y: 641, distance: 554.8
copy ol "Avoid decorative shapes and illustrated environments in backgrounds Use light f…"
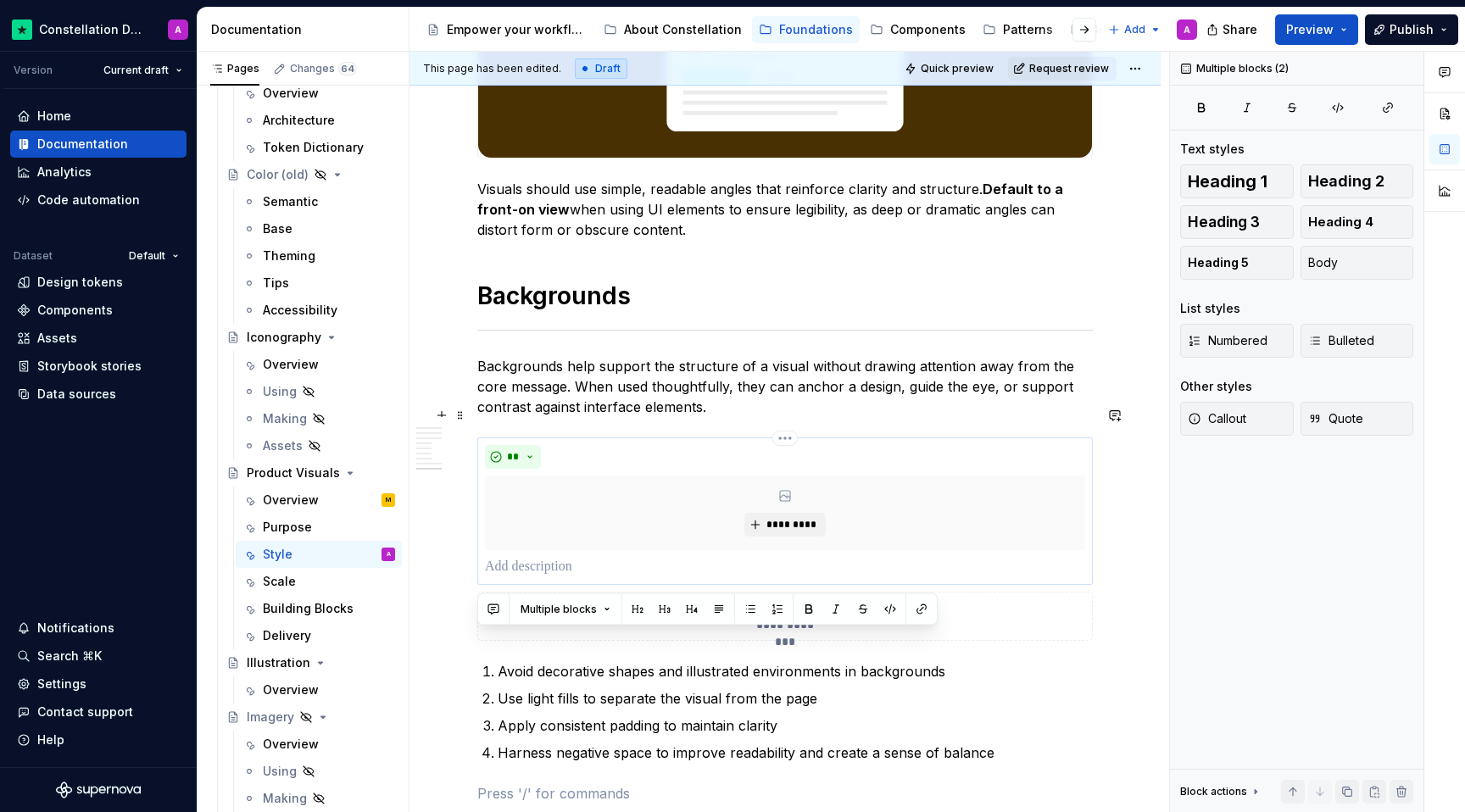
click at [591, 557] on p at bounding box center [785, 567] width 600 height 20
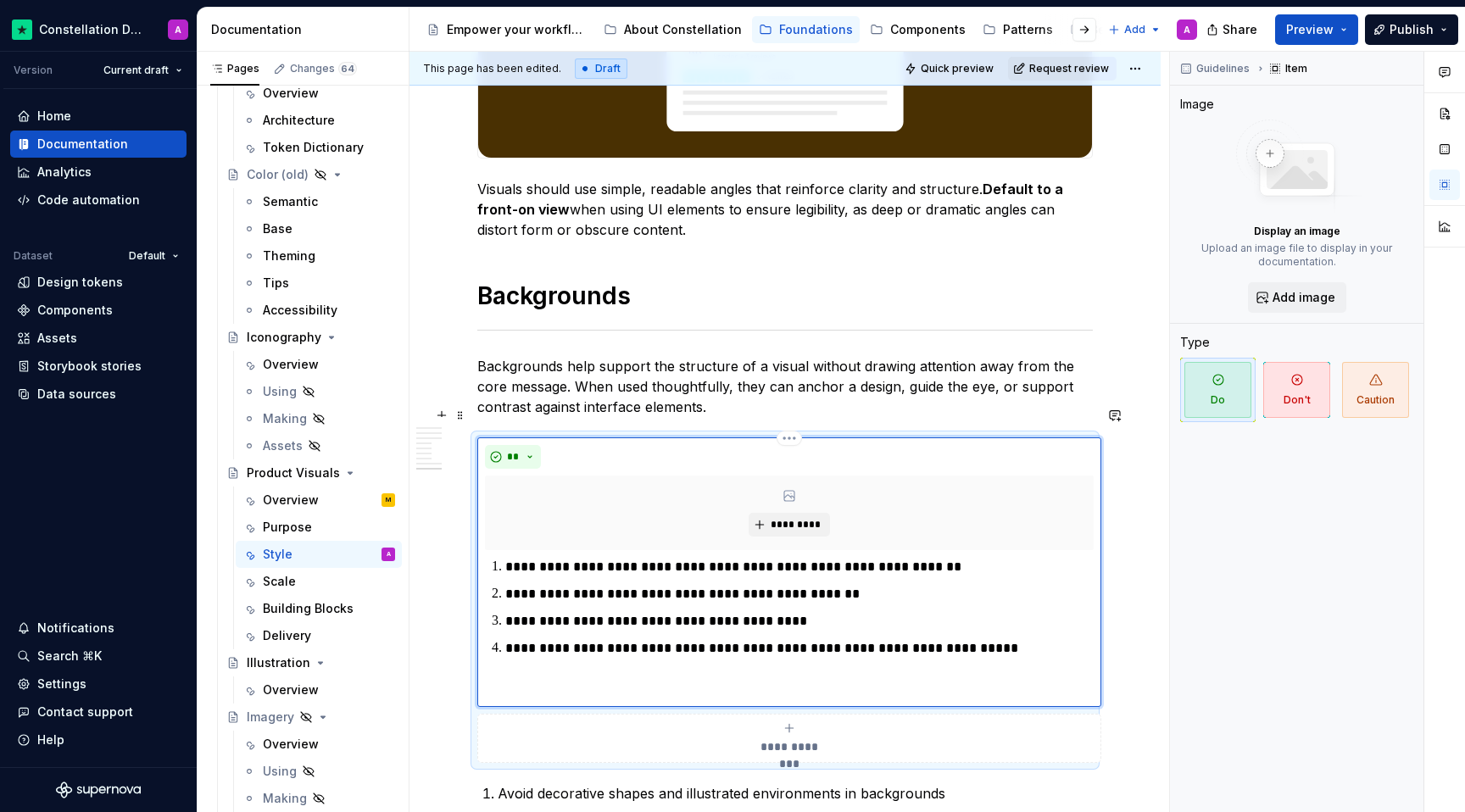
click at [505, 557] on p "**********" at bounding box center [799, 567] width 588 height 20
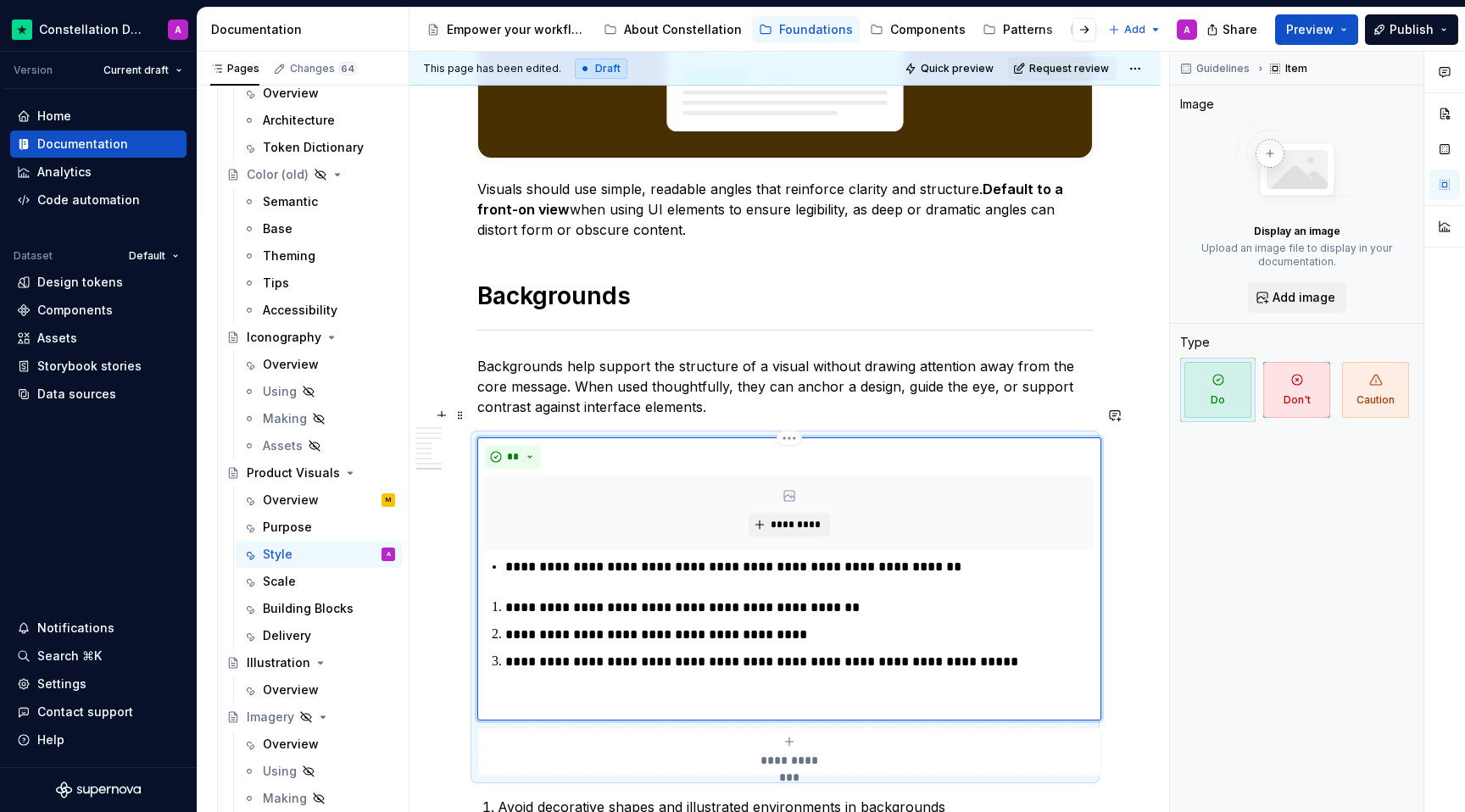
click at [505, 597] on p "**********" at bounding box center [799, 608] width 588 height 20
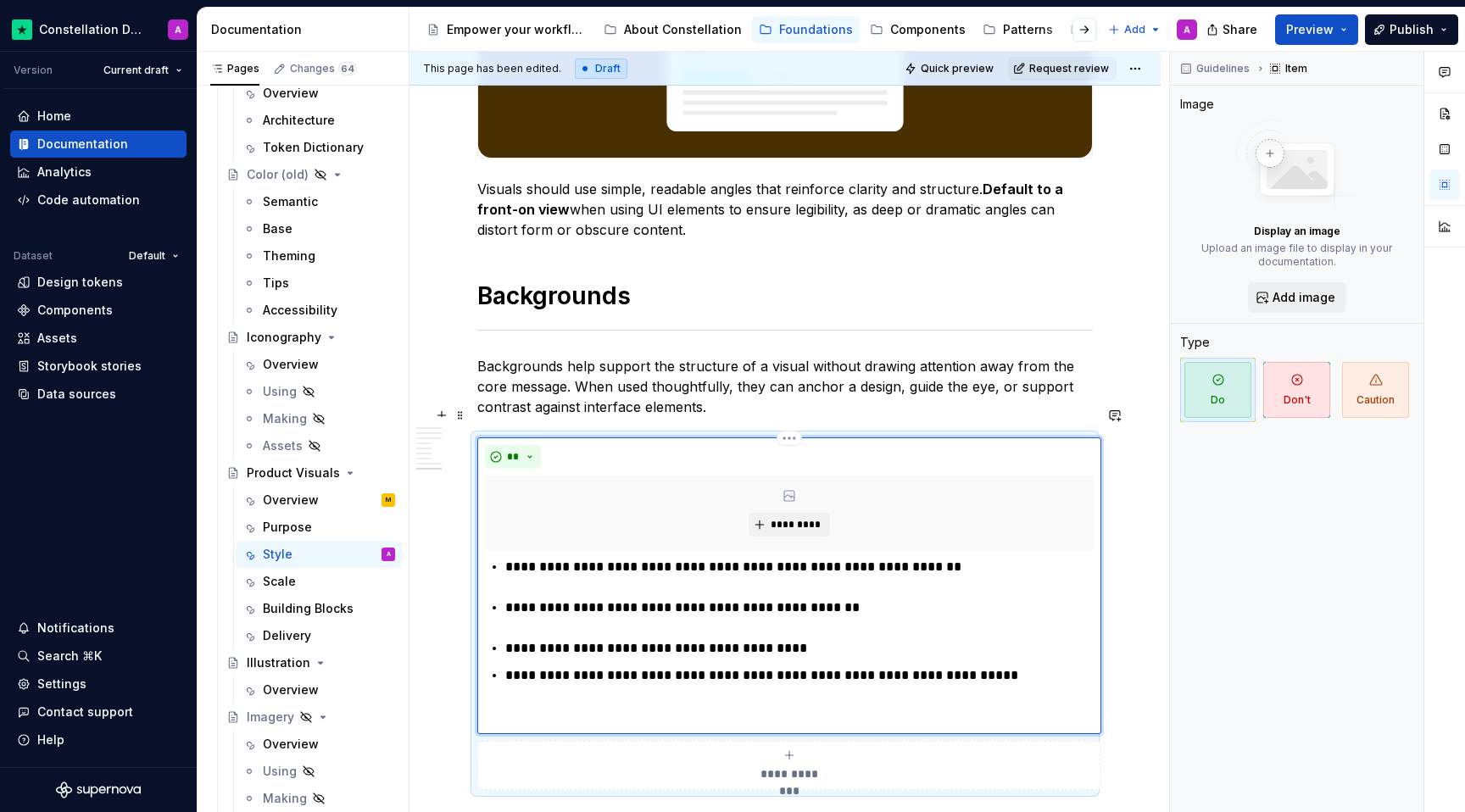
click at [499, 618] on div "**********" at bounding box center [789, 642] width 608 height 170
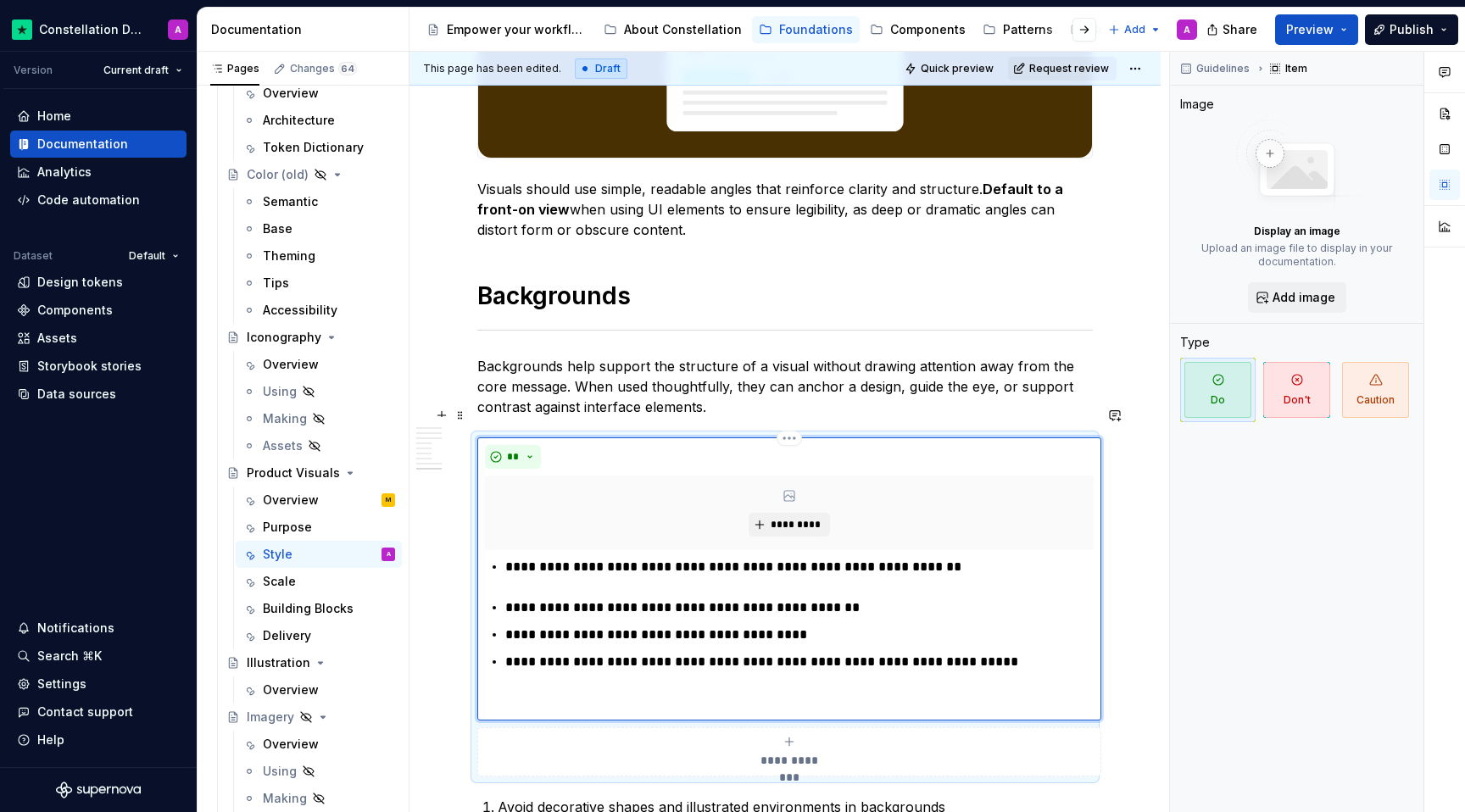
click at [504, 630] on div "**********" at bounding box center [789, 635] width 608 height 156
click at [506, 597] on p "**********" at bounding box center [799, 608] width 588 height 20
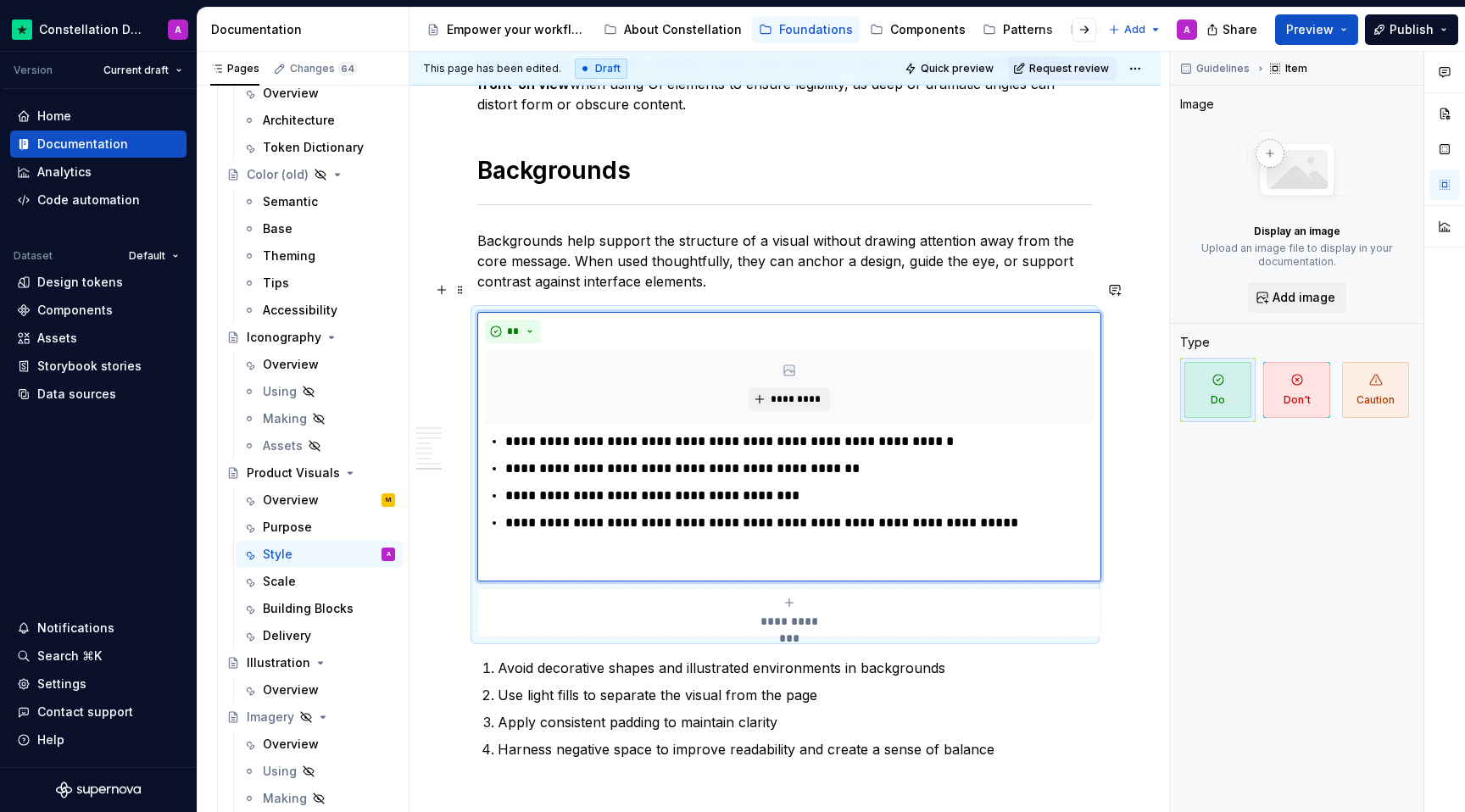
scroll to position [2807, 0]
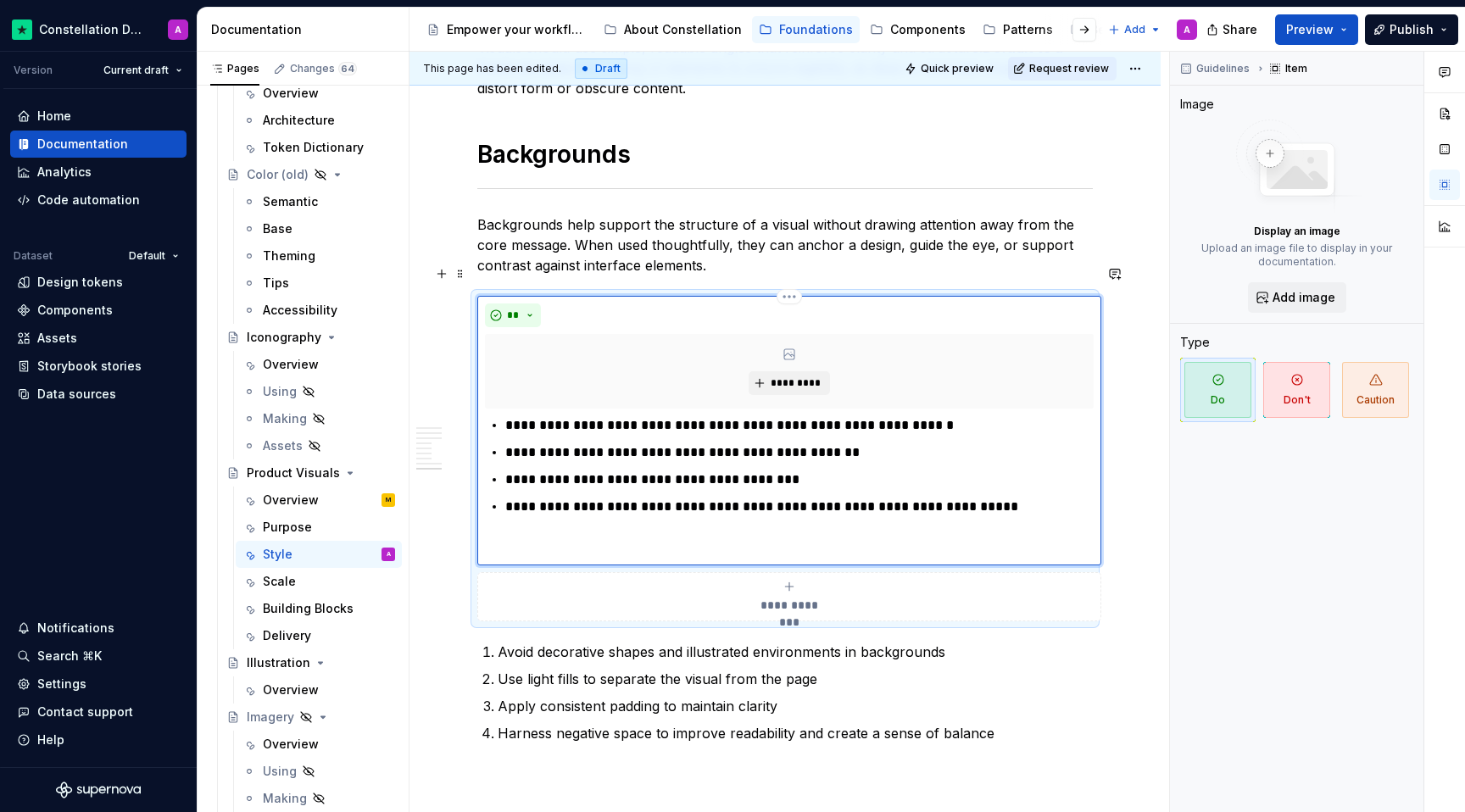
click at [612, 538] on p at bounding box center [789, 548] width 608 height 20
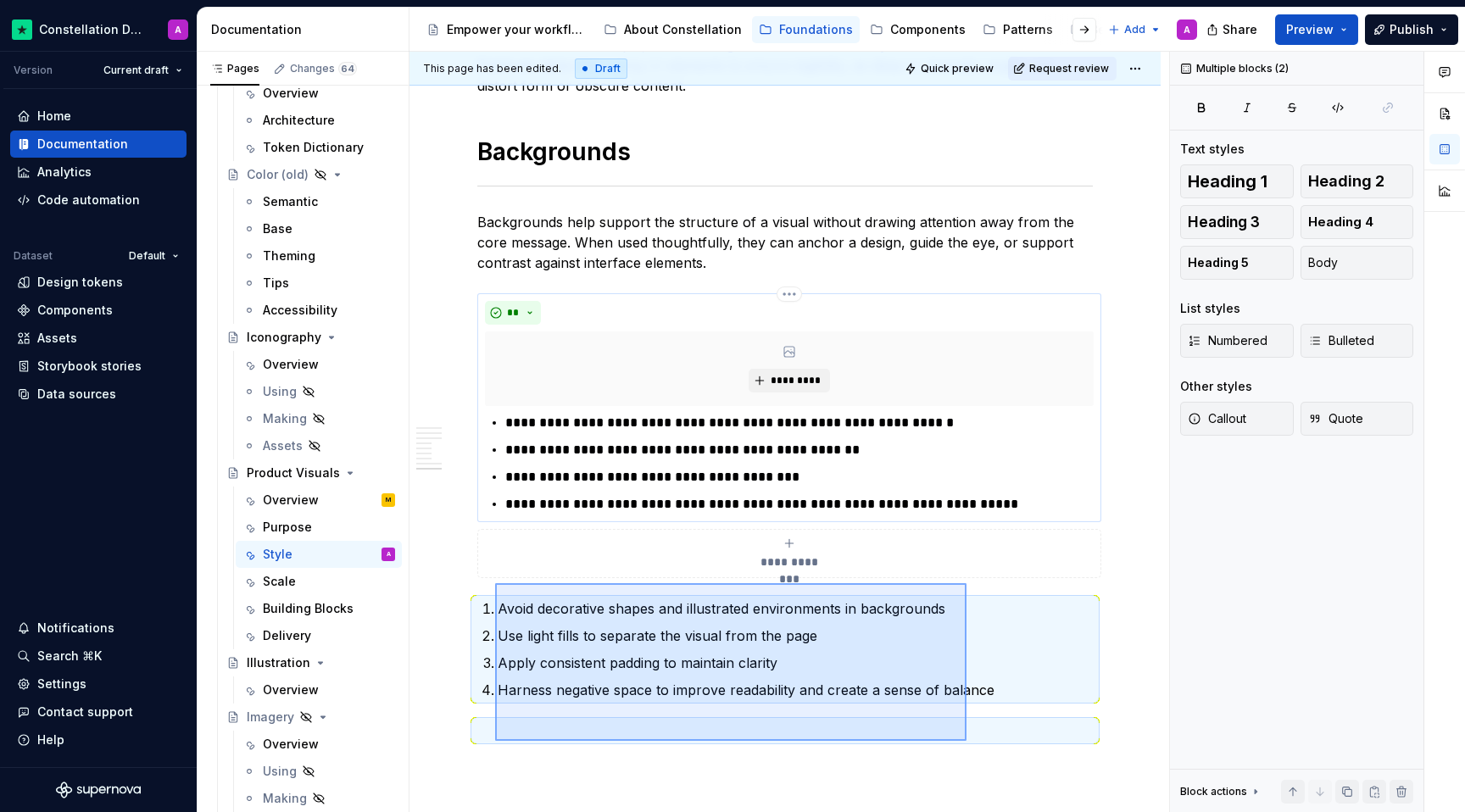
drag, startPoint x: 966, startPoint y: 743, endPoint x: 495, endPoint y: 583, distance: 497.4
click at [495, 583] on div "This page has been edited. Draft Quick preview Request review Product Visuals B…" at bounding box center [788, 432] width 759 height 761
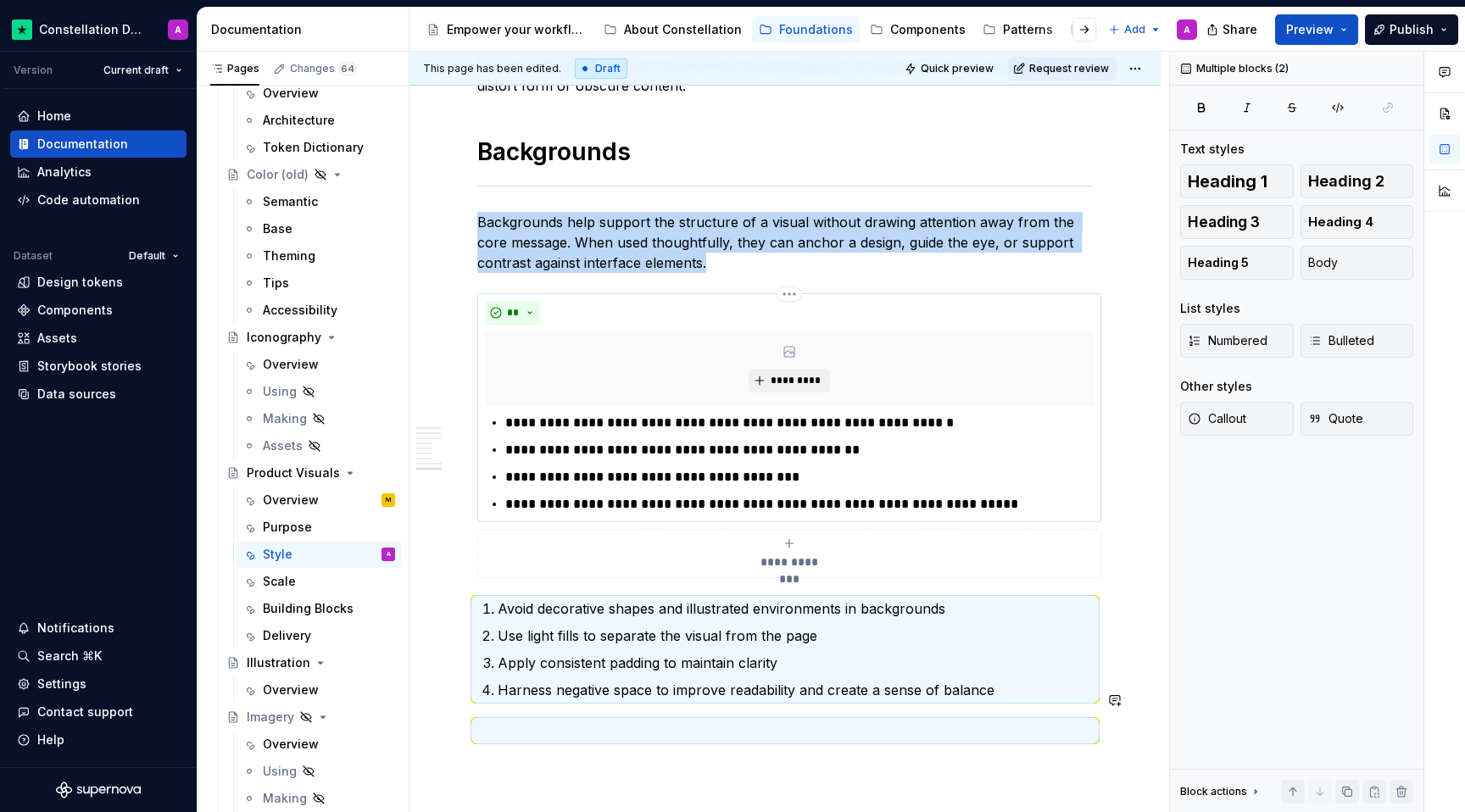
scroll to position [2808, 0]
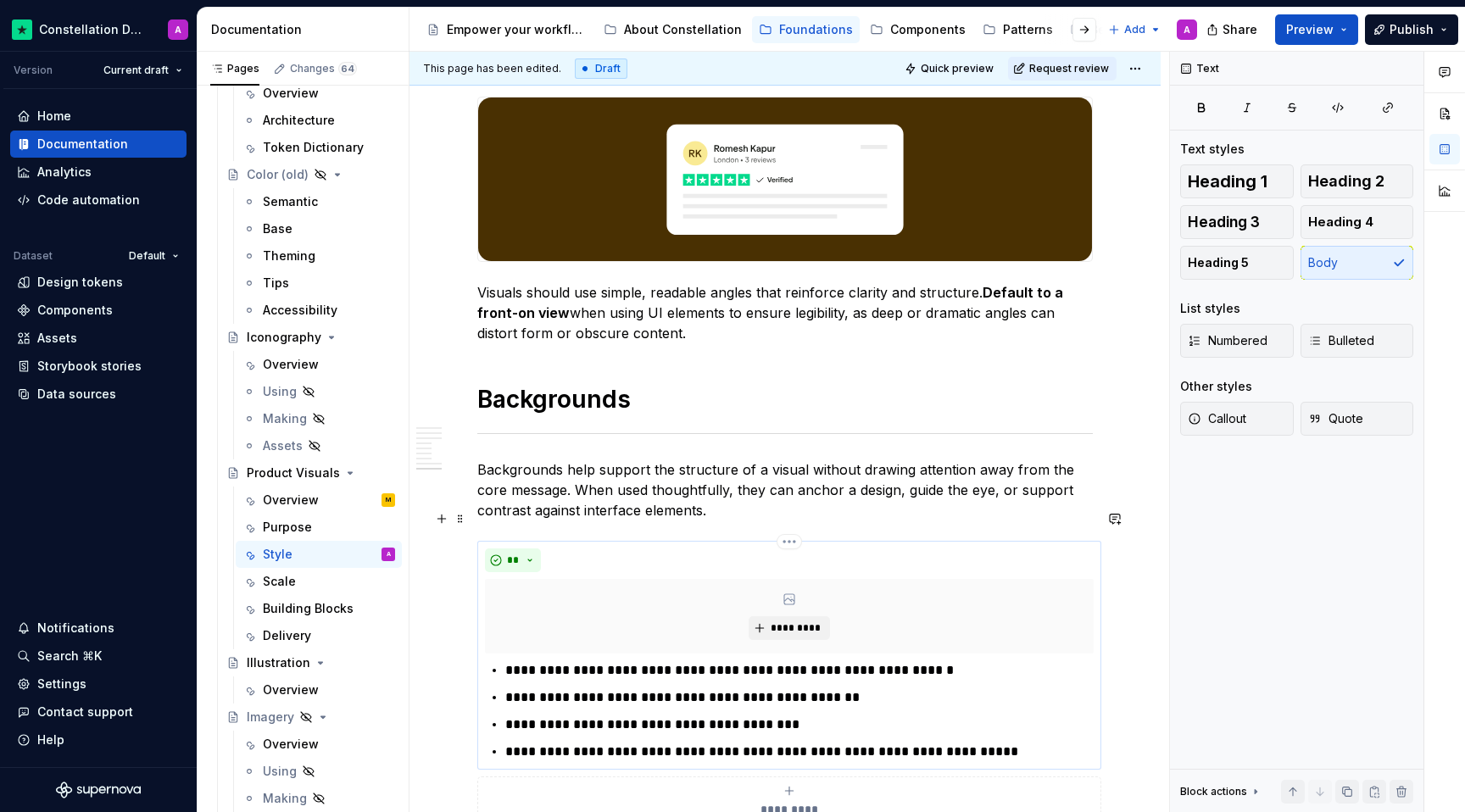
scroll to position [2555, 0]
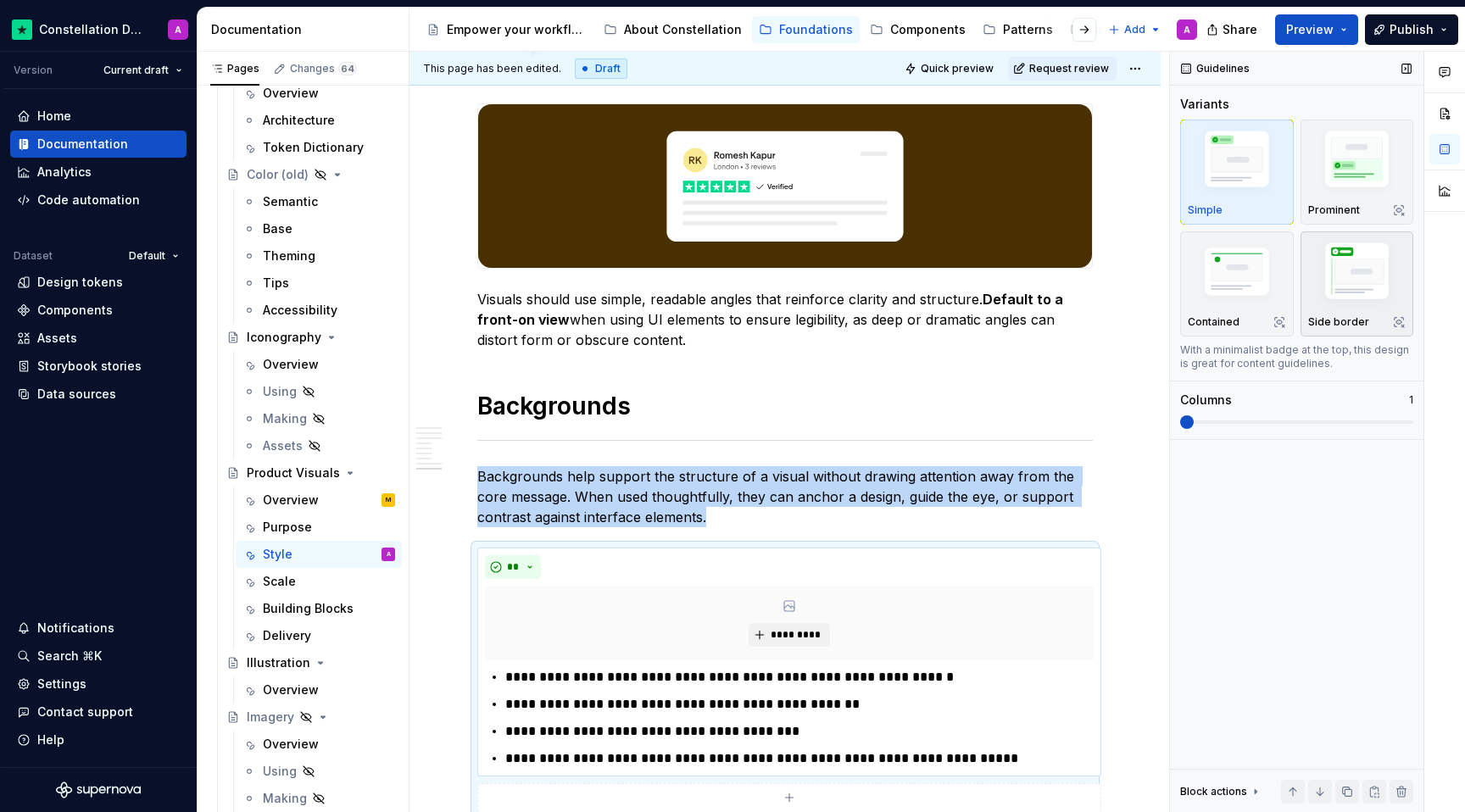
click at [1075, 288] on img "button" at bounding box center [1357, 274] width 98 height 74
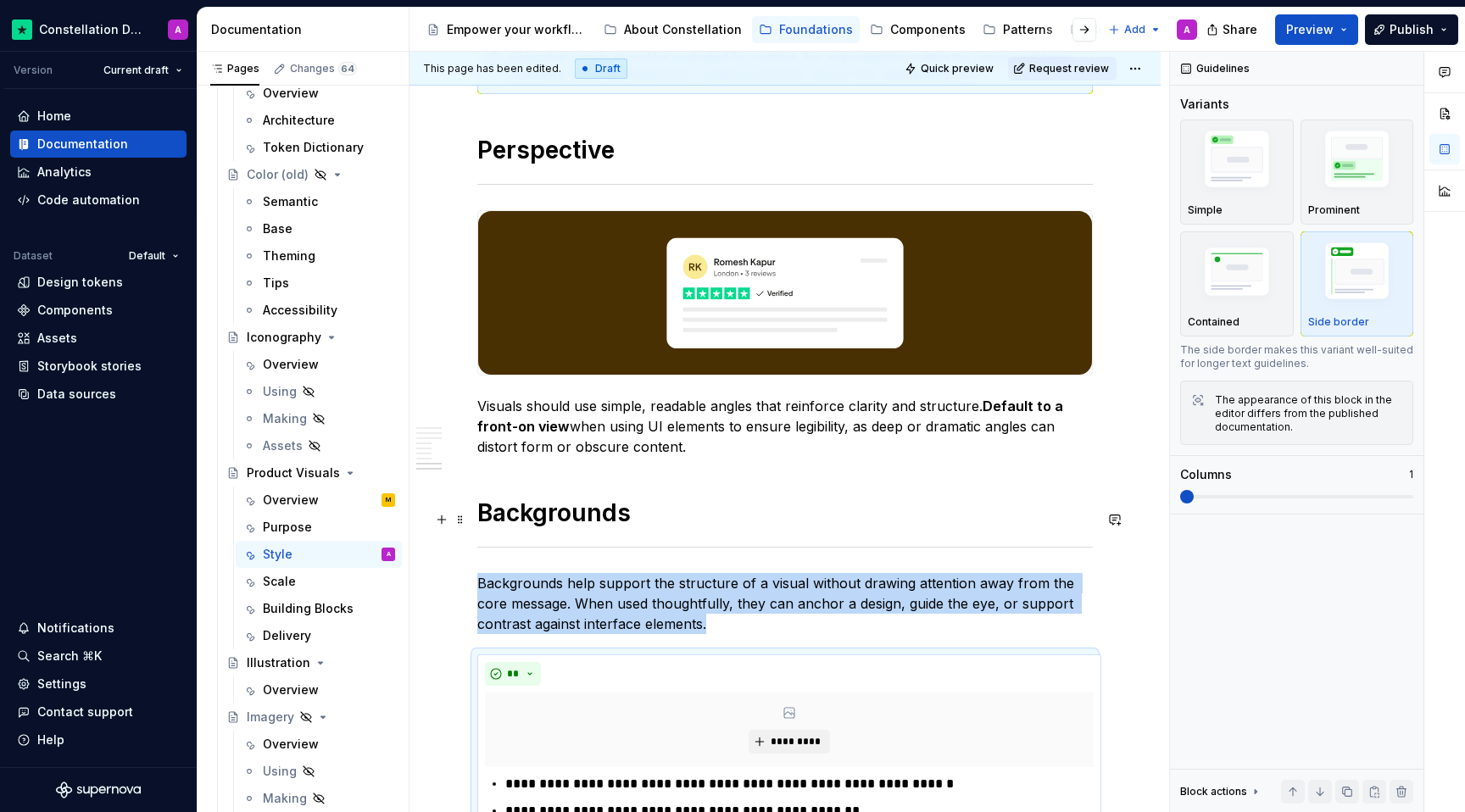
scroll to position [2447, 0]
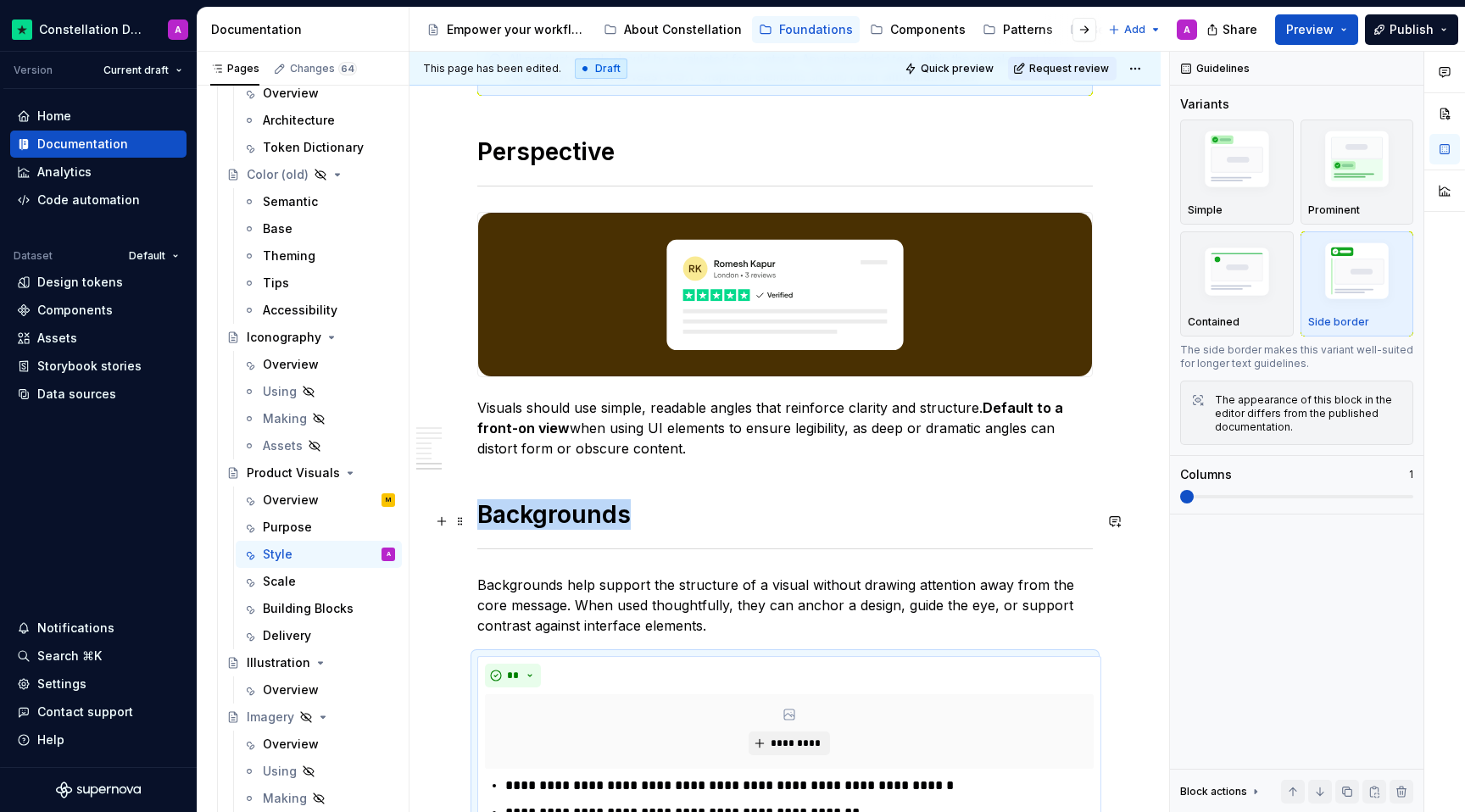
click at [696, 549] on hr at bounding box center [785, 549] width 615 height 1
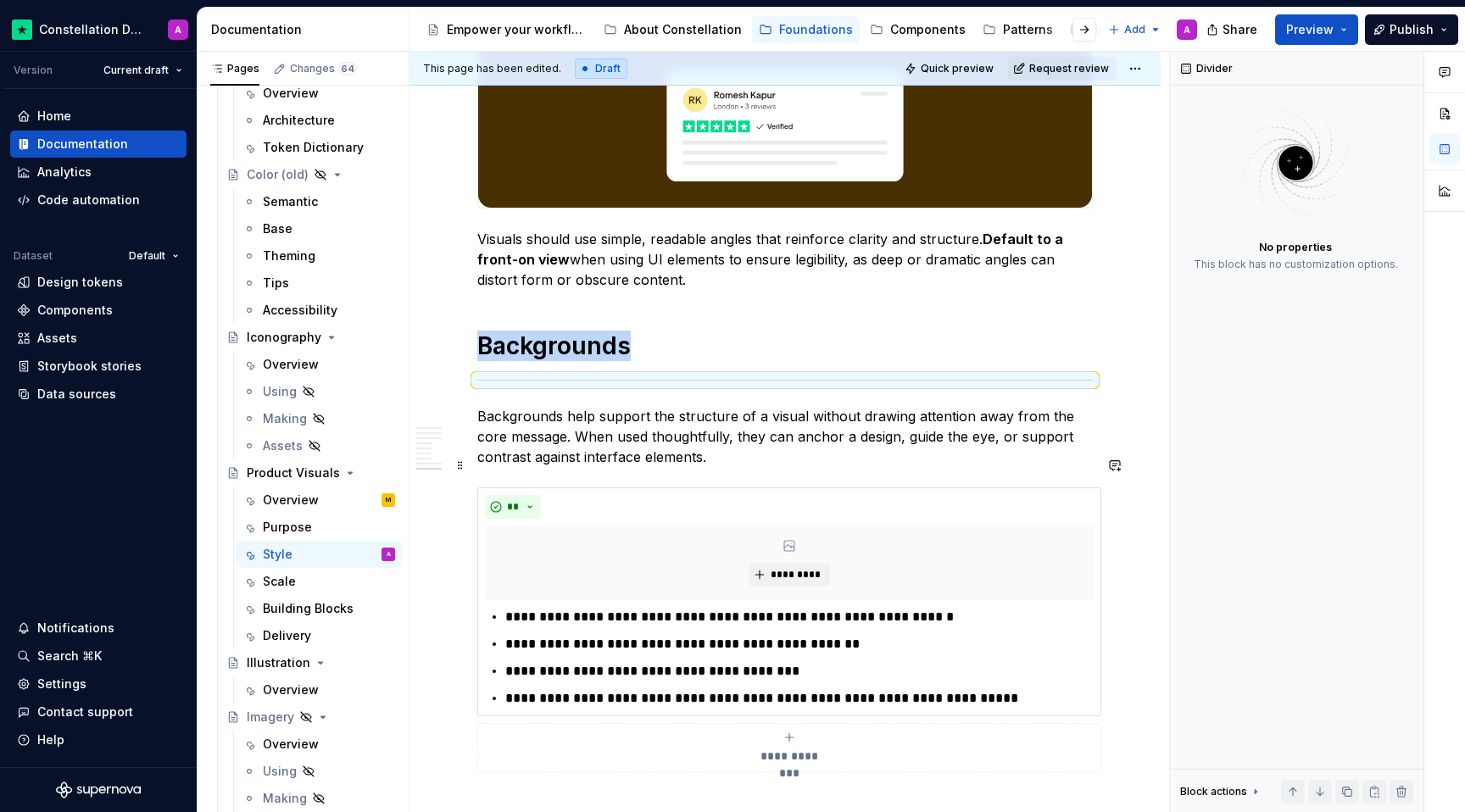
scroll to position [2635, 0]
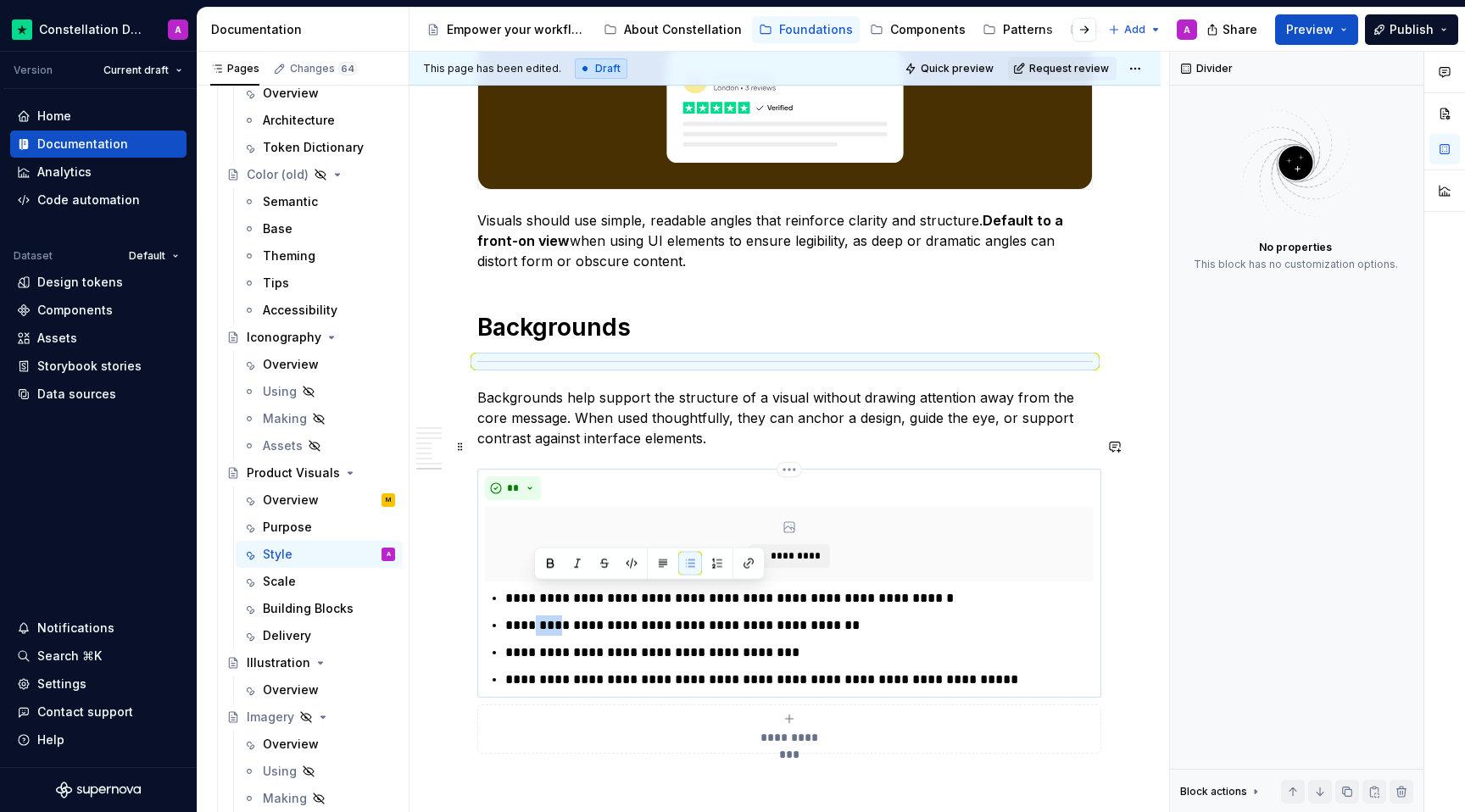
drag, startPoint x: 557, startPoint y: 591, endPoint x: 533, endPoint y: 591, distance: 24.0
click at [533, 615] on p "**********" at bounding box center [799, 625] width 588 height 20
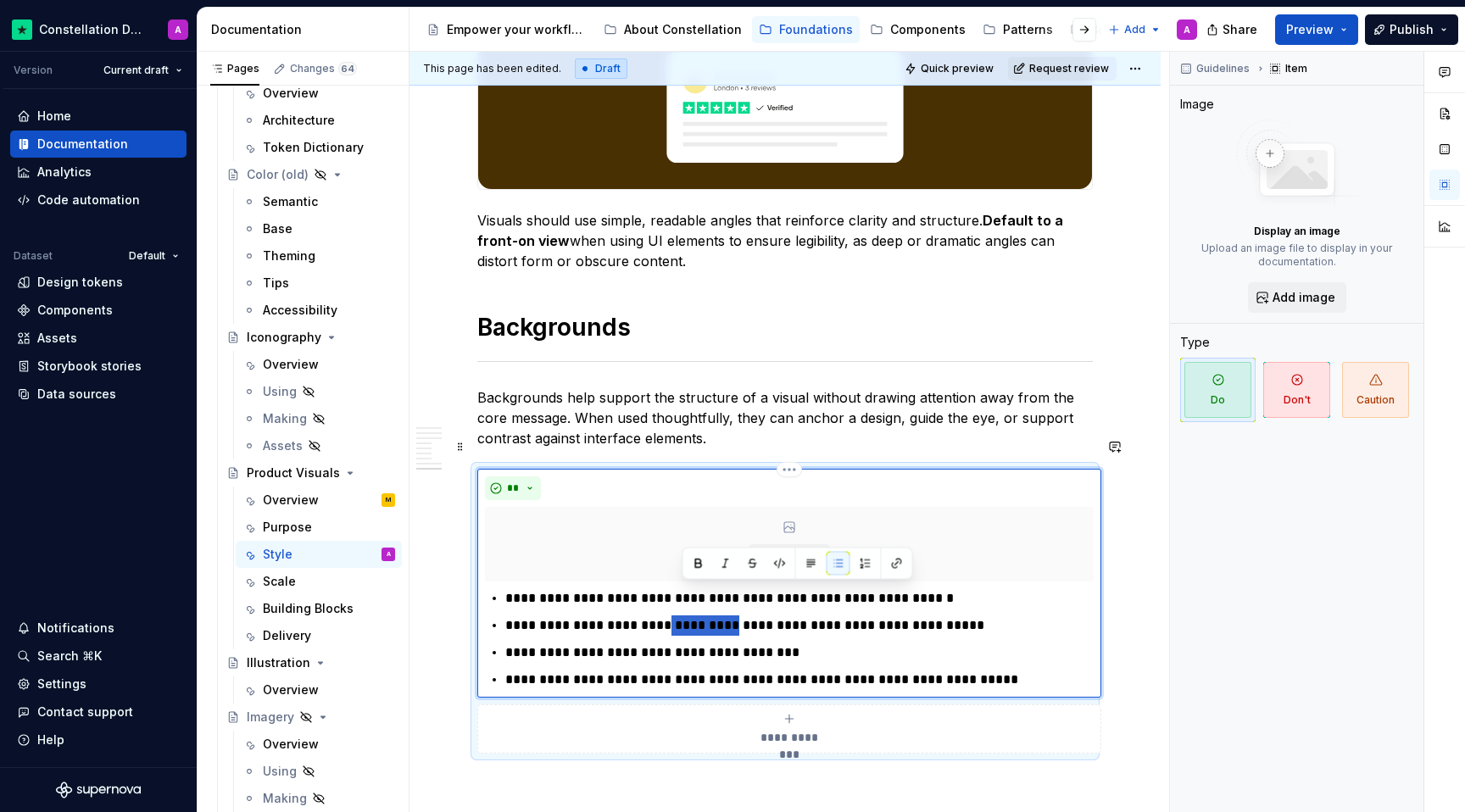
drag, startPoint x: 723, startPoint y: 589, endPoint x: 679, endPoint y: 588, distance: 44.0
click at [679, 615] on p "**********" at bounding box center [799, 625] width 588 height 20
click at [825, 642] on p "**********" at bounding box center [799, 653] width 588 height 20
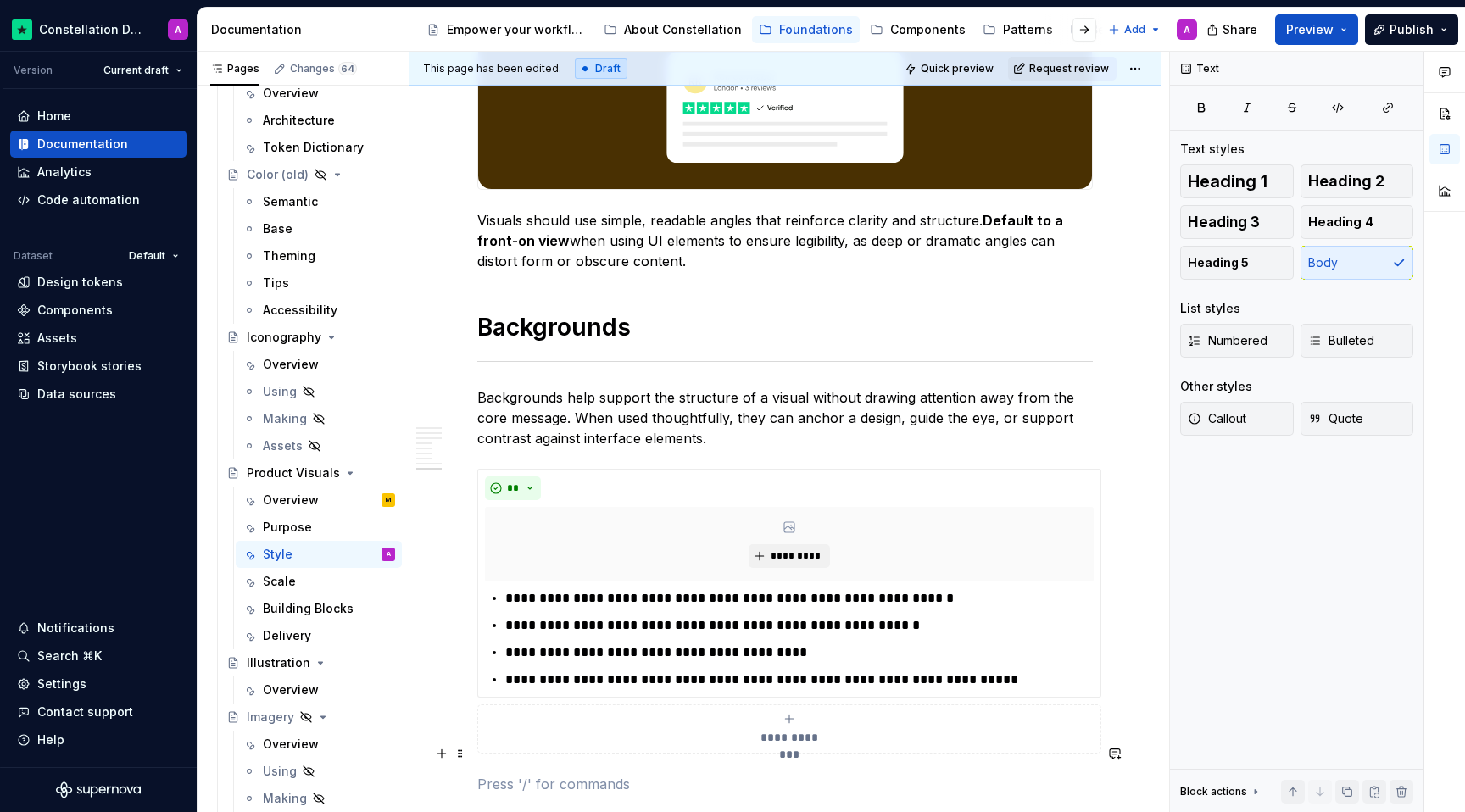
click at [709, 774] on p at bounding box center [785, 784] width 615 height 20
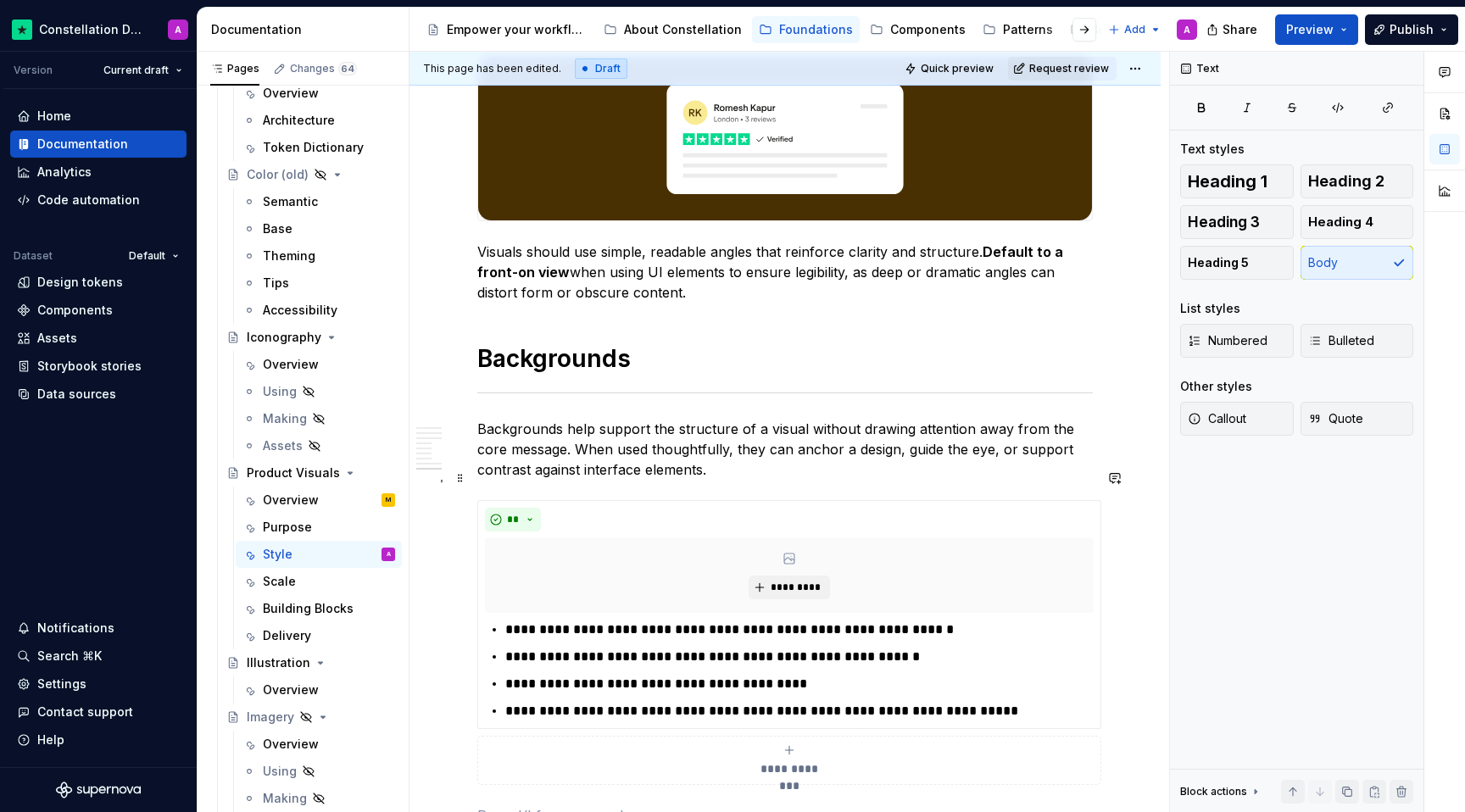
scroll to position [2629, 0]
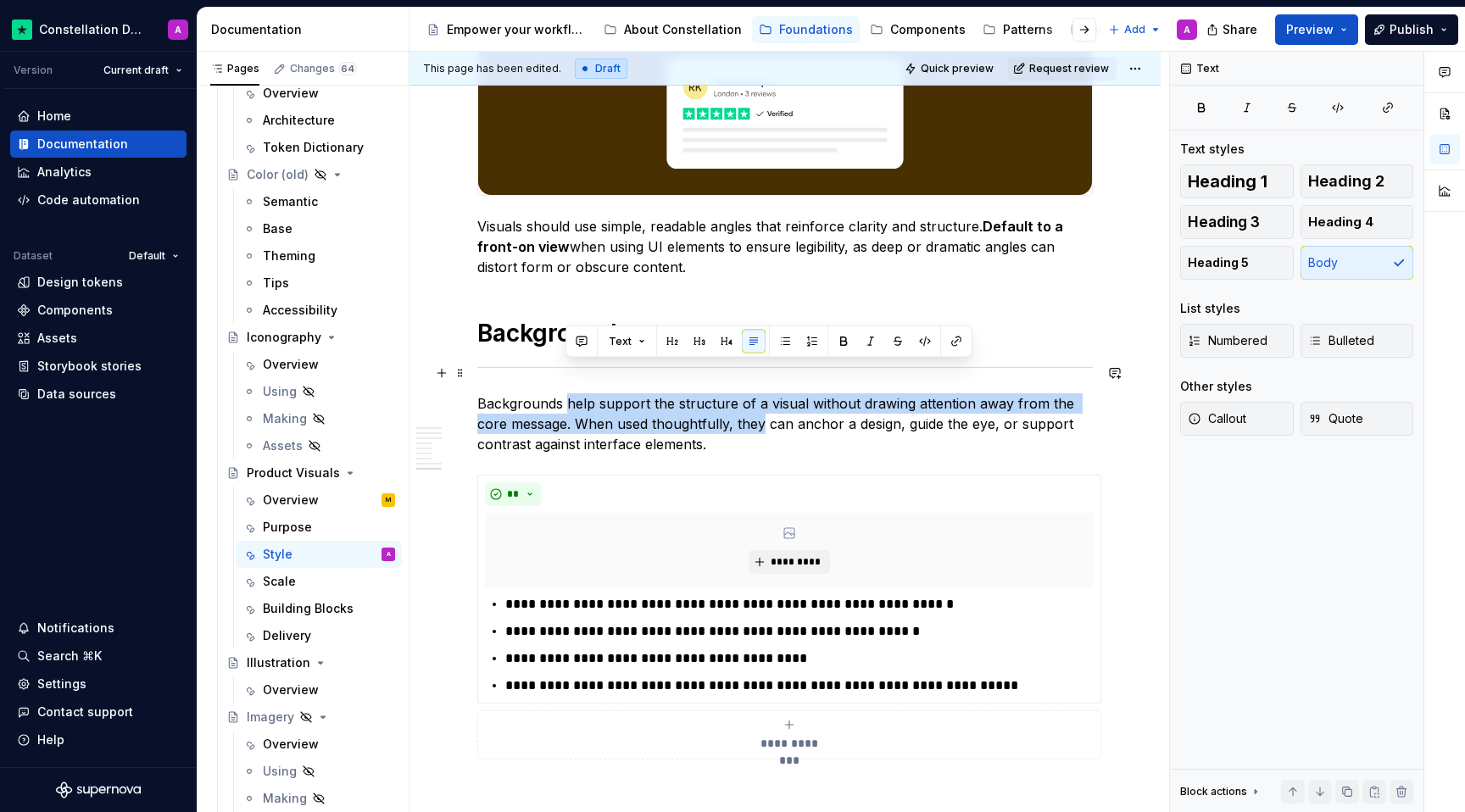
drag, startPoint x: 728, startPoint y: 397, endPoint x: 565, endPoint y: 375, distance: 164.5
click at [565, 394] on p "Backgrounds help support the structure of a visual without drawing attention aw…" at bounding box center [785, 424] width 615 height 61
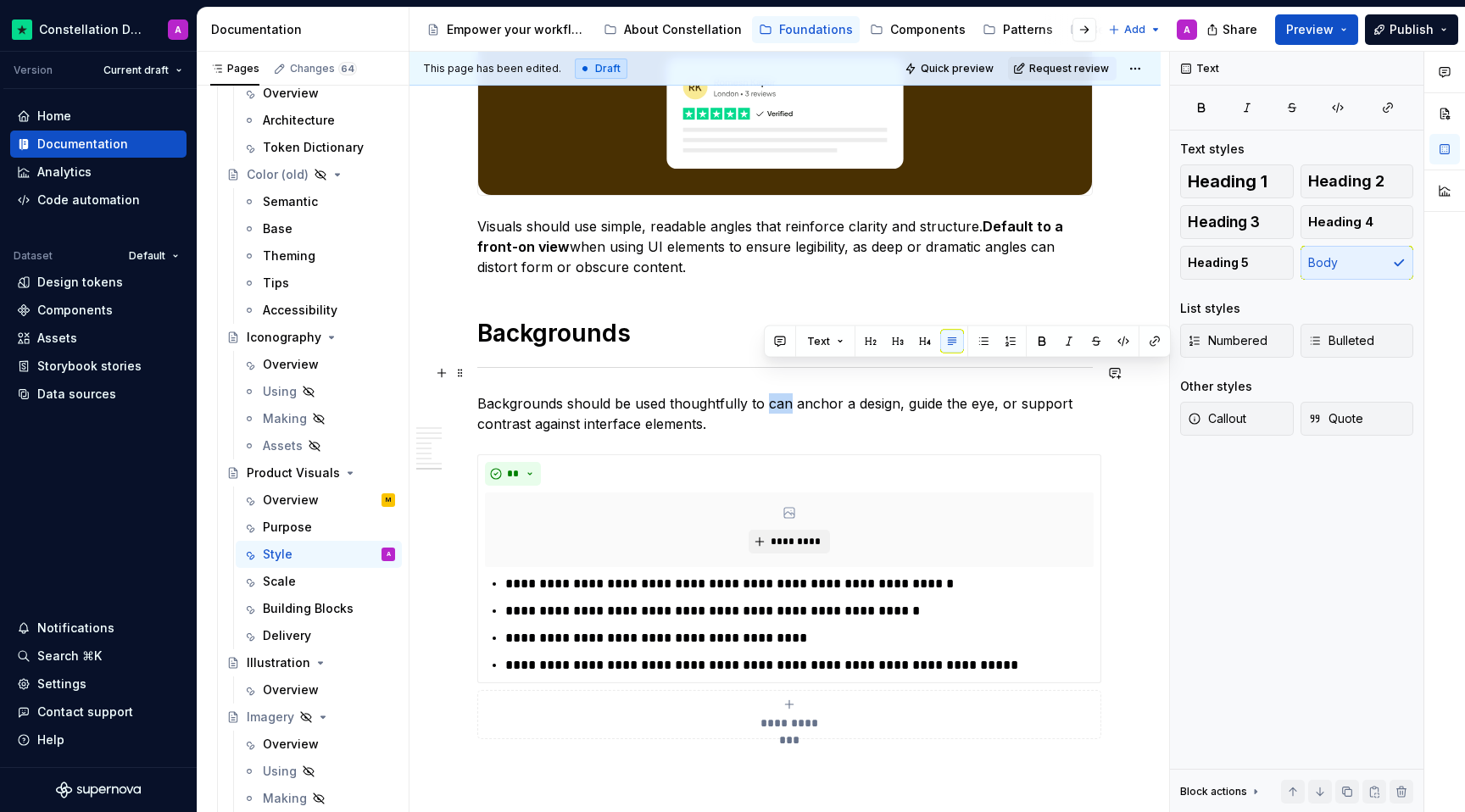
drag, startPoint x: 785, startPoint y: 371, endPoint x: 764, endPoint y: 371, distance: 21.0
click at [764, 394] on p "Backgrounds should be used thoughtfully to can anchor a design, guide the eye, …" at bounding box center [785, 414] width 615 height 41
drag, startPoint x: 980, startPoint y: 370, endPoint x: 970, endPoint y: 370, distance: 10.0
click at [970, 394] on p "Backgrounds should be used thoughtfully to anchor a design, guide the eye, or s…" at bounding box center [785, 414] width 615 height 41
click at [931, 399] on p "Backgrounds should be used thoughtfully to anchor a design, guide the eye, and …" at bounding box center [785, 414] width 615 height 41
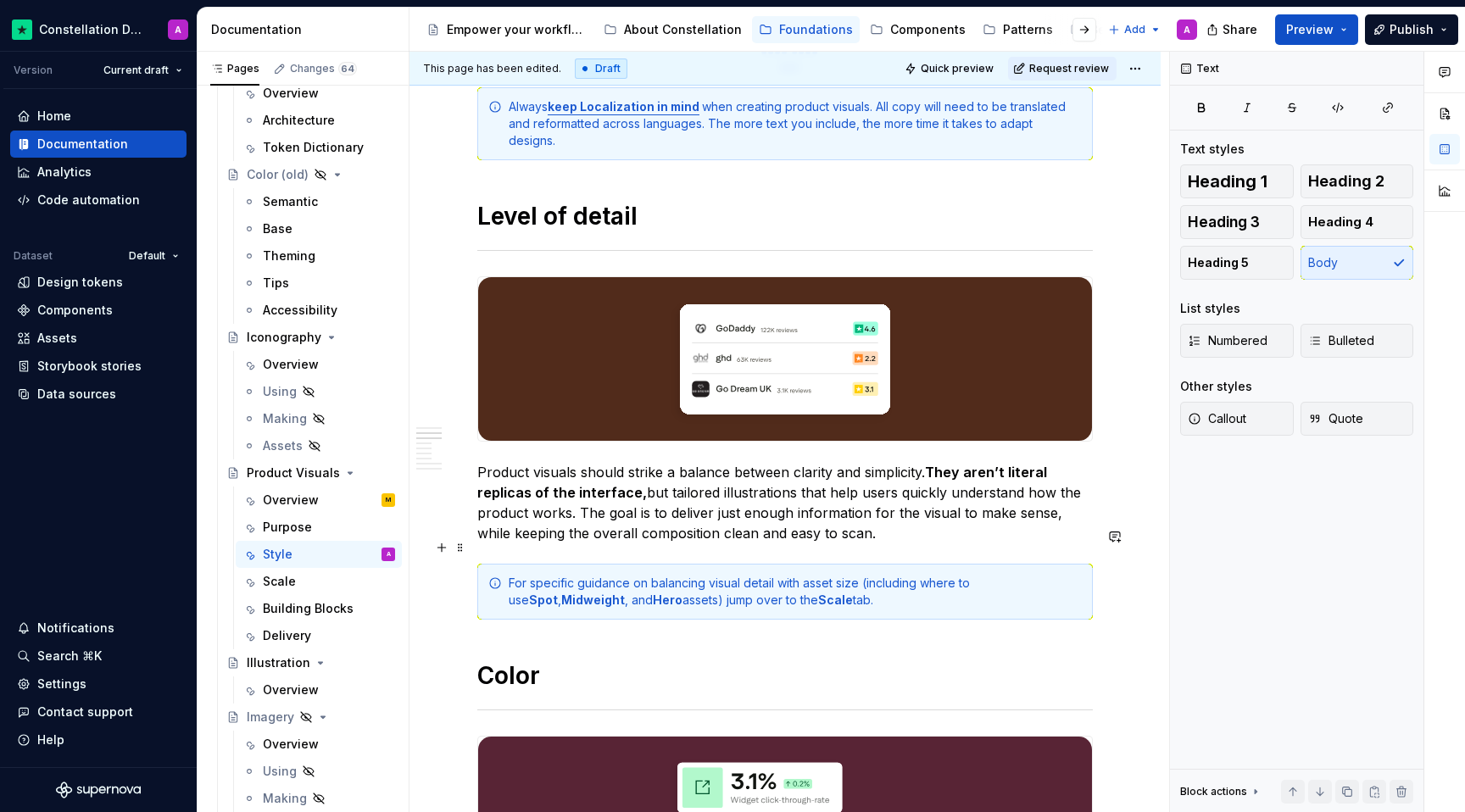
scroll to position [858, 0]
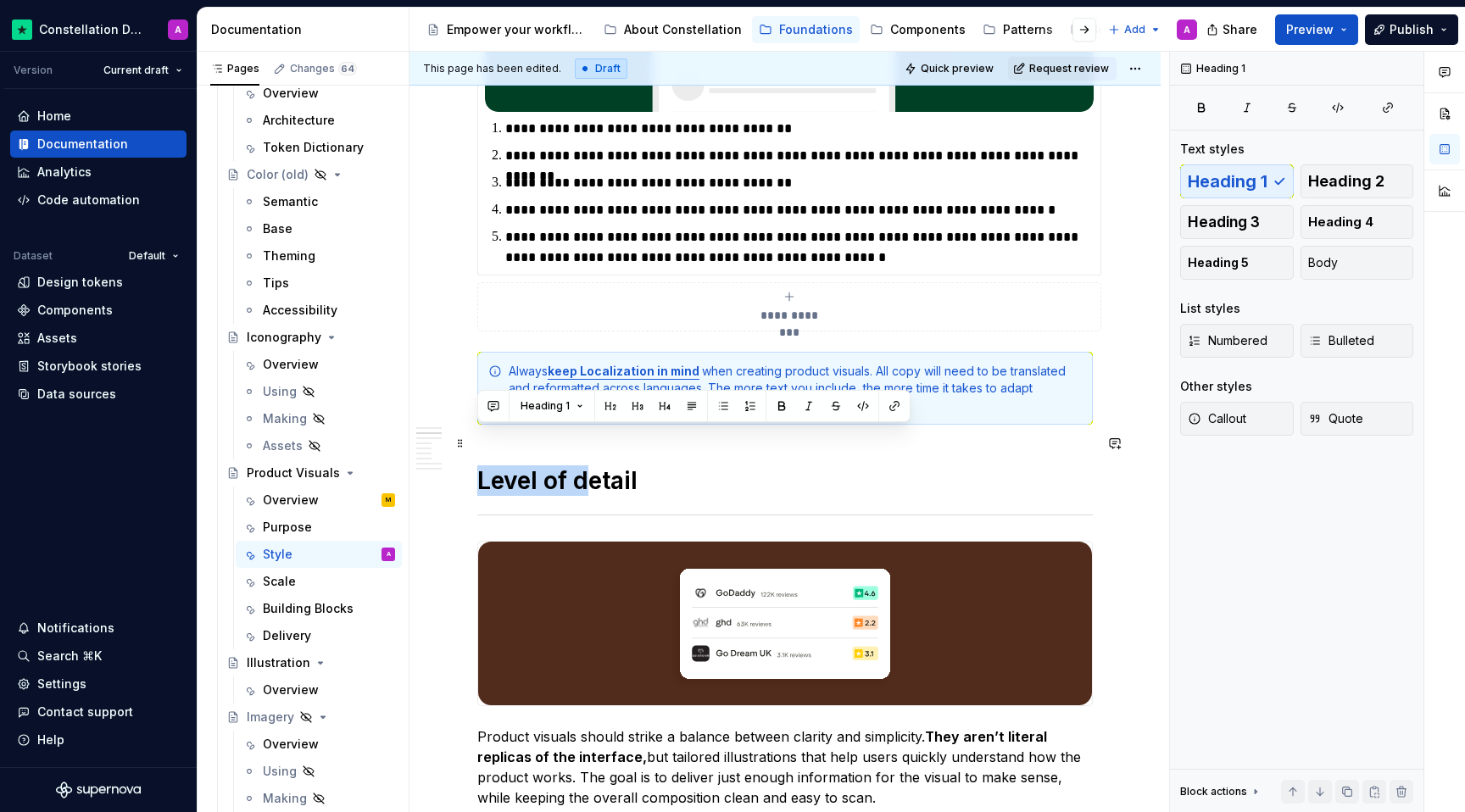
drag, startPoint x: 589, startPoint y: 438, endPoint x: 477, endPoint y: 441, distance: 112.0
click at [477, 465] on h1 "Level of detail" at bounding box center [785, 481] width 615 height 31
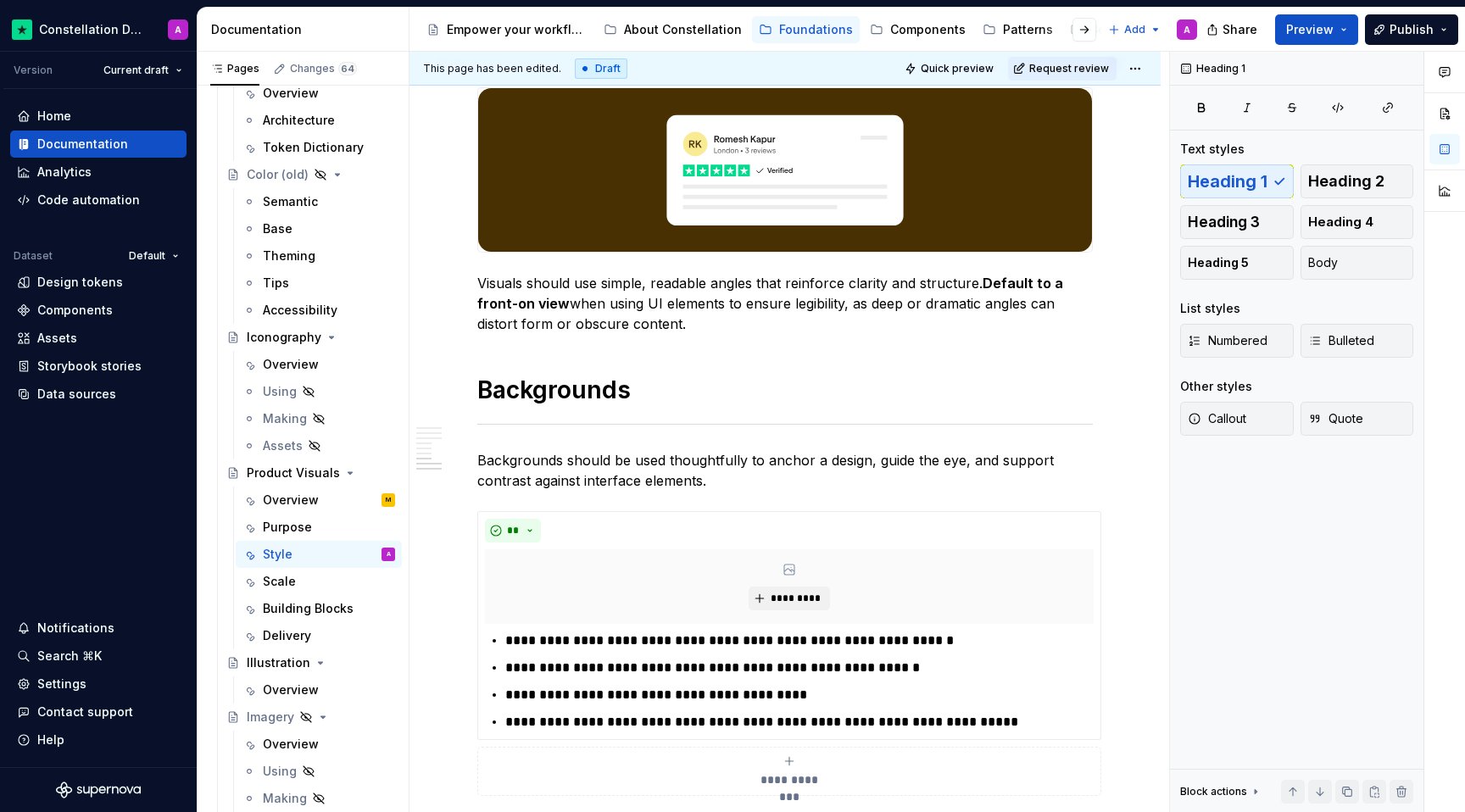
scroll to position [2646, 0]
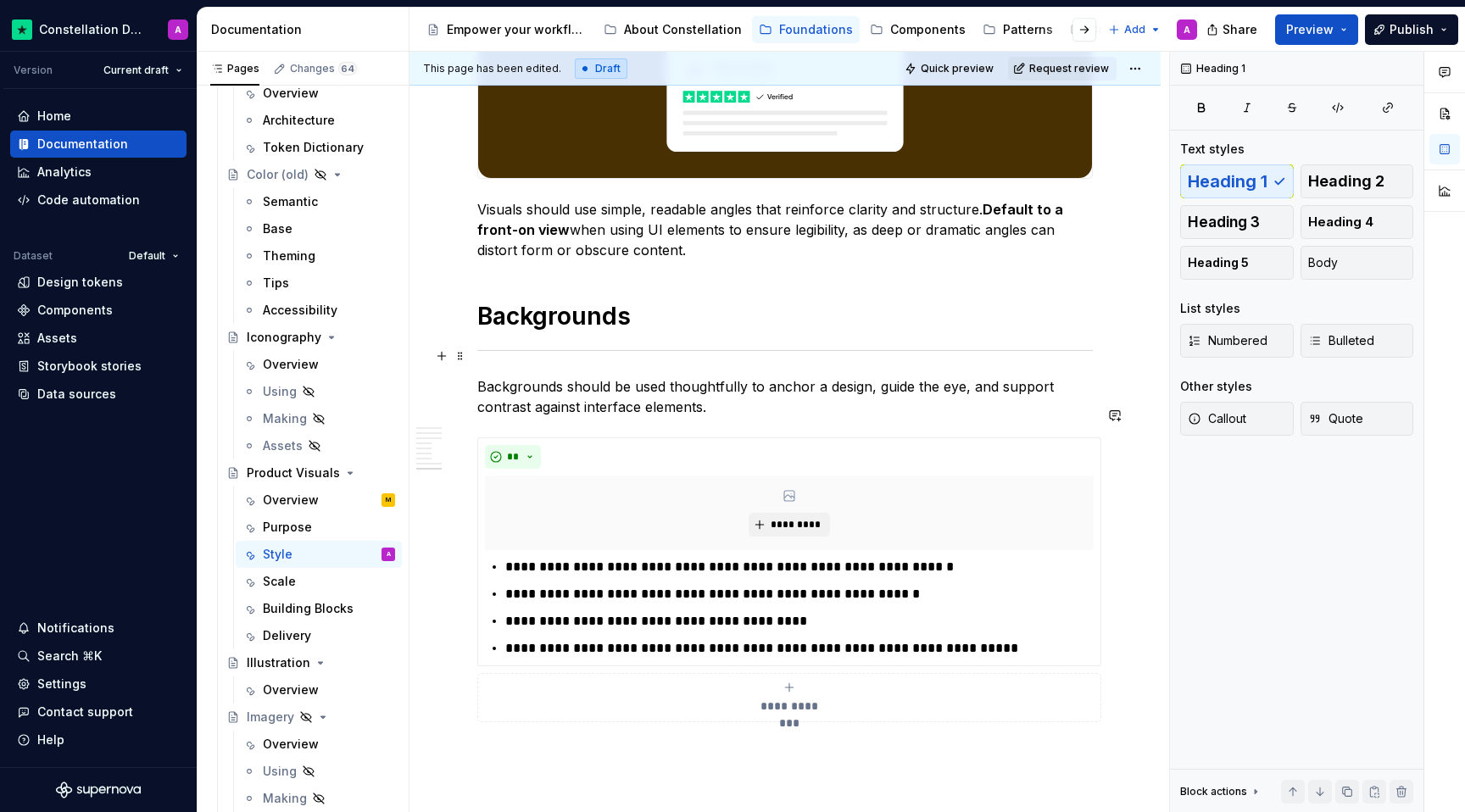
click at [510, 377] on p "Backgrounds should be used thoughtfully to anchor a design, guide the eye, and …" at bounding box center [785, 397] width 615 height 41
click at [478, 377] on p "Backgrounds should be used thoughtfully to anchor a design, guide the eye, and …" at bounding box center [785, 397] width 615 height 41
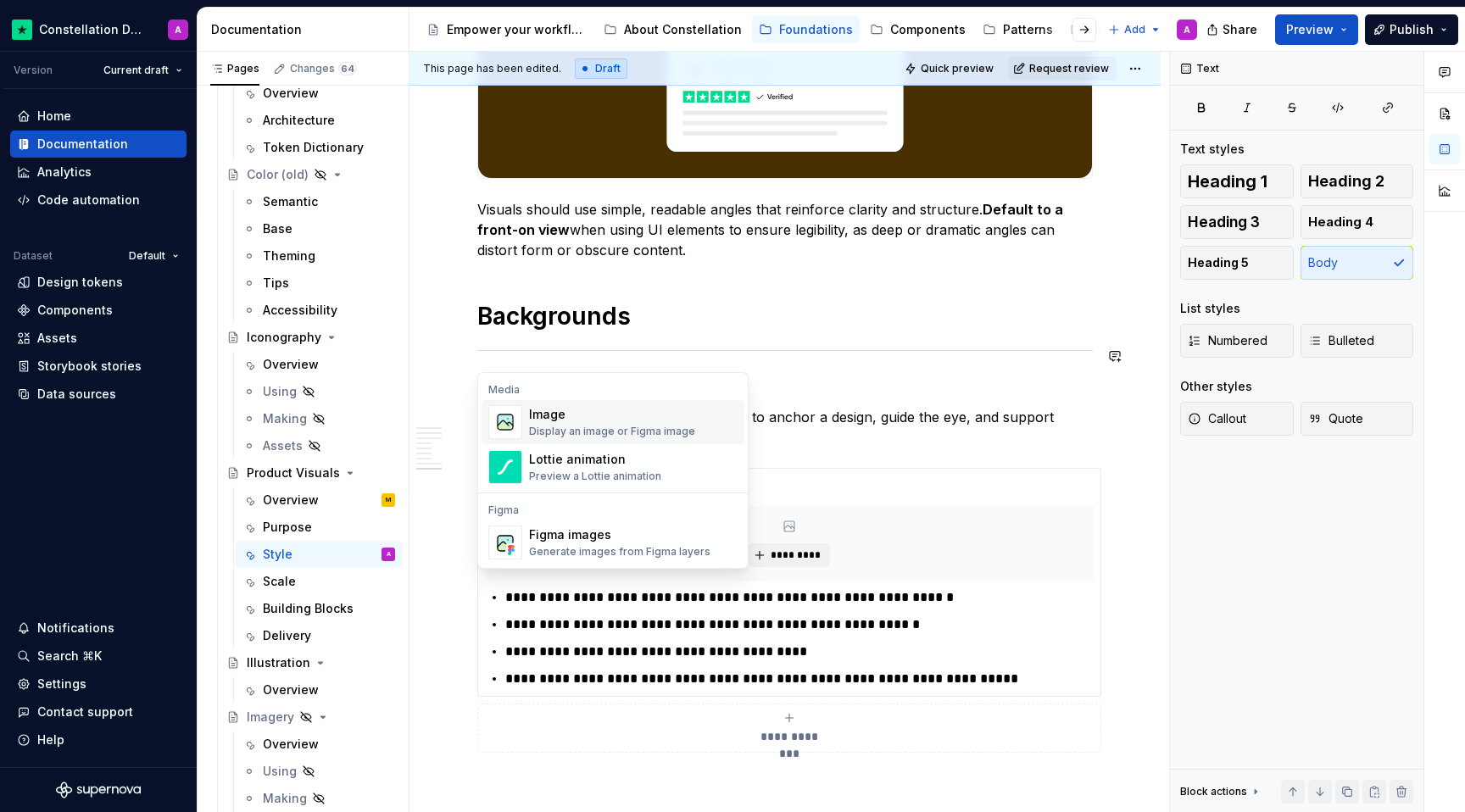
click at [576, 425] on div "Display an image or Figma image" at bounding box center [612, 431] width 166 height 14
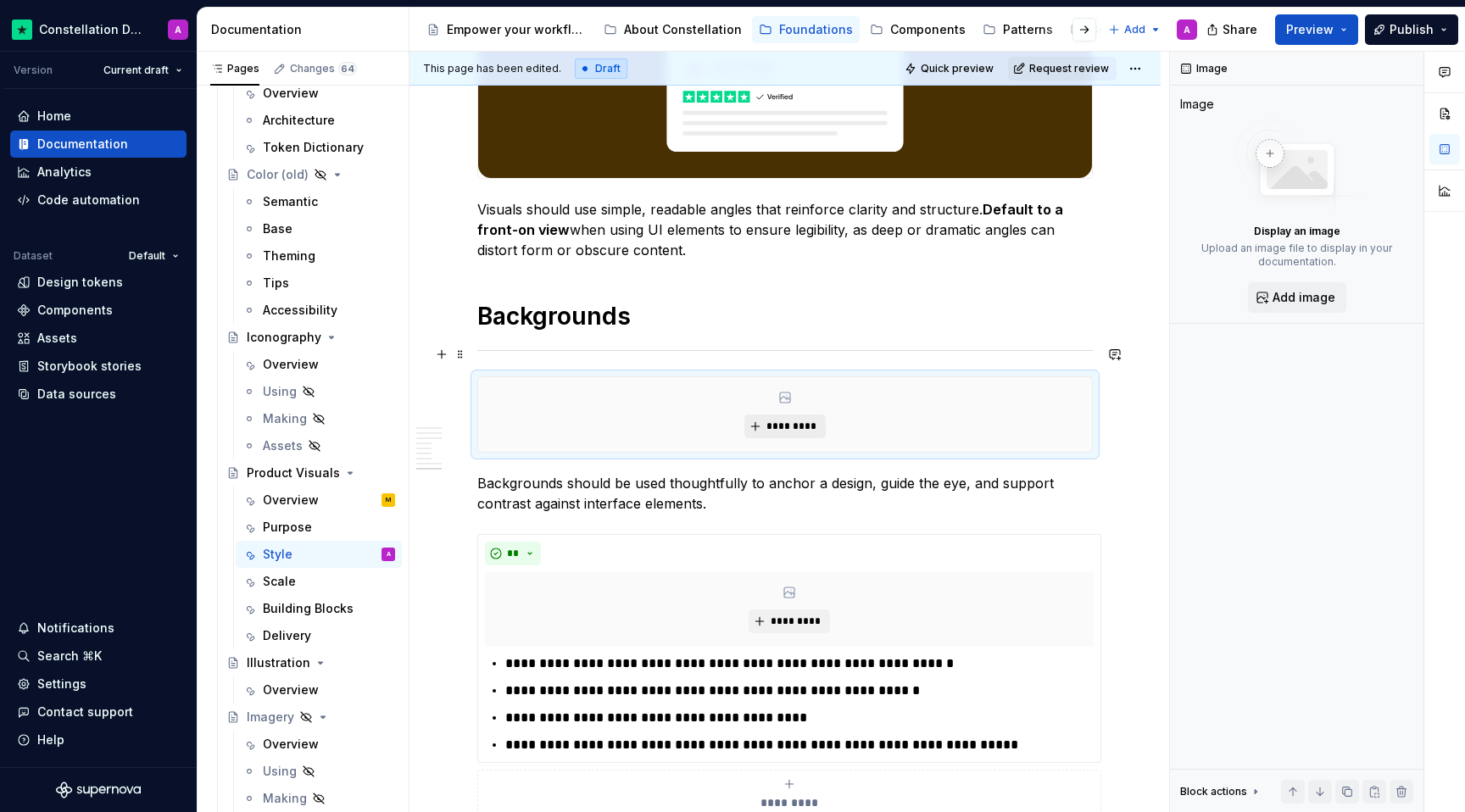
click at [768, 414] on button "*********" at bounding box center [784, 426] width 81 height 24
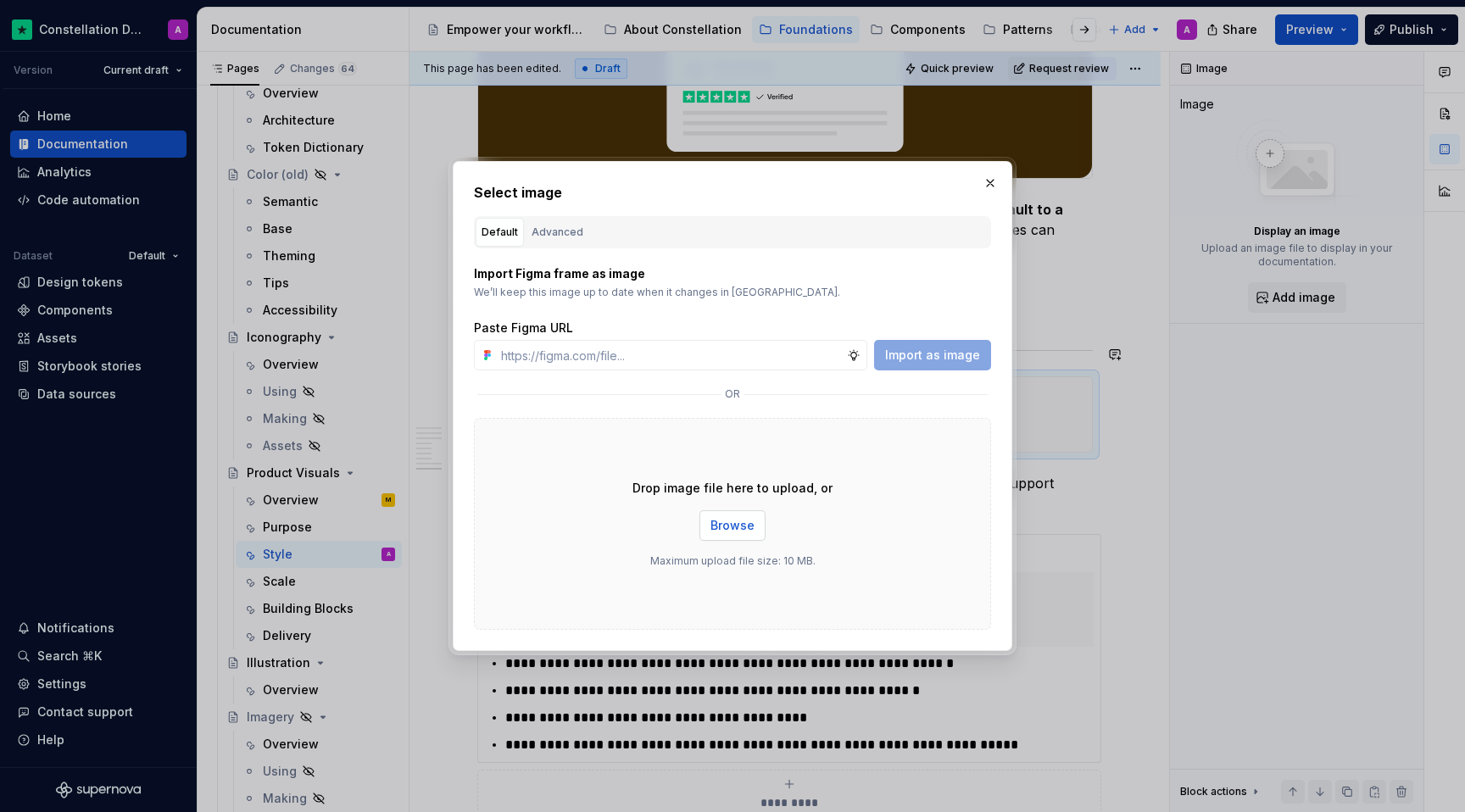
click at [727, 525] on span "Browse" at bounding box center [733, 526] width 44 height 17
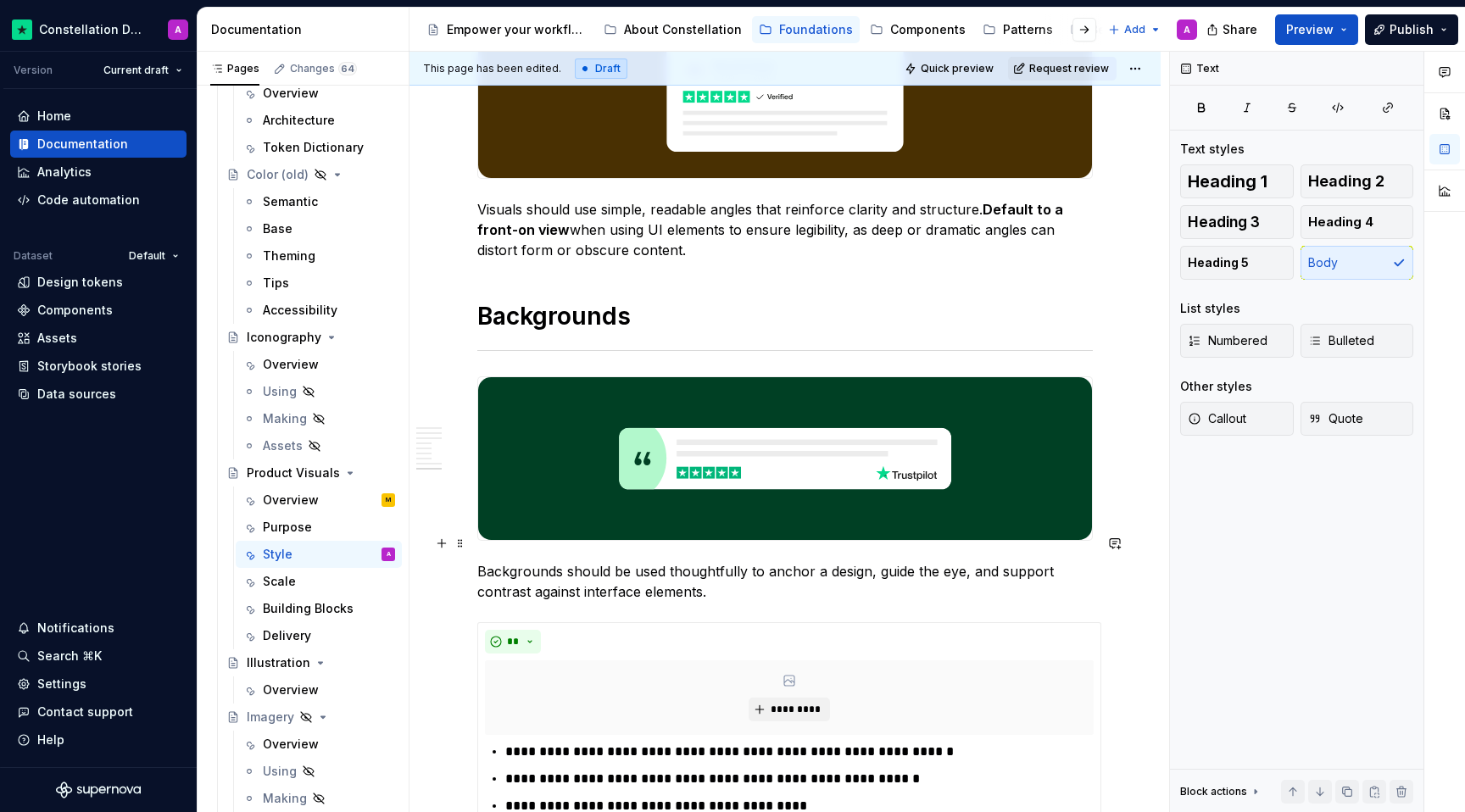
click at [636, 561] on p "Backgrounds should be used thoughtfully to anchor a design, guide the eye, and …" at bounding box center [785, 582] width 615 height 41
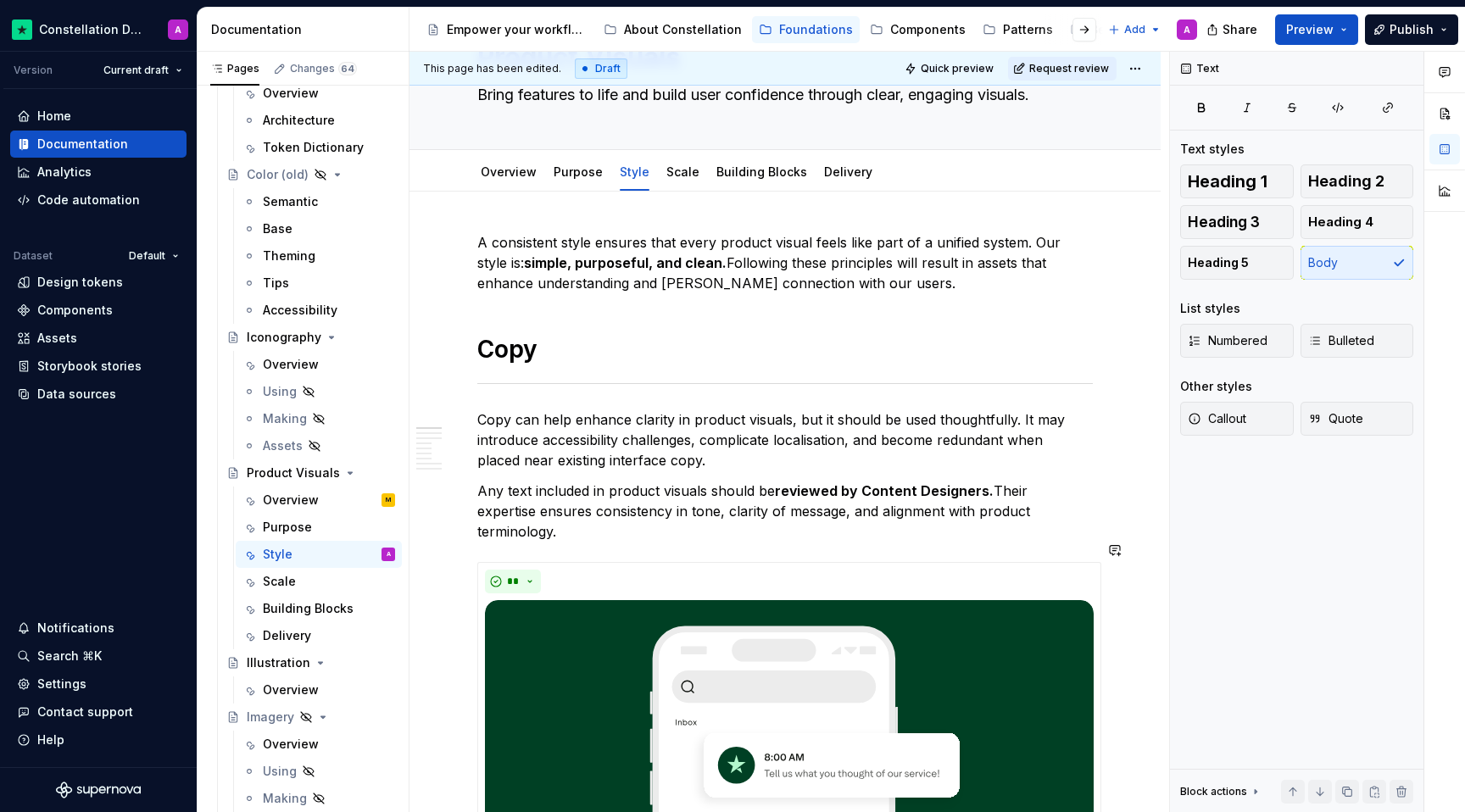
scroll to position [59, 0]
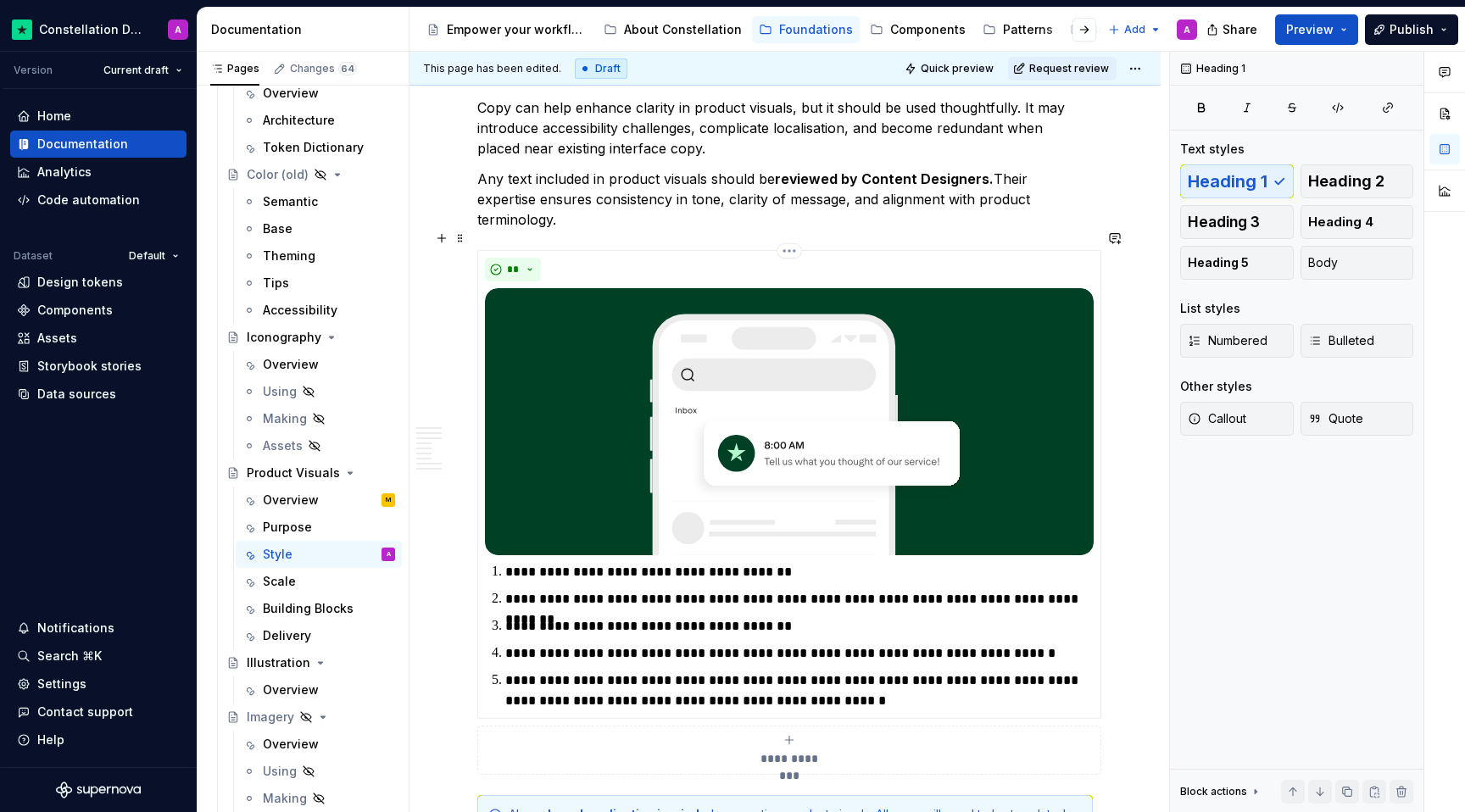
scroll to position [357, 0]
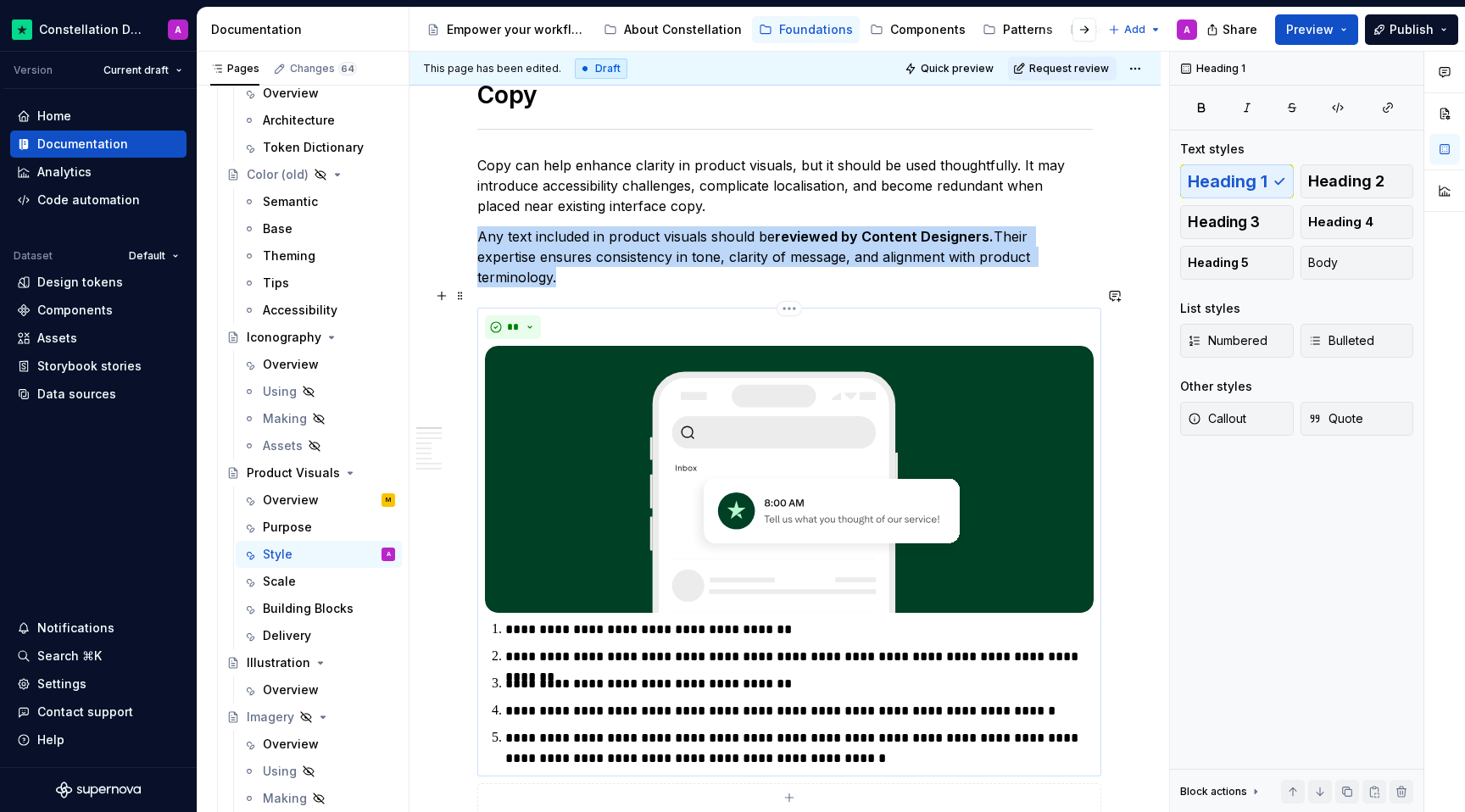
click at [596, 430] on img at bounding box center [789, 479] width 608 height 267
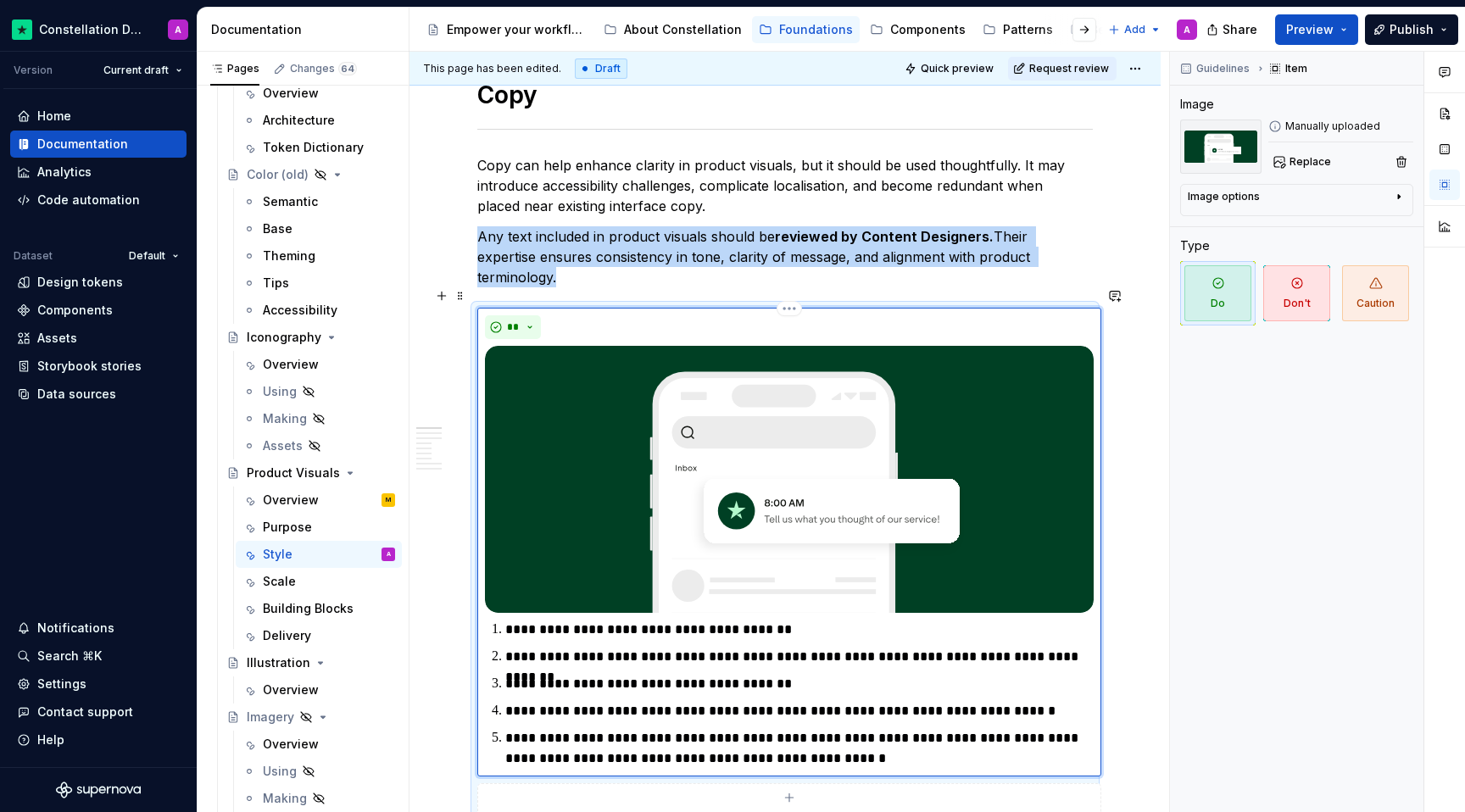
click at [663, 420] on img at bounding box center [789, 479] width 608 height 267
click at [897, 442] on img at bounding box center [789, 479] width 608 height 267
click at [1075, 515] on img at bounding box center [789, 479] width 608 height 267
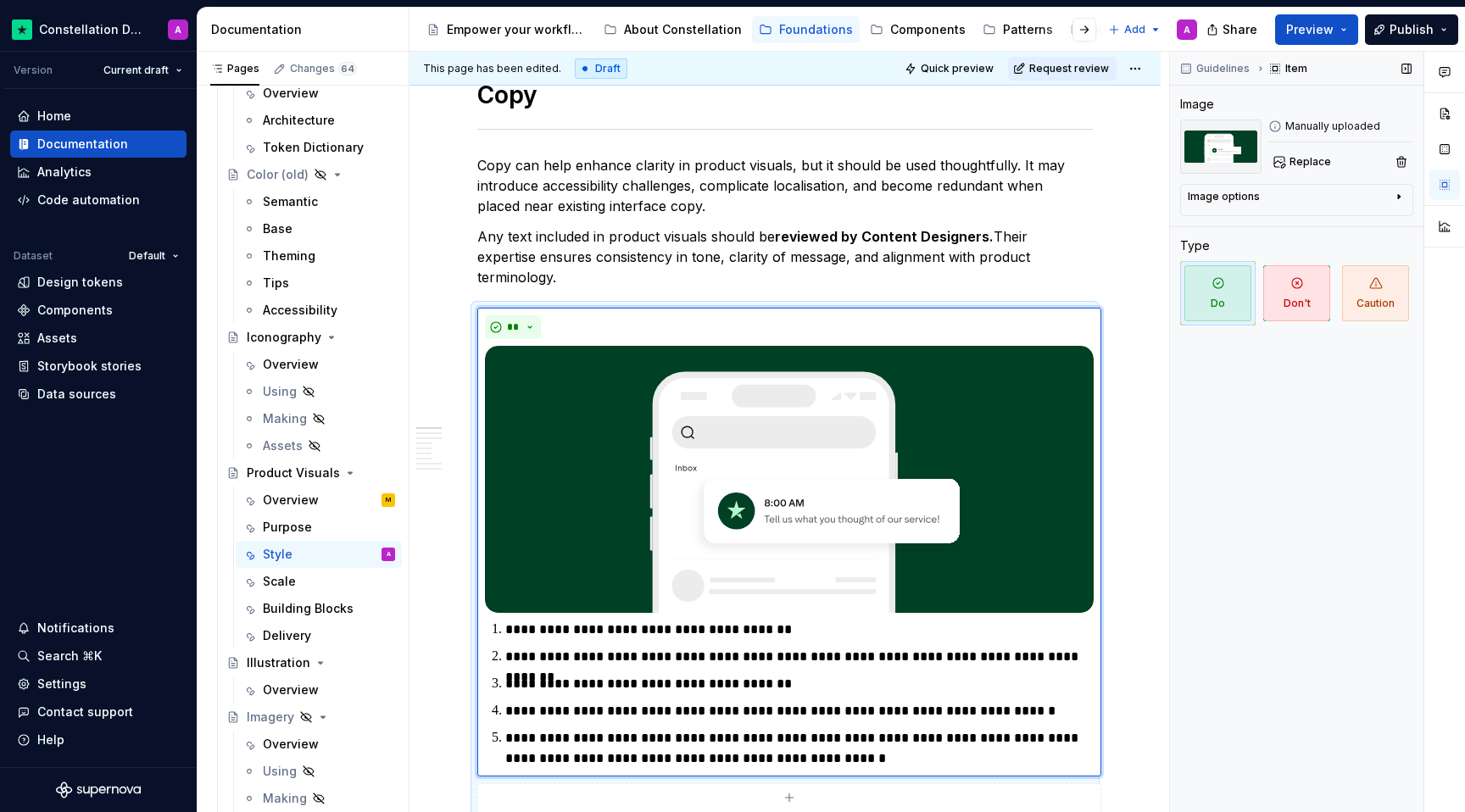
click at [1075, 448] on div "Guidelines Item Image Manually uploaded Replace Image options Alignment Caption…" at bounding box center [1296, 432] width 253 height 761
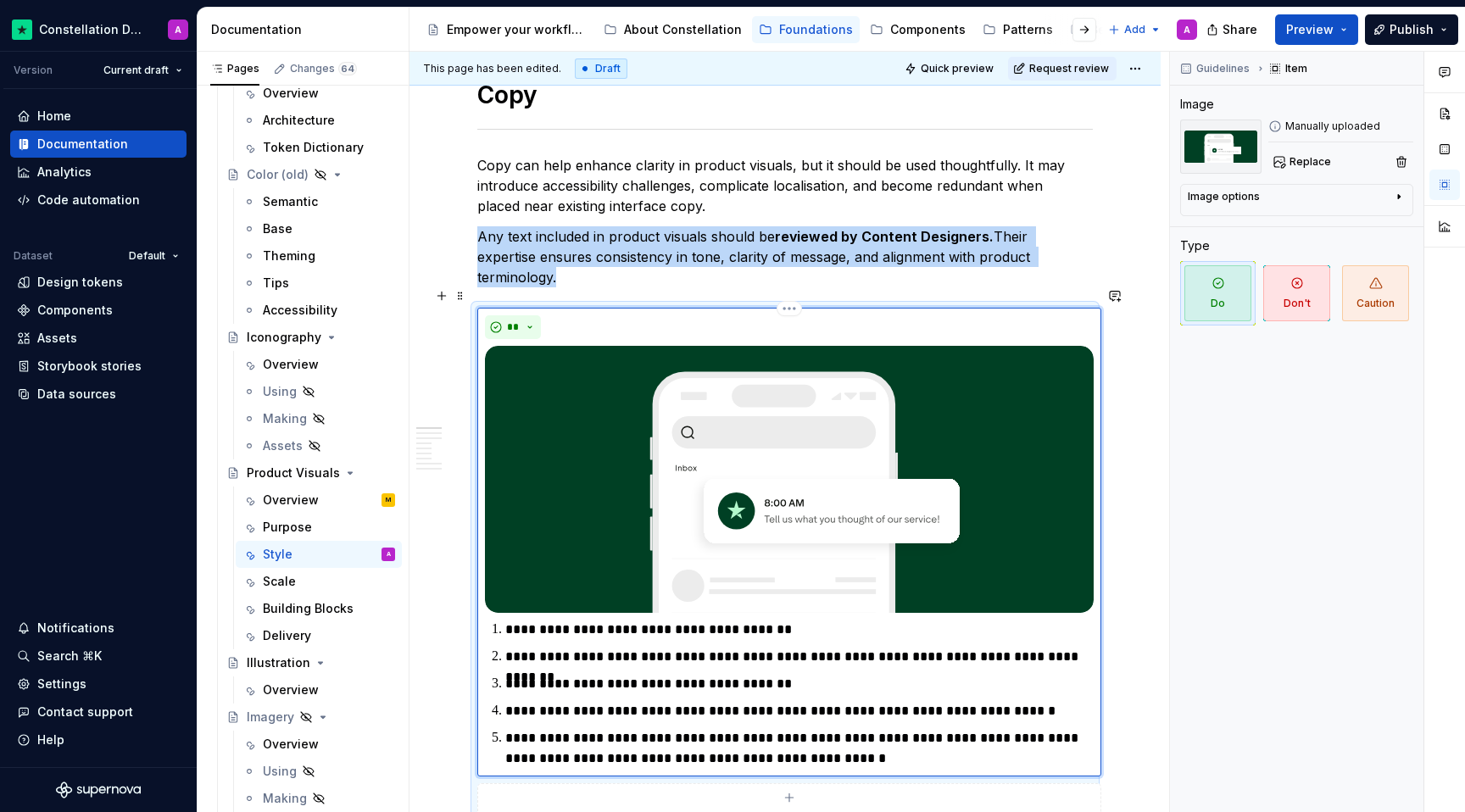
click at [1048, 413] on img at bounding box center [789, 479] width 608 height 267
click at [1075, 164] on button "button" at bounding box center [1401, 162] width 24 height 24
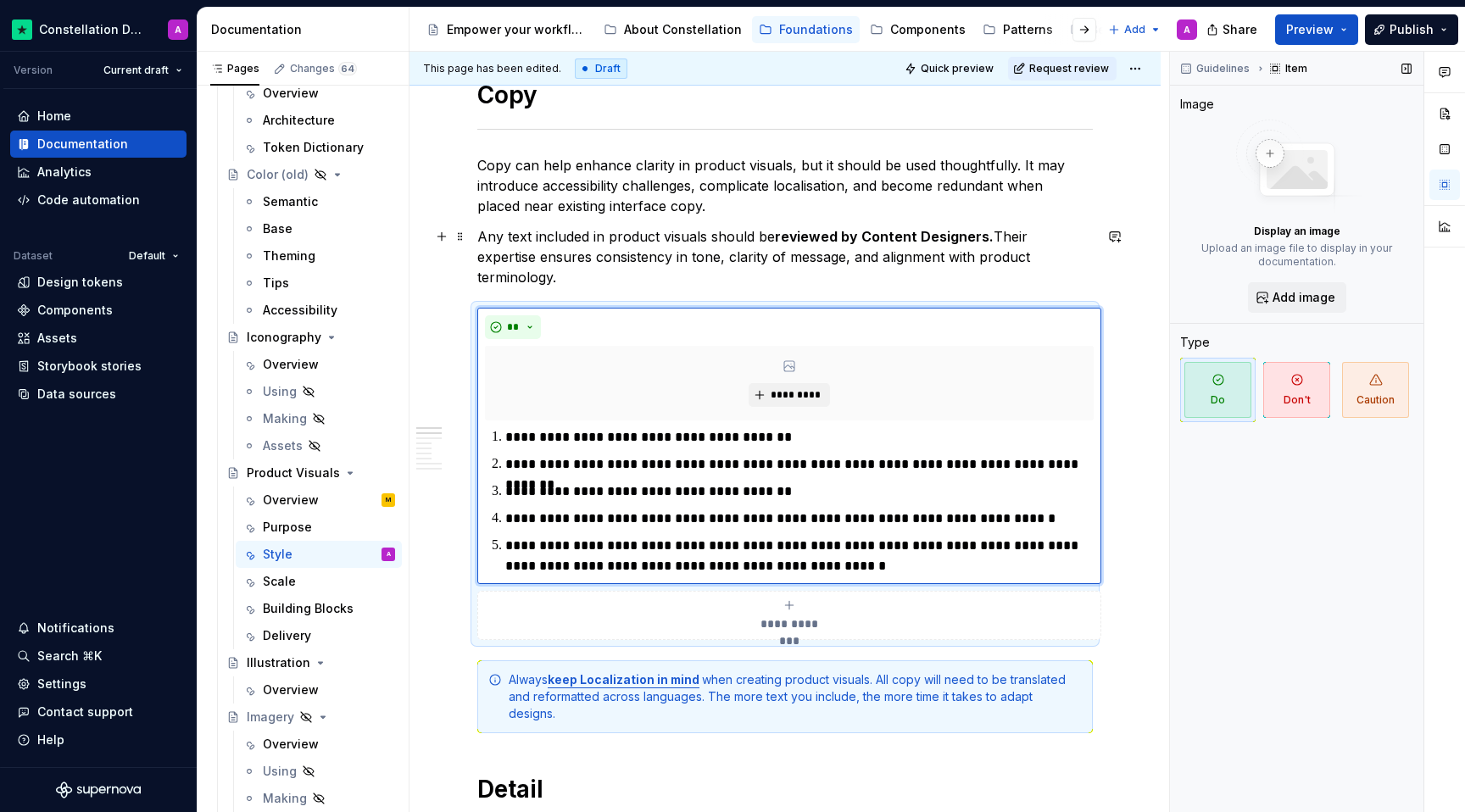
click at [1001, 245] on p "Any text included in product visuals should be reviewed by Content Designers. T…" at bounding box center [785, 257] width 615 height 61
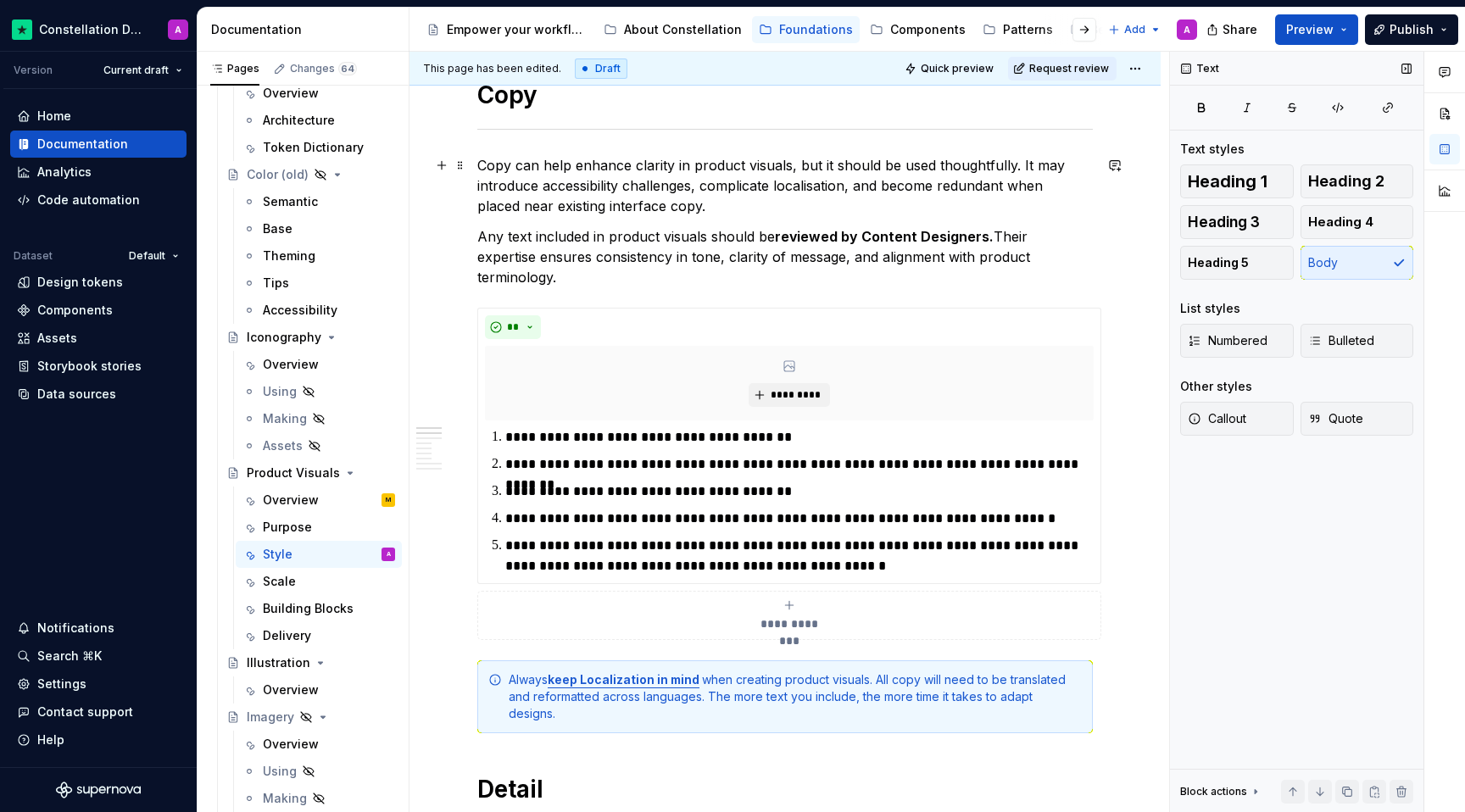
click at [477, 164] on p "Copy can help enhance clarity in product visuals, but it should be used thought…" at bounding box center [785, 186] width 615 height 61
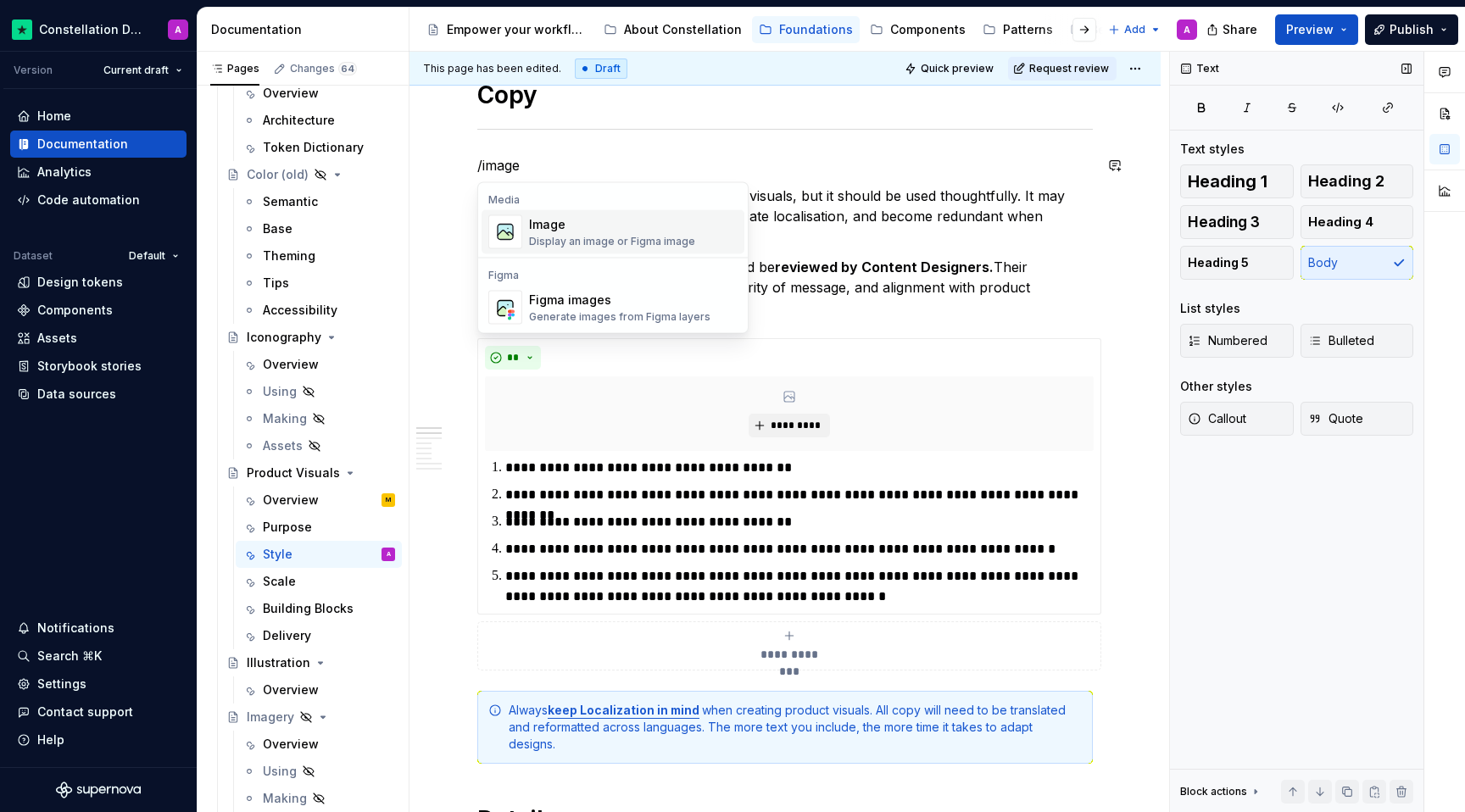
click at [559, 227] on div "Image" at bounding box center [612, 225] width 166 height 17
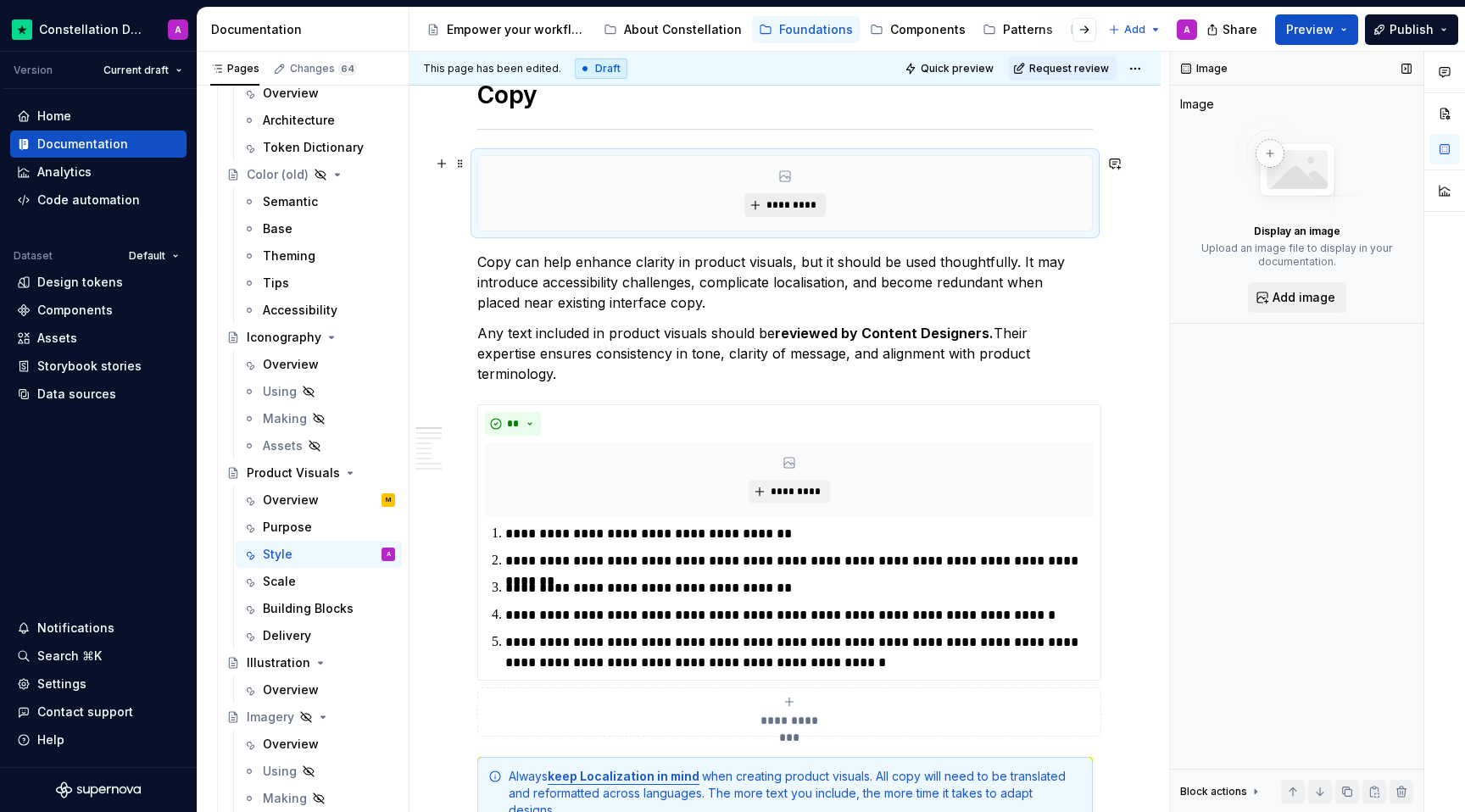
click at [768, 206] on button "*********" at bounding box center [784, 205] width 81 height 24
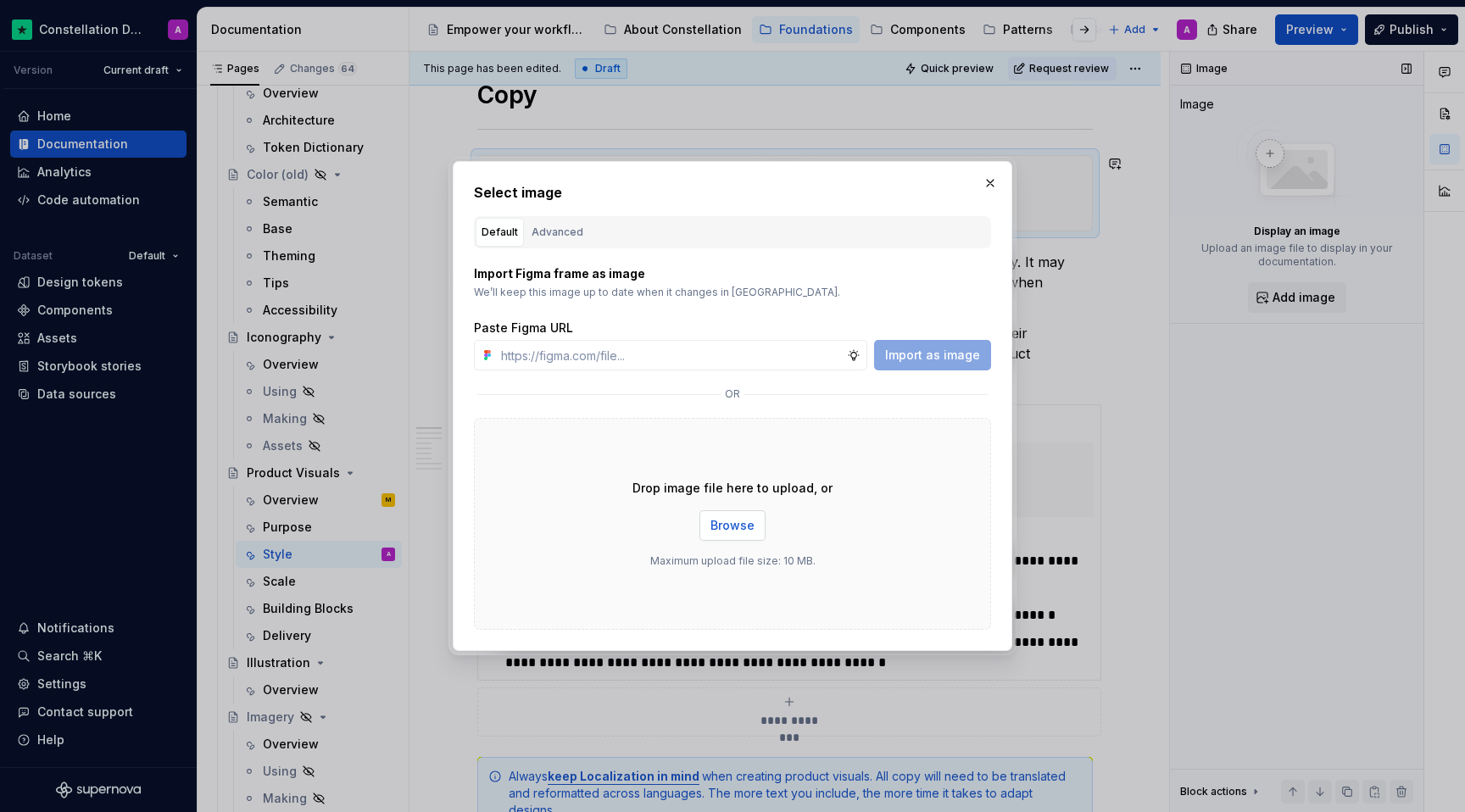
click at [728, 518] on span "Browse" at bounding box center [733, 526] width 44 height 17
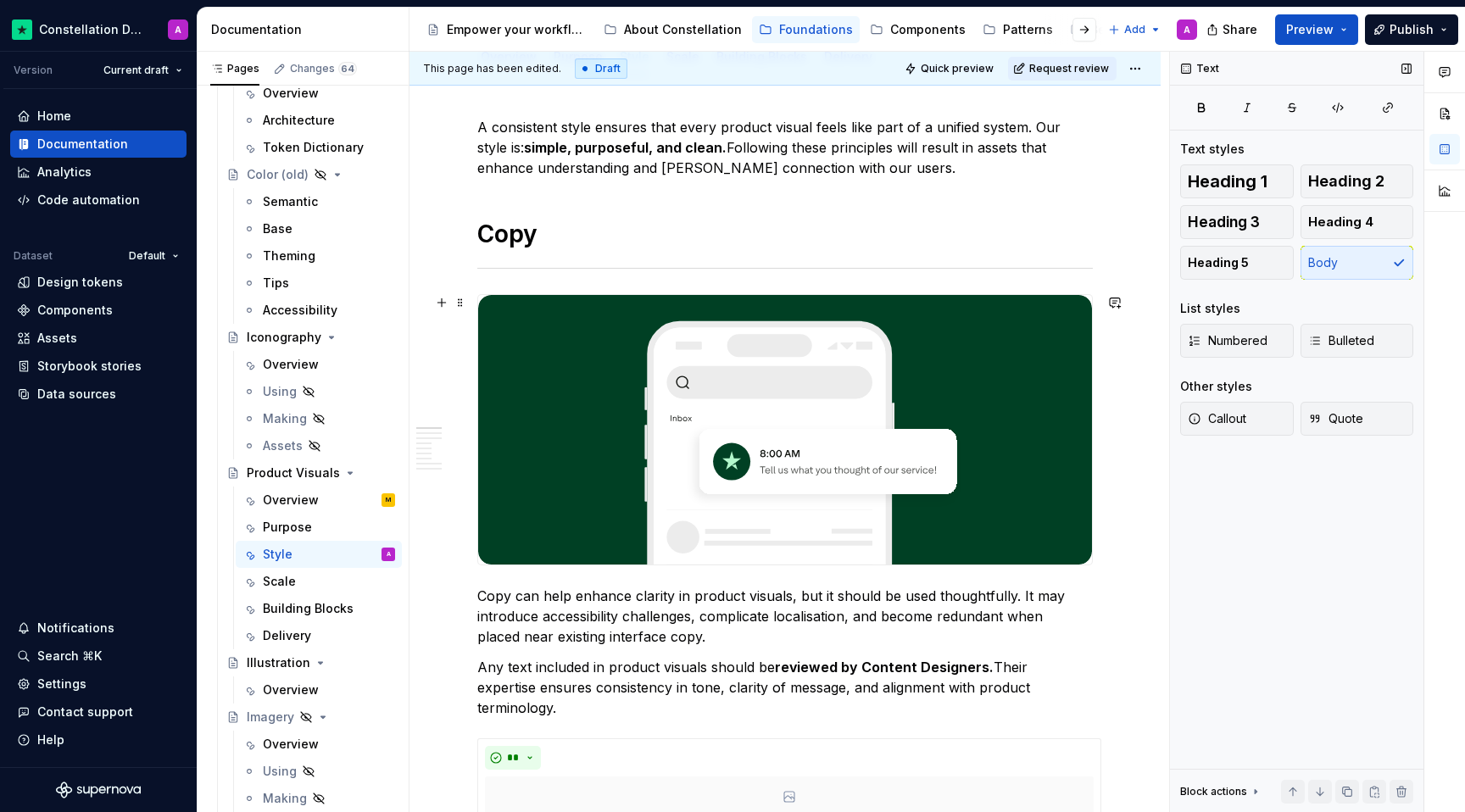
scroll to position [0, 0]
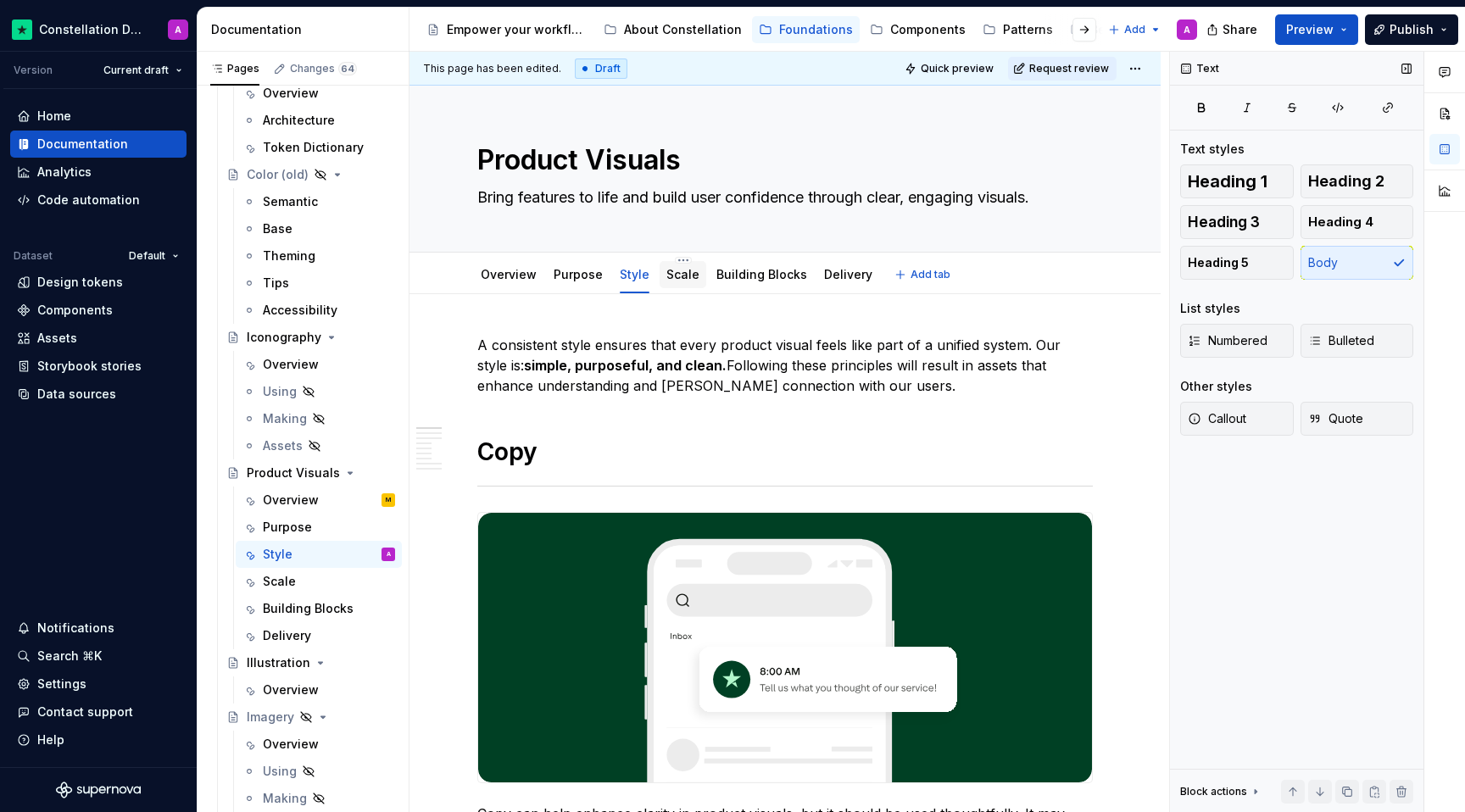
click at [683, 272] on link "Scale" at bounding box center [683, 274] width 33 height 14
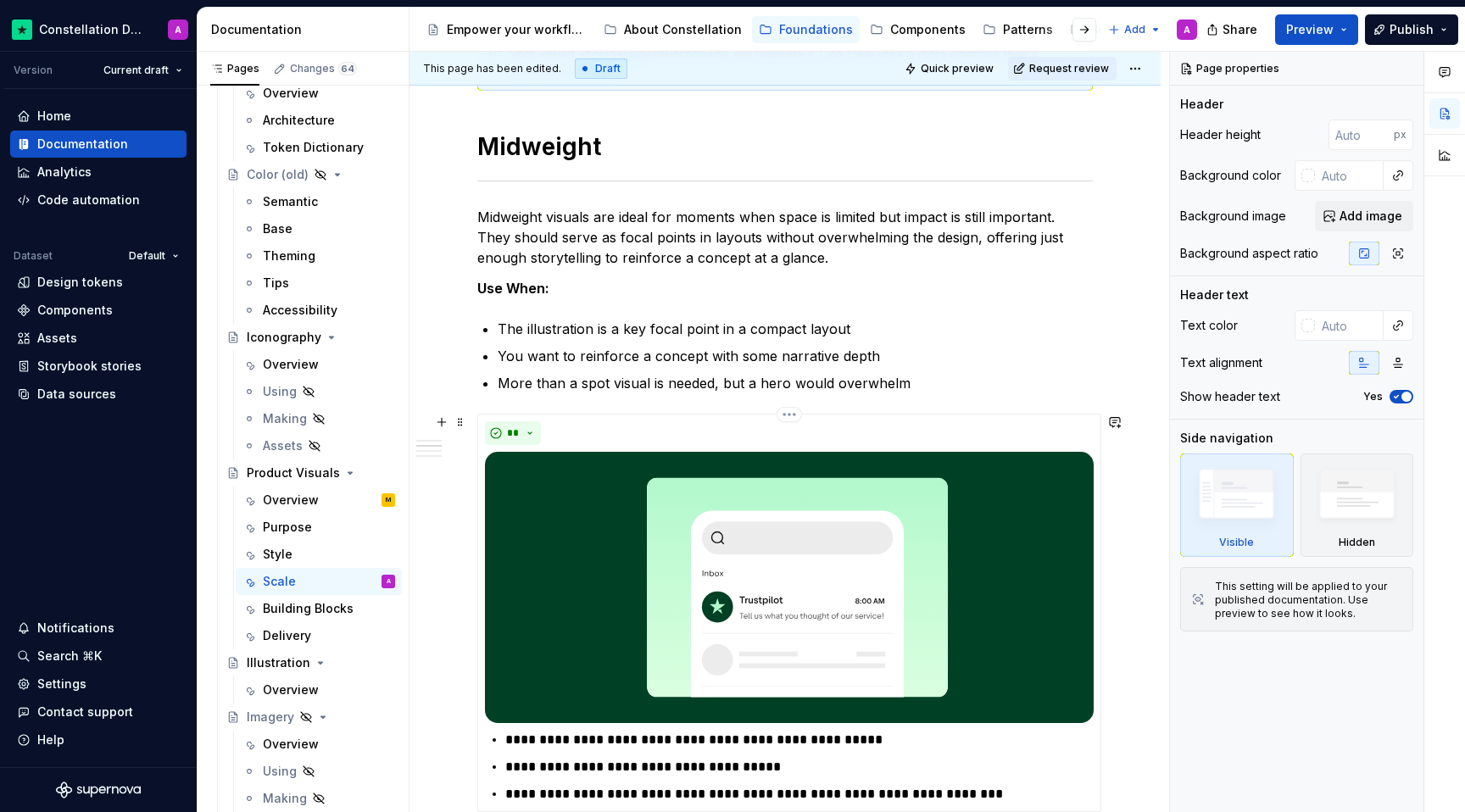
scroll to position [1183, 0]
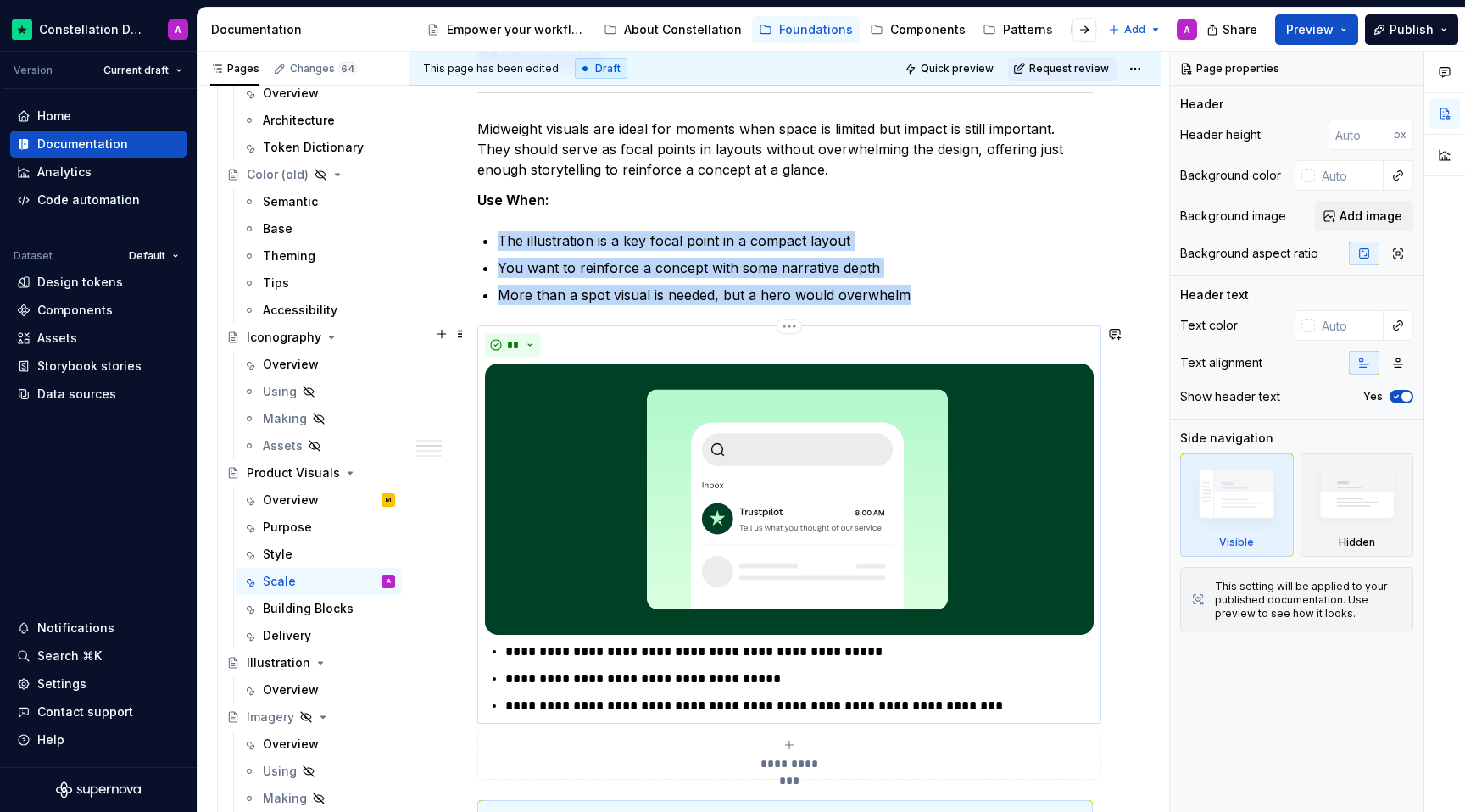
click at [774, 462] on img at bounding box center [789, 499] width 608 height 272
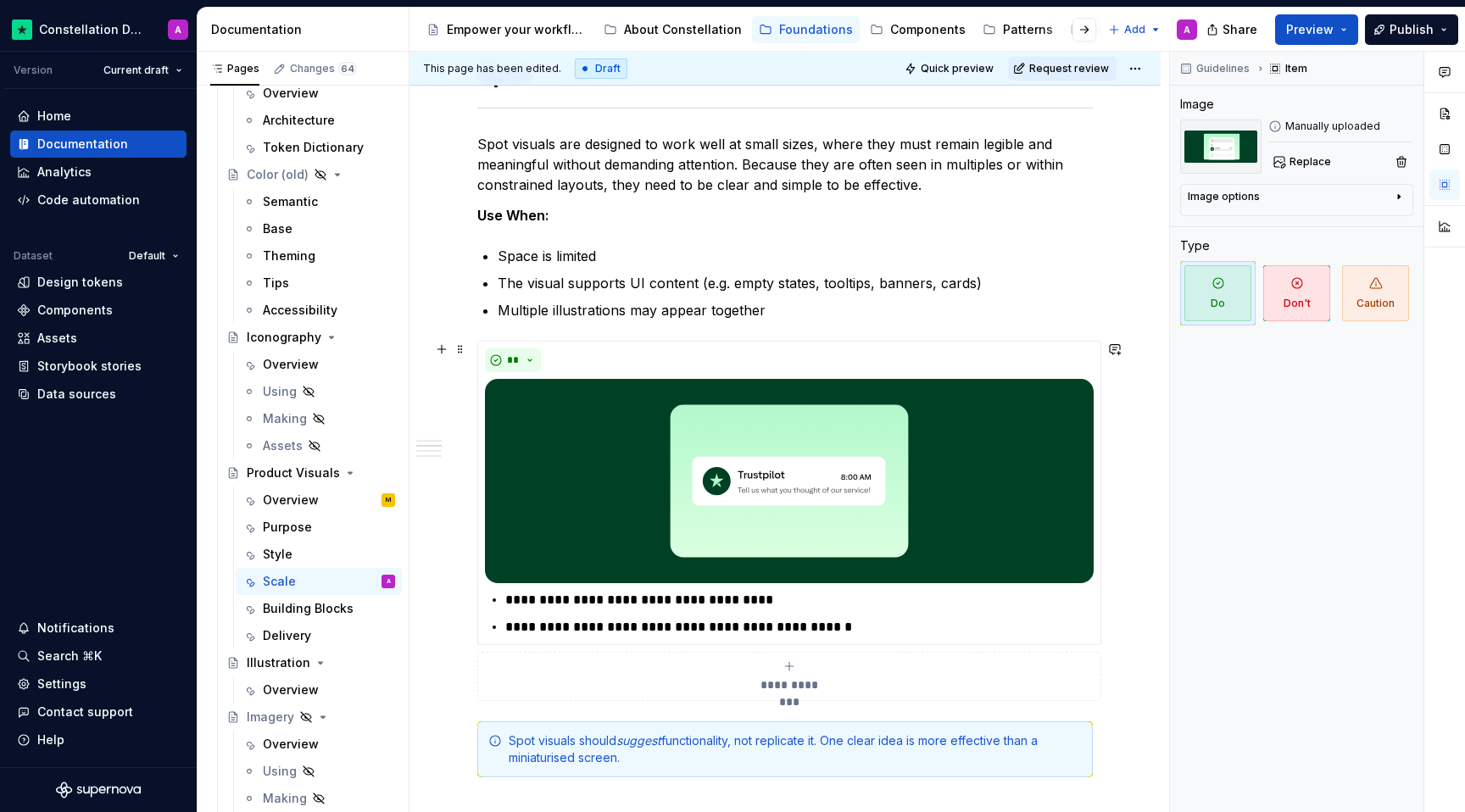
scroll to position [396, 0]
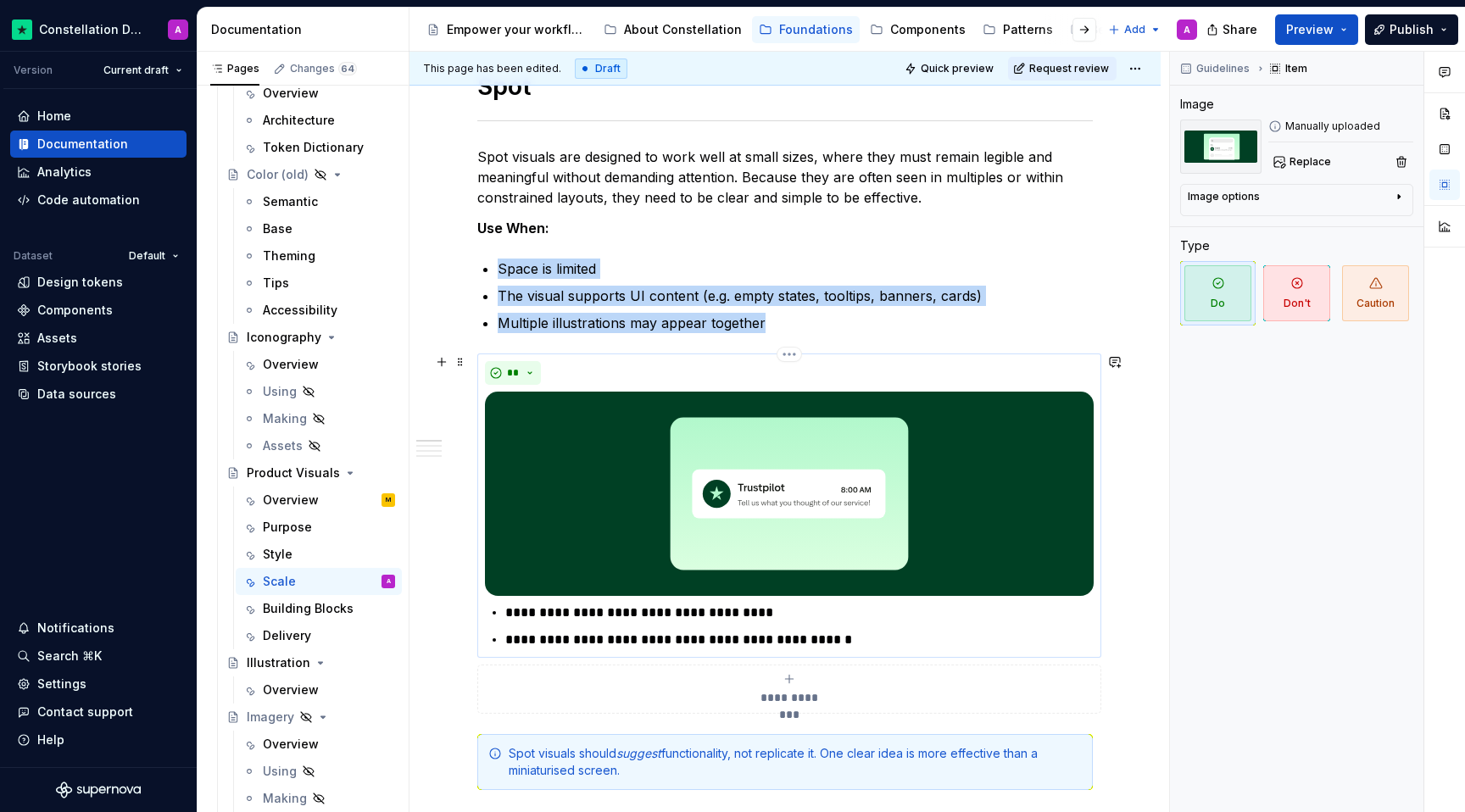
click at [785, 517] on img at bounding box center [789, 494] width 608 height 204
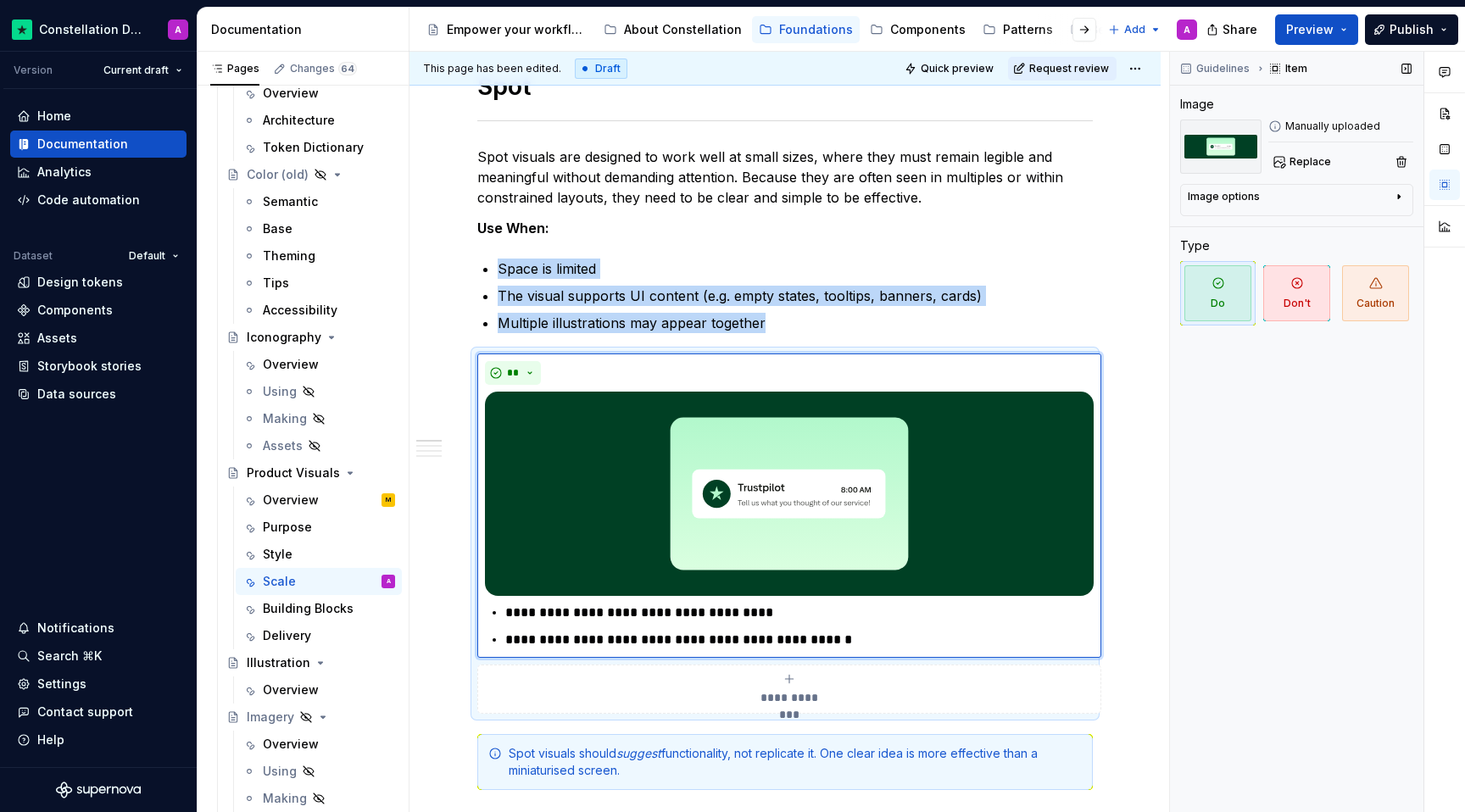
click at [1075, 147] on img at bounding box center [1220, 147] width 81 height 55
click at [1075, 150] on div "Replace" at bounding box center [1341, 162] width 145 height 24
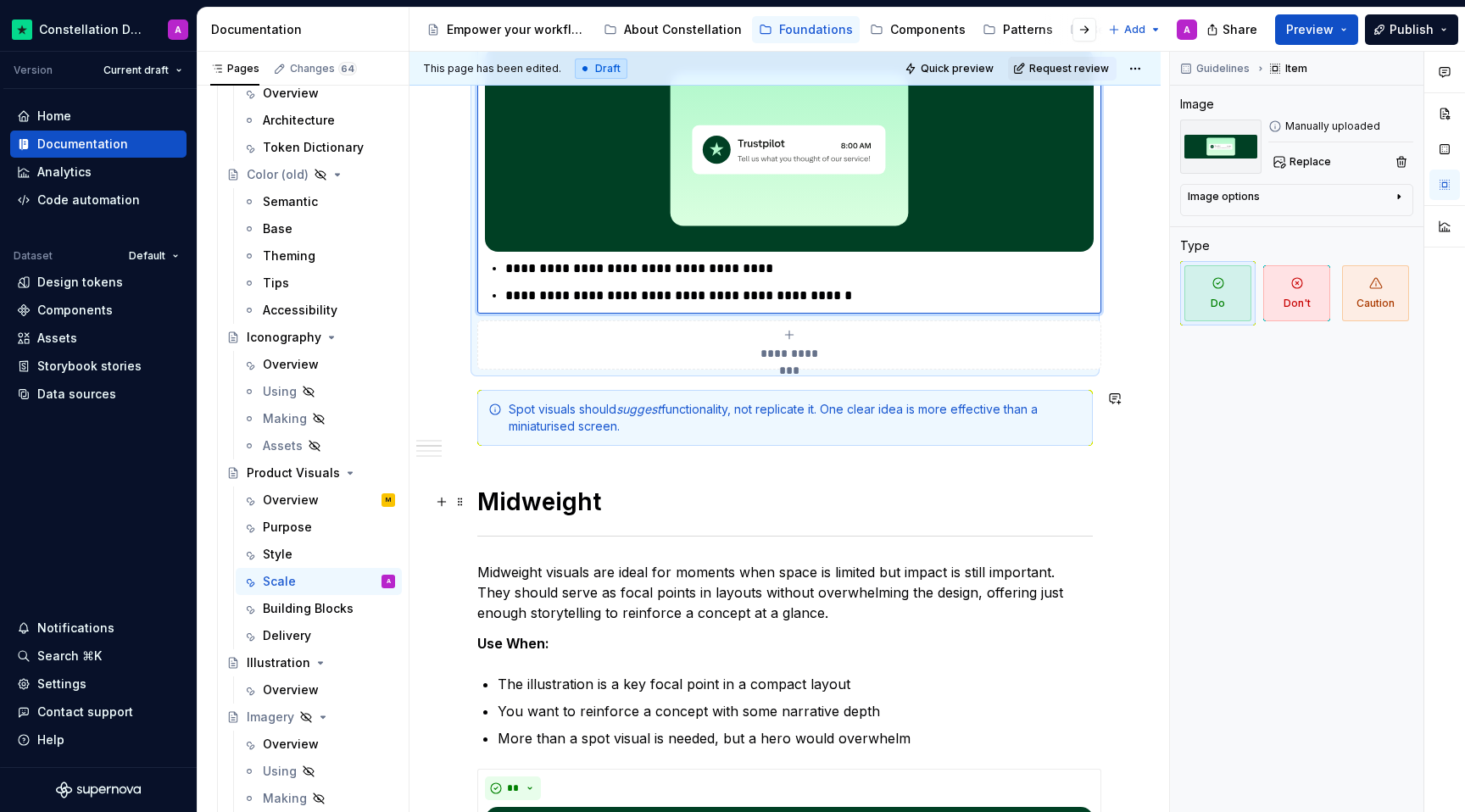
scroll to position [936, 0]
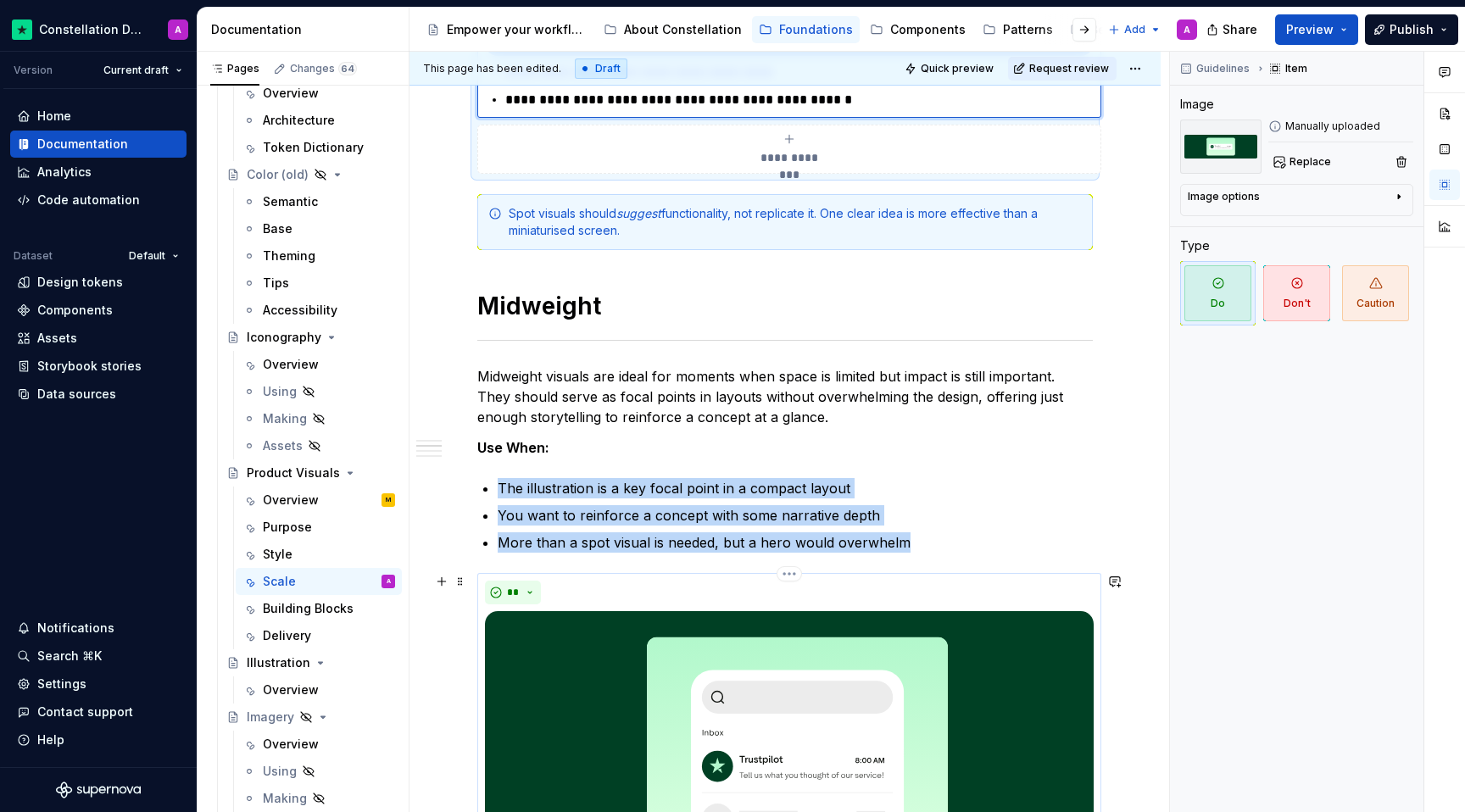
click at [738, 660] on img at bounding box center [789, 746] width 608 height 272
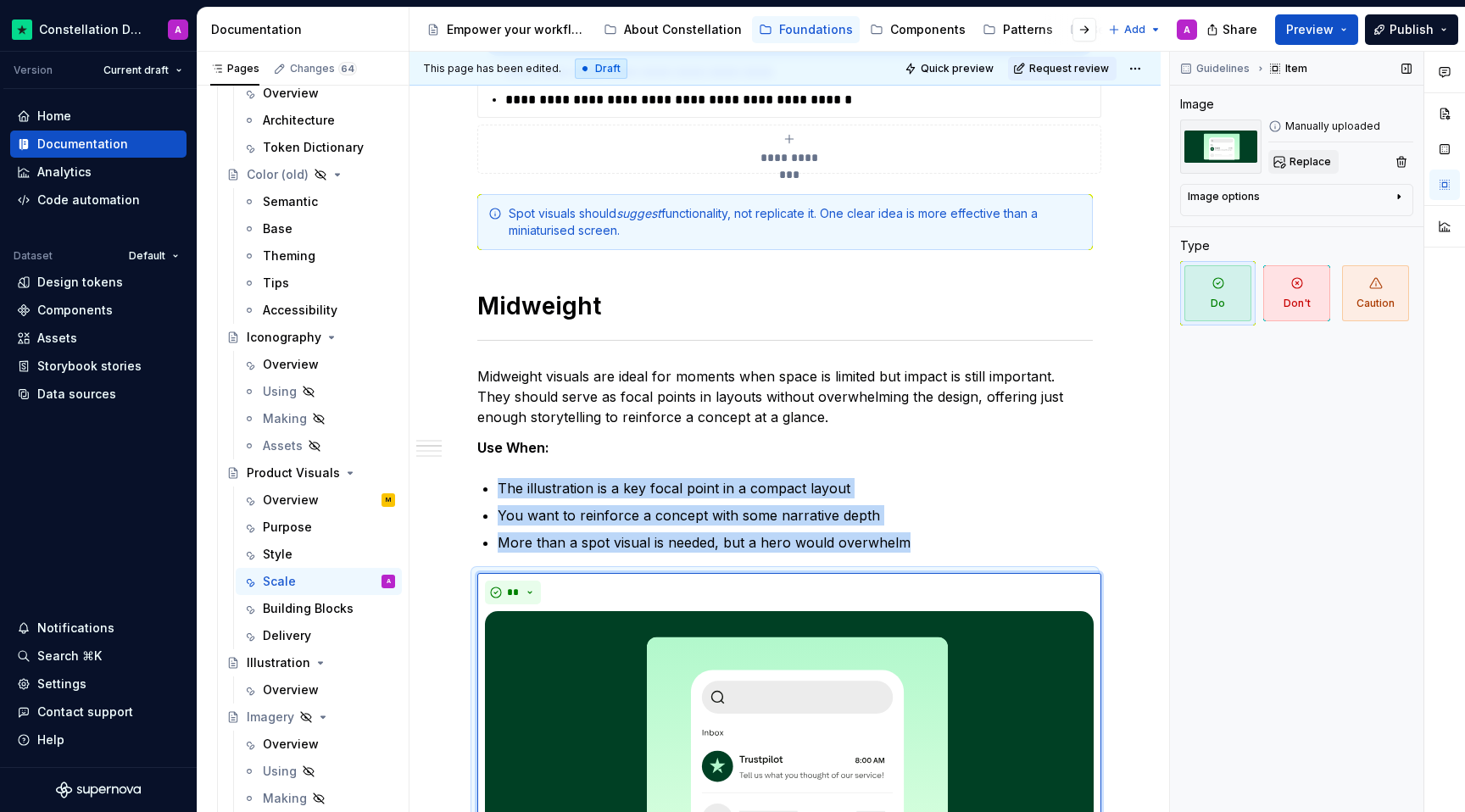
click at [1075, 158] on span "Replace" at bounding box center [1310, 162] width 42 height 14
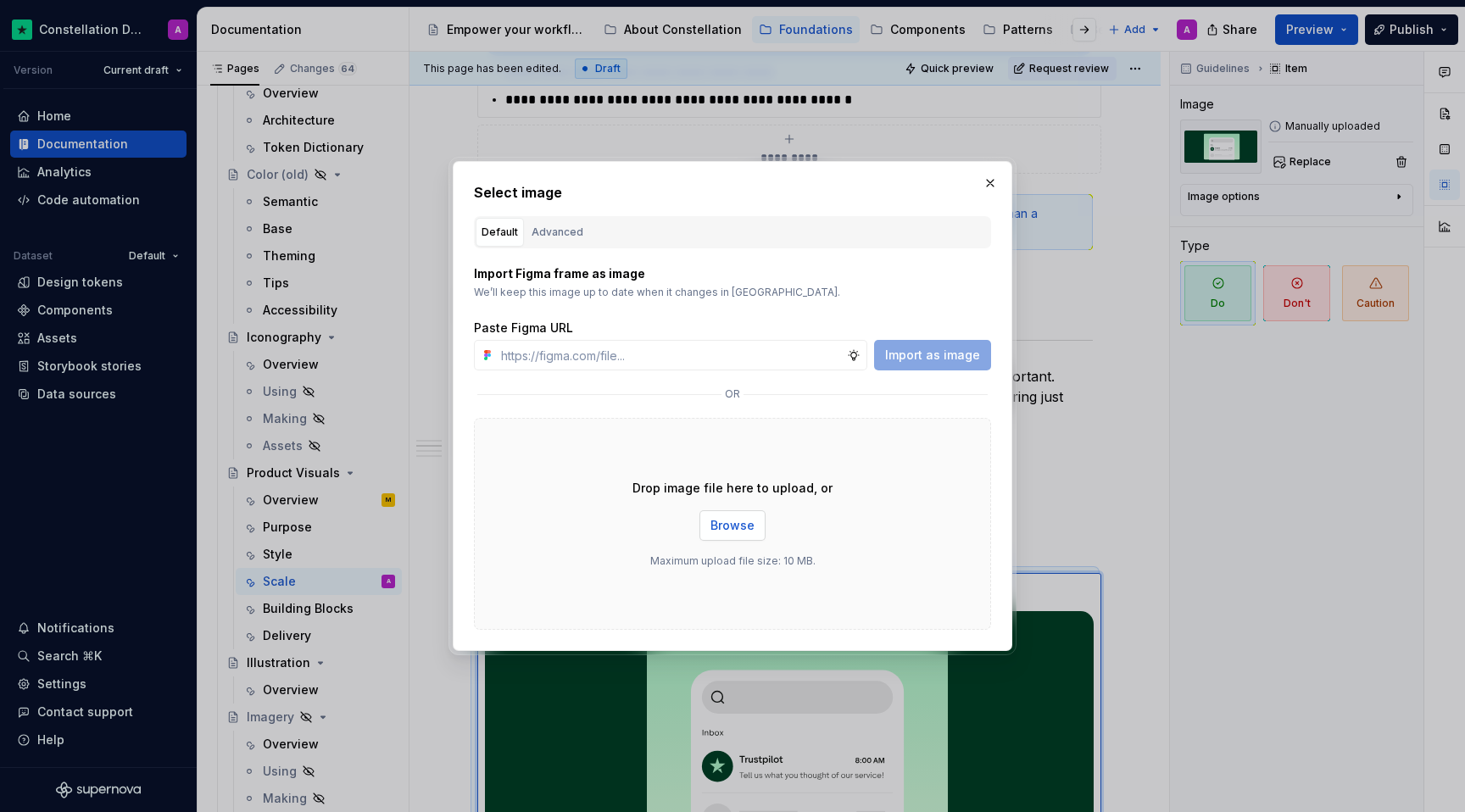
click at [731, 527] on span "Browse" at bounding box center [733, 526] width 44 height 17
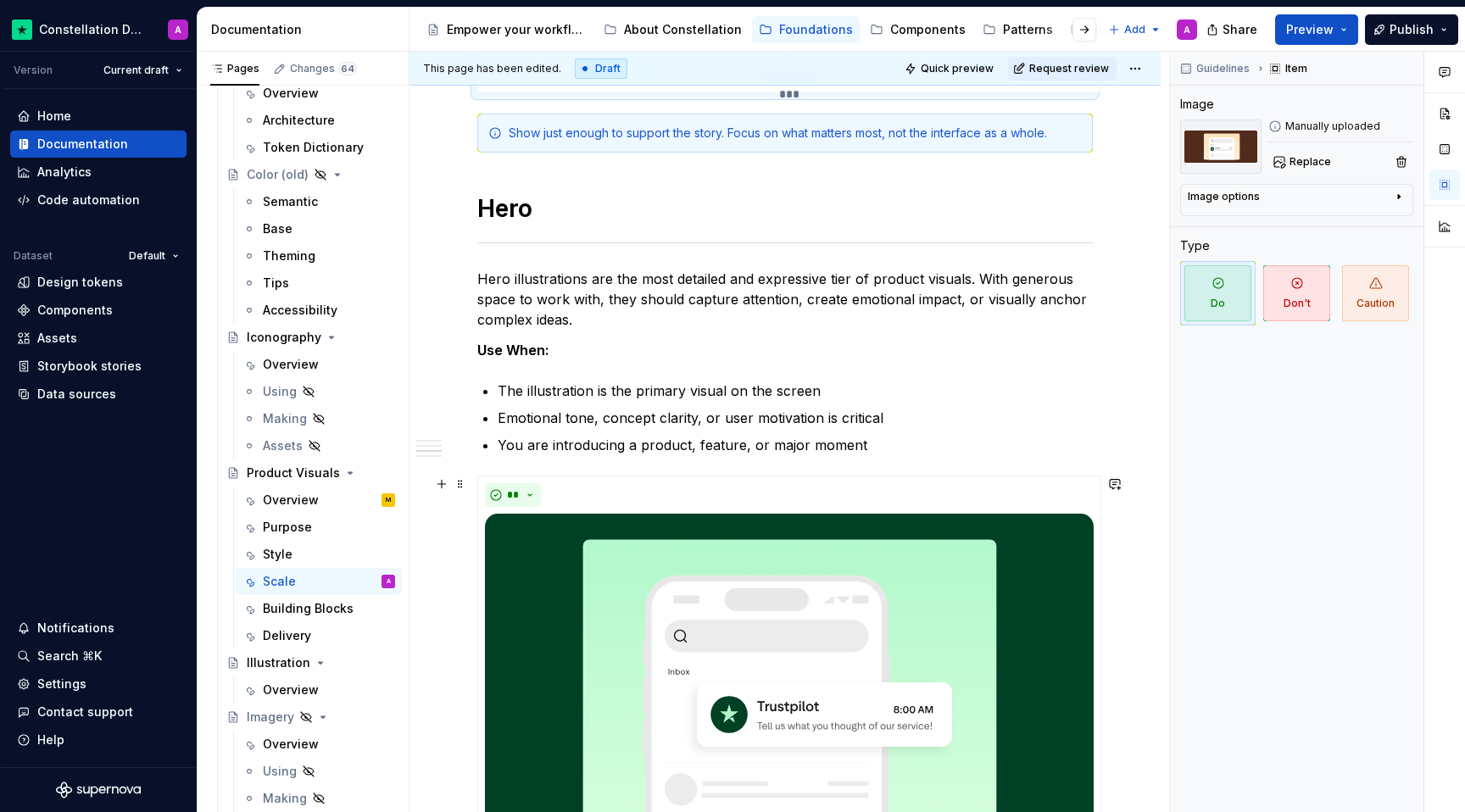
scroll to position [1906, 0]
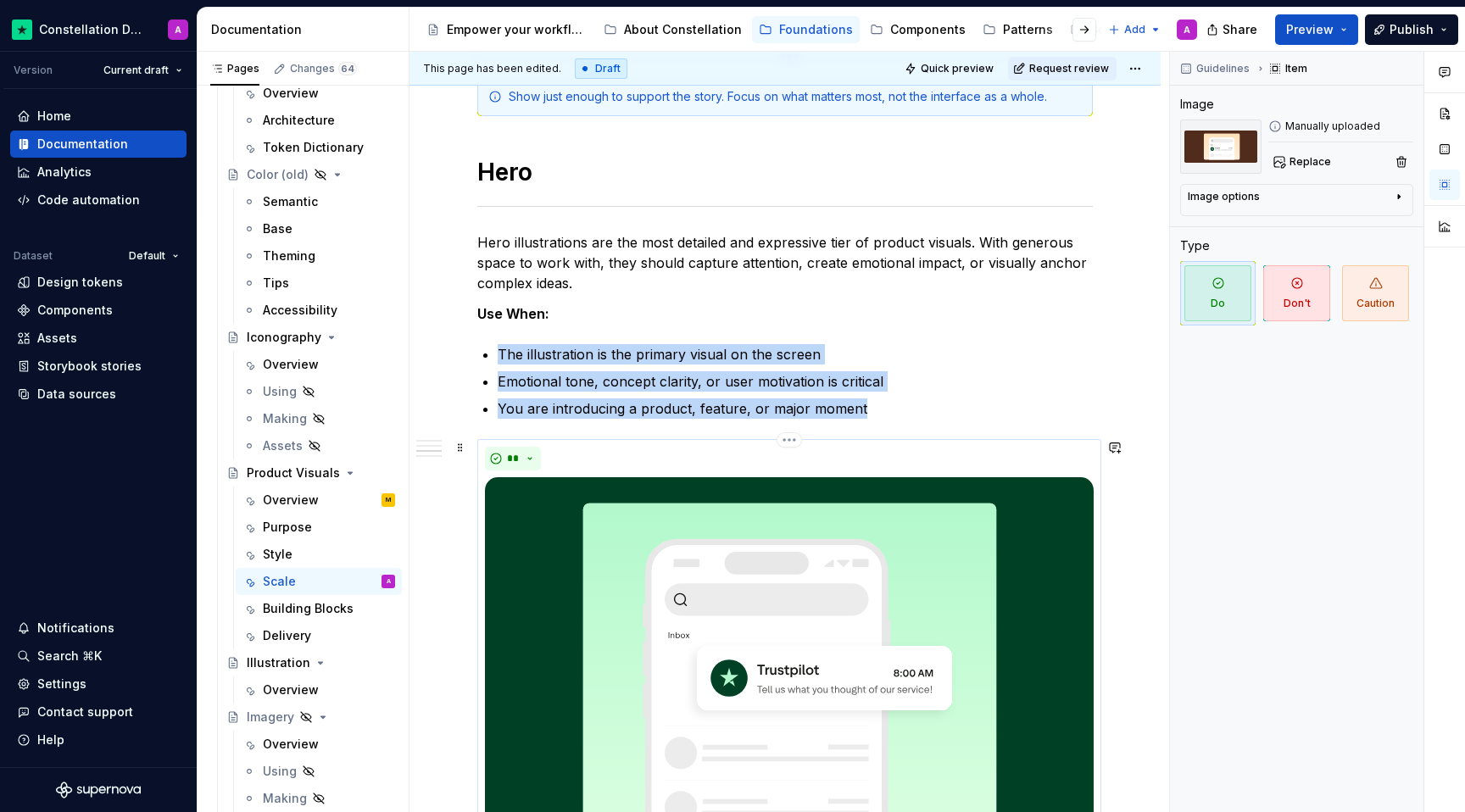
click at [702, 572] on img at bounding box center [789, 669] width 608 height 383
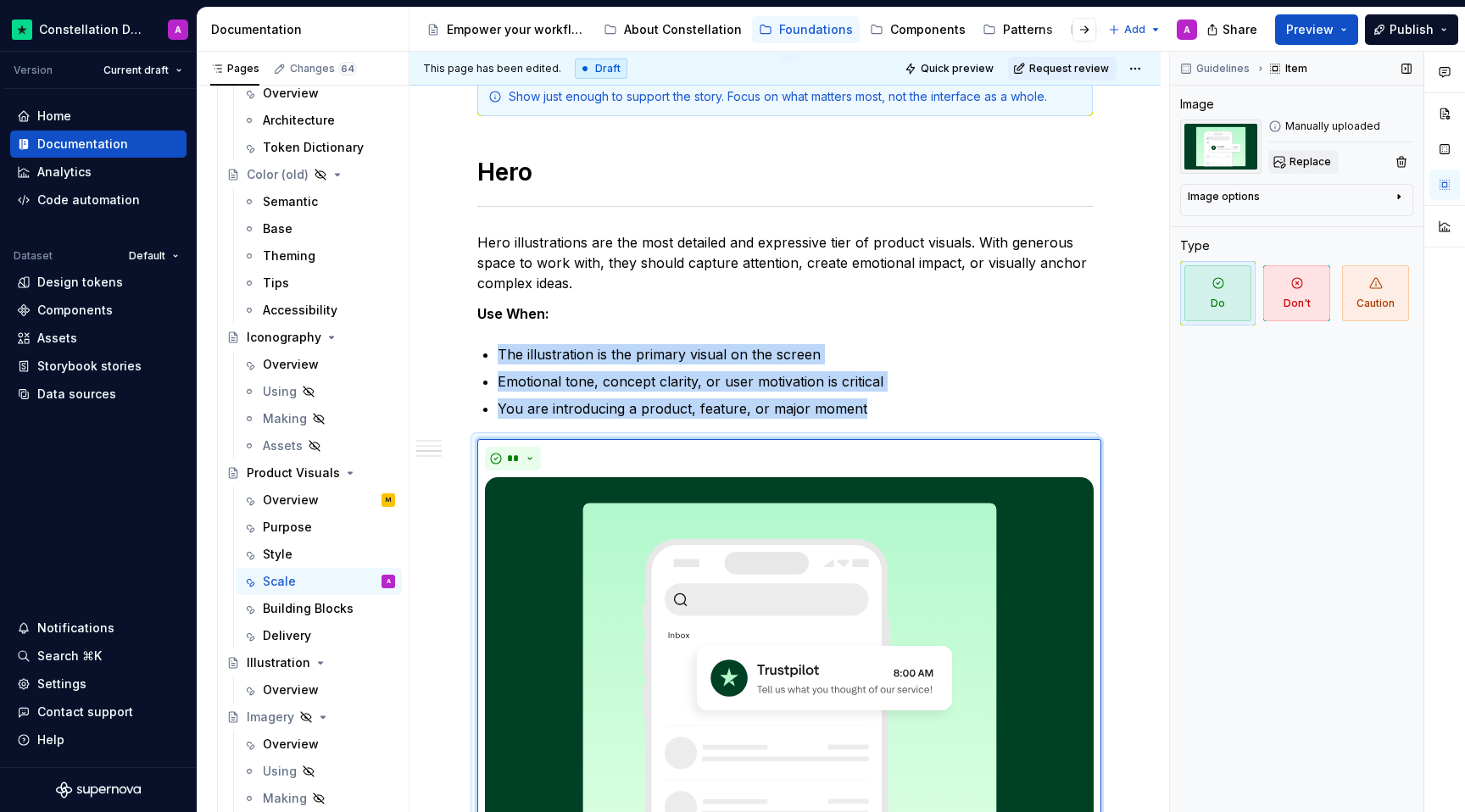
click at [1075, 164] on span "Replace" at bounding box center [1310, 162] width 42 height 14
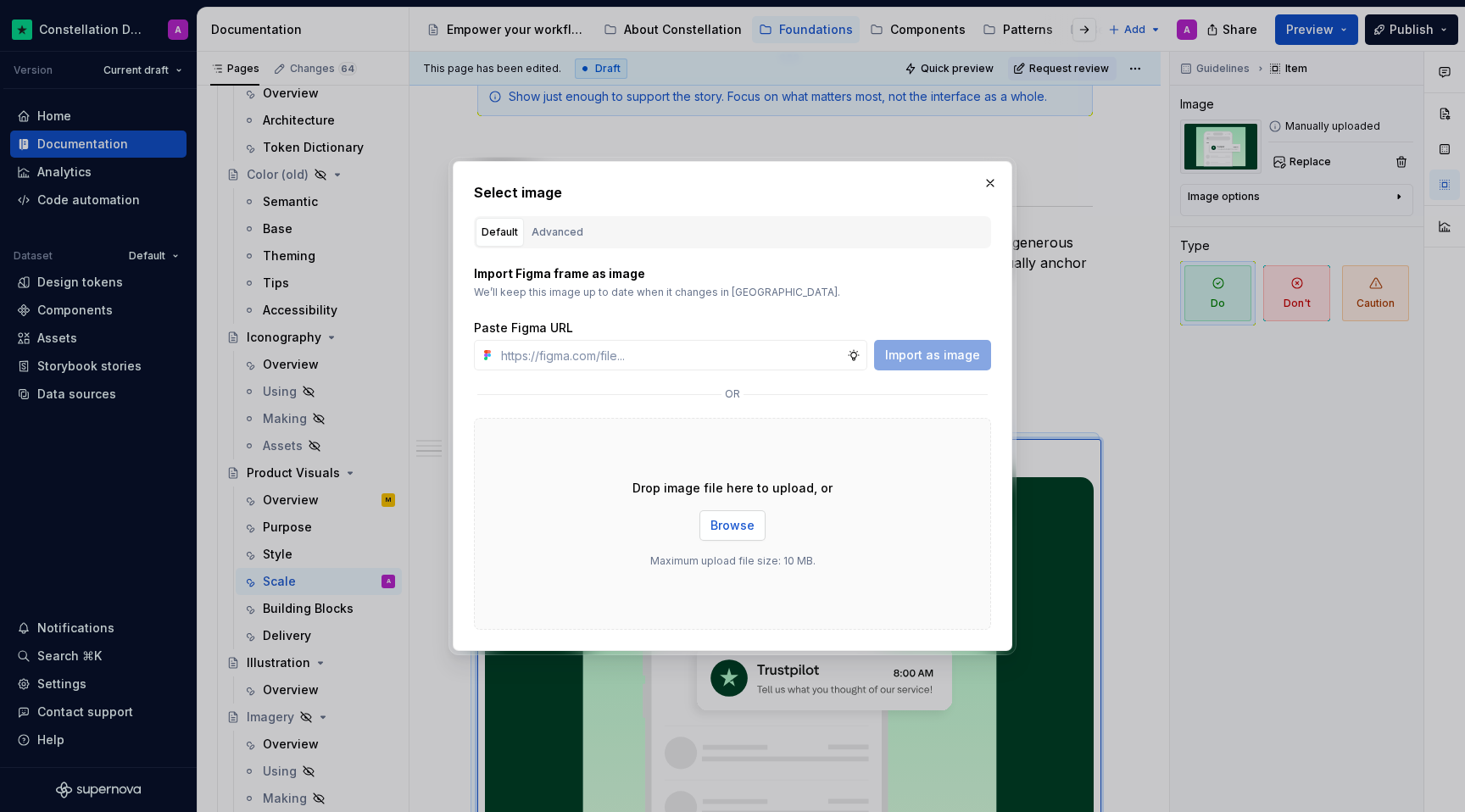
click at [735, 520] on span "Browse" at bounding box center [733, 526] width 44 height 17
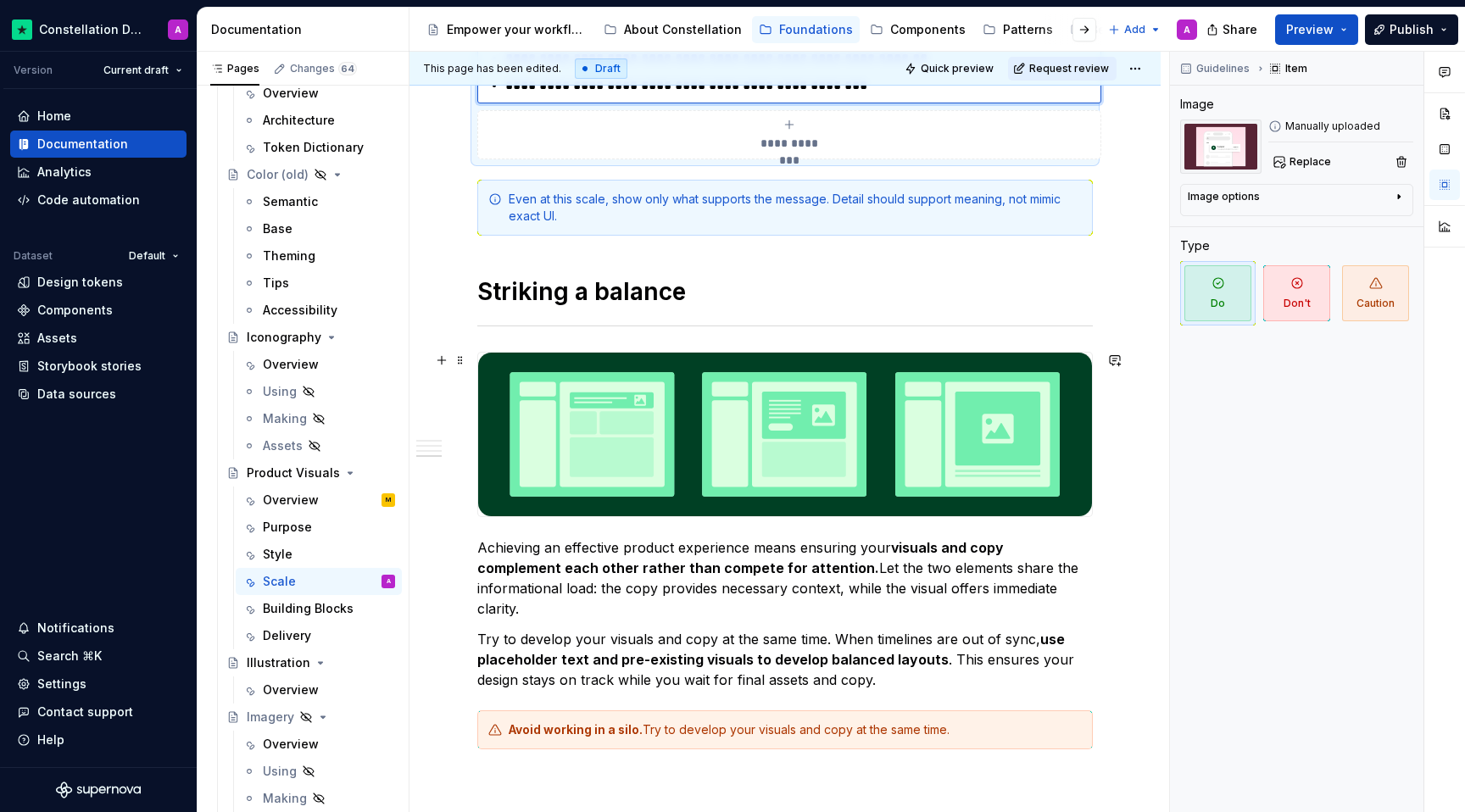
scroll to position [2724, 0]
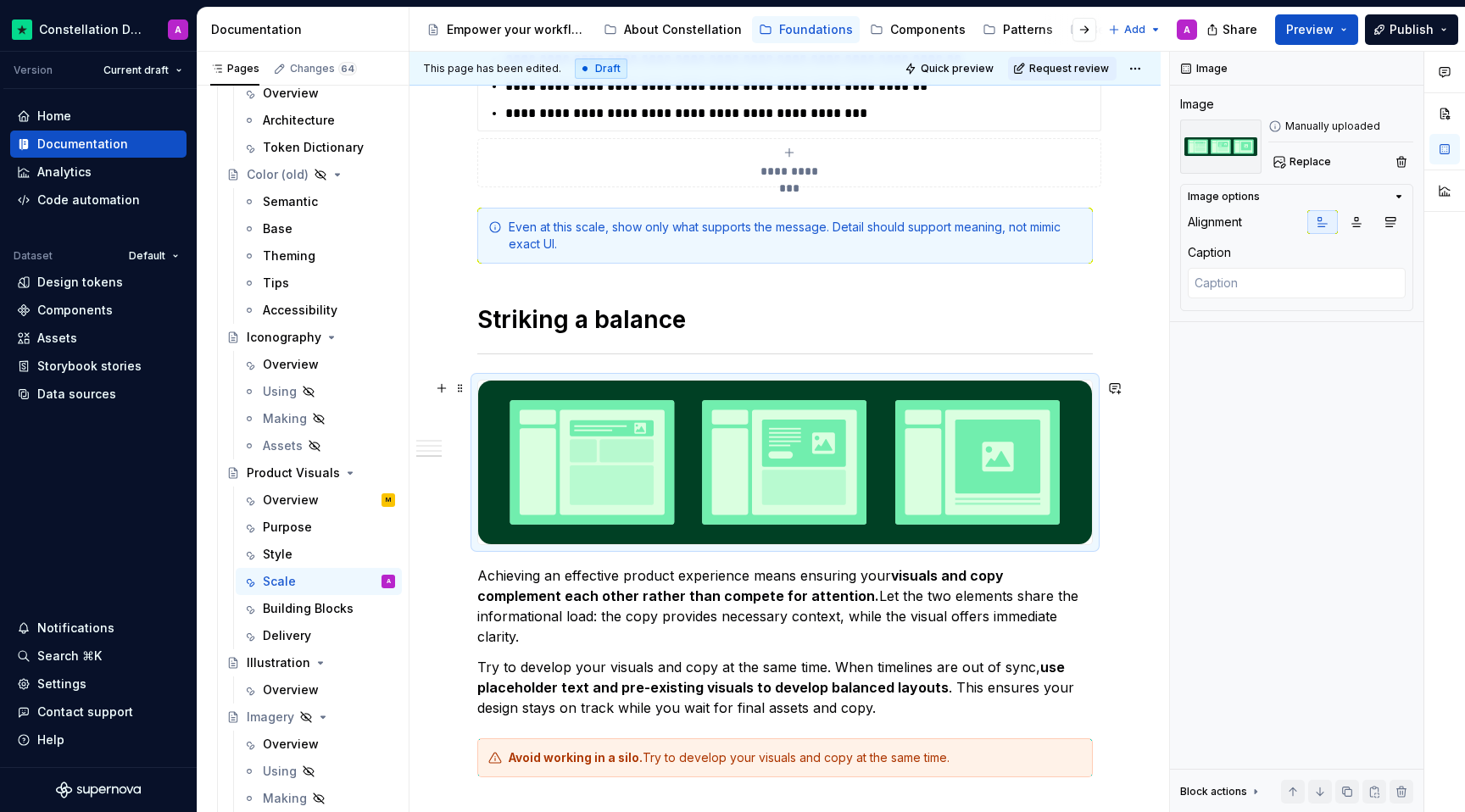
click at [667, 459] on img at bounding box center [785, 463] width 614 height 164
click at [1075, 143] on img at bounding box center [1220, 147] width 81 height 55
click at [1075, 167] on span "Replace" at bounding box center [1310, 162] width 42 height 14
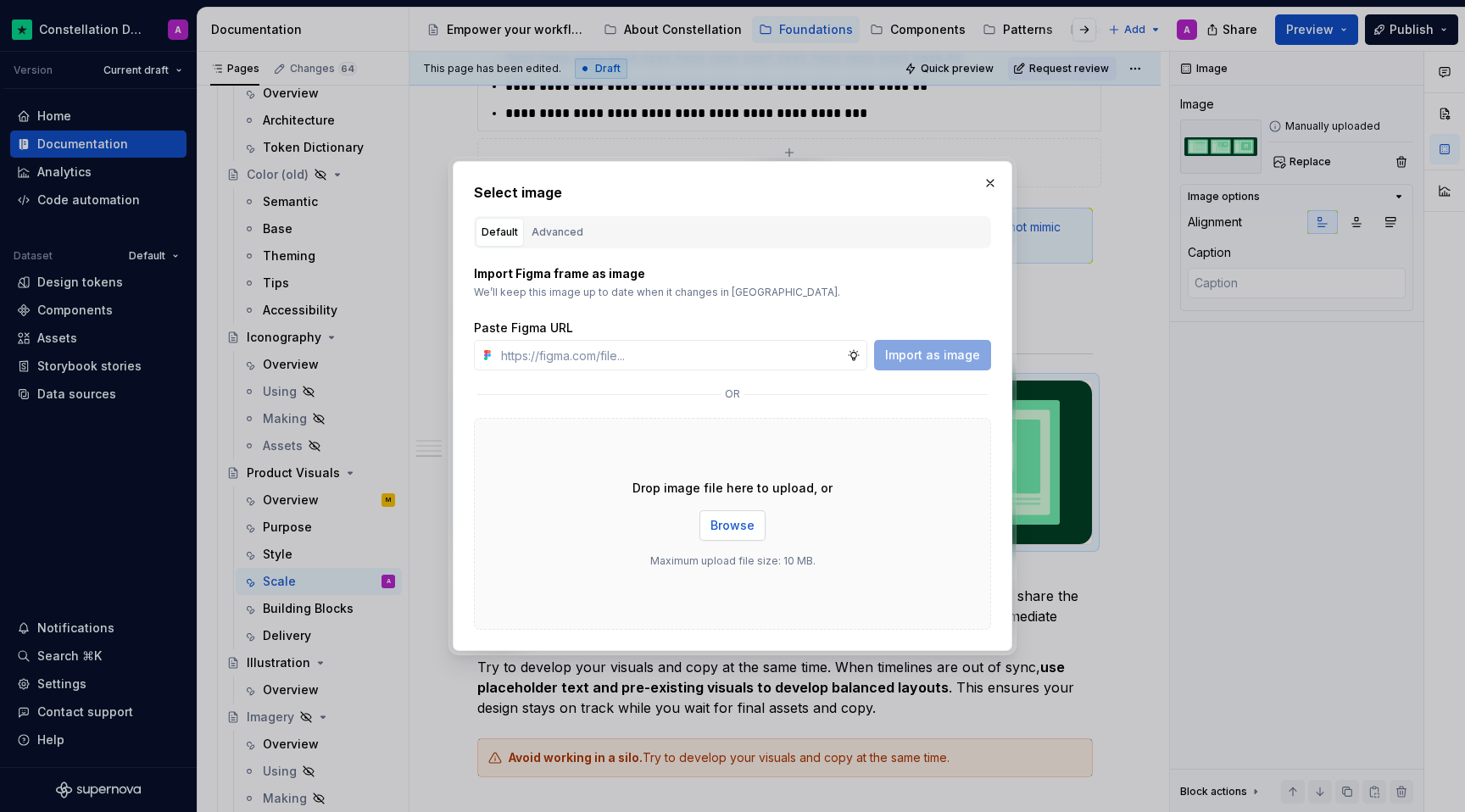
click at [715, 533] on span "Browse" at bounding box center [733, 526] width 44 height 17
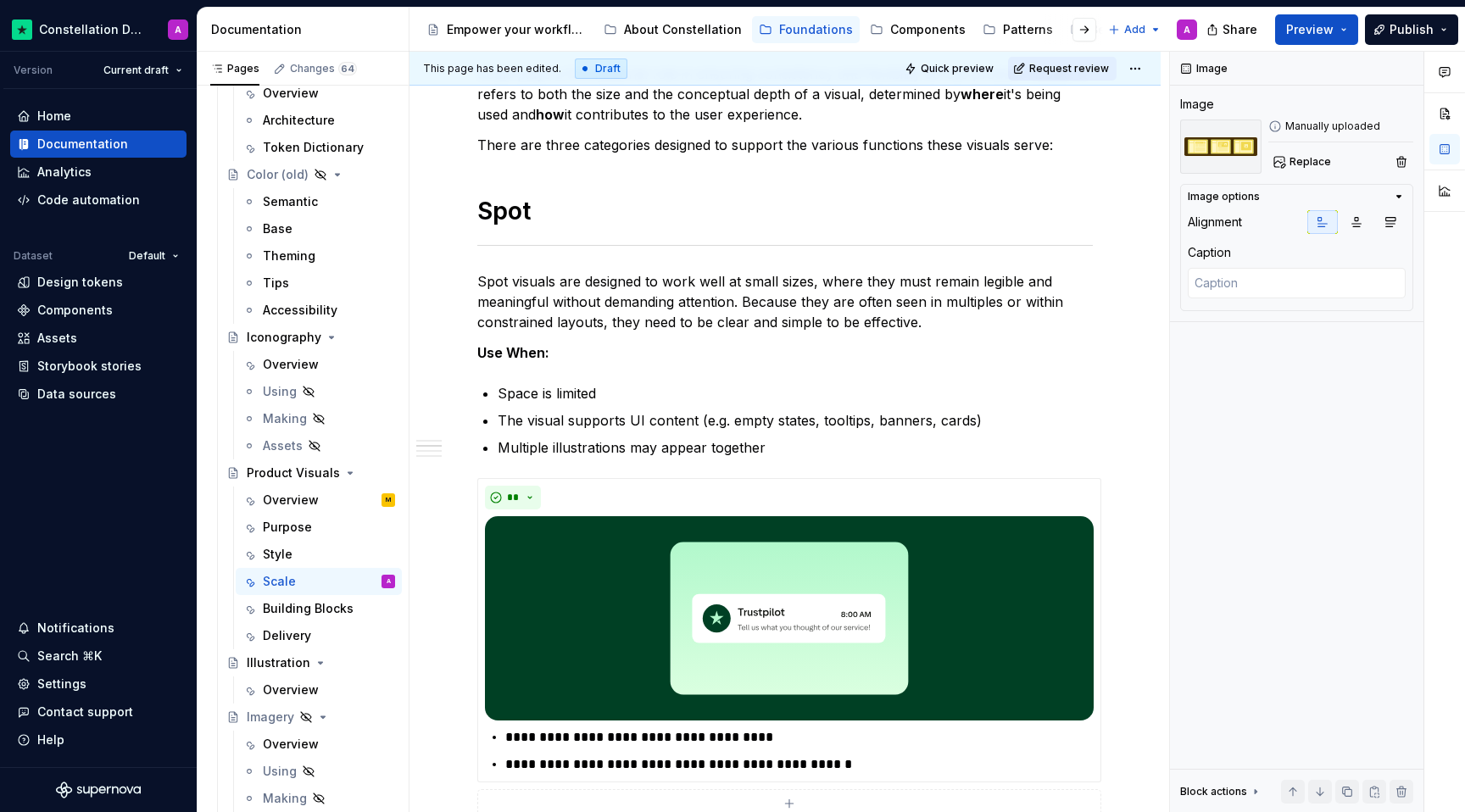
scroll to position [0, 0]
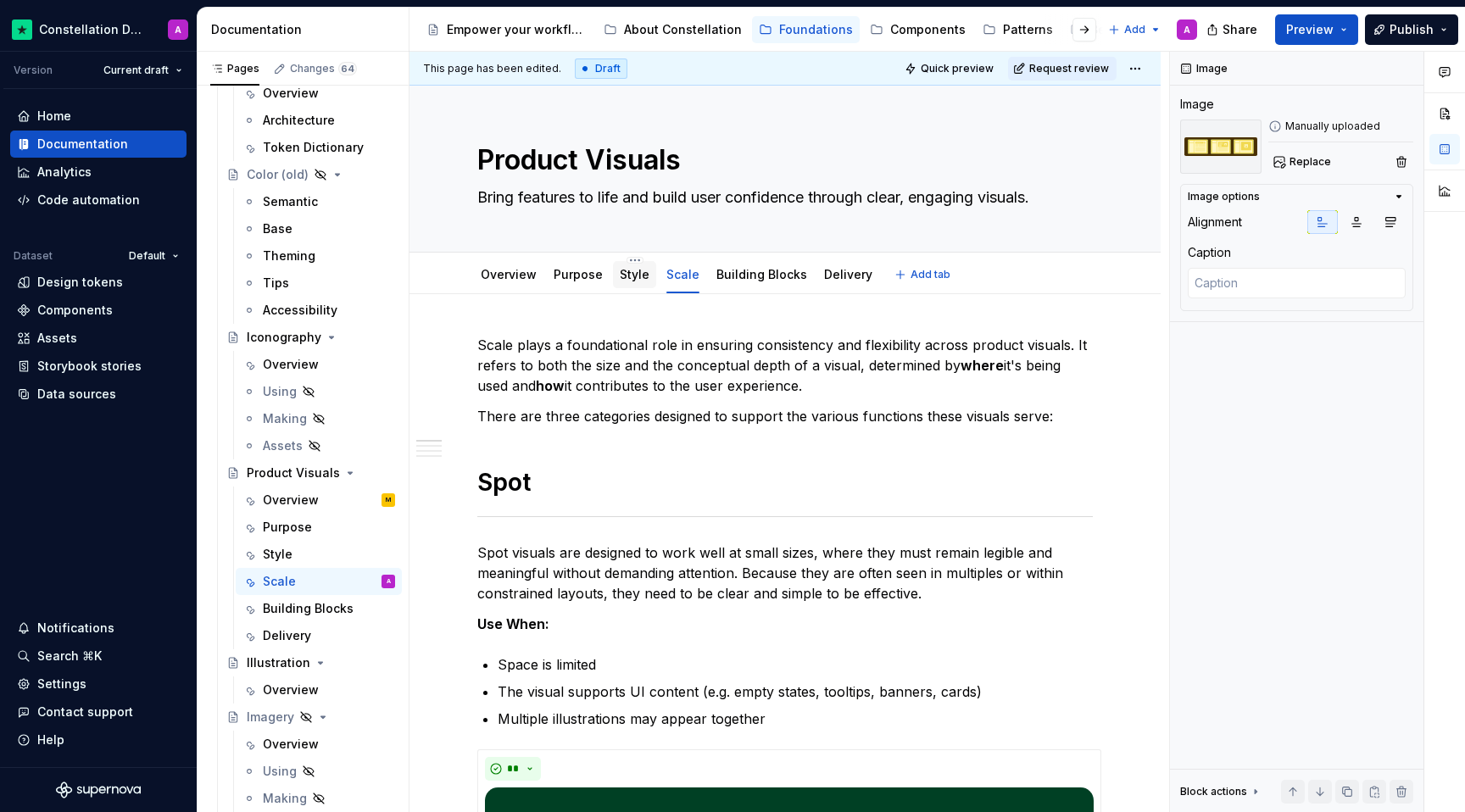
click at [623, 283] on div "Style" at bounding box center [634, 274] width 30 height 20
click at [274, 562] on div "Style" at bounding box center [277, 555] width 30 height 17
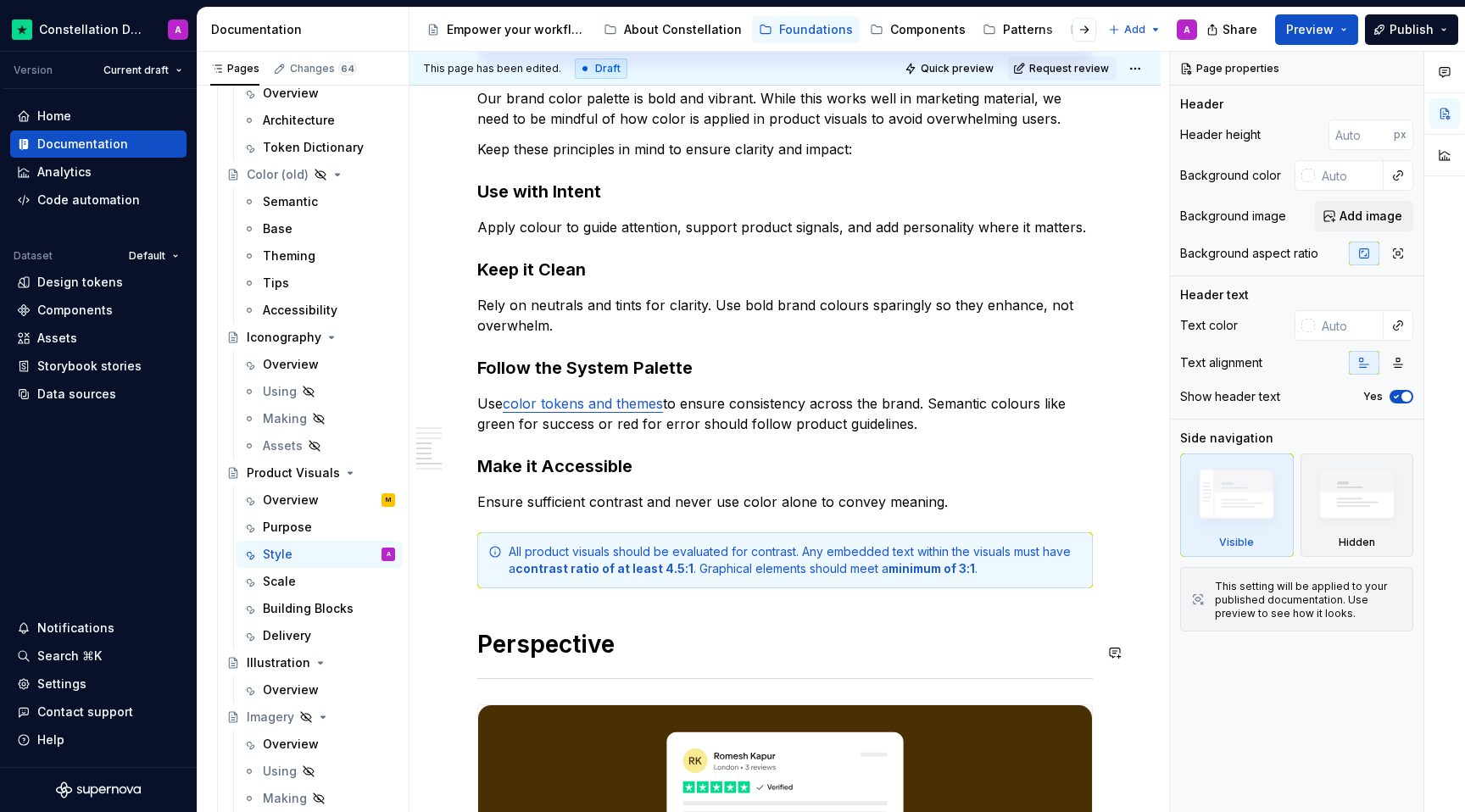
scroll to position [1885, 0]
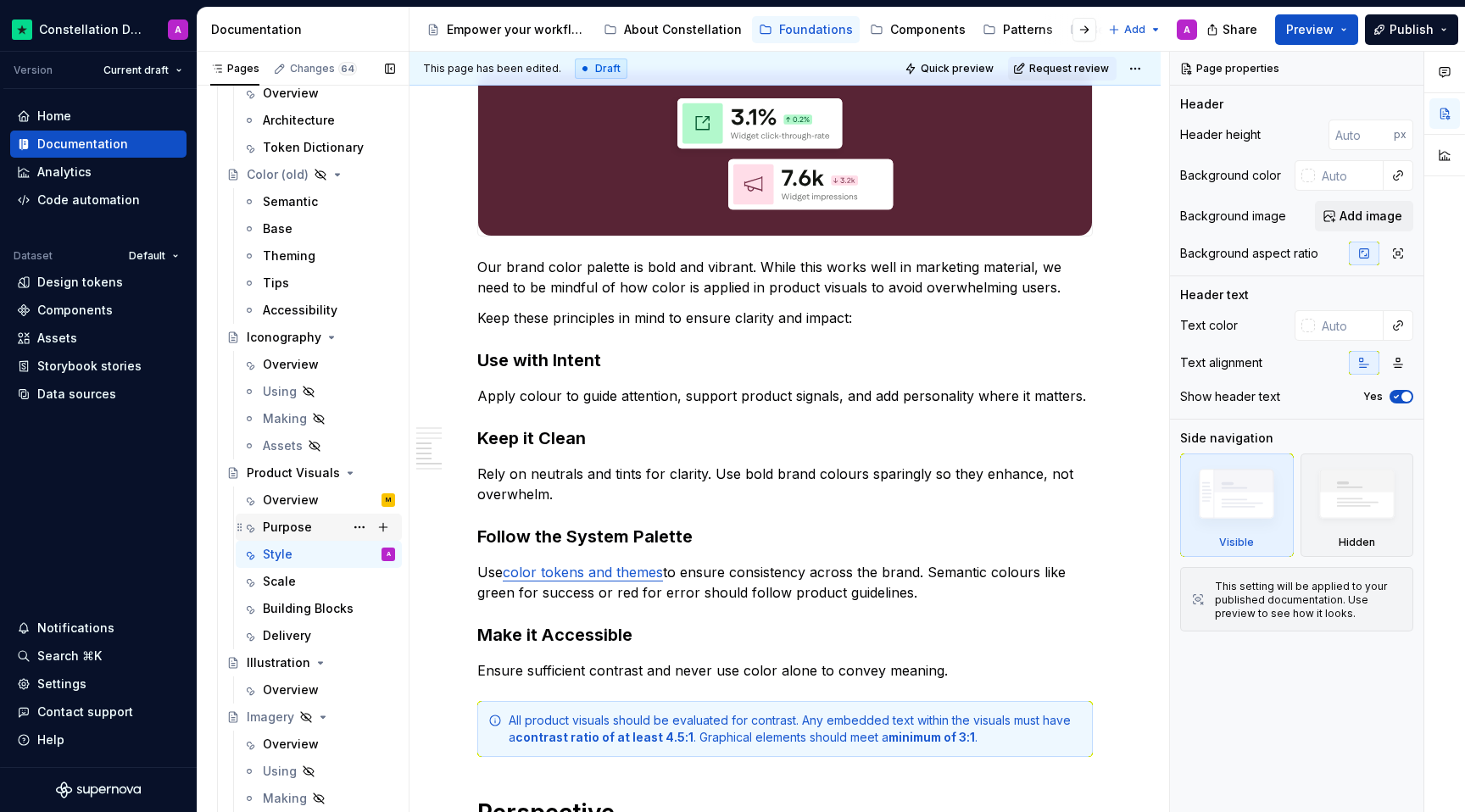
click at [299, 534] on div "Purpose" at bounding box center [287, 527] width 49 height 17
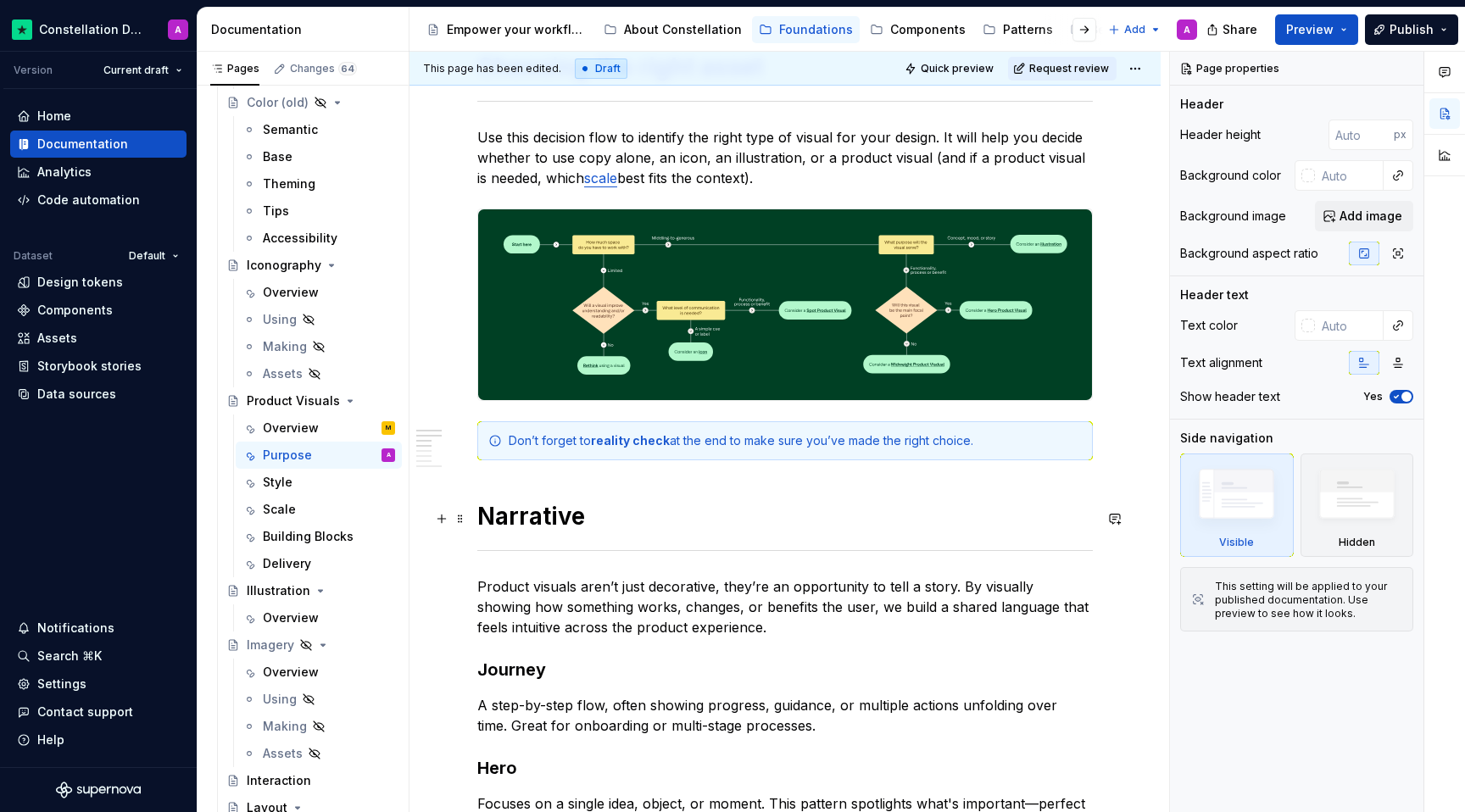
scroll to position [364, 0]
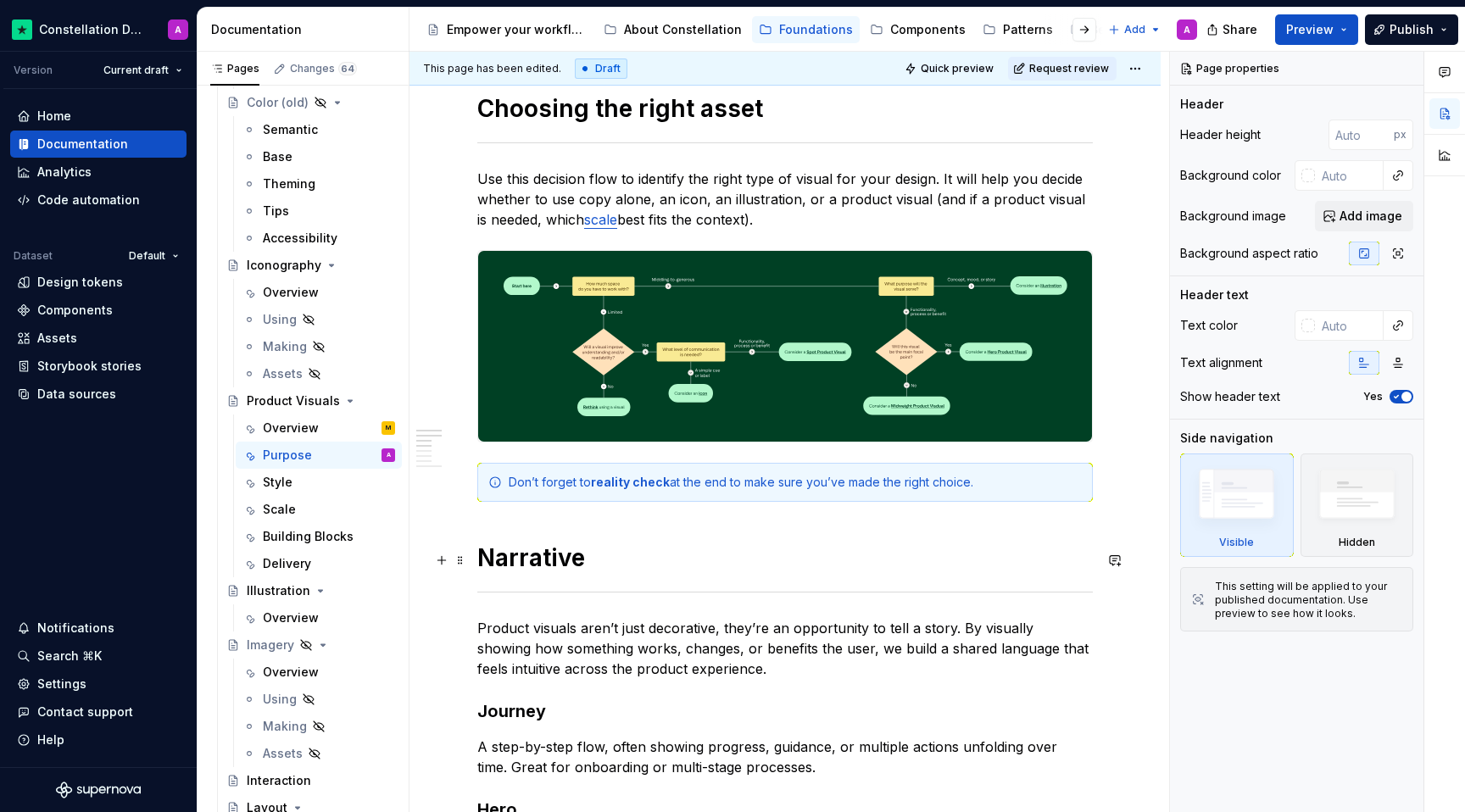
click at [560, 555] on h1 "Narrative" at bounding box center [785, 558] width 615 height 31
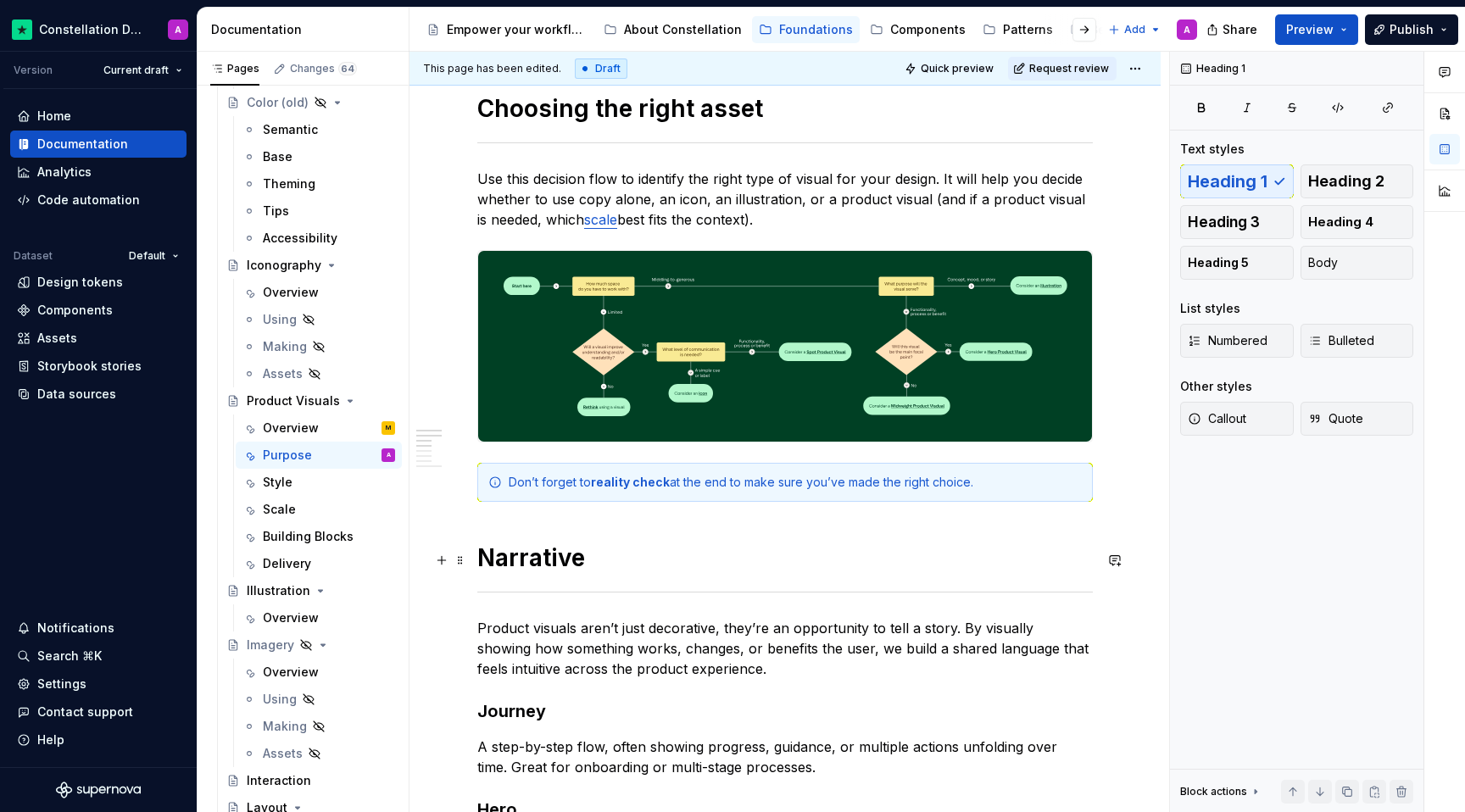
click at [557, 555] on h1 "Narrative" at bounding box center [785, 558] width 615 height 31
click at [558, 555] on h1 "Narrative" at bounding box center [785, 558] width 615 height 31
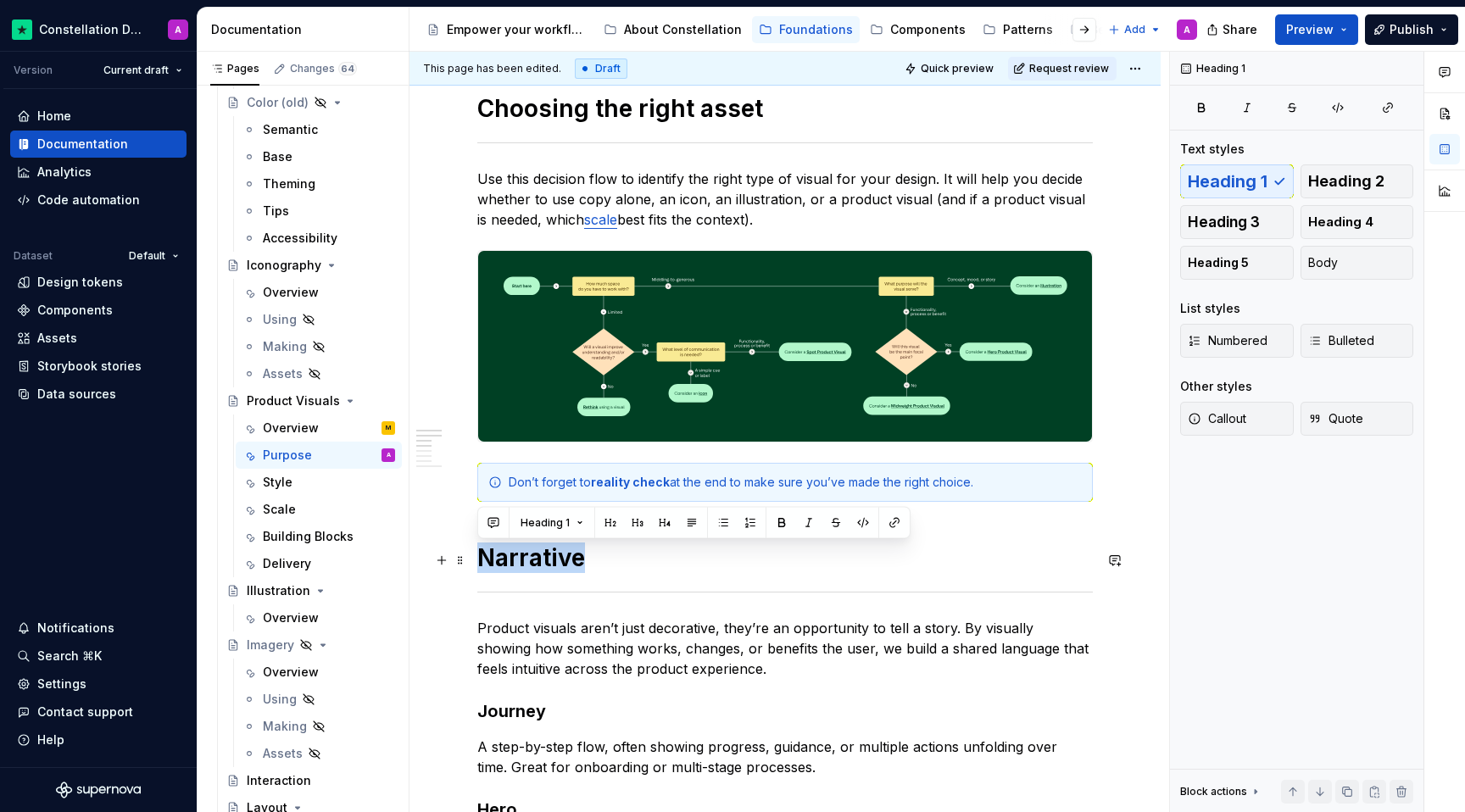
click at [551, 553] on h1 "Narrative" at bounding box center [785, 558] width 615 height 31
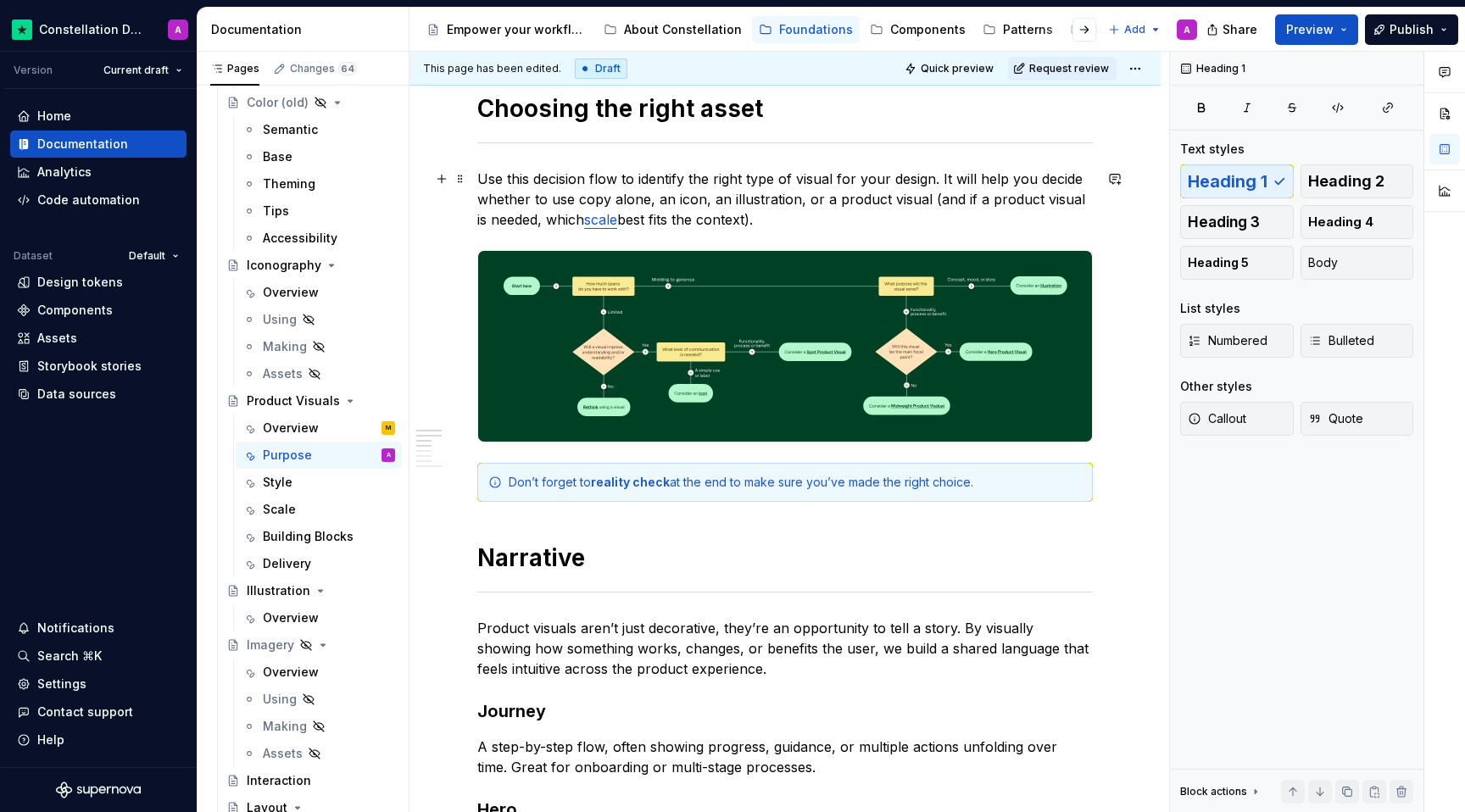
click at [946, 189] on p "Use this decision flow to identify the right type of visual for your design. It…" at bounding box center [785, 199] width 615 height 61
type textarea "*"
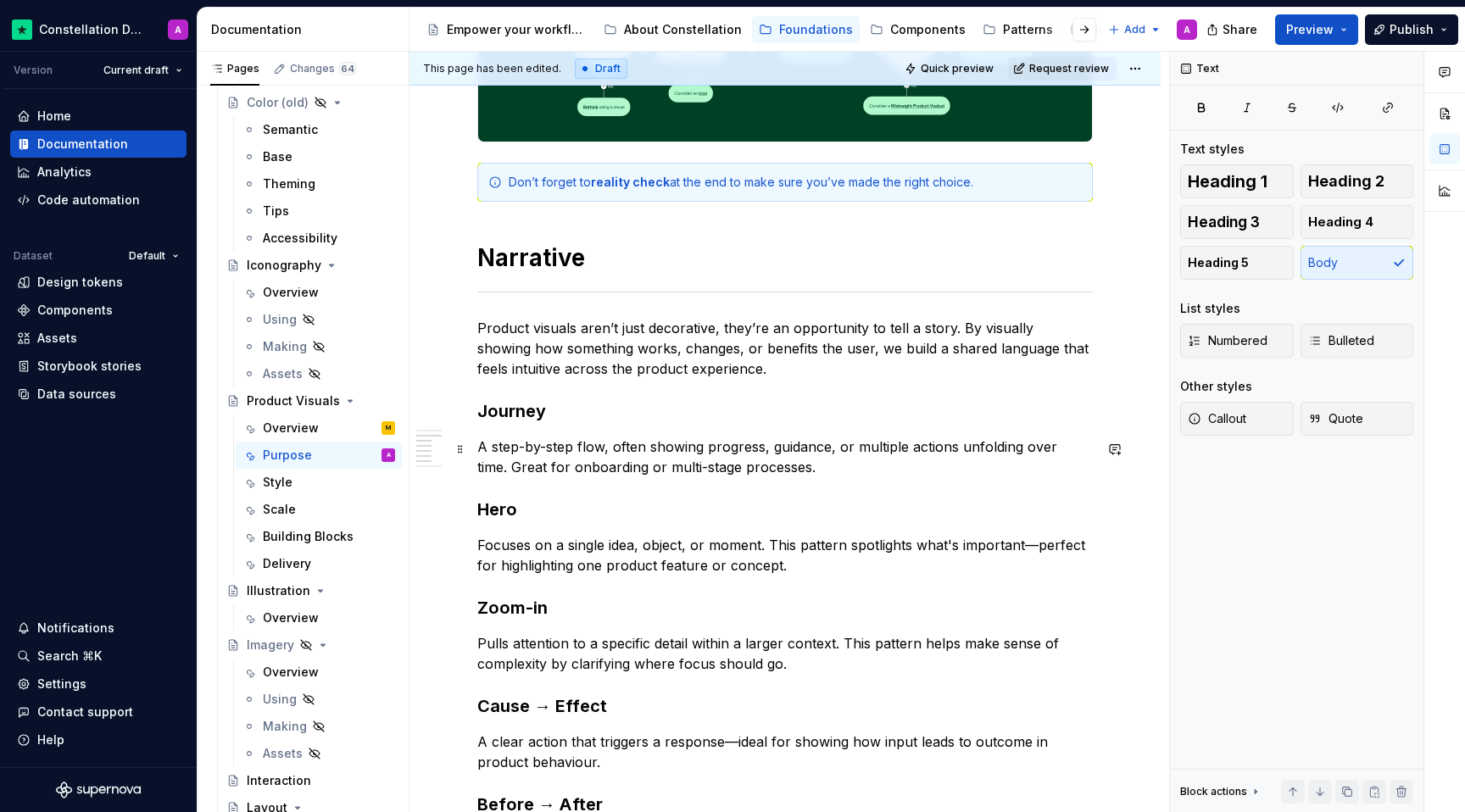
scroll to position [749, 0]
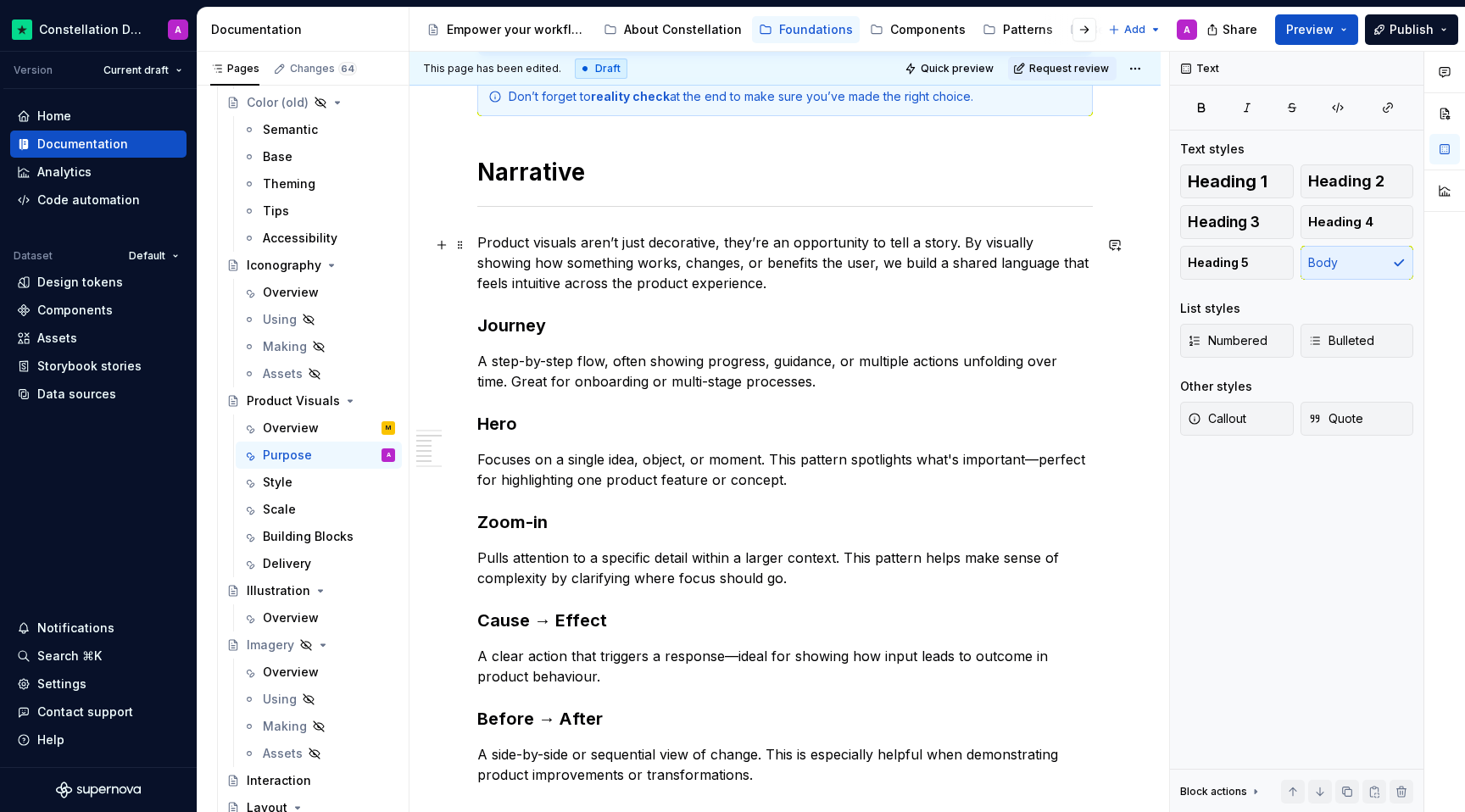
click at [473, 240] on div "Product Visuals are far more than decorative elements; they are essential tools…" at bounding box center [784, 454] width 751 height 1818
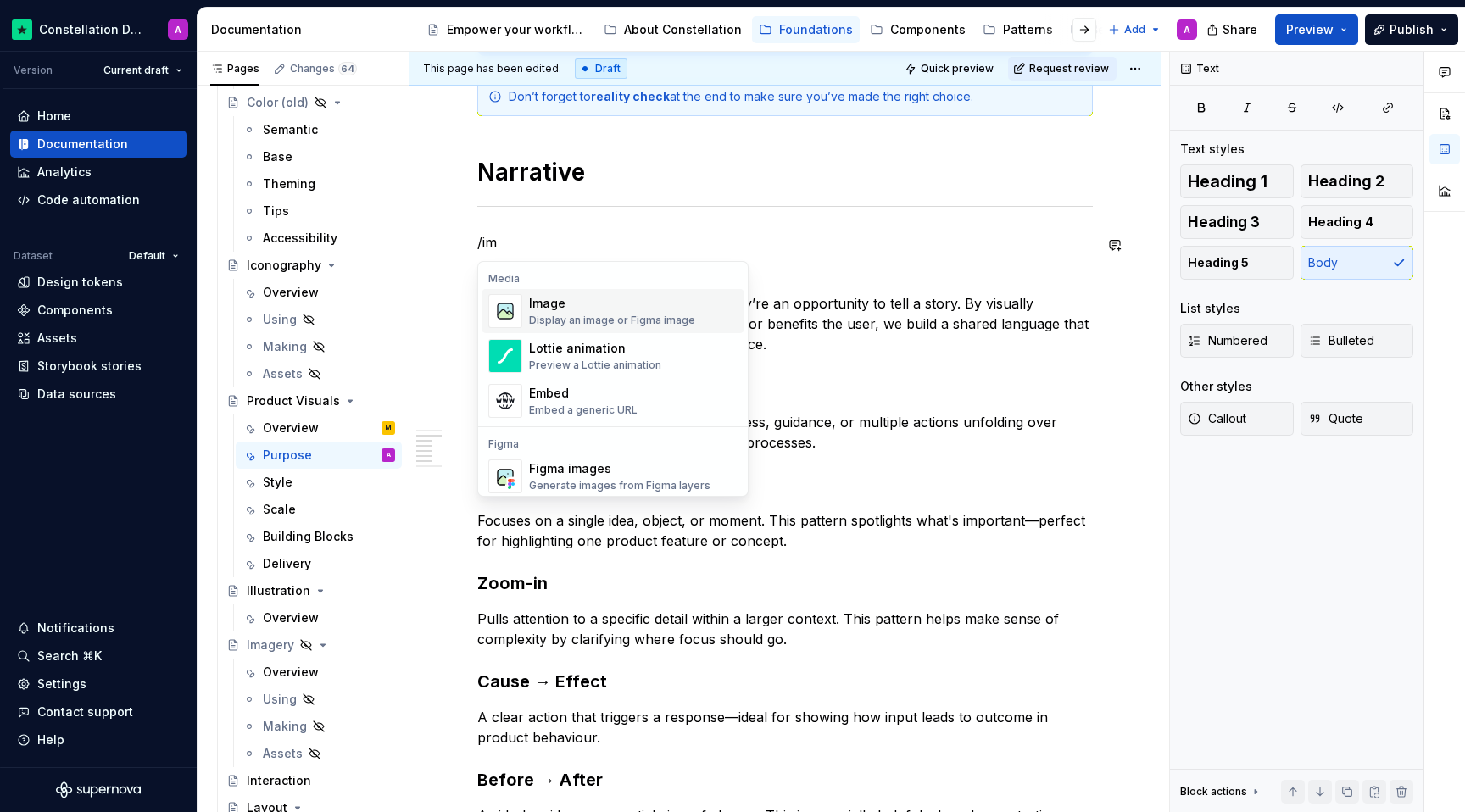
click at [612, 309] on div "Image" at bounding box center [612, 303] width 166 height 17
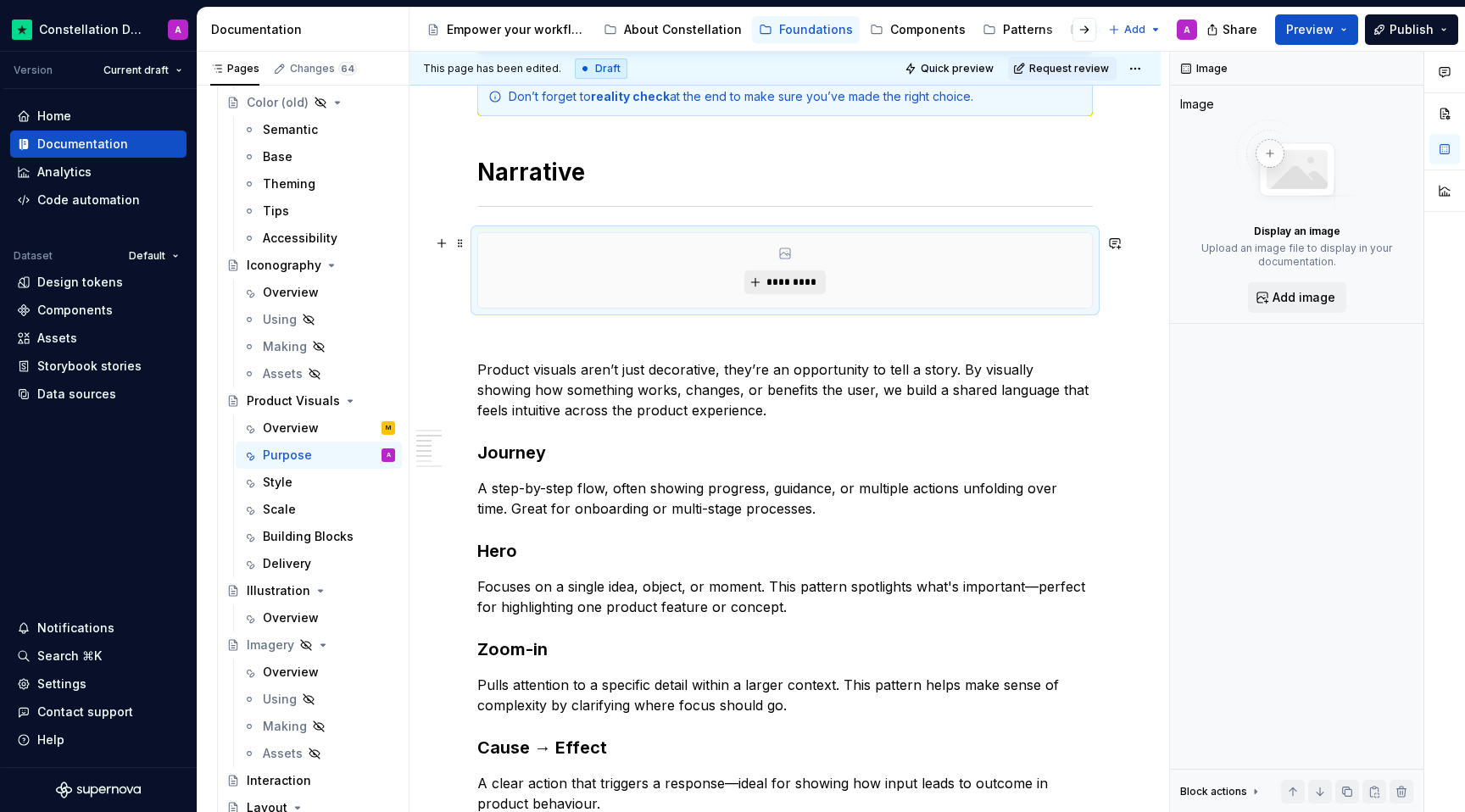
click at [765, 283] on button "*********" at bounding box center [784, 282] width 81 height 24
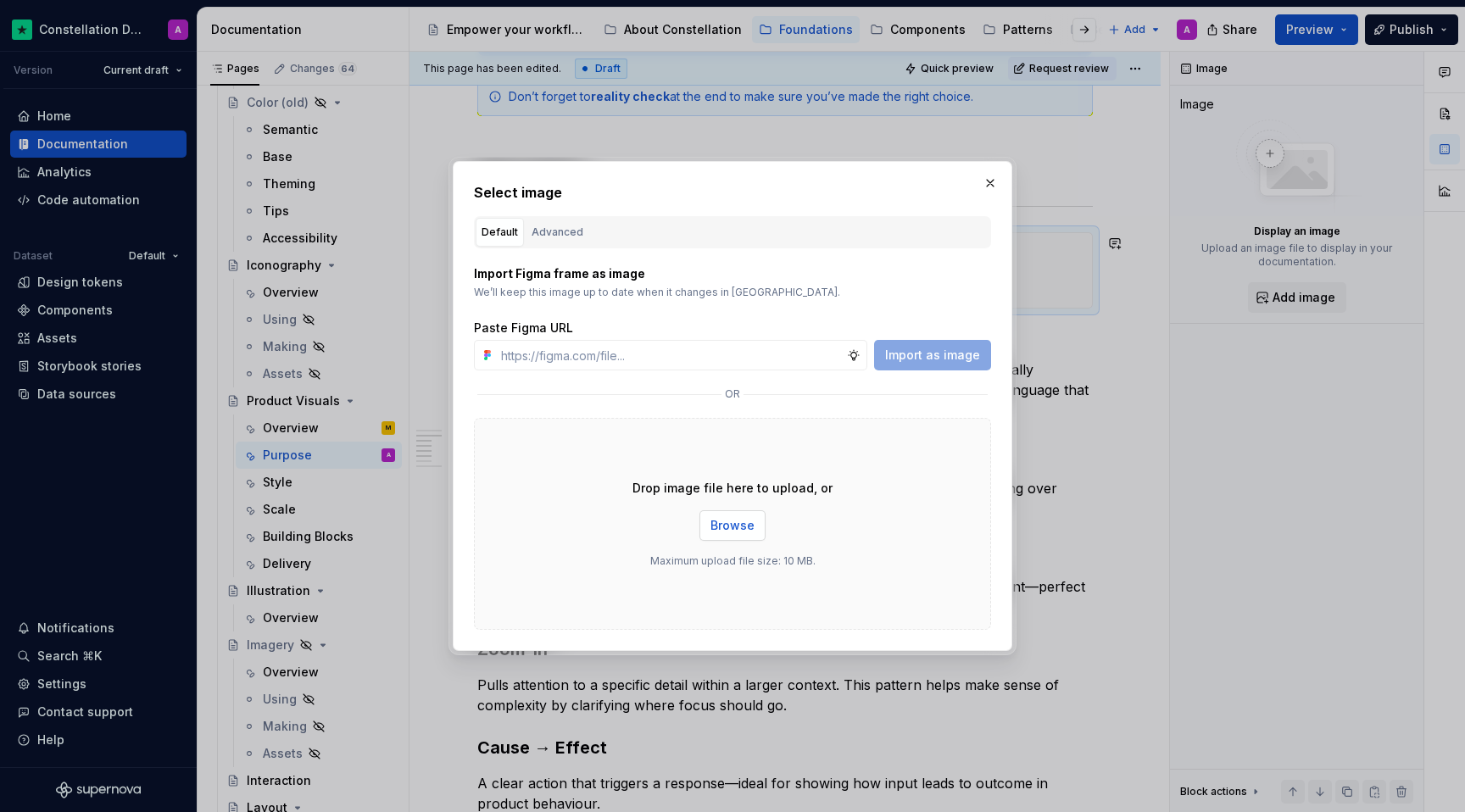
click at [722, 525] on span "Browse" at bounding box center [733, 526] width 44 height 17
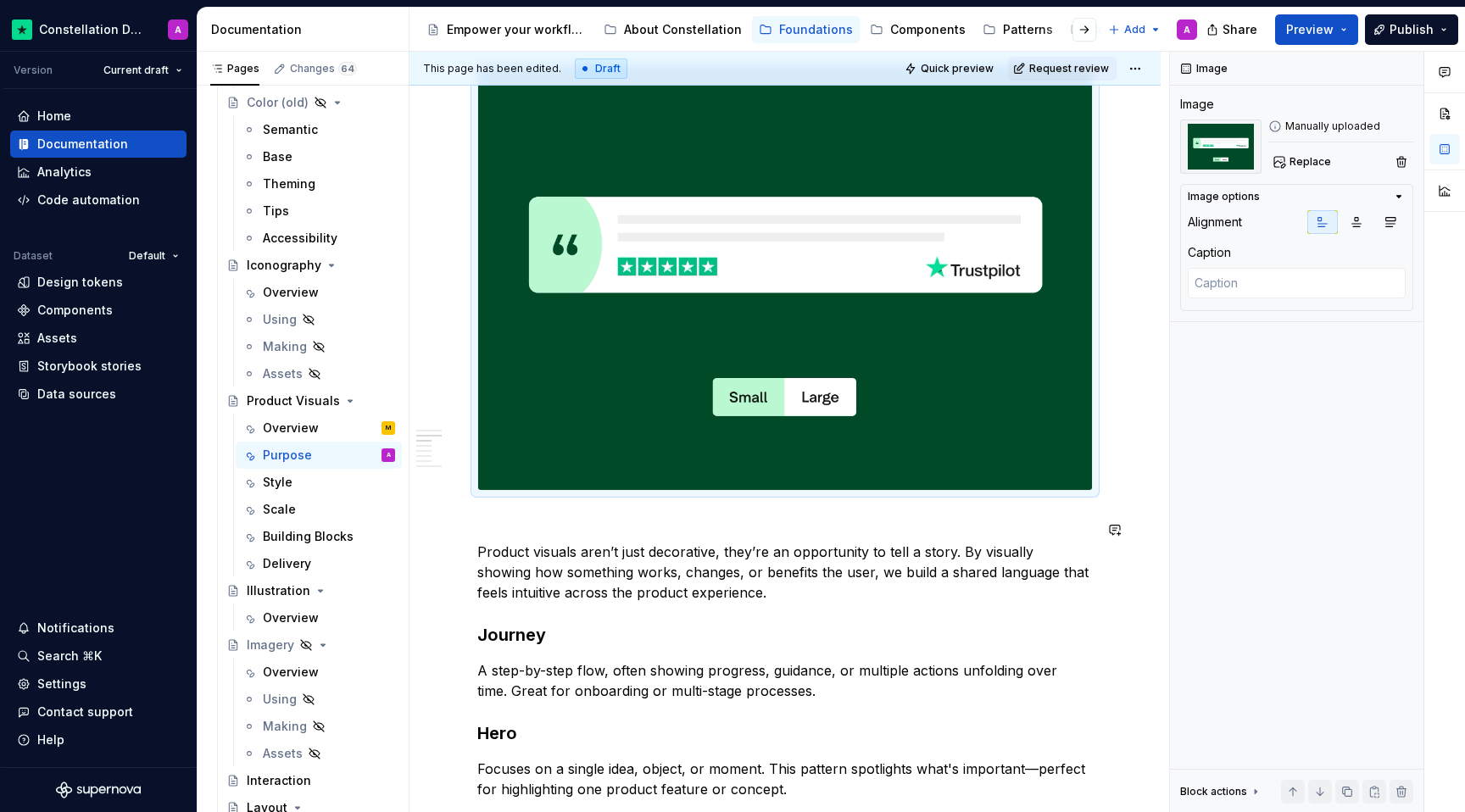
scroll to position [969, 0]
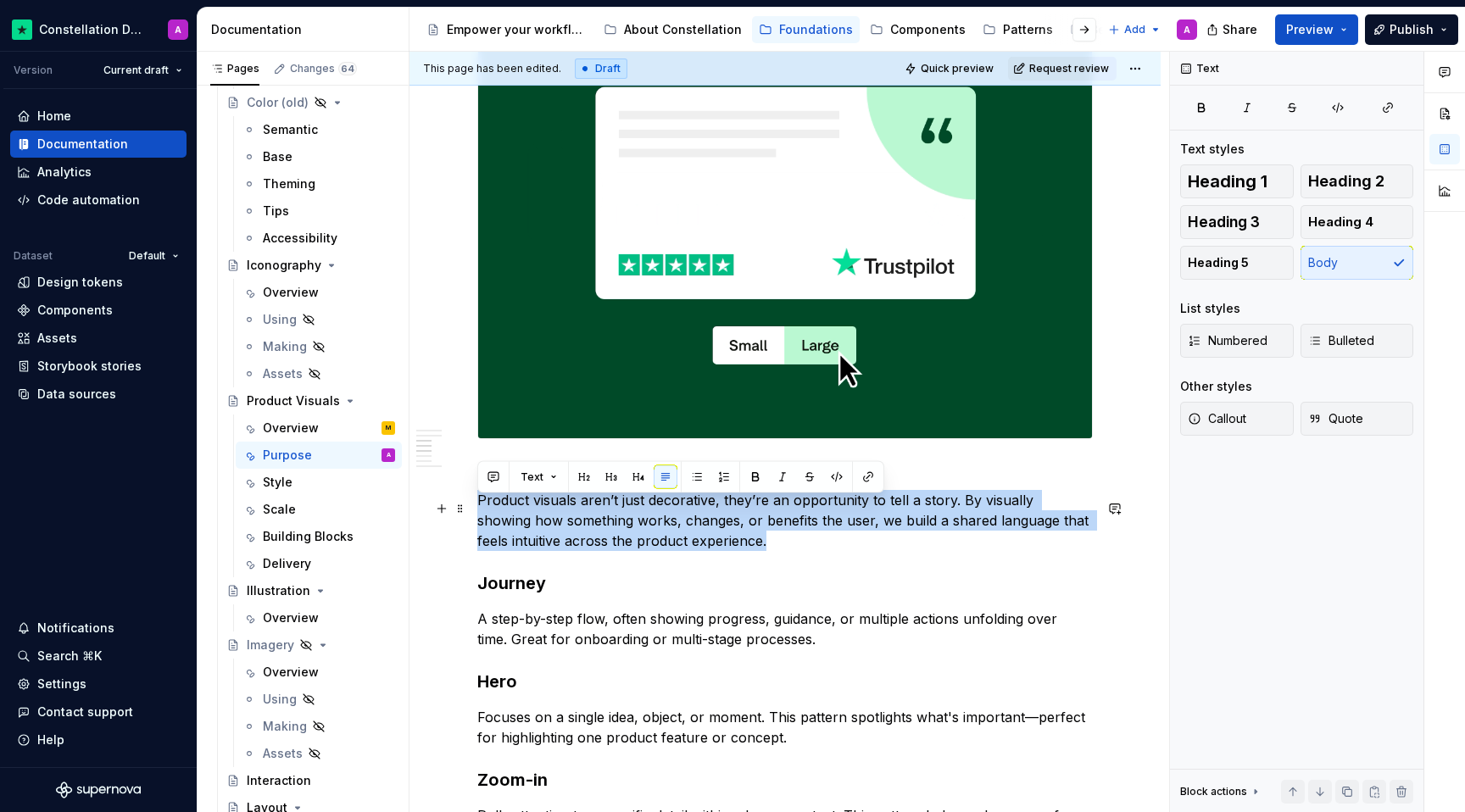
drag, startPoint x: 758, startPoint y: 553, endPoint x: 478, endPoint y: 507, distance: 283.8
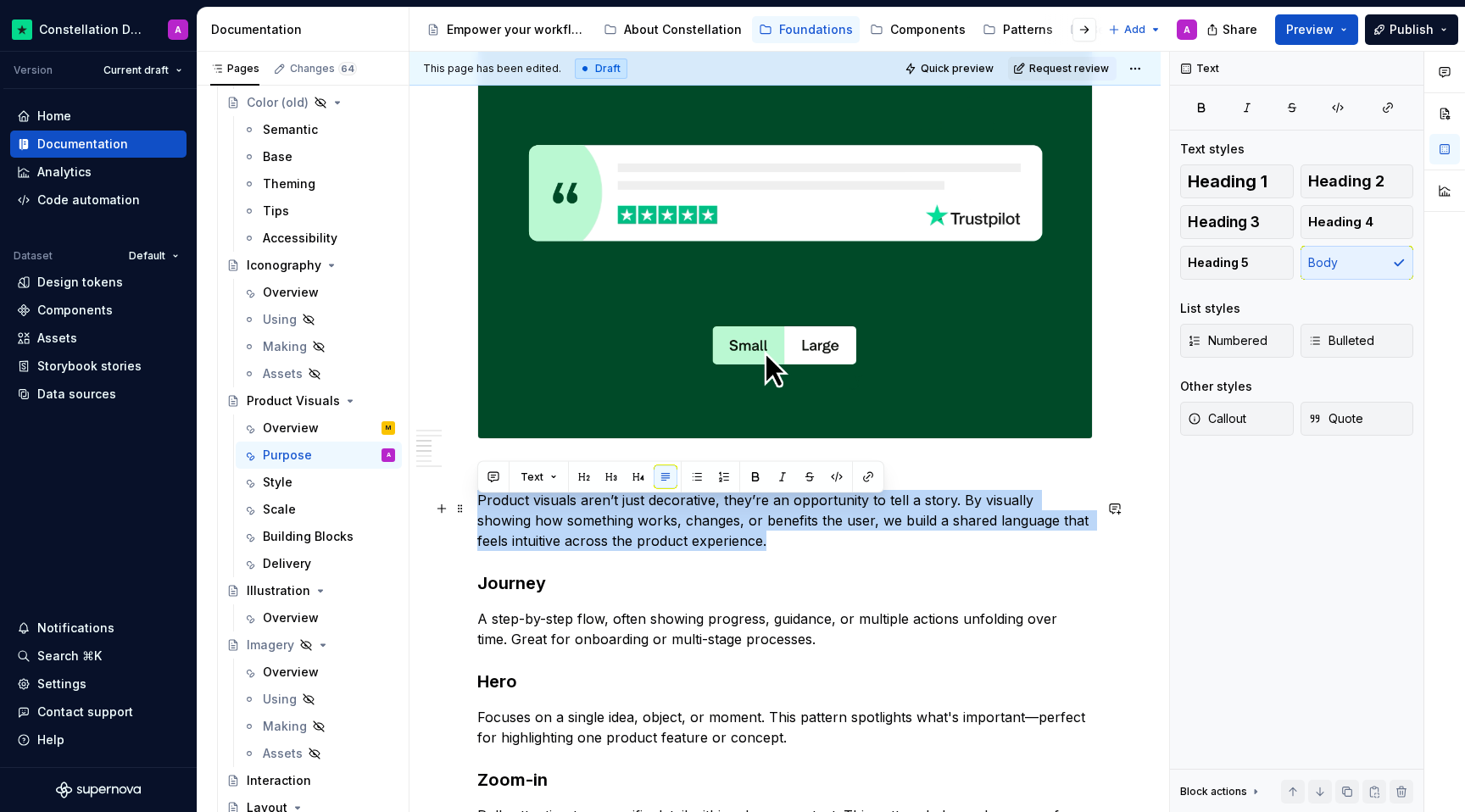
click at [478, 507] on p "Product visuals aren’t just decorative, they’re an opportunity to tell a story.…" at bounding box center [785, 521] width 615 height 61
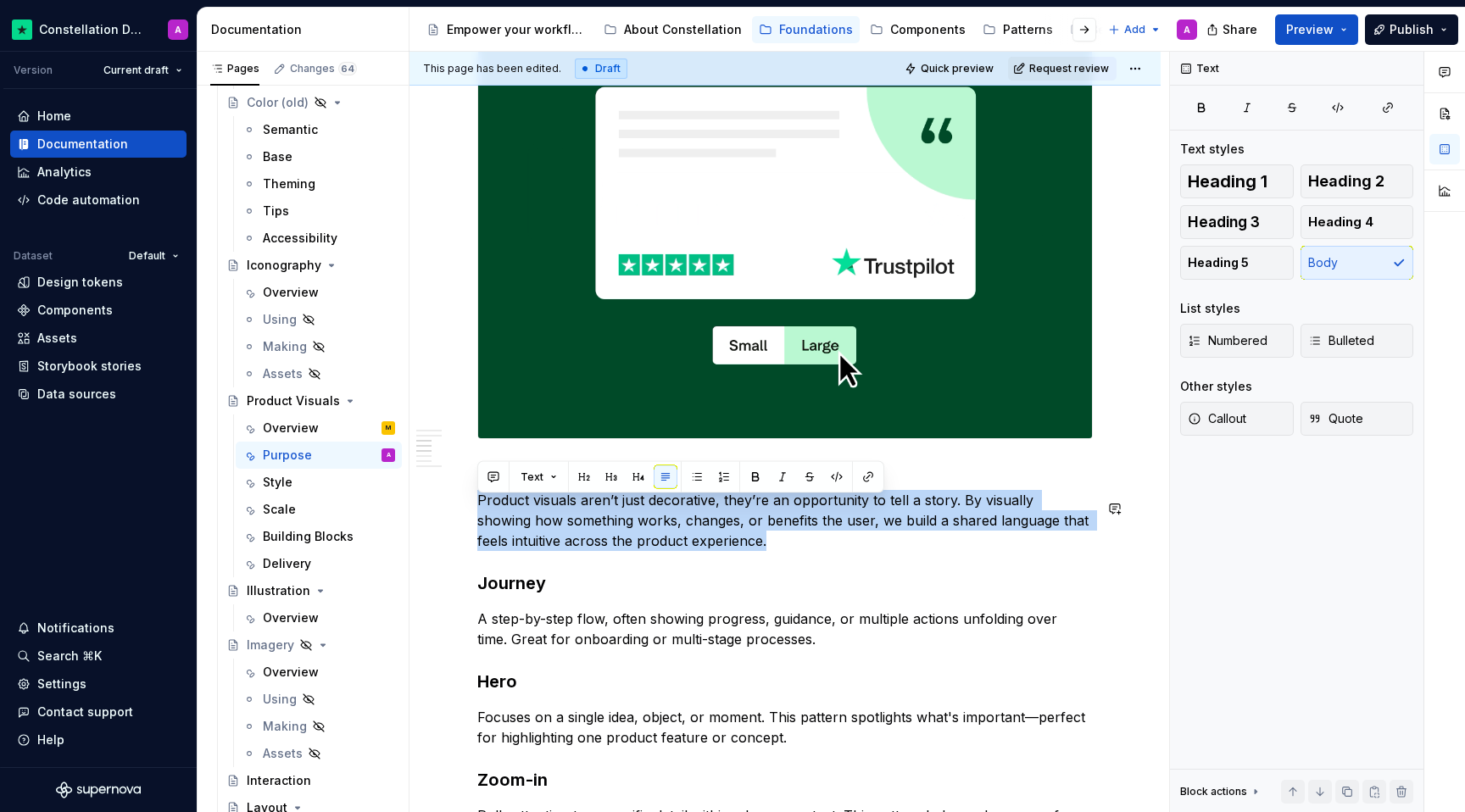
copy p "Product visuals aren’t just decorative, they’re an opportunity to tell a story.…"
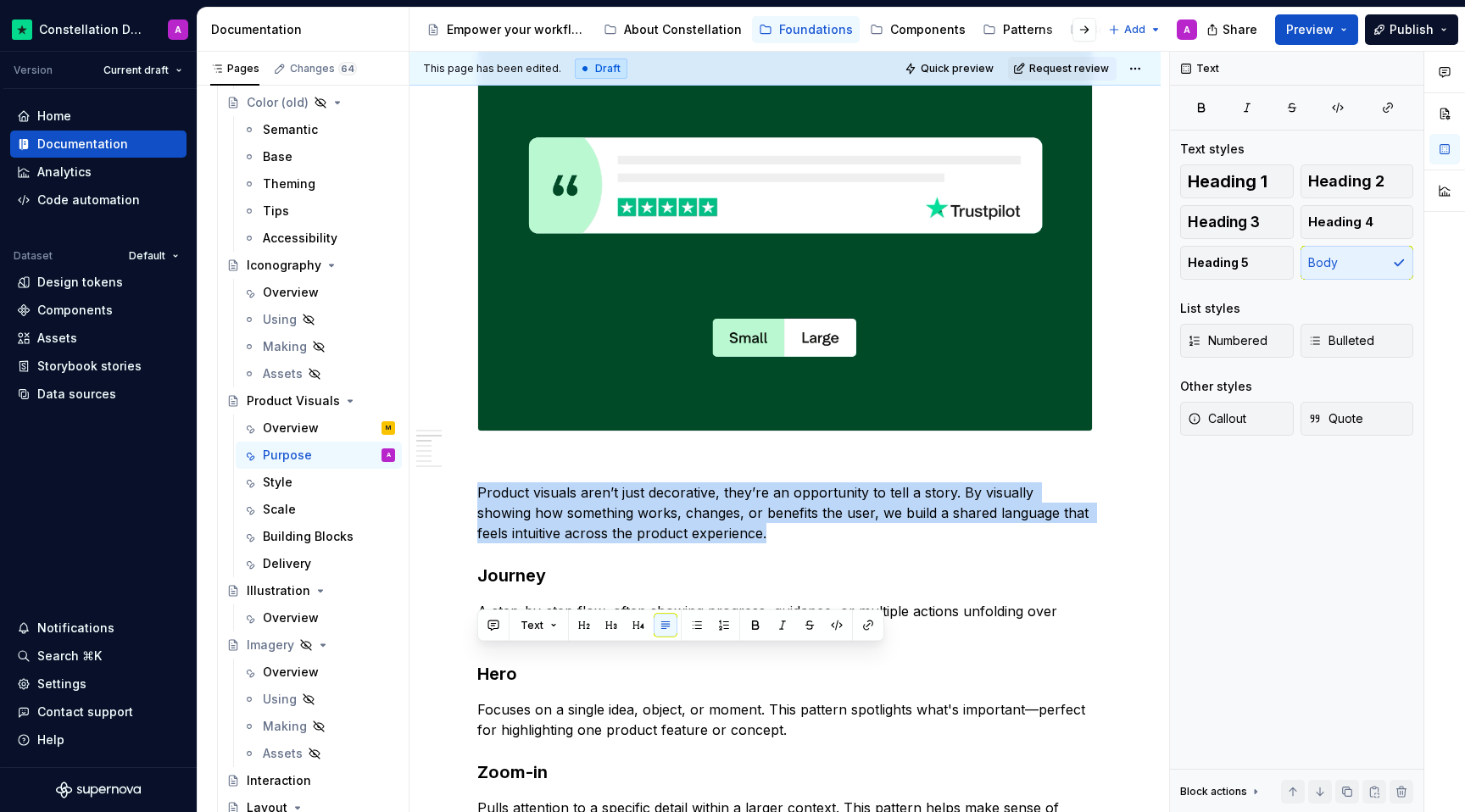
scroll to position [1052, 0]
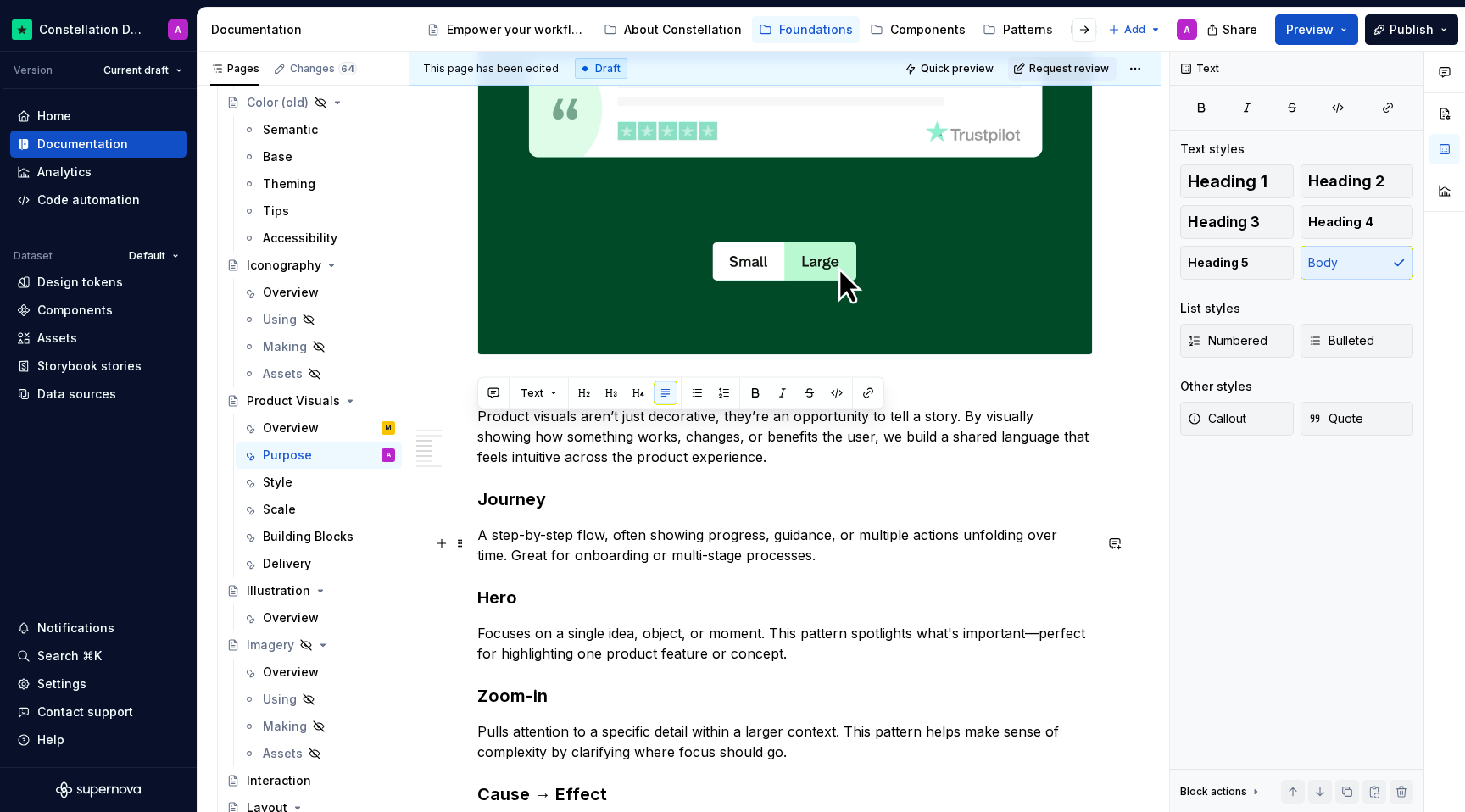
click at [647, 565] on p "A step-by-step flow, often showing progress, guidance, or multiple actions unfo…" at bounding box center [785, 545] width 615 height 41
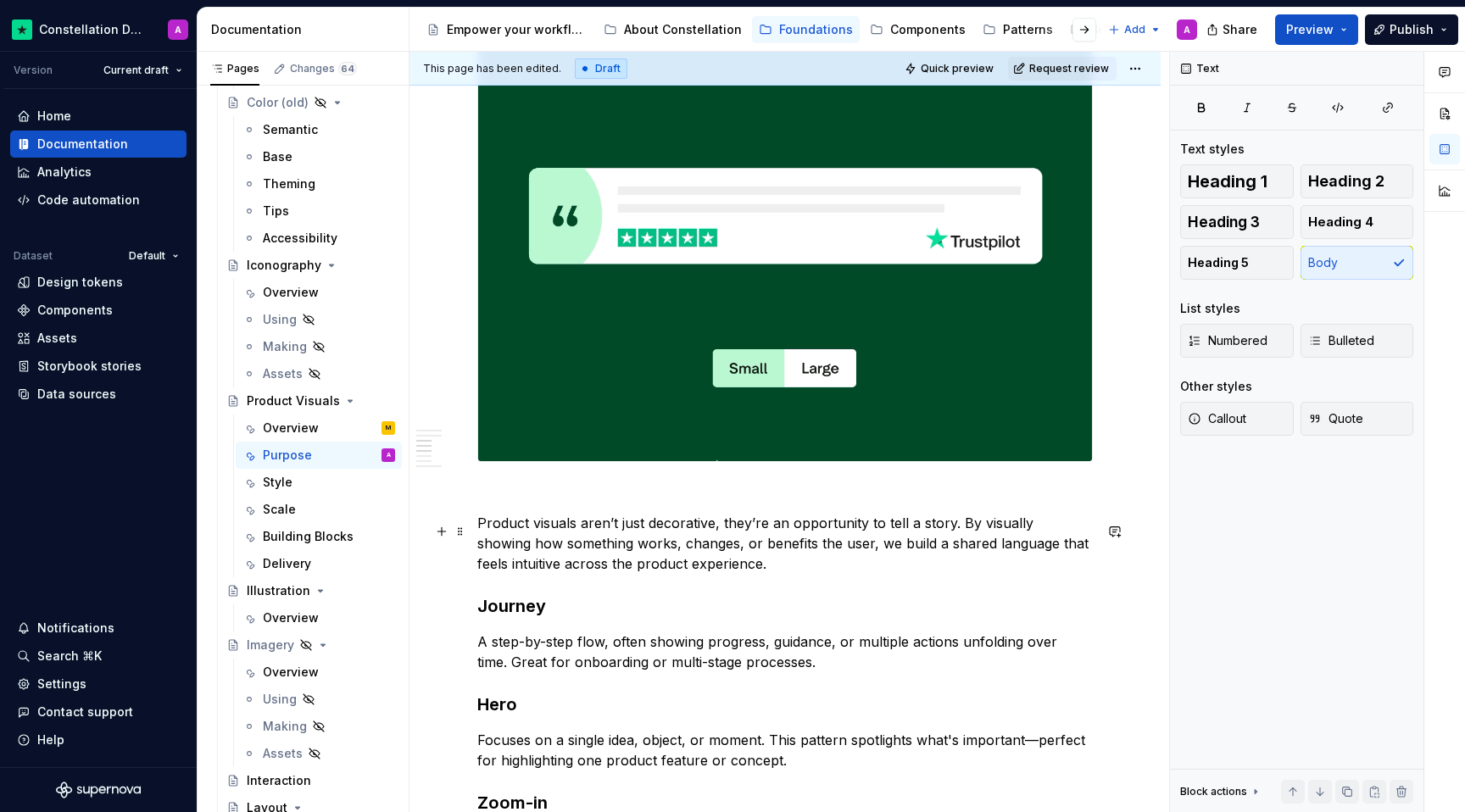
scroll to position [986, 0]
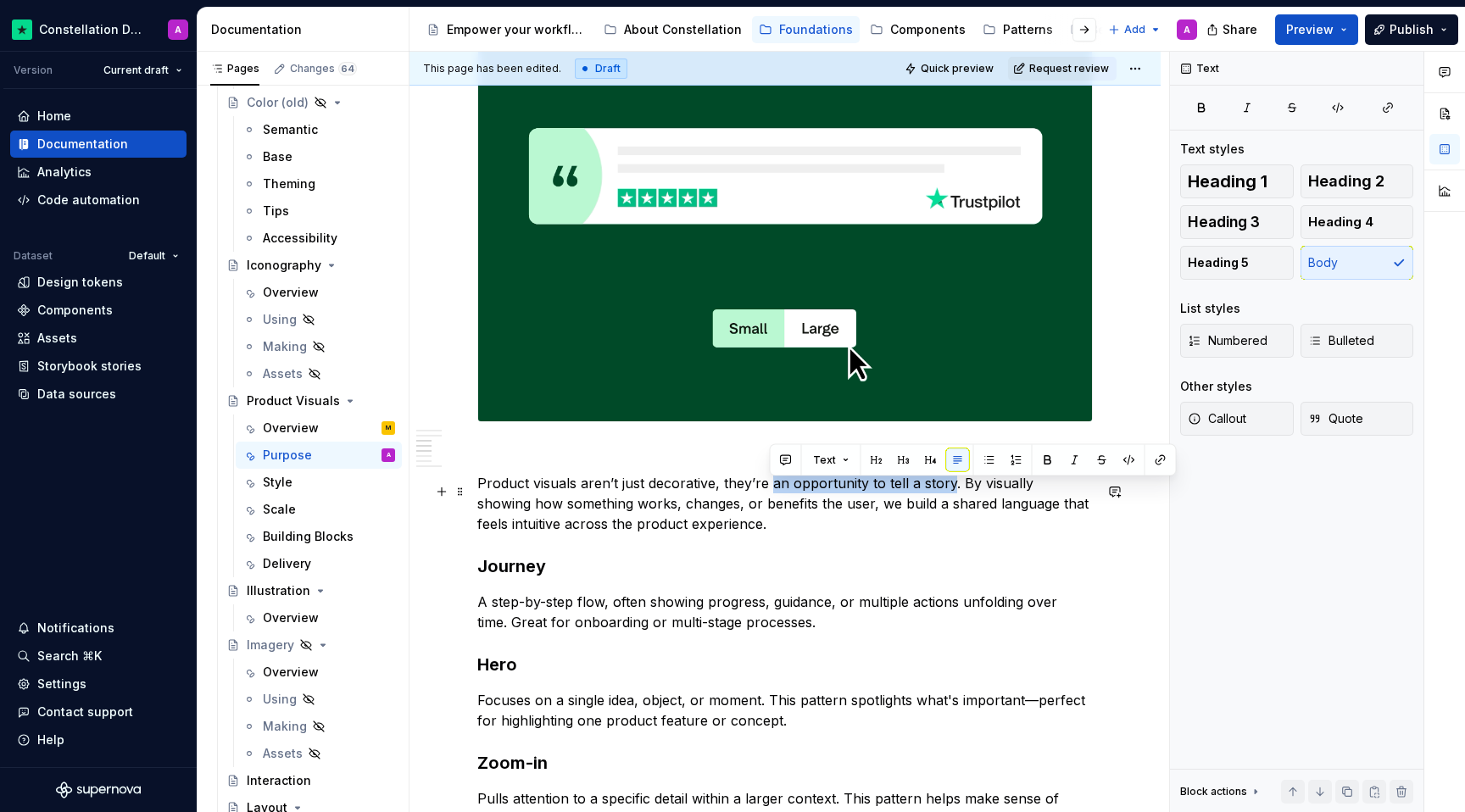
drag, startPoint x: 949, startPoint y: 490, endPoint x: 770, endPoint y: 487, distance: 179.0
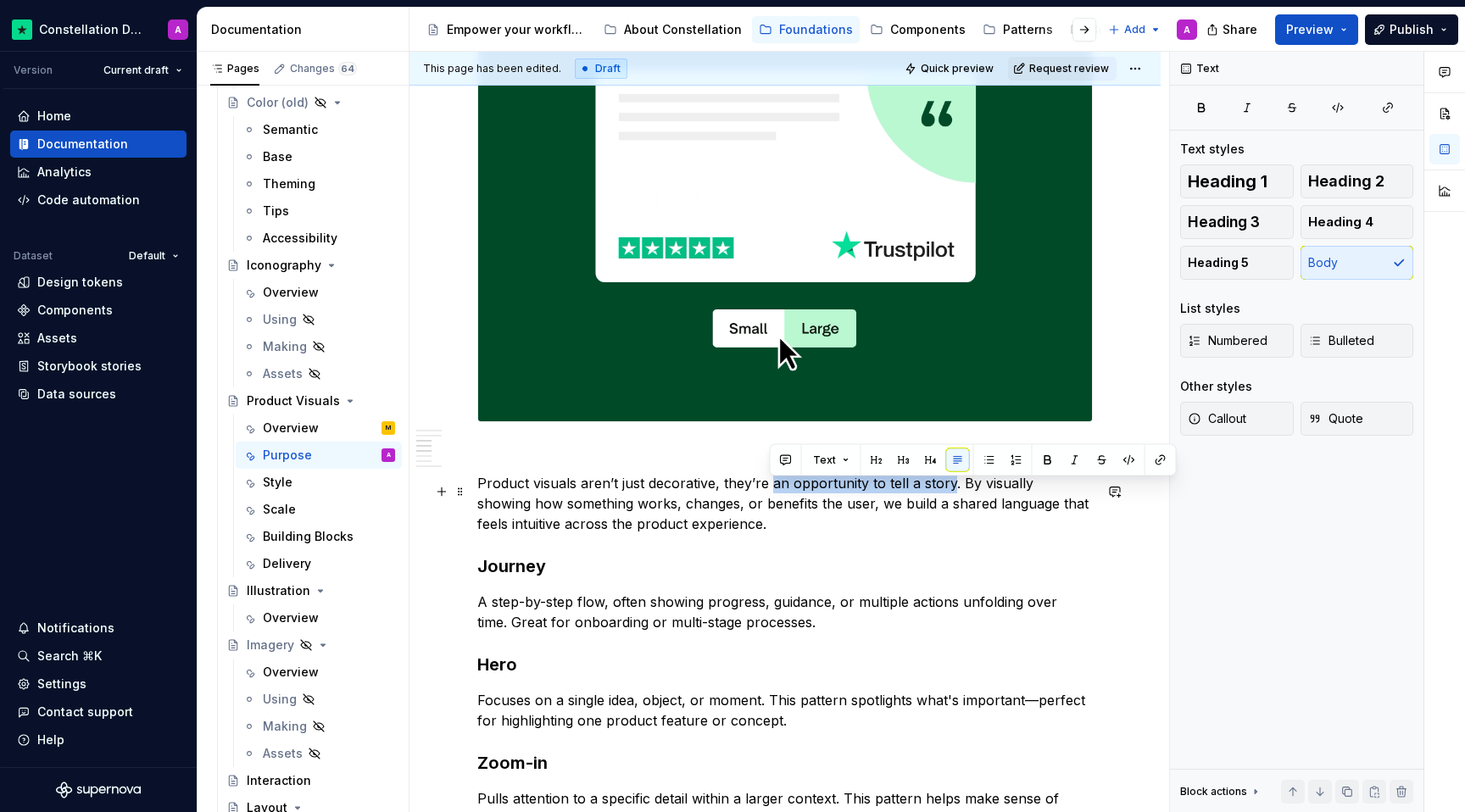
click at [770, 487] on p "Product visuals aren’t just decorative, they’re an opportunity to tell a story.…" at bounding box center [785, 504] width 615 height 61
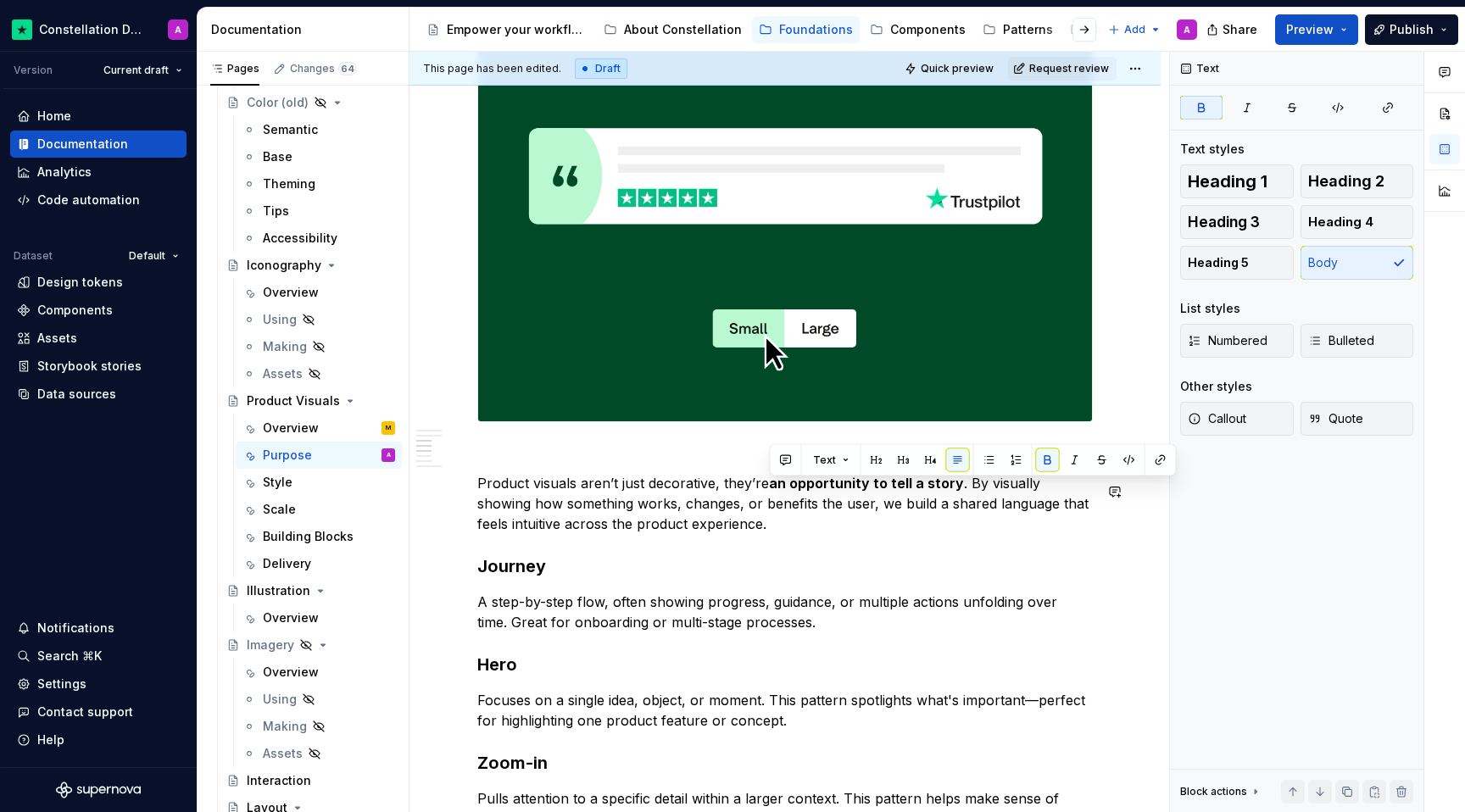
click at [798, 556] on div "Product Visuals are far more than decorative elements; they are essential tools…" at bounding box center [785, 344] width 615 height 1991
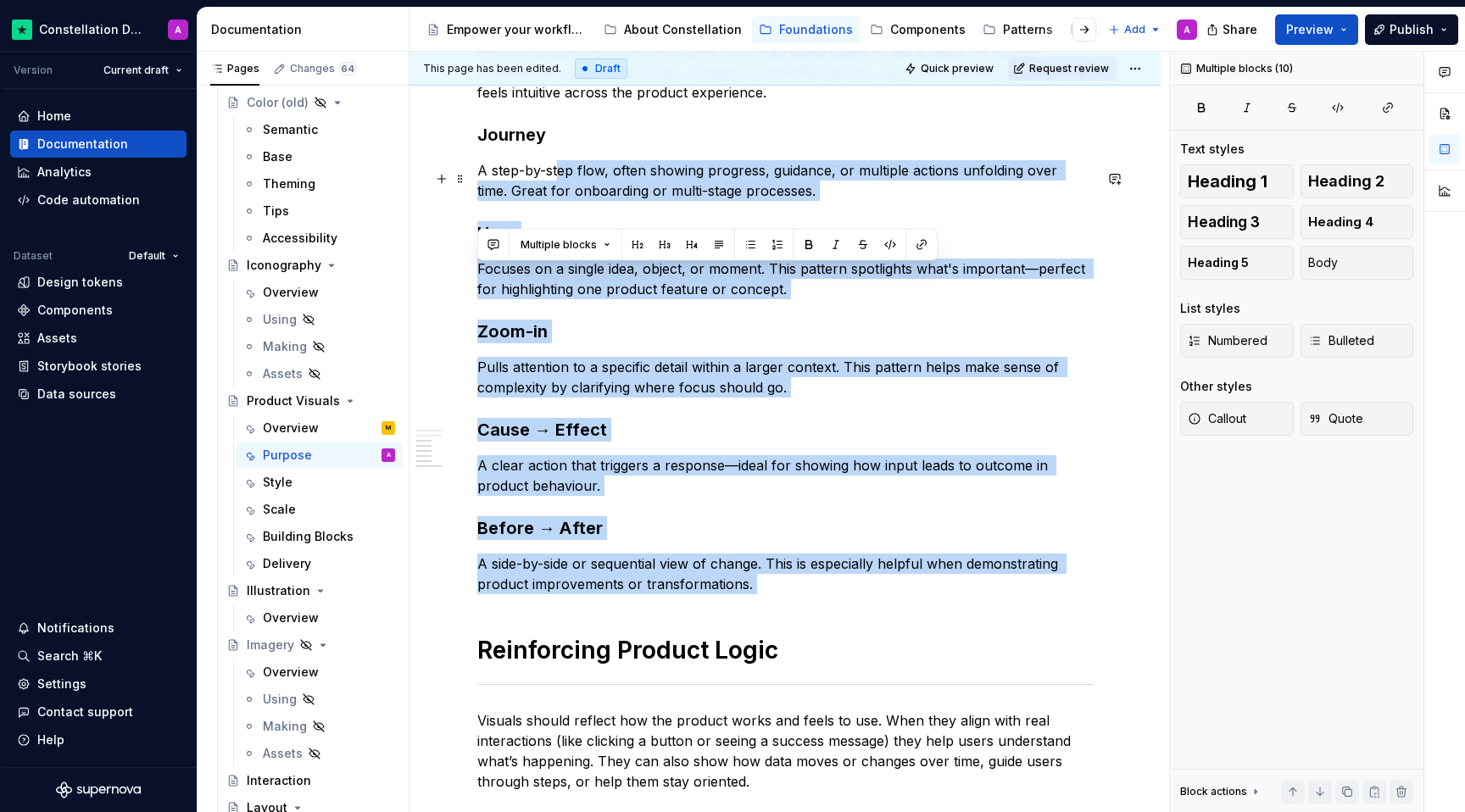
scroll to position [1224, 0]
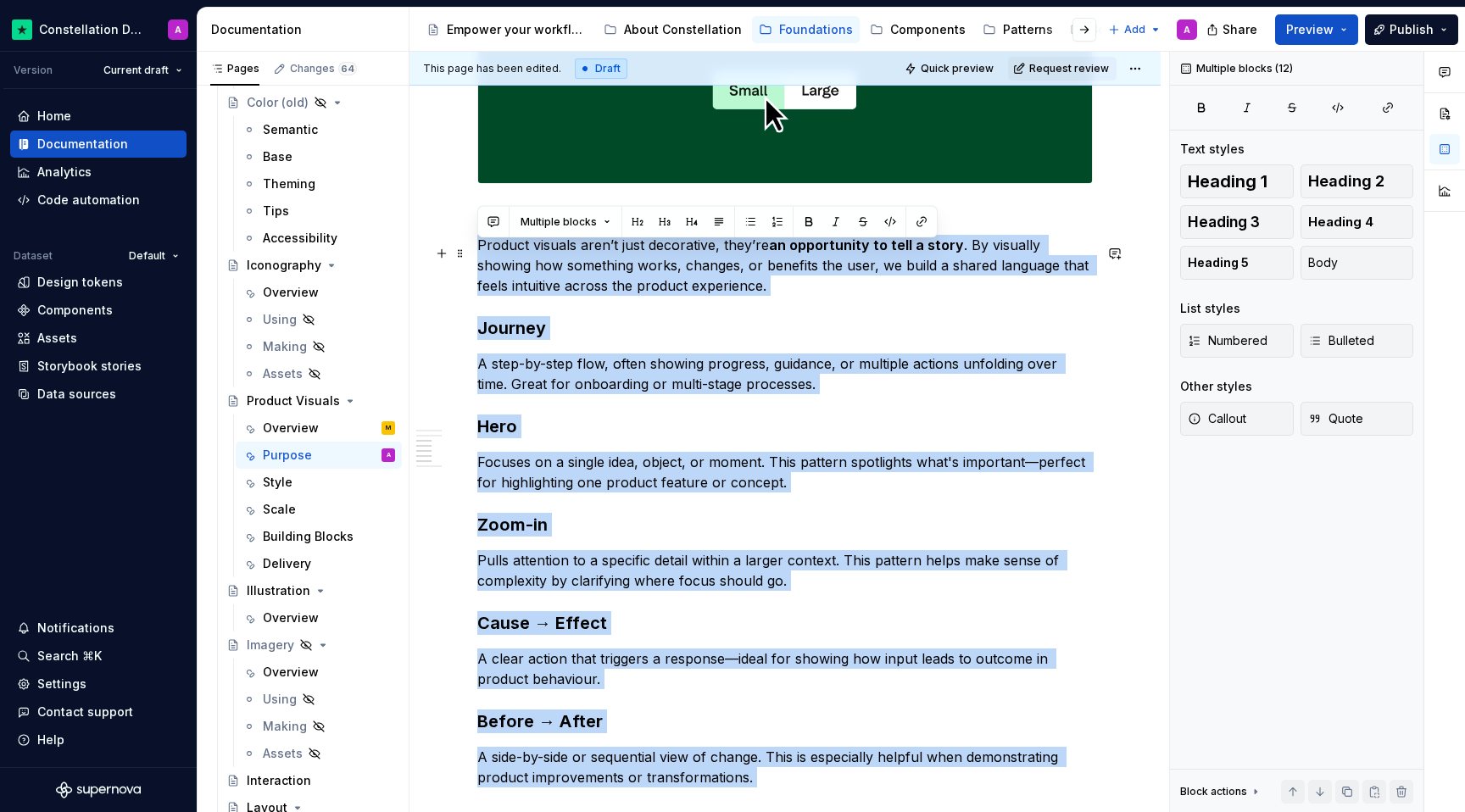
drag, startPoint x: 787, startPoint y: 435, endPoint x: 476, endPoint y: 255, distance: 359.3
click at [477, 255] on div "Product Visuals are far more than decorative elements; they are essential tools…" at bounding box center [785, 107] width 615 height 1991
click at [654, 330] on h3 "Journey" at bounding box center [785, 328] width 615 height 24
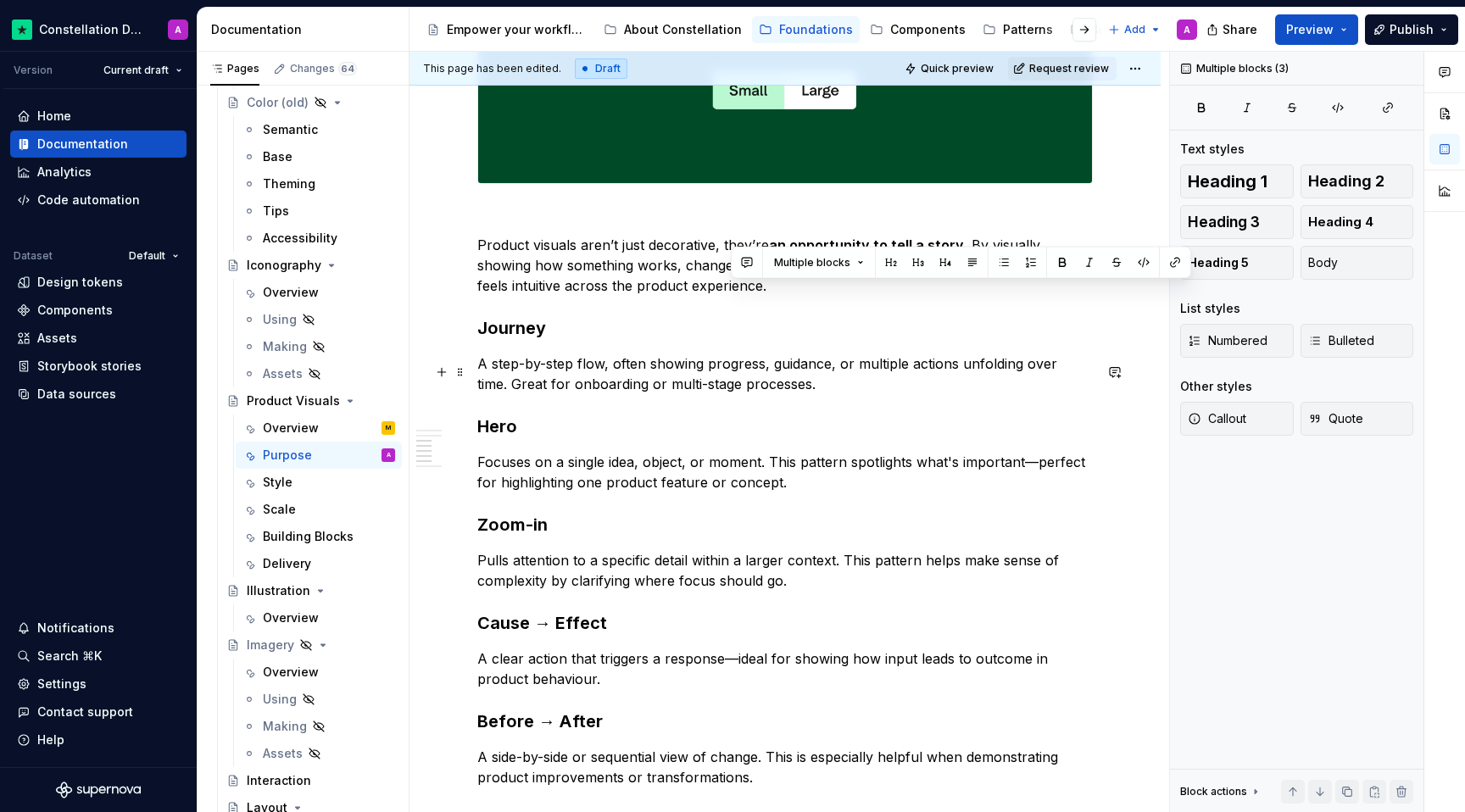
drag, startPoint x: 768, startPoint y: 297, endPoint x: 792, endPoint y: 389, distance: 95.1
click at [792, 389] on div "Product Visuals are far more than decorative elements; they are essential tools…" at bounding box center [785, 107] width 615 height 1991
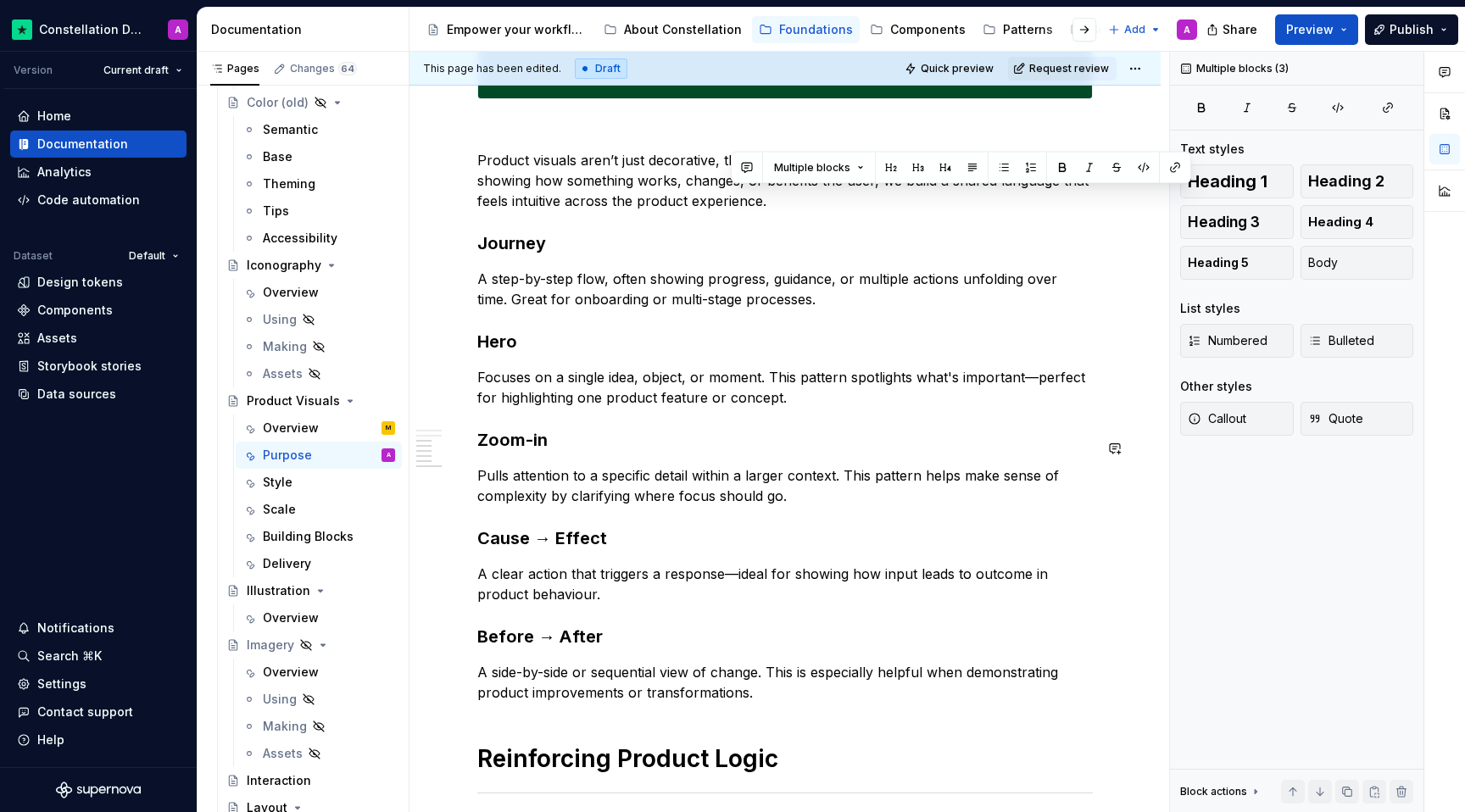
scroll to position [1299, 0]
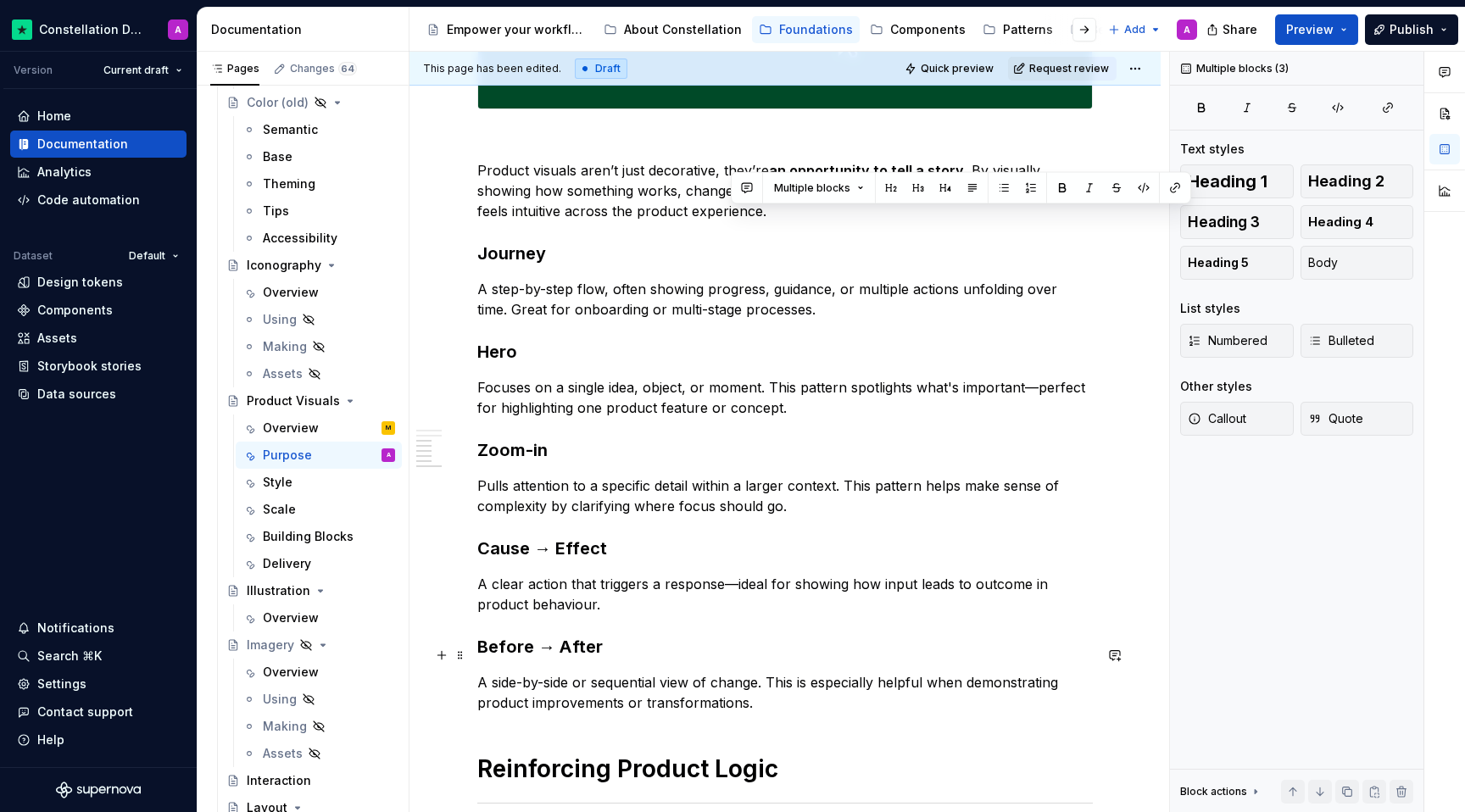
click at [790, 650] on h3 "Before → After" at bounding box center [785, 647] width 615 height 24
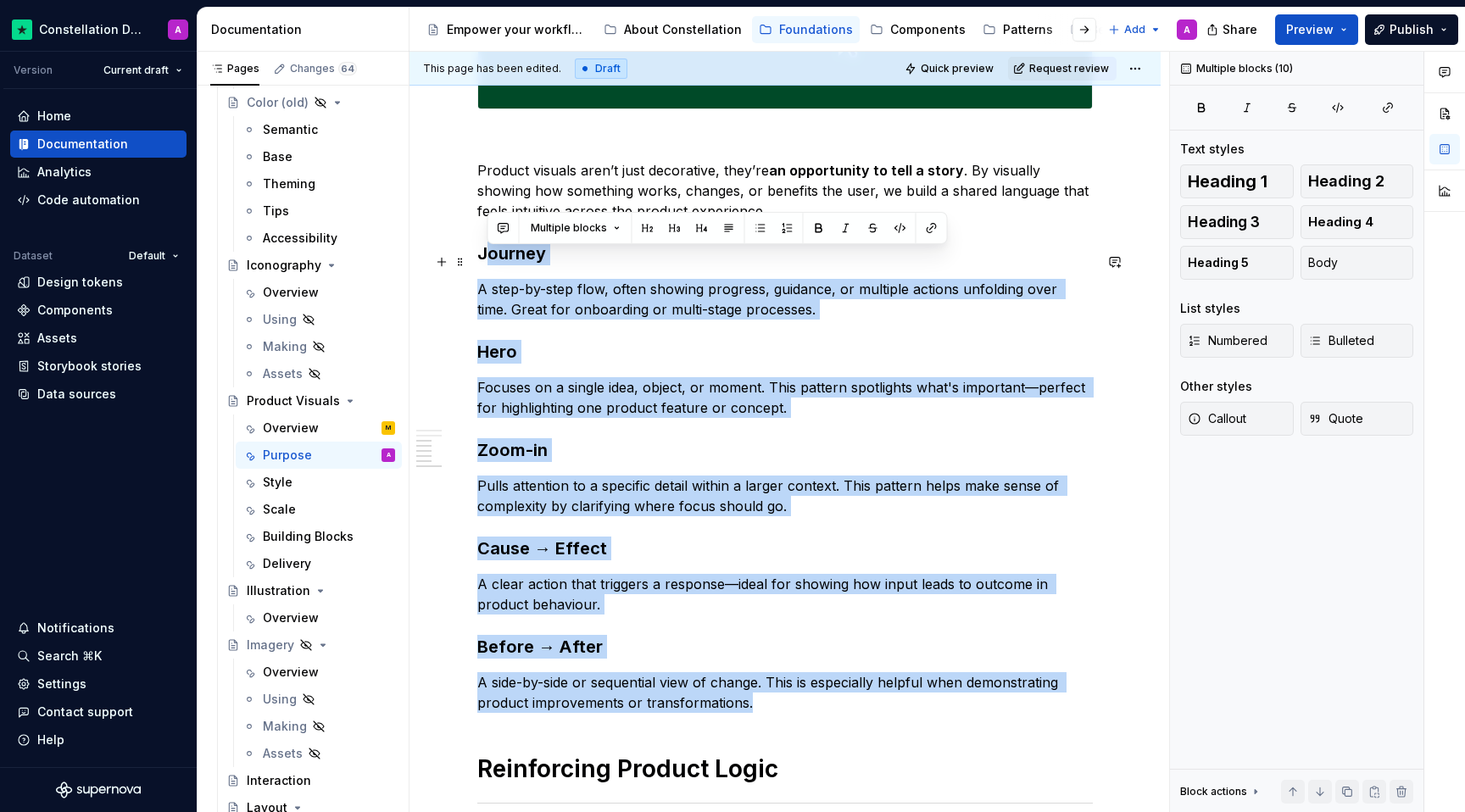
drag, startPoint x: 782, startPoint y: 703, endPoint x: 482, endPoint y: 256, distance: 538.3
click at [482, 256] on div "Product Visuals are far more than decorative elements; they are essential tools…" at bounding box center [785, 32] width 615 height 1991
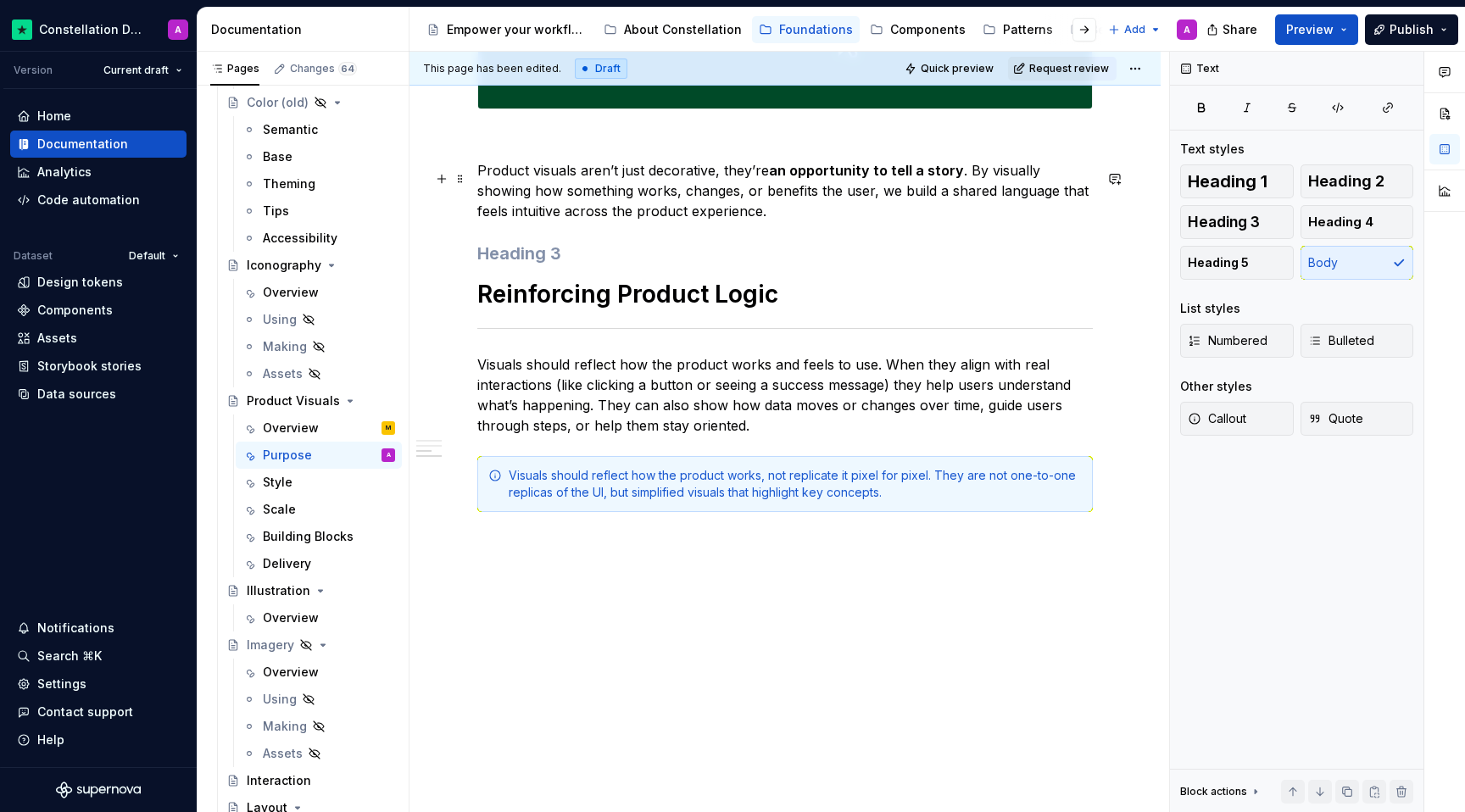
click at [770, 216] on p "Product visuals aren’t just decorative, they’re an opportunity to tell a story …" at bounding box center [785, 191] width 615 height 61
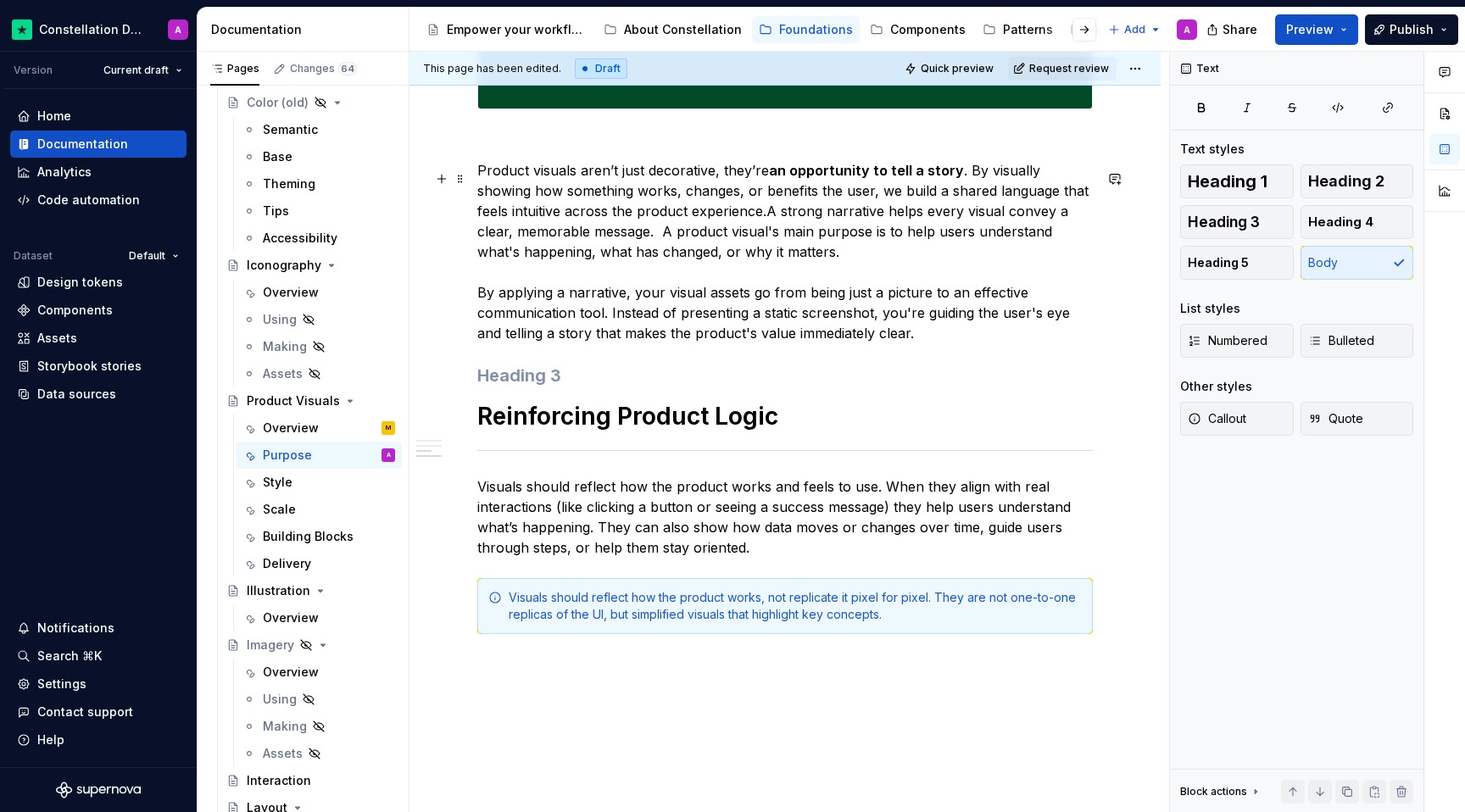
click at [734, 216] on p "Product visuals aren’t just decorative, they’re an opportunity to tell a story …" at bounding box center [785, 251] width 615 height 183
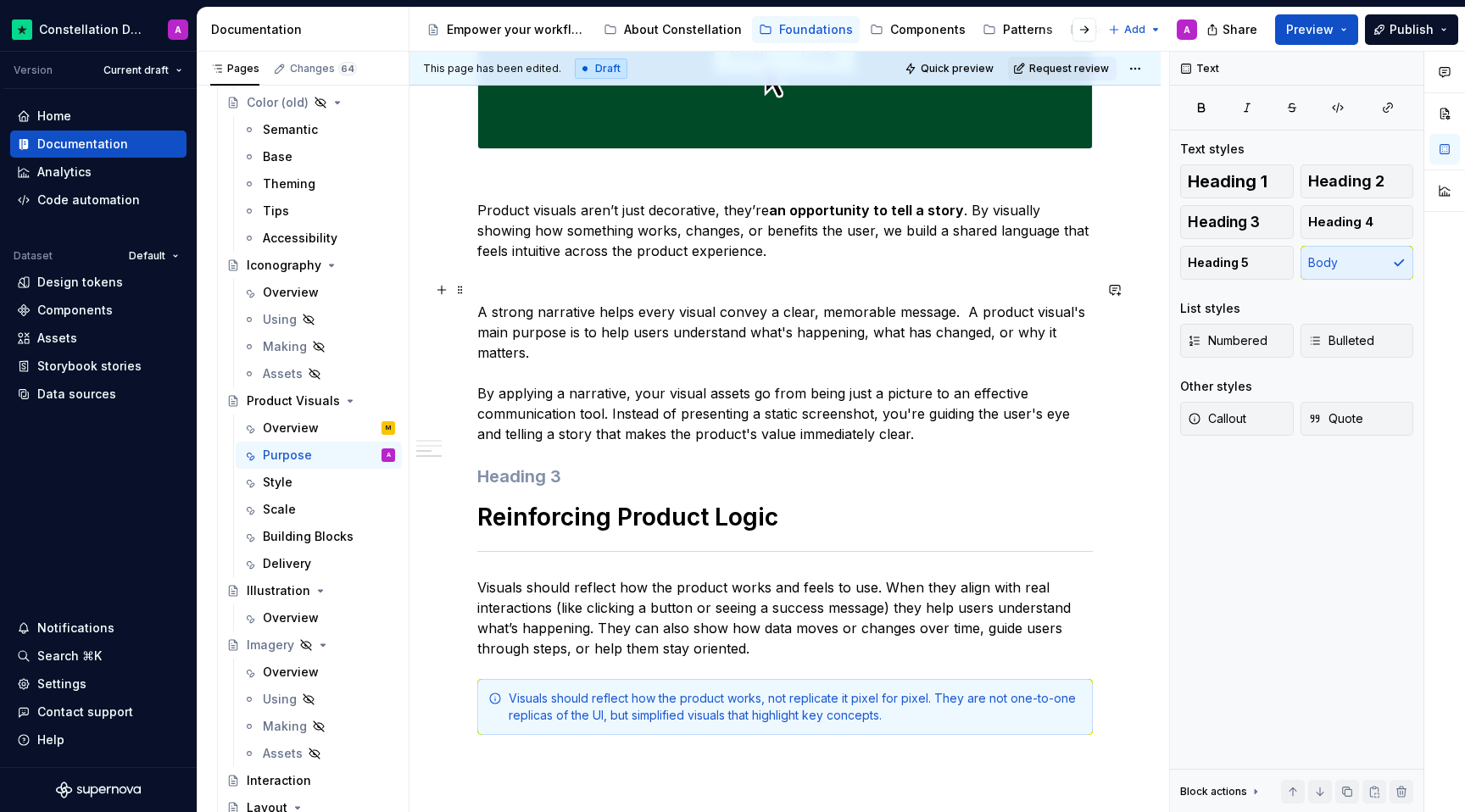
scroll to position [1253, 0]
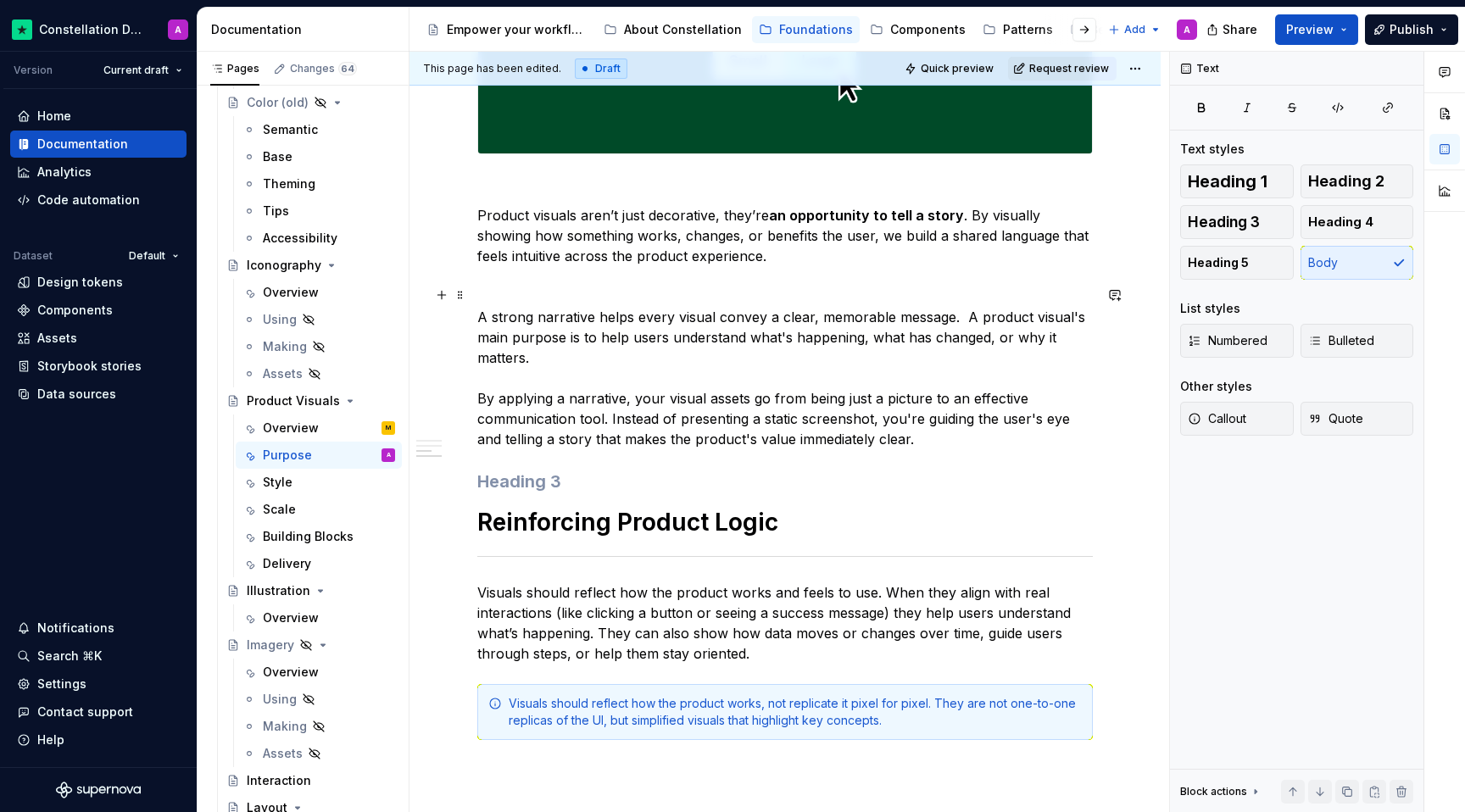
click at [631, 285] on p at bounding box center [785, 286] width 615 height 20
click at [499, 390] on p "A strong narrative helps every visual convey a clear, memorable message.  A pro…" at bounding box center [785, 377] width 615 height 142
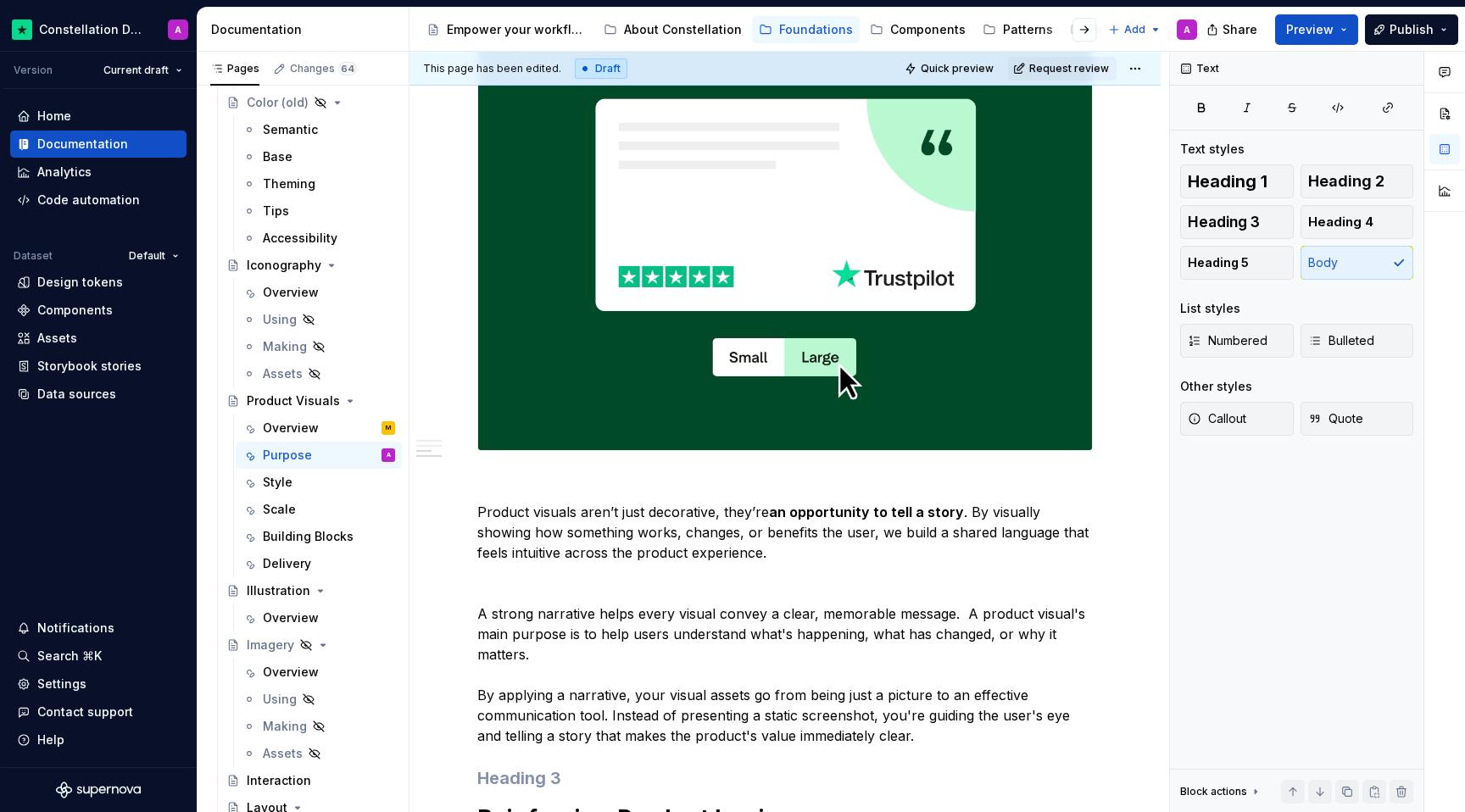
scroll to position [976, 0]
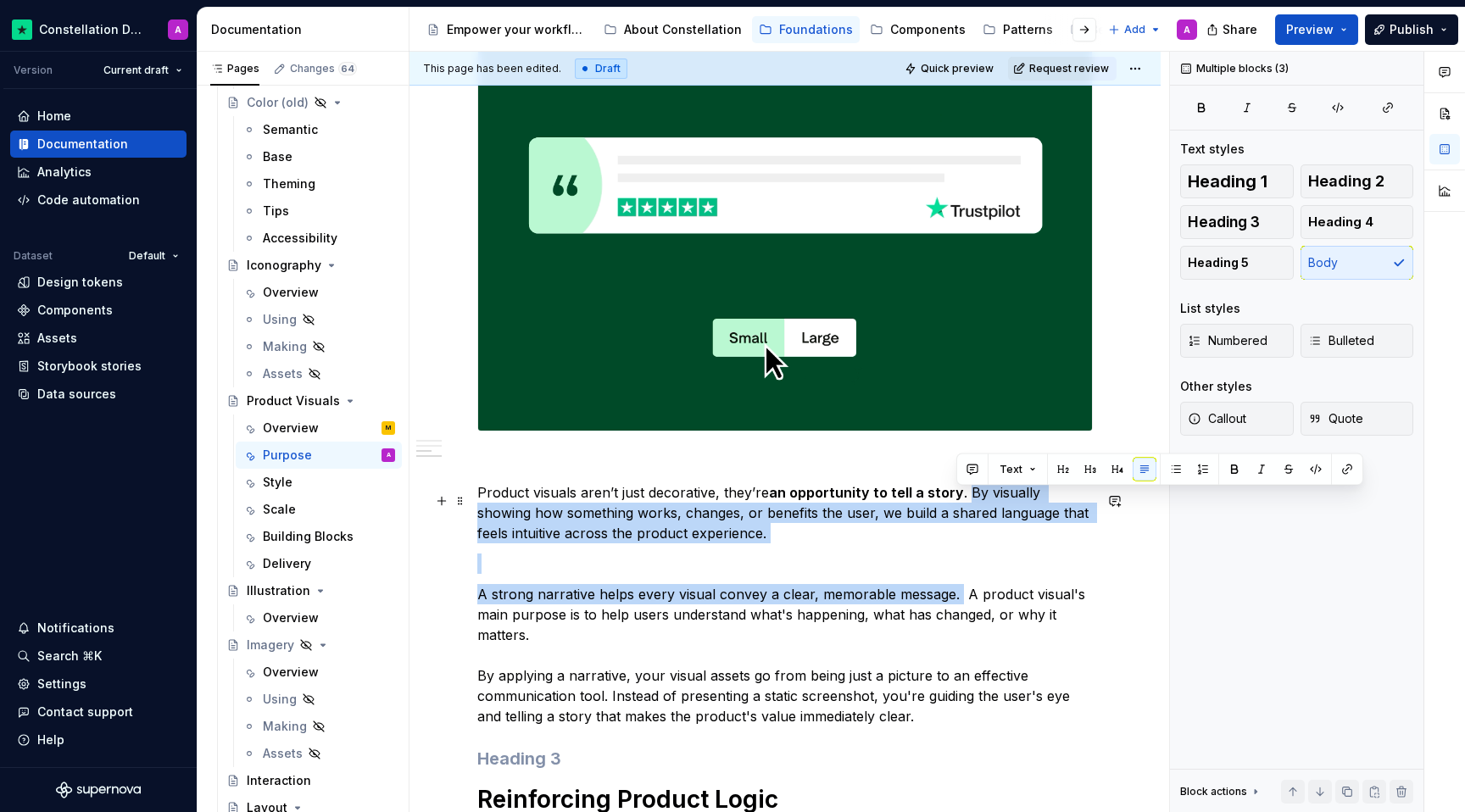
drag, startPoint x: 957, startPoint y: 602, endPoint x: 963, endPoint y: 499, distance: 103.2
click at [963, 499] on div "Product Visuals are far more than decorative elements; they are essential tools…" at bounding box center [785, 208] width 615 height 1699
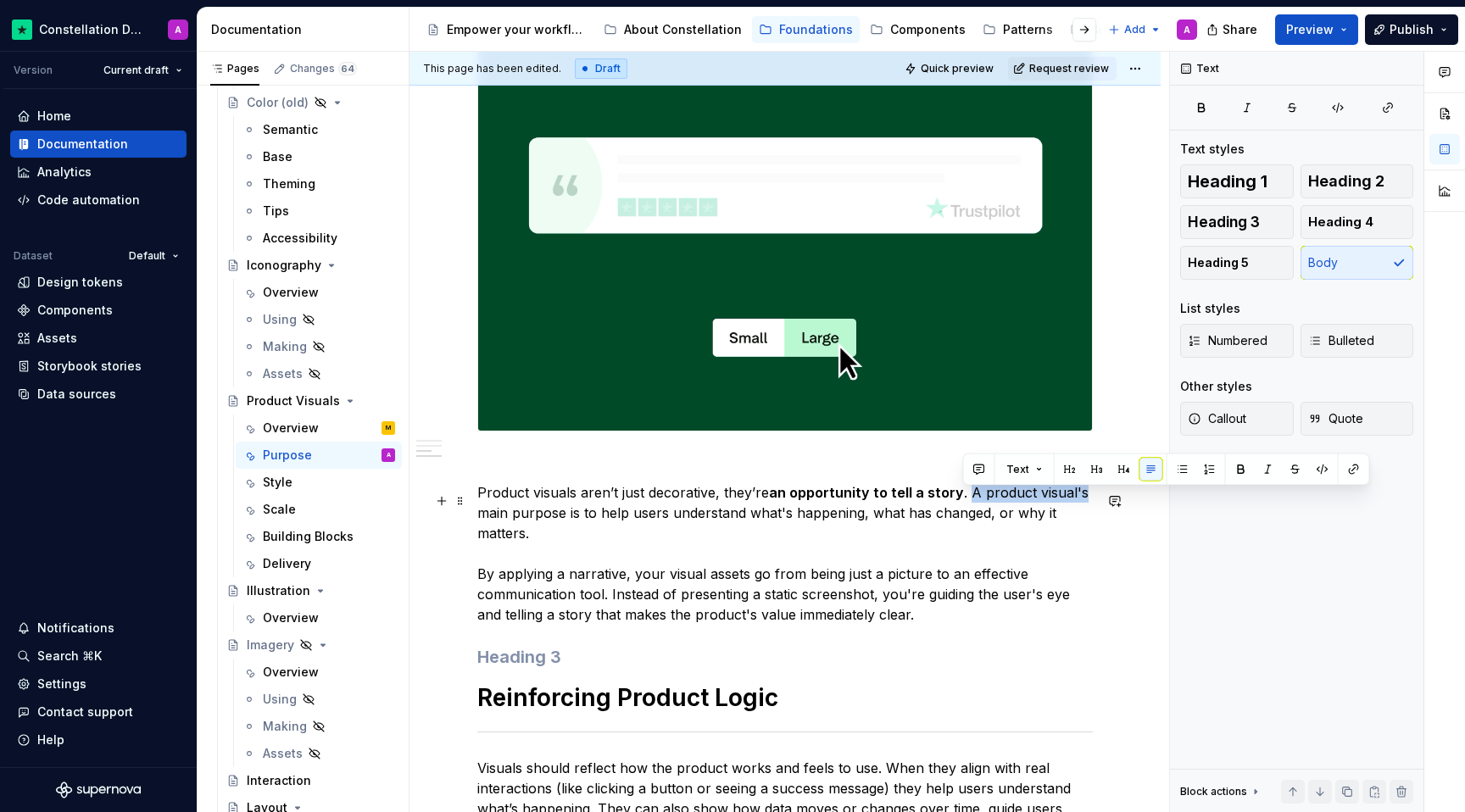
drag, startPoint x: 963, startPoint y: 499, endPoint x: 1078, endPoint y: 502, distance: 115.0
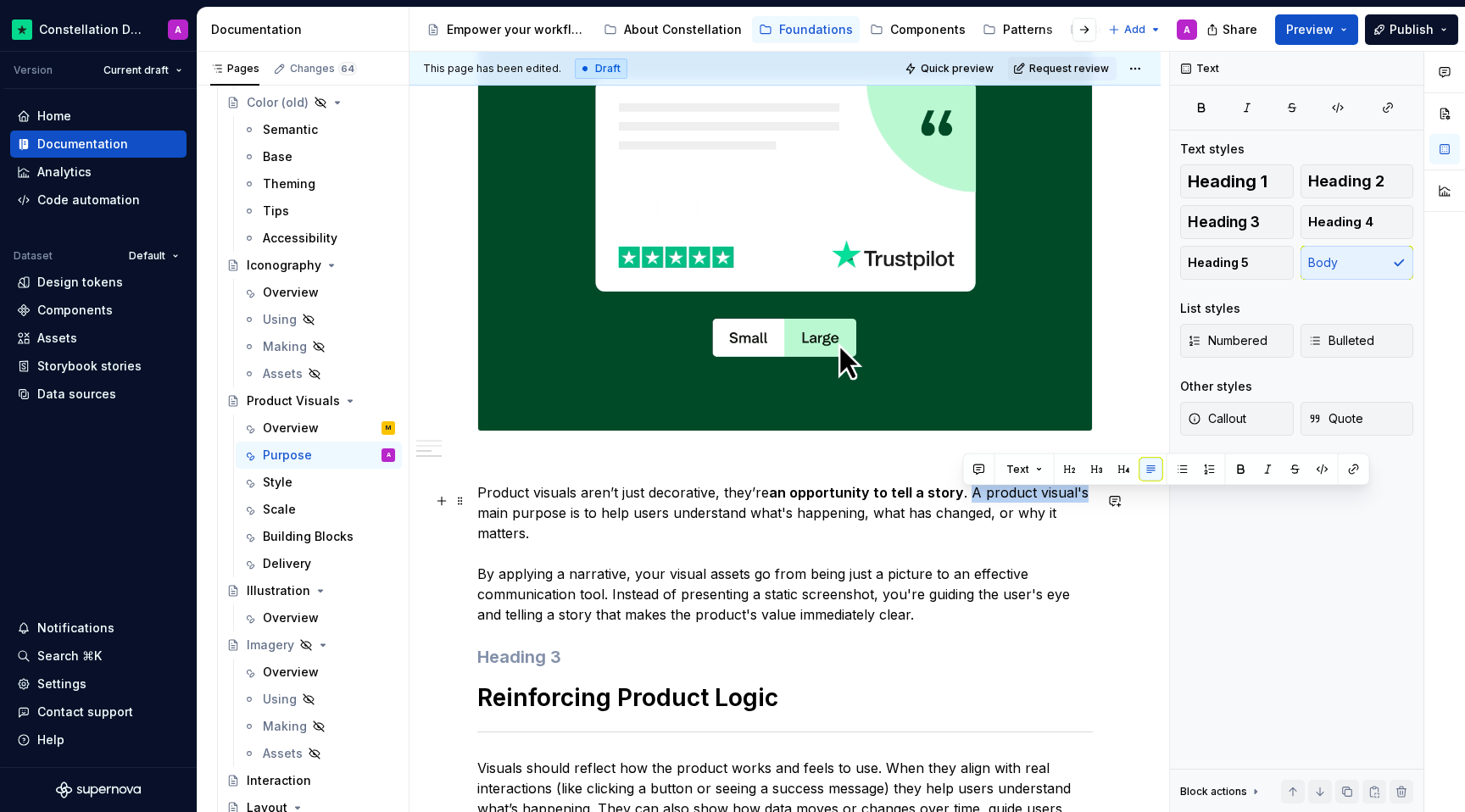
click at [1075, 502] on p "Product visuals aren’t just decorative, they’re an opportunity to tell a story …" at bounding box center [785, 553] width 615 height 142
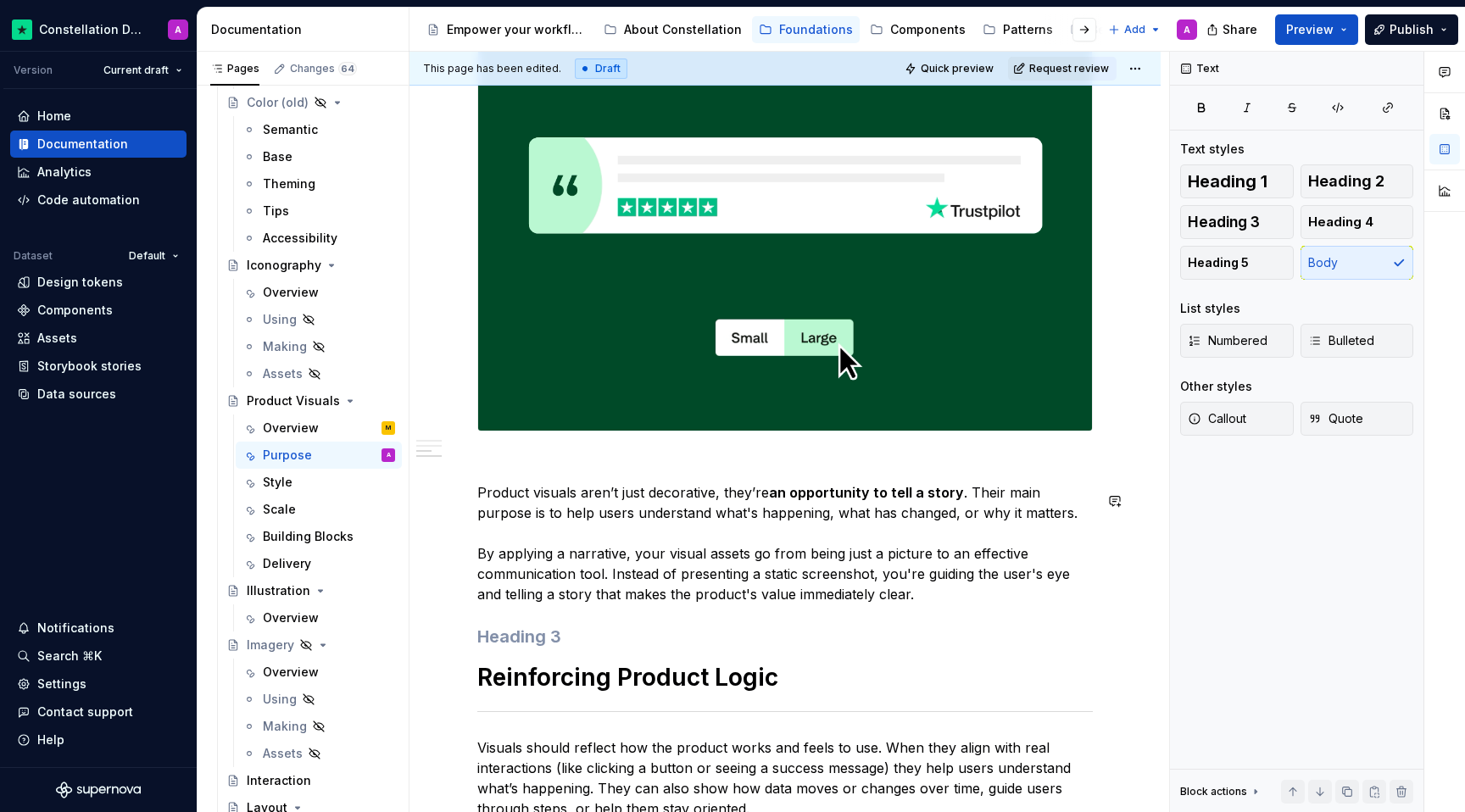
click at [837, 615] on div "Product Visuals are far more than decorative elements; they are essential tools…" at bounding box center [785, 147] width 615 height 1577
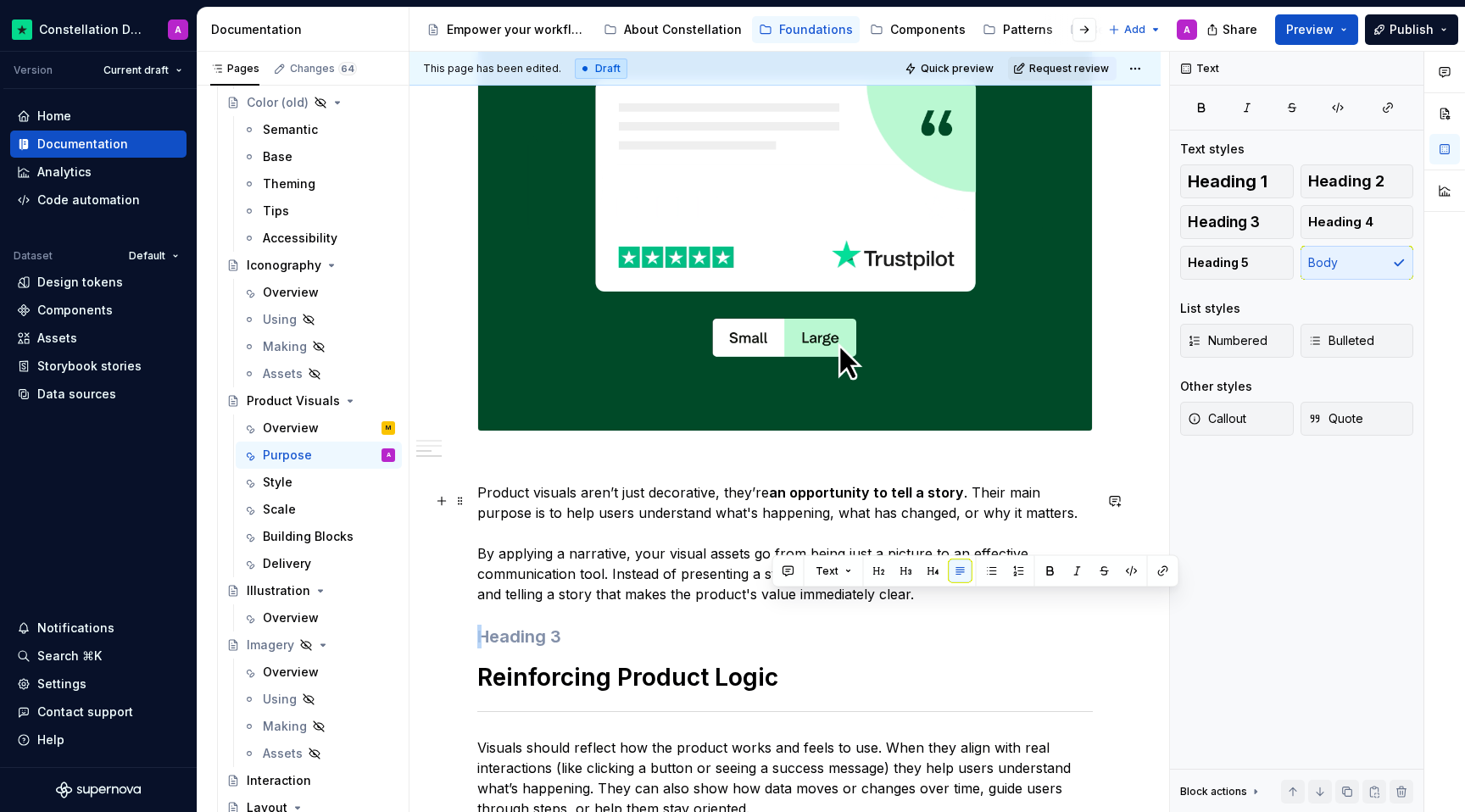
drag, startPoint x: 906, startPoint y: 601, endPoint x: 766, endPoint y: 616, distance: 140.8
click at [766, 616] on div "Product Visuals are far more than decorative elements; they are essential tools…" at bounding box center [785, 147] width 615 height 1577
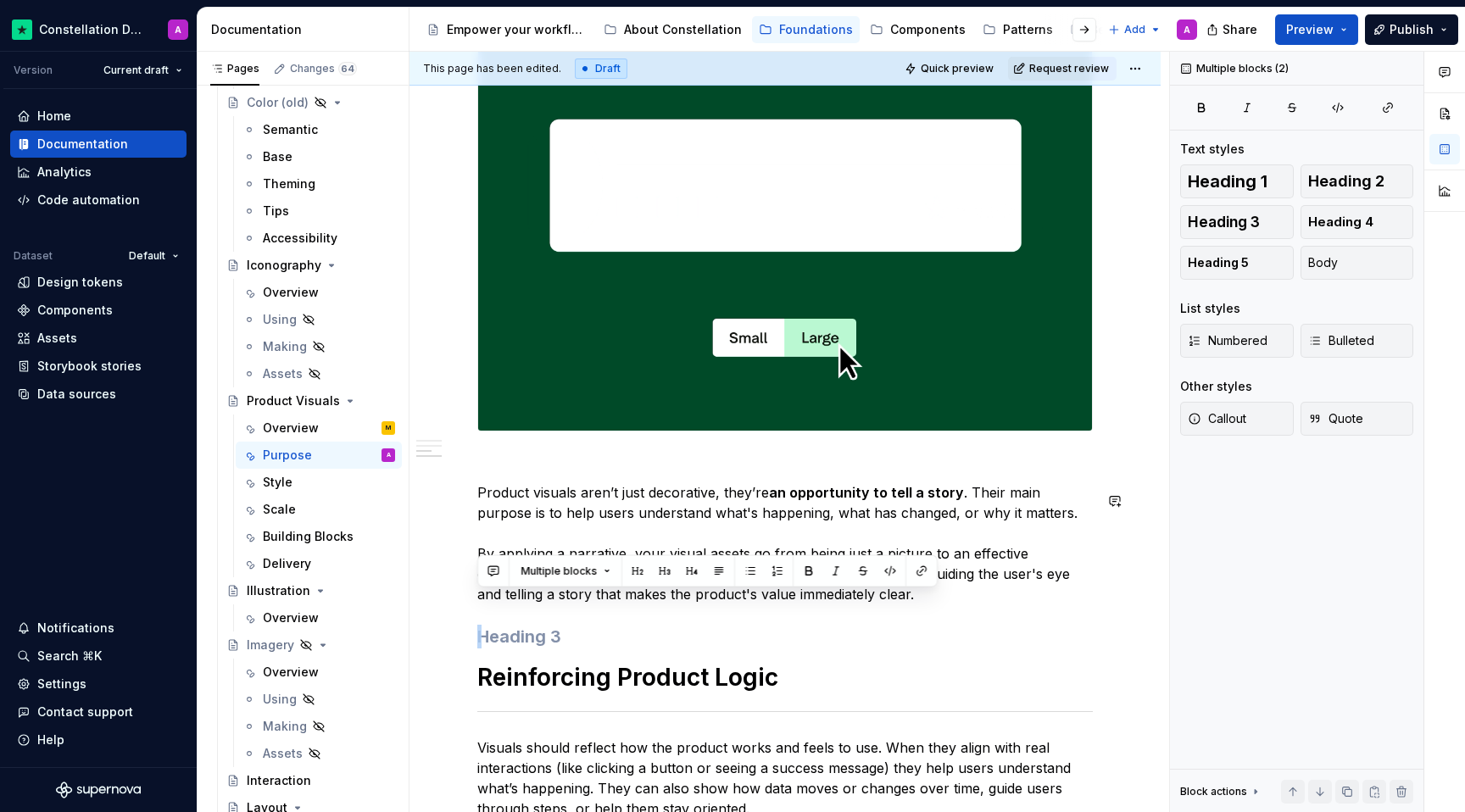
click at [797, 613] on div "Product Visuals are far more than decorative elements; they are essential tools…" at bounding box center [785, 147] width 615 height 1577
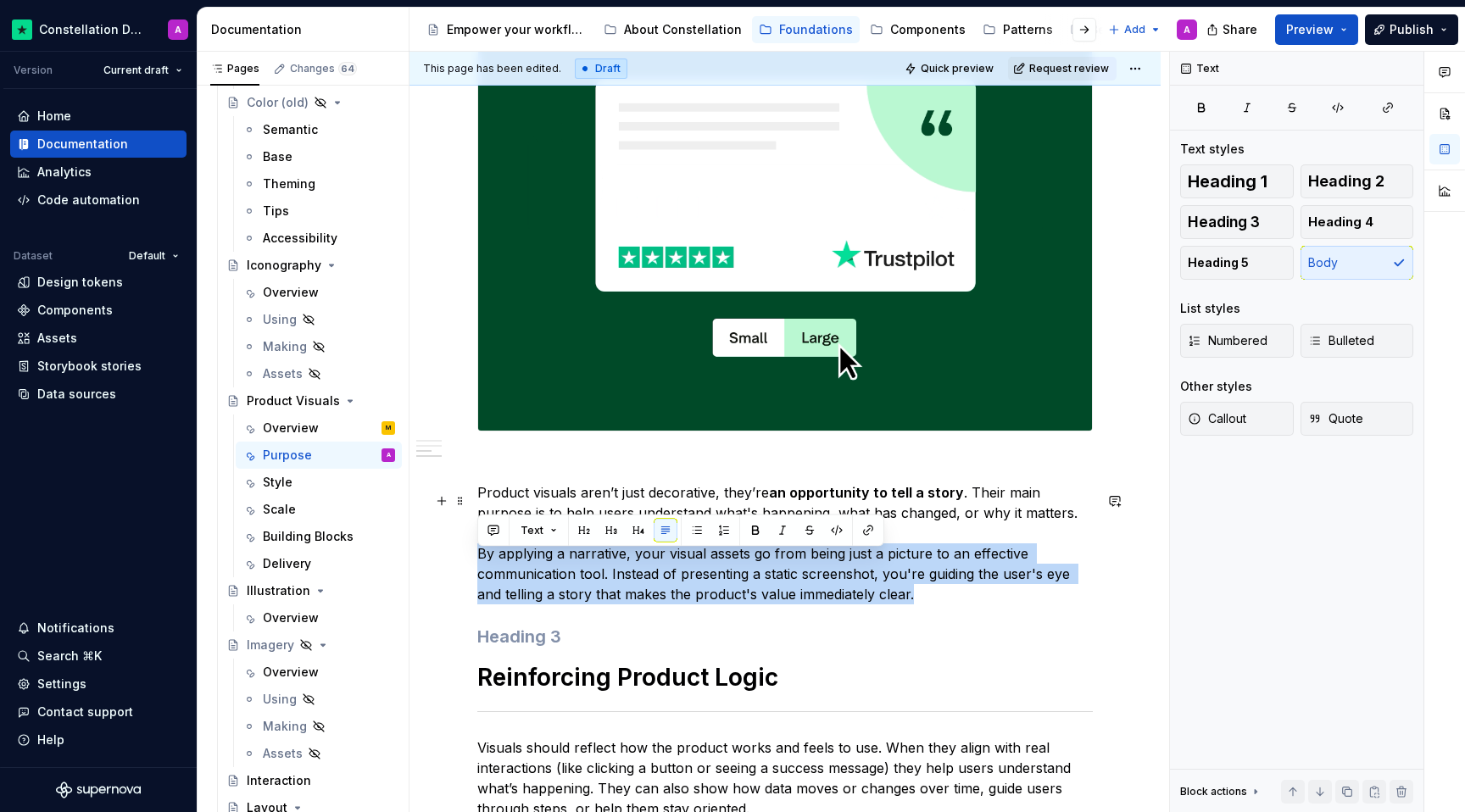
drag, startPoint x: 908, startPoint y: 608, endPoint x: 476, endPoint y: 557, distance: 435.0
click at [477, 557] on p "Product visuals aren’t just decorative, they’re an opportunity to tell a story …" at bounding box center [785, 543] width 615 height 122
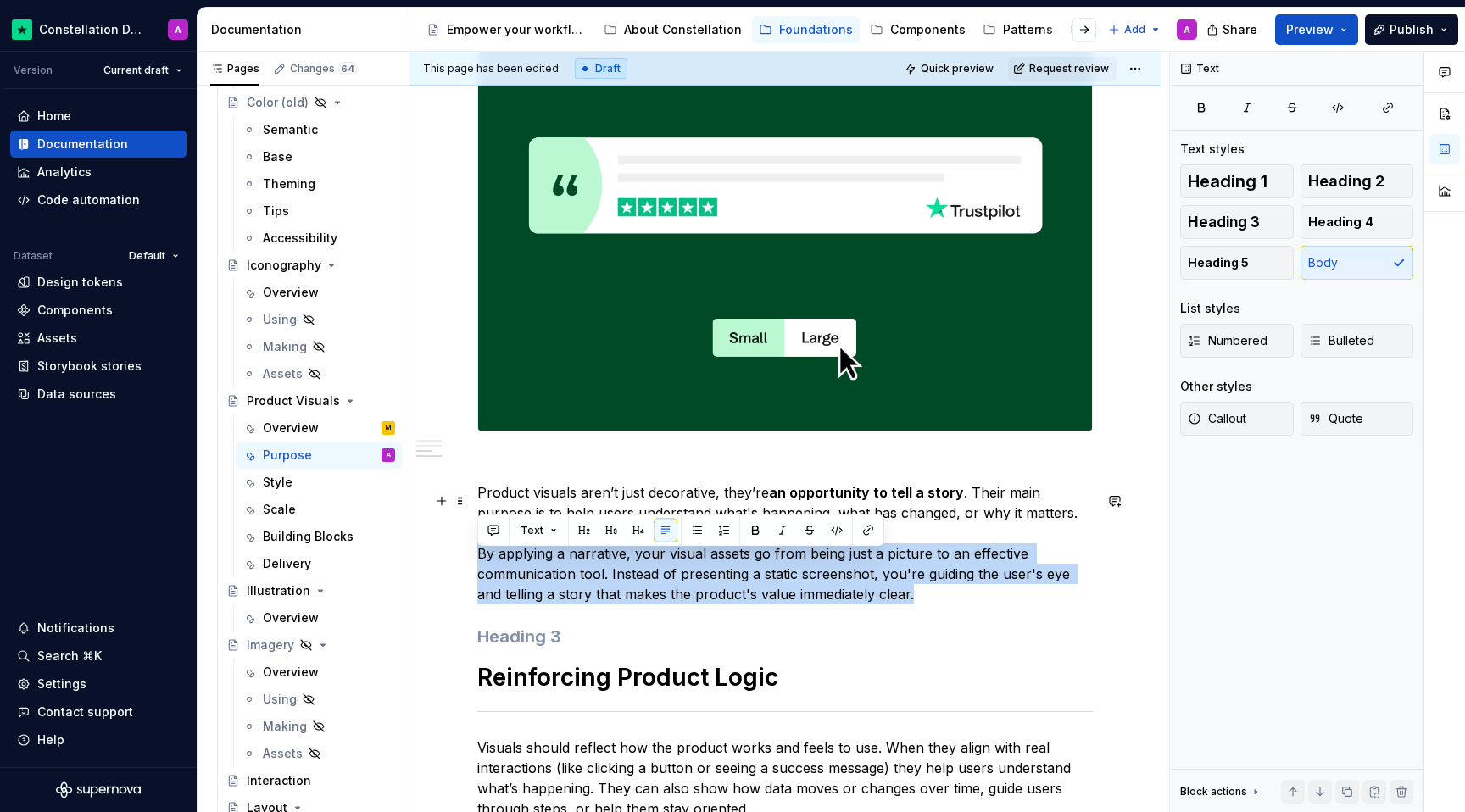
click at [591, 576] on p "Product visuals aren’t just decorative, they’re an opportunity to tell a story …" at bounding box center [785, 543] width 615 height 122
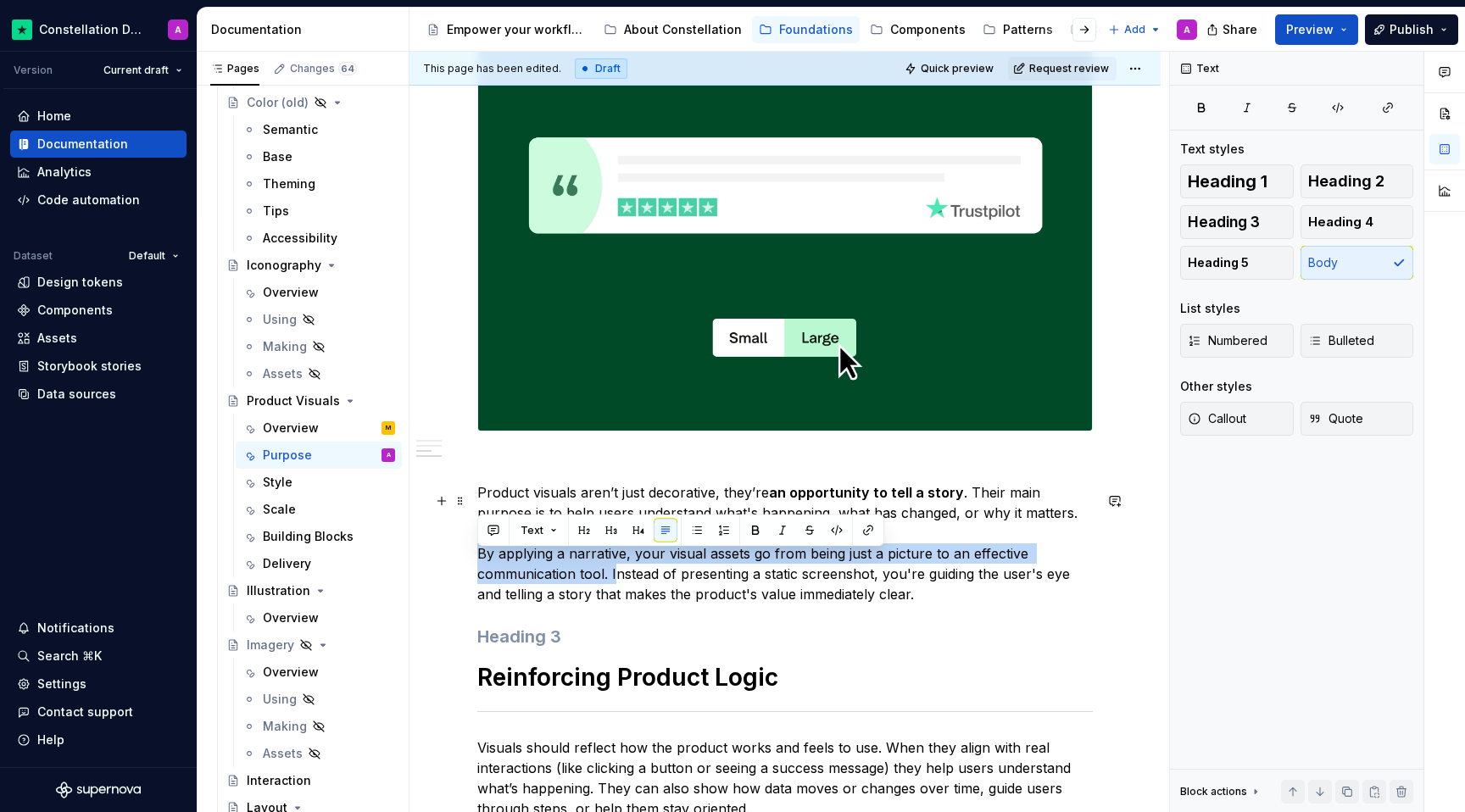
drag, startPoint x: 614, startPoint y: 580, endPoint x: 470, endPoint y: 569, distance: 144.4
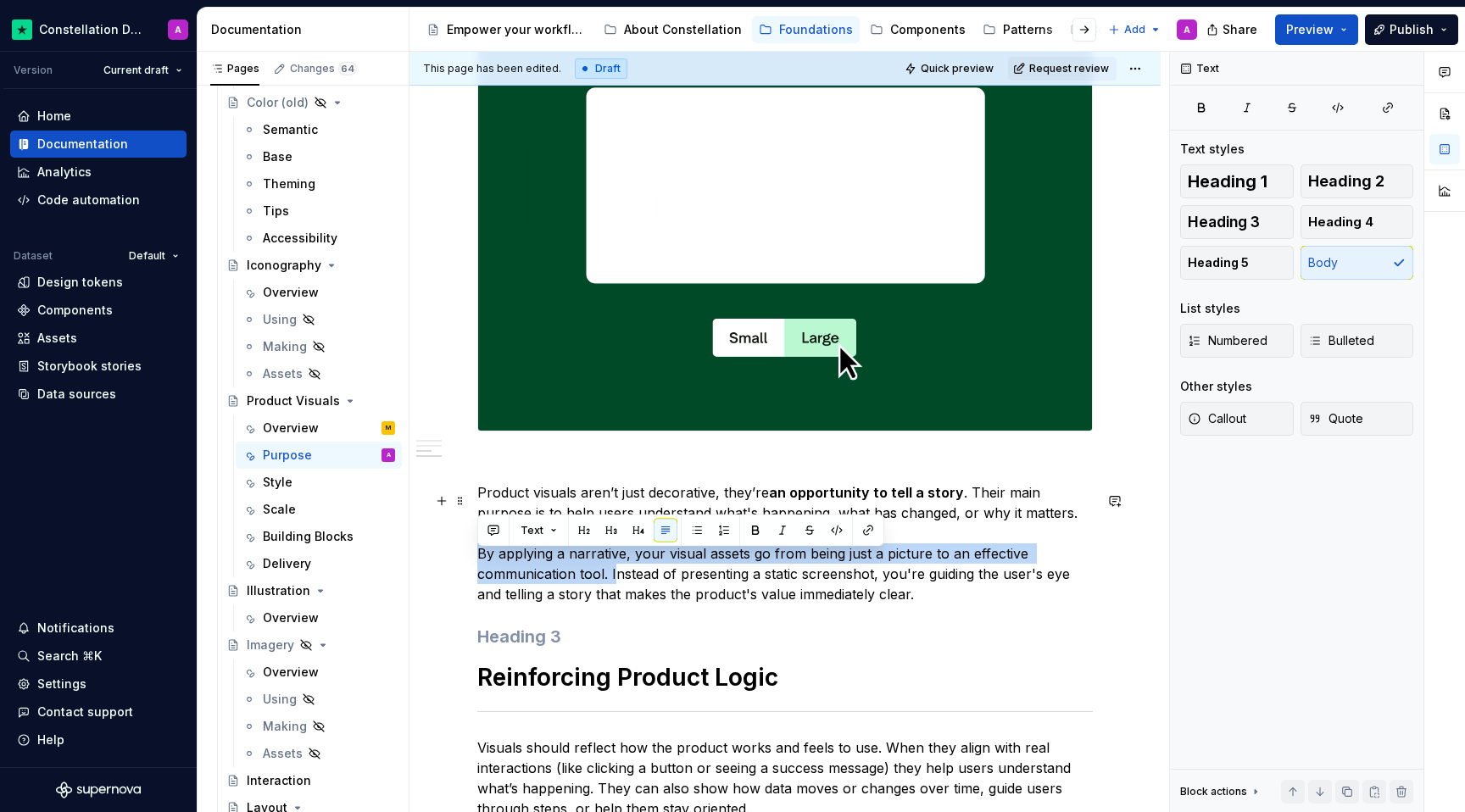
click at [470, 569] on div "Product Visuals are far more than decorative elements; they are essential tools…" at bounding box center [784, 258] width 751 height 1881
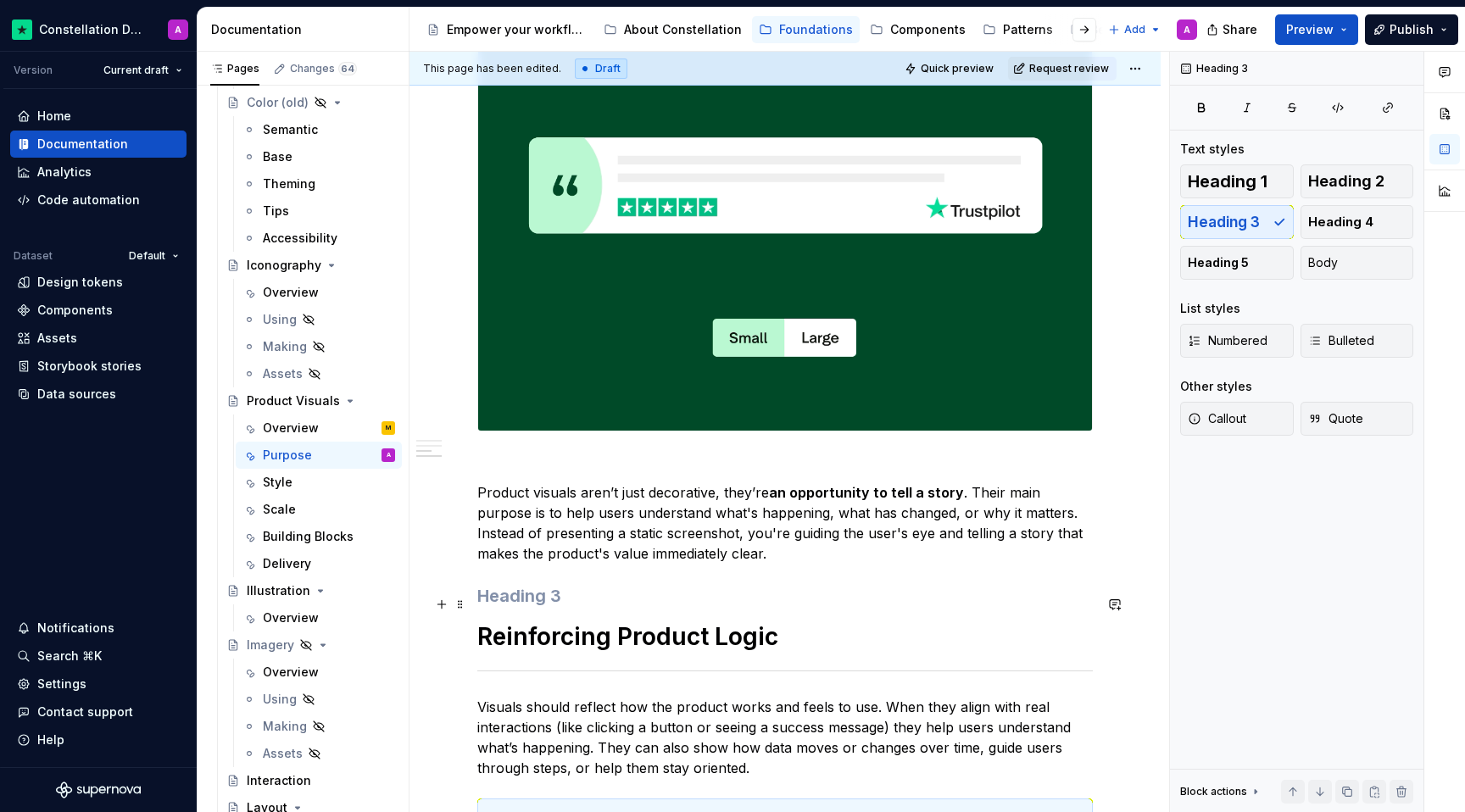
click at [714, 600] on h3 at bounding box center [785, 596] width 615 height 24
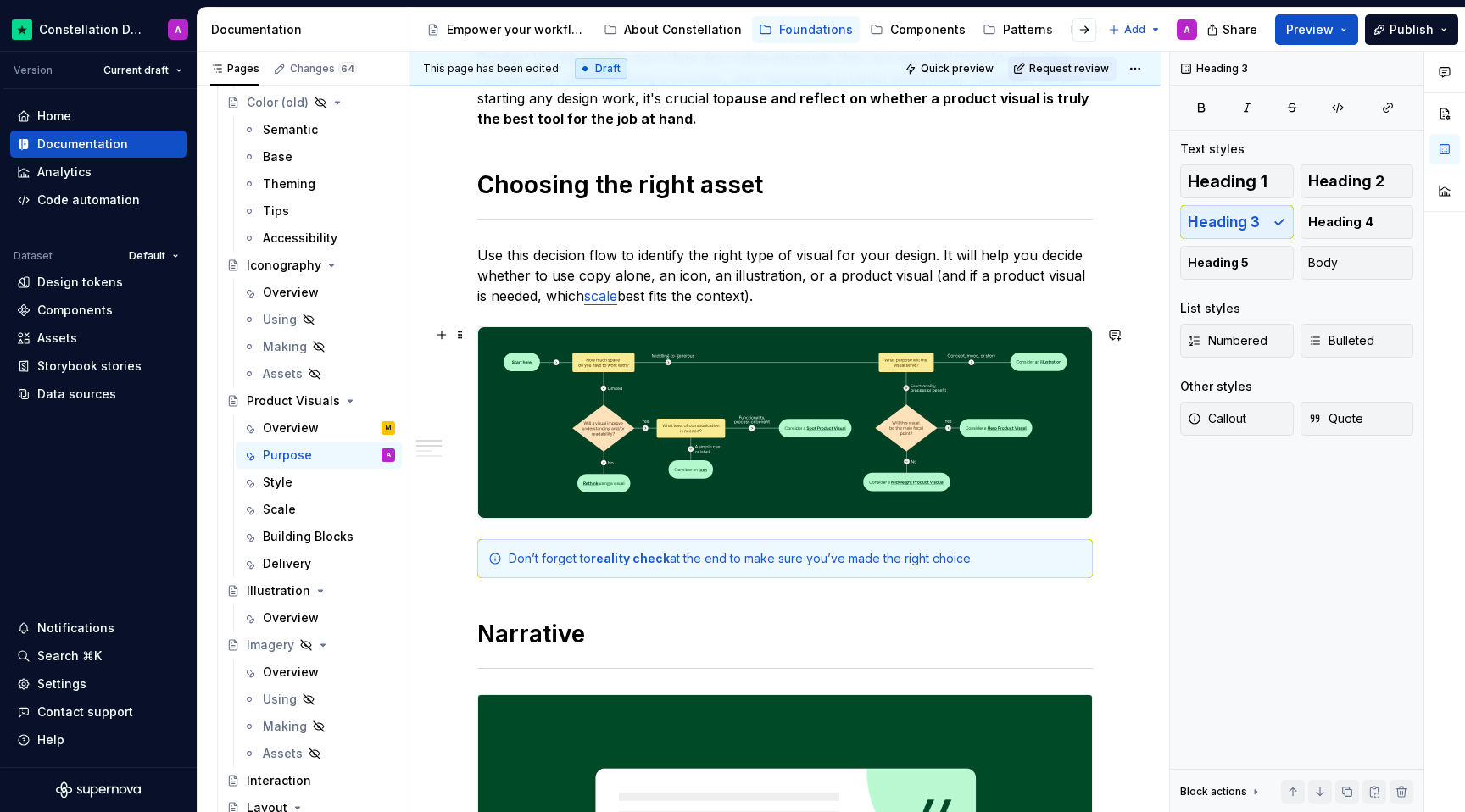
scroll to position [402, 0]
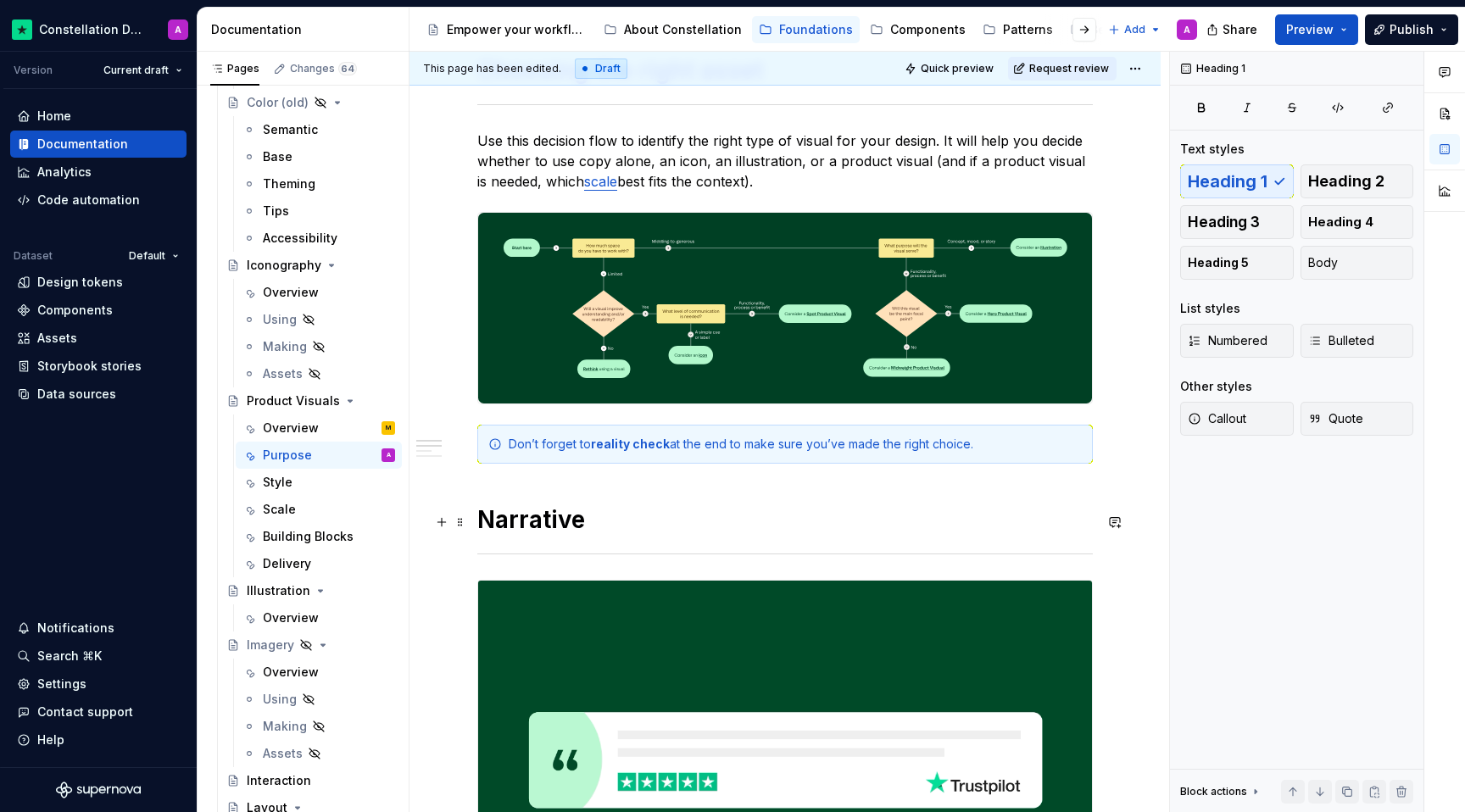
click at [481, 515] on h1 "Narrative" at bounding box center [785, 520] width 615 height 31
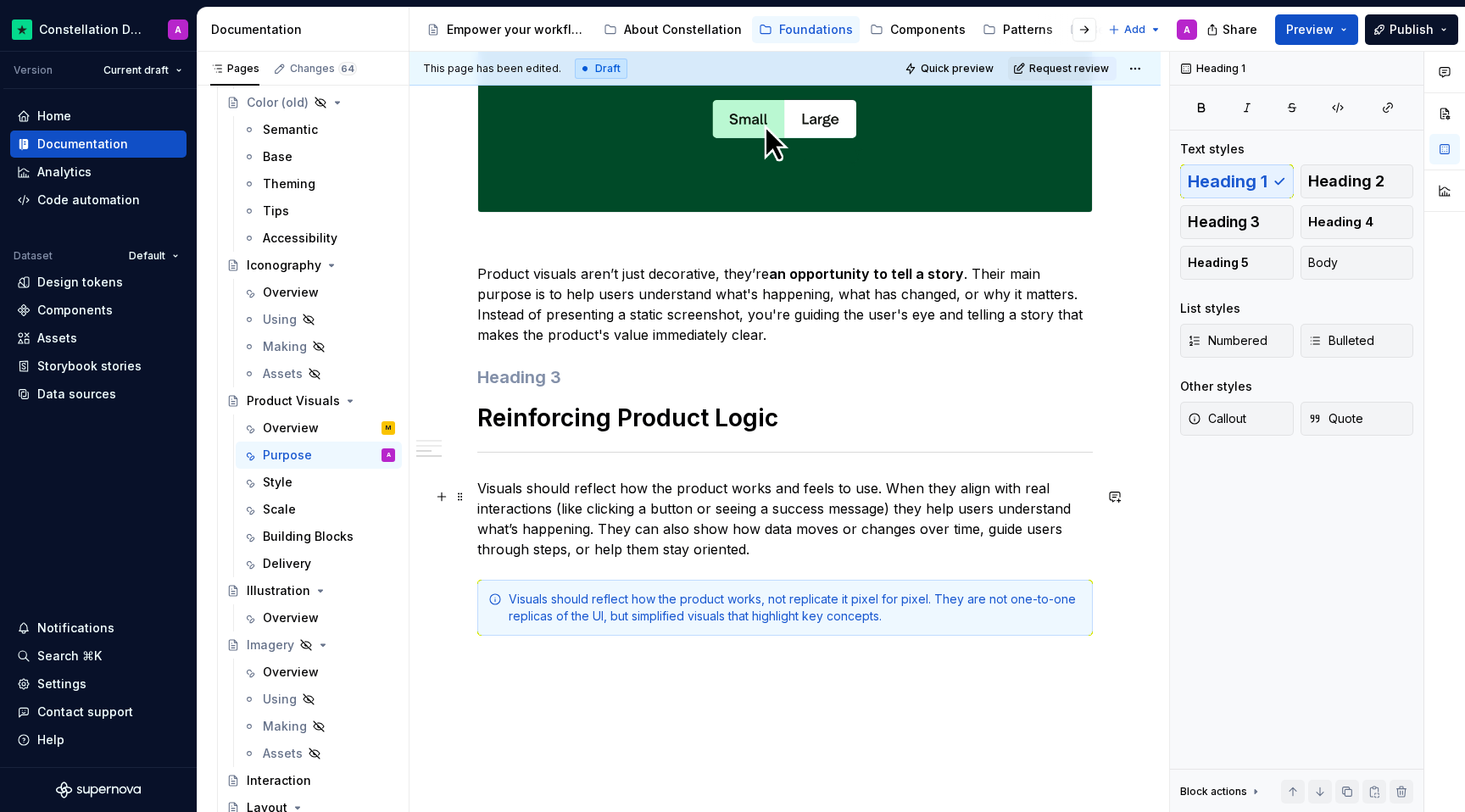
scroll to position [1220, 0]
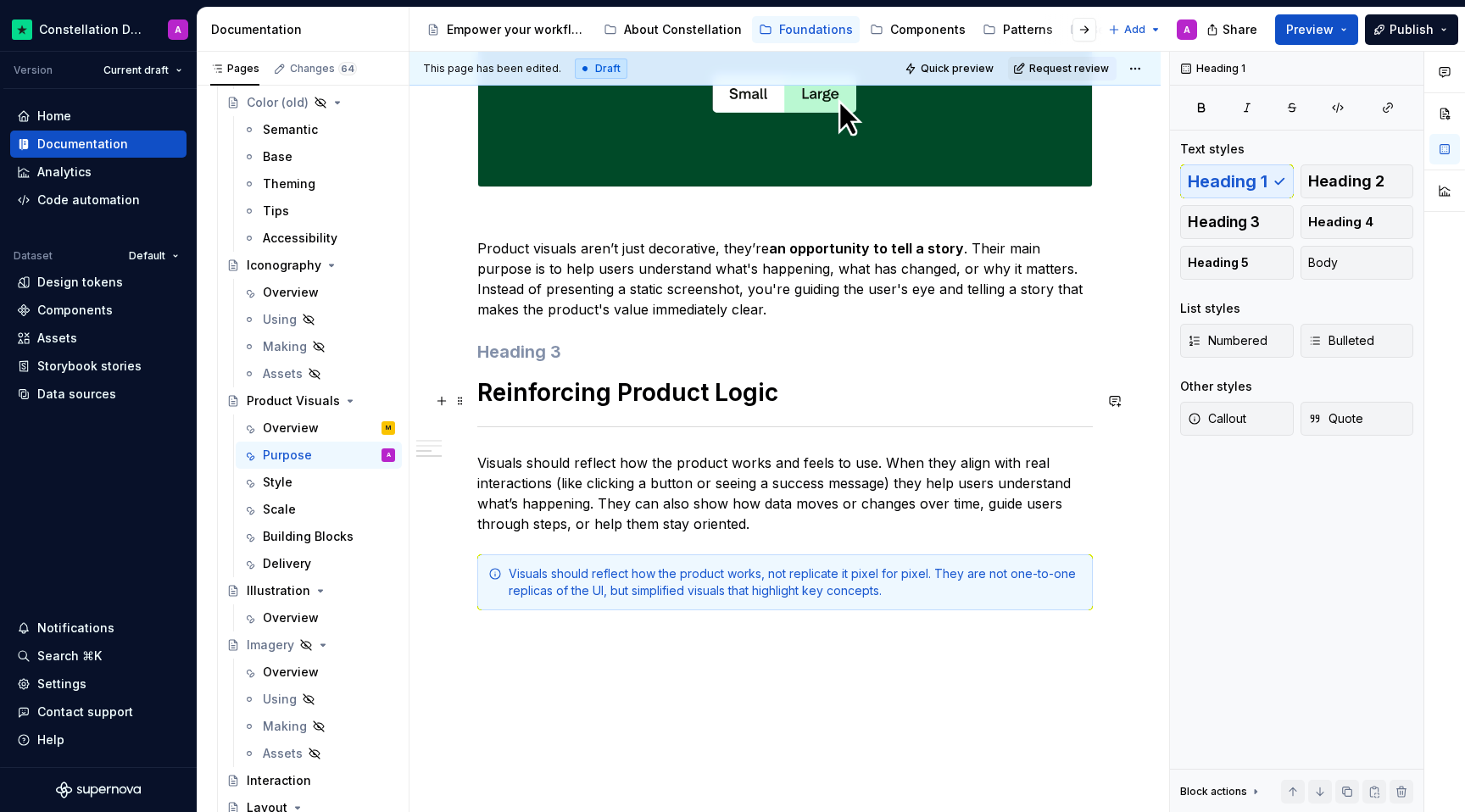
click at [626, 400] on h1 "Reinforcing Product Logic" at bounding box center [785, 393] width 615 height 31
click at [720, 400] on h1 "Reinforcing product Logic" at bounding box center [785, 393] width 615 height 31
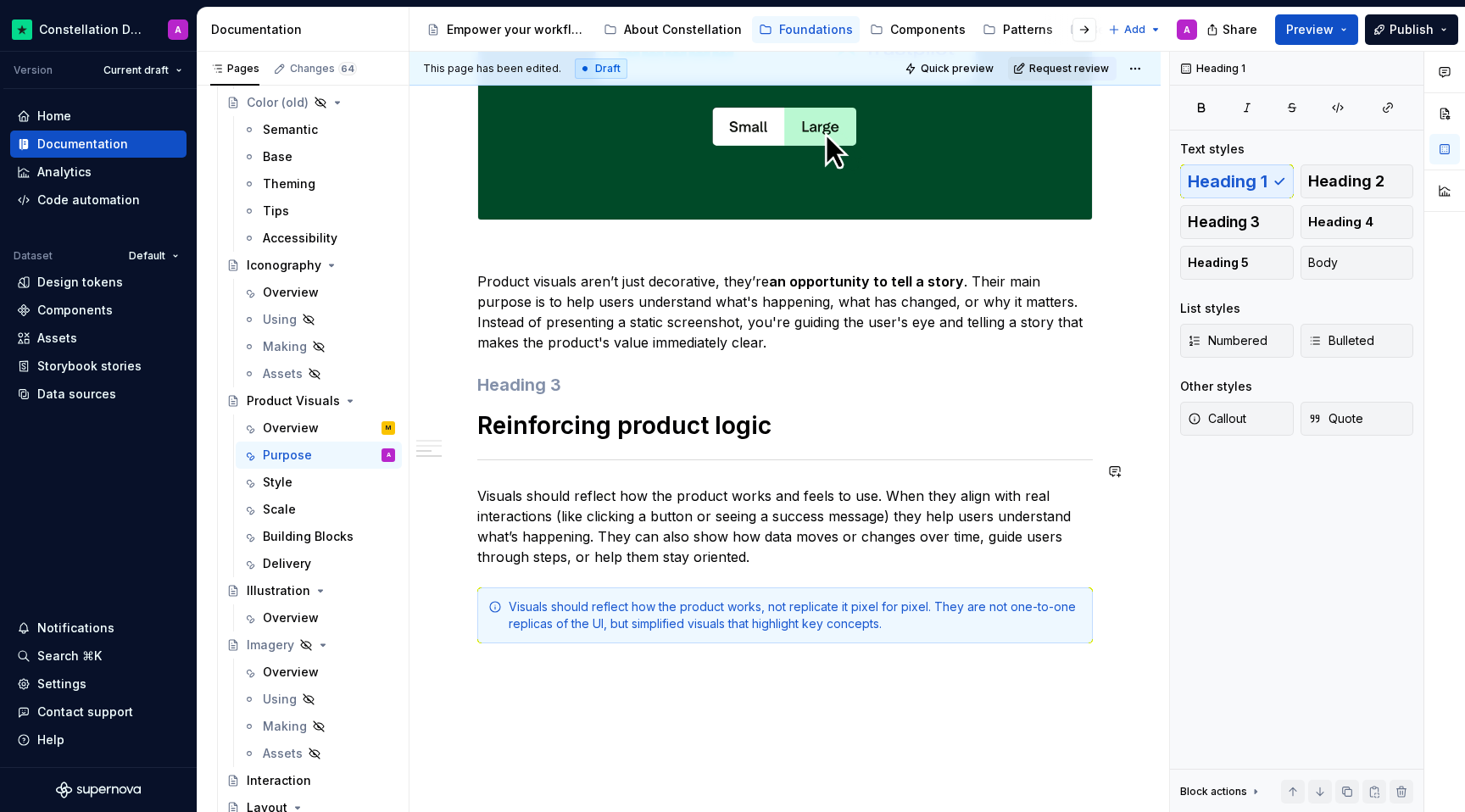
scroll to position [1195, 0]
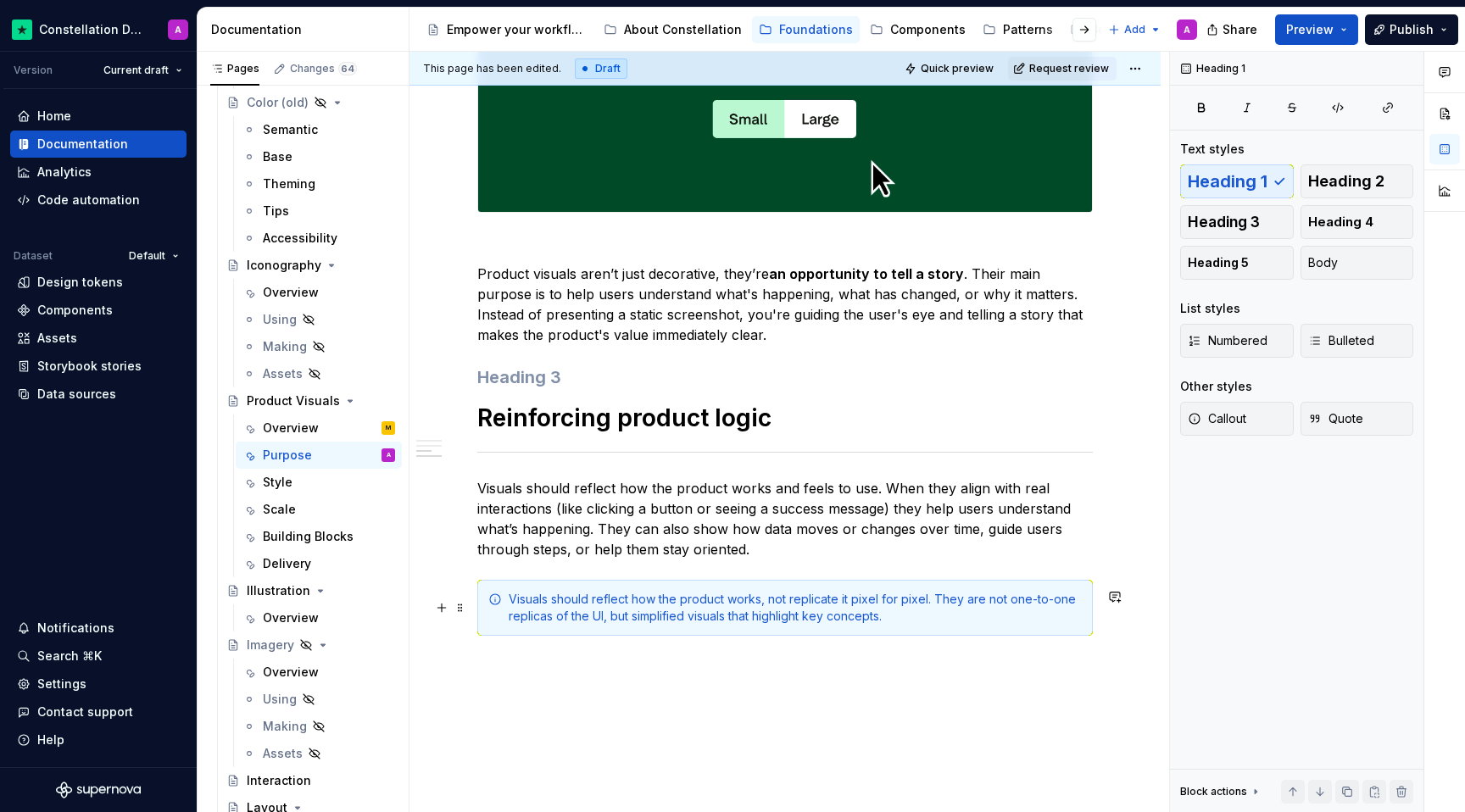
click at [504, 611] on div "Visuals should reflect how the product works, not replicate it pixel for pixel.…" at bounding box center [785, 608] width 615 height 56
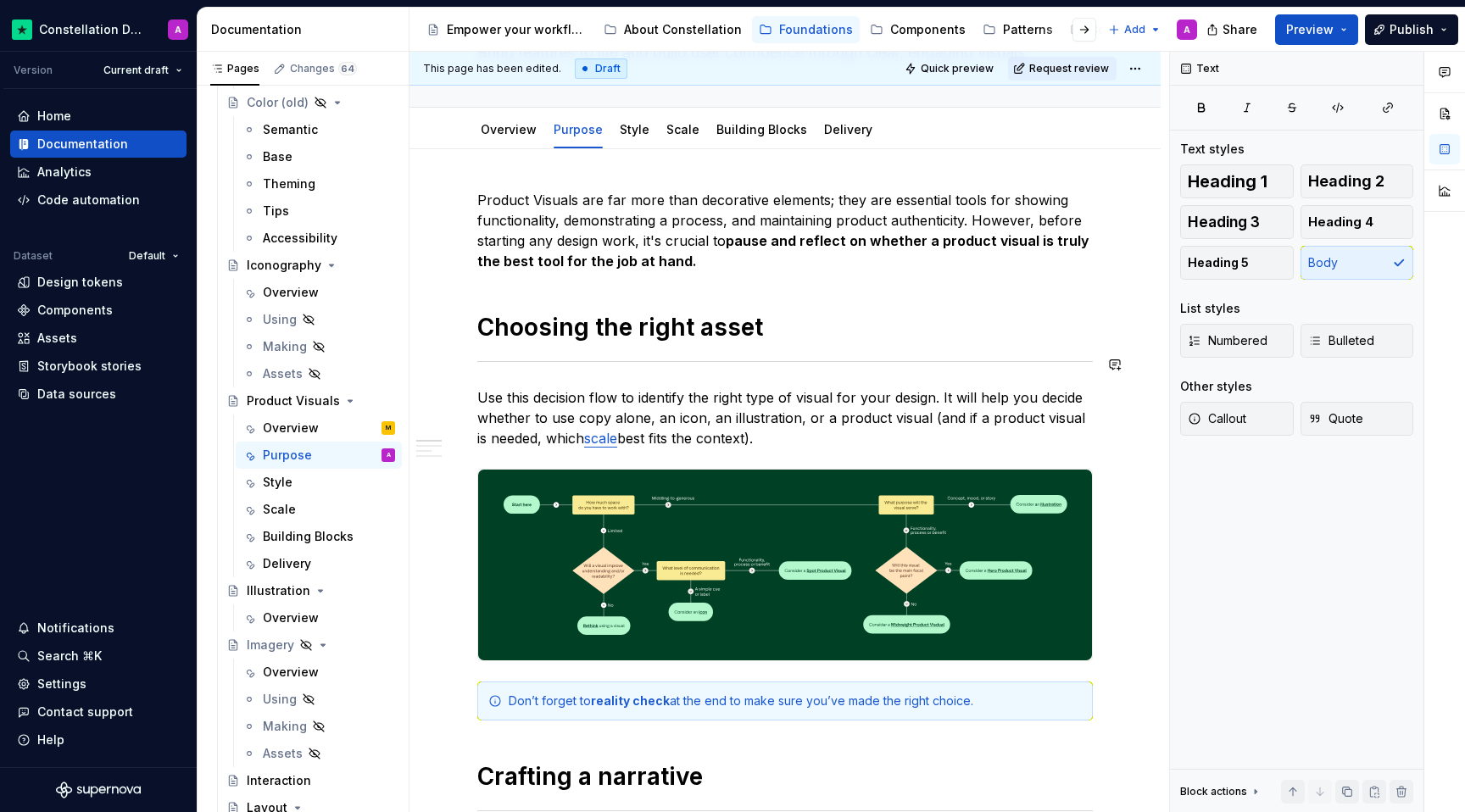
scroll to position [0, 0]
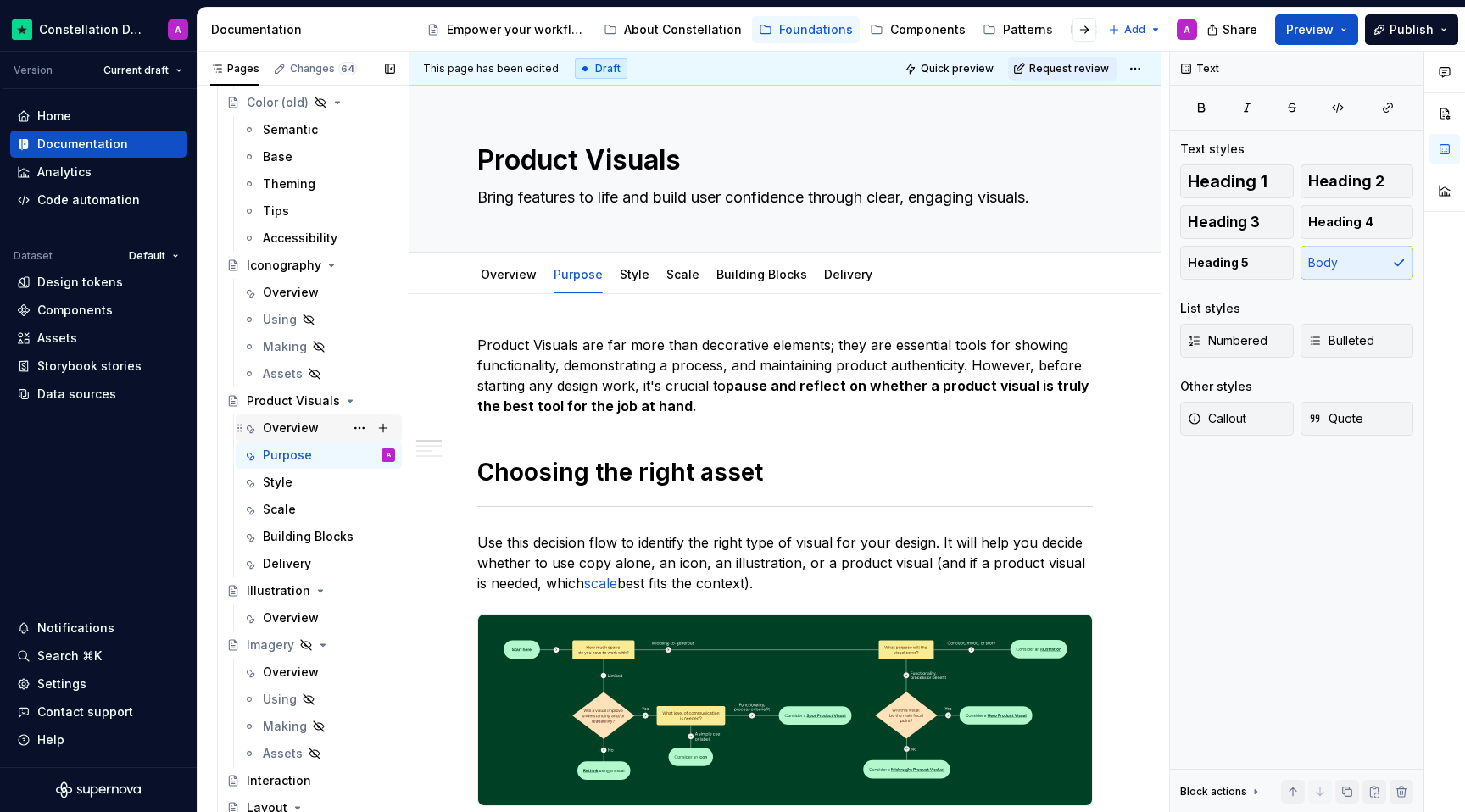
click at [334, 428] on div "Overview M" at bounding box center [328, 428] width 132 height 24
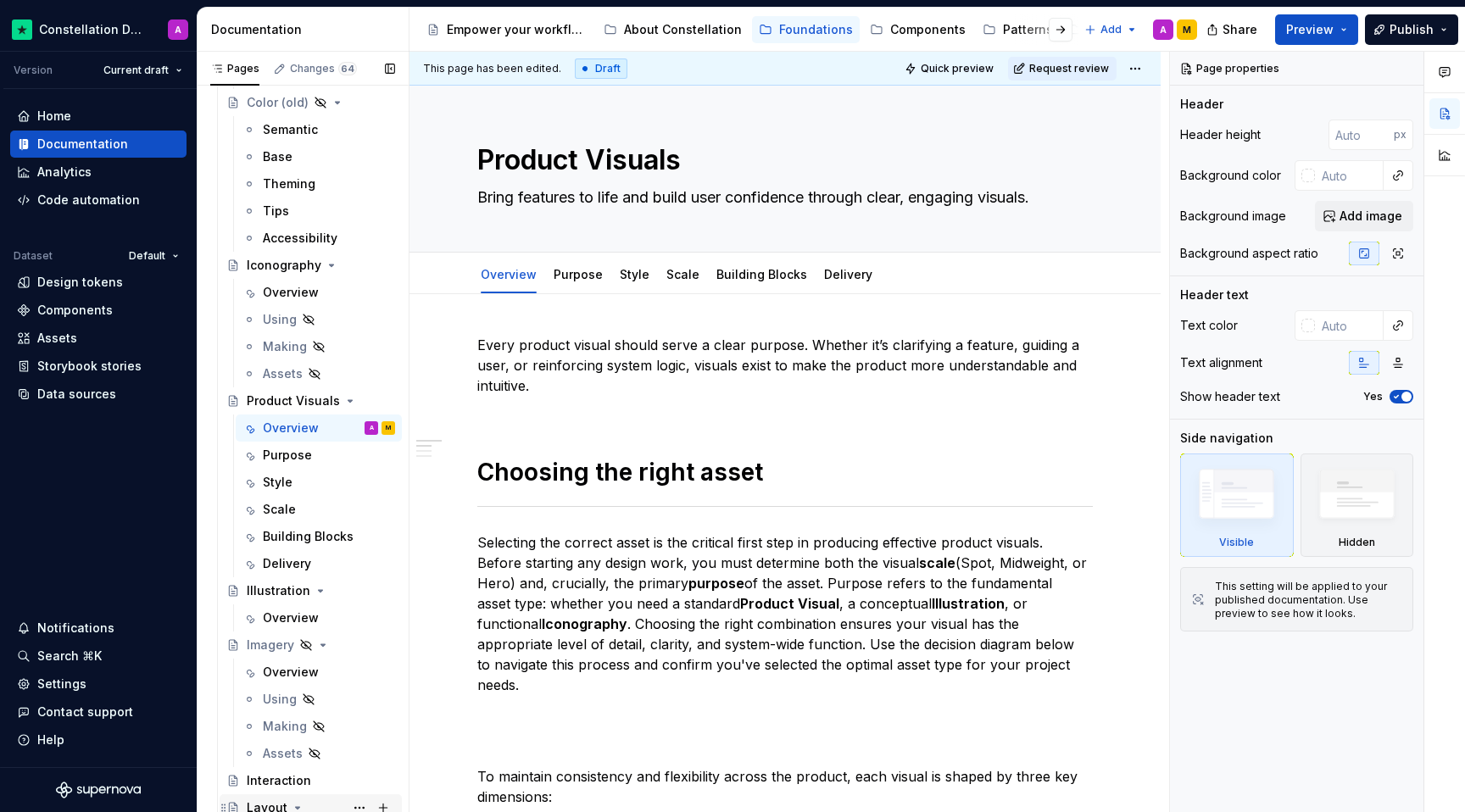
type textarea "*"
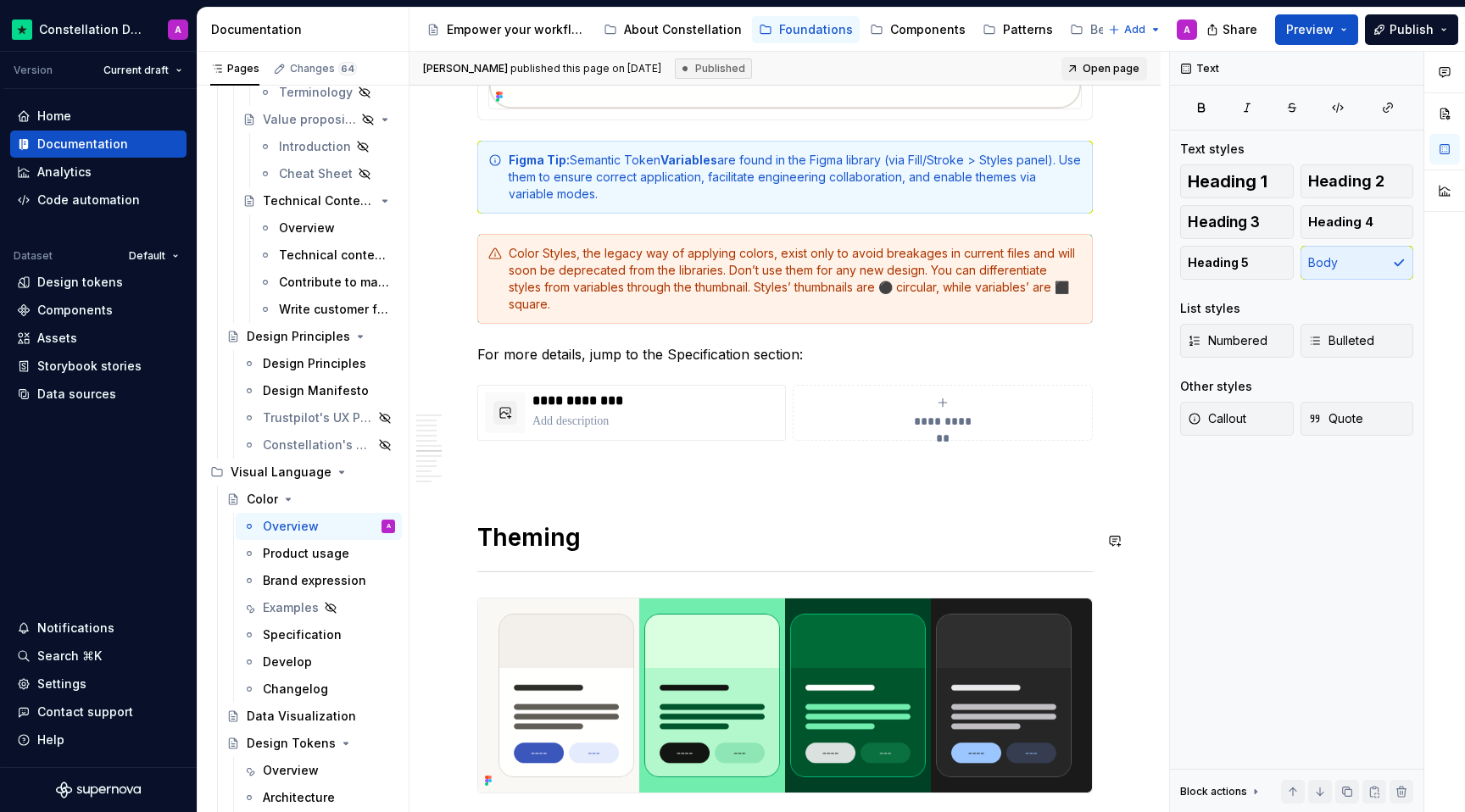
scroll to position [3459, 0]
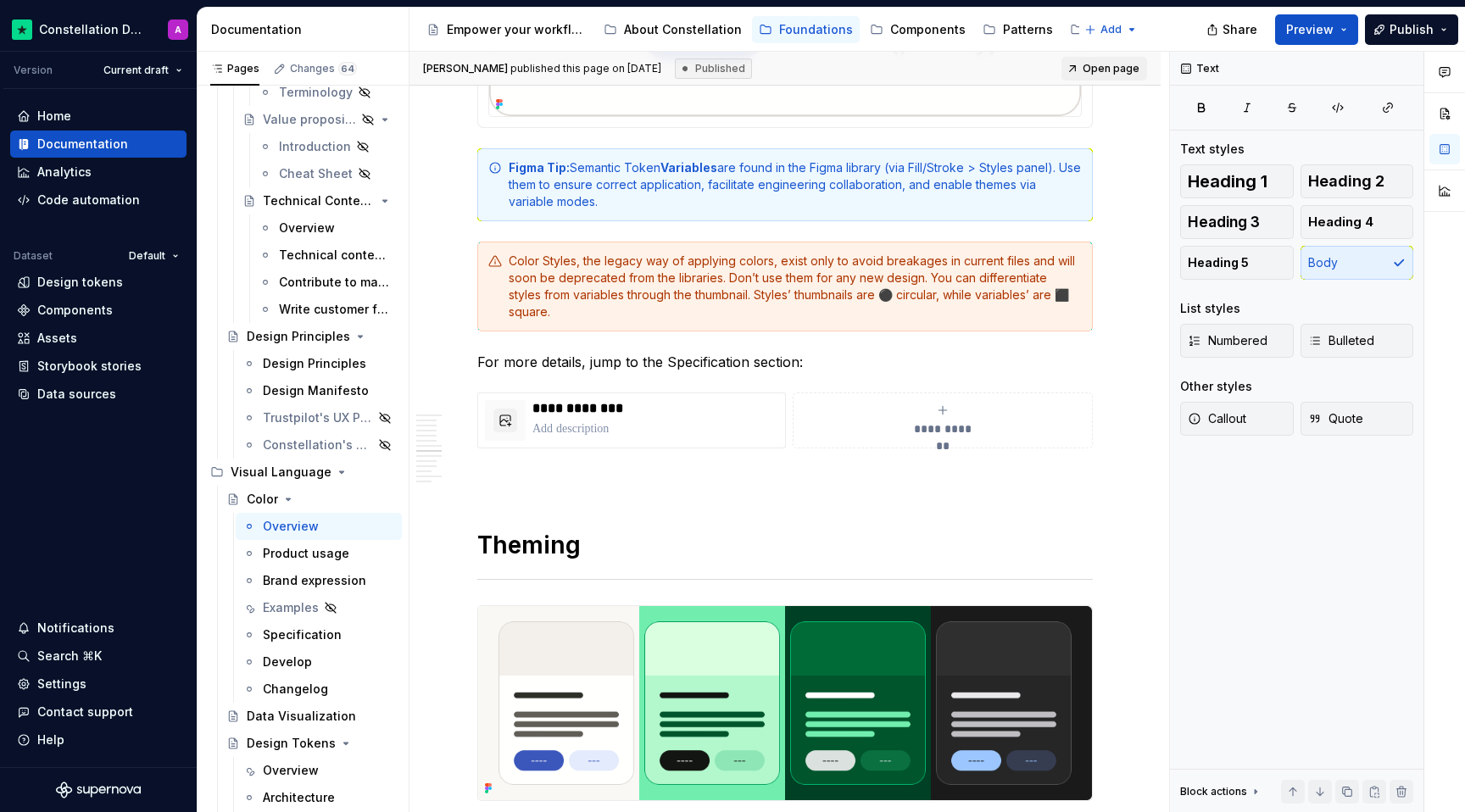
type textarea "*"
